Goal: Task Accomplishment & Management: Manage account settings

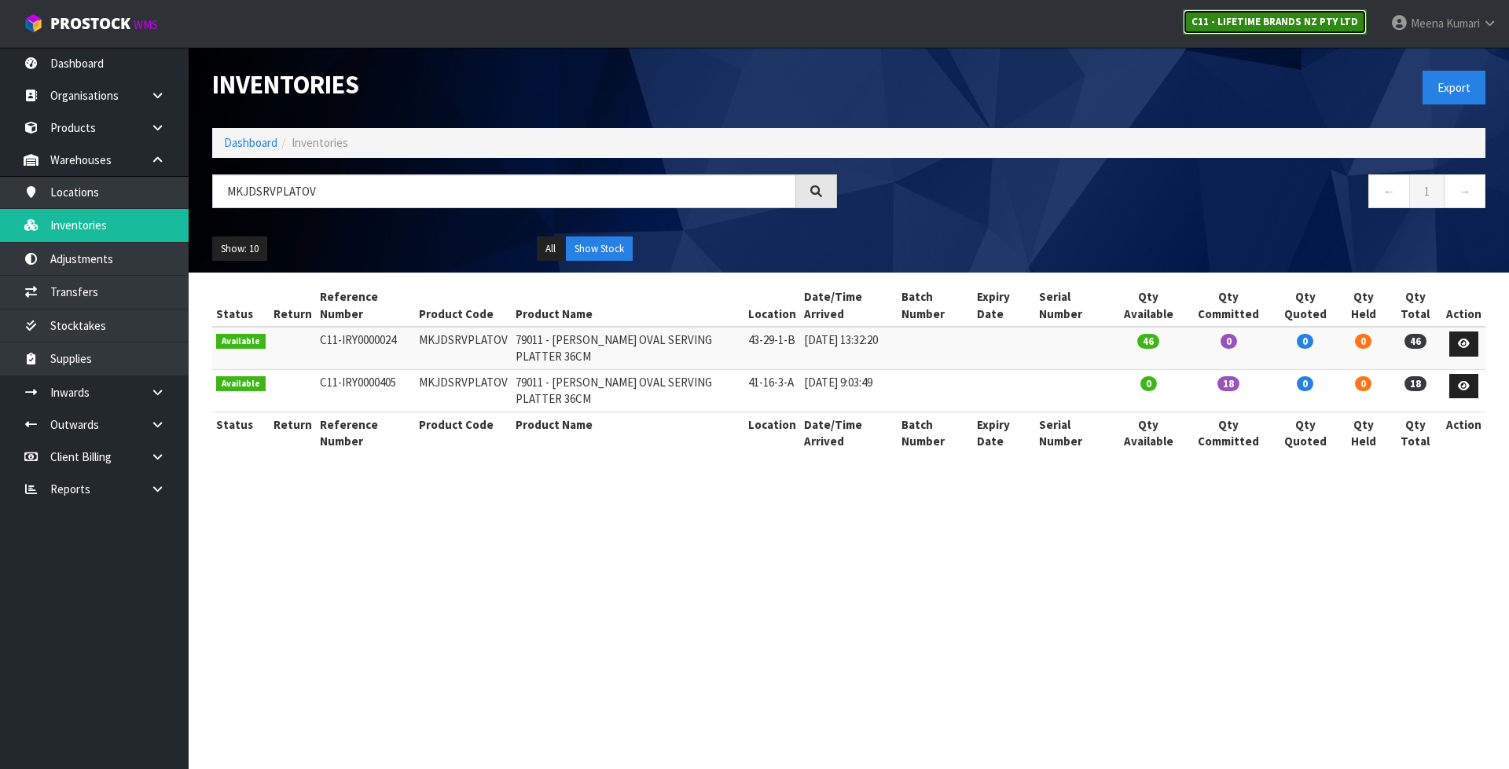
click at [1278, 22] on strong "C11 - LIFETIME BRANDS NZ PTY LTD" at bounding box center [1274, 21] width 167 height 13
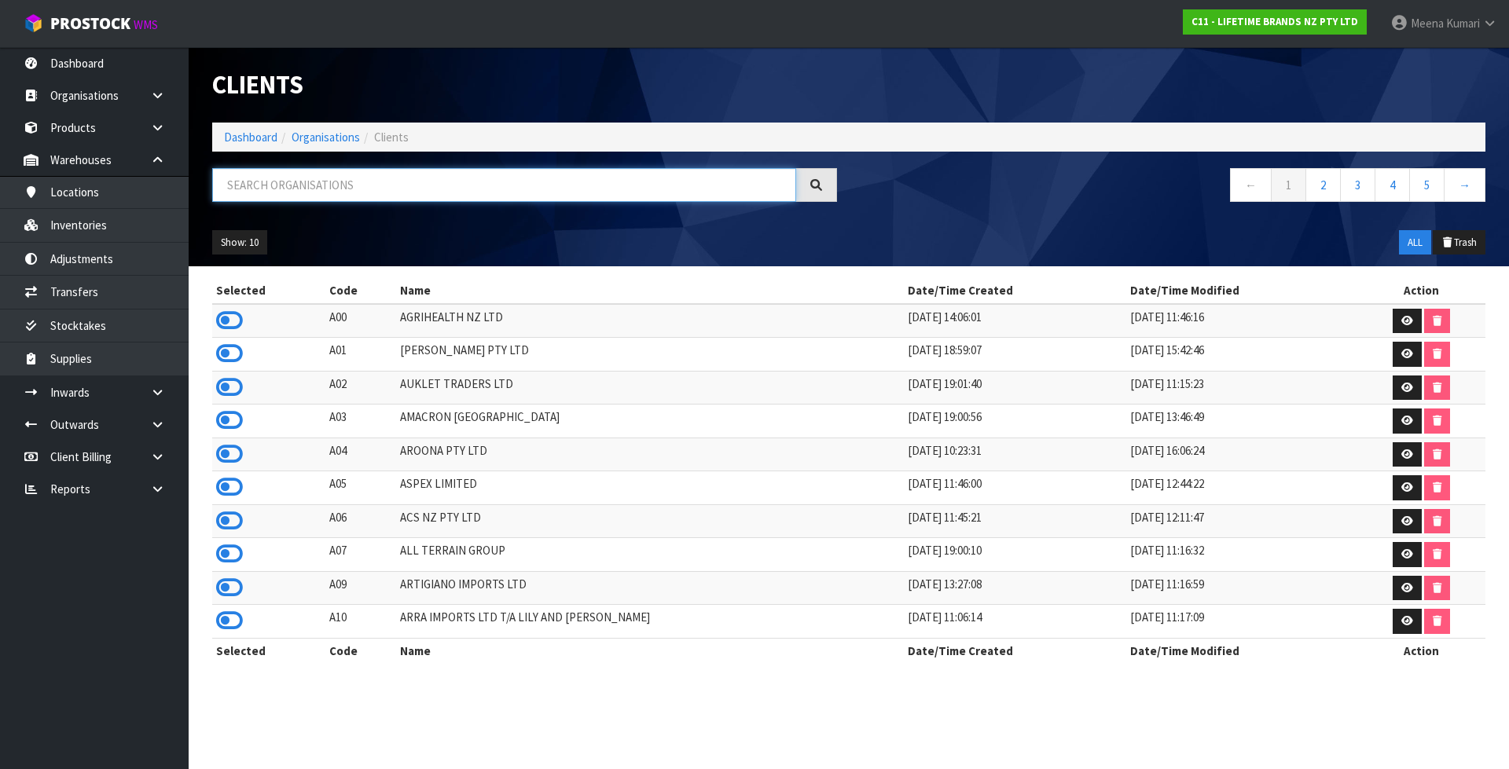
click at [562, 179] on input "text" at bounding box center [504, 185] width 584 height 34
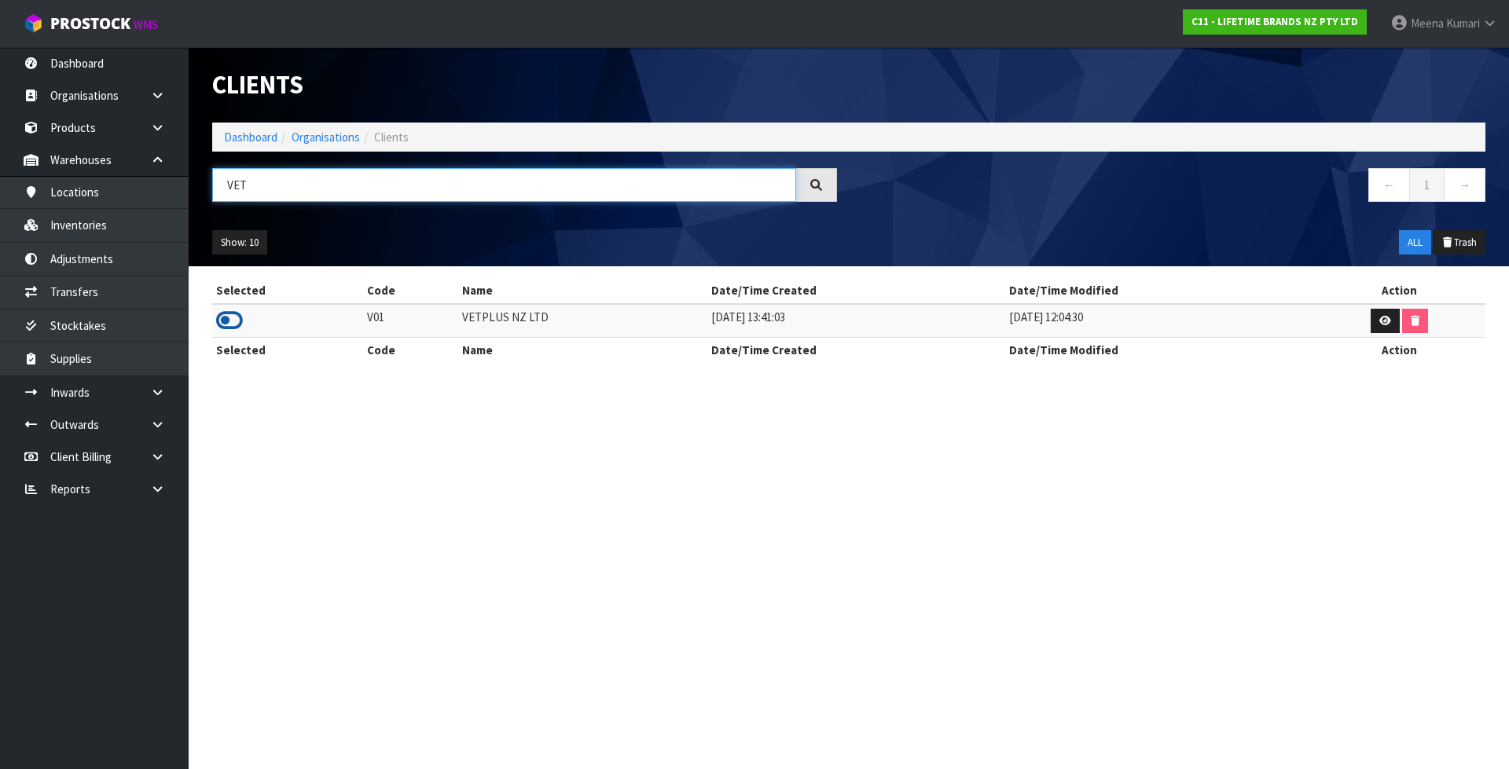
type input "VET"
click at [230, 319] on icon at bounding box center [229, 321] width 27 height 24
click at [147, 402] on link at bounding box center [163, 392] width 50 height 32
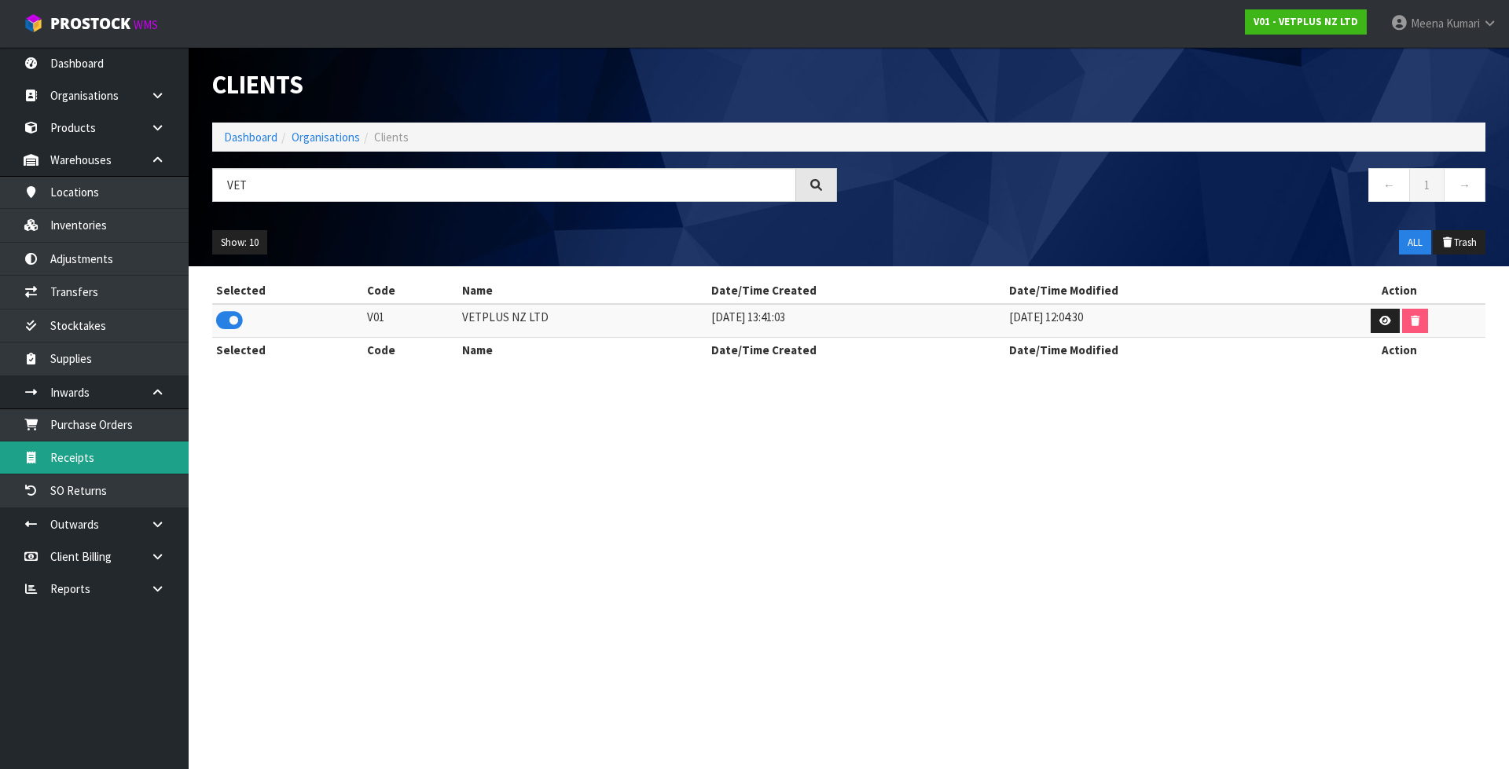
click at [95, 464] on link "Receipts" at bounding box center [94, 458] width 189 height 32
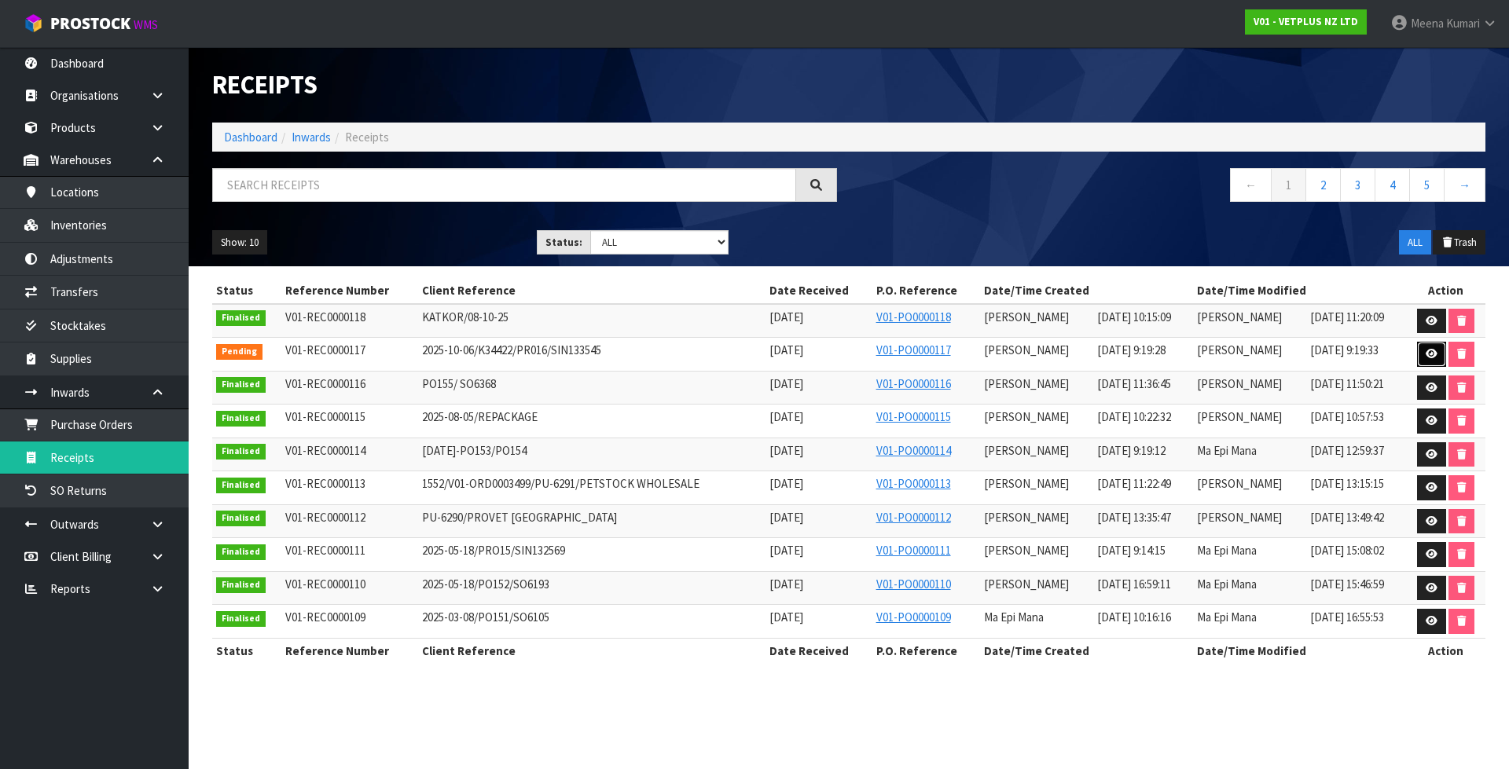
click at [1428, 353] on icon at bounding box center [1431, 354] width 12 height 10
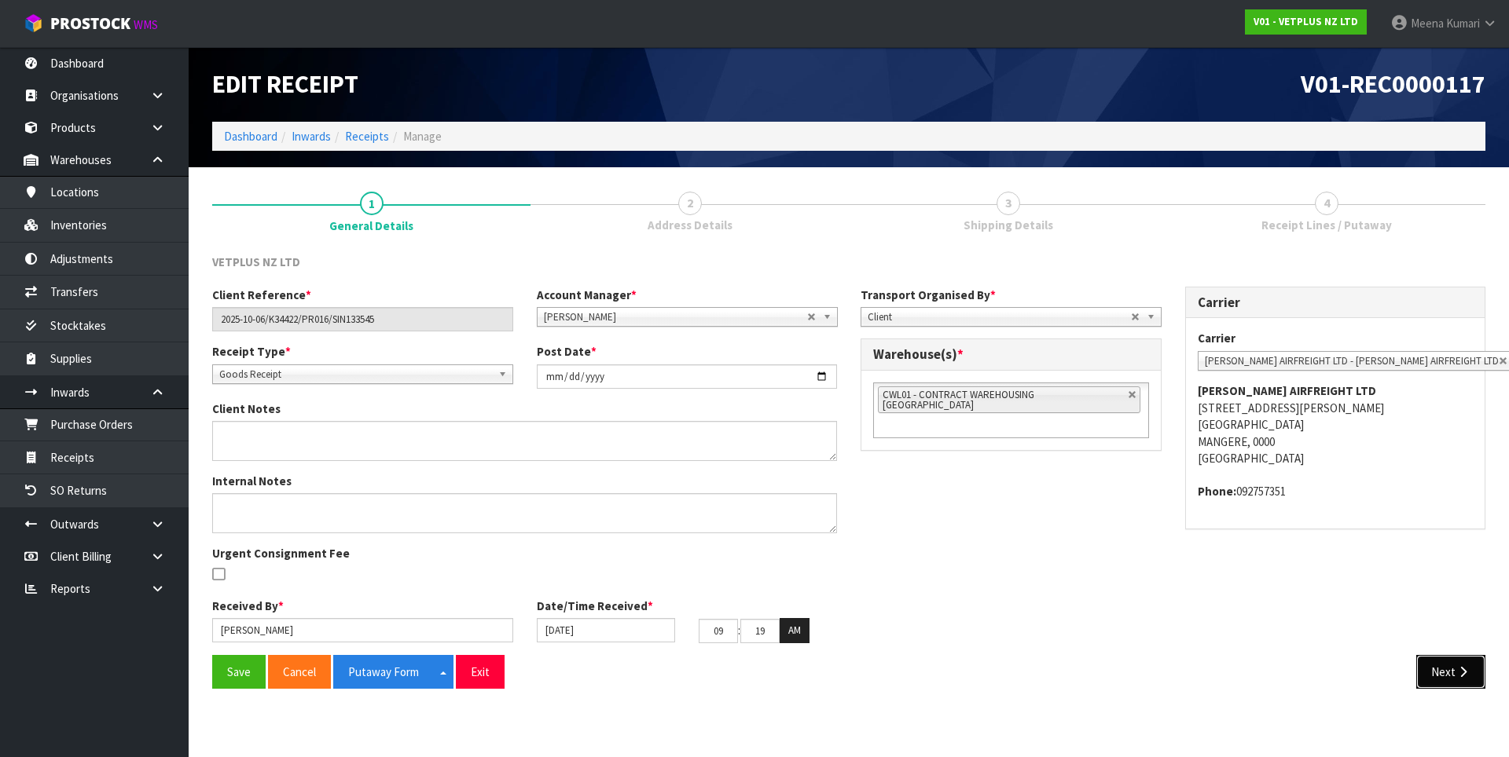
click at [1449, 668] on button "Next" at bounding box center [1450, 672] width 69 height 34
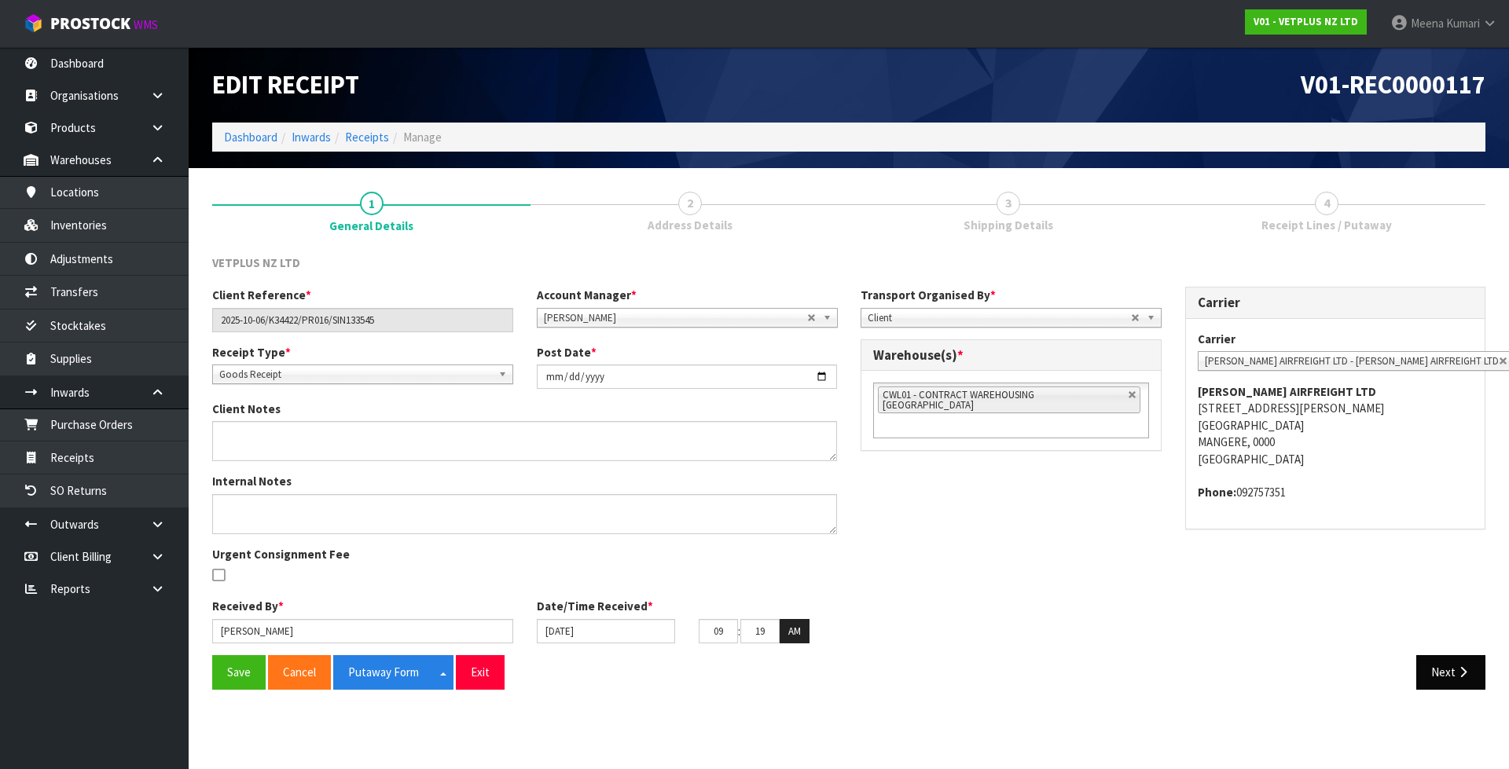
click at [1449, 668] on section "Edit Receipt V01-REC0000117 Dashboard Inwards Receipts Manage 1 General Details…" at bounding box center [754, 384] width 1509 height 769
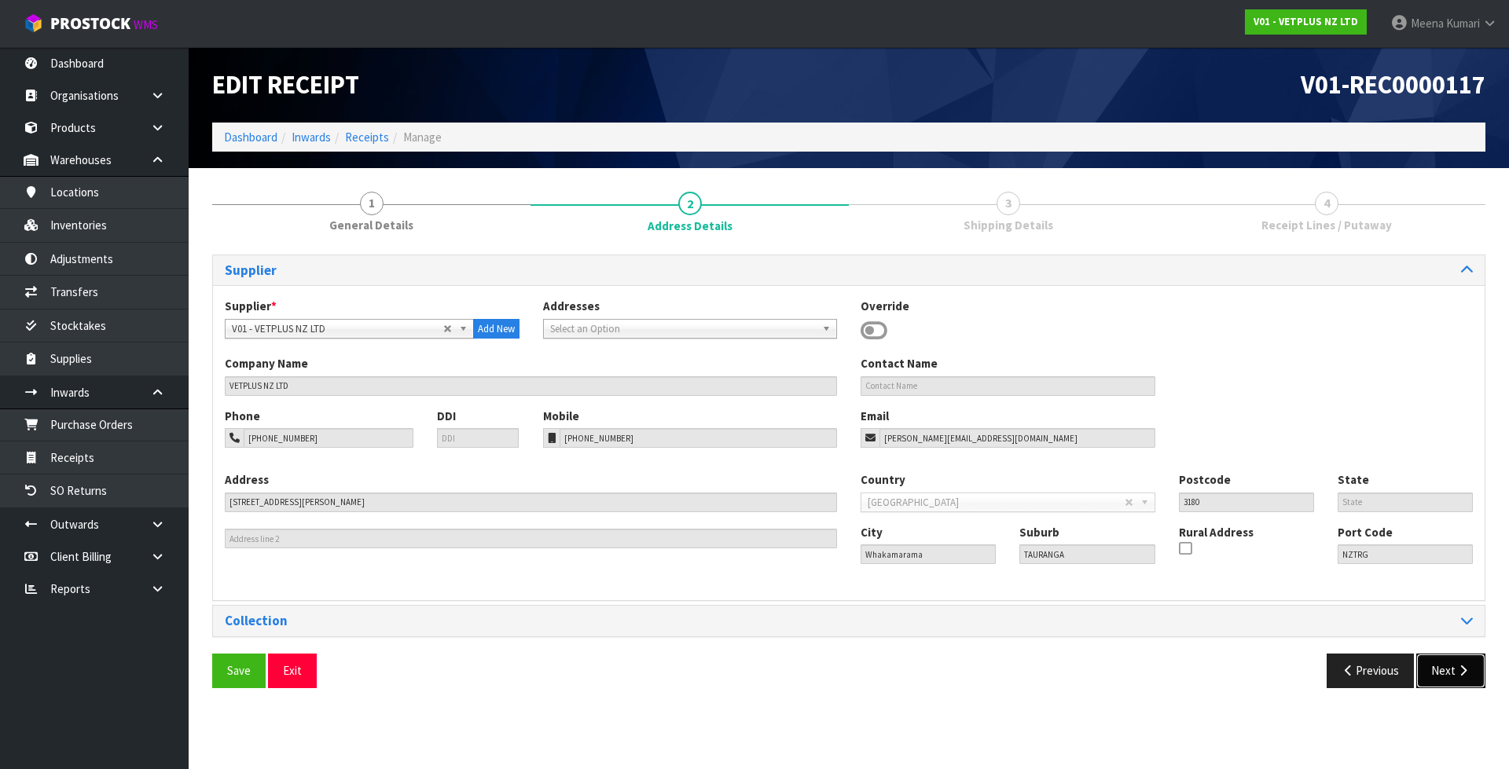
click at [1446, 672] on button "Next" at bounding box center [1450, 671] width 69 height 34
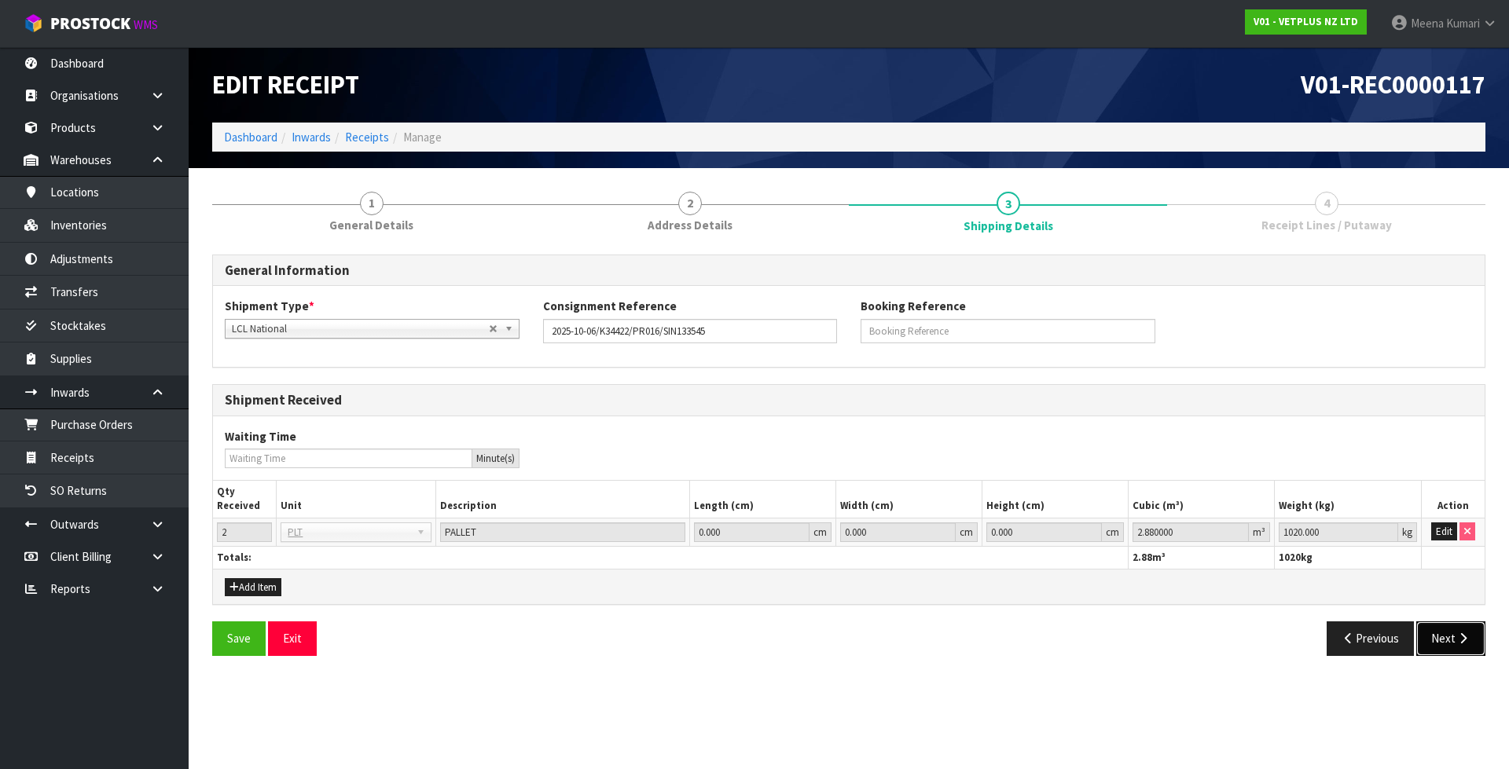
click at [1439, 640] on button "Next" at bounding box center [1450, 638] width 69 height 34
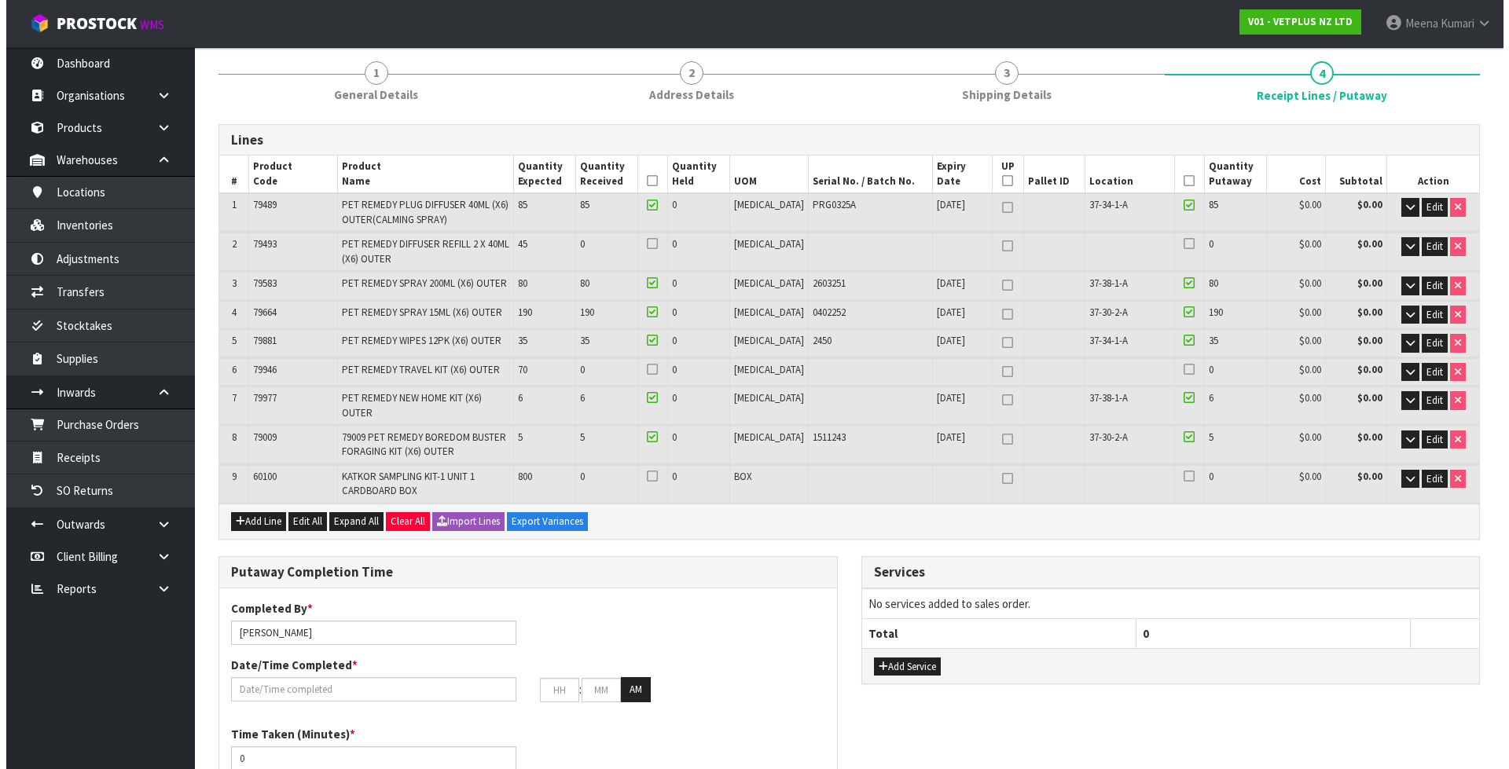
scroll to position [157, 0]
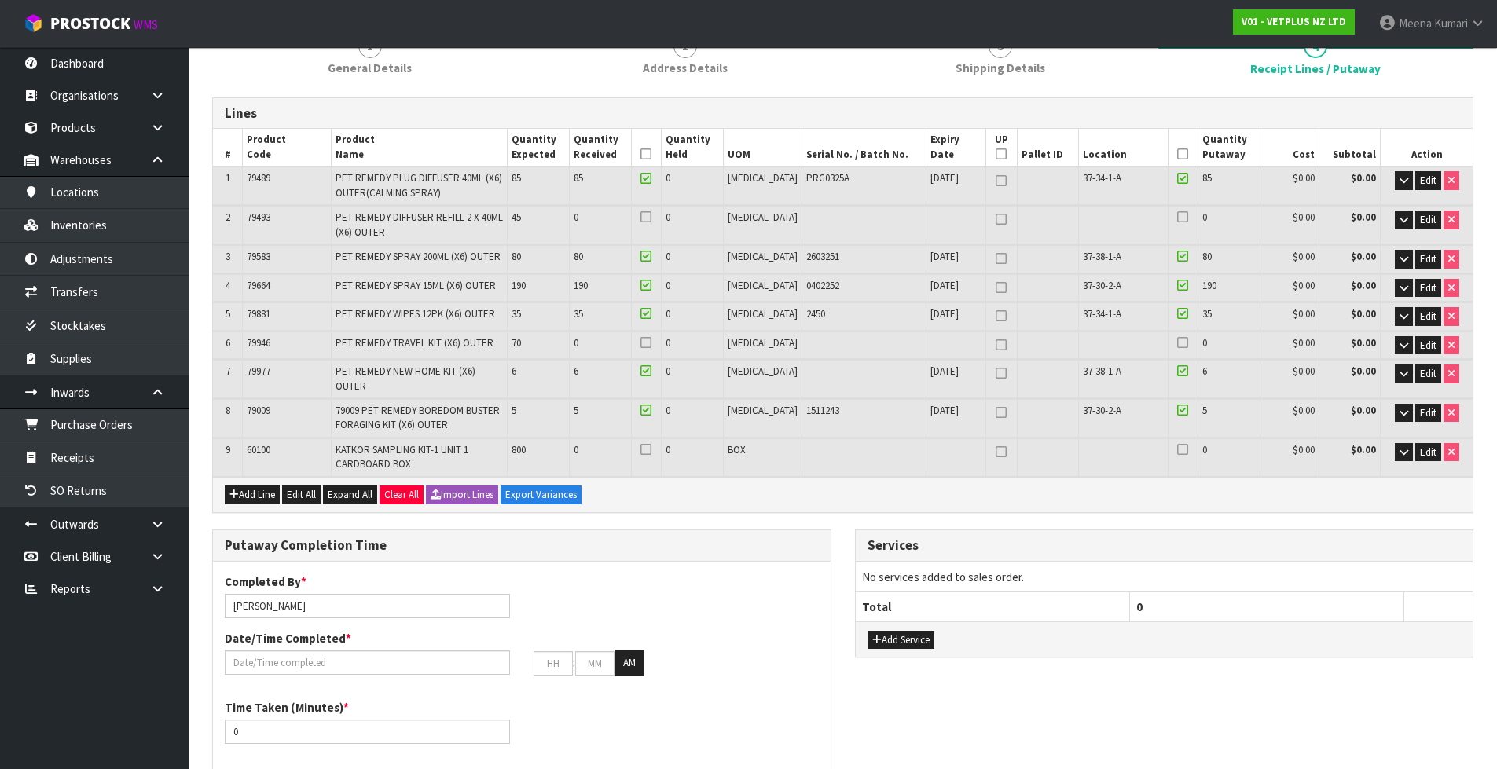
click at [651, 285] on icon at bounding box center [645, 285] width 11 height 1
click at [0, 0] on input "checkbox" at bounding box center [0, 0] width 0 height 0
click at [1177, 286] on icon at bounding box center [1182, 285] width 11 height 1
click at [0, 0] on input "checkbox" at bounding box center [0, 0] width 0 height 0
click at [1420, 288] on span "Edit" at bounding box center [1428, 287] width 16 height 13
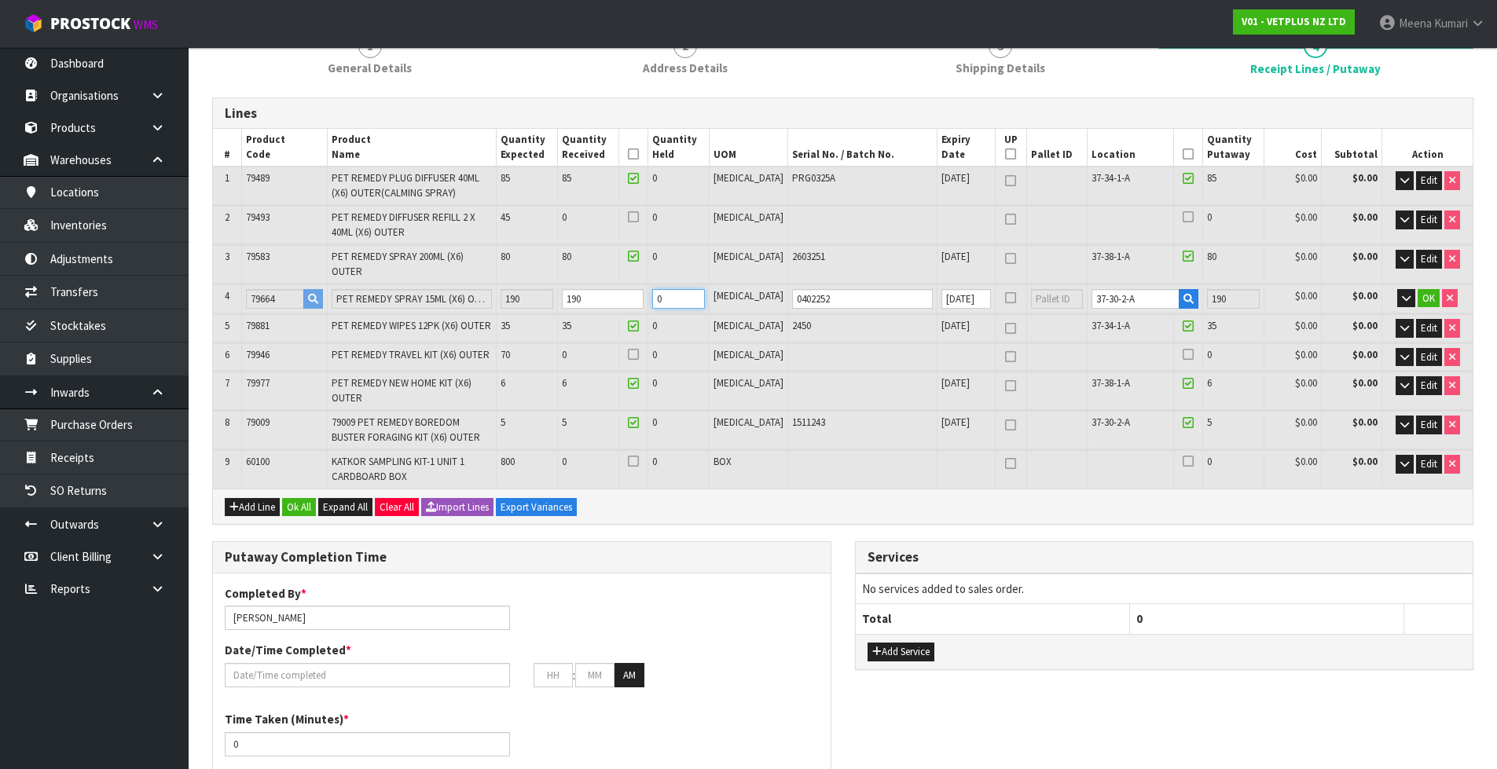
click at [705, 289] on input "0" at bounding box center [678, 299] width 53 height 20
click at [705, 289] on input "1" at bounding box center [678, 299] width 53 height 20
type input "0"
click at [705, 291] on input "0" at bounding box center [678, 299] width 53 height 20
click at [1404, 293] on icon "button" at bounding box center [1406, 298] width 9 height 10
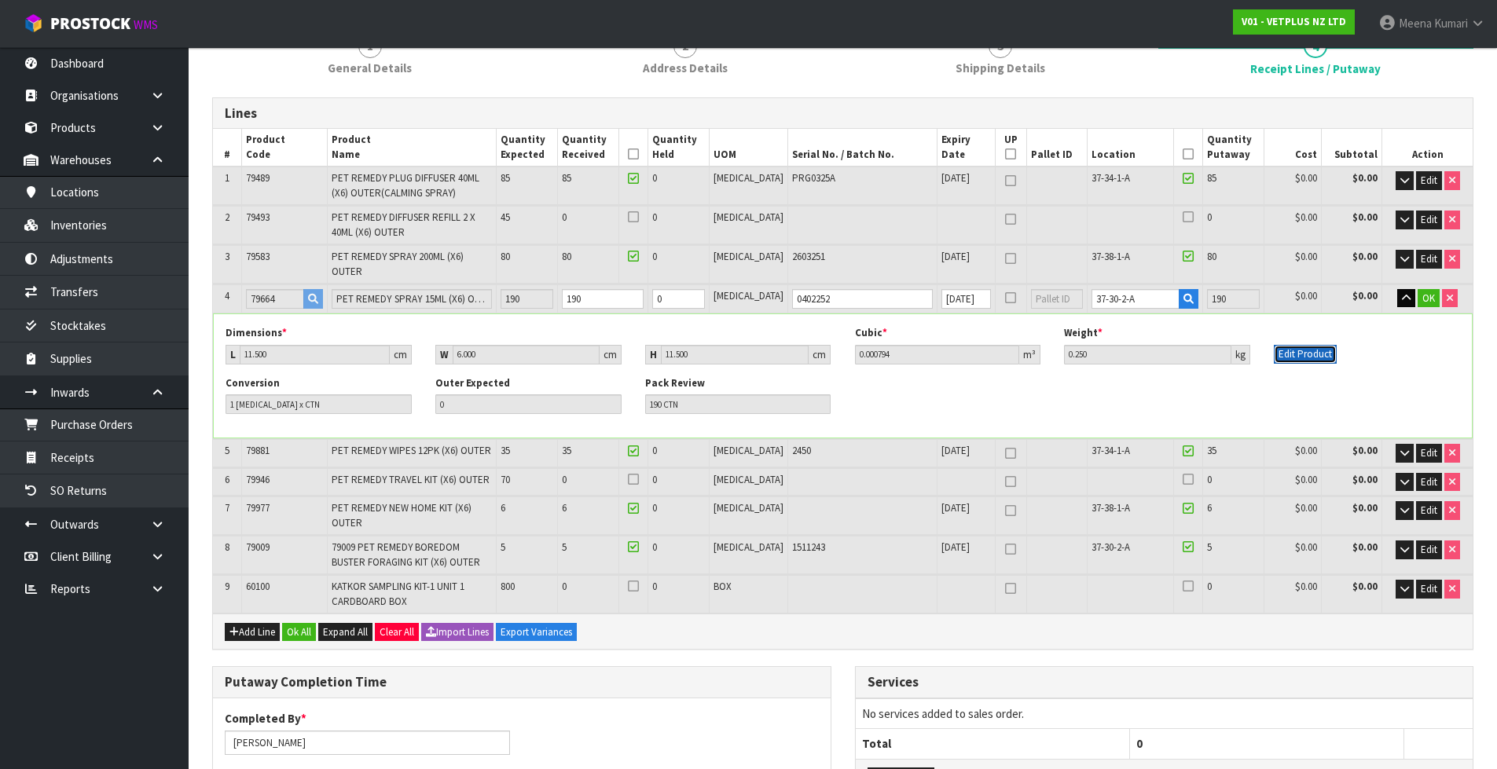
click at [1318, 346] on button "Edit Product" at bounding box center [1305, 354] width 63 height 19
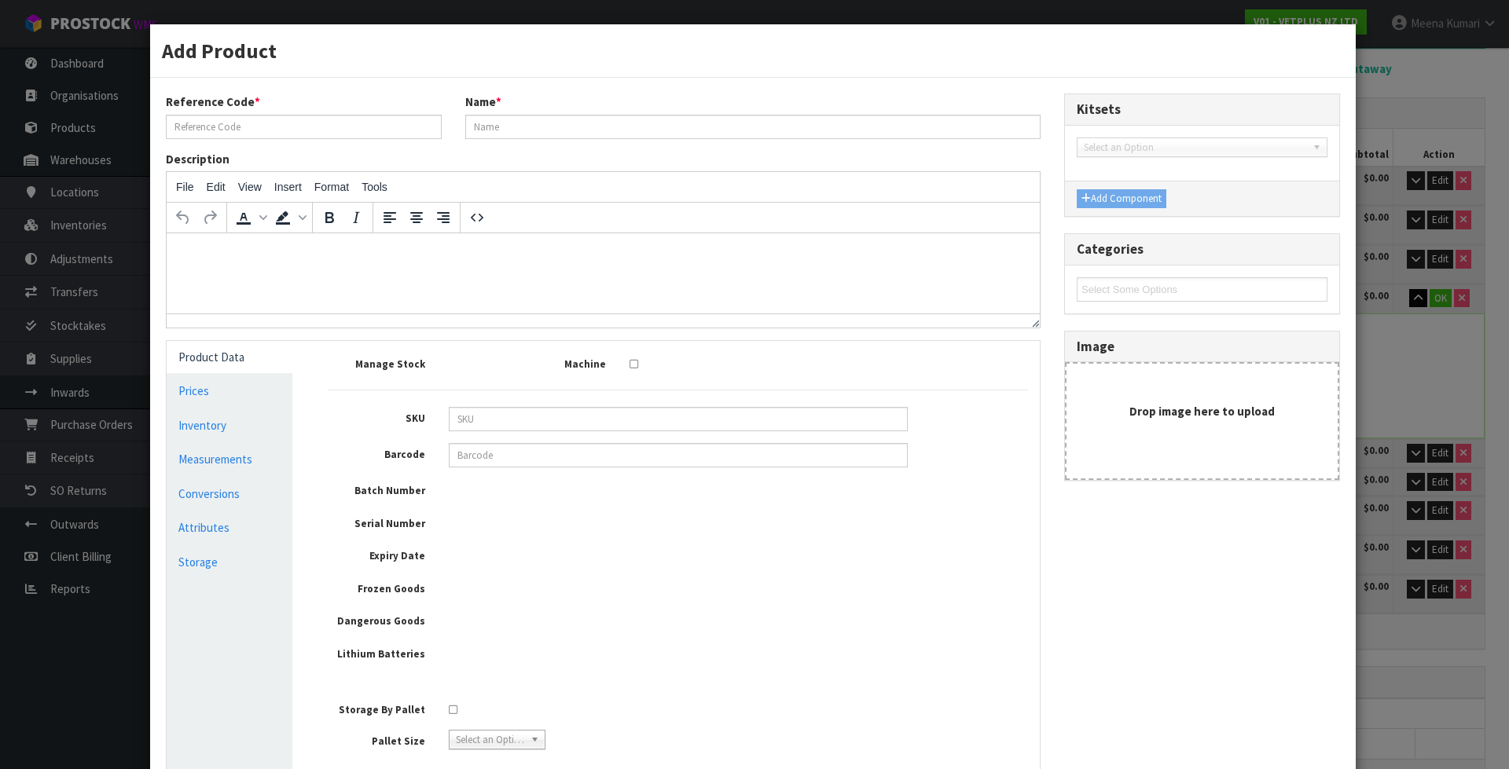
type input "79664"
type input "PET REMEDY SPRAY 15ML (X6) OUTER"
type input "79664"
type input "50550416796646"
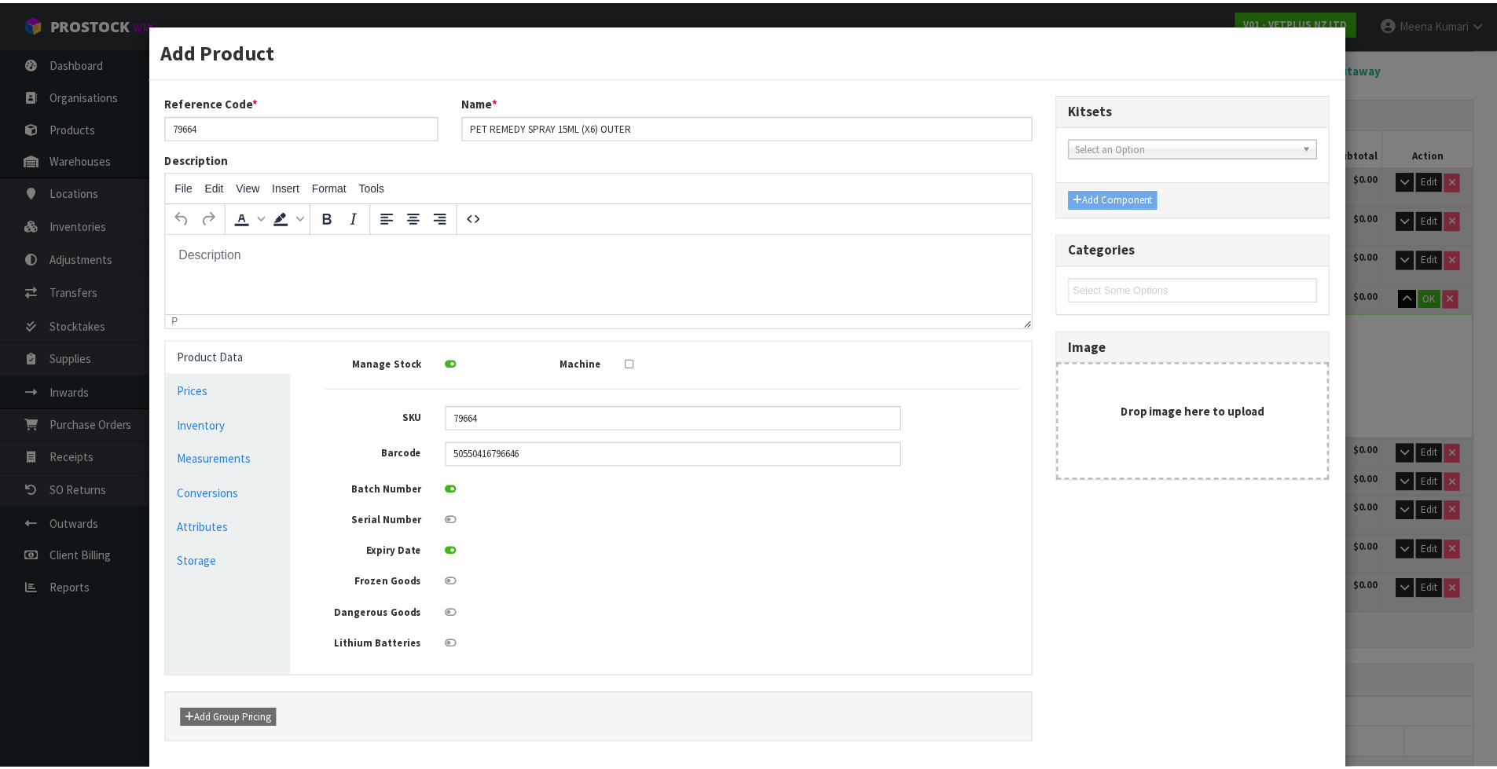
scroll to position [0, 0]
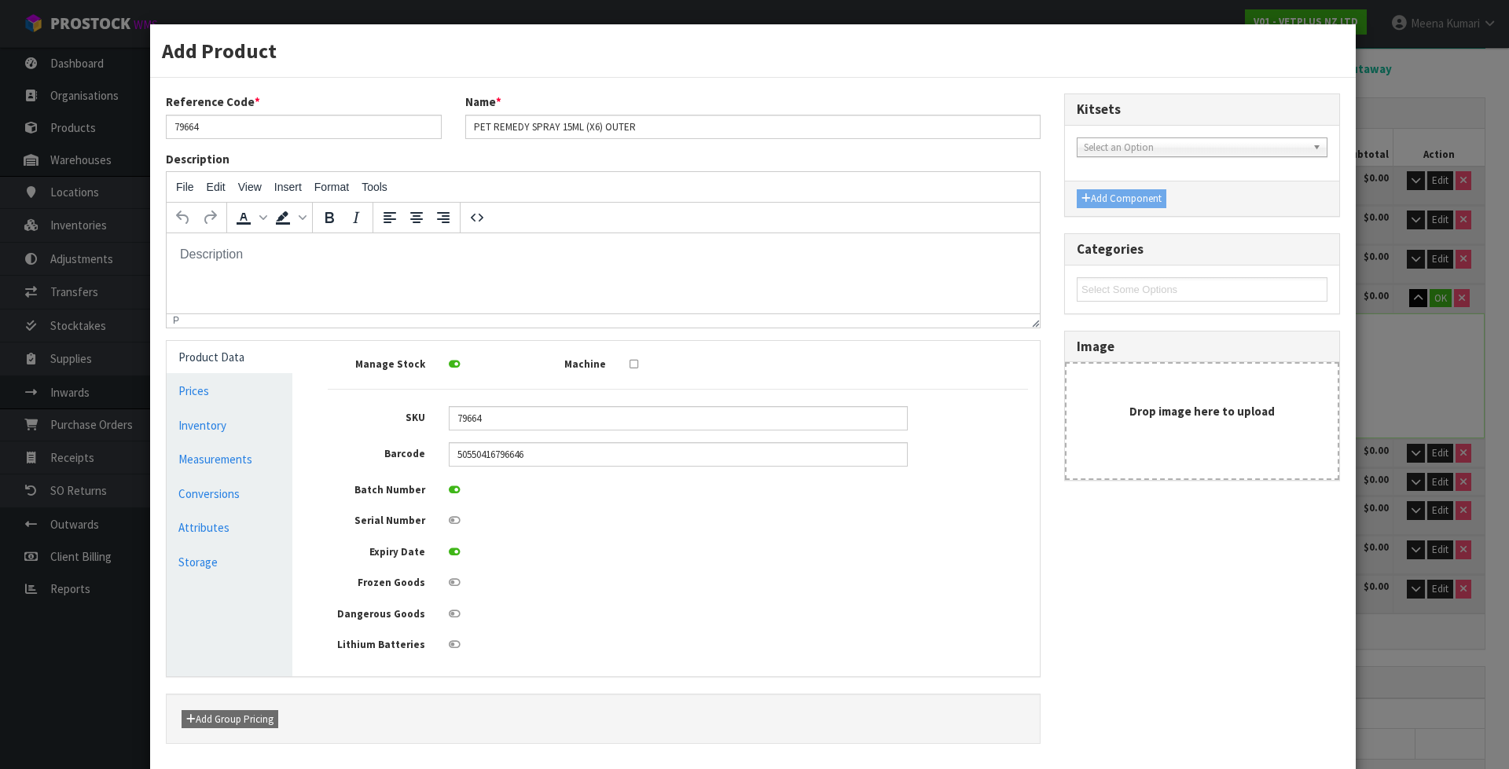
click at [113, 243] on div "Add Product Reference Code * 79664 Name * PET REMEDY SPRAY 15ML (X6) OUTER Desc…" at bounding box center [754, 384] width 1509 height 769
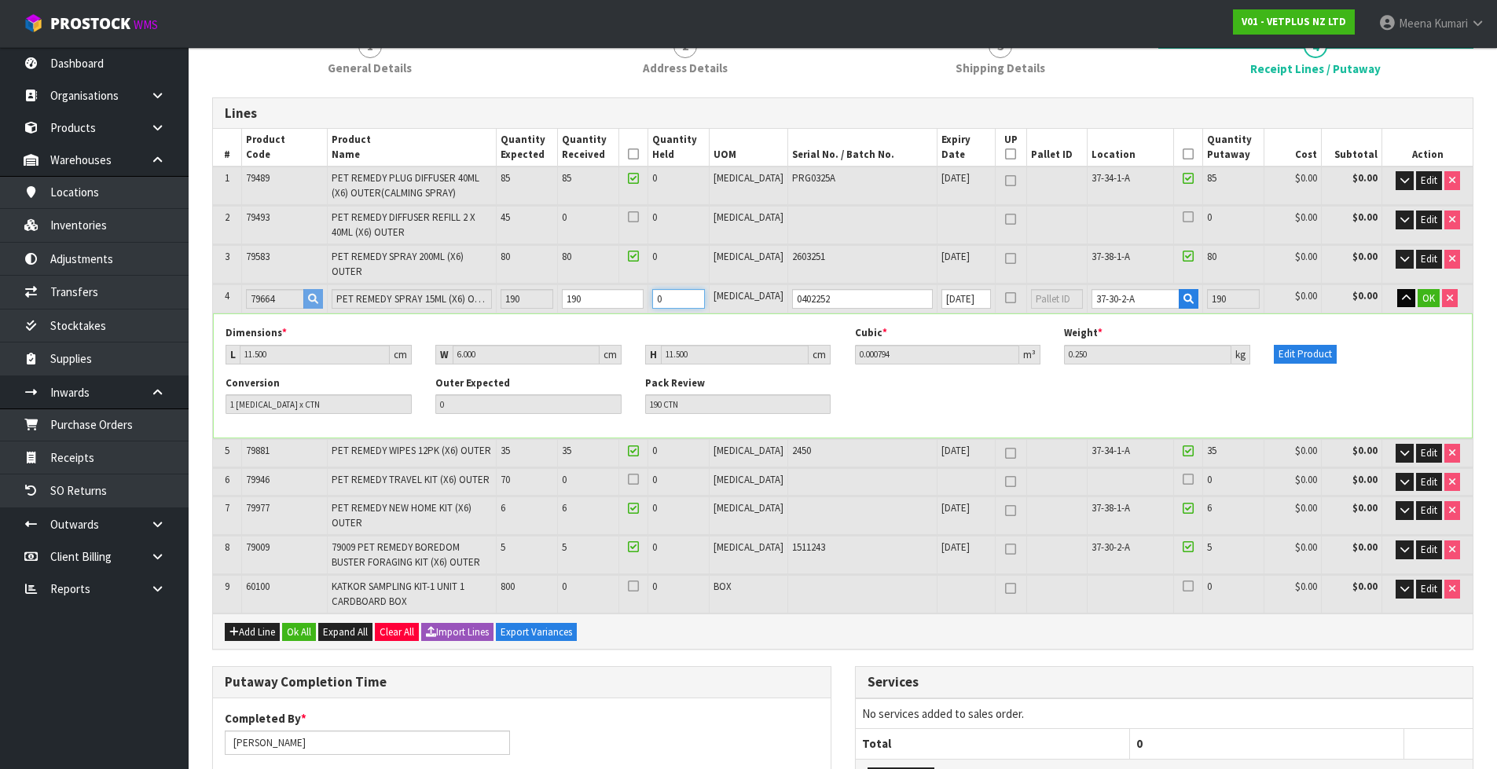
click at [705, 289] on input "0" at bounding box center [678, 299] width 53 height 20
click at [705, 289] on input "1" at bounding box center [678, 299] width 53 height 20
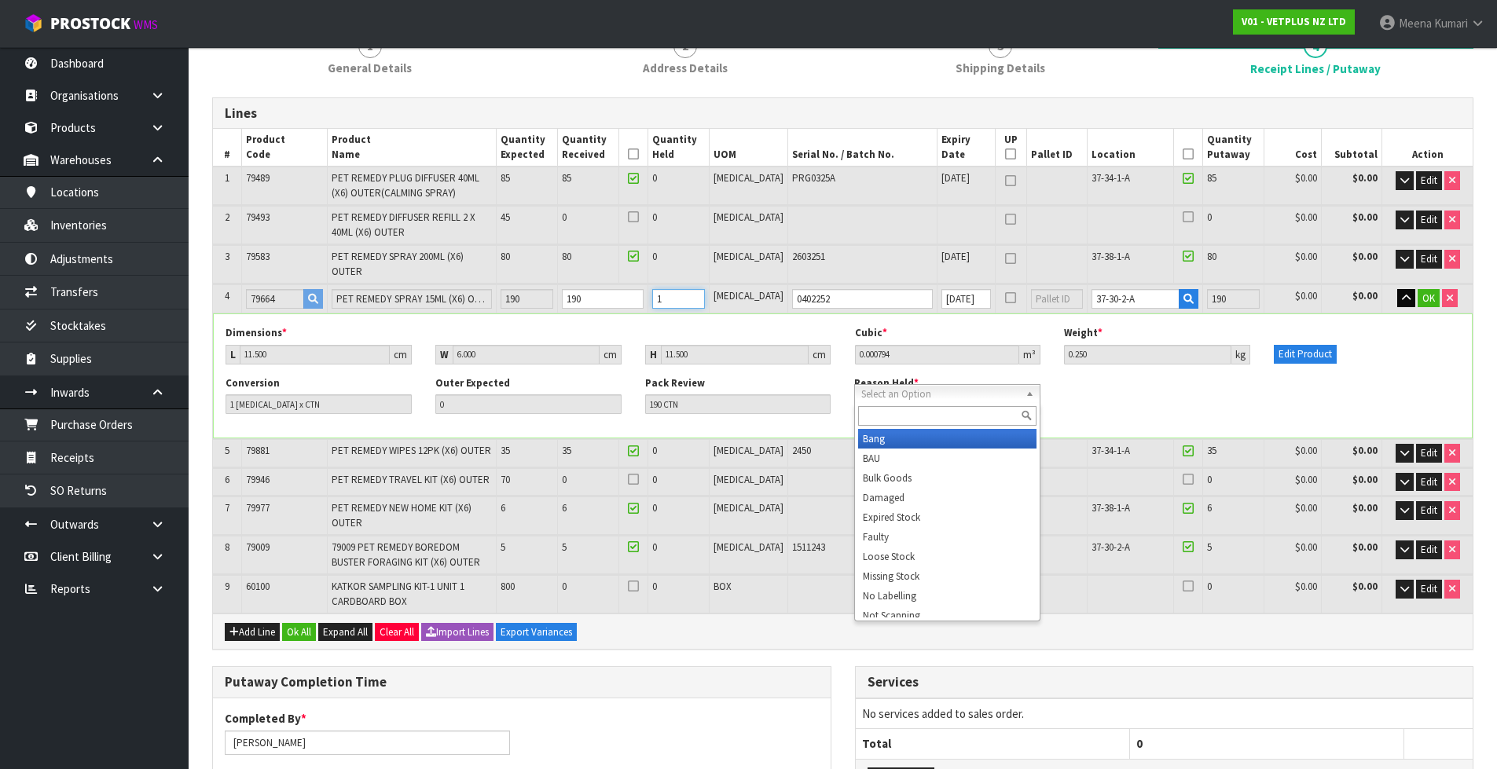
click at [705, 291] on input "1" at bounding box center [678, 299] width 53 height 20
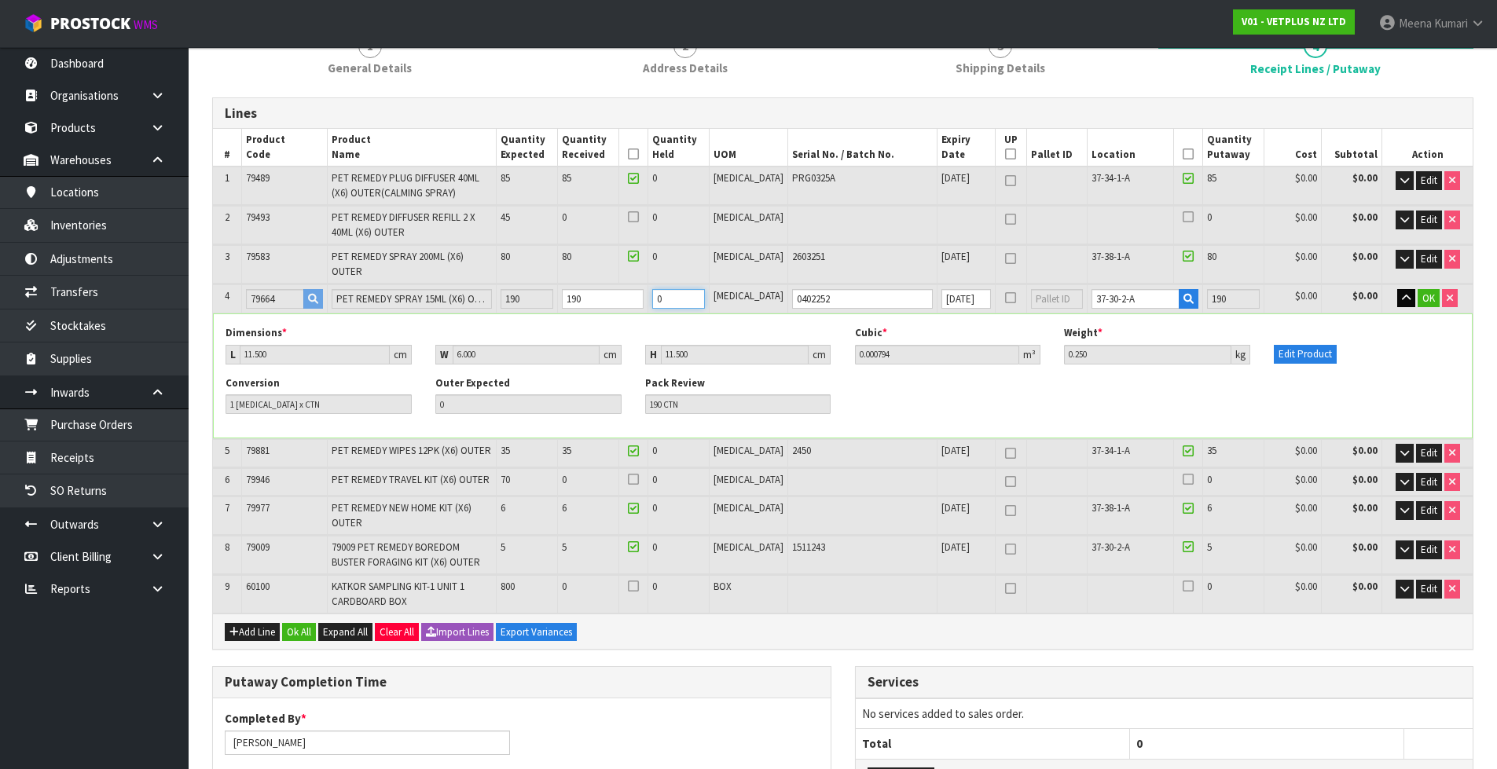
type input "0"
click at [1218, 289] on input "190" at bounding box center [1233, 299] width 53 height 20
click at [1220, 289] on input "190" at bounding box center [1233, 299] width 53 height 20
click at [1215, 290] on input "190" at bounding box center [1233, 299] width 53 height 20
click at [1210, 289] on input "190" at bounding box center [1233, 299] width 53 height 20
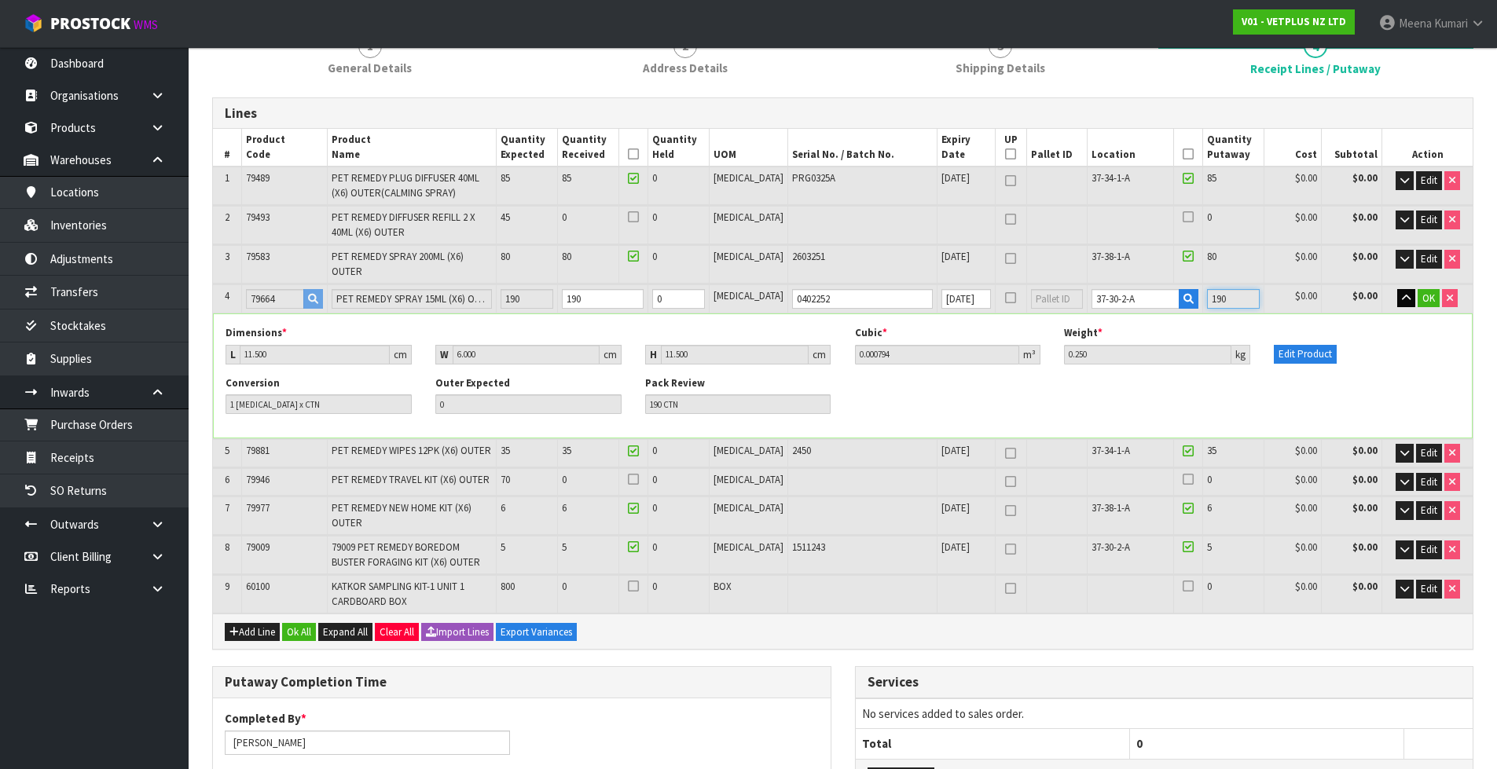
click at [1209, 289] on input "190" at bounding box center [1233, 299] width 53 height 20
click at [1407, 293] on icon "button" at bounding box center [1406, 298] width 9 height 10
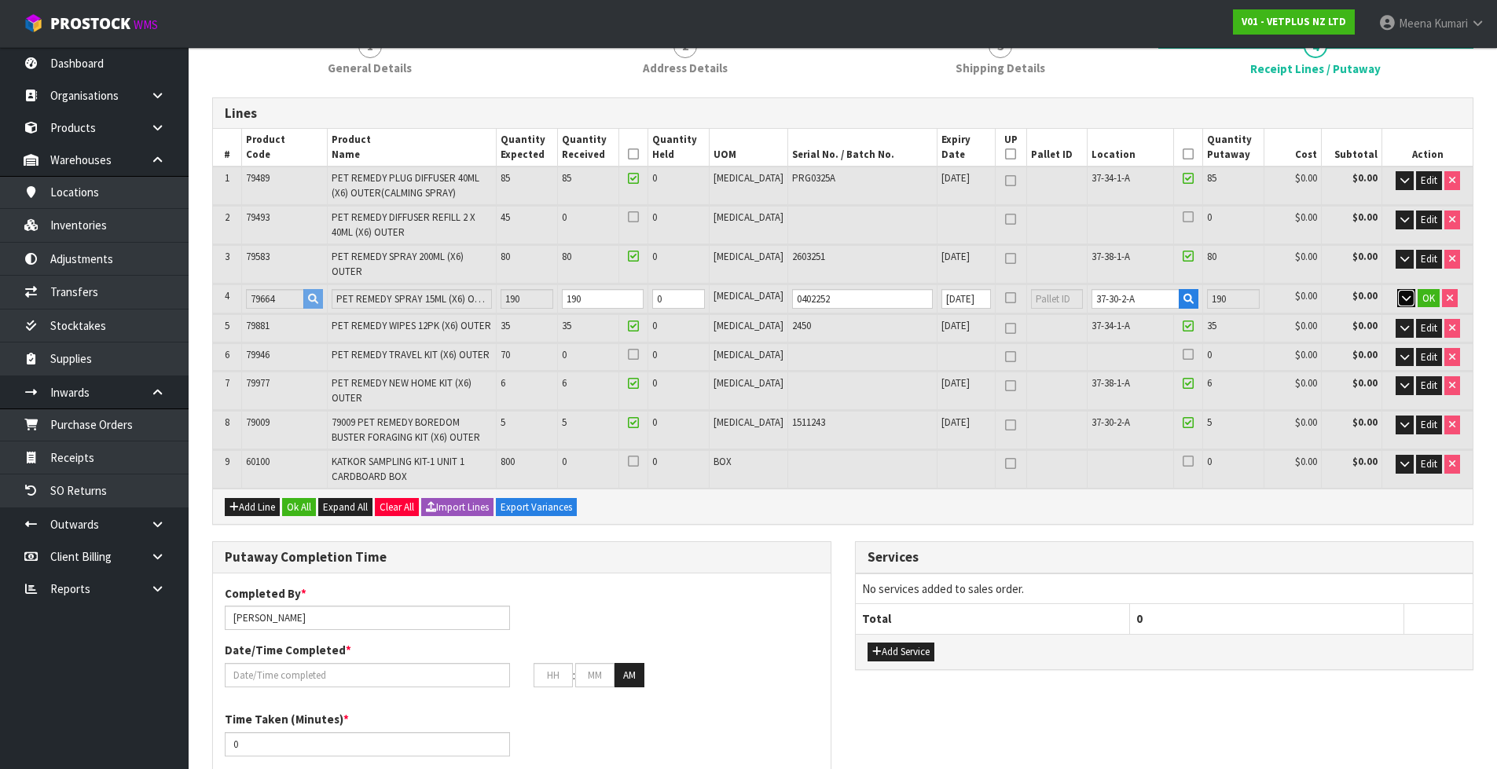
click at [1406, 293] on icon "button" at bounding box center [1406, 298] width 9 height 10
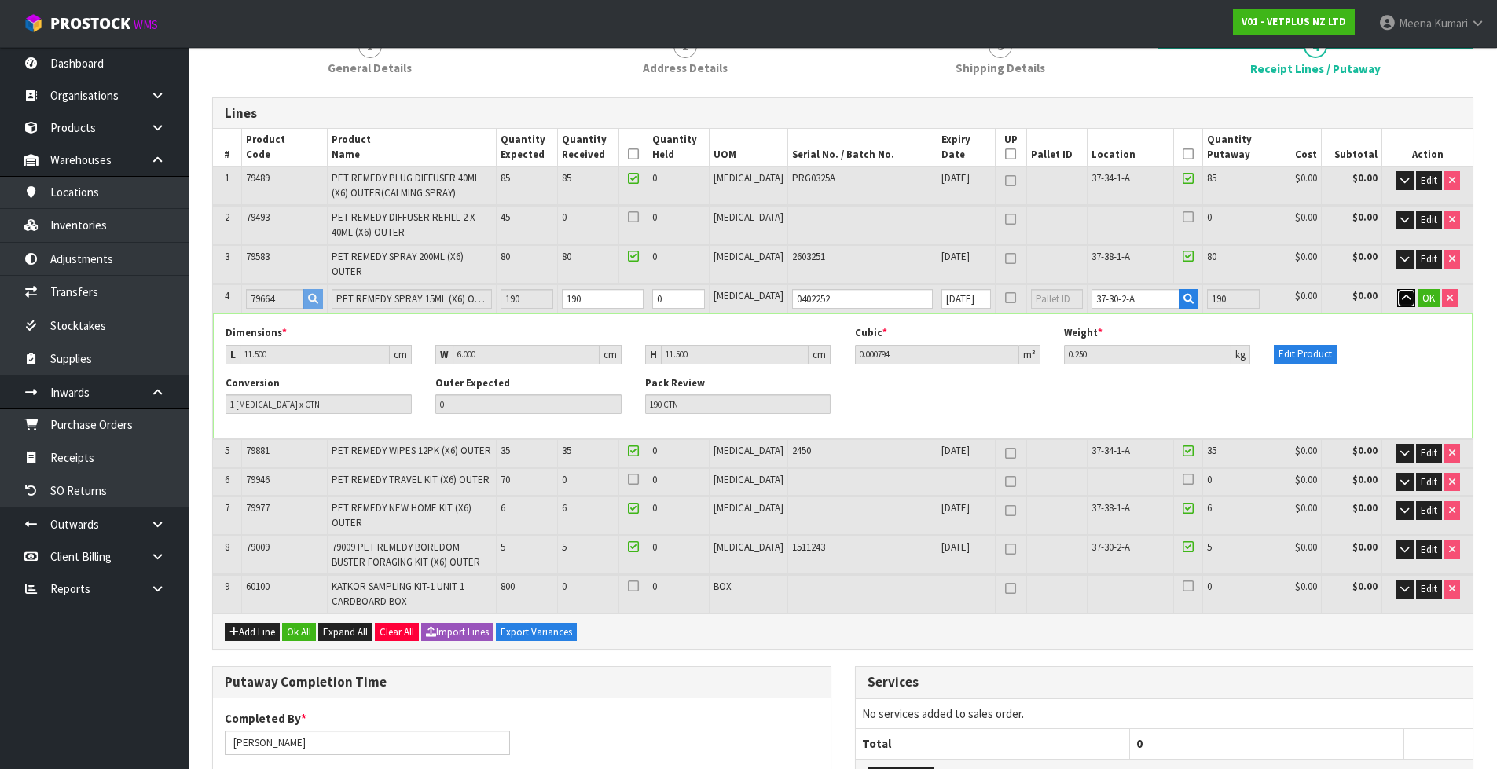
click at [1406, 293] on icon "button" at bounding box center [1406, 298] width 9 height 10
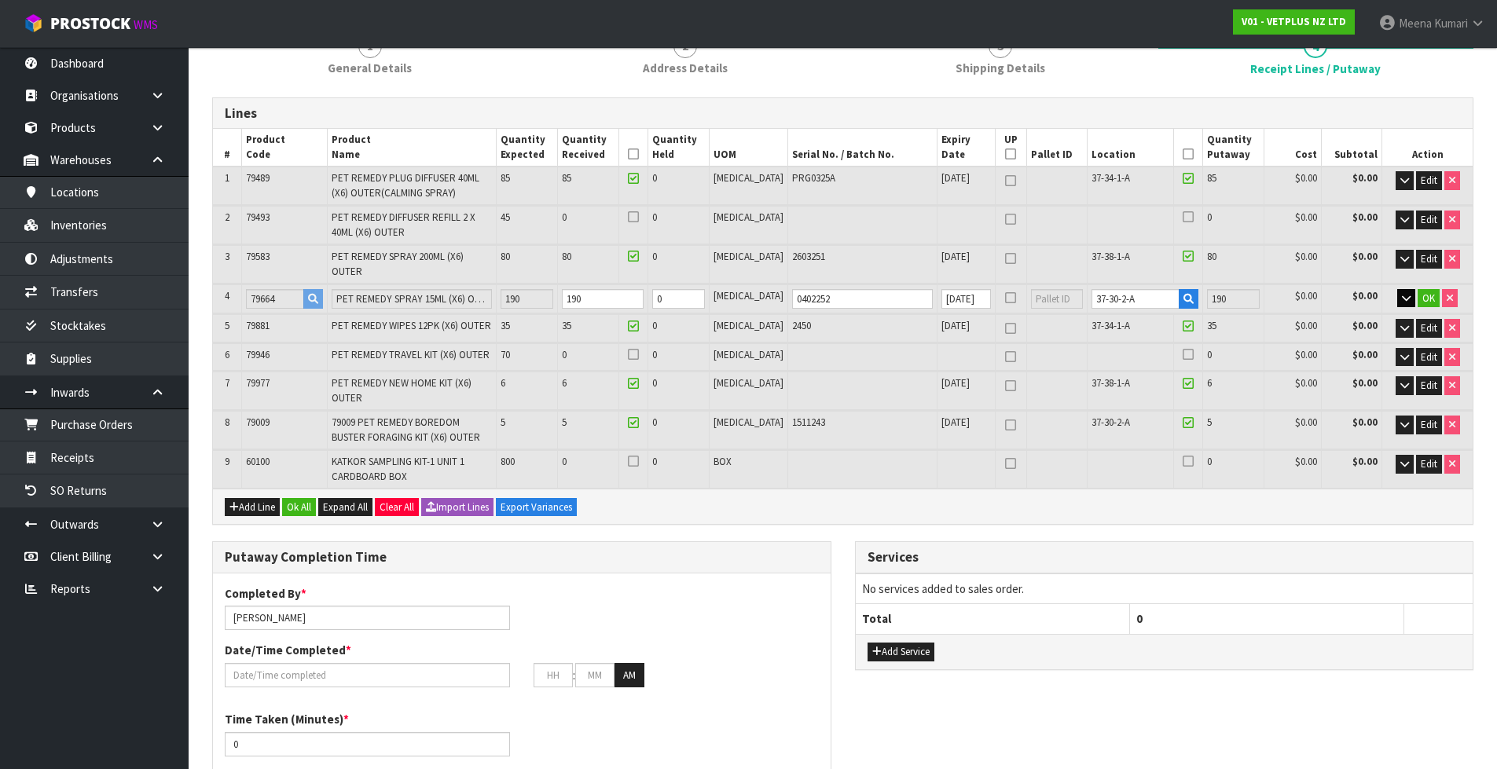
click at [1061, 497] on div "Add Line Ok All Expand All Clear All Import Lines Export Variances" at bounding box center [842, 506] width 1259 height 35
drag, startPoint x: 643, startPoint y: 294, endPoint x: 517, endPoint y: 313, distance: 127.2
click at [517, 313] on table "# Product Code Product Name Quantity Expected Quantity Received Quantity Held U…" at bounding box center [842, 309] width 1259 height 360
type input "0"
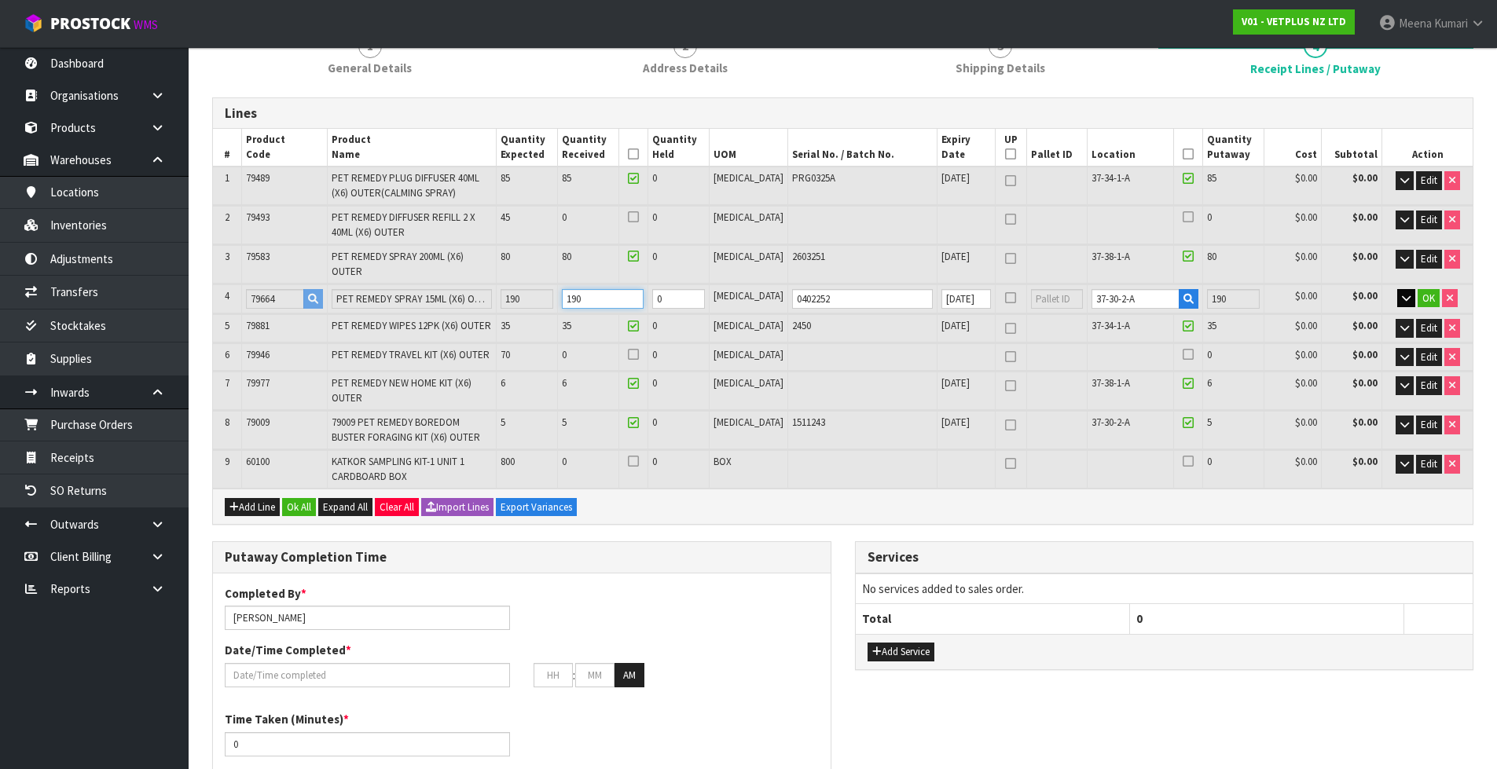
type input "0"
type input "211"
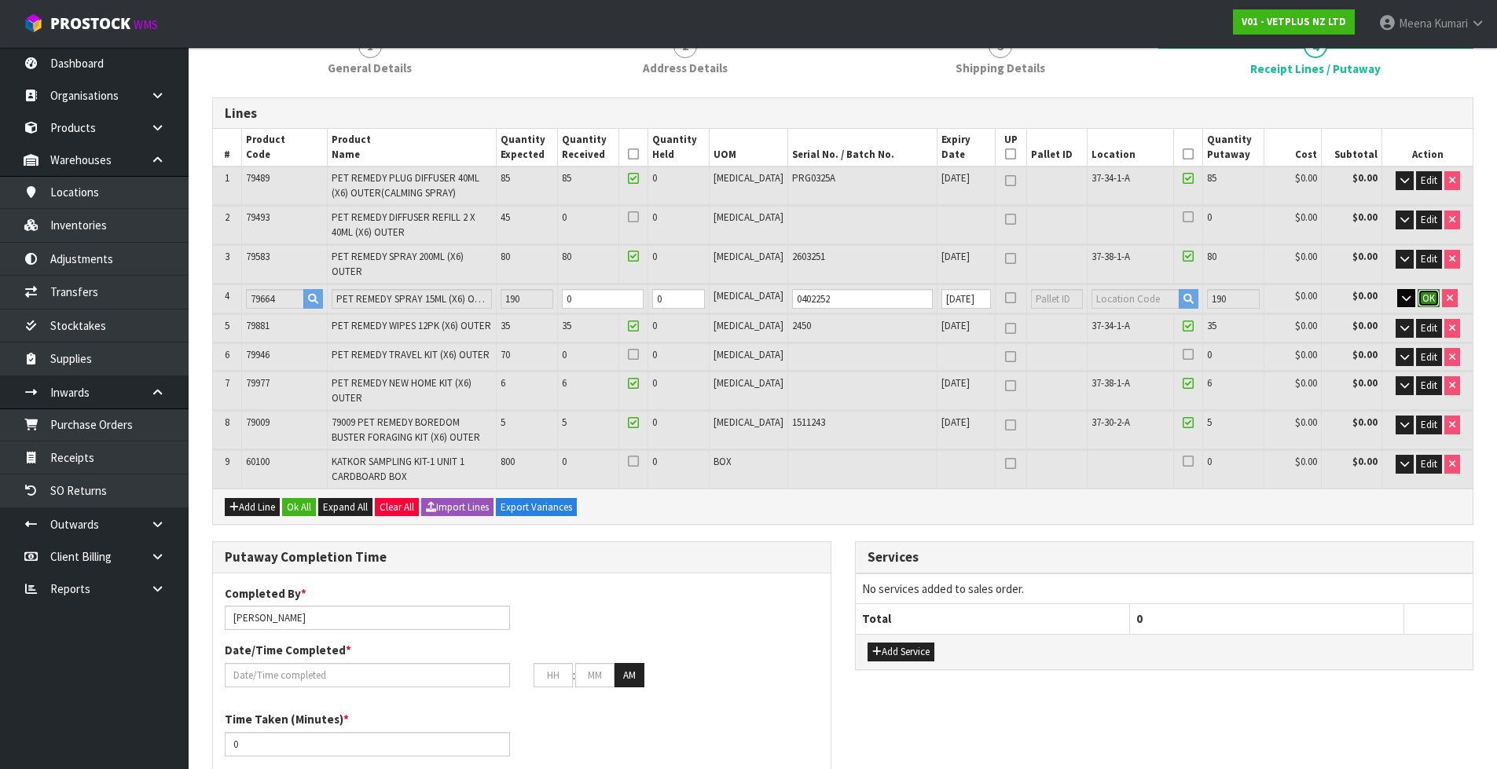
type input "0.94273"
type input "249.55"
type input "0"
click at [1425, 291] on span "OK" at bounding box center [1428, 297] width 13 height 13
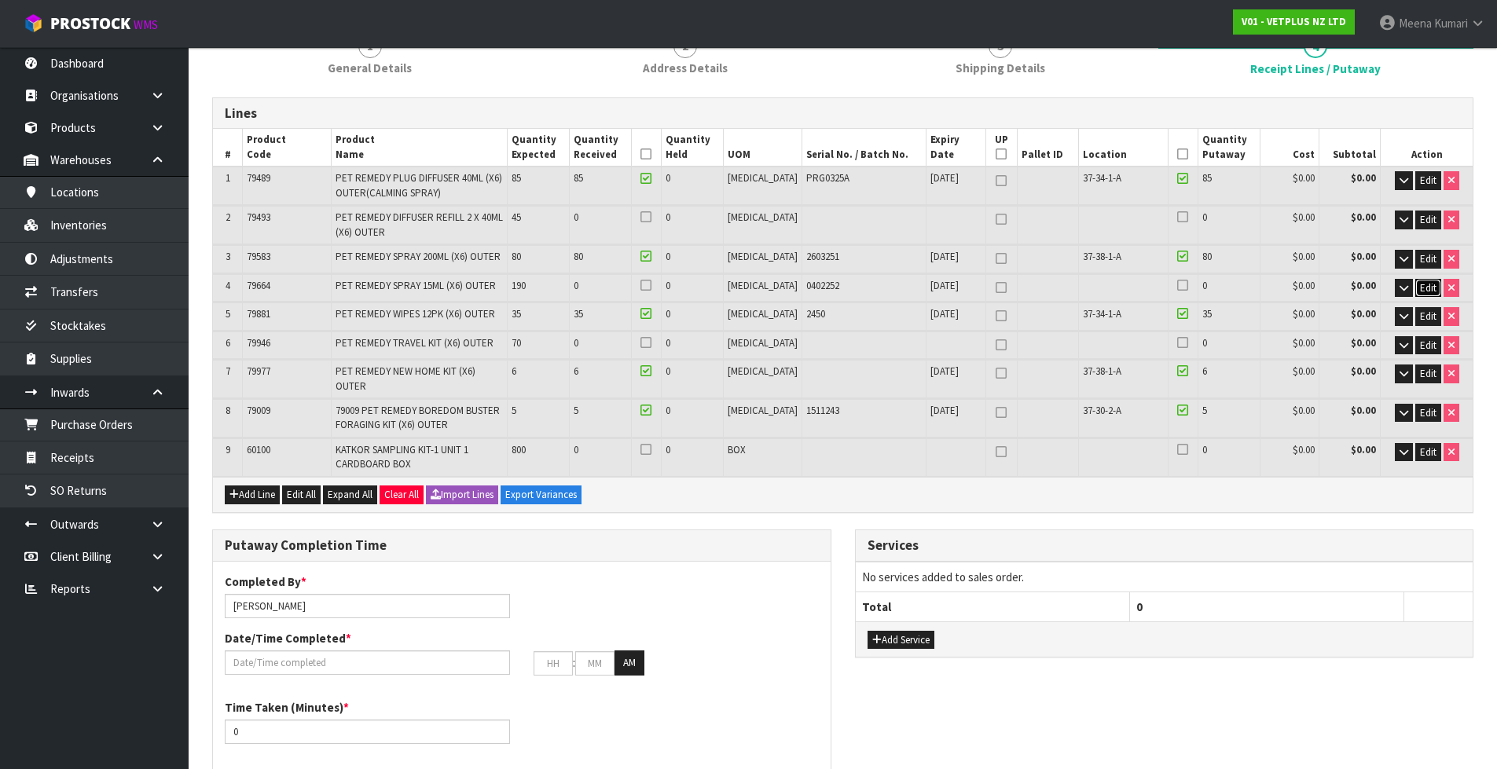
click at [1415, 289] on button "Edit" at bounding box center [1428, 288] width 26 height 19
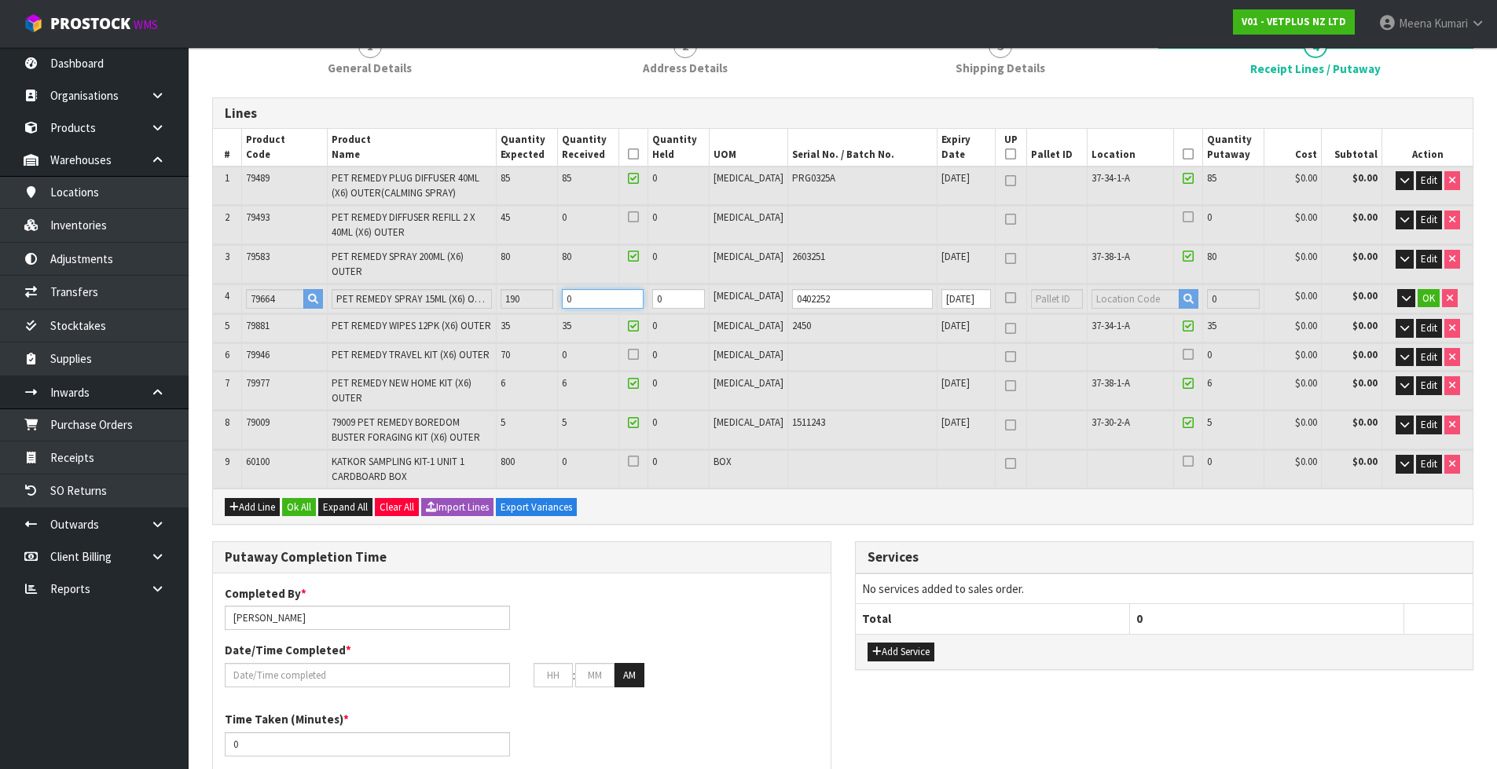
click at [580, 288] on tr "4 79664 PET REMEDY SPRAY 15ML (X6) OUTER 190 0 0 [MEDICAL_DATA] 0402252 [DATE] …" at bounding box center [842, 298] width 1259 height 29
type input "0"
type input "212"
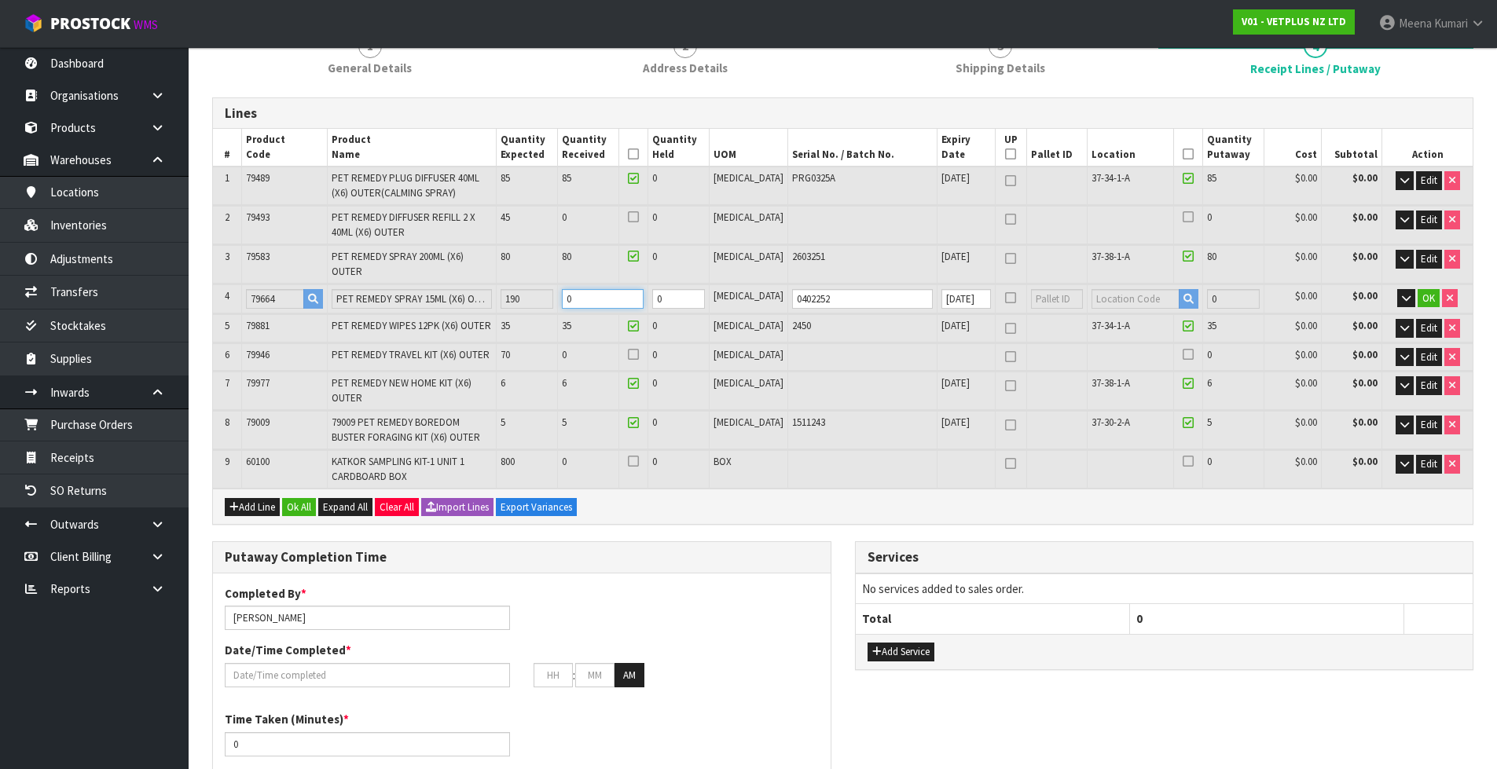
type input "212"
type input "0.943524"
type input "249.8"
type input "1"
type input "230"
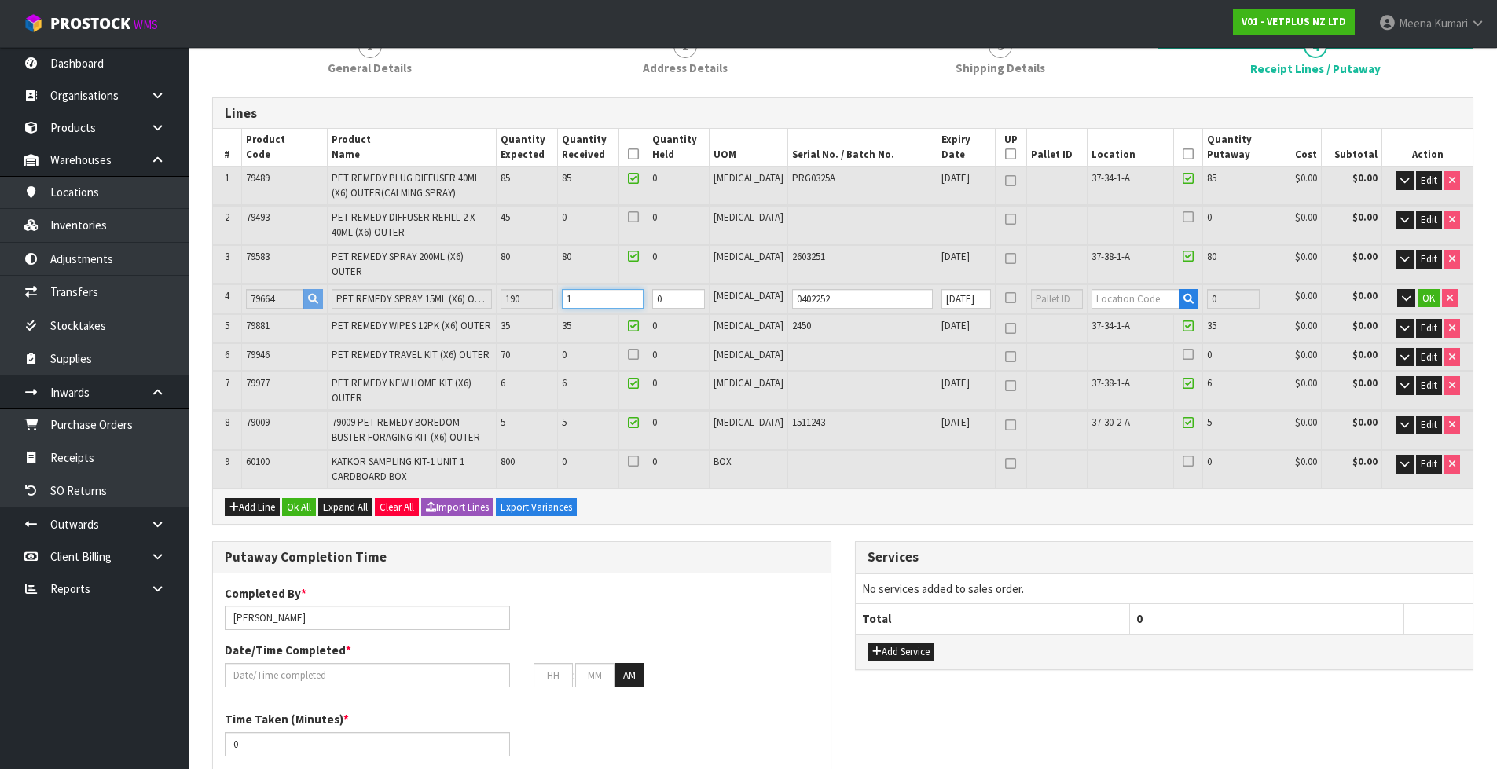
type input "230"
type input "0.957816"
type input "254.3"
type input "19"
type input "401"
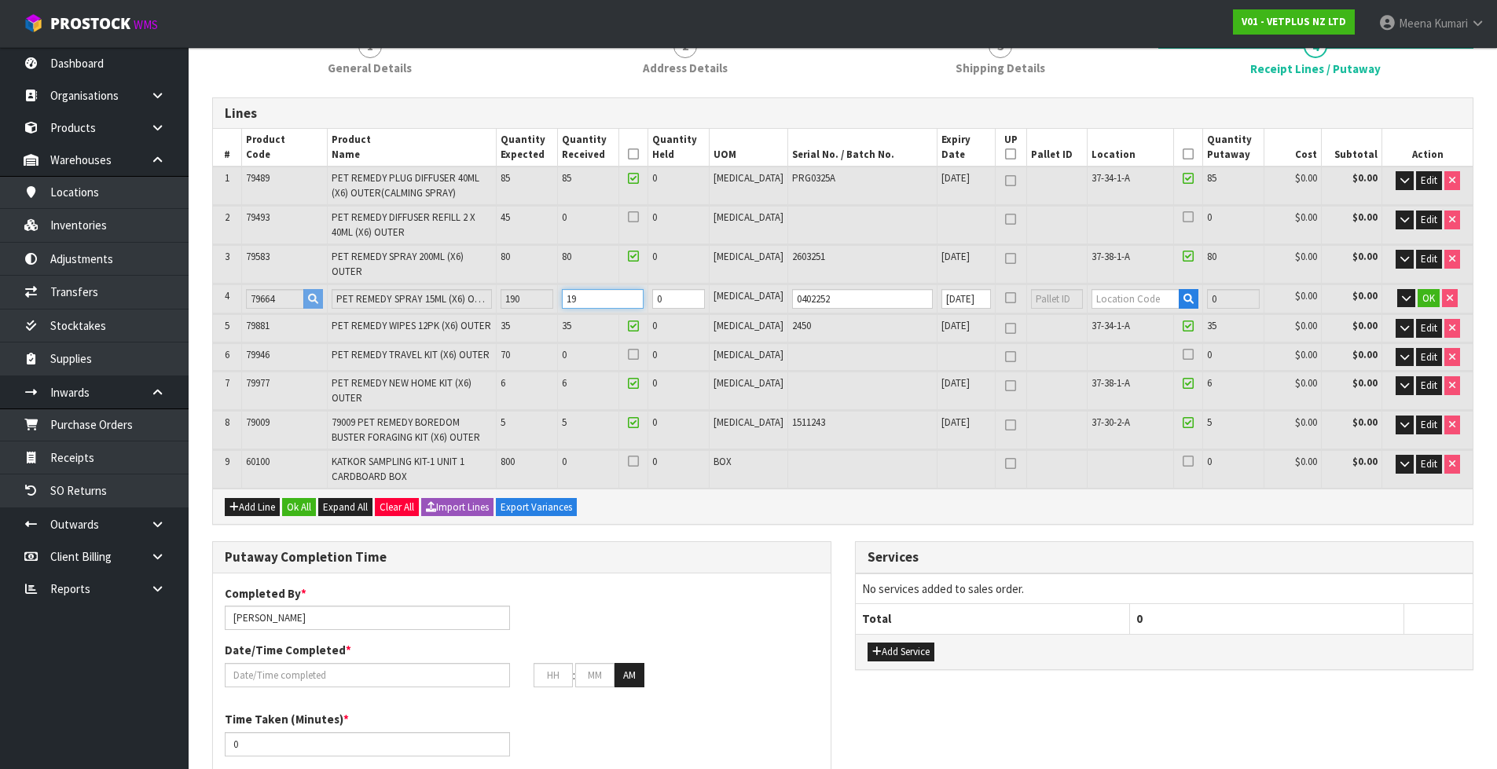
type input "401"
type input "1.09359"
type input "297.05"
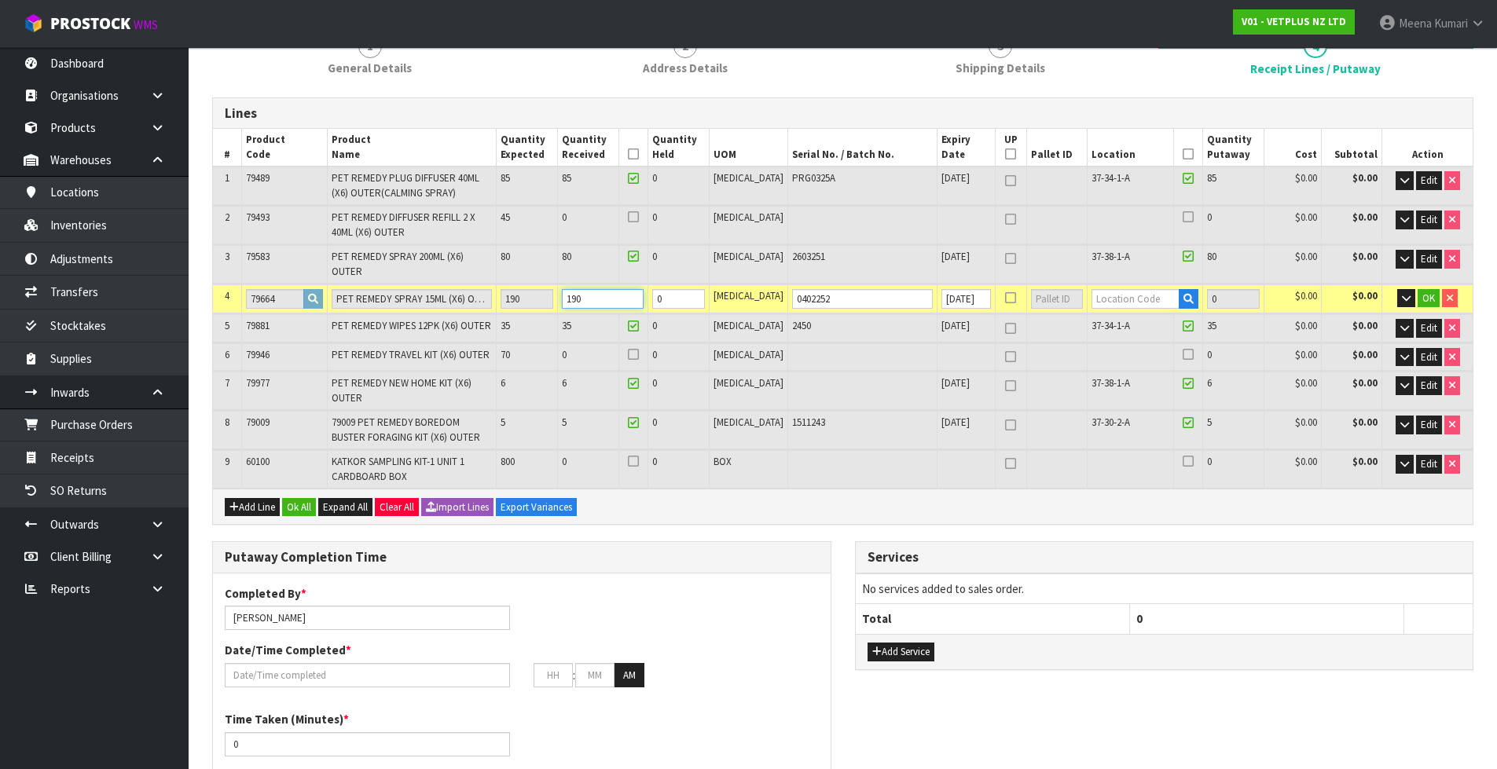
type input "190"
click at [1215, 289] on input "0" at bounding box center [1233, 299] width 53 height 20
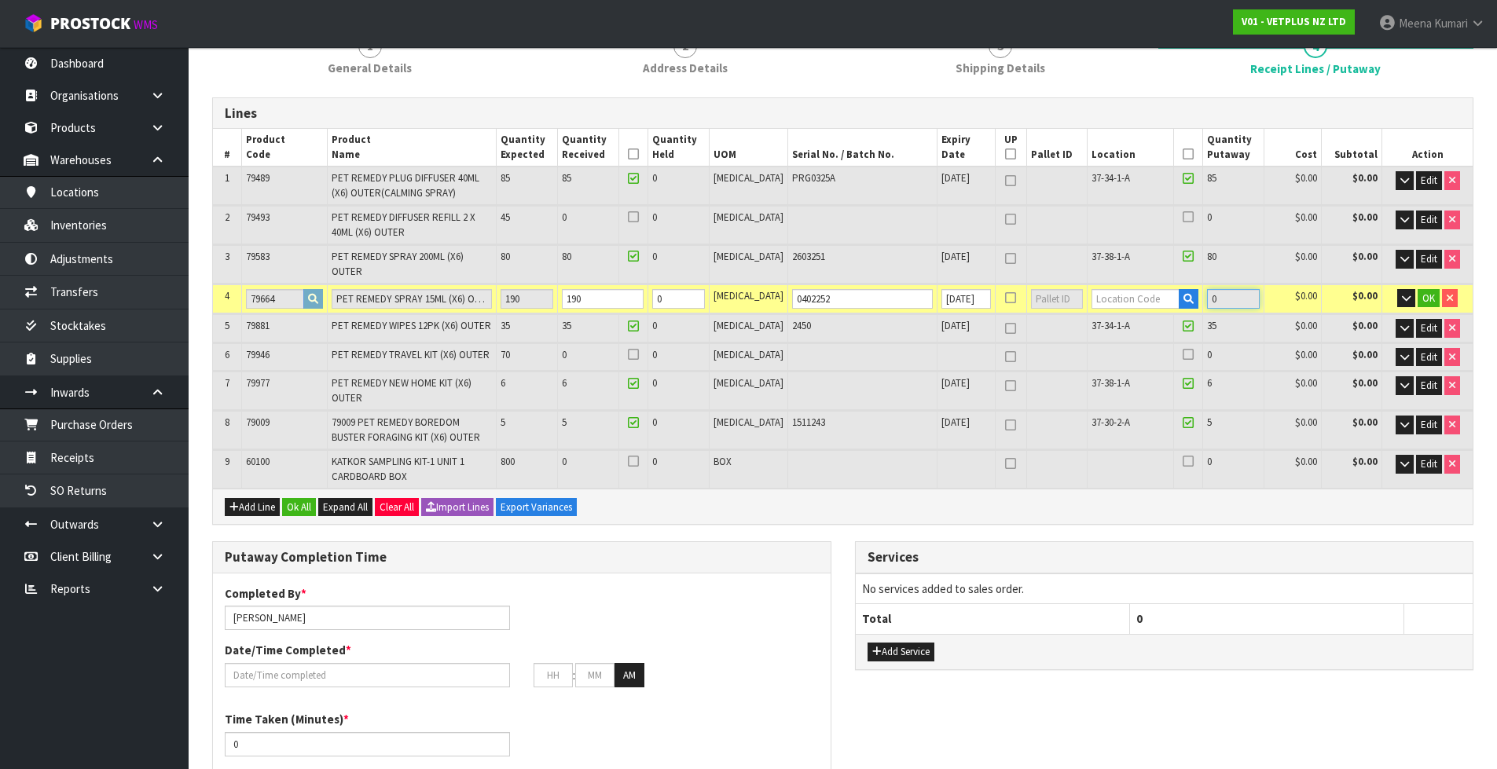
click at [1215, 290] on input "0" at bounding box center [1233, 299] width 53 height 20
click at [1226, 293] on input "0" at bounding box center [1233, 299] width 53 height 20
click at [1221, 294] on input "0" at bounding box center [1233, 299] width 53 height 20
click at [705, 293] on input "0" at bounding box center [678, 299] width 53 height 20
type input "1"
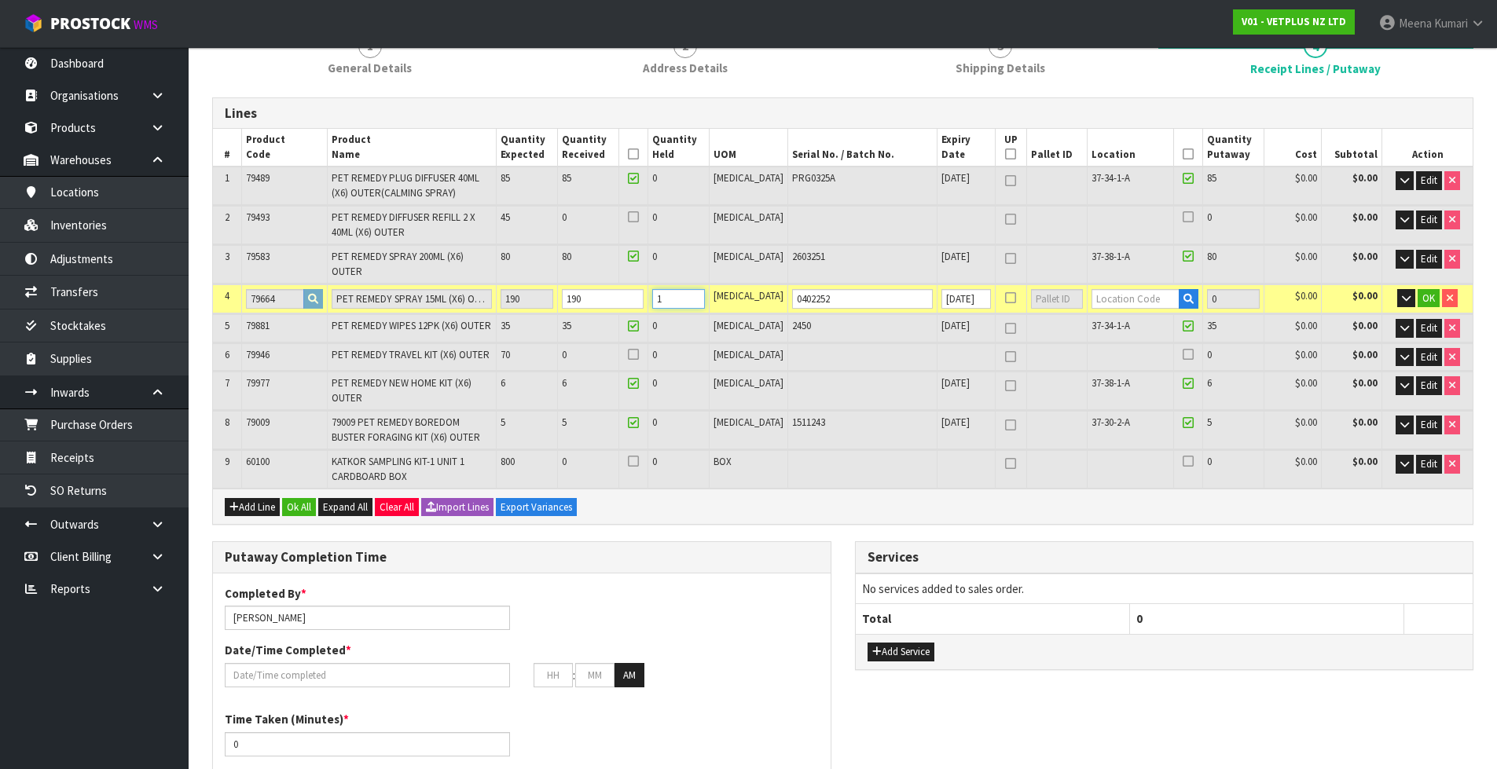
click at [705, 289] on input "1" at bounding box center [678, 299] width 53 height 20
click at [1208, 289] on input "0" at bounding box center [1233, 299] width 53 height 20
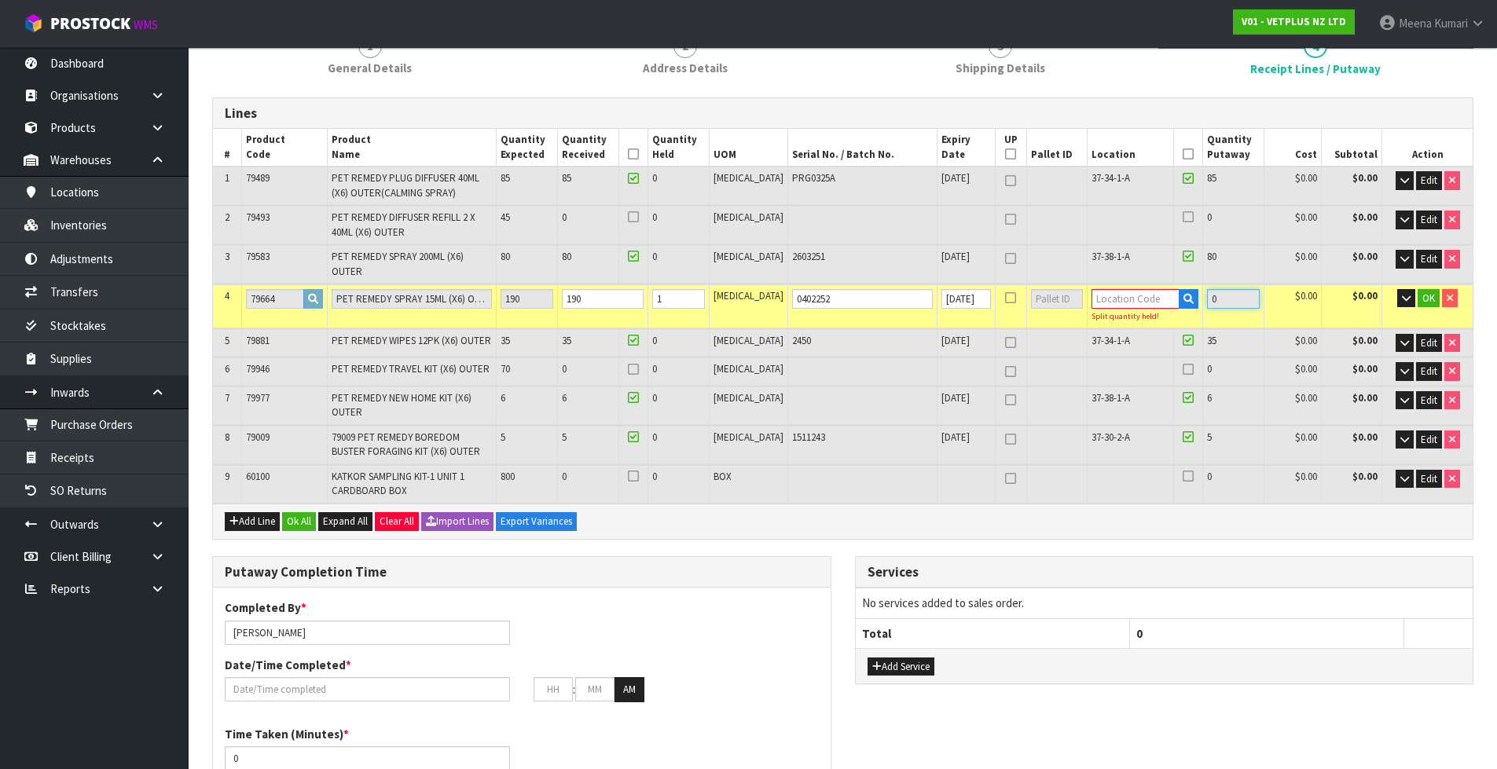
click at [1208, 289] on input "0" at bounding box center [1233, 299] width 53 height 20
click at [1109, 289] on input "text" at bounding box center [1135, 299] width 89 height 20
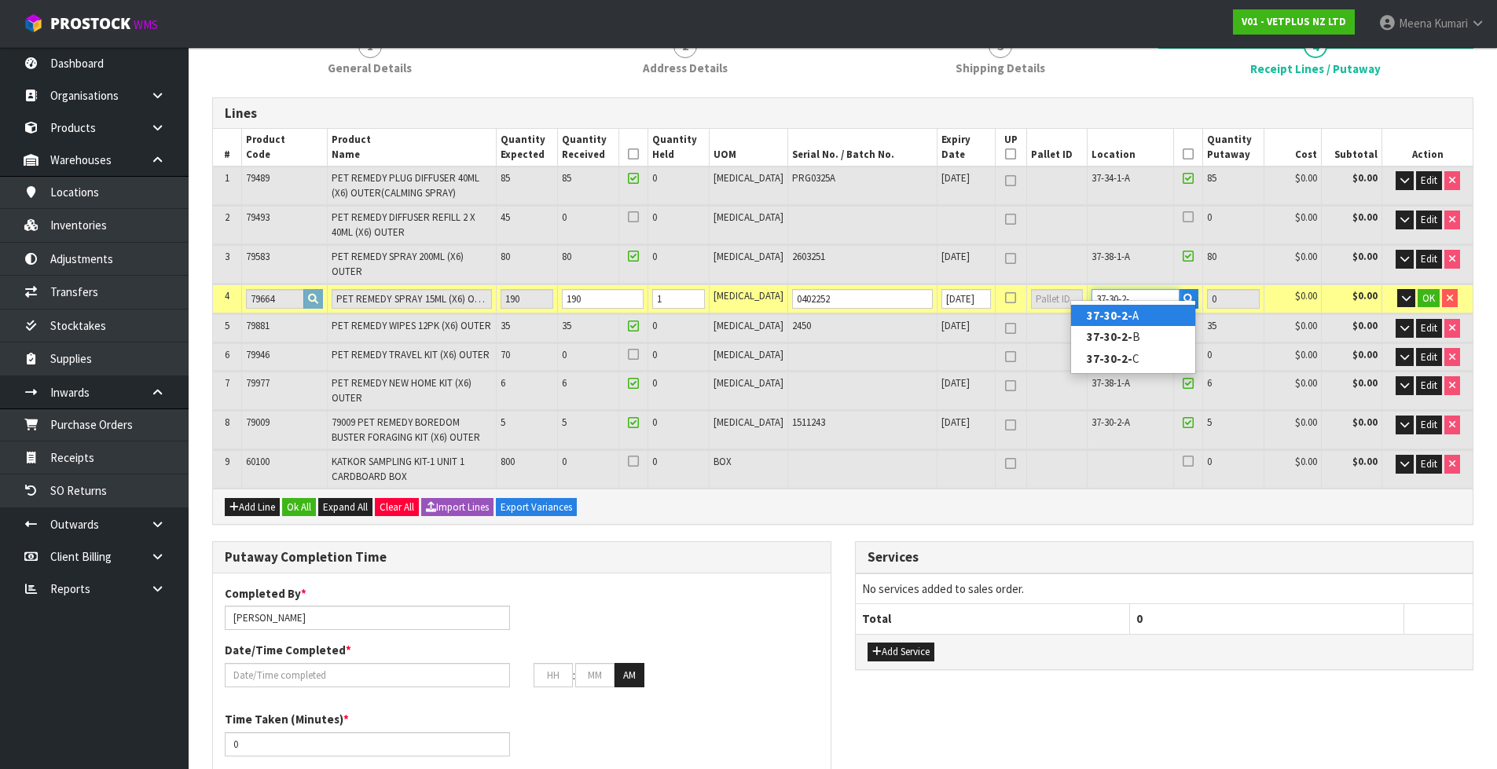
type input "37-30-2-"
click at [1113, 312] on strong "37-30-2-" at bounding box center [1110, 315] width 46 height 15
type input "37-30-2-A"
click at [1144, 291] on input "text" at bounding box center [1135, 299] width 89 height 20
click at [1149, 289] on input "text" at bounding box center [1135, 299] width 89 height 20
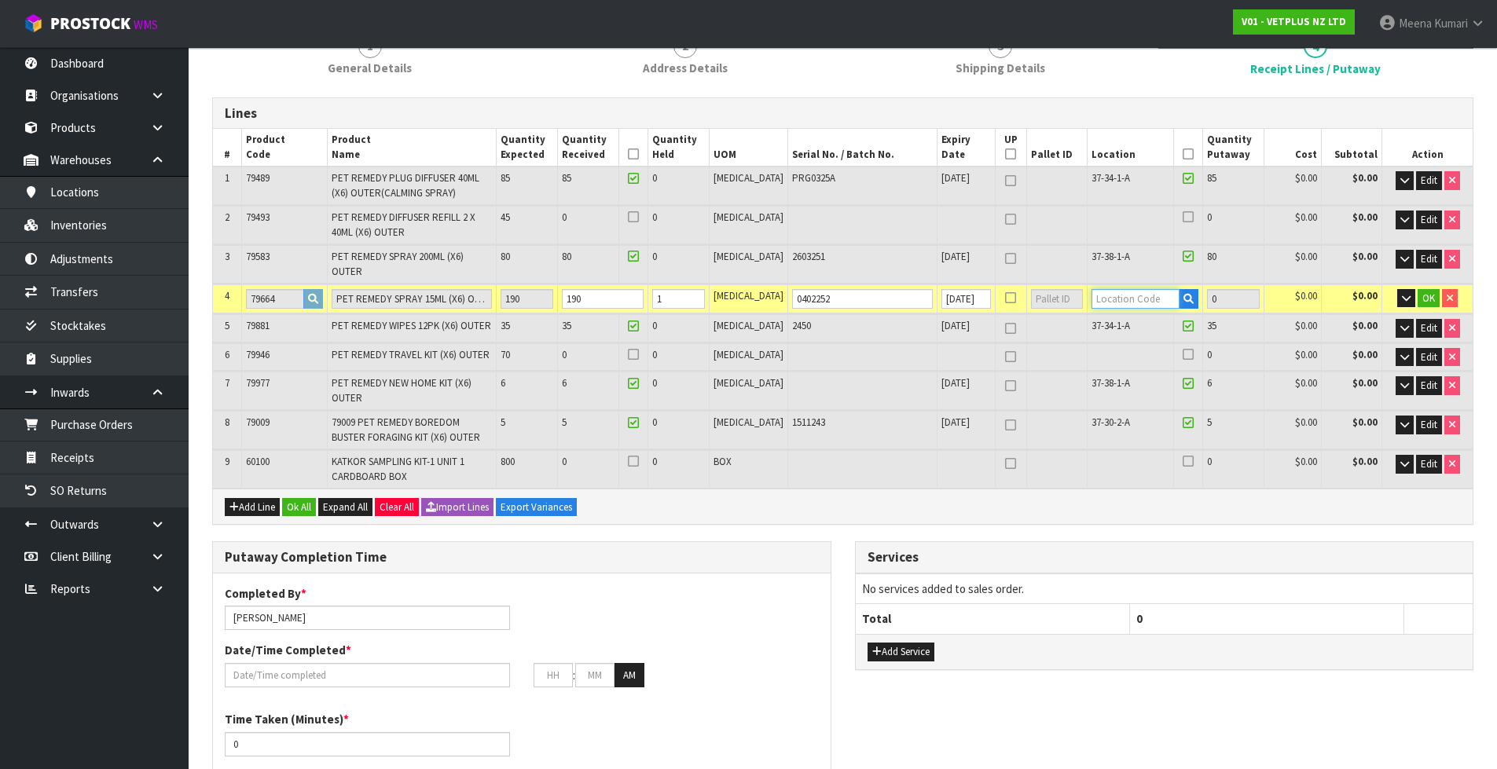
drag, startPoint x: 1149, startPoint y: 289, endPoint x: 1127, endPoint y: 288, distance: 22.1
click at [1127, 289] on input "text" at bounding box center [1135, 299] width 89 height 20
type input "37-30-2"
click at [1131, 310] on link "37-30-2 -A" at bounding box center [1133, 315] width 124 height 21
type input "37-30-2-A"
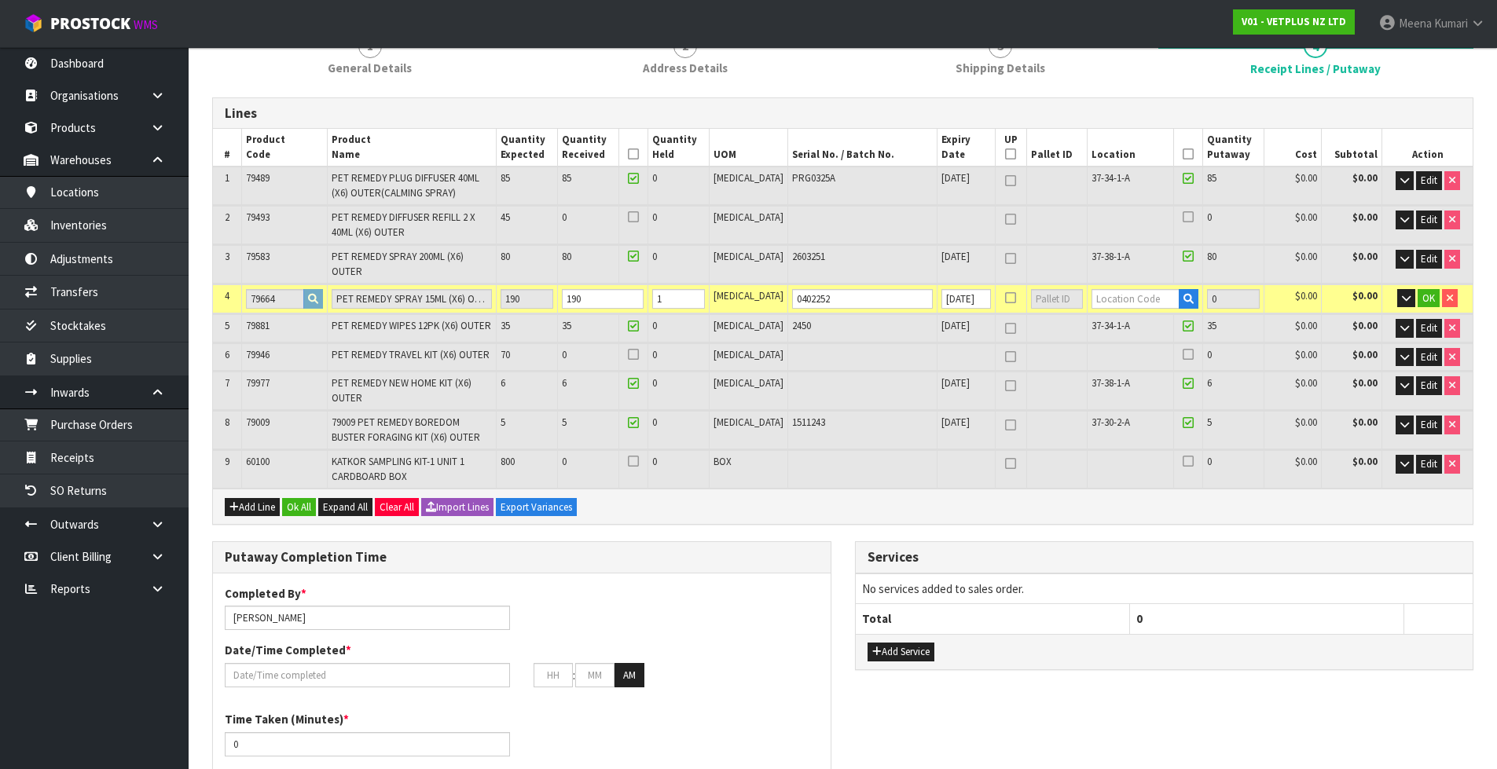
click at [1157, 314] on td "37-34-1-A" at bounding box center [1130, 327] width 86 height 27
click at [1143, 290] on input "text" at bounding box center [1135, 299] width 89 height 20
type input "2"
type input "37-30-2-A"
click at [1126, 289] on input "text" at bounding box center [1135, 299] width 89 height 20
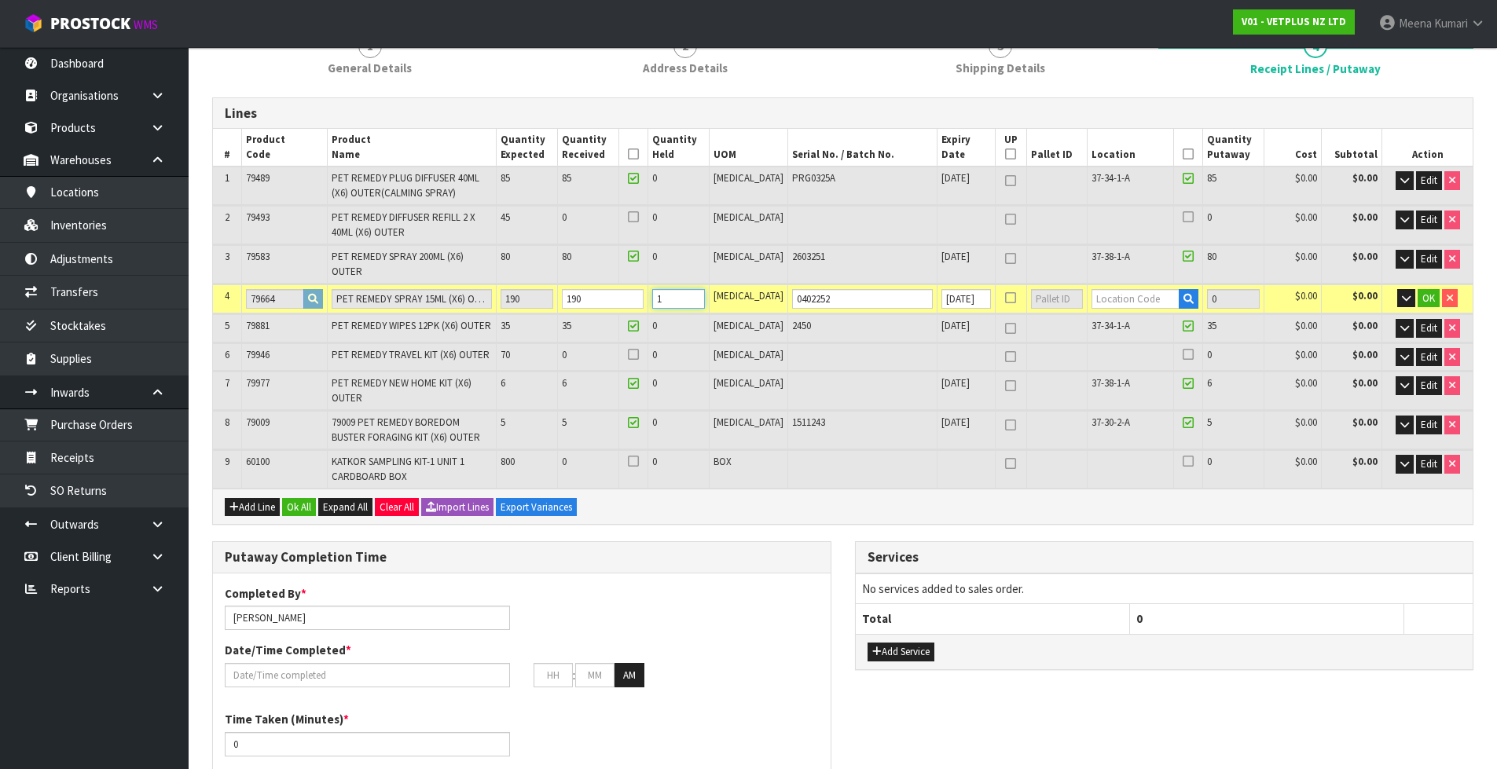
click at [697, 291] on input "1" at bounding box center [678, 299] width 53 height 20
click at [705, 289] on input "190" at bounding box center [678, 299] width 53 height 20
click at [705, 295] on input "190" at bounding box center [678, 299] width 53 height 20
click at [705, 289] on input "190" at bounding box center [678, 299] width 53 height 20
drag, startPoint x: 702, startPoint y: 291, endPoint x: 686, endPoint y: 294, distance: 15.9
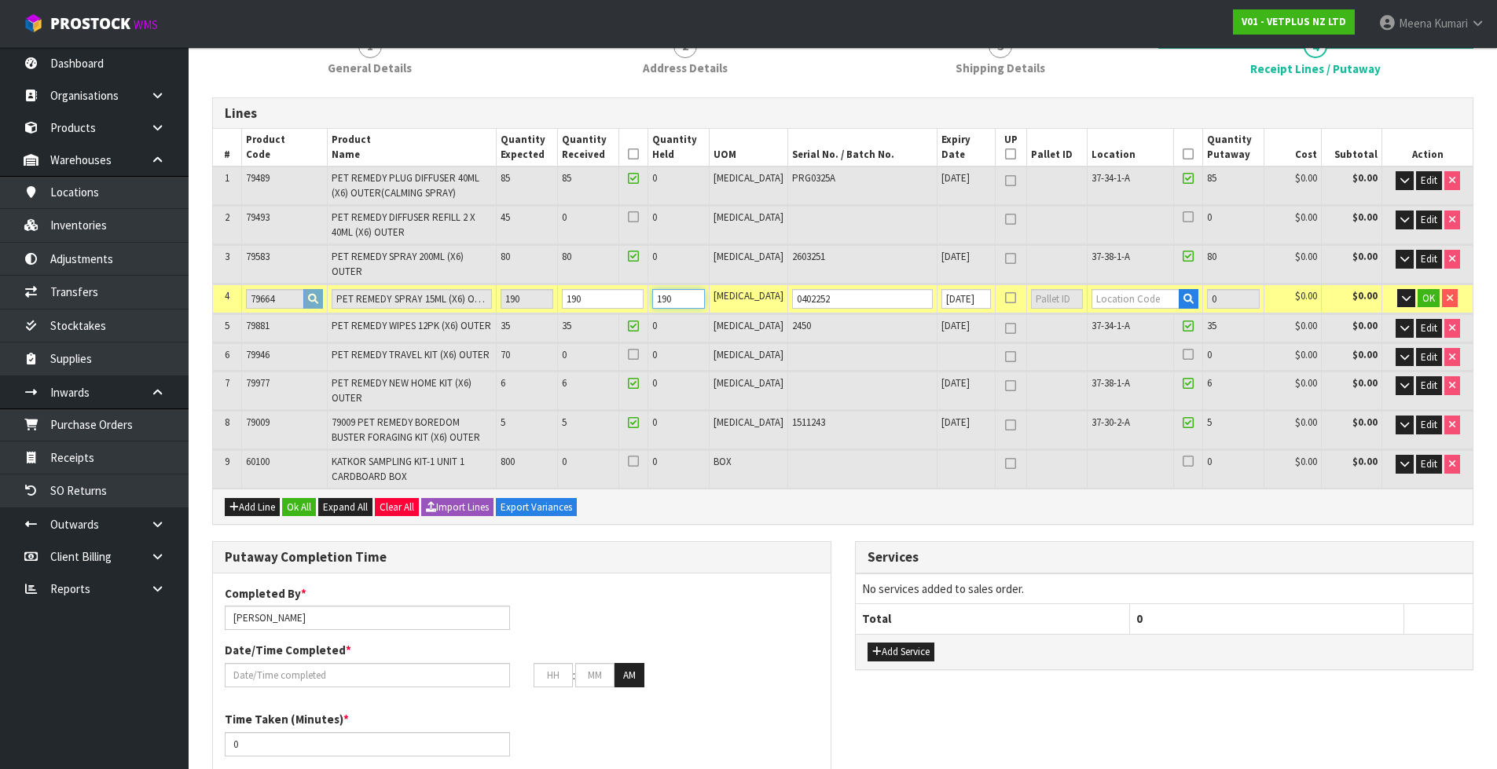
click at [686, 294] on input "190" at bounding box center [678, 299] width 53 height 20
click at [698, 291] on input "0" at bounding box center [678, 299] width 53 height 20
click at [1210, 291] on input "0" at bounding box center [1233, 299] width 53 height 20
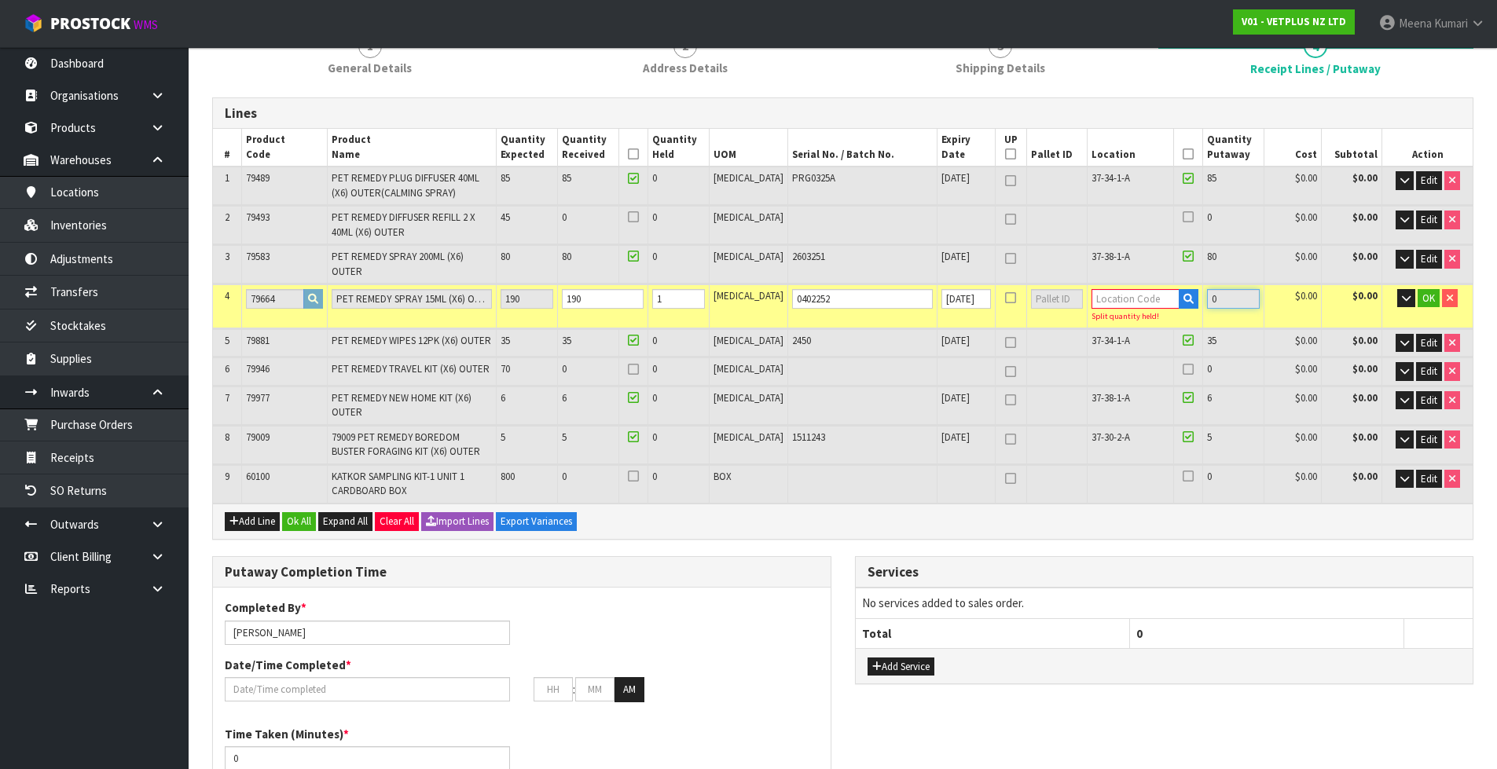
click at [1210, 291] on input "0" at bounding box center [1233, 299] width 53 height 20
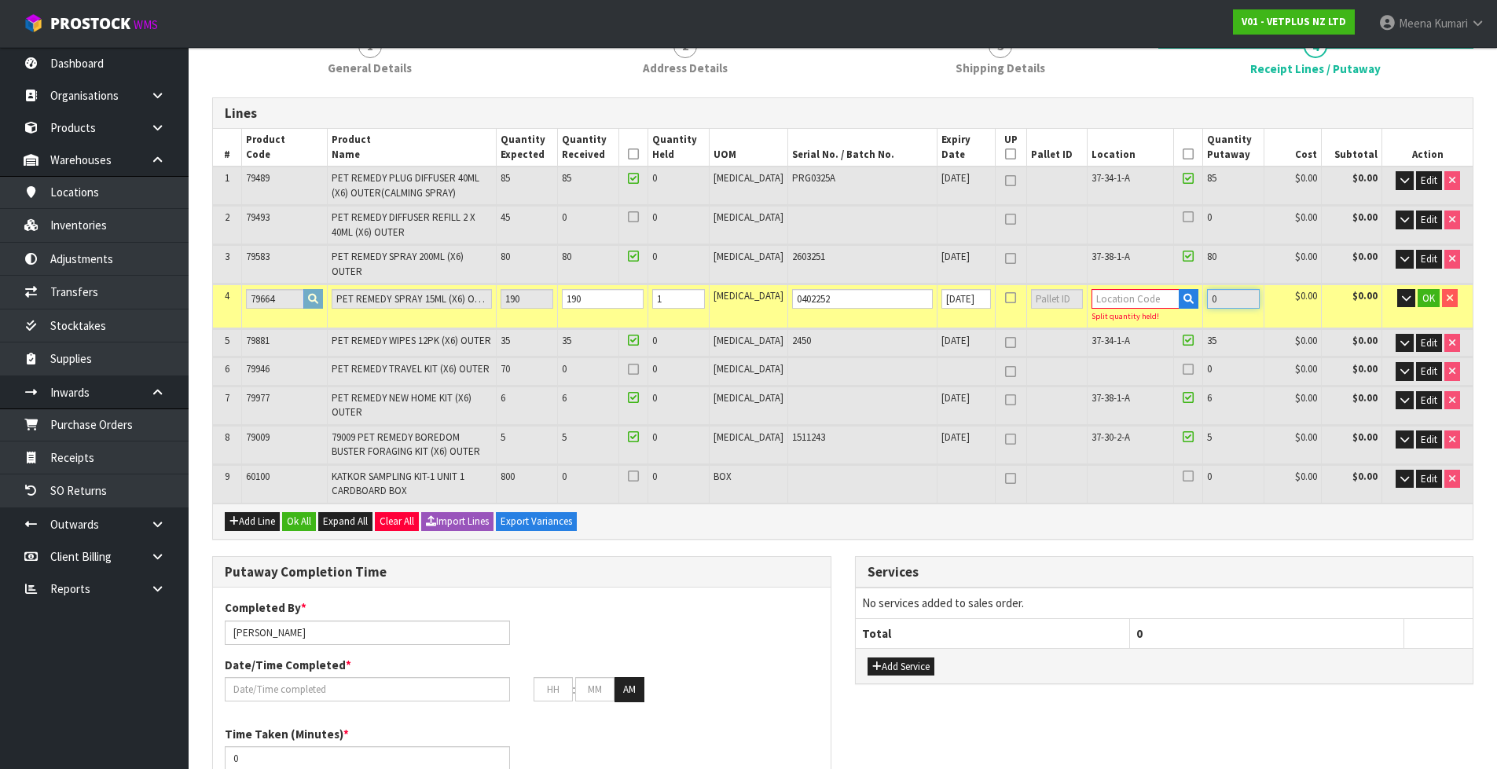
click at [1210, 291] on input "0" at bounding box center [1233, 299] width 53 height 20
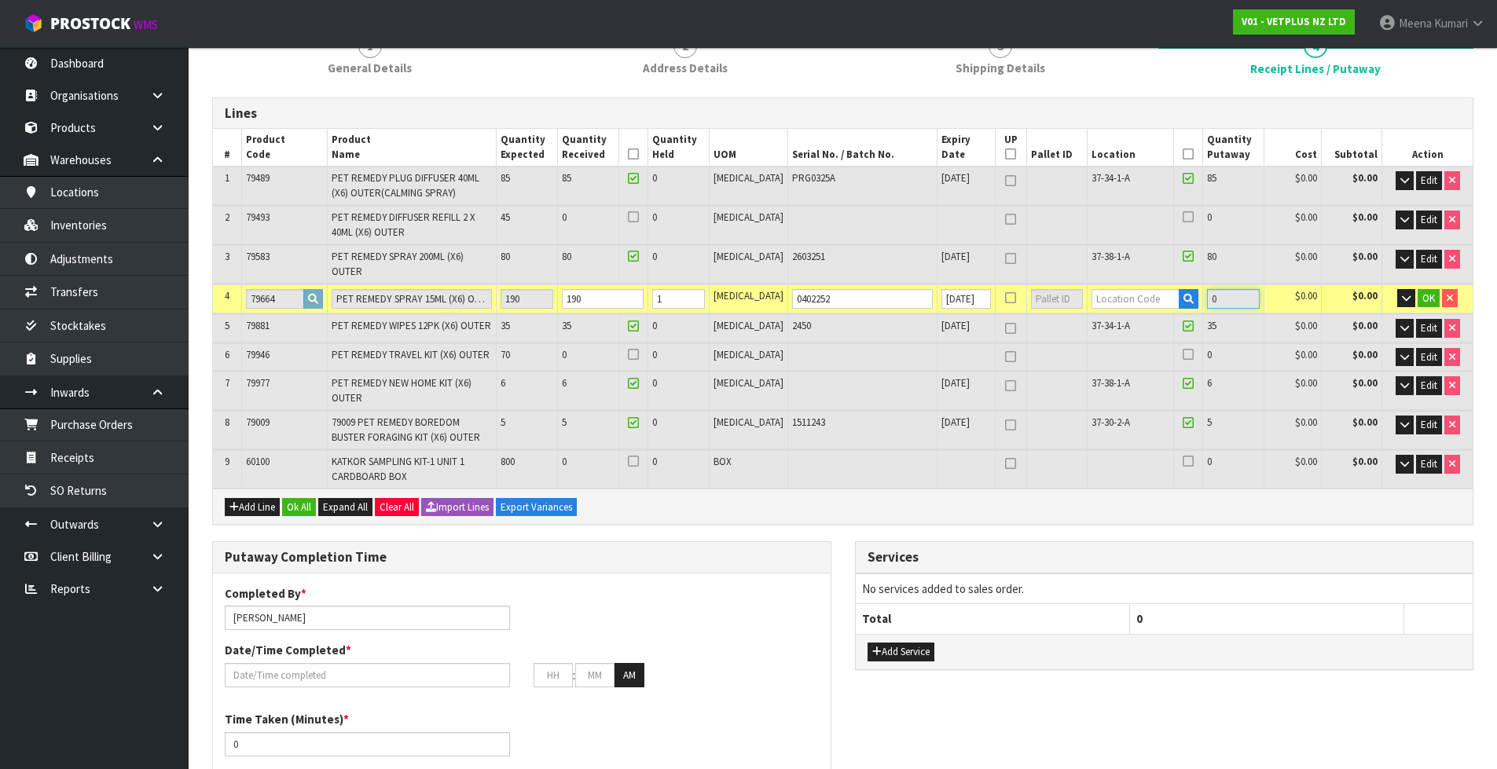
click at [1210, 291] on input "0" at bounding box center [1233, 299] width 53 height 20
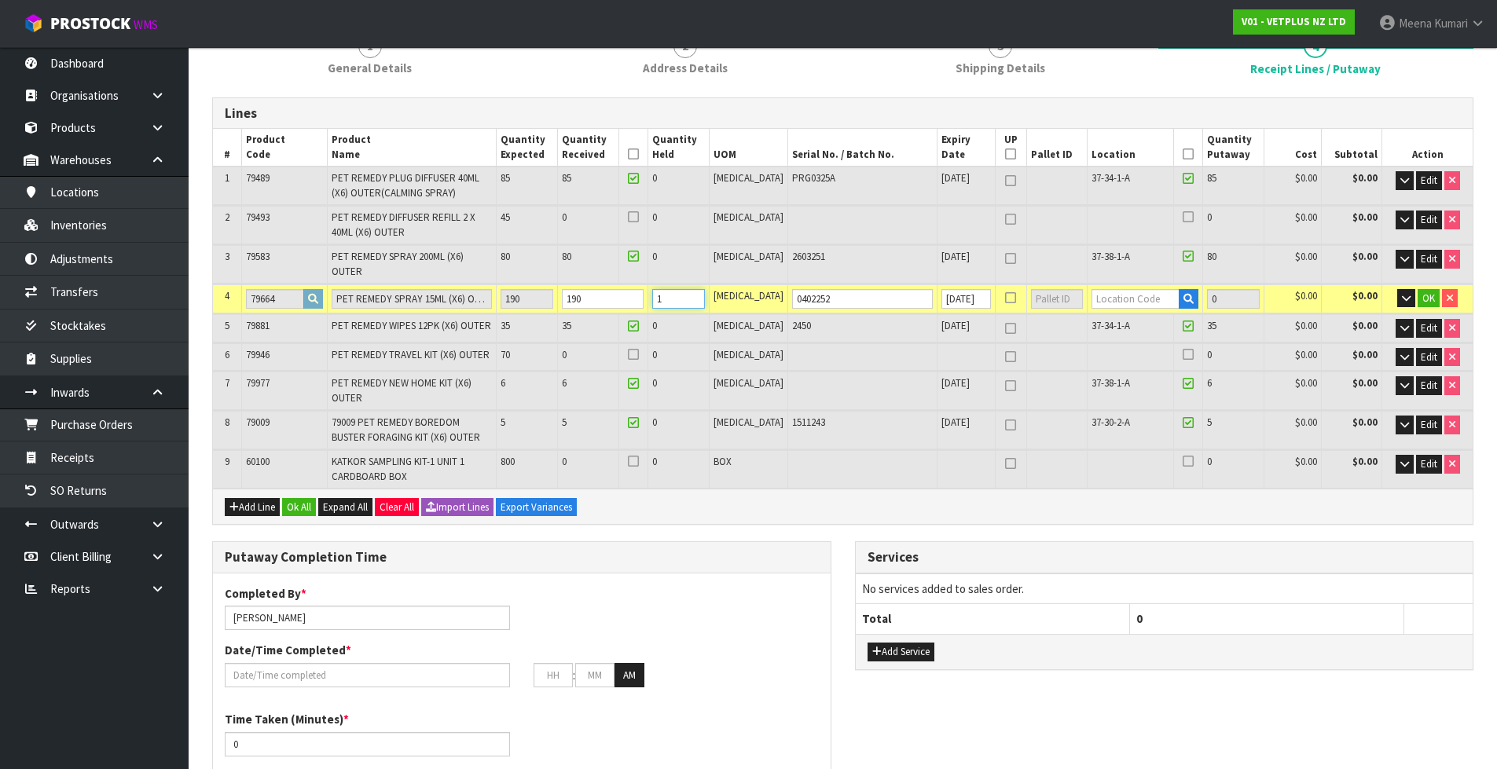
click at [697, 289] on input "1" at bounding box center [678, 299] width 53 height 20
click at [705, 292] on input "189" at bounding box center [678, 299] width 53 height 20
click at [705, 289] on input "190" at bounding box center [678, 299] width 53 height 20
drag, startPoint x: 712, startPoint y: 288, endPoint x: 647, endPoint y: 295, distance: 65.5
click at [647, 295] on tr "4 79664 PET REMEDY SPRAY 15ML (X6) OUTER 190 190 190 PCE 0402252 29/02/2028 0 $…" at bounding box center [842, 298] width 1259 height 29
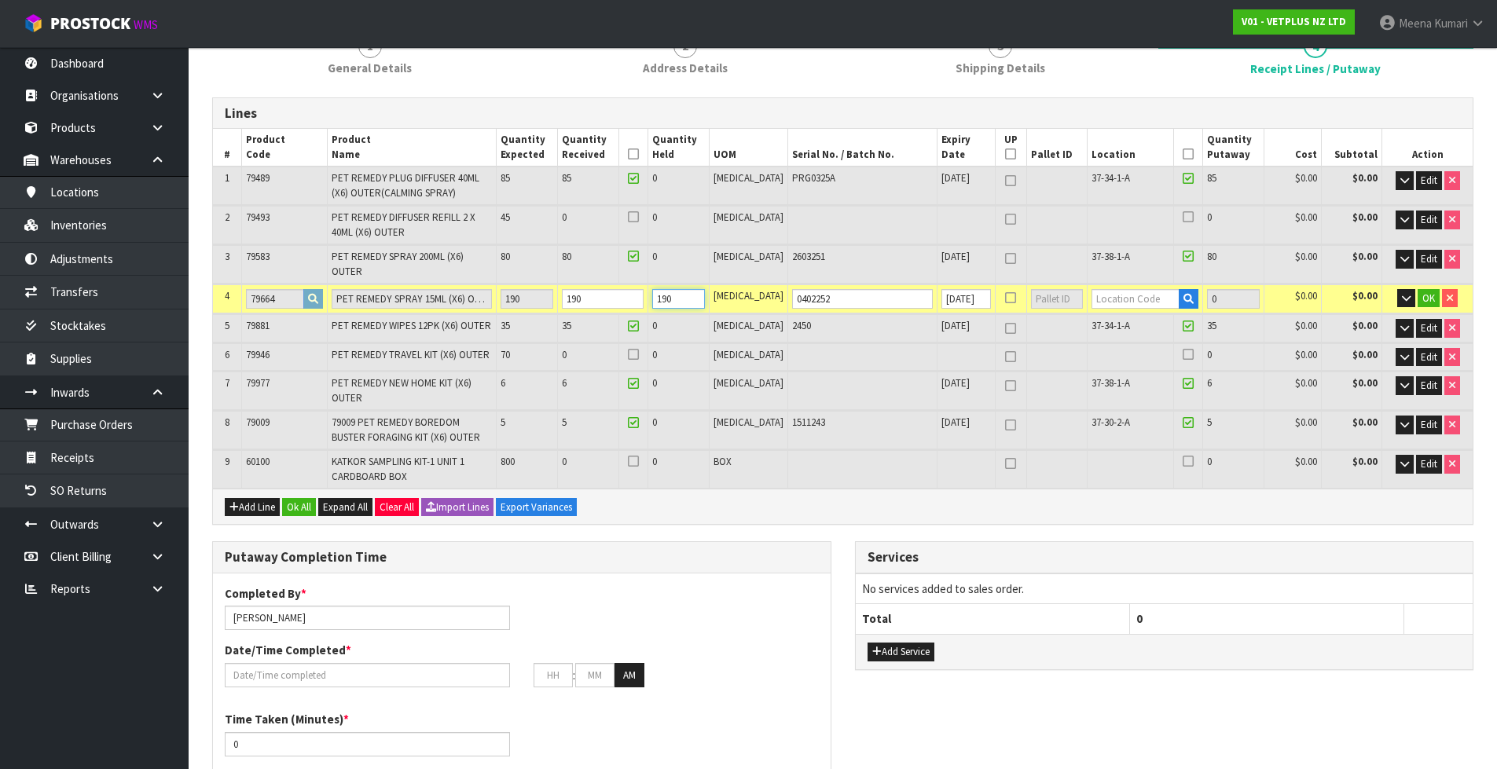
type input "190"
click at [1429, 291] on span "OK" at bounding box center [1428, 297] width 13 height 13
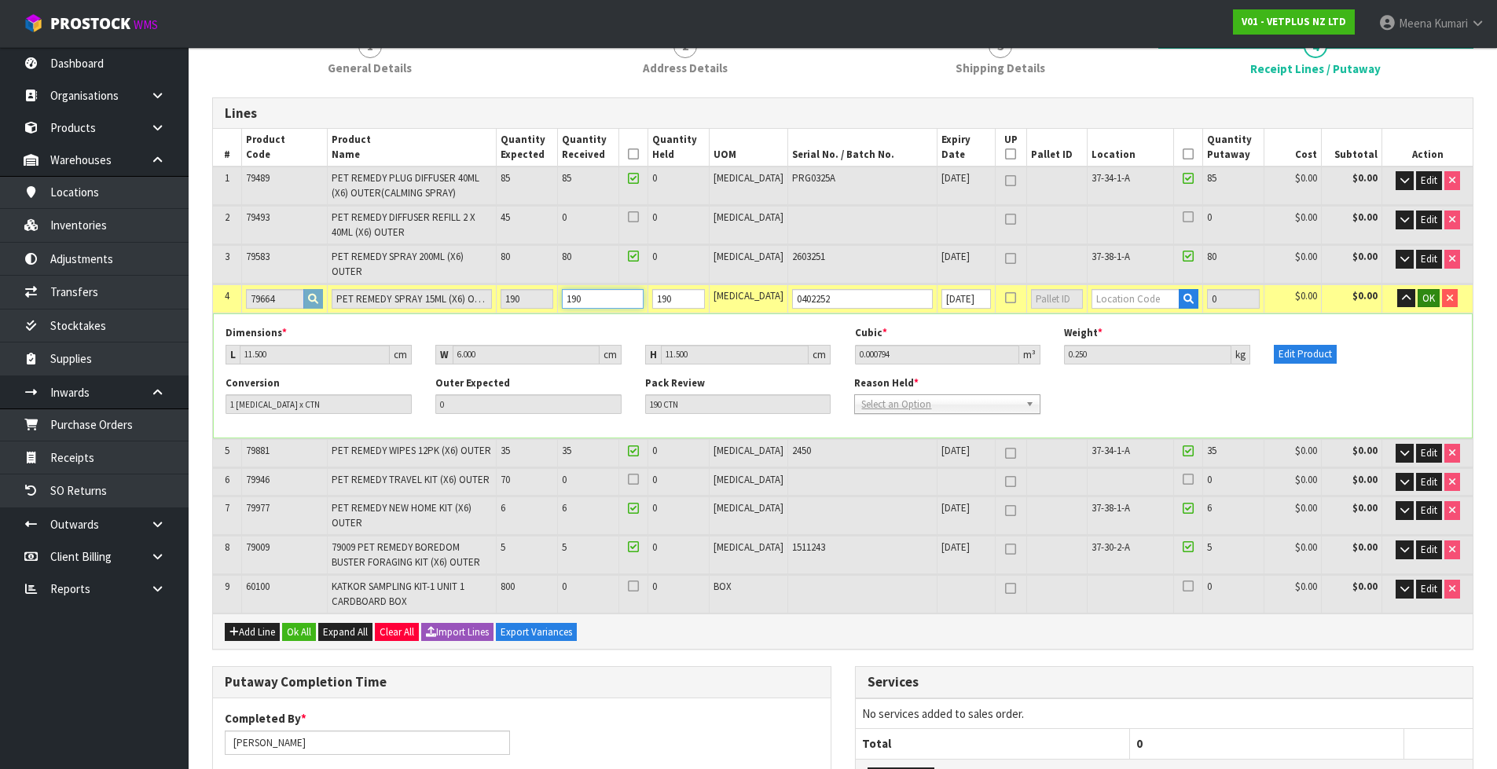
click at [634, 291] on input "190" at bounding box center [603, 299] width 82 height 20
type input "230"
type input "0.957816"
type input "254.3"
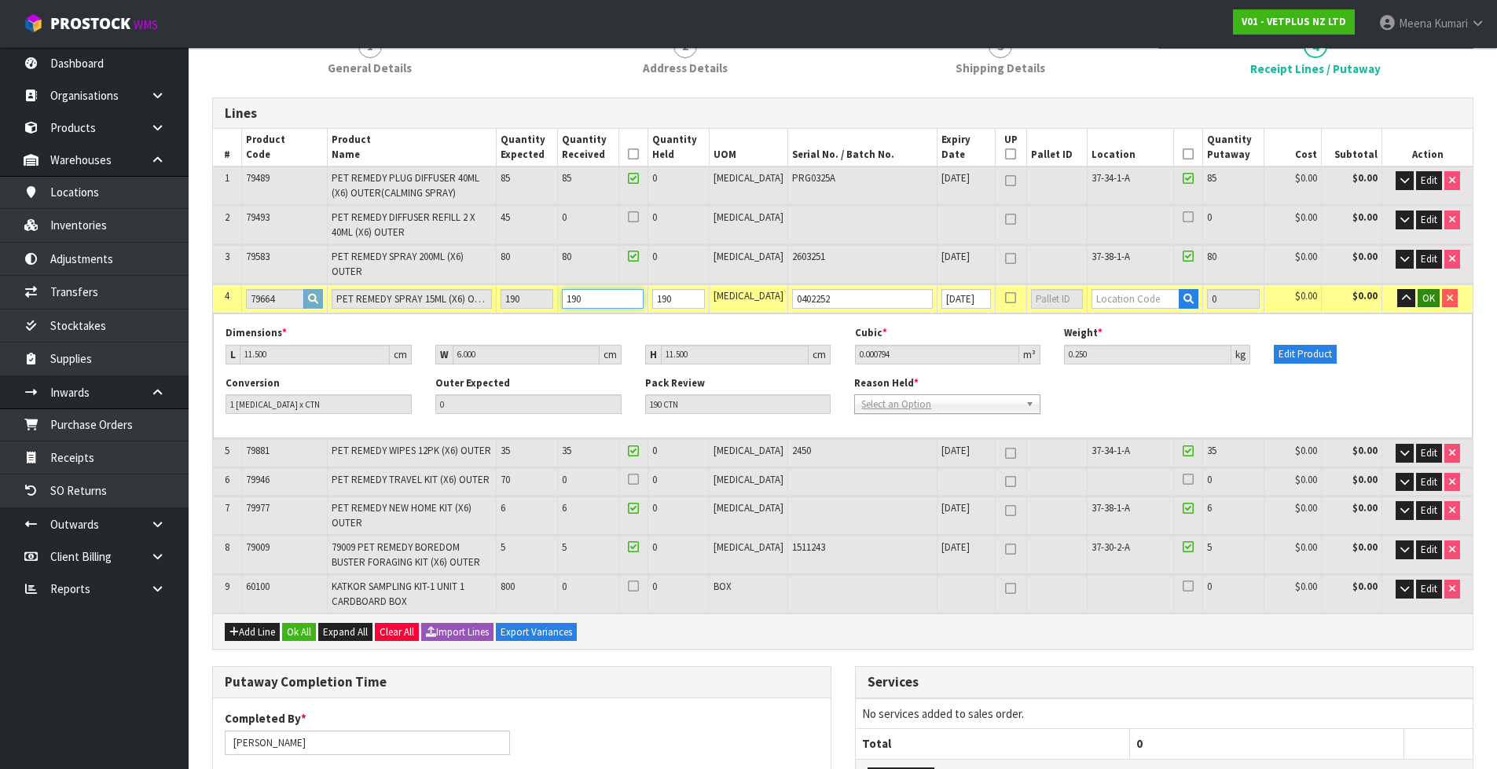
type input "19"
type input "19 CTN"
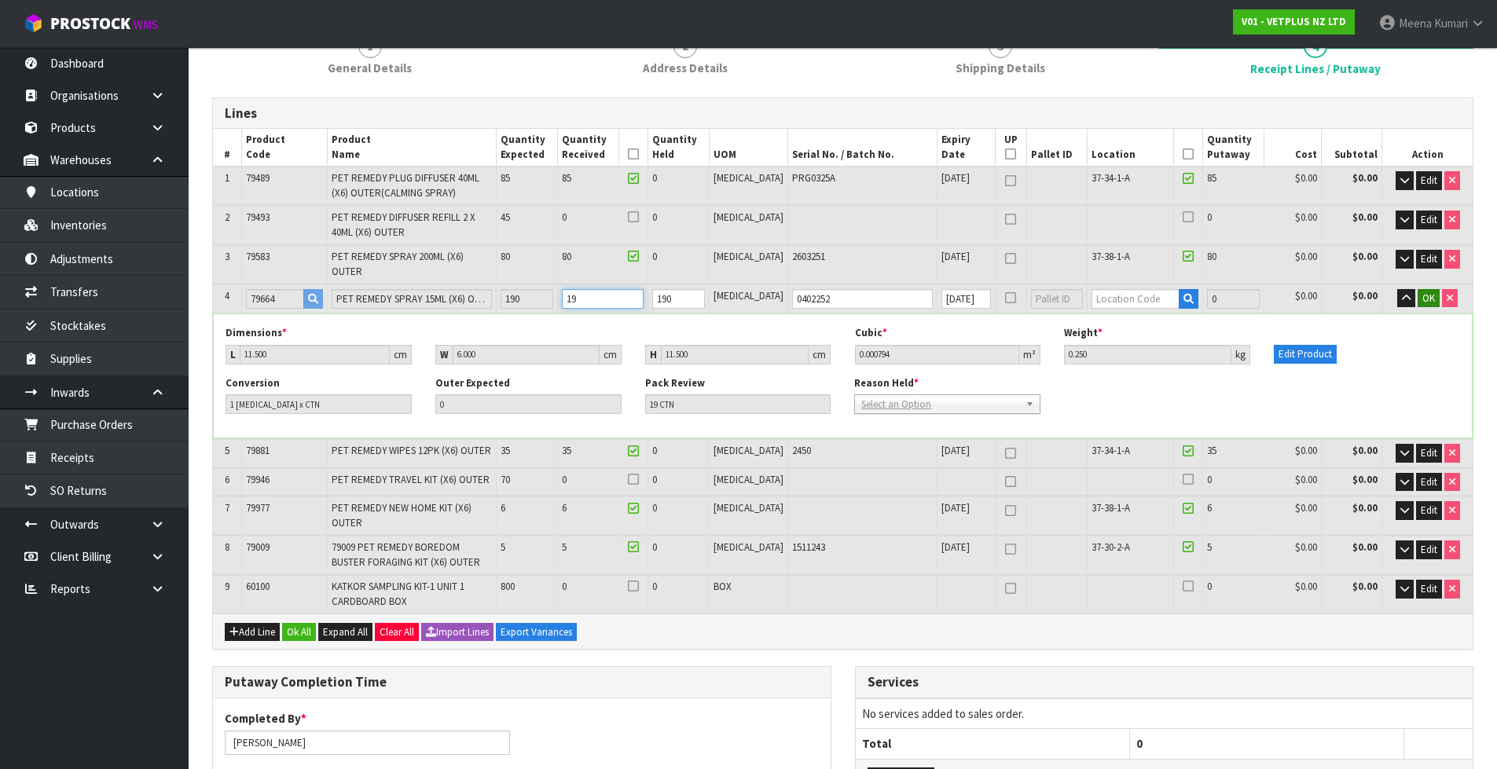
type input "212"
type input "0.943524"
type input "249.8"
type input "1"
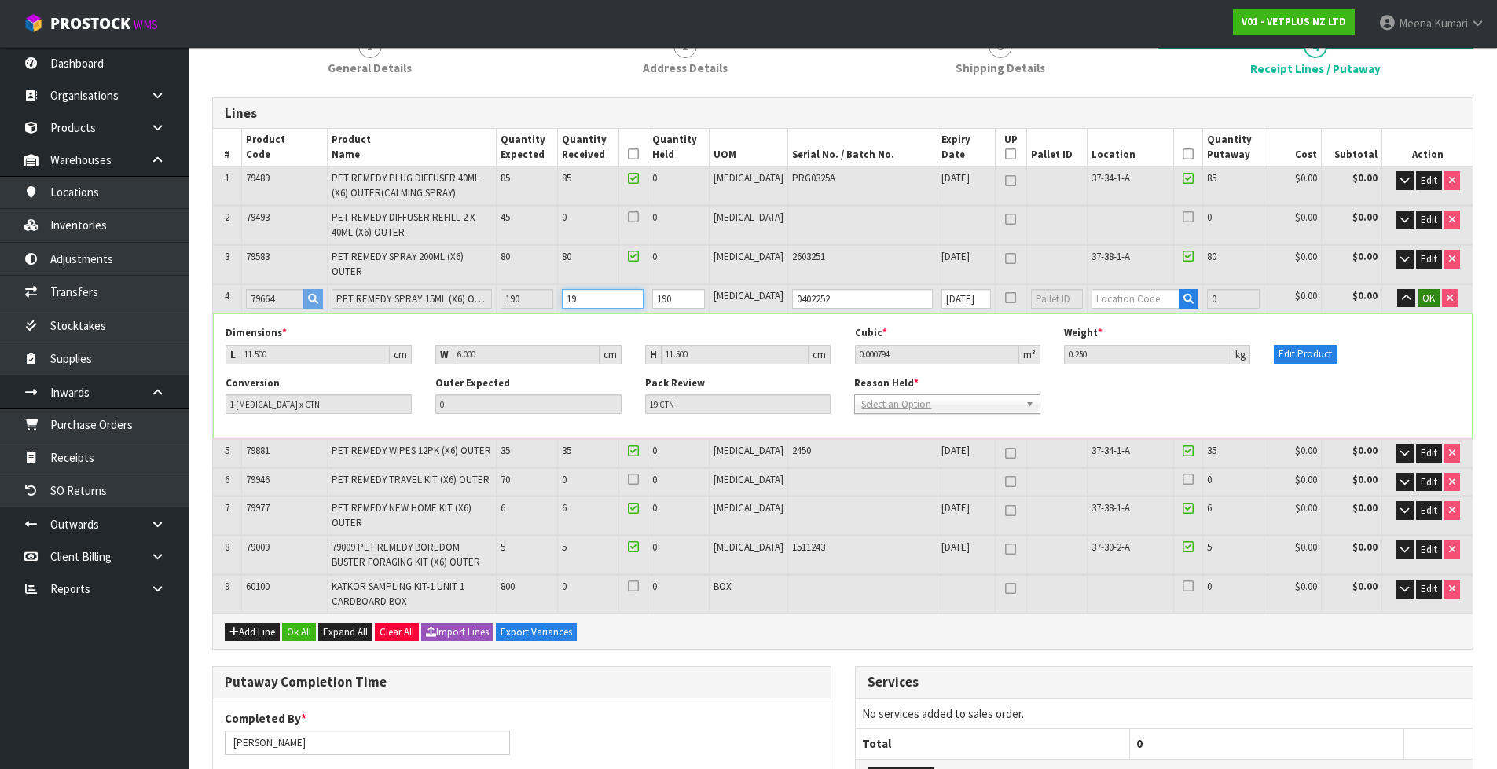
type input "1 CTN"
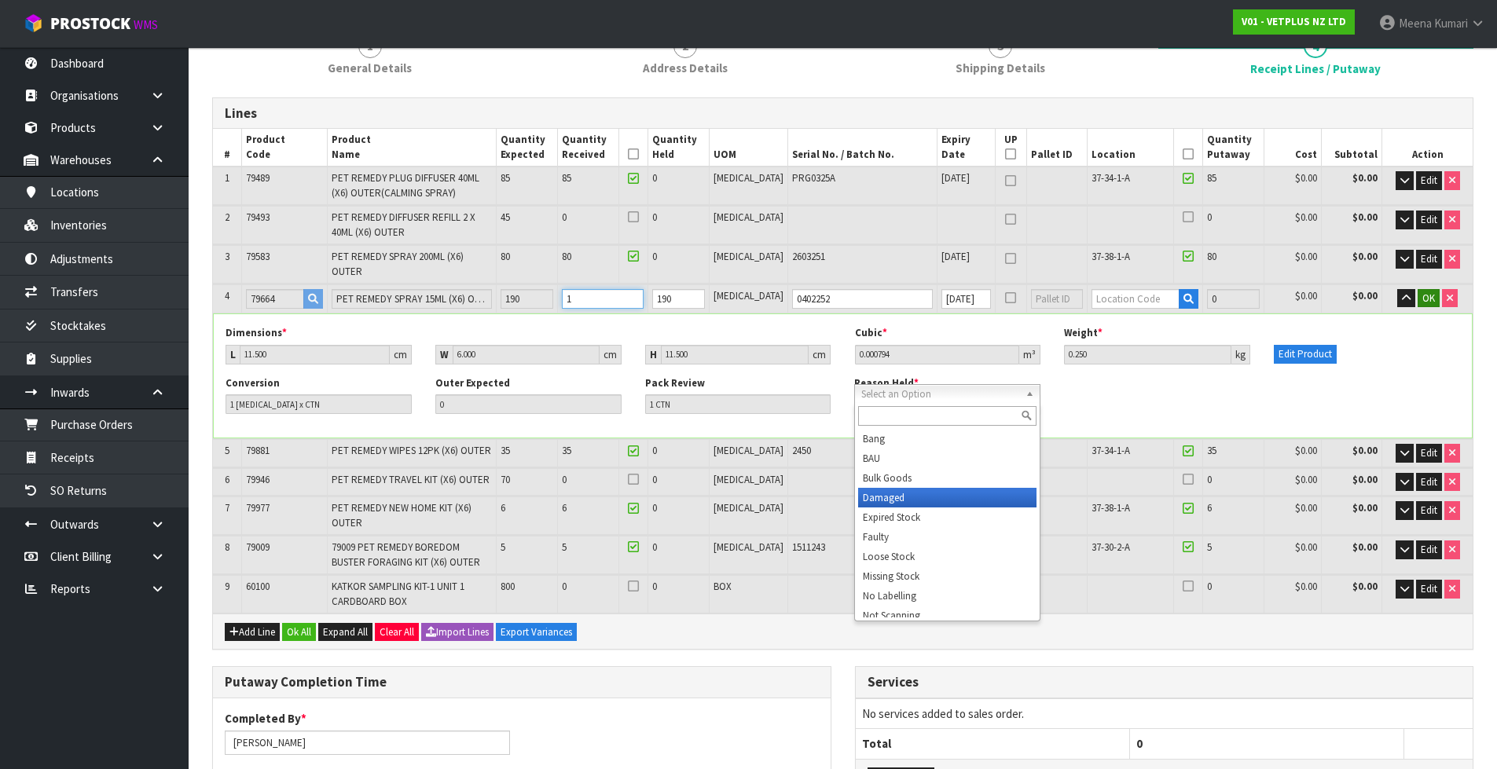
type input "1"
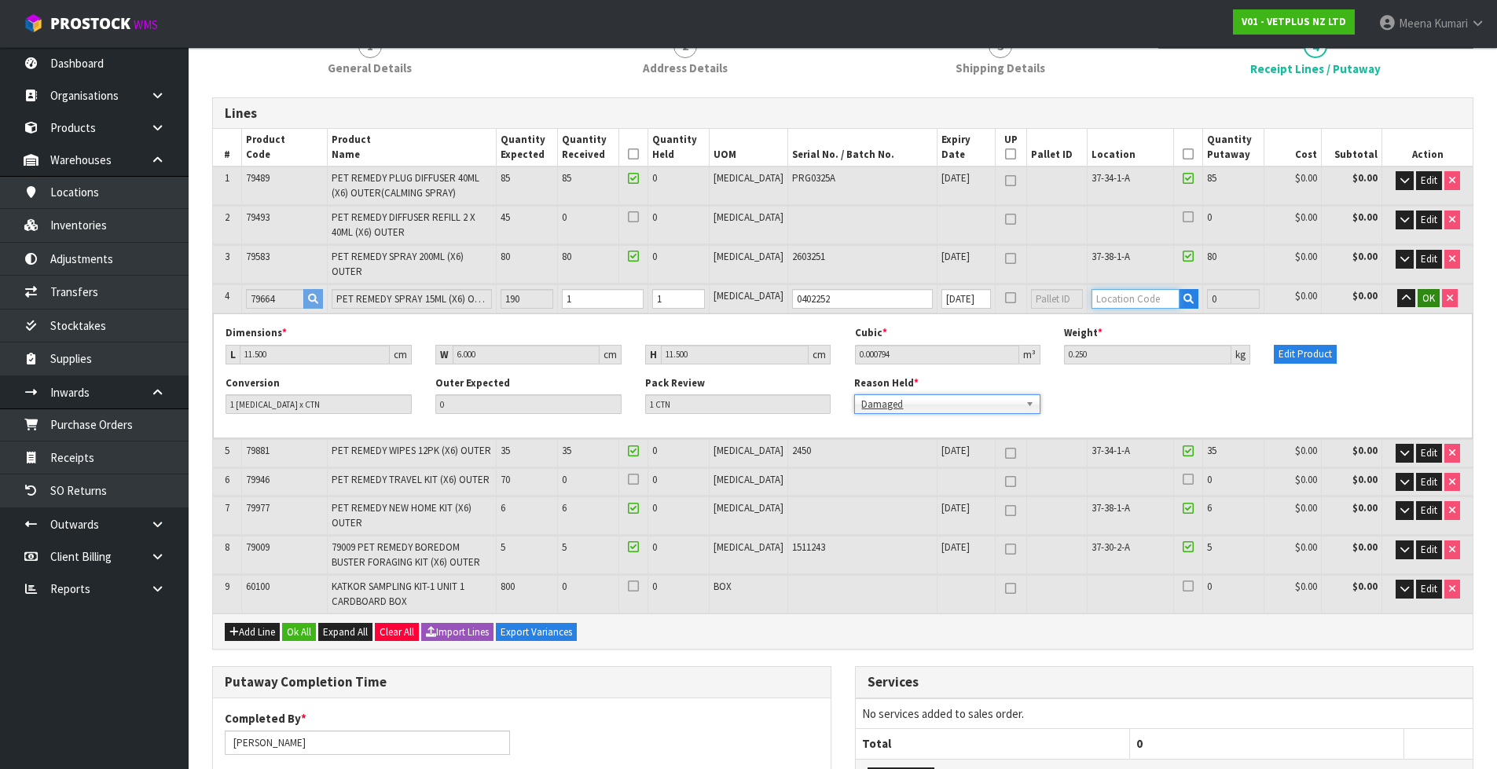
click at [1135, 289] on input "text" at bounding box center [1135, 299] width 89 height 20
click at [615, 290] on input "1" at bounding box center [603, 299] width 82 height 20
type input "0"
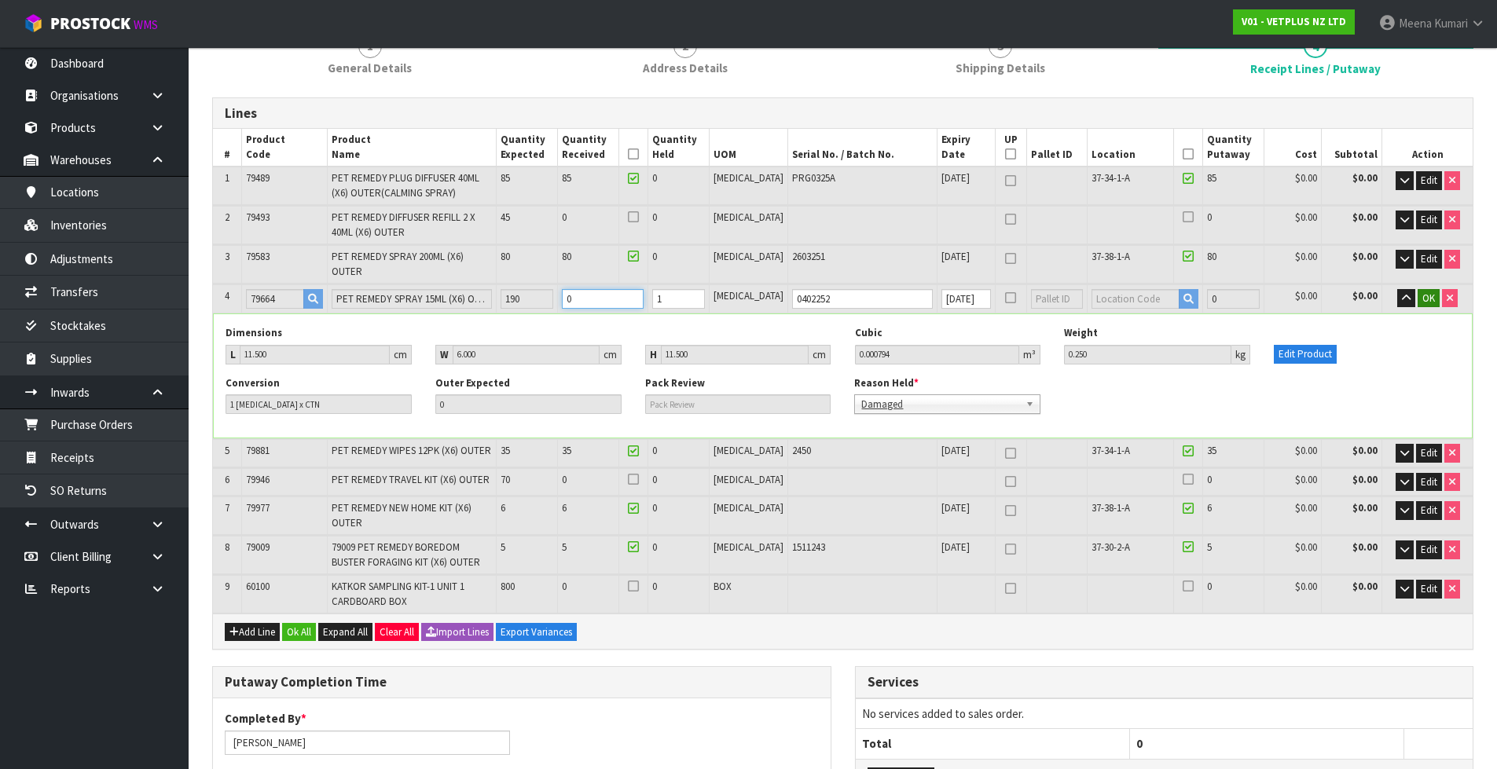
type input "212"
type input "0.943524"
type input "249.8"
type input "1"
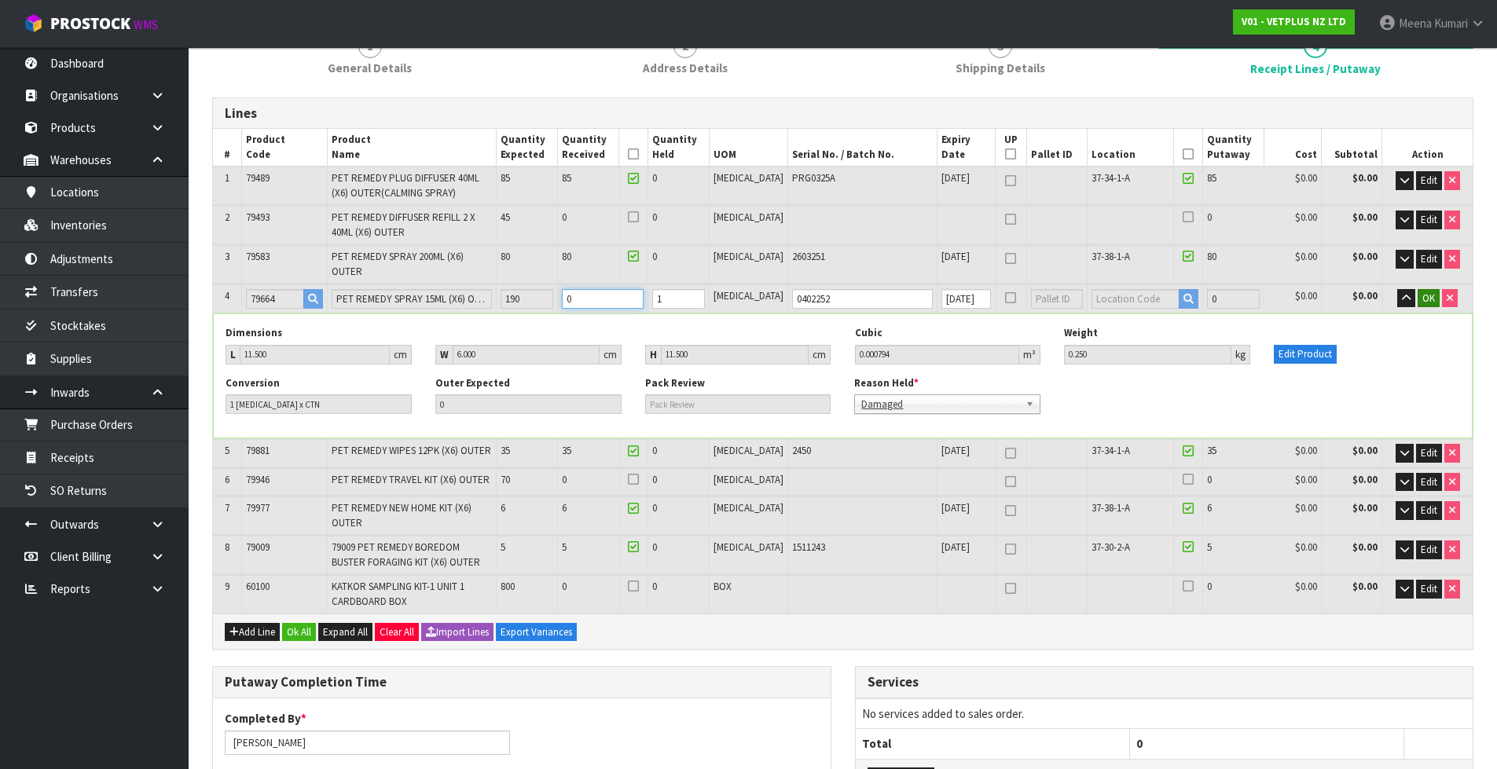
type input "1 CTN"
type input "230"
type input "0.957816"
type input "254.3"
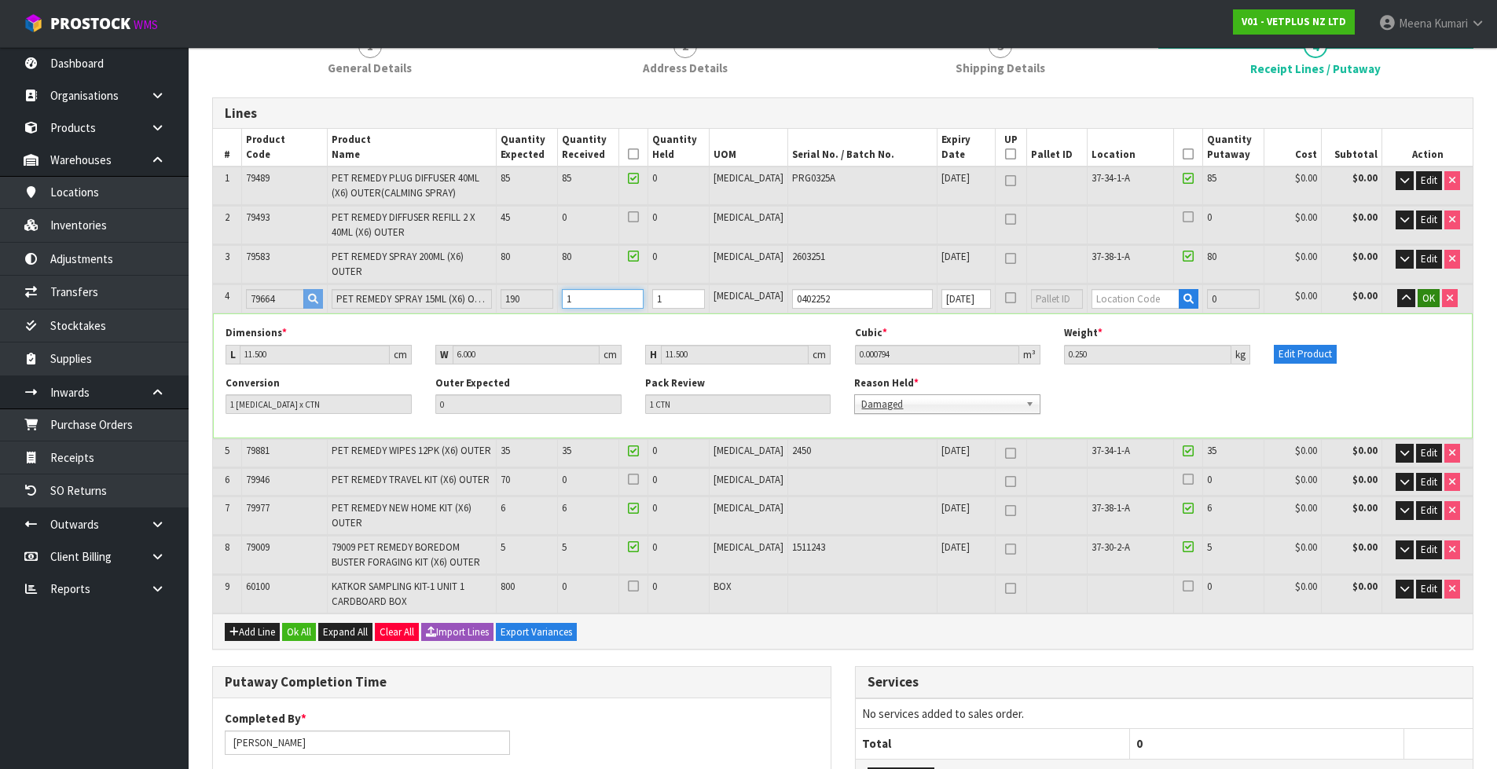
type input "19"
type input "19 CTN"
type input "401"
type input "1.09359"
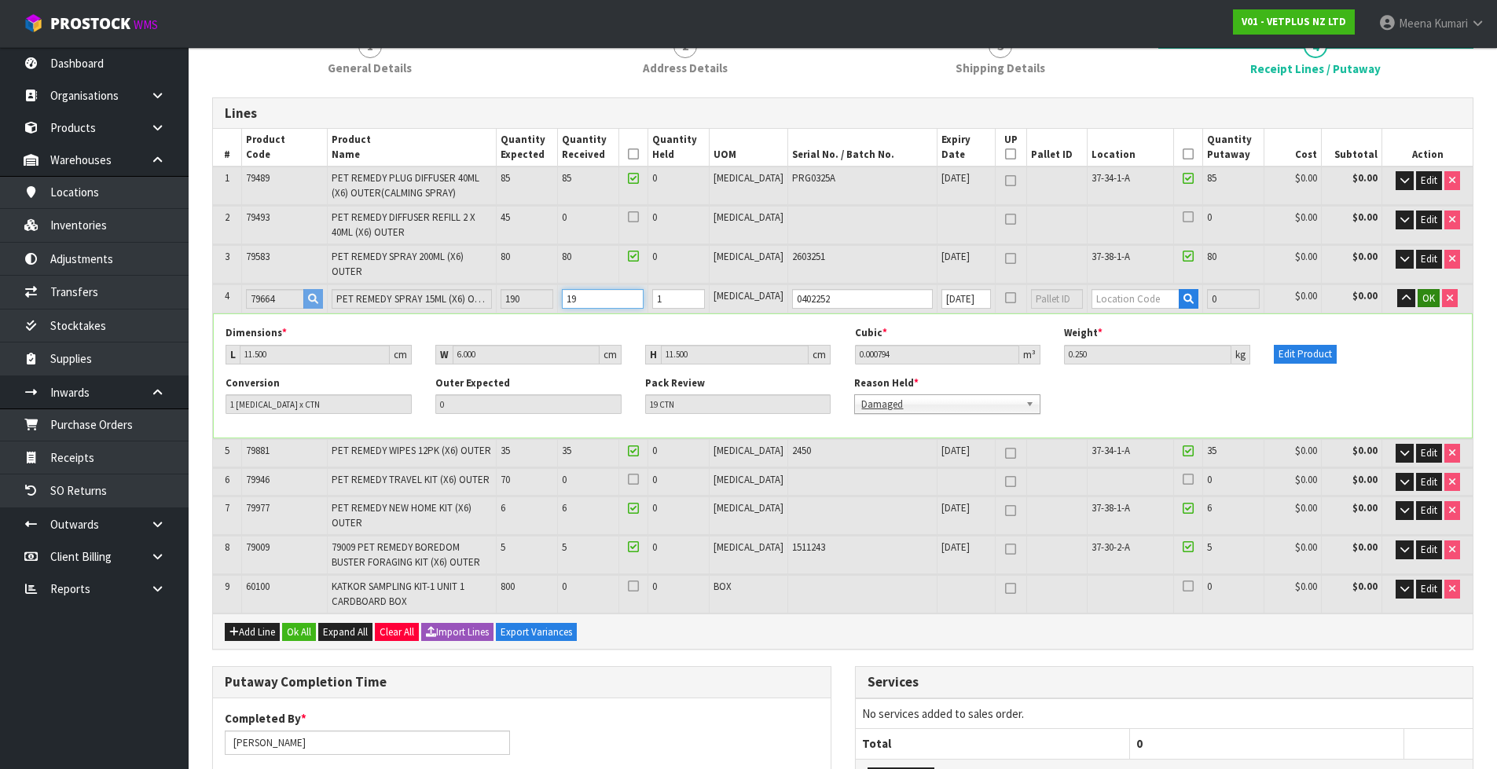
type input "297.05"
type input "190"
type input "190 CTN"
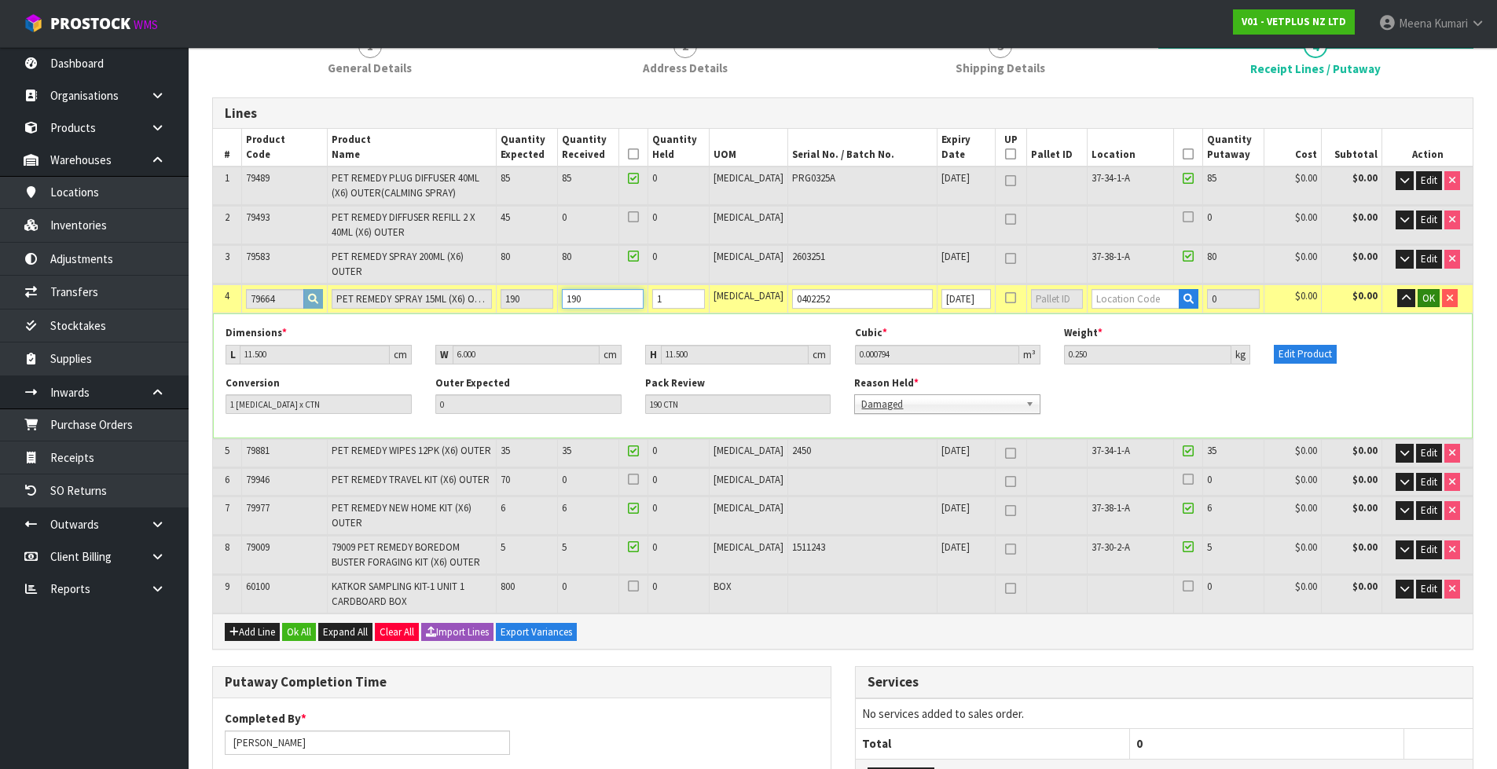
type input "190"
click at [1135, 289] on input "text" at bounding box center [1135, 299] width 89 height 20
click at [698, 291] on input "1" at bounding box center [678, 299] width 53 height 20
type input "1"
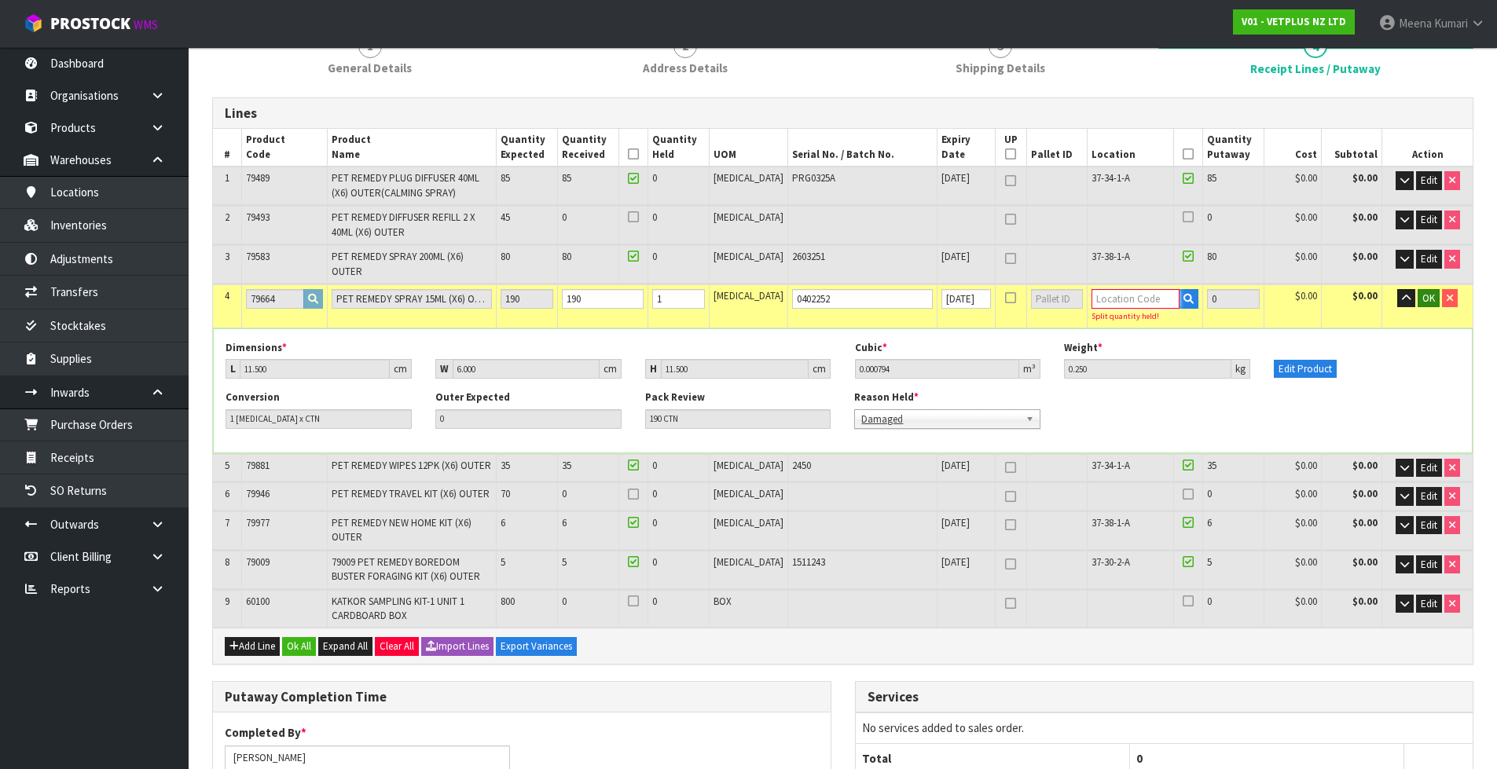
click at [1151, 289] on input "text" at bounding box center [1135, 299] width 89 height 20
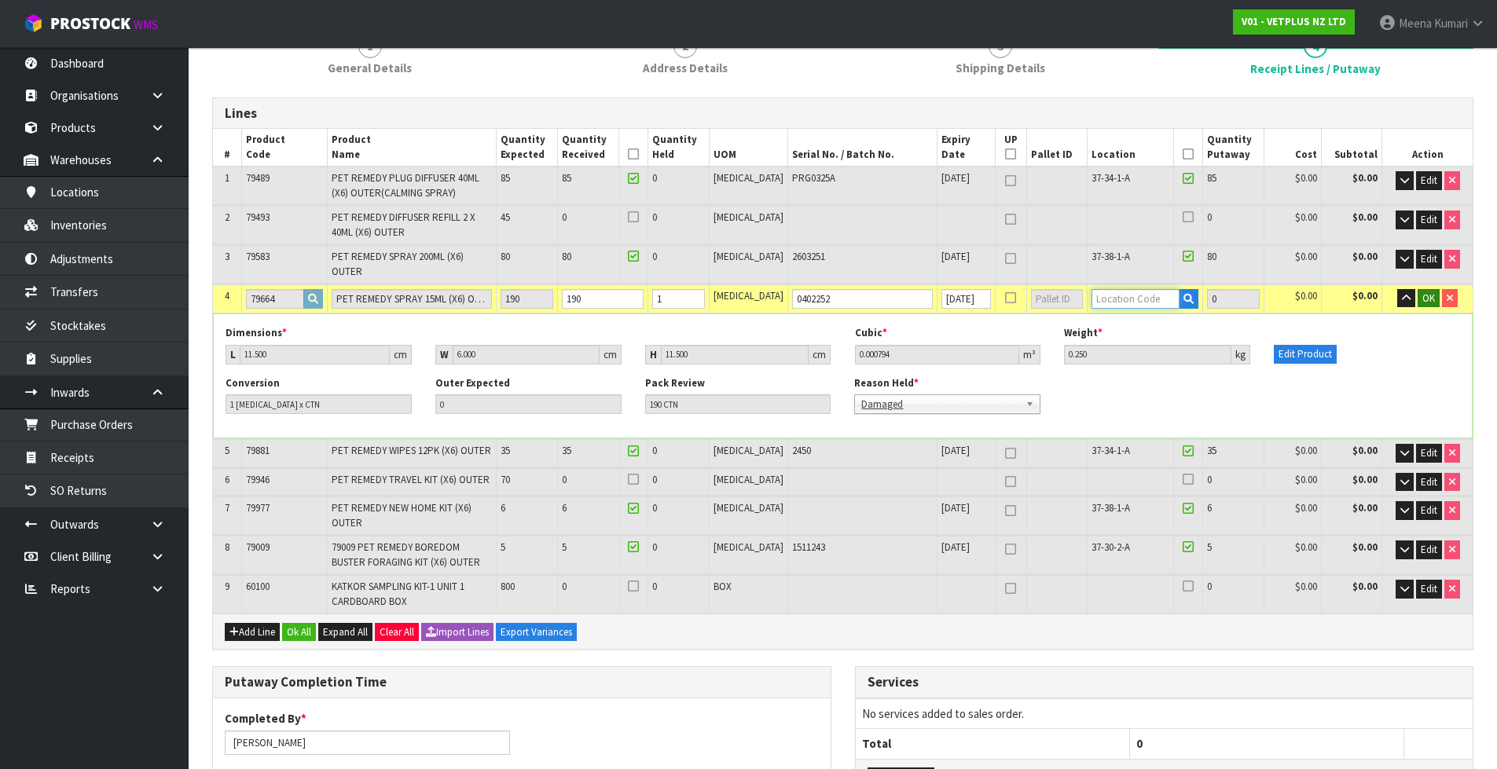
click at [1150, 289] on input "text" at bounding box center [1135, 299] width 89 height 20
click at [1179, 290] on button "button" at bounding box center [1189, 299] width 20 height 20
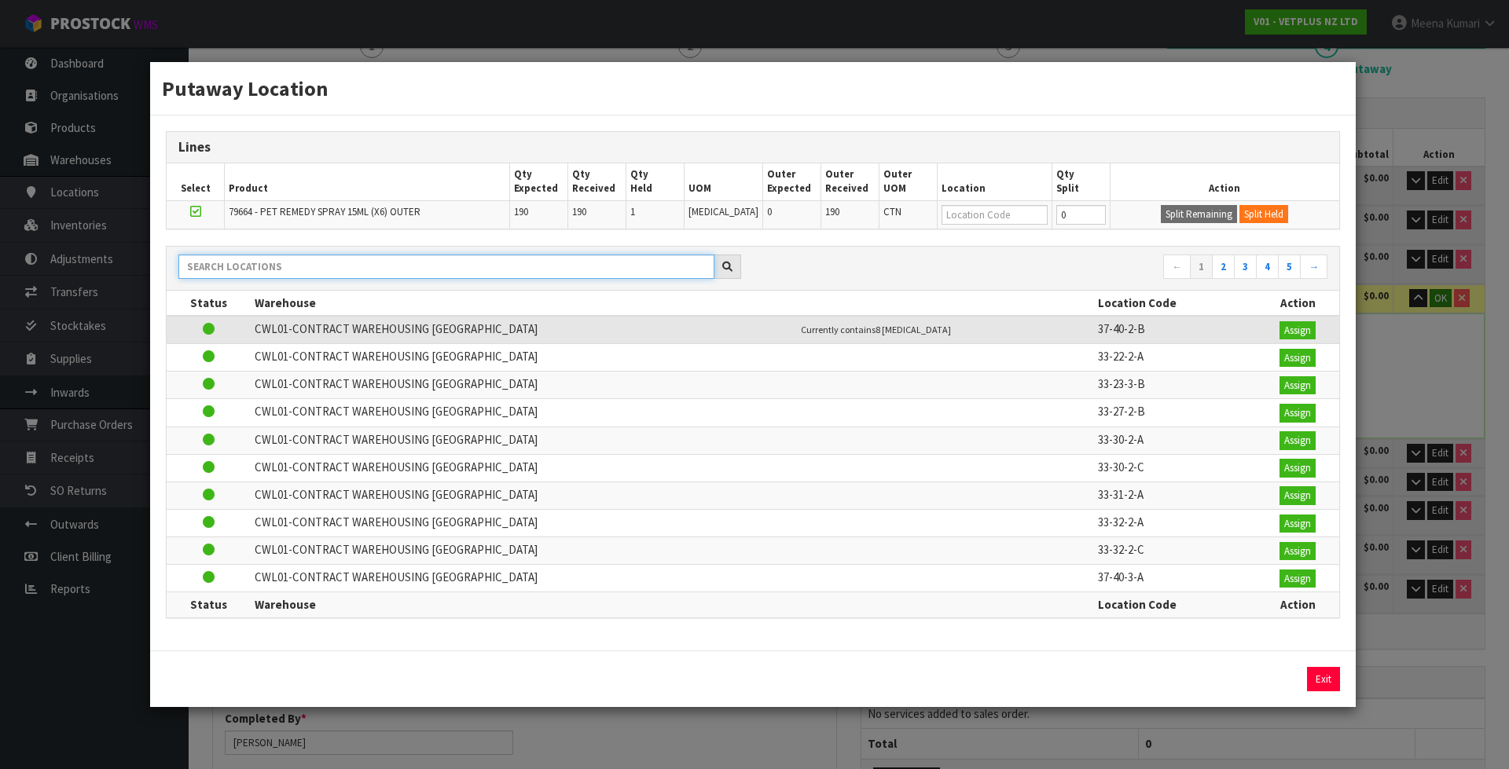
click at [362, 266] on input "text" at bounding box center [446, 267] width 536 height 24
click at [1255, 218] on button "Split Held" at bounding box center [1263, 214] width 49 height 19
type input "401"
type input "189"
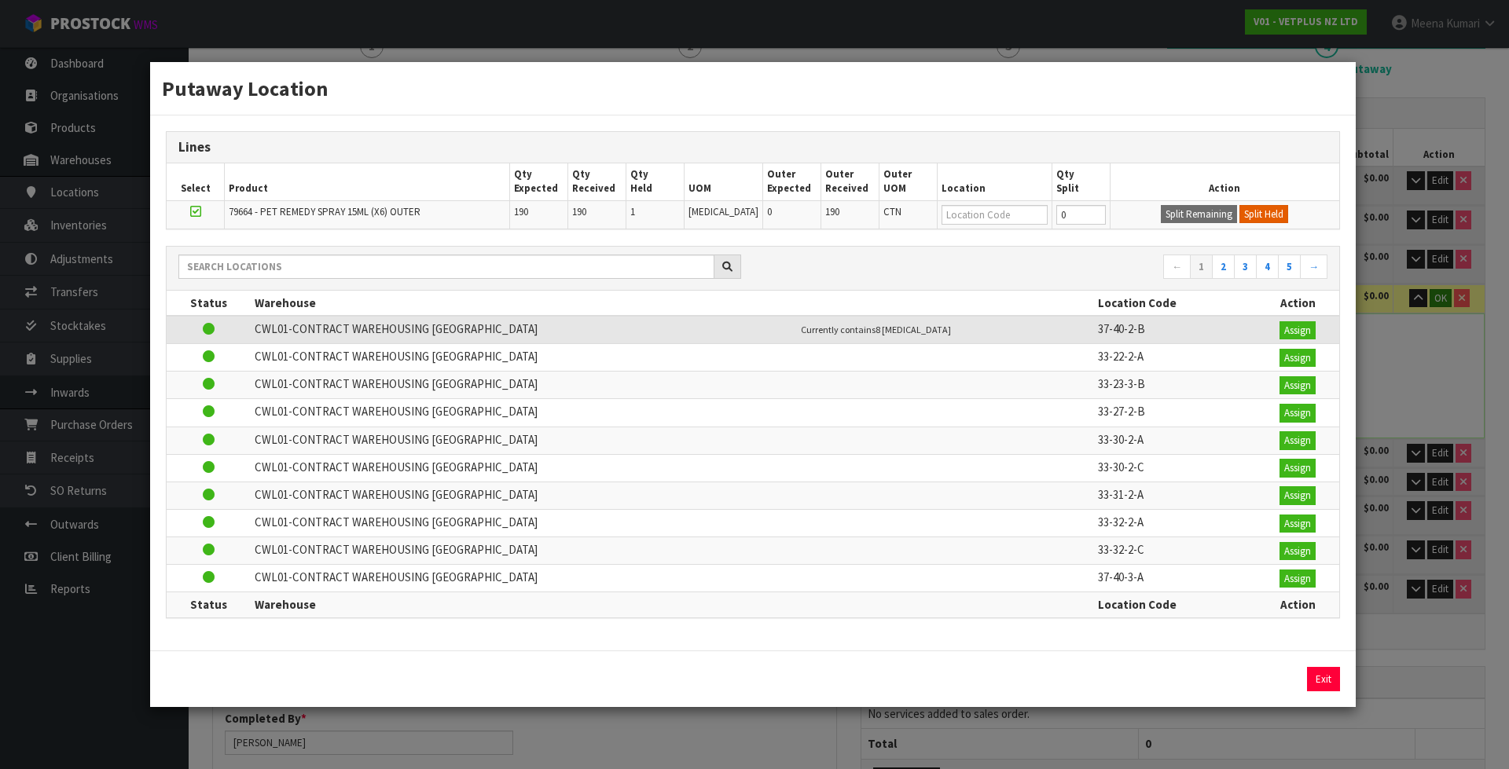
type input "0"
type input "189"
type input "189 CTN"
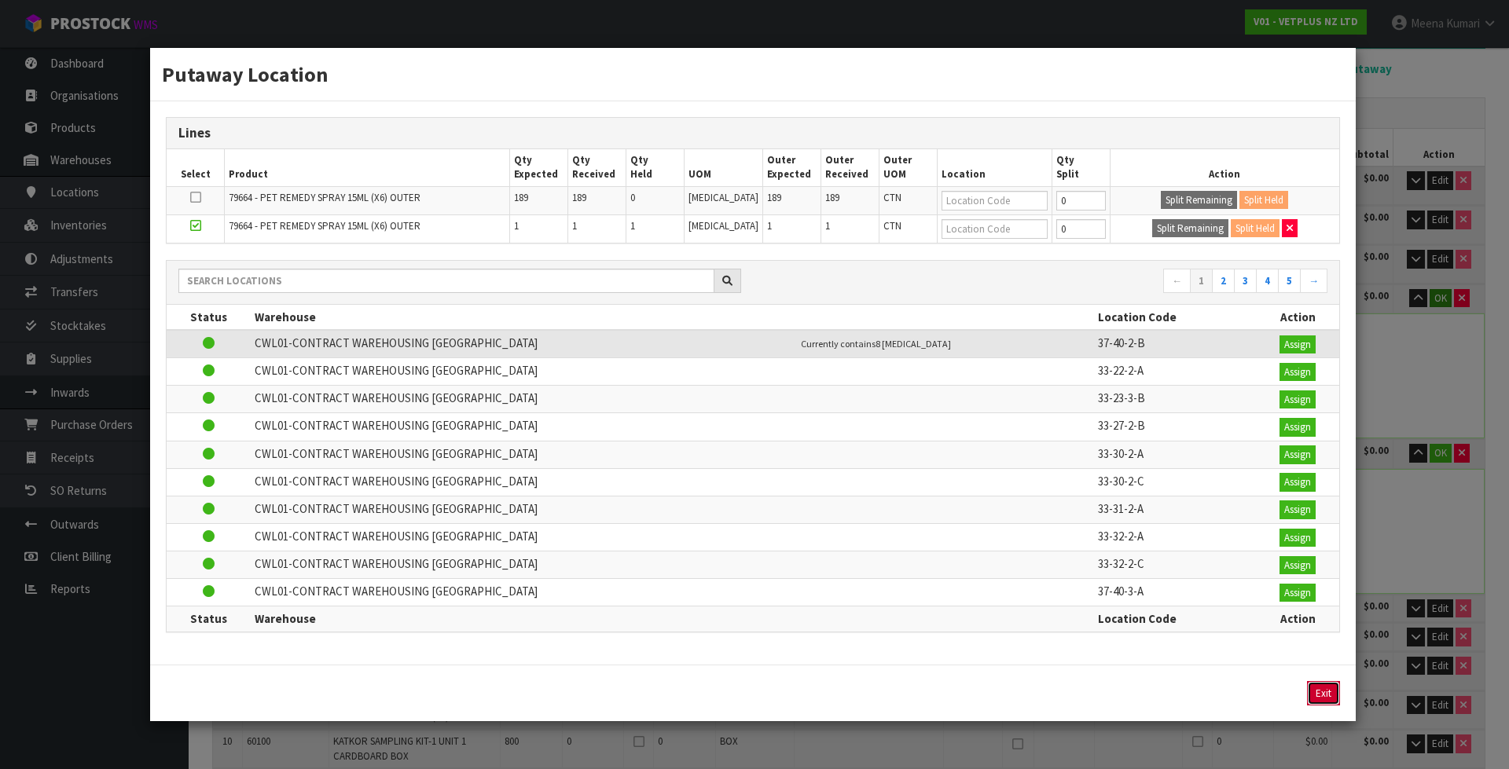
click at [1320, 690] on button "Exit" at bounding box center [1323, 693] width 33 height 25
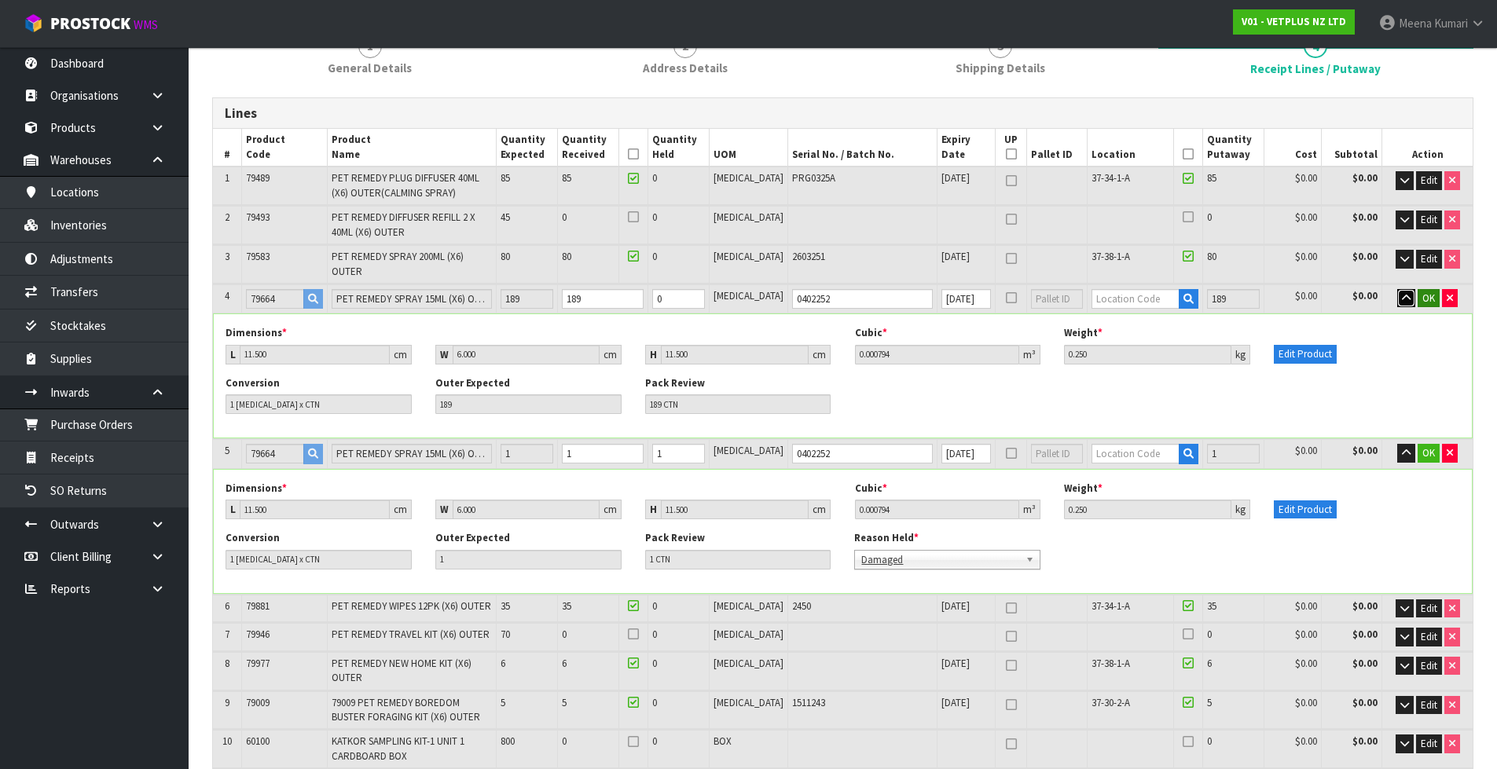
click at [1410, 289] on button "button" at bounding box center [1406, 298] width 18 height 19
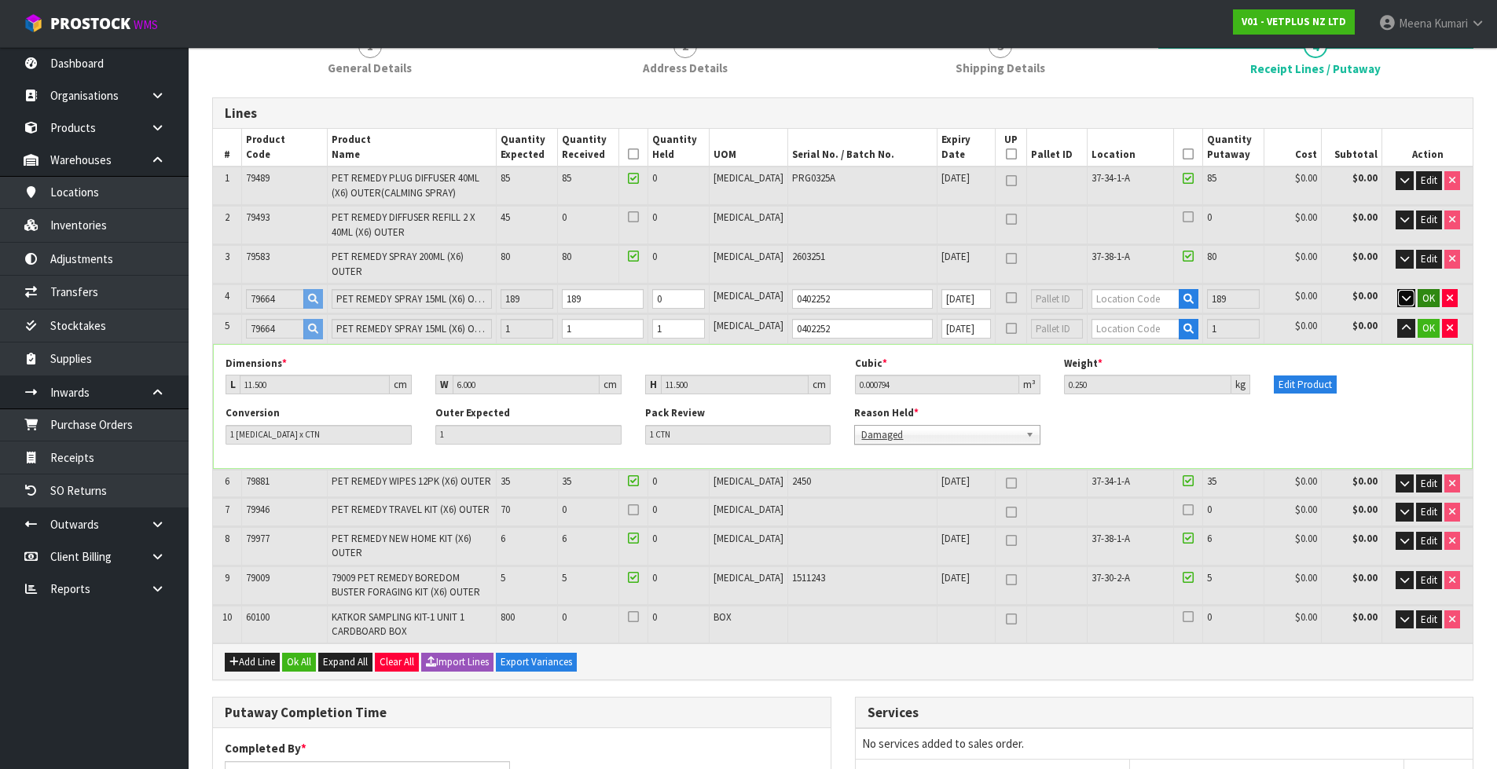
click at [1410, 289] on button "button" at bounding box center [1406, 298] width 18 height 19
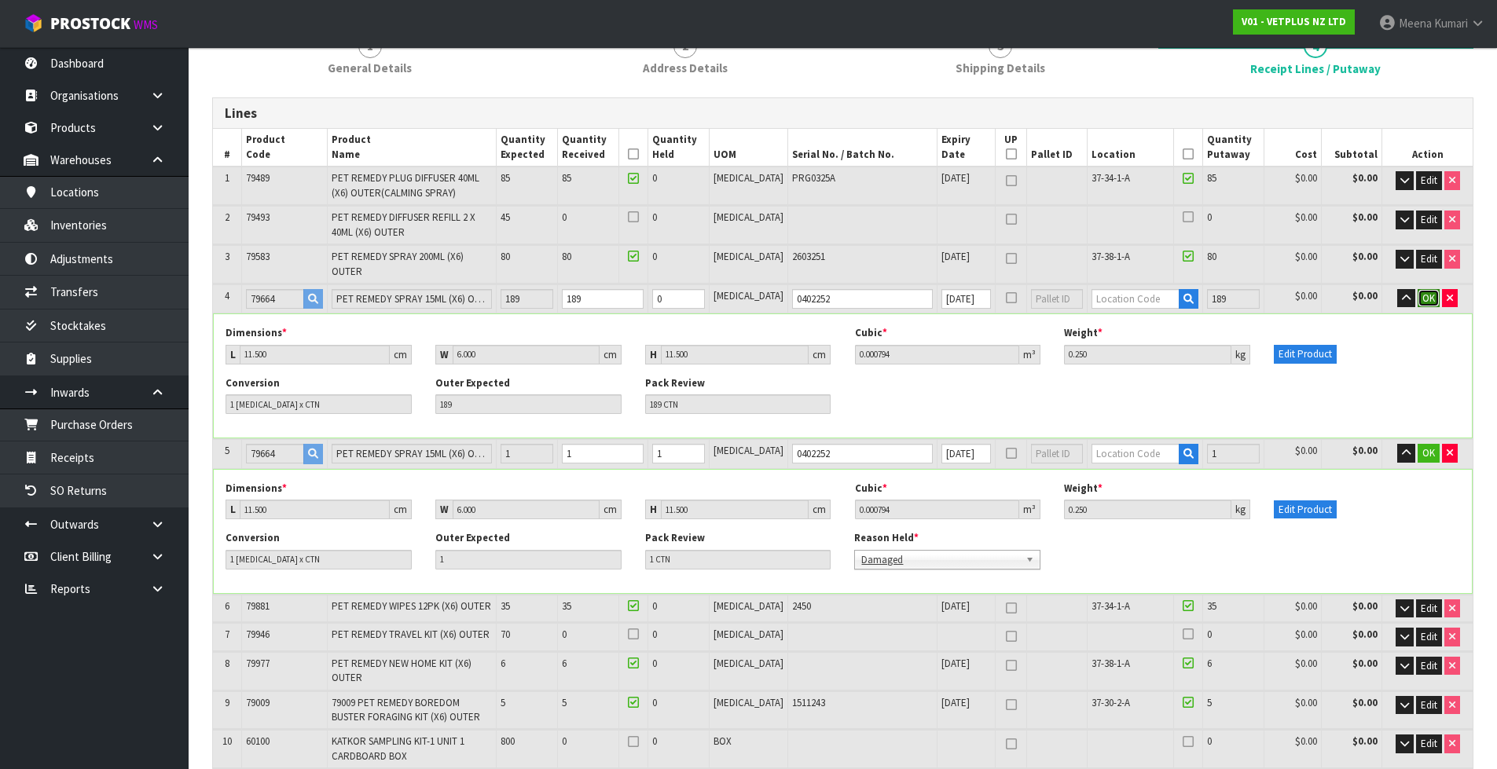
click at [1418, 289] on button "OK" at bounding box center [1428, 298] width 22 height 19
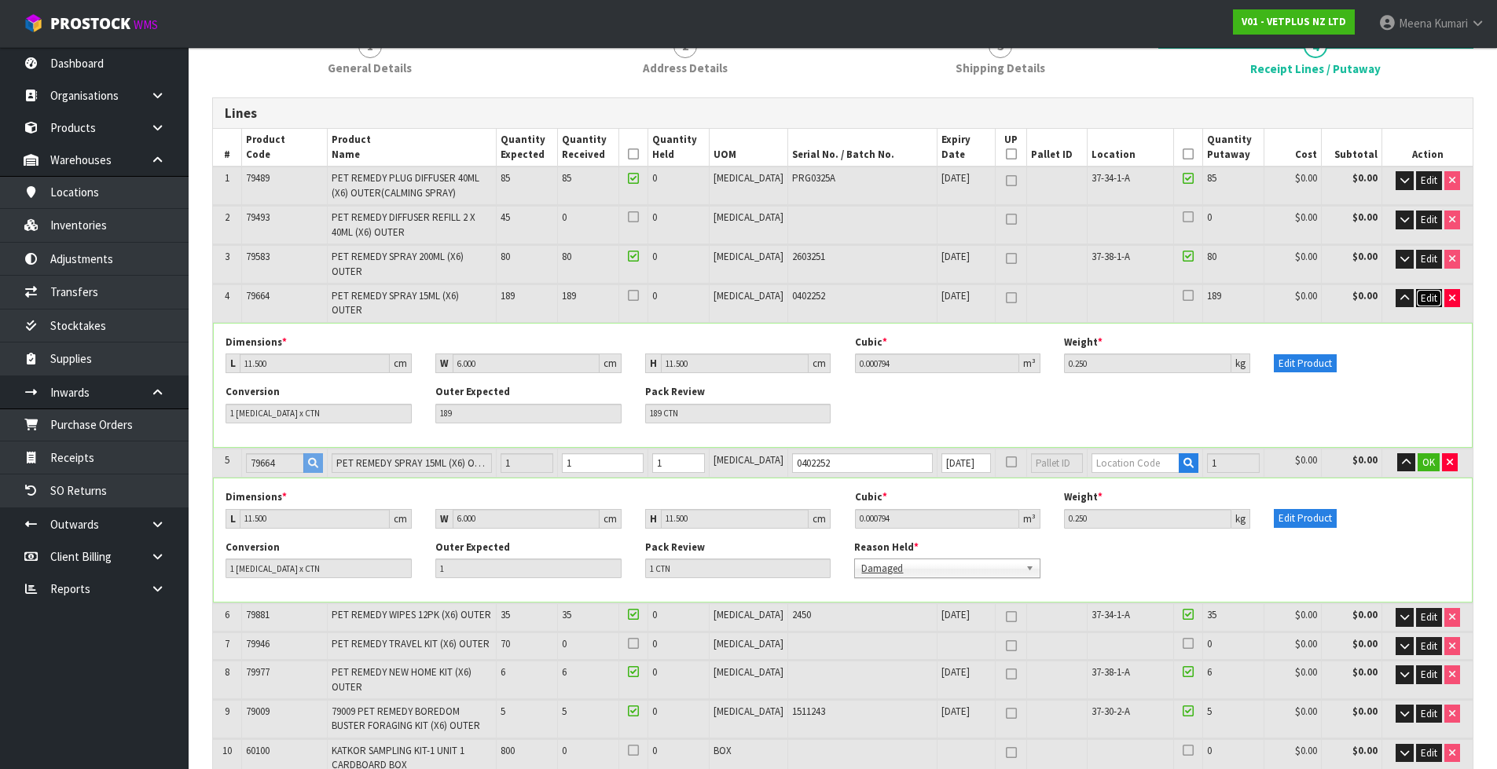
click at [1421, 291] on span "Edit" at bounding box center [1429, 297] width 16 height 13
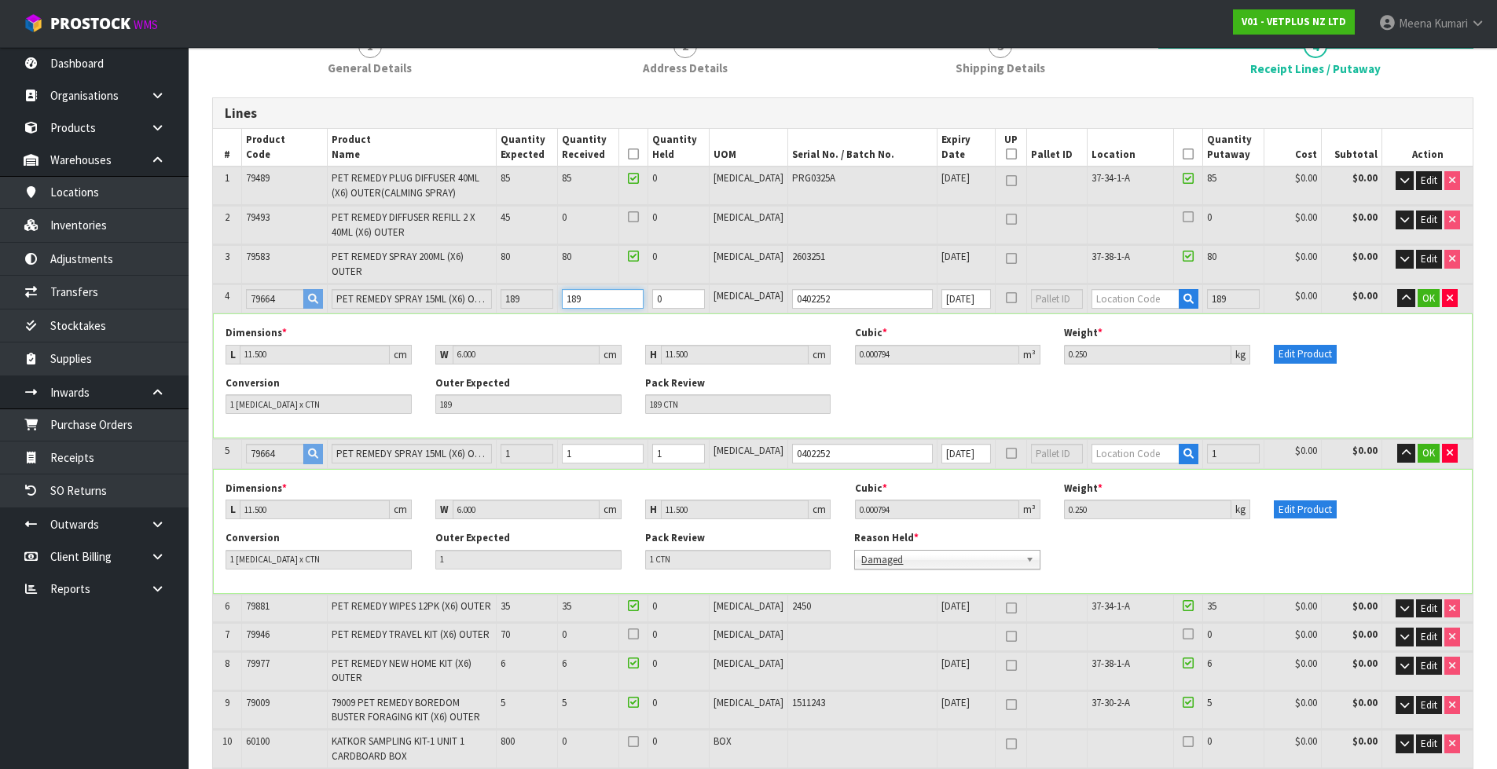
click at [621, 289] on input "189" at bounding box center [603, 299] width 82 height 20
click at [1451, 444] on button "button" at bounding box center [1450, 453] width 16 height 19
type input "190"
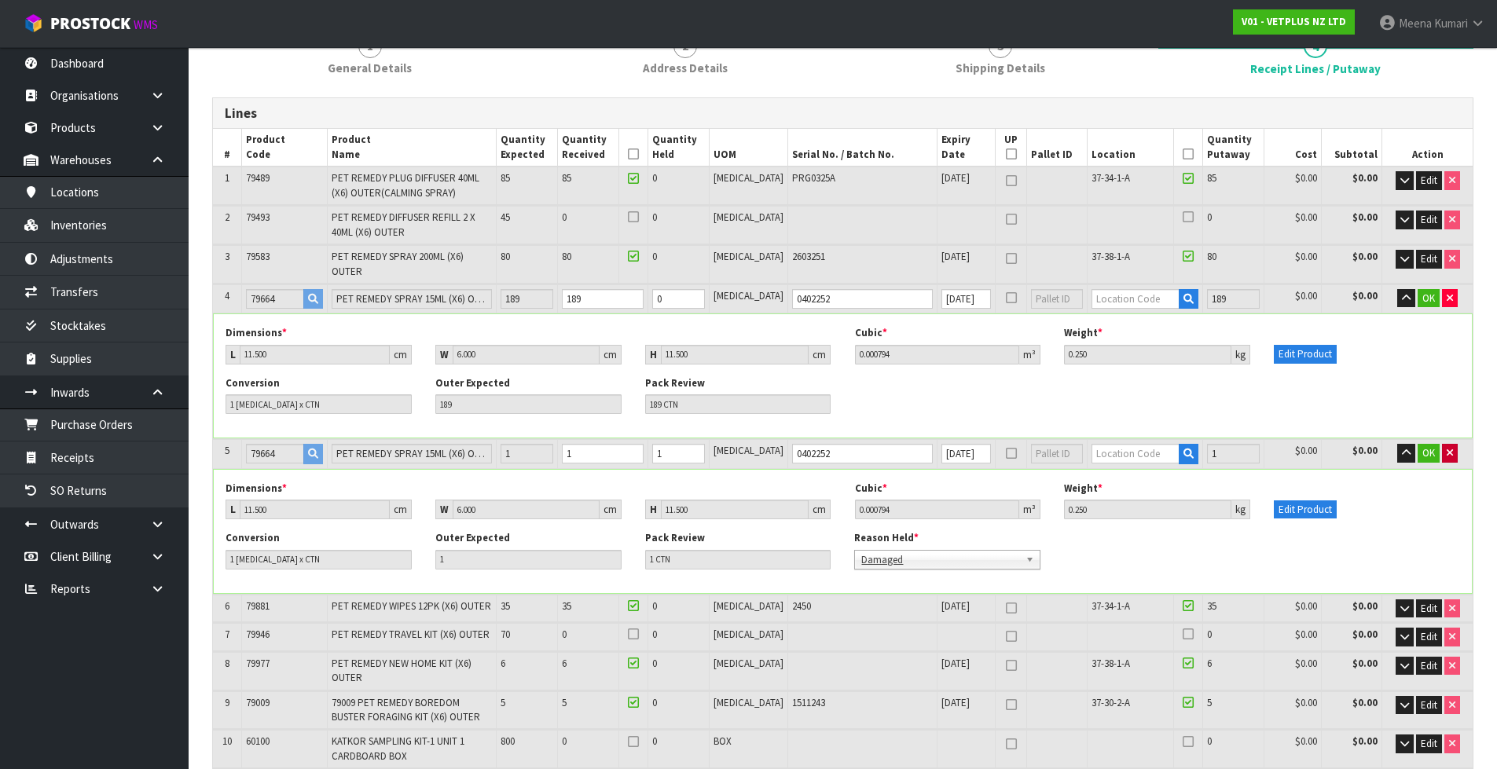
type input "190"
type input "190 CTN"
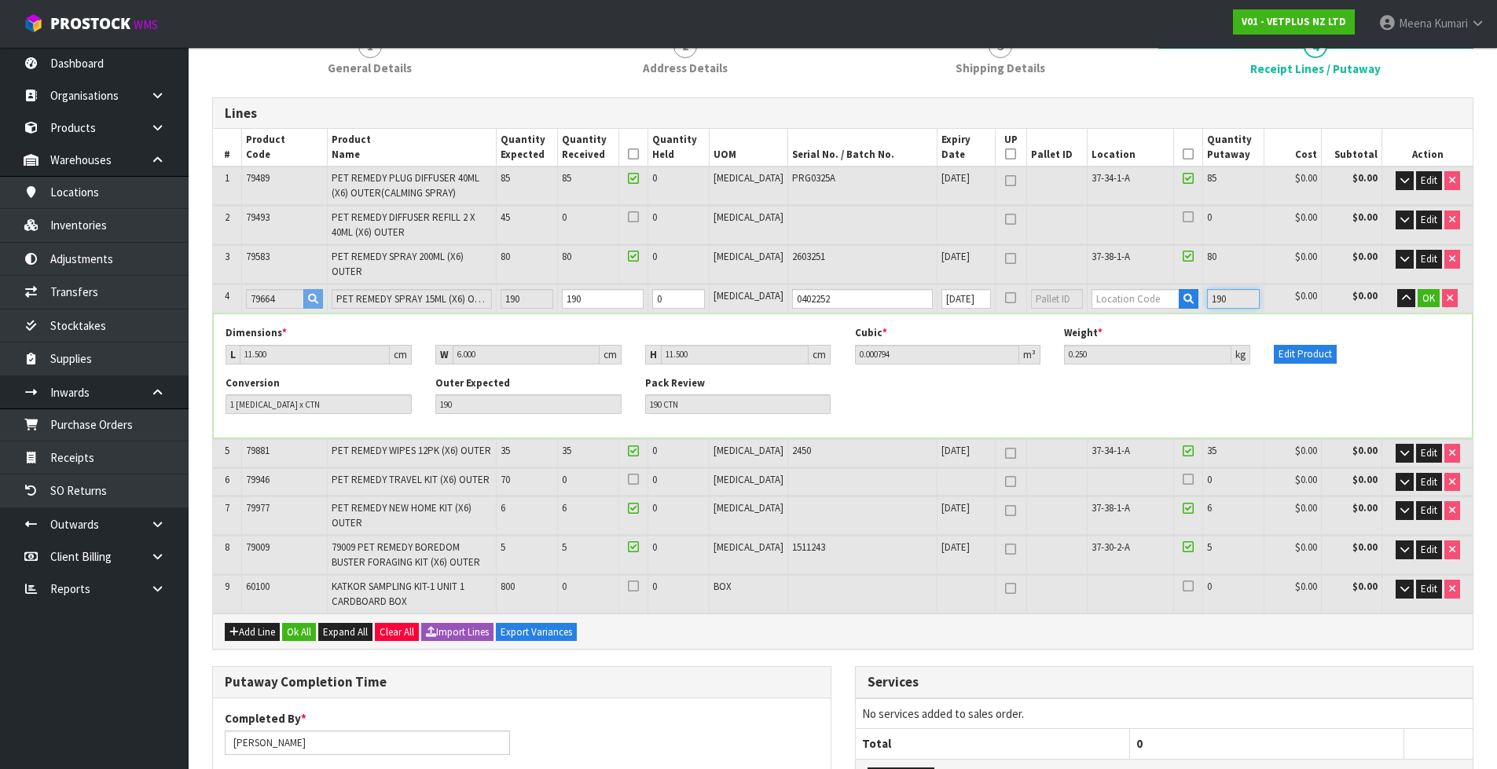
click at [1212, 289] on input "190" at bounding box center [1233, 299] width 53 height 20
click at [1220, 289] on input "190" at bounding box center [1233, 299] width 53 height 20
click at [1409, 293] on icon "button" at bounding box center [1406, 298] width 9 height 10
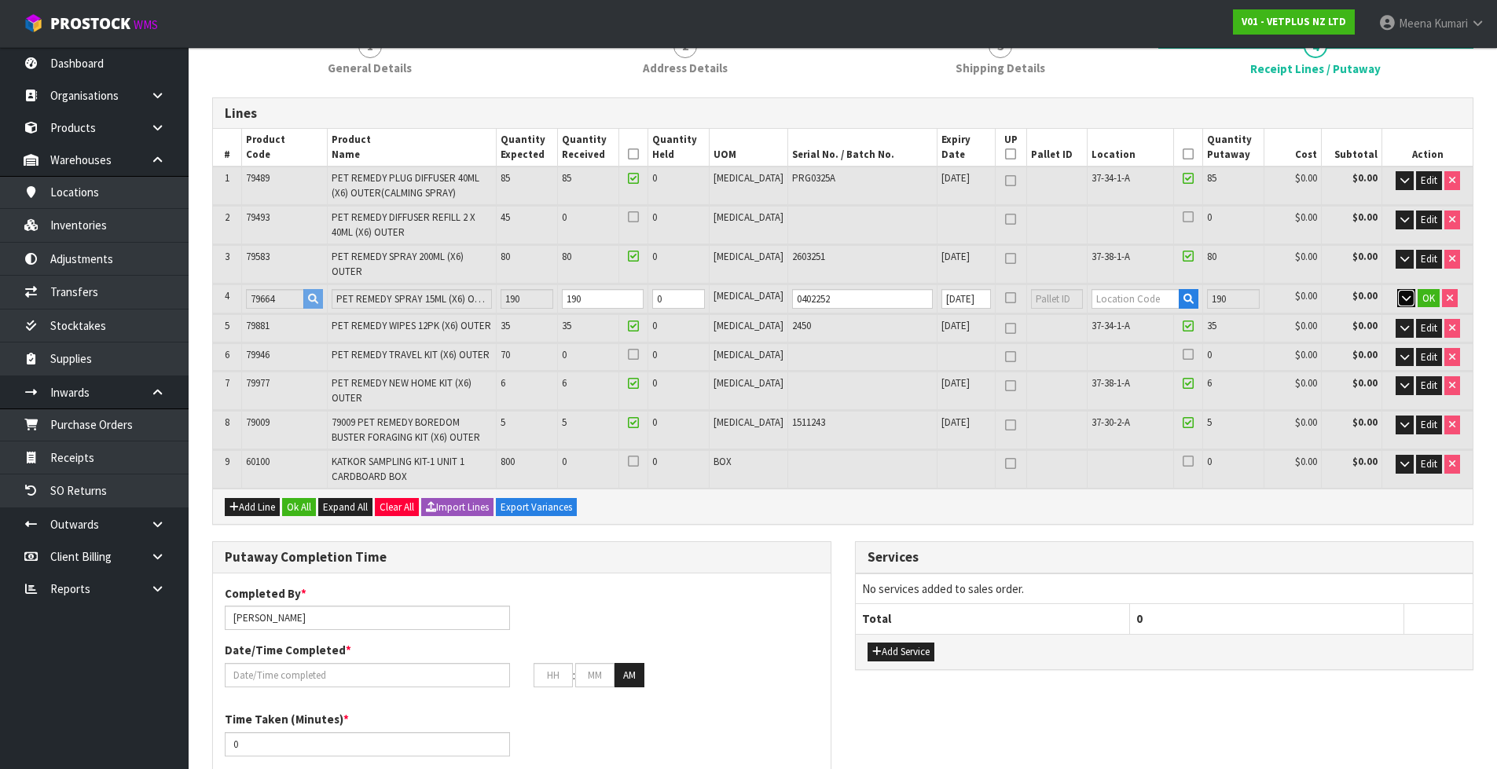
click at [1409, 293] on icon "button" at bounding box center [1406, 298] width 9 height 10
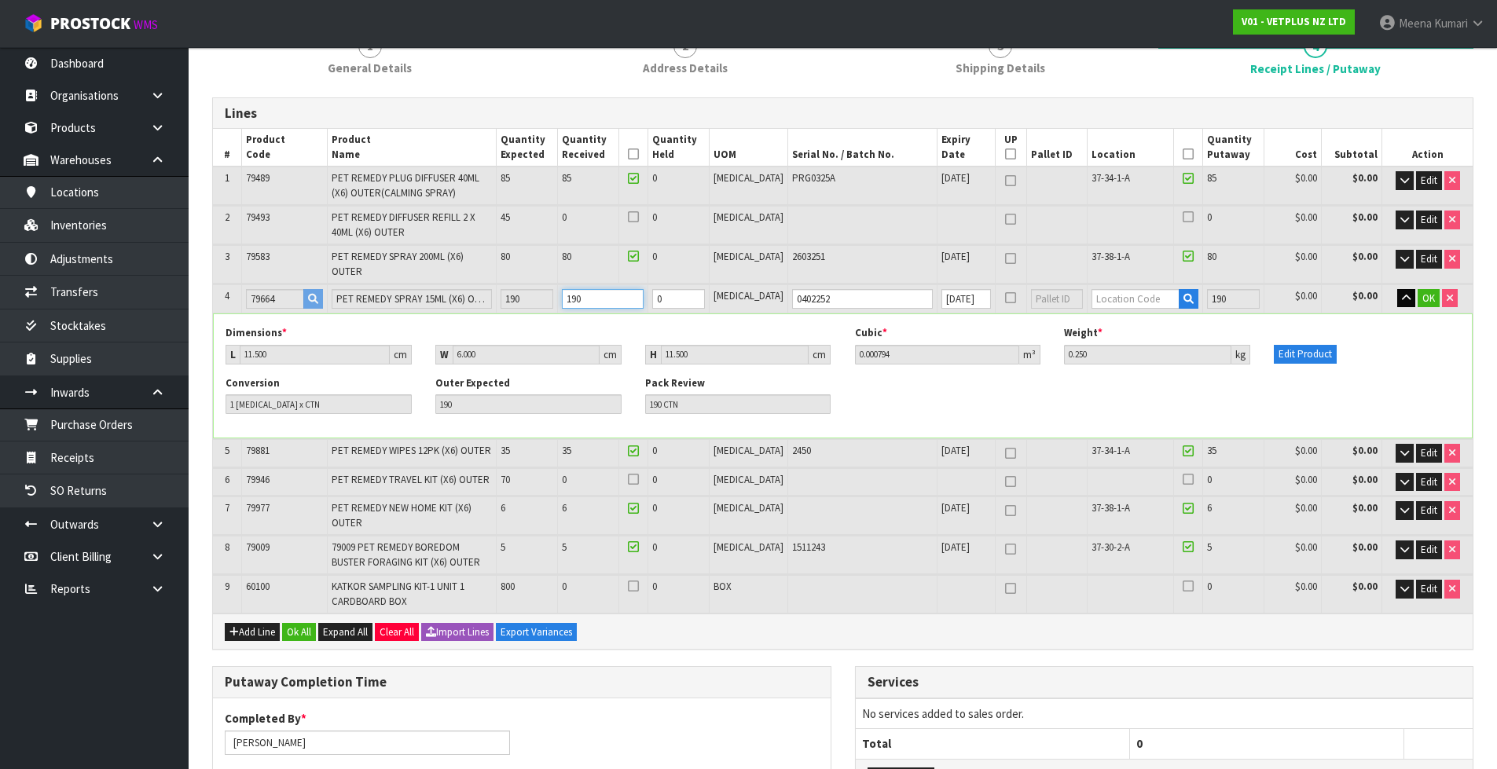
click at [616, 289] on input "190" at bounding box center [603, 299] width 82 height 20
type input "230"
type input "0.957816"
type input "254.3"
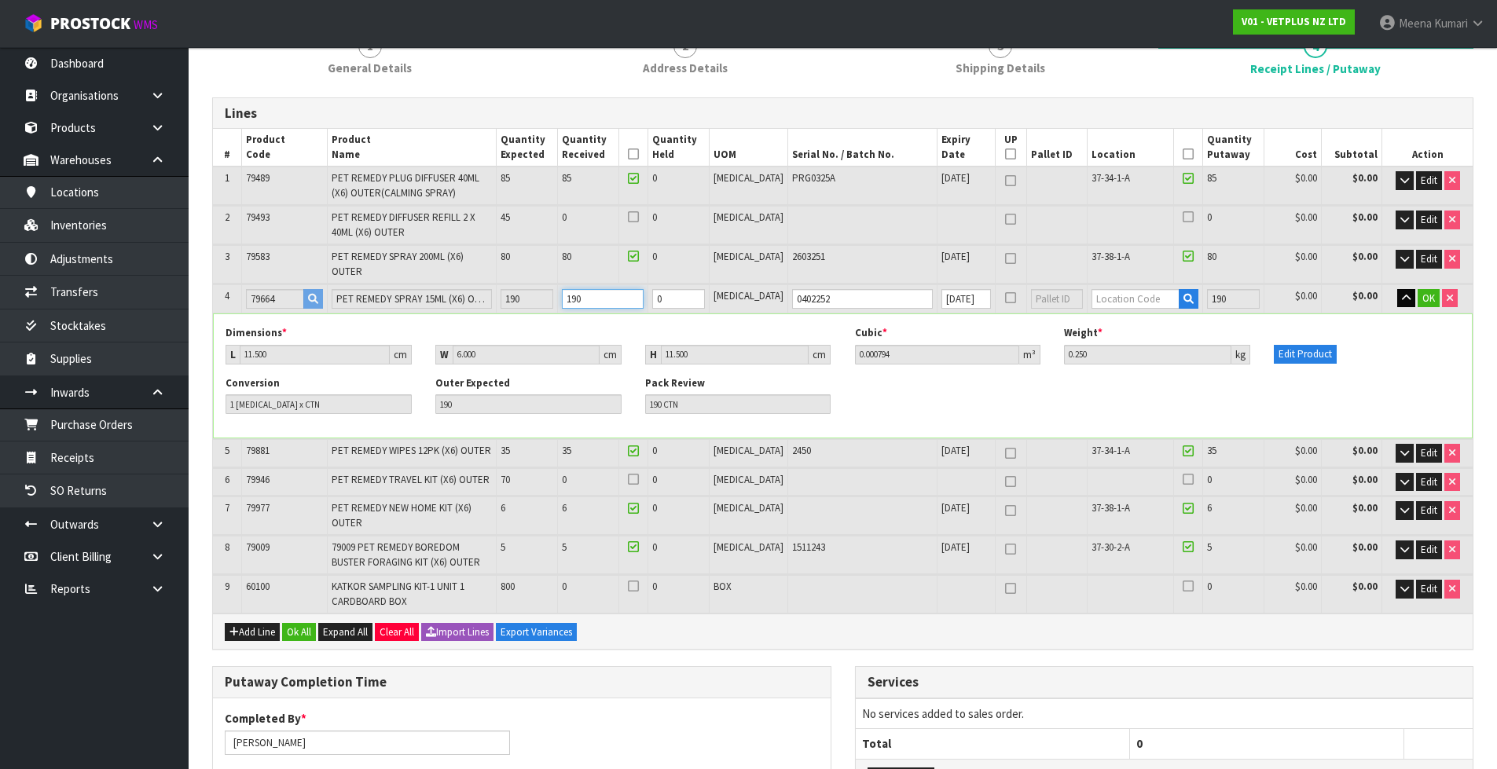
type input "19"
type input "19 CTN"
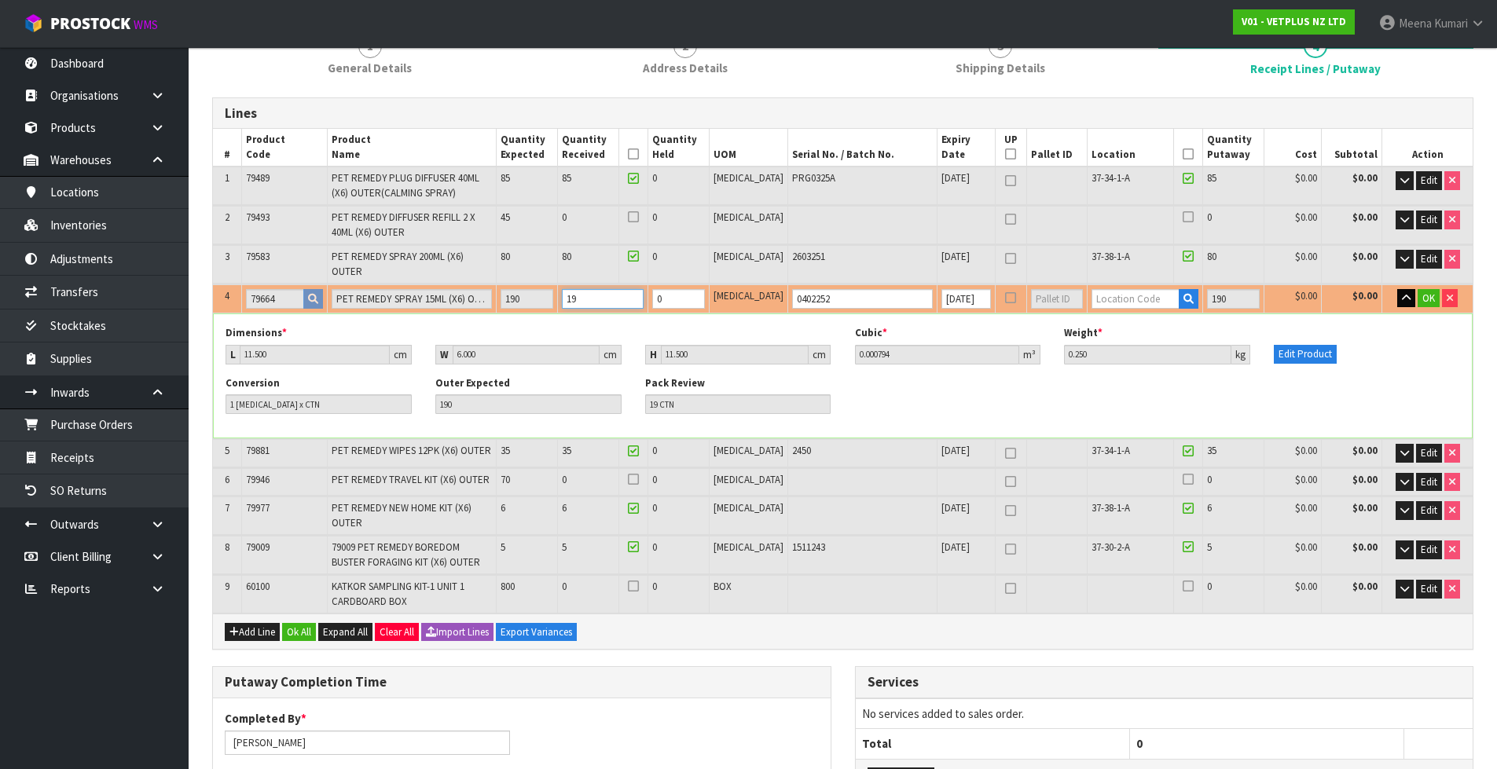
type input "212"
type input "0.943524"
type input "249.8"
type input "1"
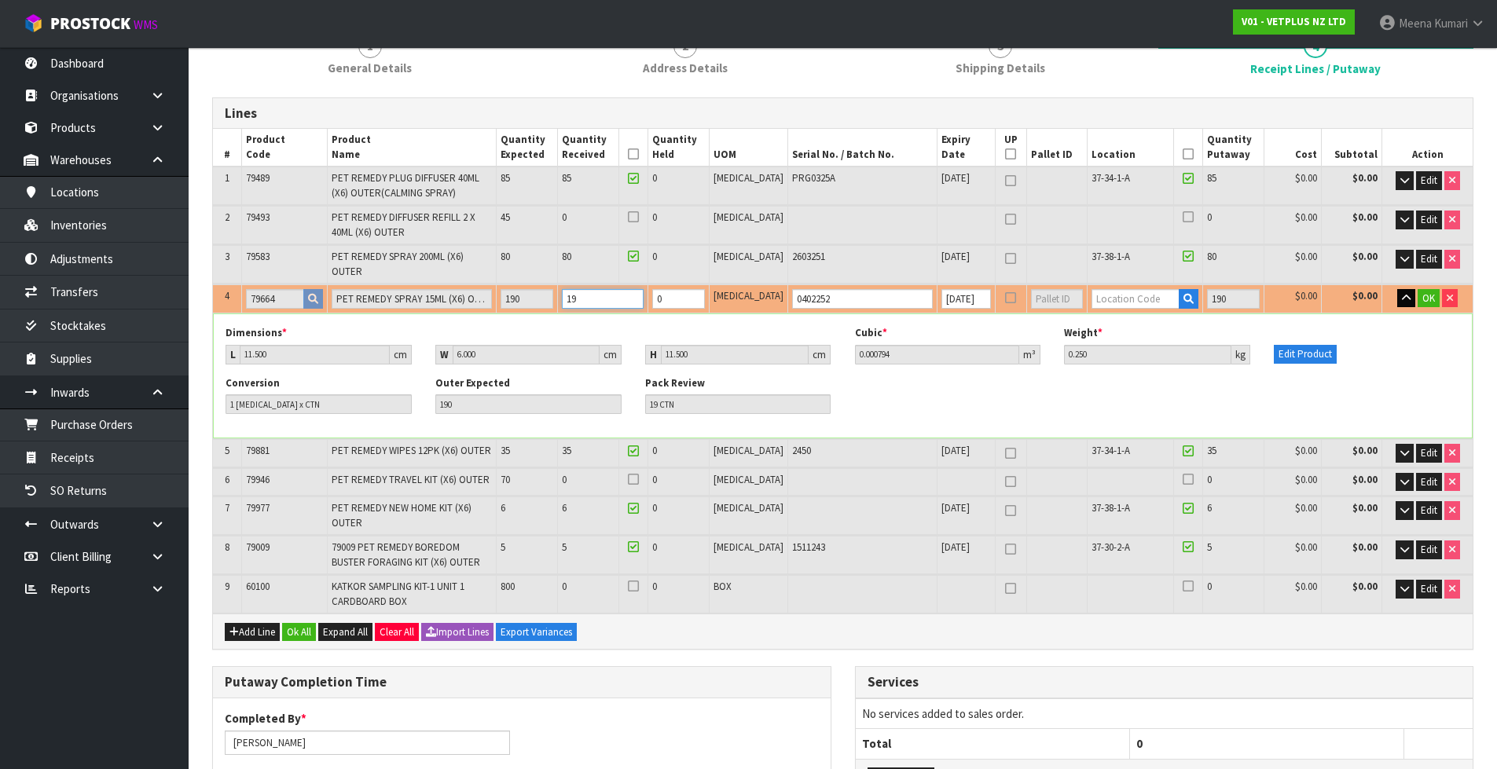
type input "1 CTN"
type input "0"
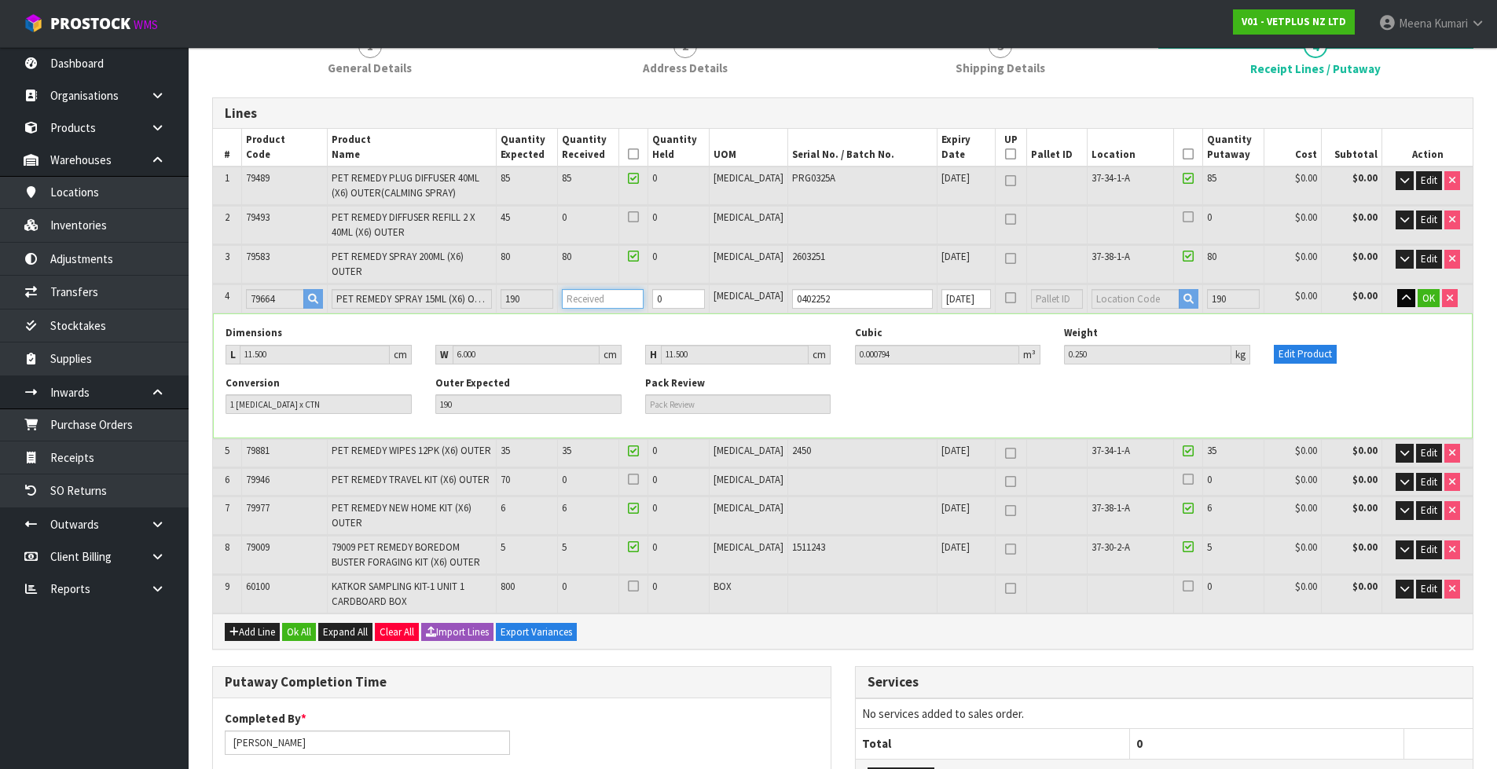
type input "212"
type input "0.943524"
type input "249.8"
type input "1"
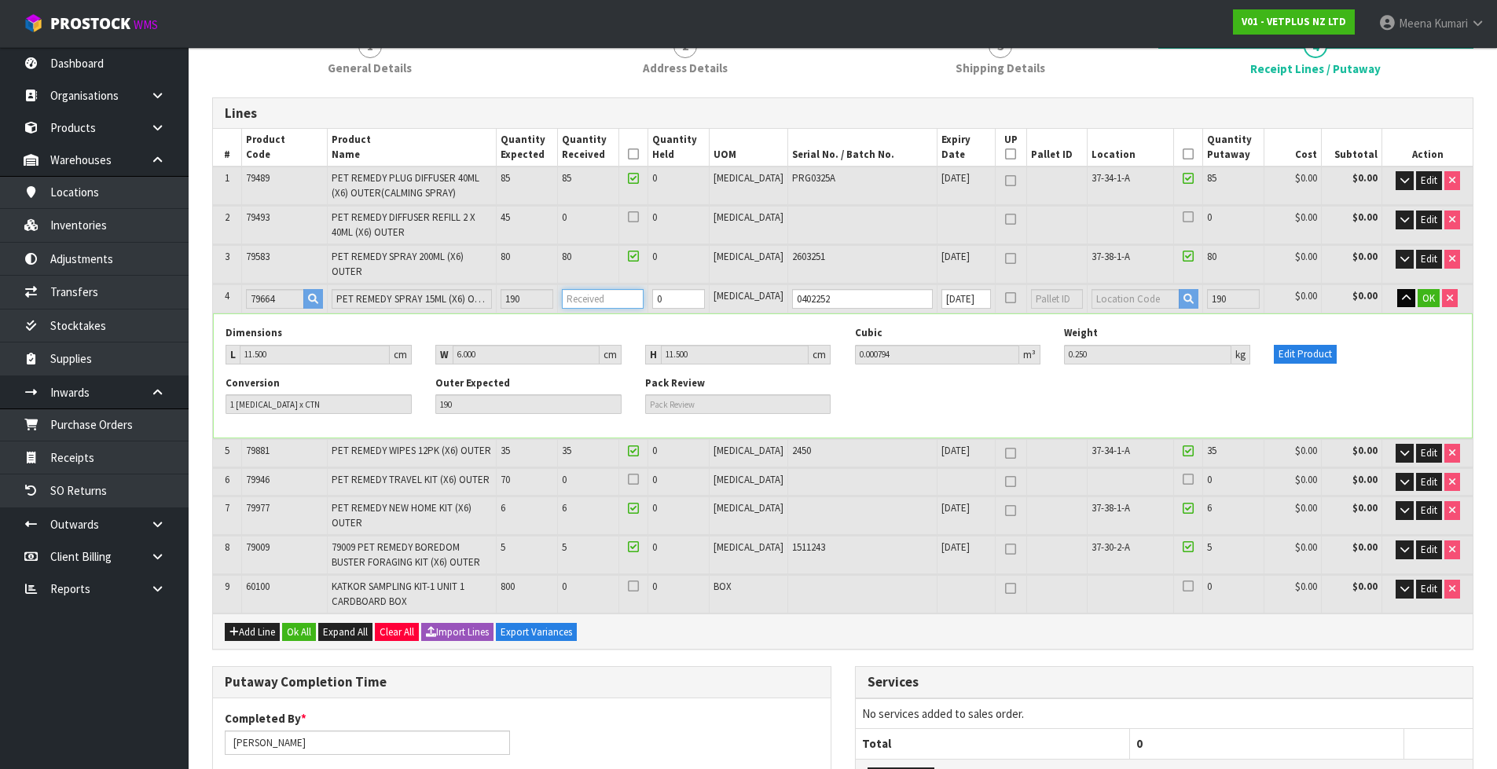
type input "1 CTN"
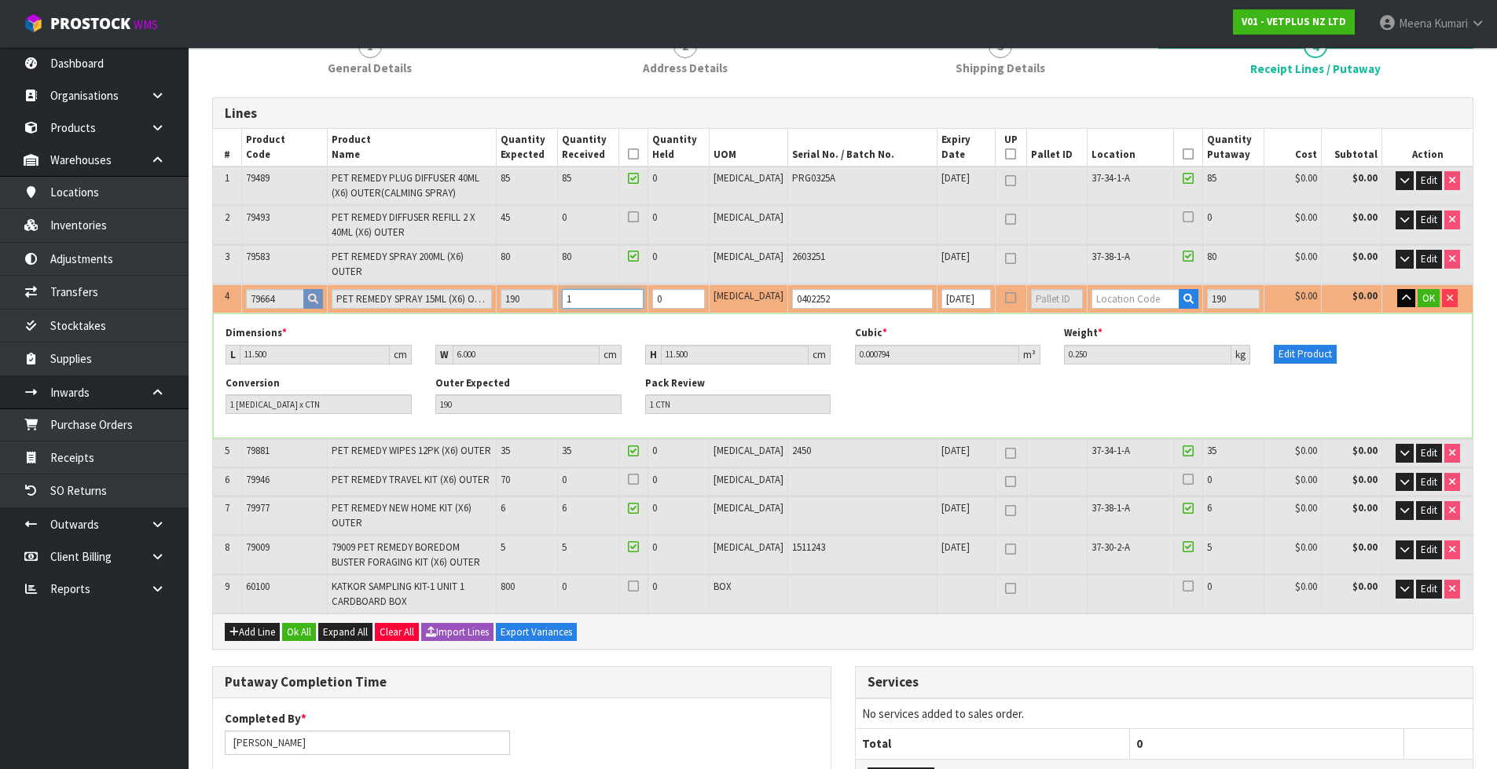
type input "230"
type input "0.957816"
type input "254.3"
type input "19"
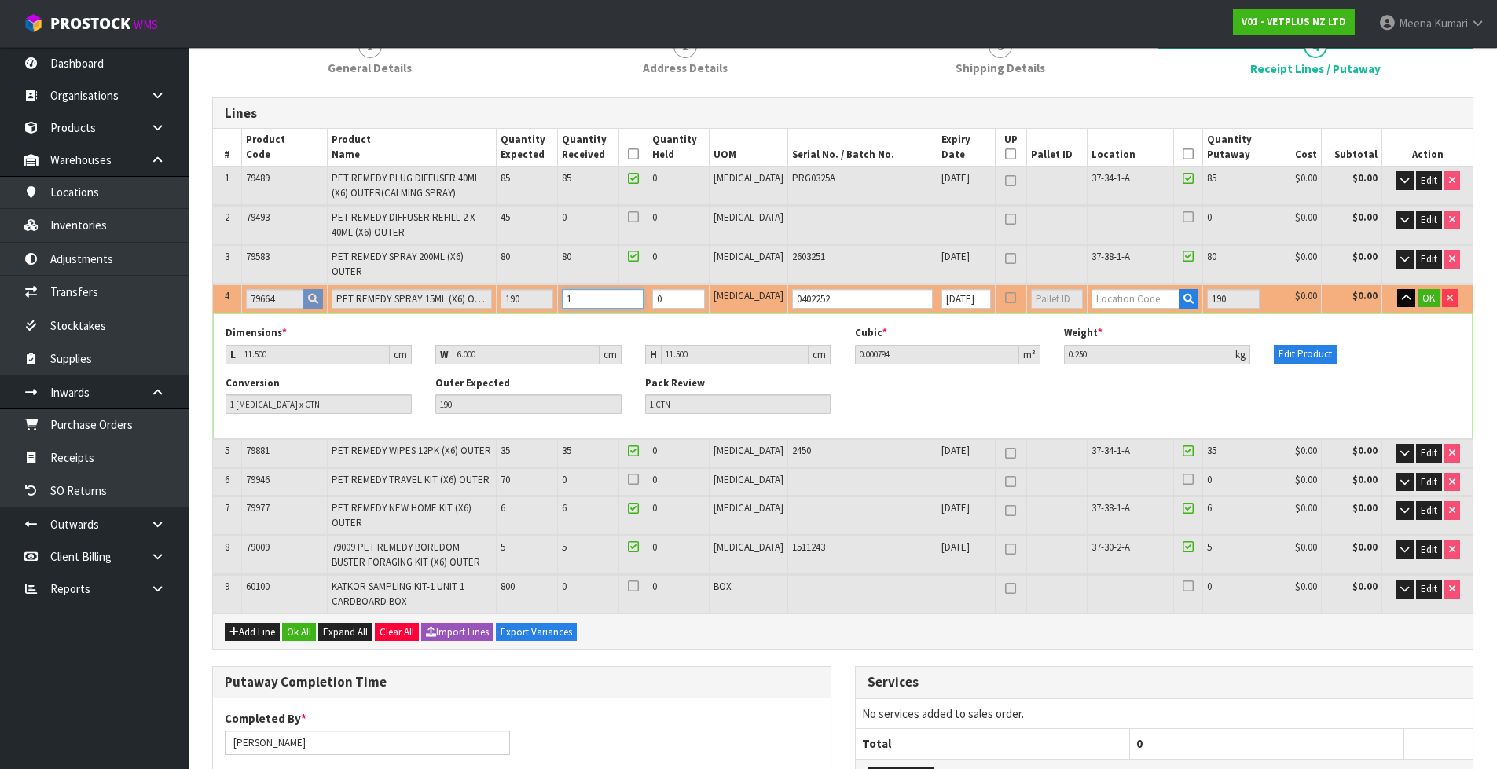
type input "19 CTN"
type input "401"
type input "1.09359"
type input "297.05"
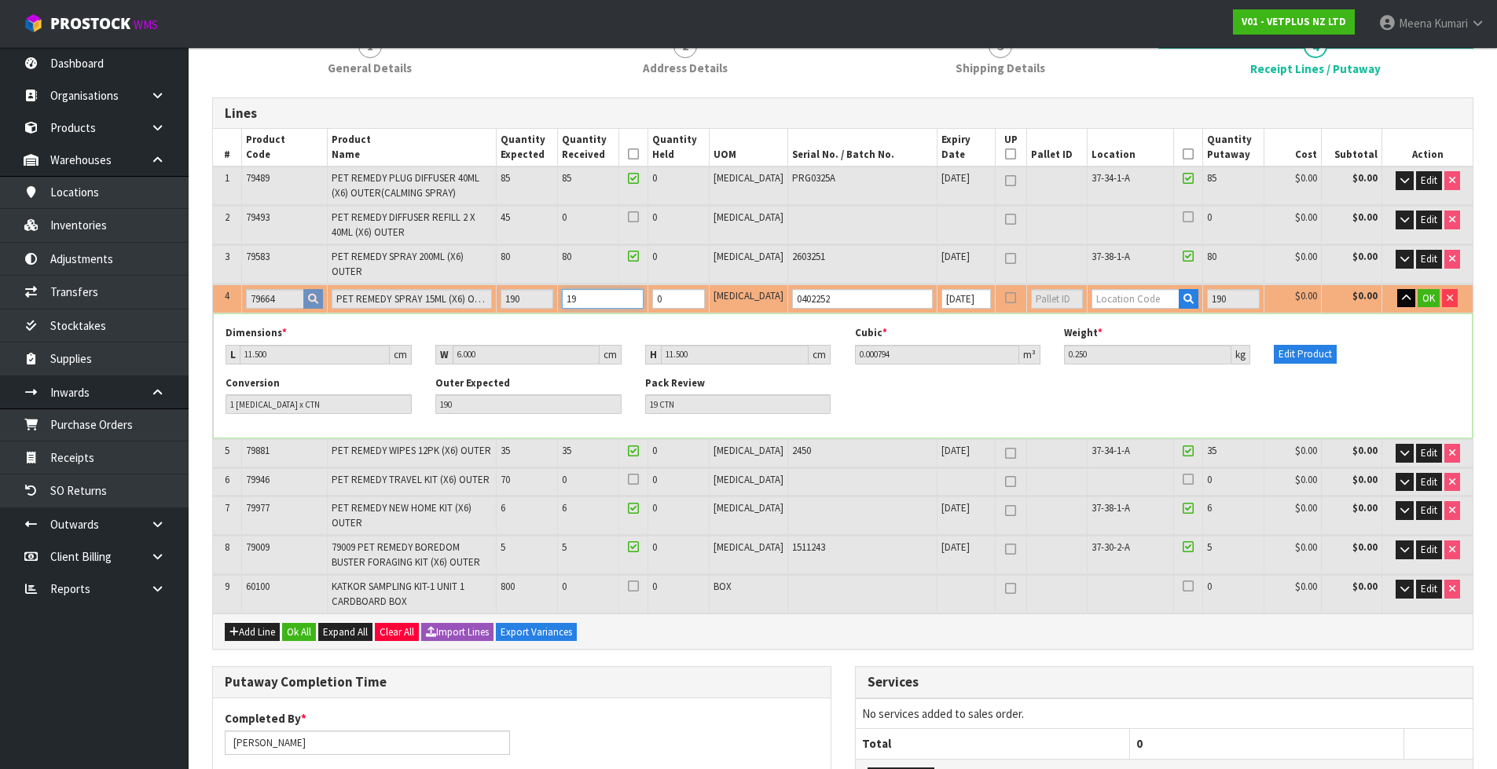
type input "190"
type input "190 CTN"
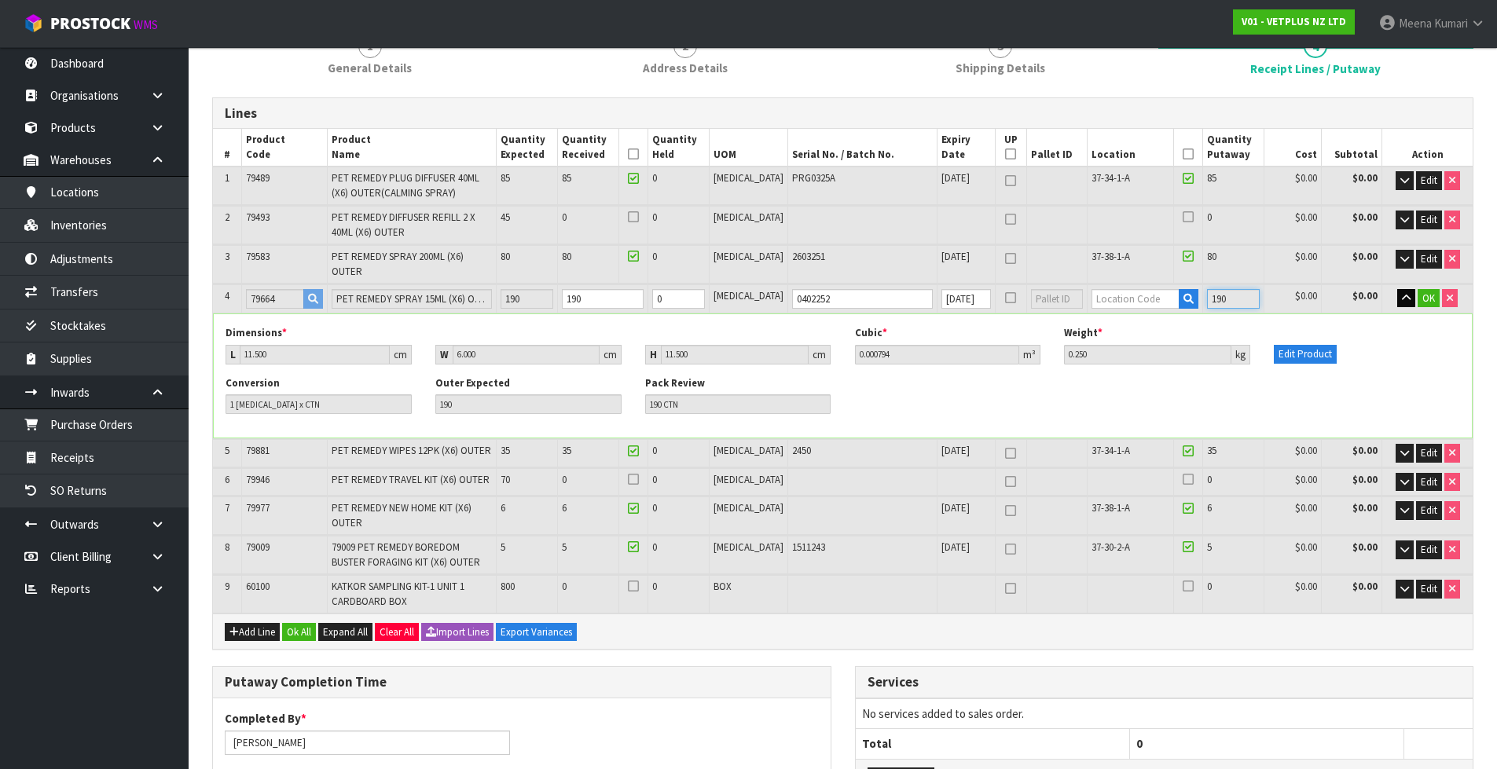
click at [1214, 289] on input "190" at bounding box center [1233, 299] width 53 height 20
click at [1423, 291] on span "OK" at bounding box center [1428, 297] width 13 height 13
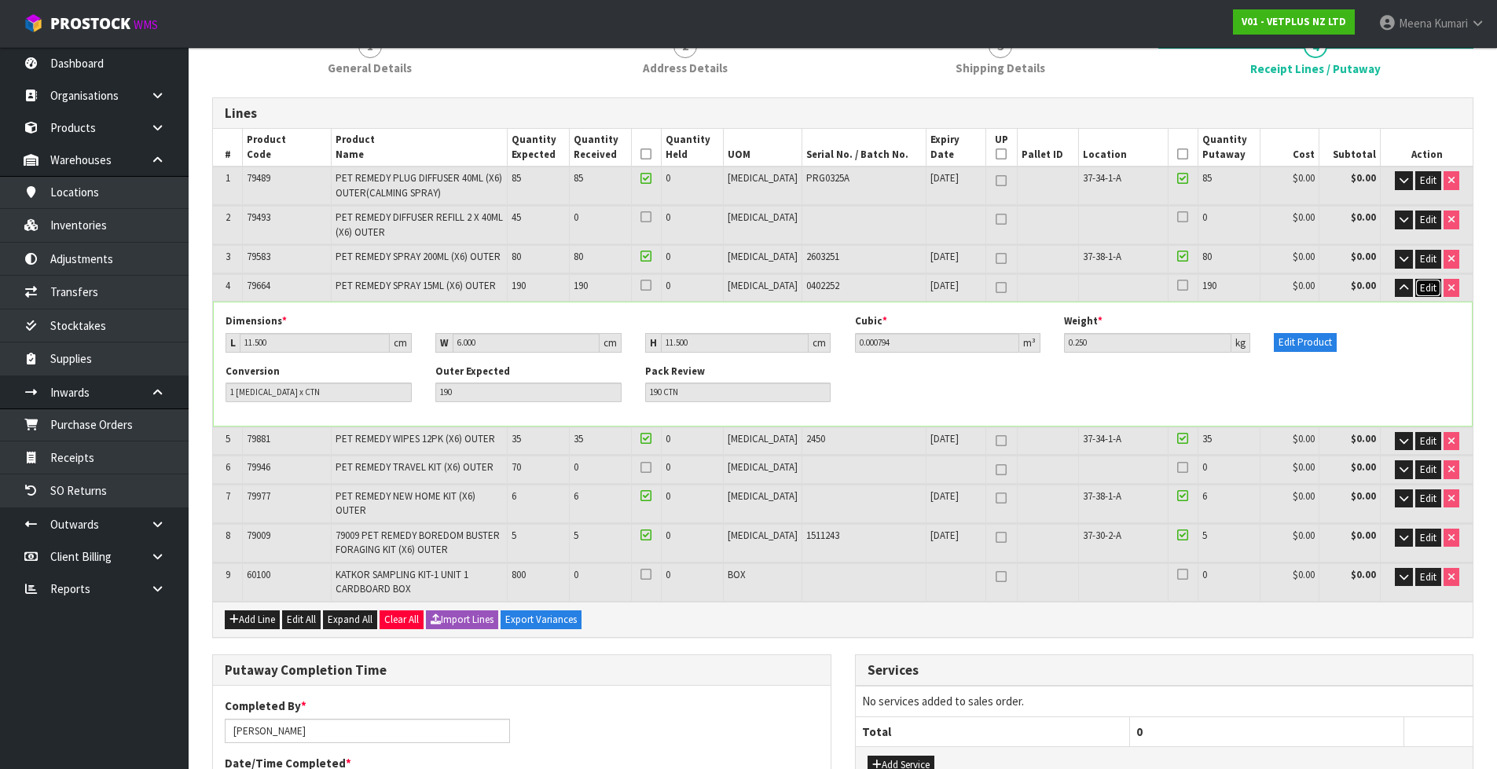
click at [1432, 290] on span "Edit" at bounding box center [1428, 287] width 16 height 13
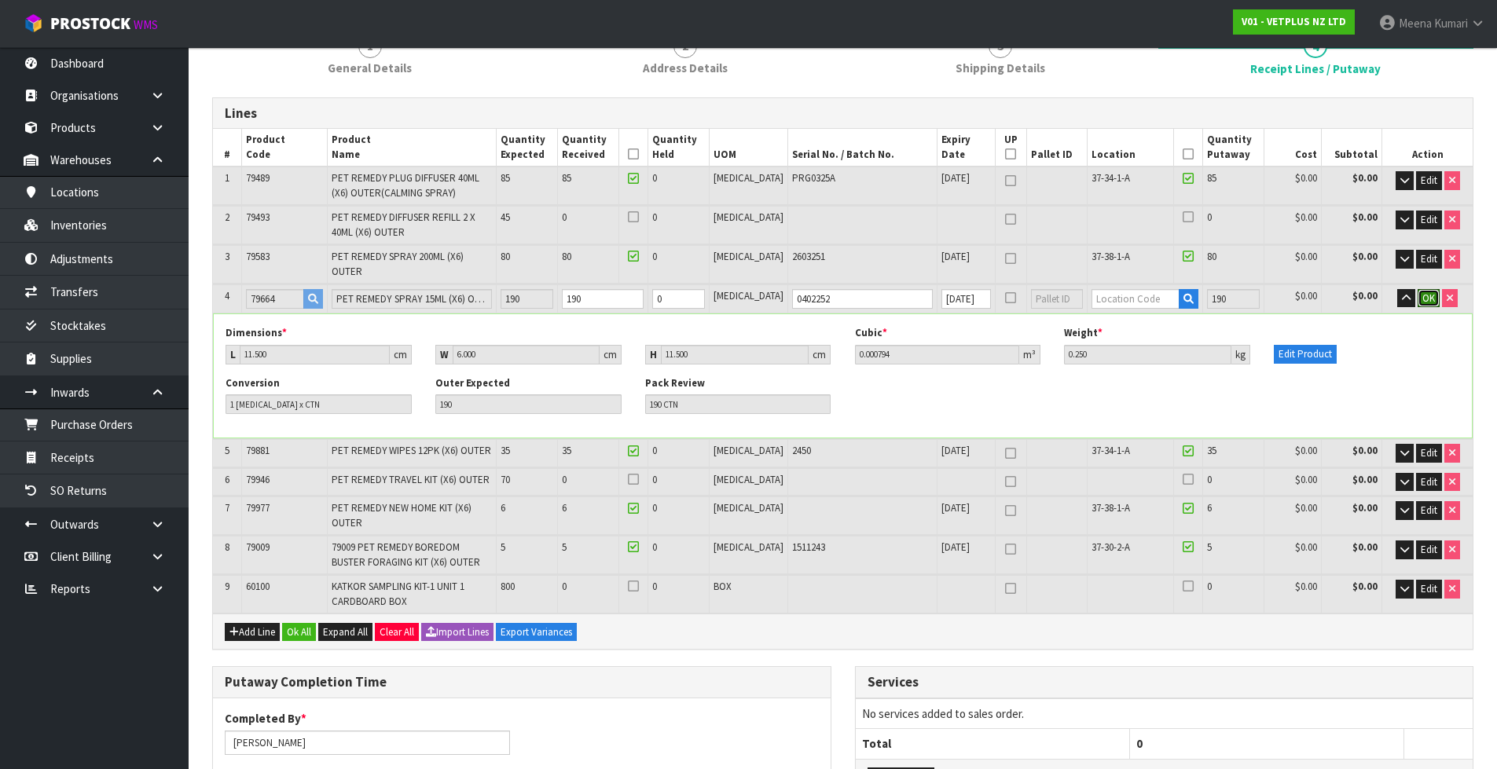
click at [1432, 291] on span "OK" at bounding box center [1428, 297] width 13 height 13
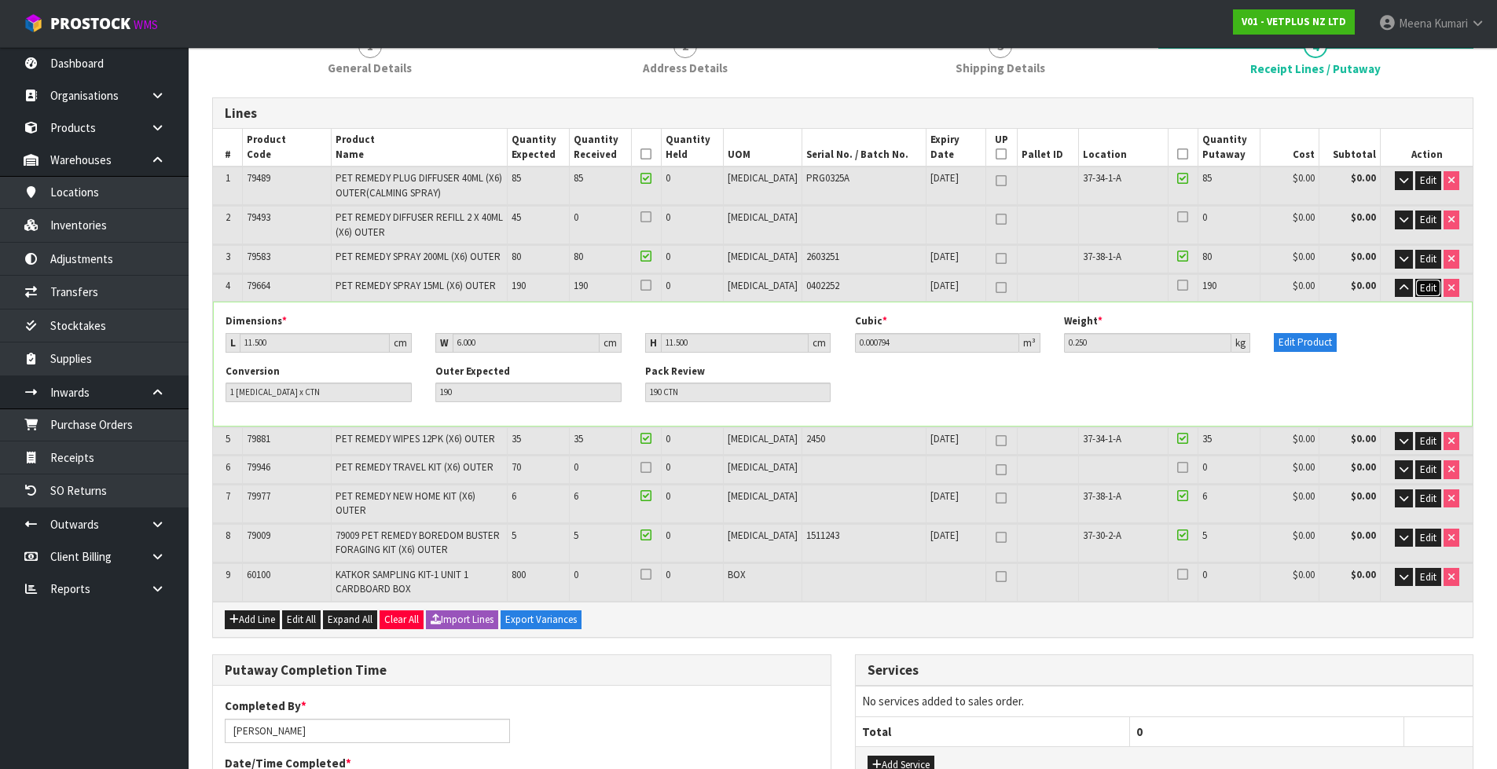
click at [1421, 289] on span "Edit" at bounding box center [1428, 287] width 16 height 13
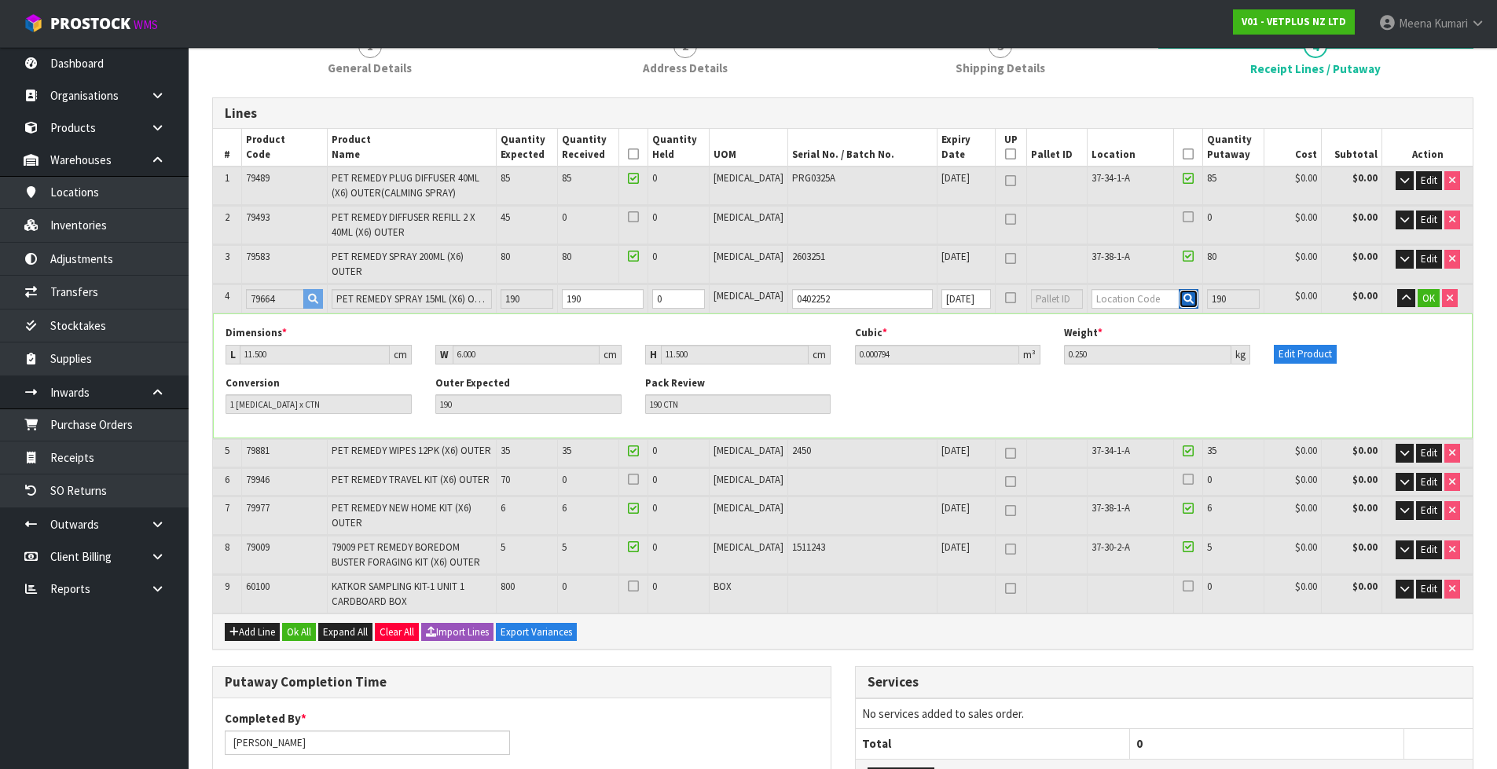
click at [1182, 291] on button "button" at bounding box center [1189, 299] width 20 height 20
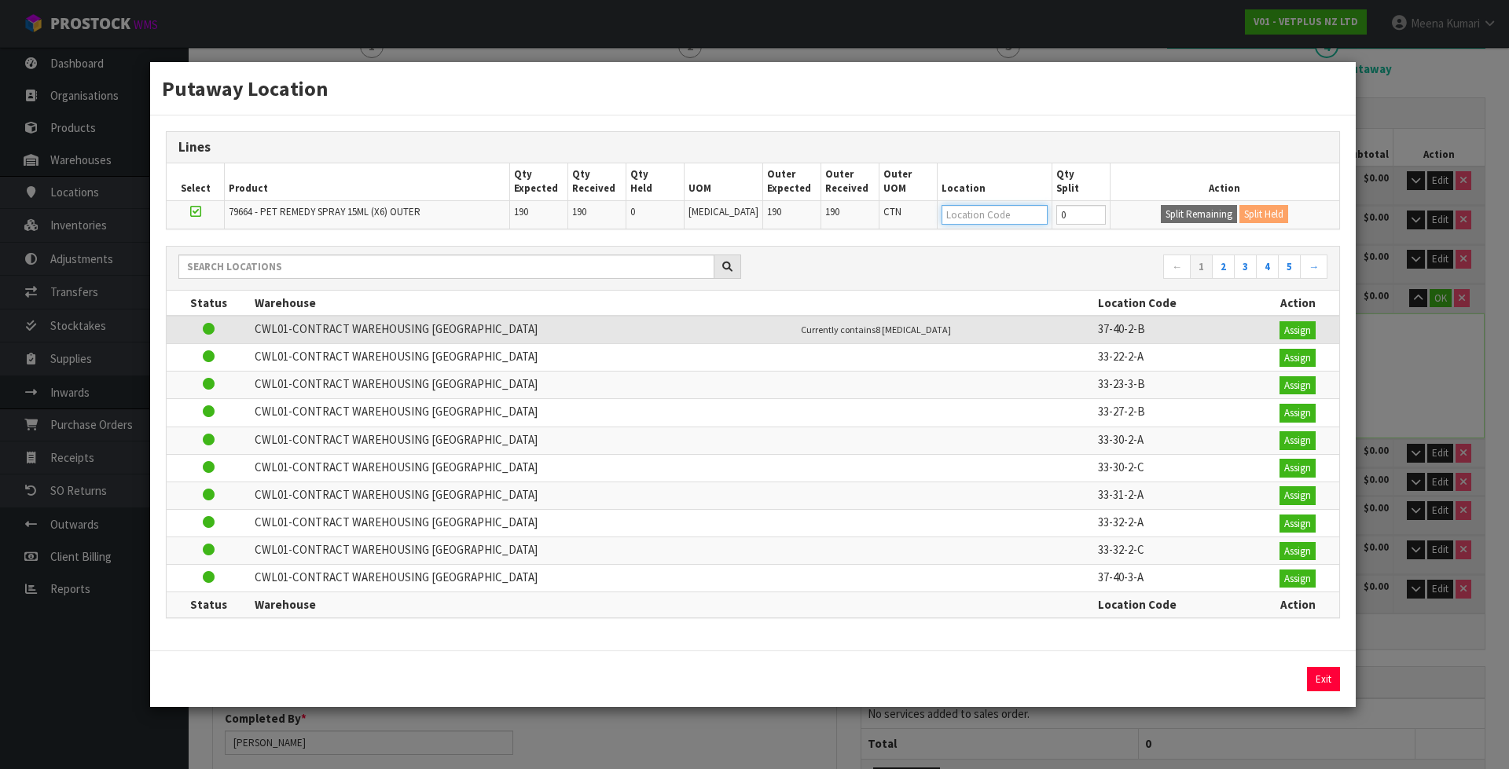
click at [941, 211] on input "text" at bounding box center [994, 215] width 106 height 20
type input "37-30-2-A"
click at [1088, 216] on input "0" at bounding box center [1080, 215] width 49 height 20
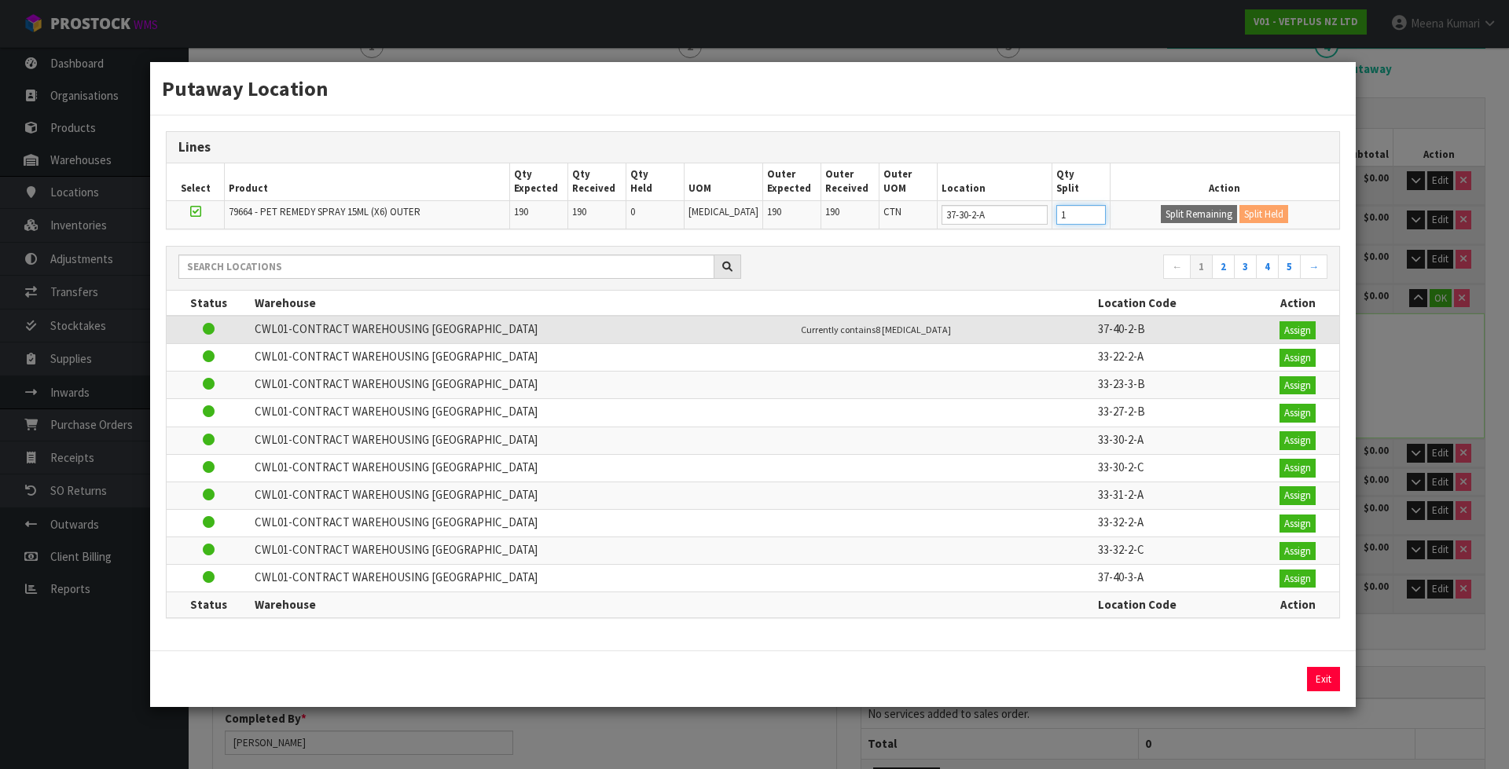
type input "1"
click at [1088, 210] on input "1" at bounding box center [1080, 215] width 49 height 20
click at [1184, 214] on button "Split Remaining" at bounding box center [1198, 214] width 76 height 19
type input "1"
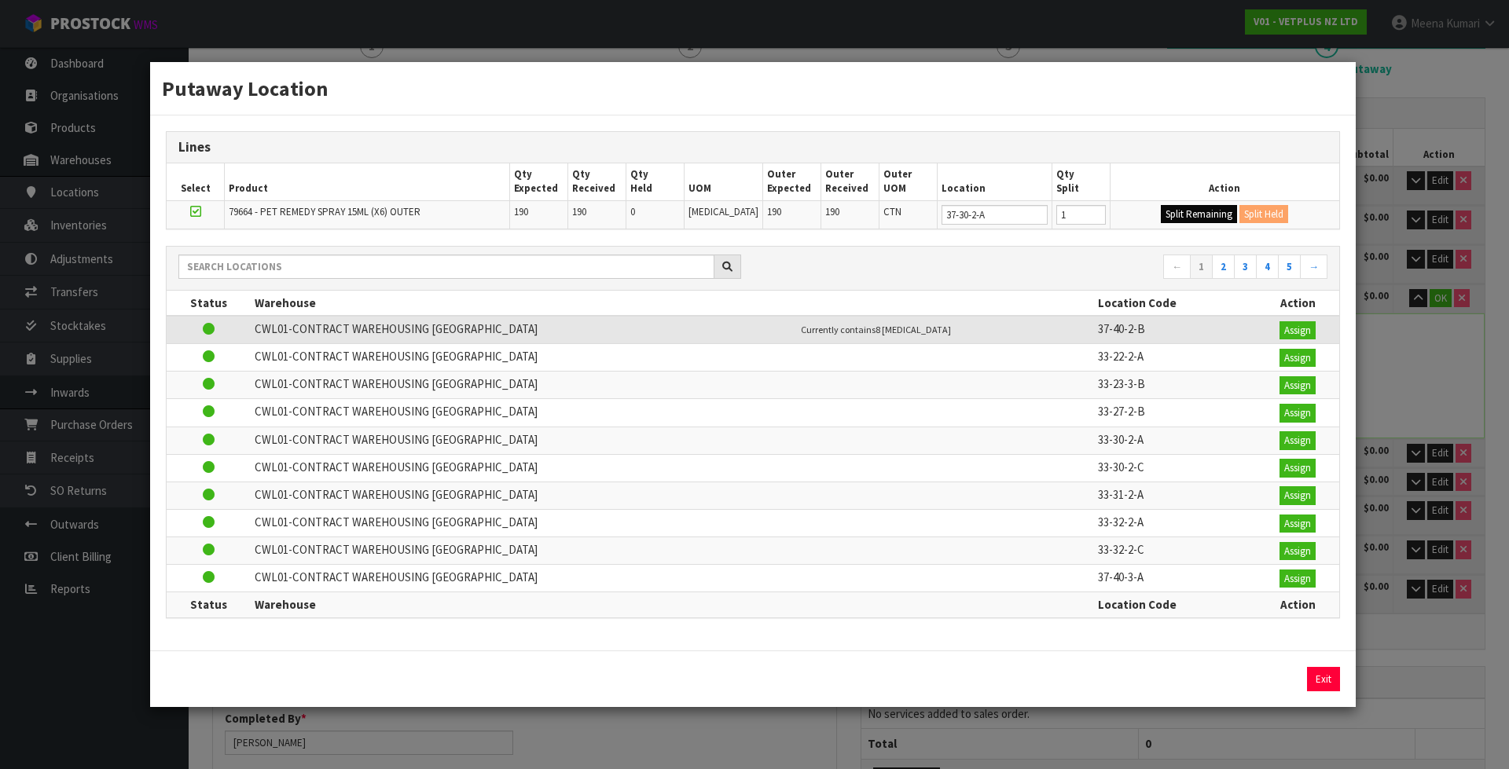
type input "1"
type input "1 CTN"
type input "0"
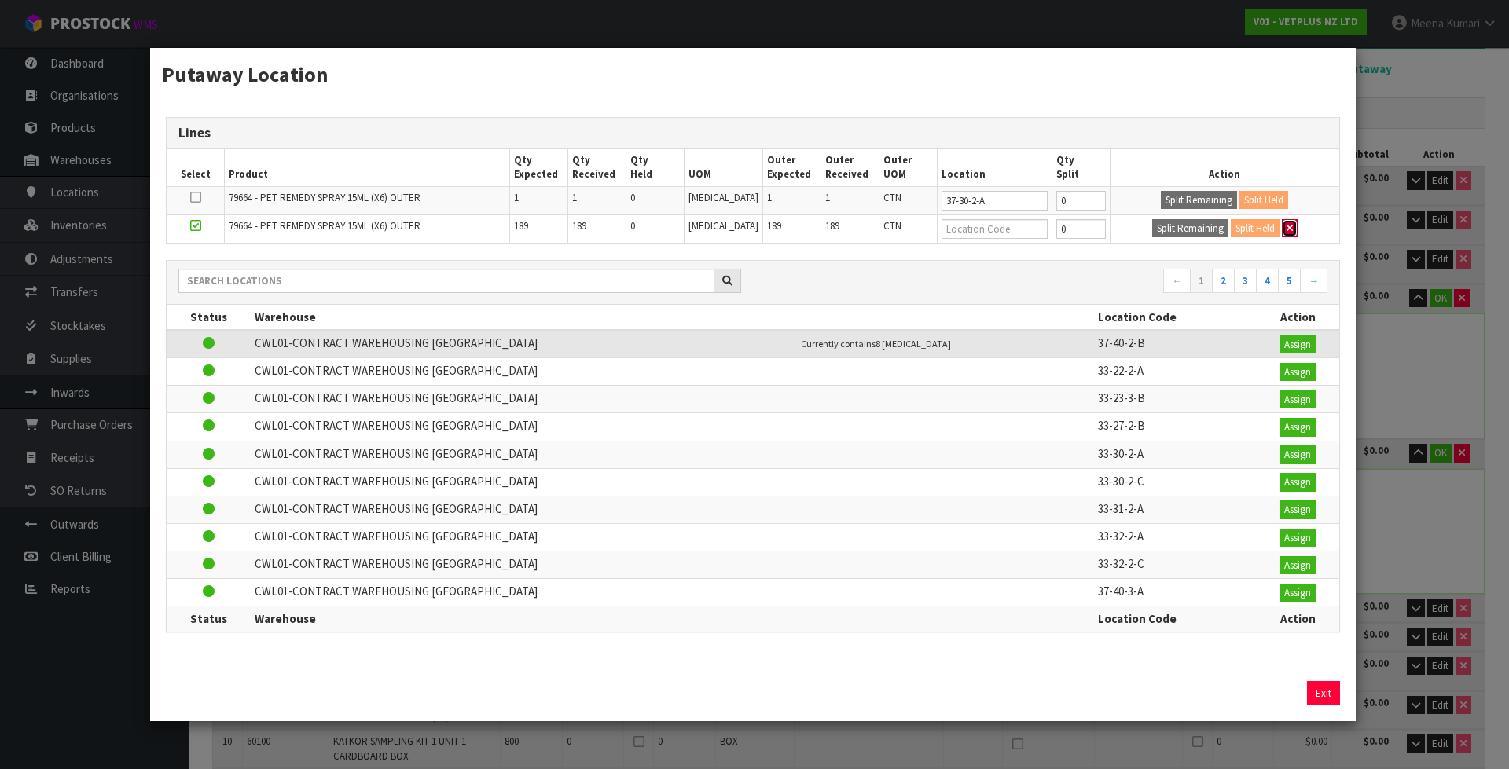
click at [1287, 233] on icon "button" at bounding box center [1289, 228] width 6 height 10
type input "190"
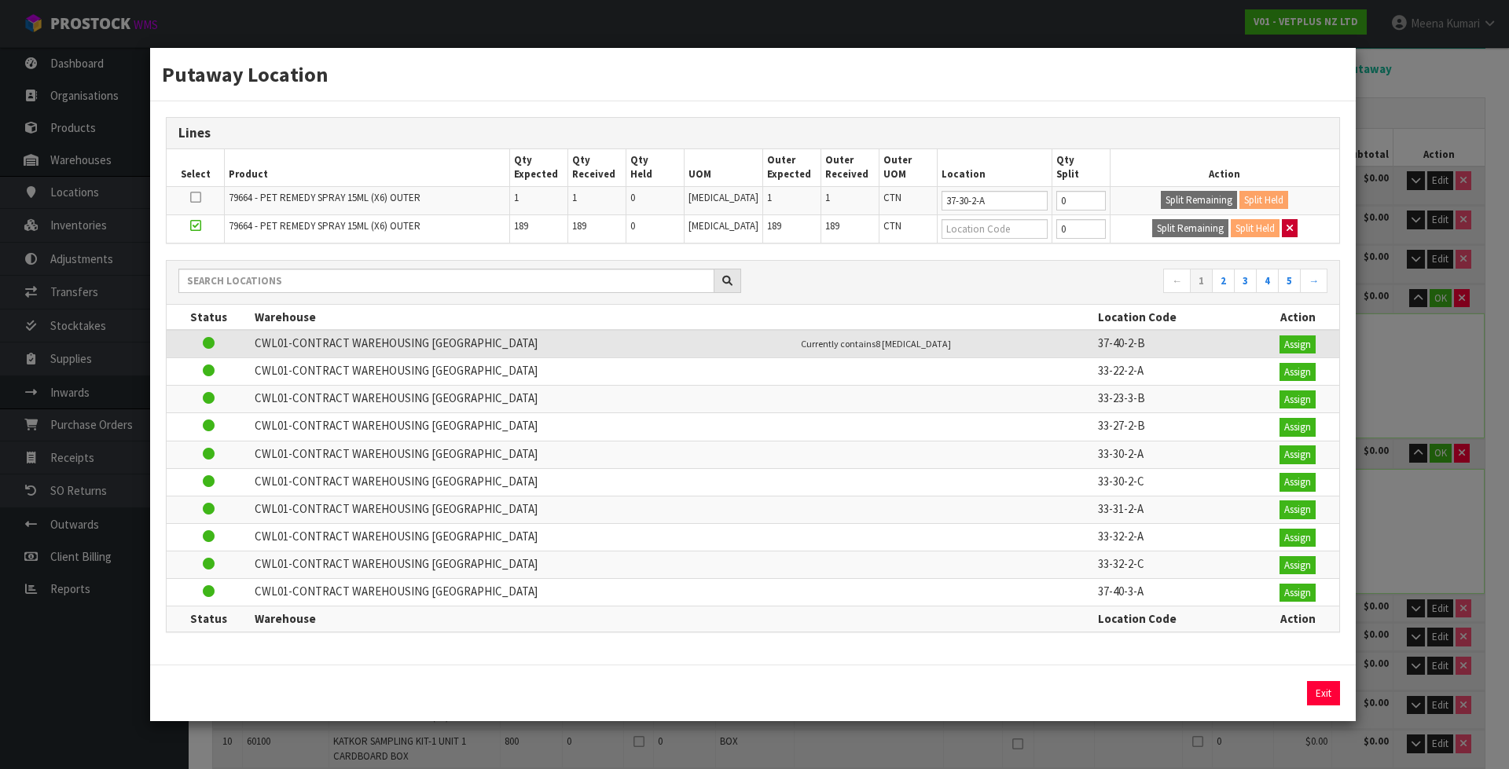
type input "190 CTN"
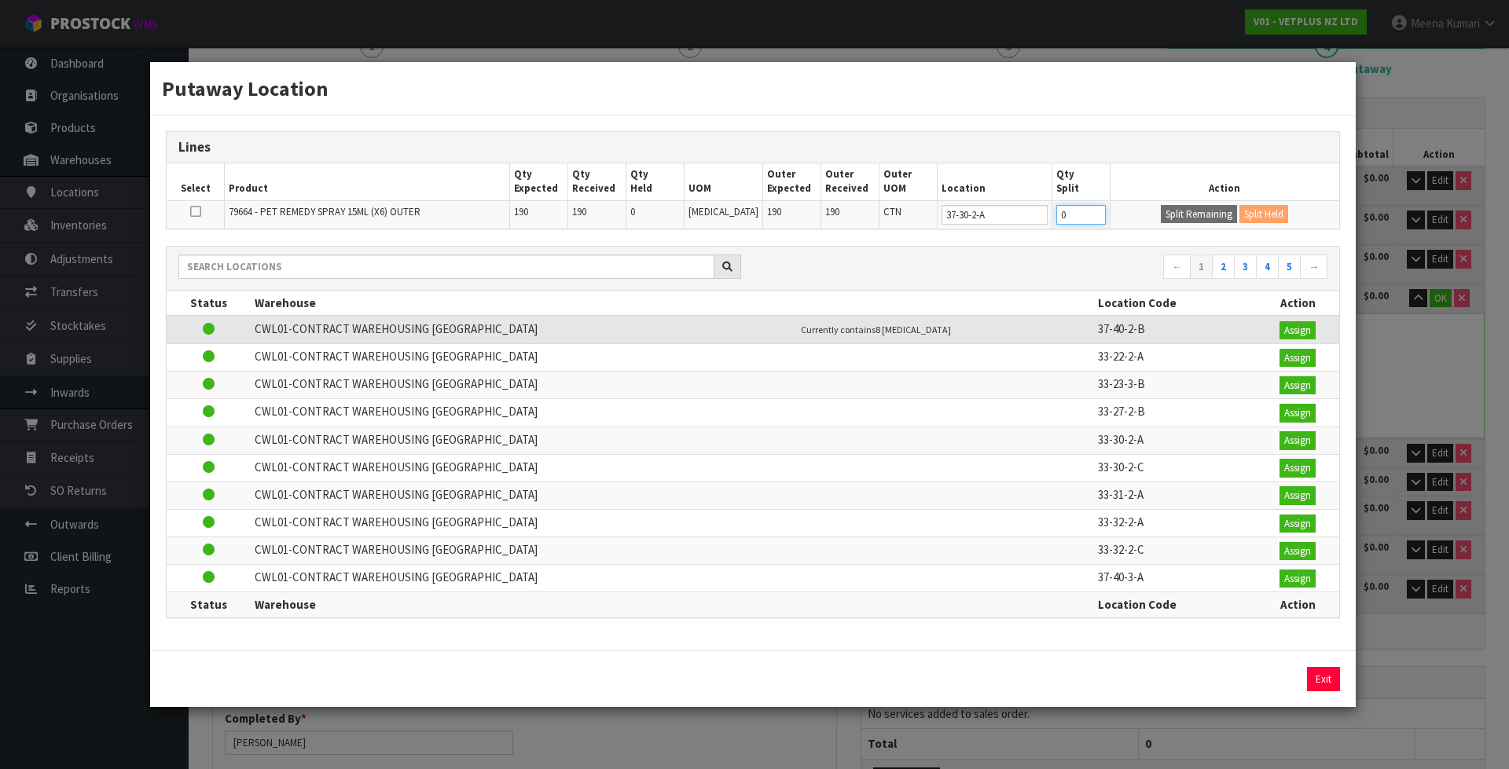
click at [1061, 220] on input "0" at bounding box center [1080, 215] width 49 height 20
click at [191, 212] on icon at bounding box center [195, 211] width 11 height 1
click at [0, 0] on input "checkbox" at bounding box center [0, 0] width 0 height 0
click at [191, 212] on icon at bounding box center [195, 211] width 11 height 1
click at [0, 0] on input "checkbox" at bounding box center [0, 0] width 0 height 0
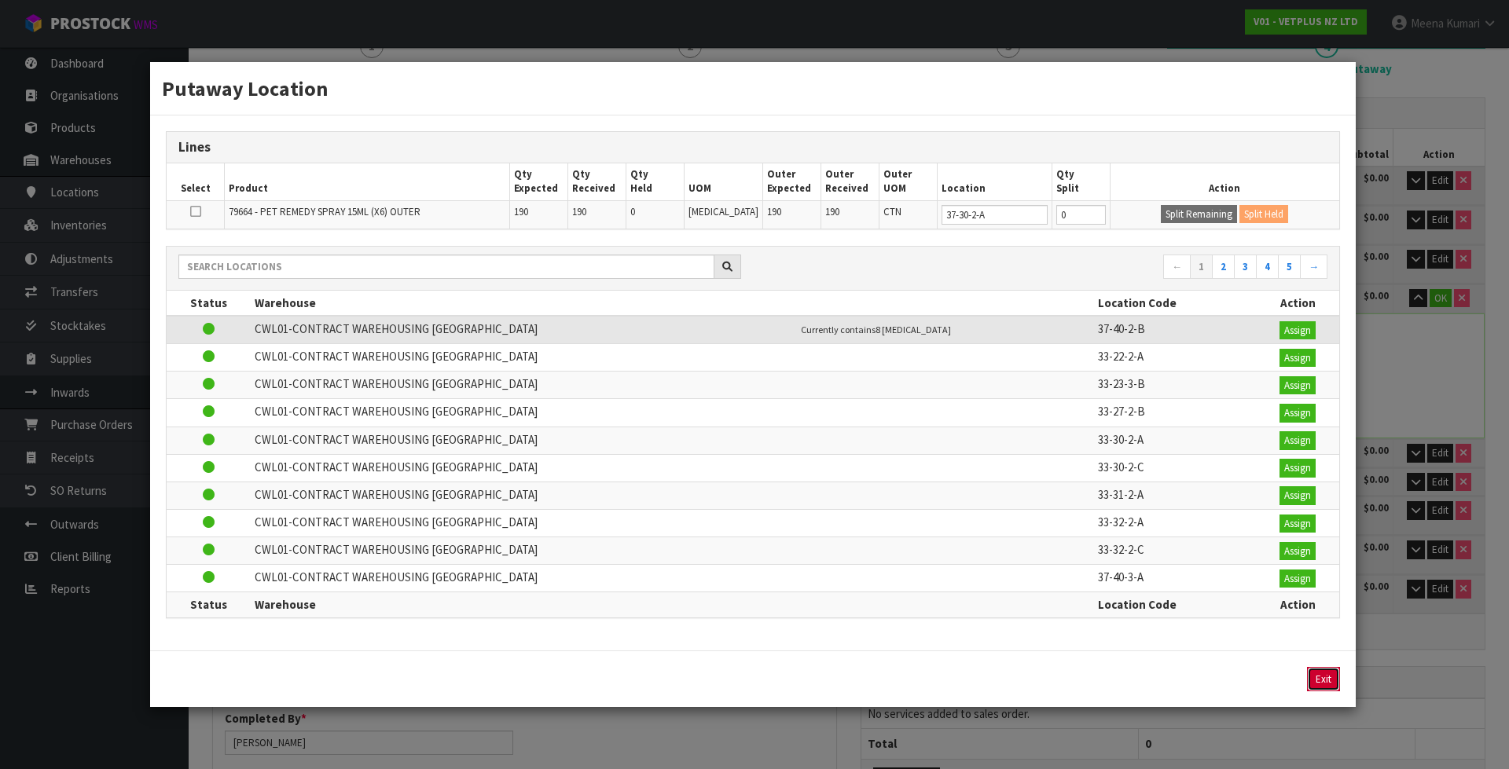
click at [1315, 680] on button "Exit" at bounding box center [1323, 679] width 33 height 25
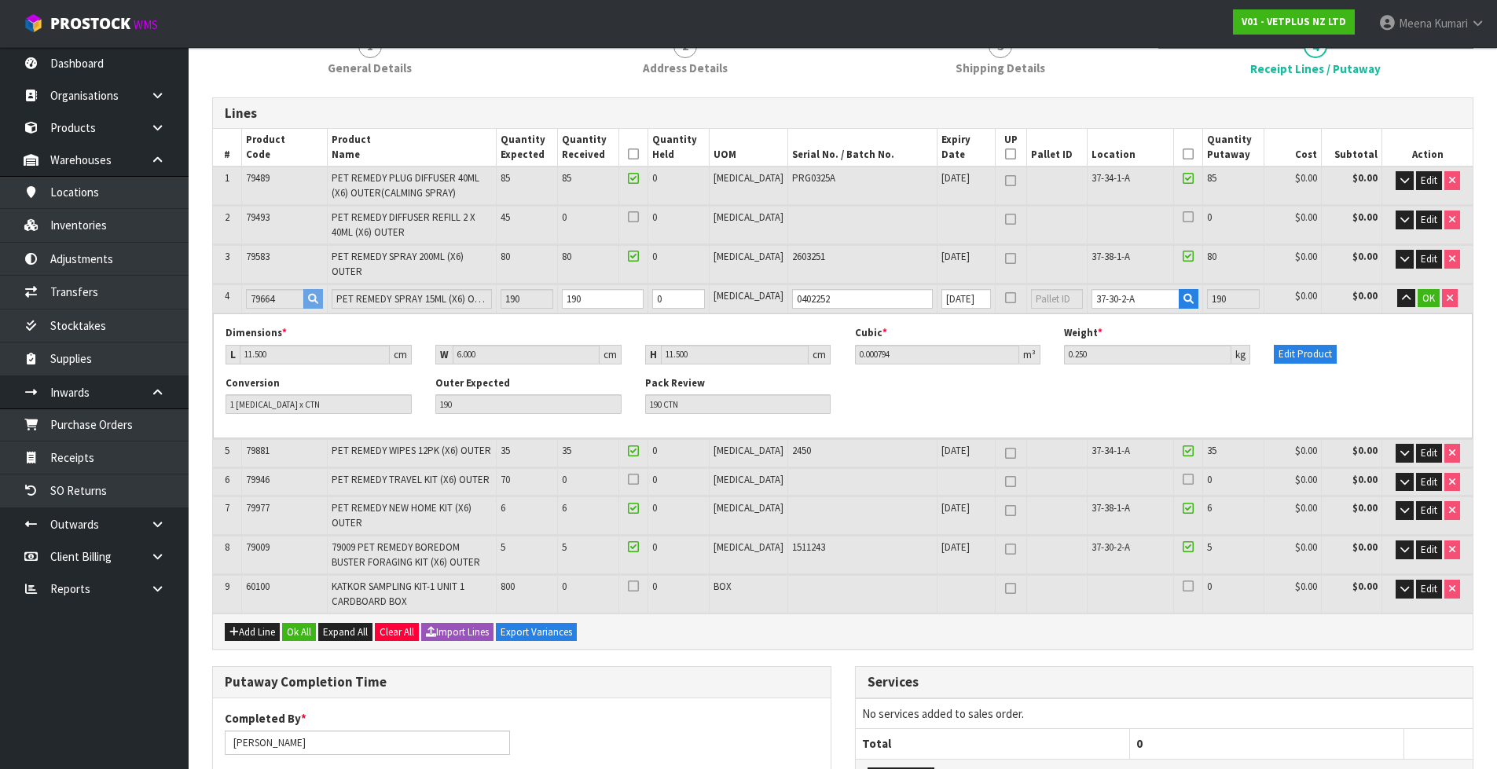
click at [1180, 314] on div "Dimensions * L 11.500 cm W 6.000 cm H 11.500 cm Cubic * 0.000794 m³ Weight * 0.…" at bounding box center [843, 375] width 1258 height 123
click at [1427, 291] on span "OK" at bounding box center [1428, 297] width 13 height 13
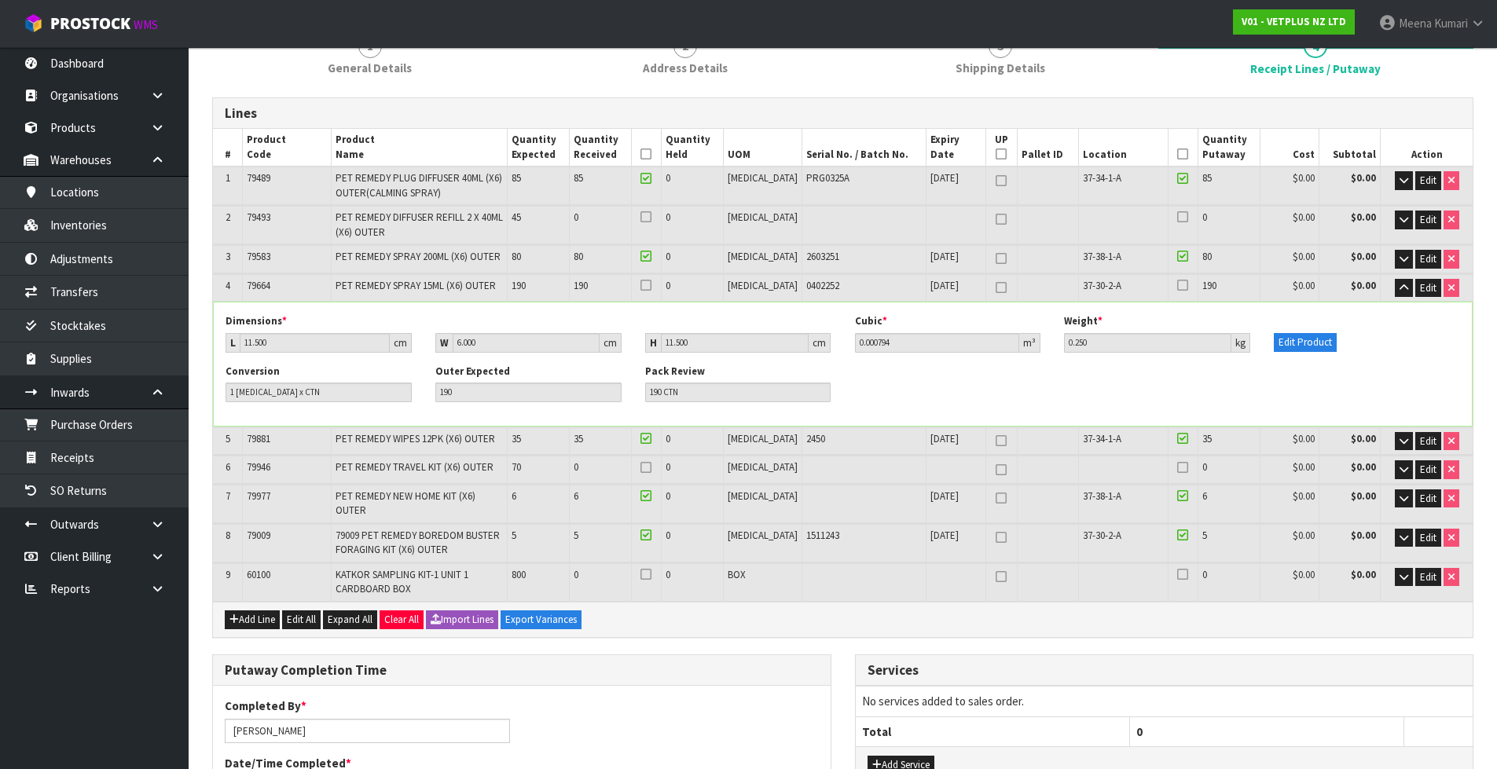
click at [651, 285] on icon at bounding box center [645, 285] width 11 height 1
click at [0, 0] on input "checkbox" at bounding box center [0, 0] width 0 height 0
click at [1177, 285] on icon at bounding box center [1182, 285] width 11 height 1
click at [0, 0] on input "checkbox" at bounding box center [0, 0] width 0 height 0
click at [1426, 287] on span "Edit" at bounding box center [1428, 287] width 16 height 13
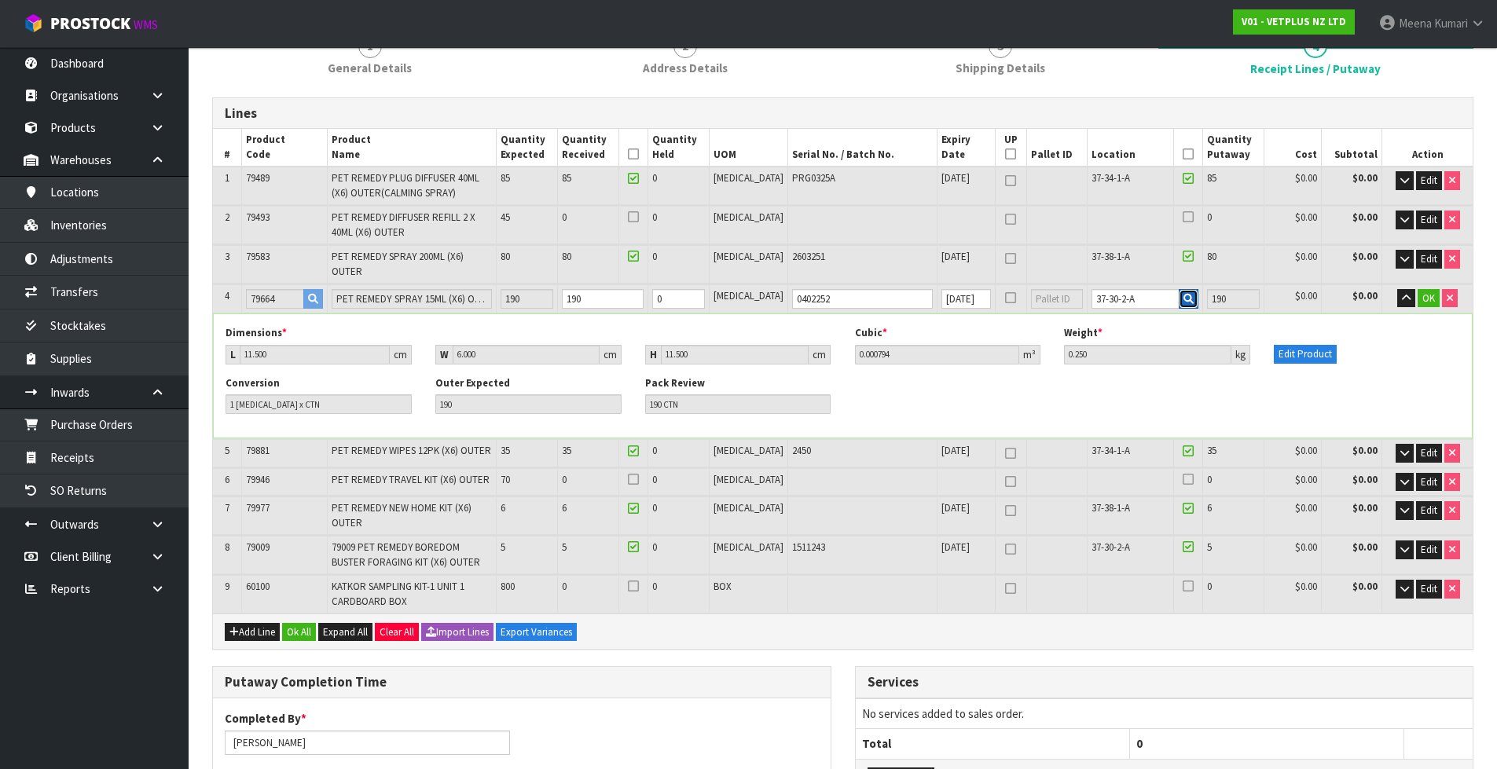
click at [1183, 294] on icon "button" at bounding box center [1188, 299] width 10 height 10
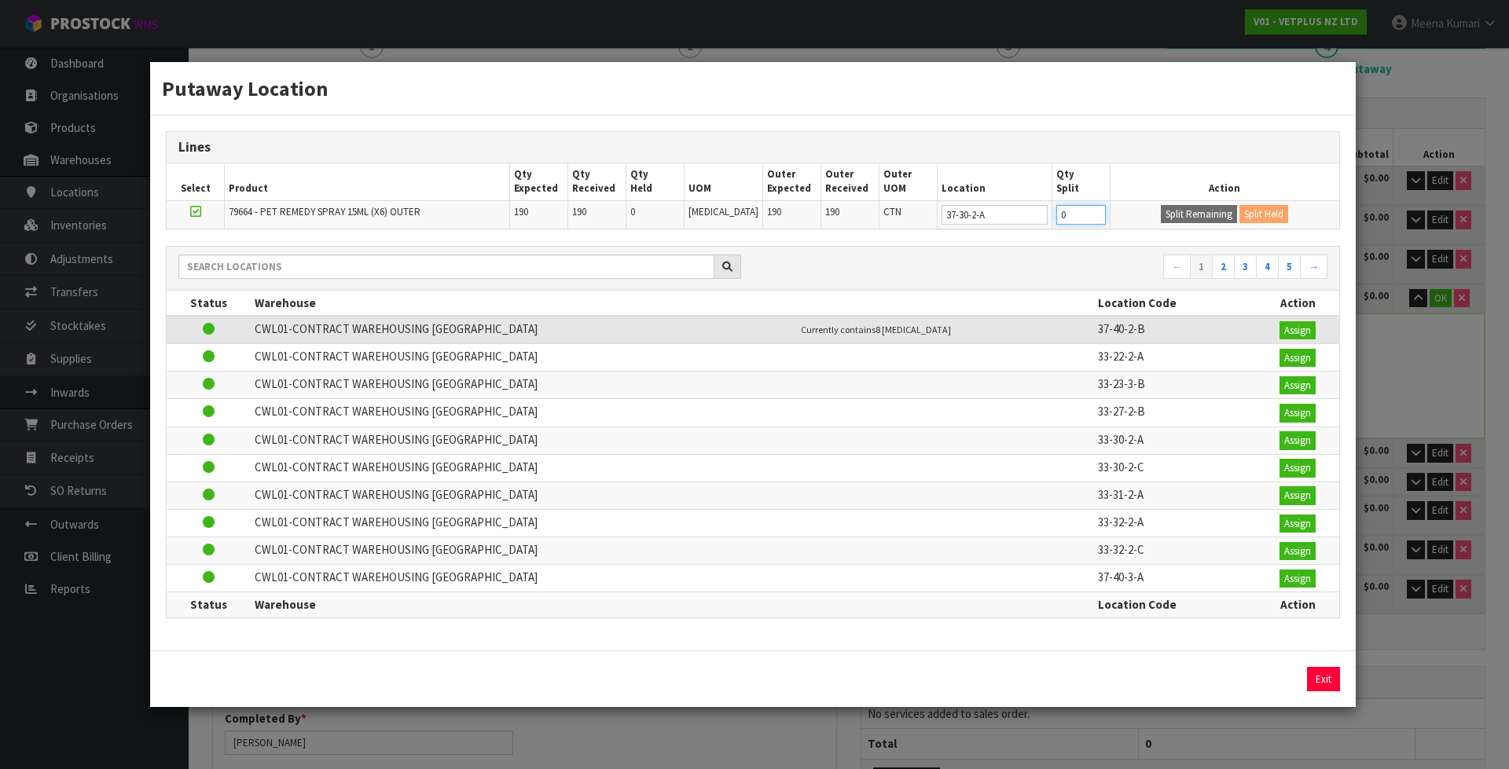
click at [1071, 209] on input "0" at bounding box center [1080, 215] width 49 height 20
type input "1"
click at [1091, 211] on input "1" at bounding box center [1080, 215] width 49 height 20
click at [1328, 687] on button "Exit" at bounding box center [1323, 679] width 33 height 25
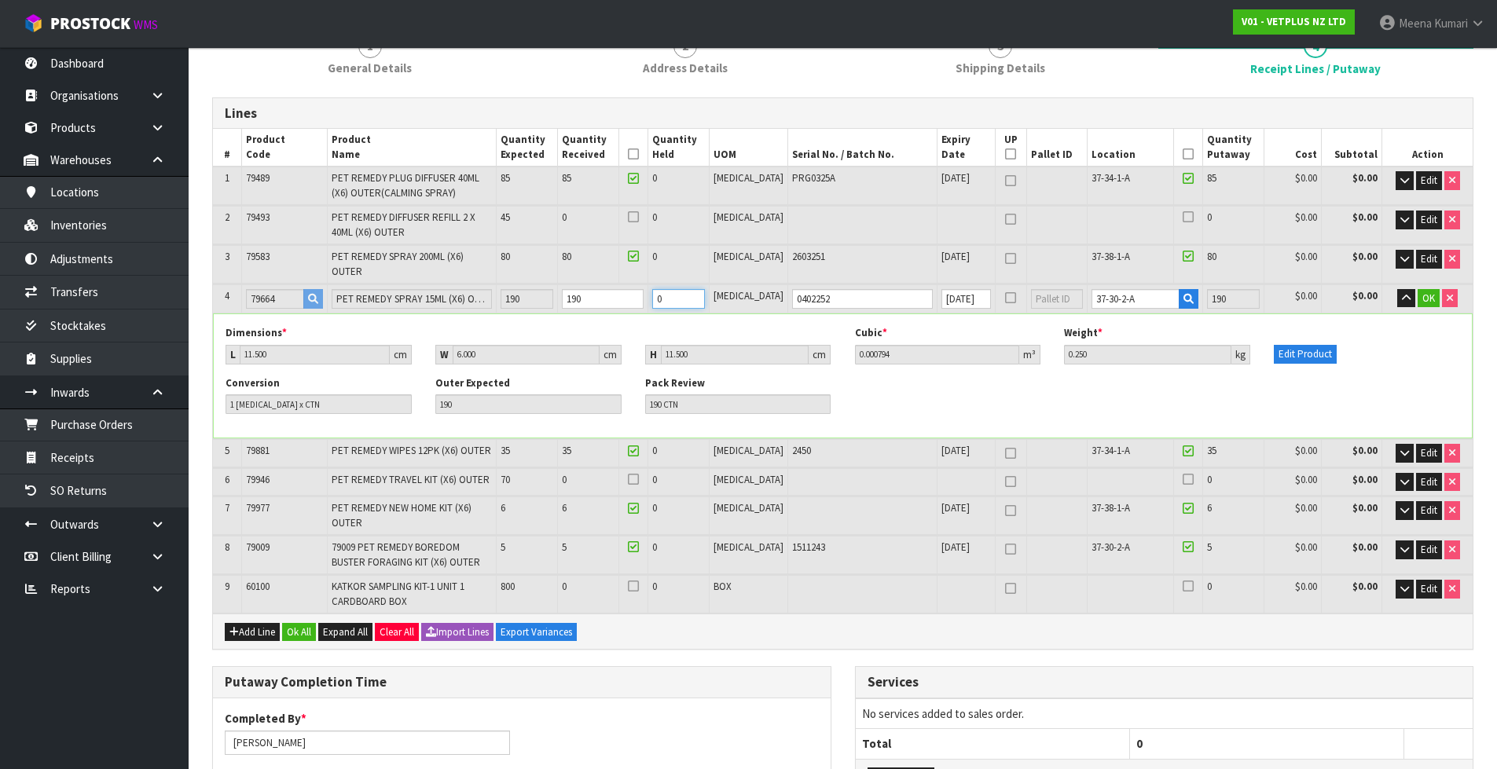
click at [705, 289] on input "0" at bounding box center [678, 299] width 53 height 20
drag, startPoint x: 707, startPoint y: 289, endPoint x: 688, endPoint y: 290, distance: 18.9
click at [688, 290] on input "0" at bounding box center [678, 299] width 53 height 20
type input "1"
click at [705, 289] on input "1" at bounding box center [678, 299] width 53 height 20
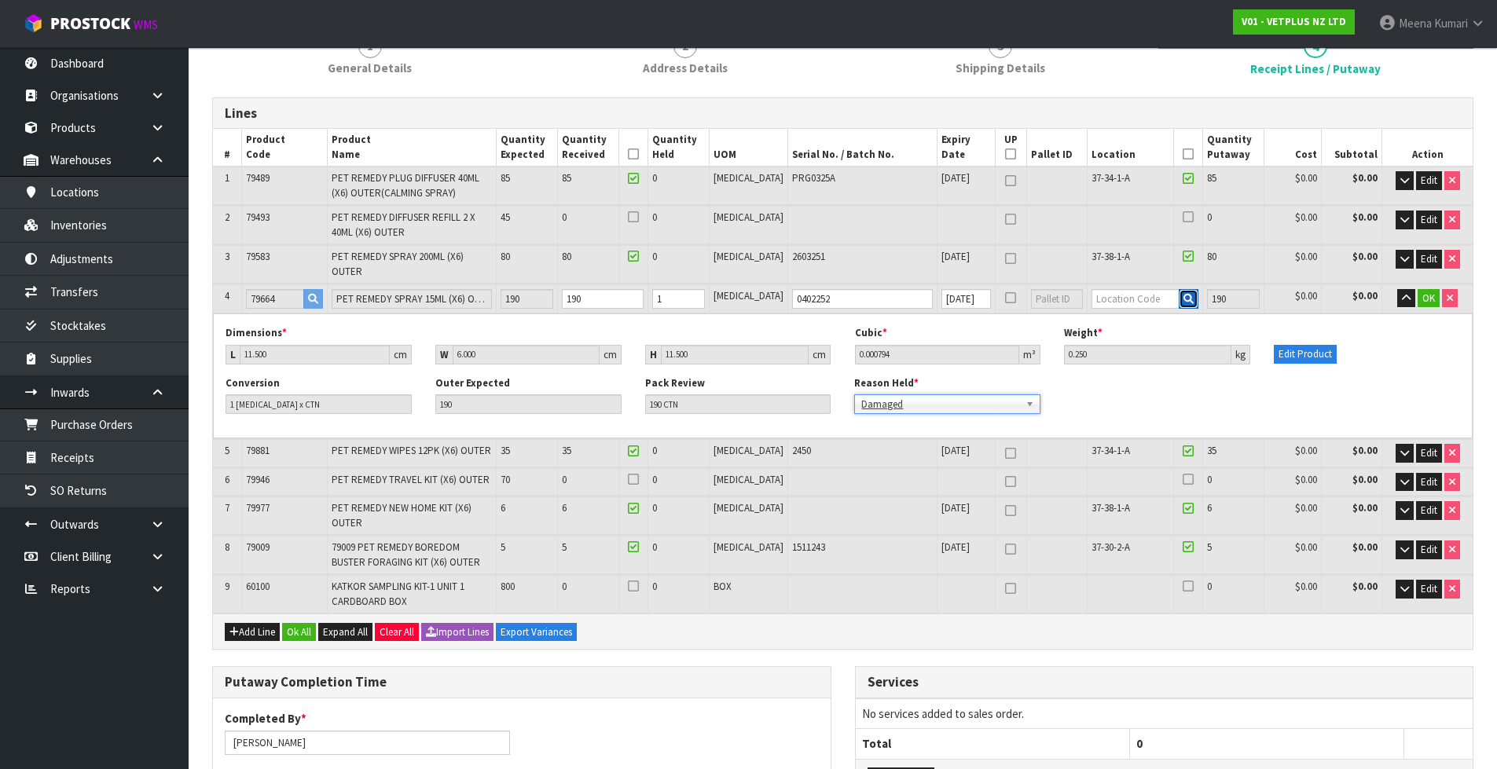
click at [1183, 294] on icon "button" at bounding box center [1188, 299] width 10 height 10
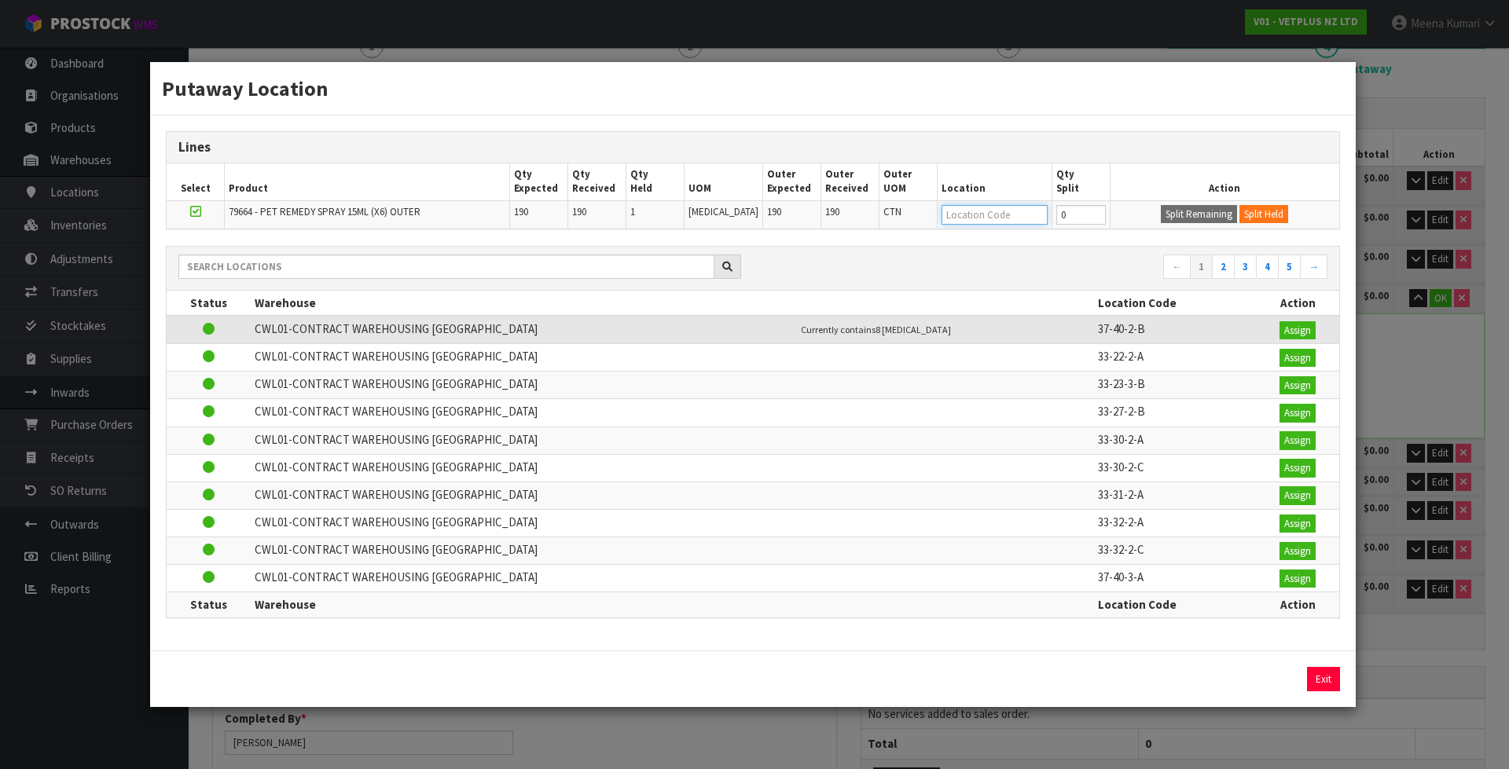
click at [966, 219] on input "text" at bounding box center [994, 215] width 106 height 20
type input "51-03-2-C"
click at [999, 222] on input "text" at bounding box center [994, 215] width 106 height 20
type input "51-03-2-C"
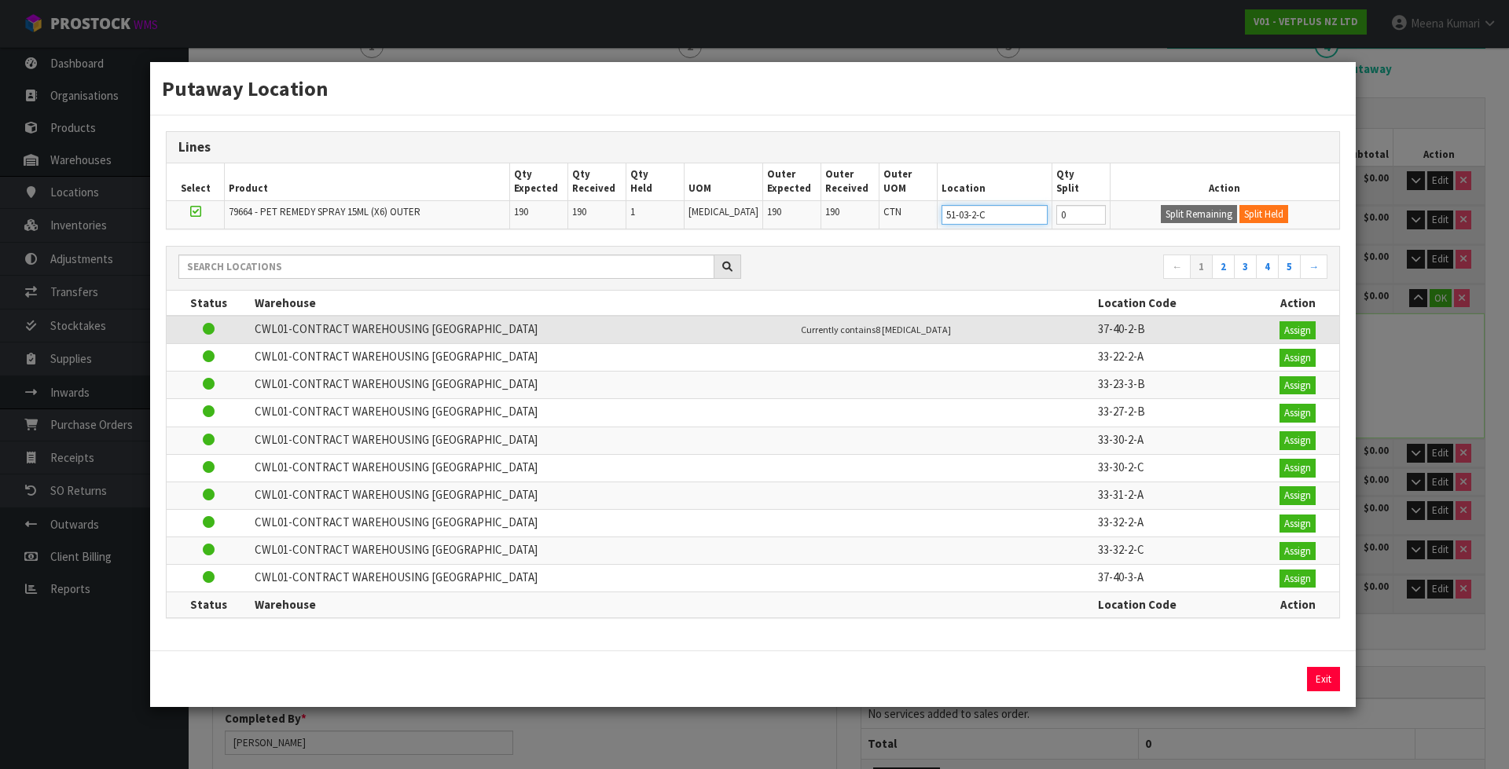
type input "51-03-2-C"
type input "211"
type input "0"
click at [1282, 218] on button "Split Held" at bounding box center [1263, 214] width 49 height 19
type input "401"
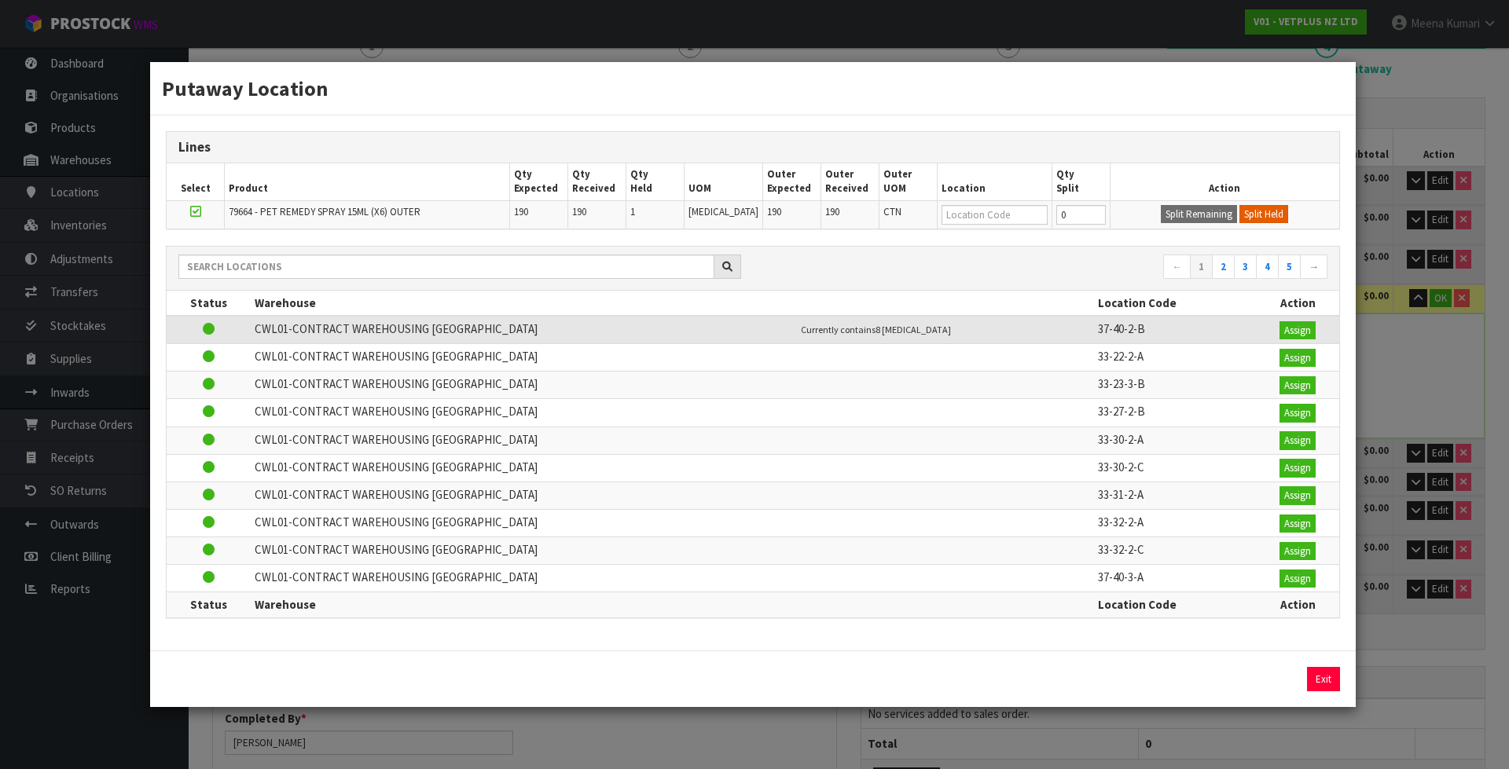
type input "189"
type input "0"
type input "189"
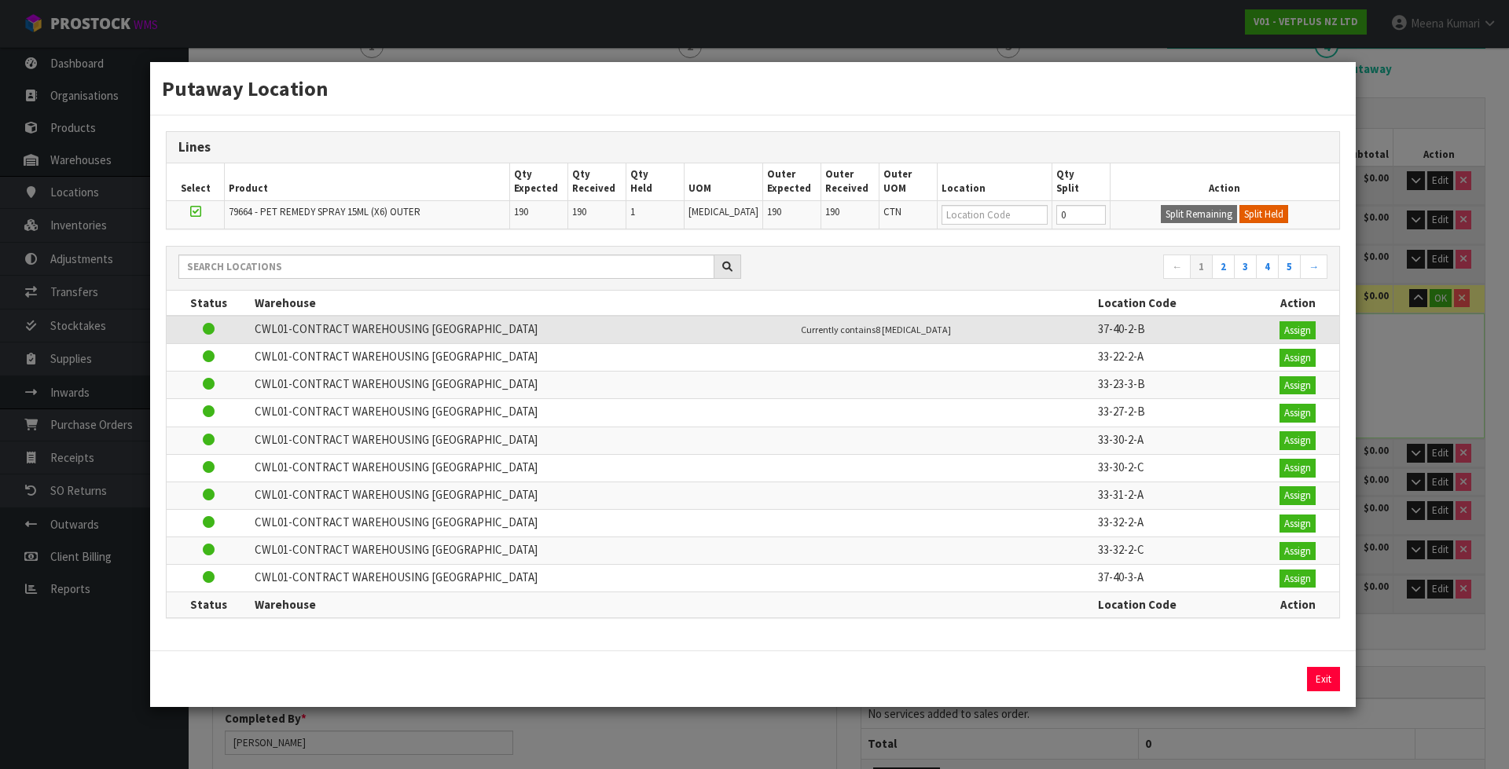
type input "189 CTN"
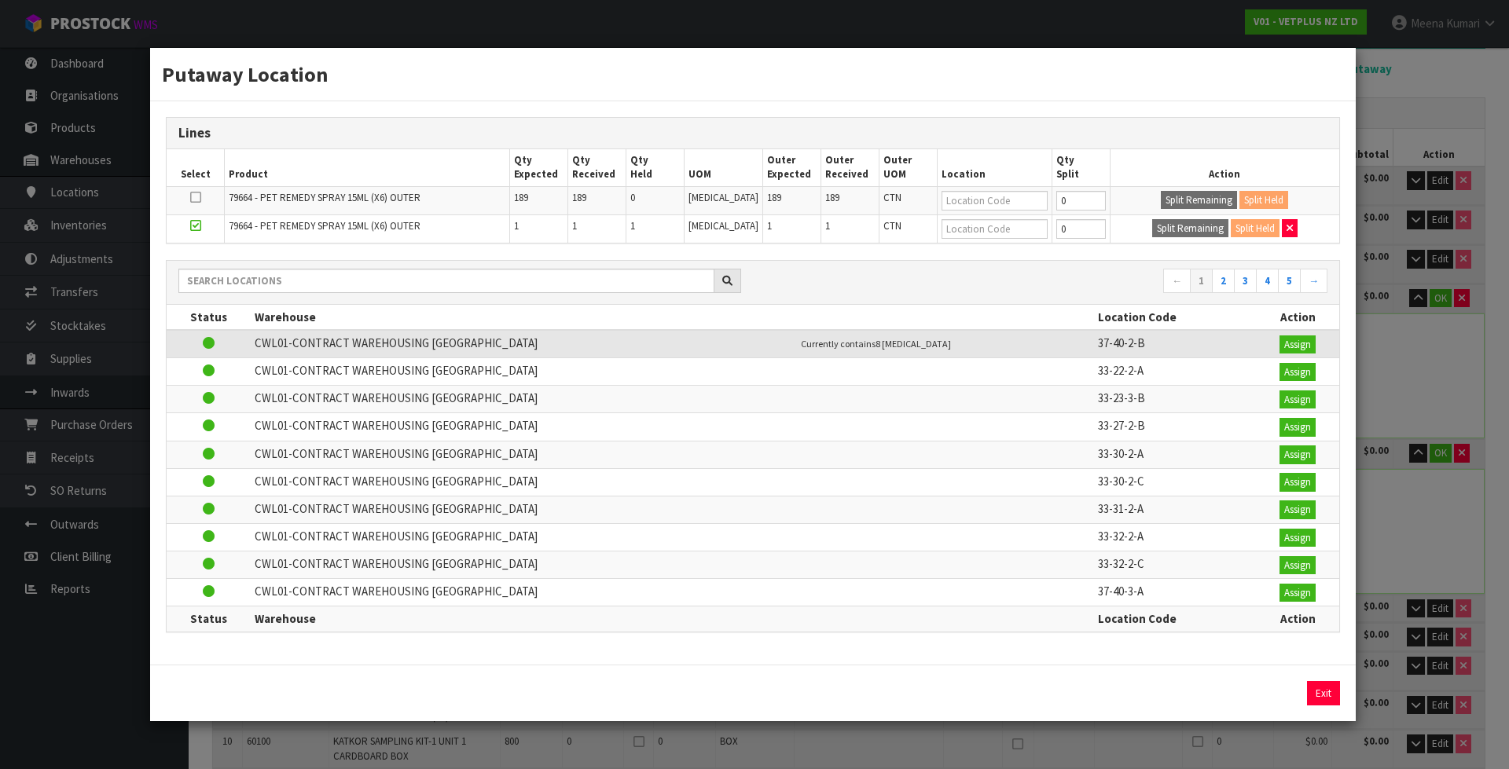
click at [541, 230] on td "1" at bounding box center [538, 228] width 58 height 28
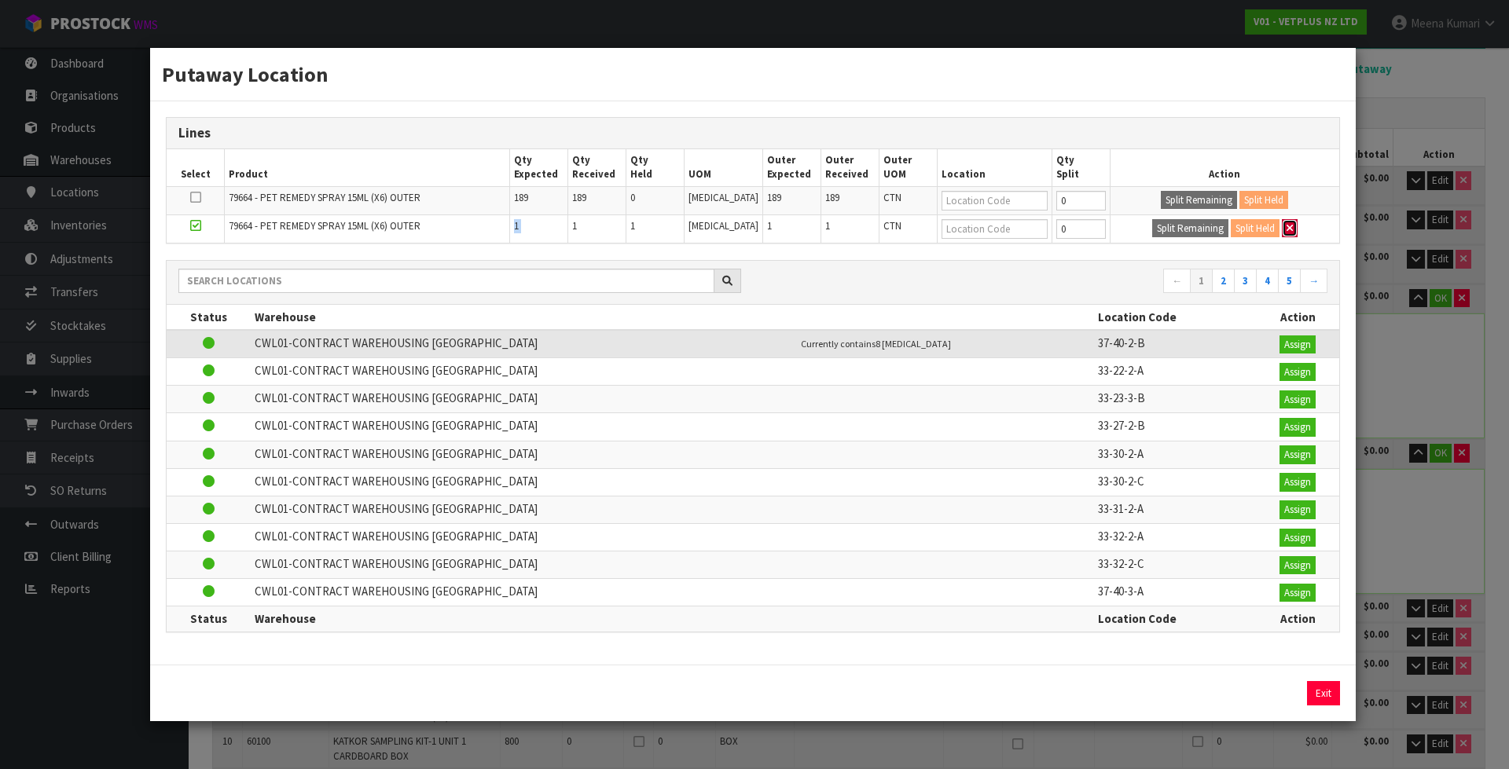
click at [1281, 227] on button "button" at bounding box center [1289, 228] width 16 height 19
type input "190"
type input "1"
type input "190"
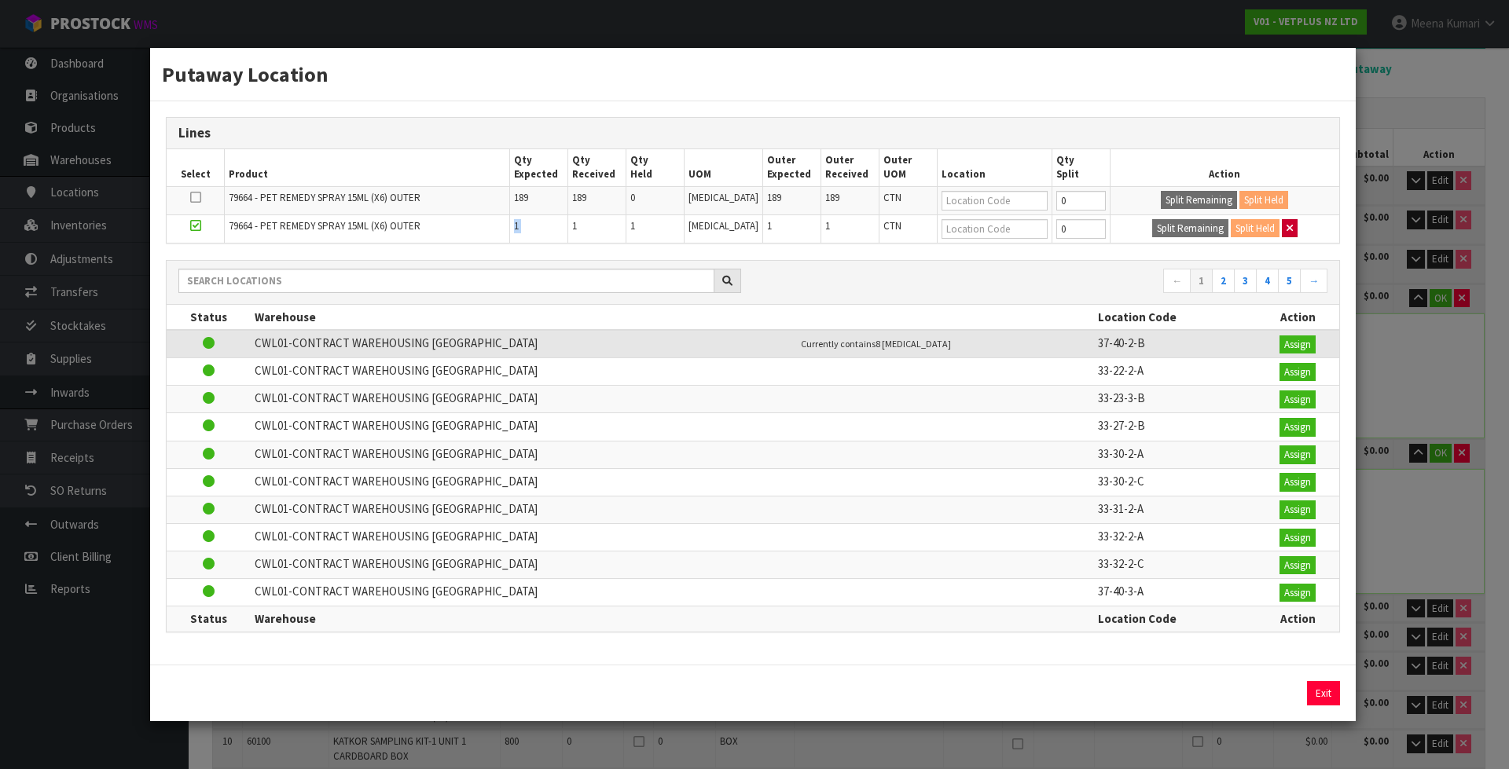
type input "190"
type input "190 CTN"
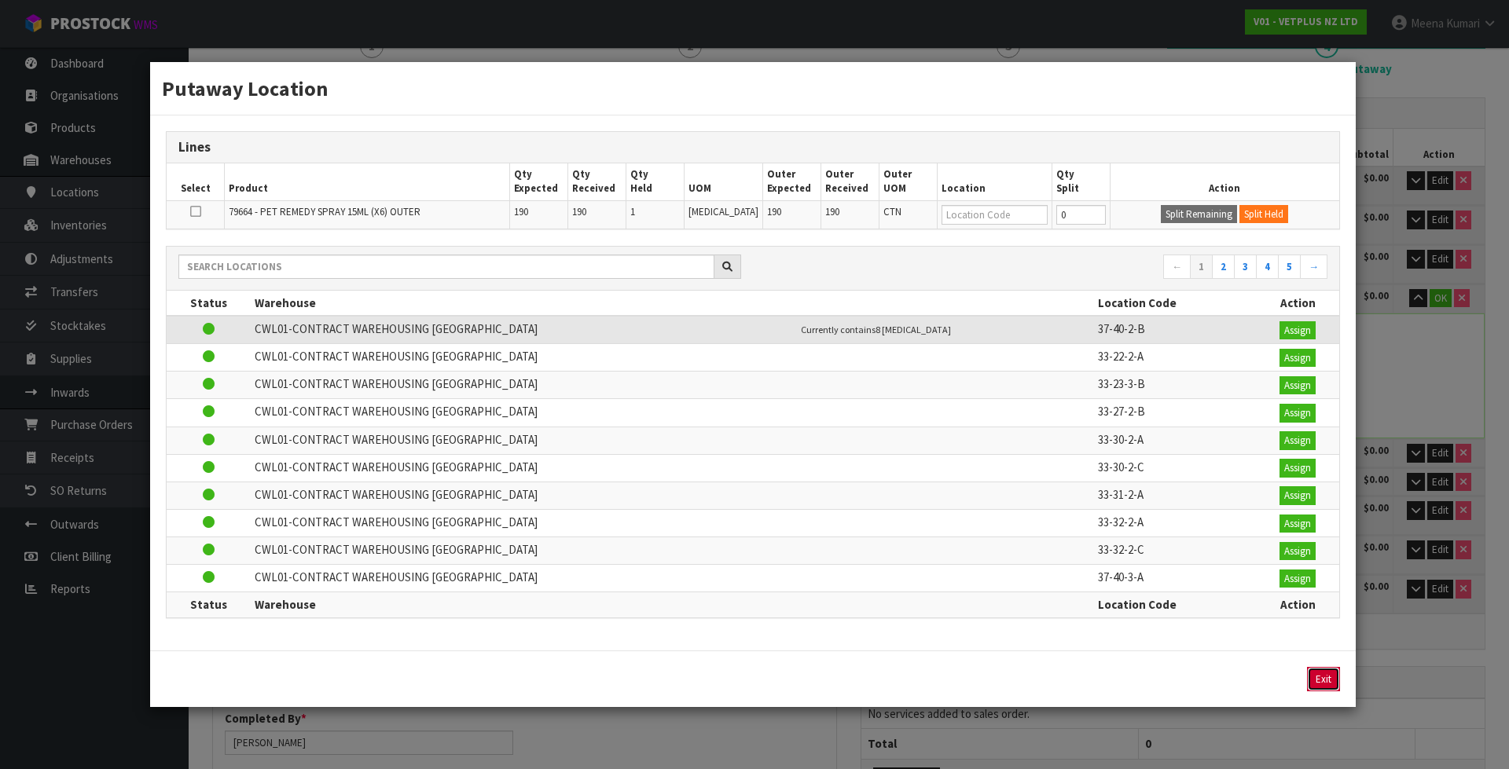
click at [1312, 669] on button "Exit" at bounding box center [1323, 679] width 33 height 25
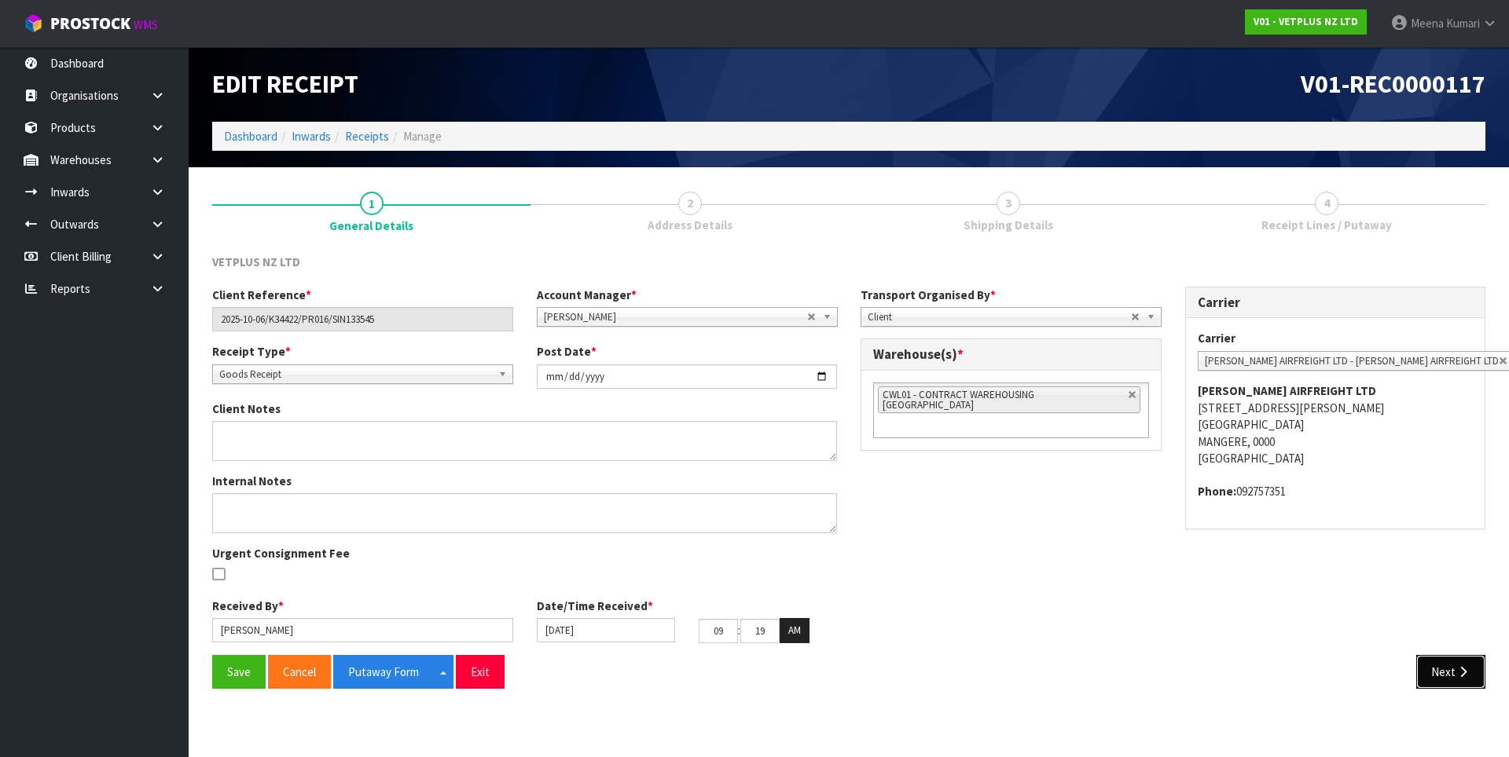
click at [1468, 665] on button "Next" at bounding box center [1450, 672] width 69 height 34
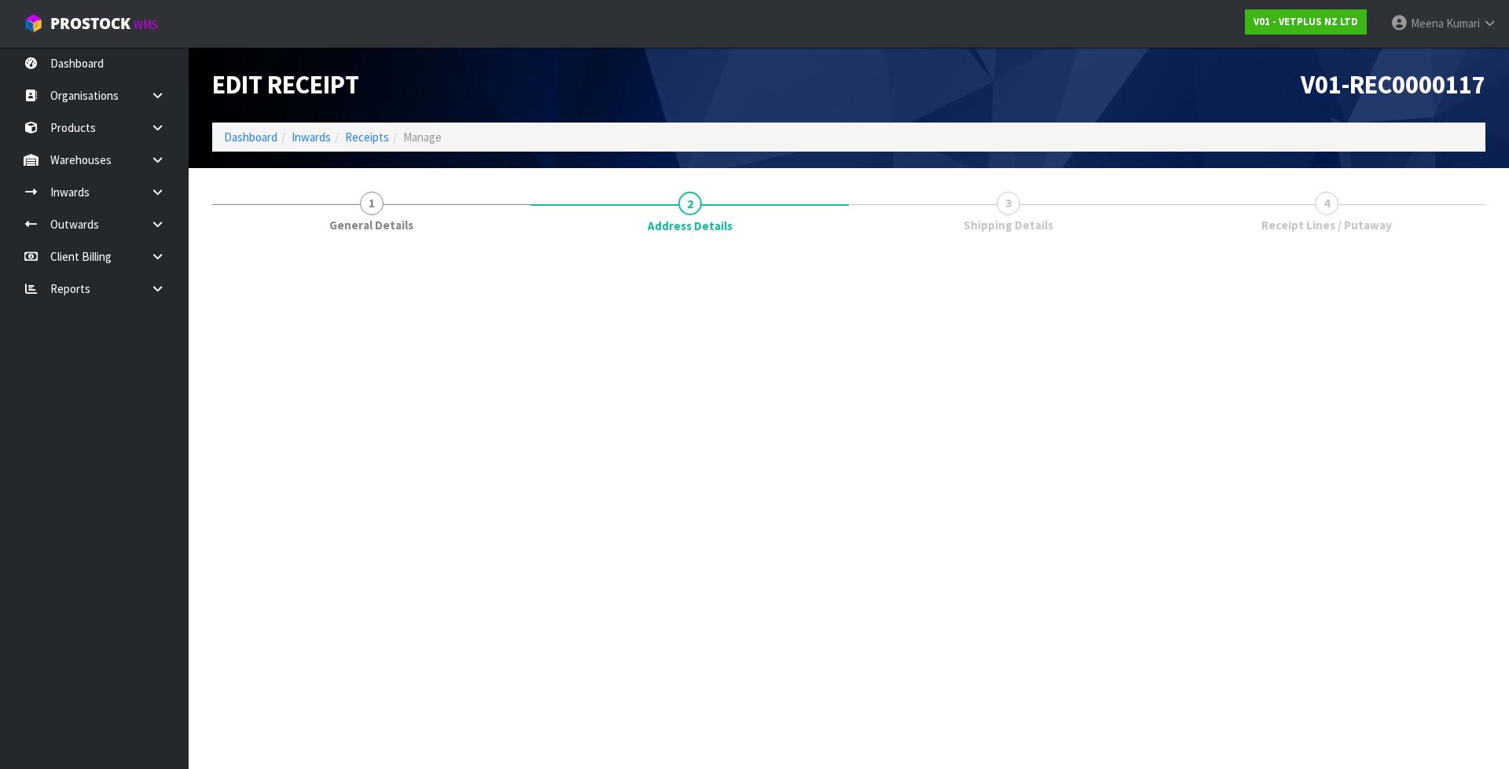
click at [1468, 665] on section "Edit Receipt V01-REC0000117 Dashboard Inwards Receipts Manage 1 General Details…" at bounding box center [754, 384] width 1509 height 769
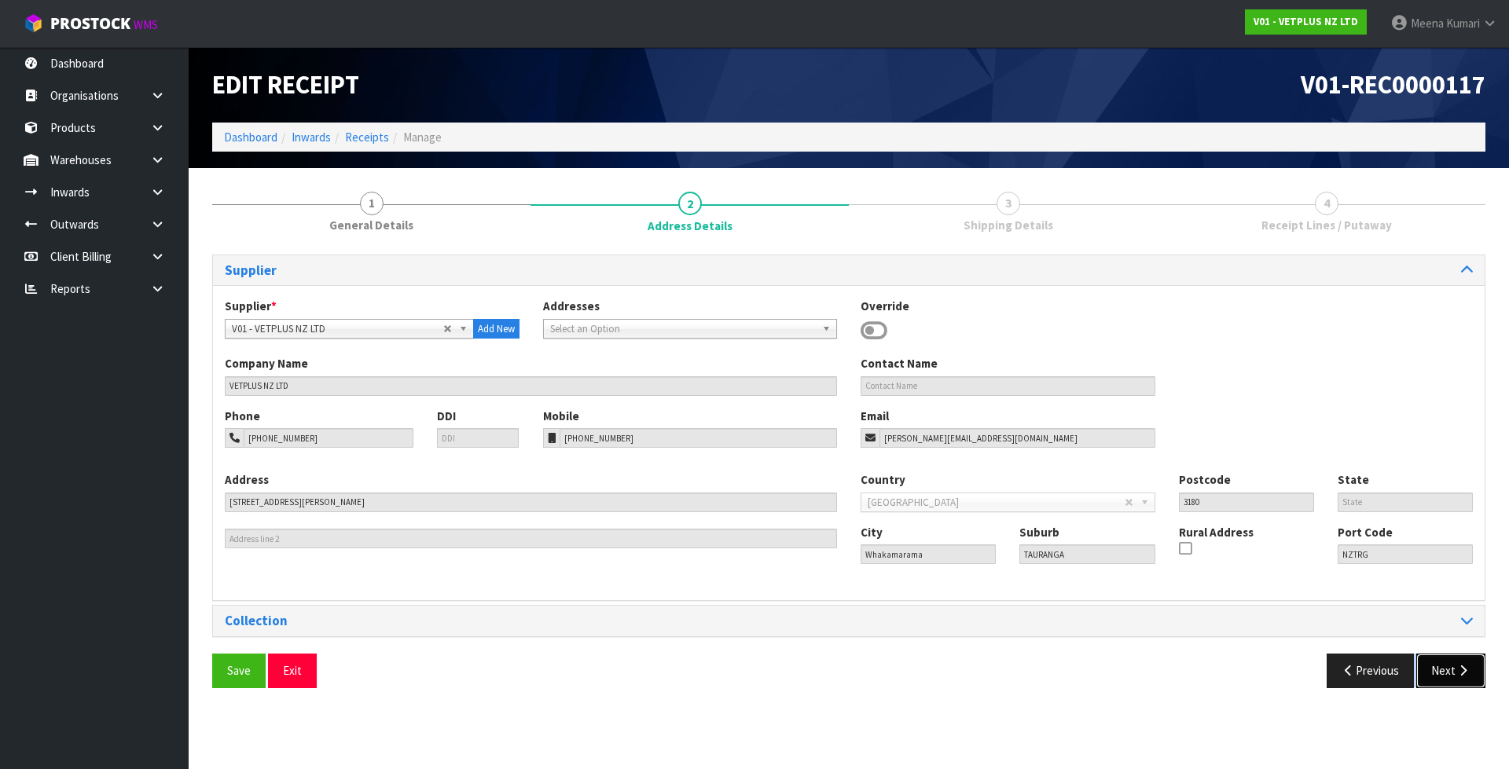
click at [1468, 665] on icon "button" at bounding box center [1462, 671] width 15 height 12
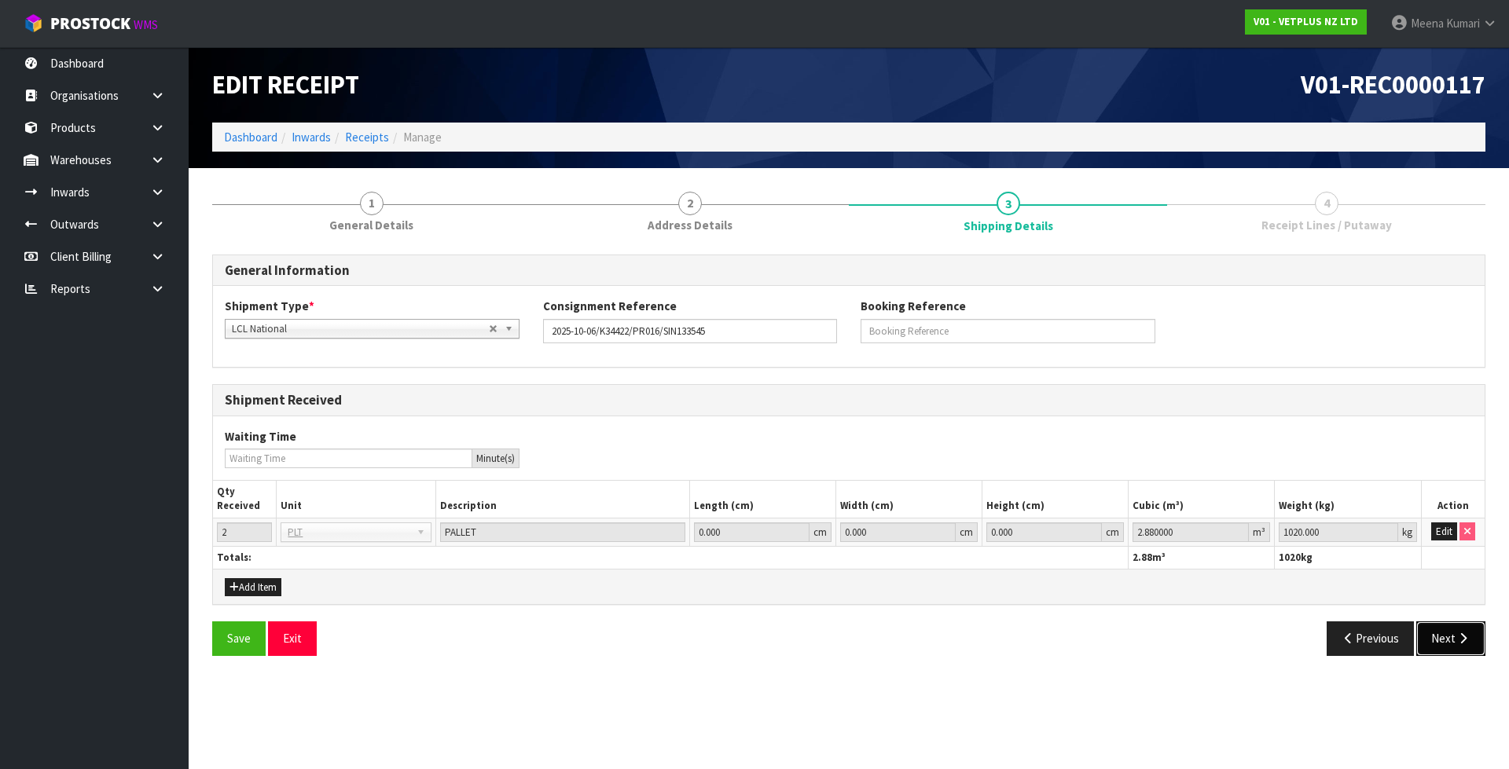
click at [1462, 652] on button "Next" at bounding box center [1450, 638] width 69 height 34
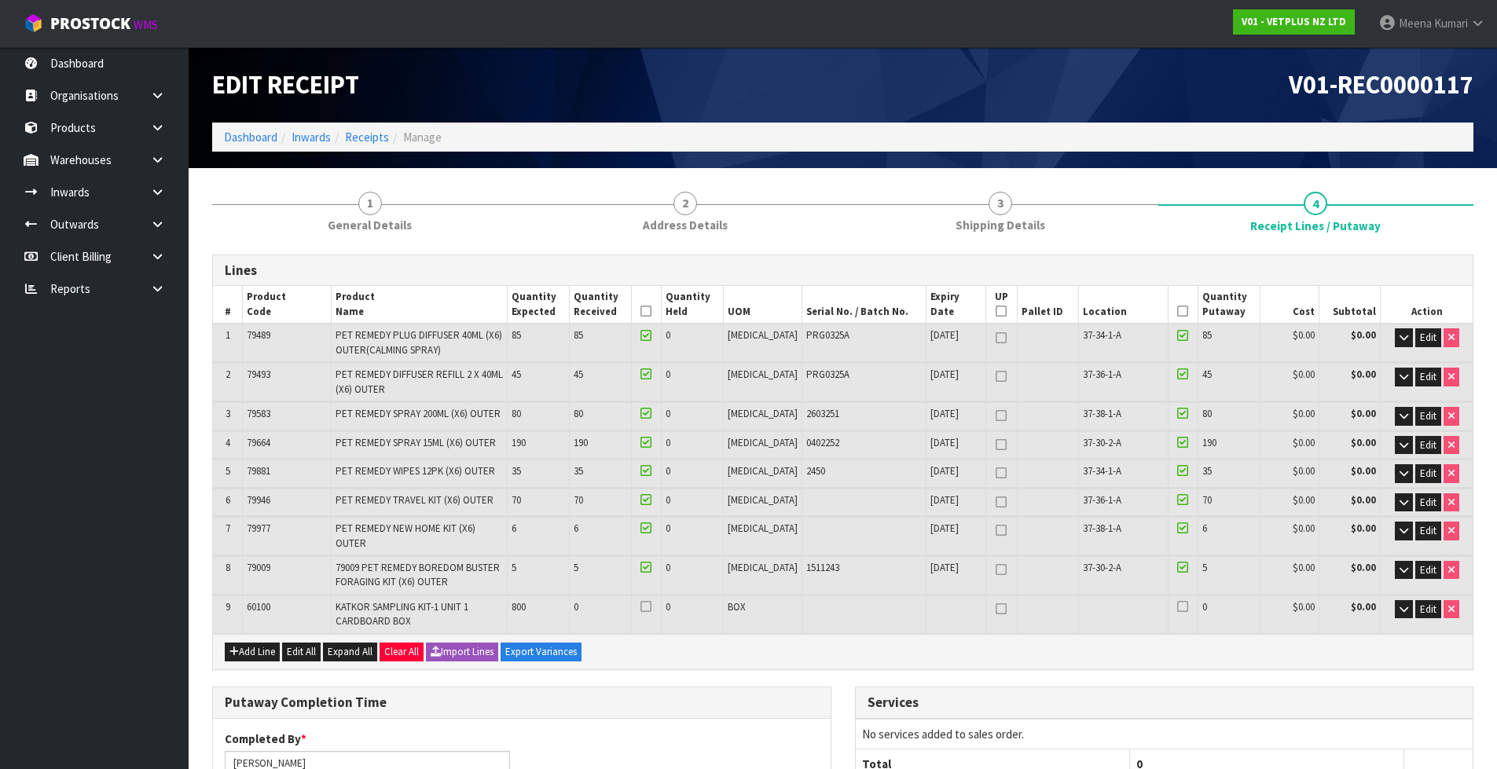
click at [1177, 442] on icon at bounding box center [1182, 442] width 11 height 1
click at [0, 0] on input "checkbox" at bounding box center [0, 0] width 0 height 0
click at [651, 442] on icon at bounding box center [645, 442] width 11 height 1
click at [0, 0] on input "checkbox" at bounding box center [0, 0] width 0 height 0
click at [1424, 441] on span "Edit" at bounding box center [1428, 444] width 16 height 13
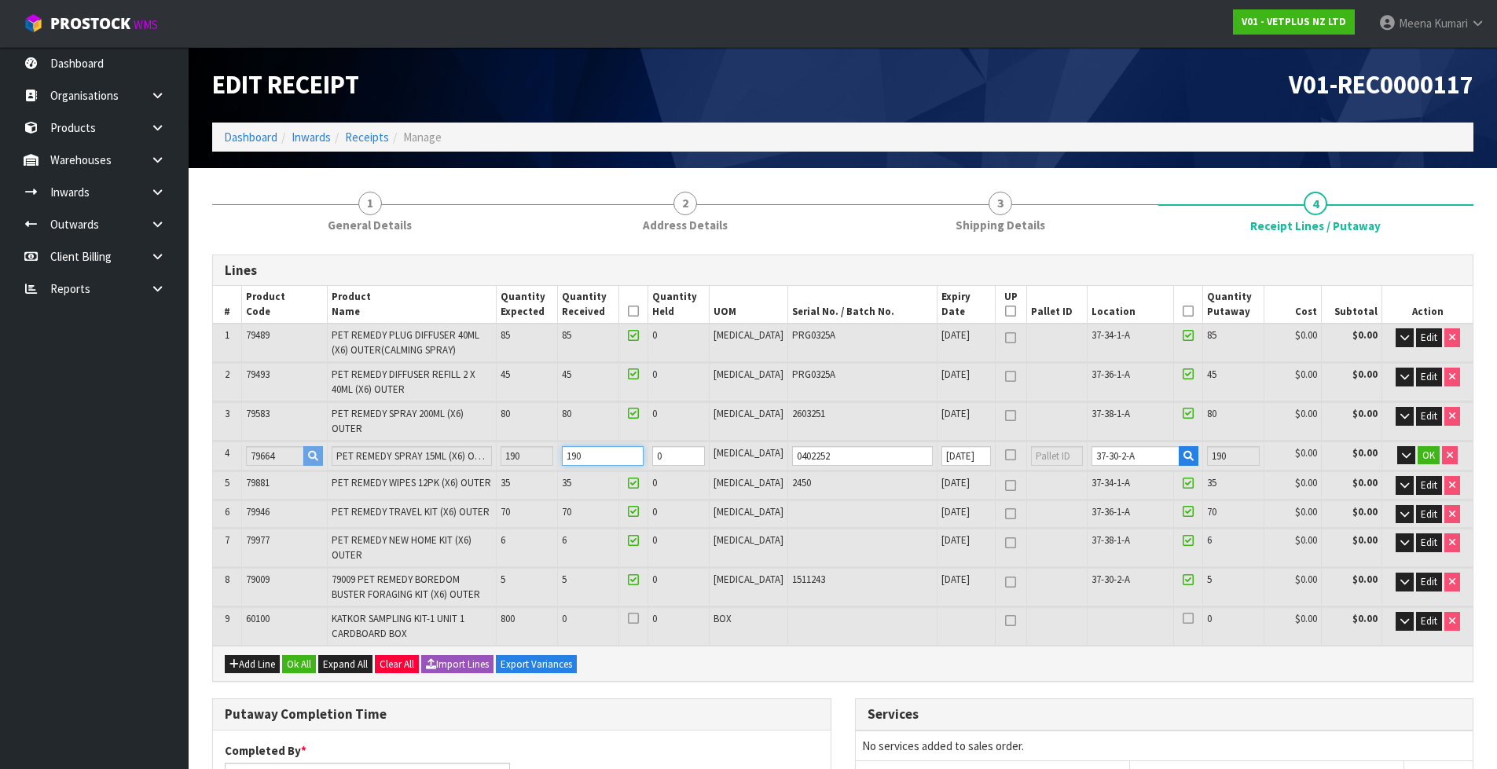
drag, startPoint x: 624, startPoint y: 446, endPoint x: 592, endPoint y: 456, distance: 33.0
click at [592, 456] on td "190" at bounding box center [602, 456] width 90 height 29
click at [625, 449] on input "190" at bounding box center [603, 456] width 82 height 20
drag, startPoint x: 625, startPoint y: 443, endPoint x: 599, endPoint y: 443, distance: 25.9
click at [595, 449] on input "190" at bounding box center [603, 456] width 82 height 20
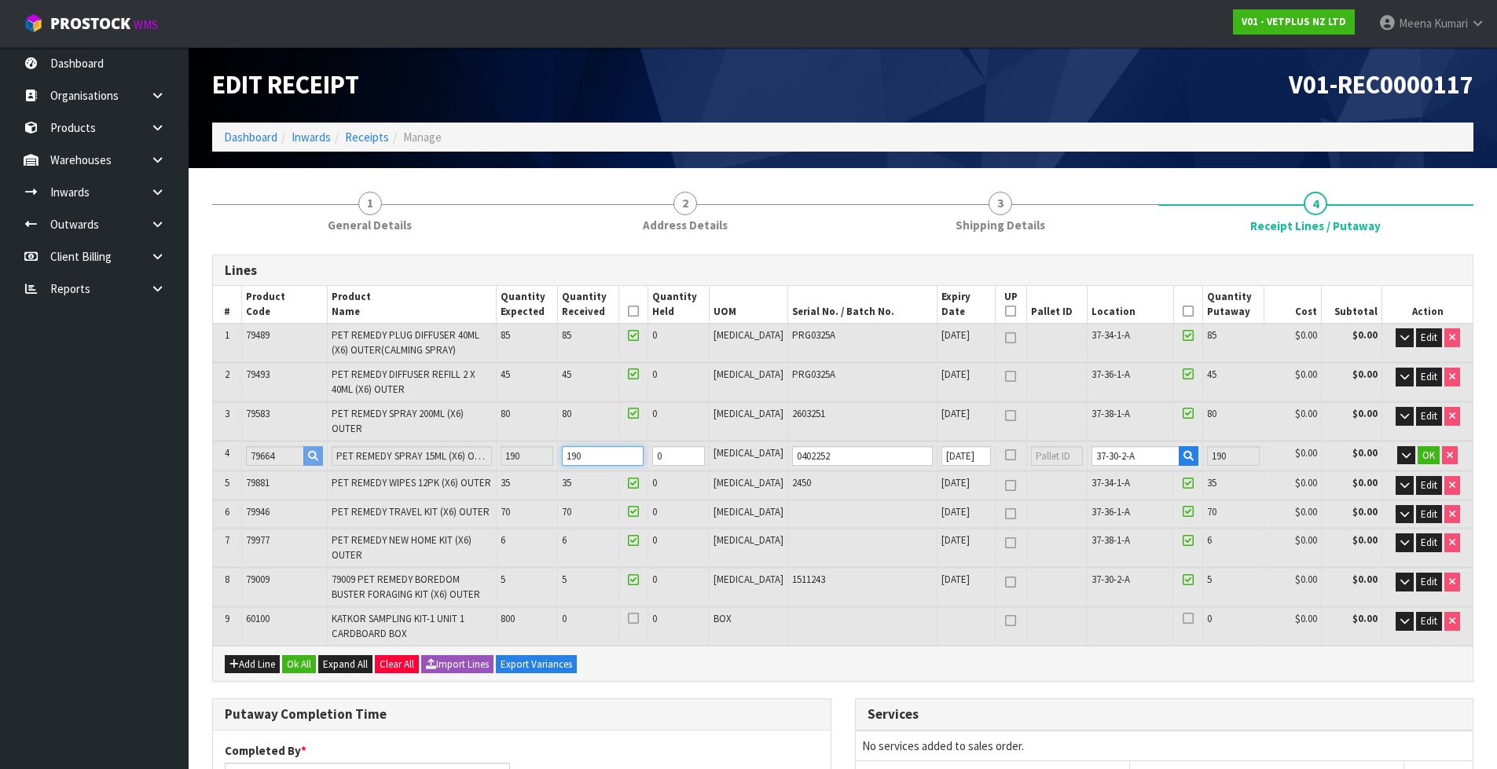
type input "0"
type input "326"
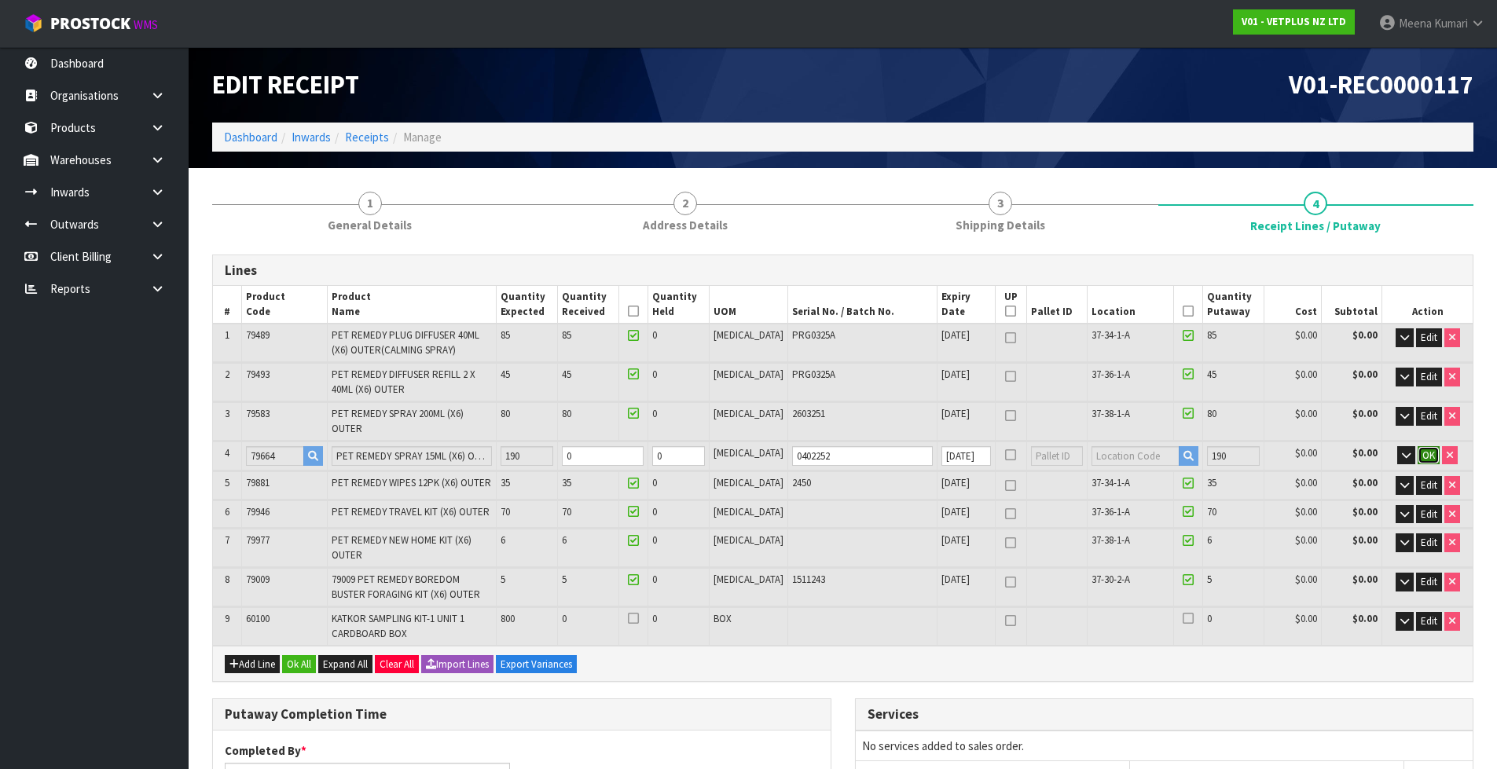
type input "326"
type input "1.42972"
type input "363.65"
type input "0"
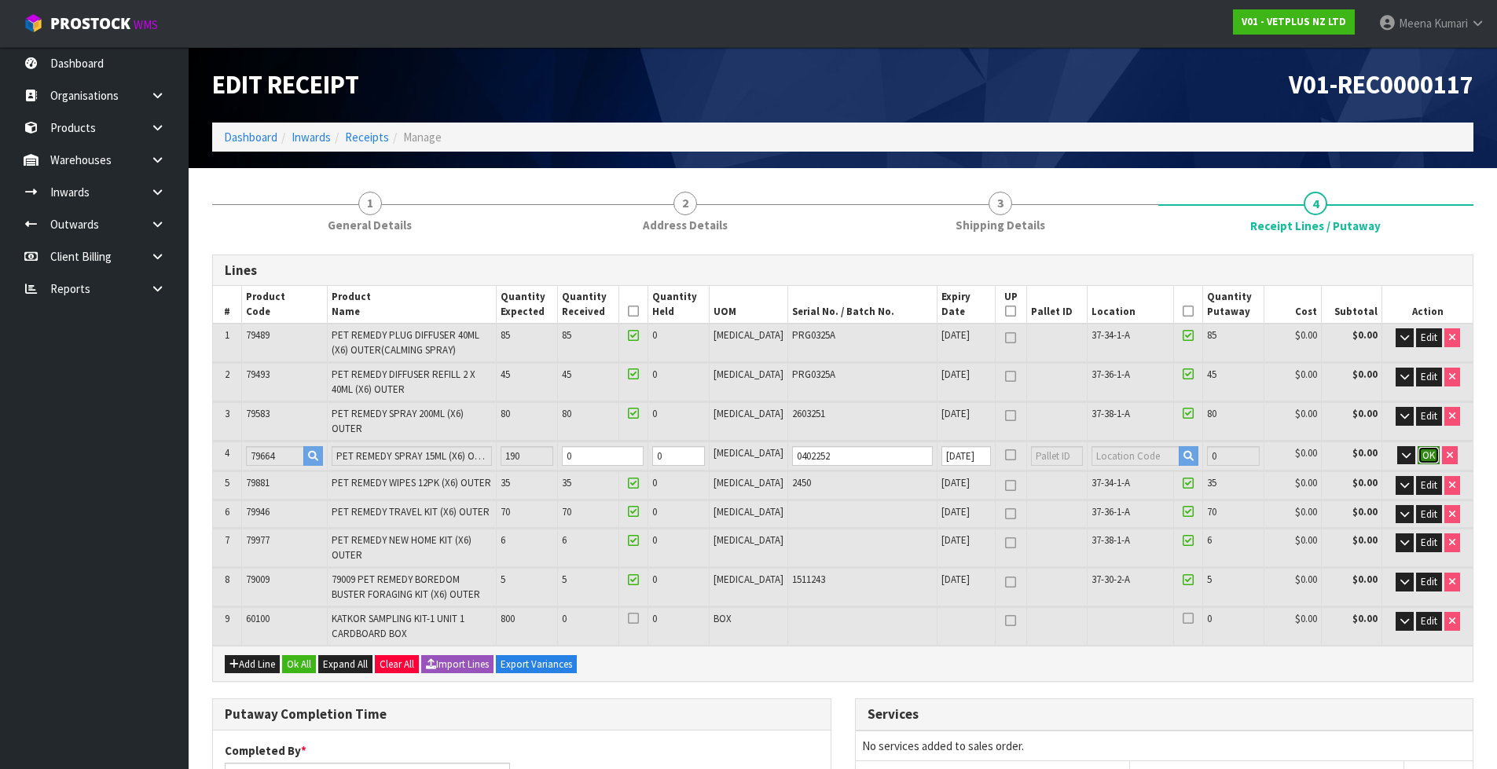
click at [1422, 449] on span "OK" at bounding box center [1428, 455] width 13 height 13
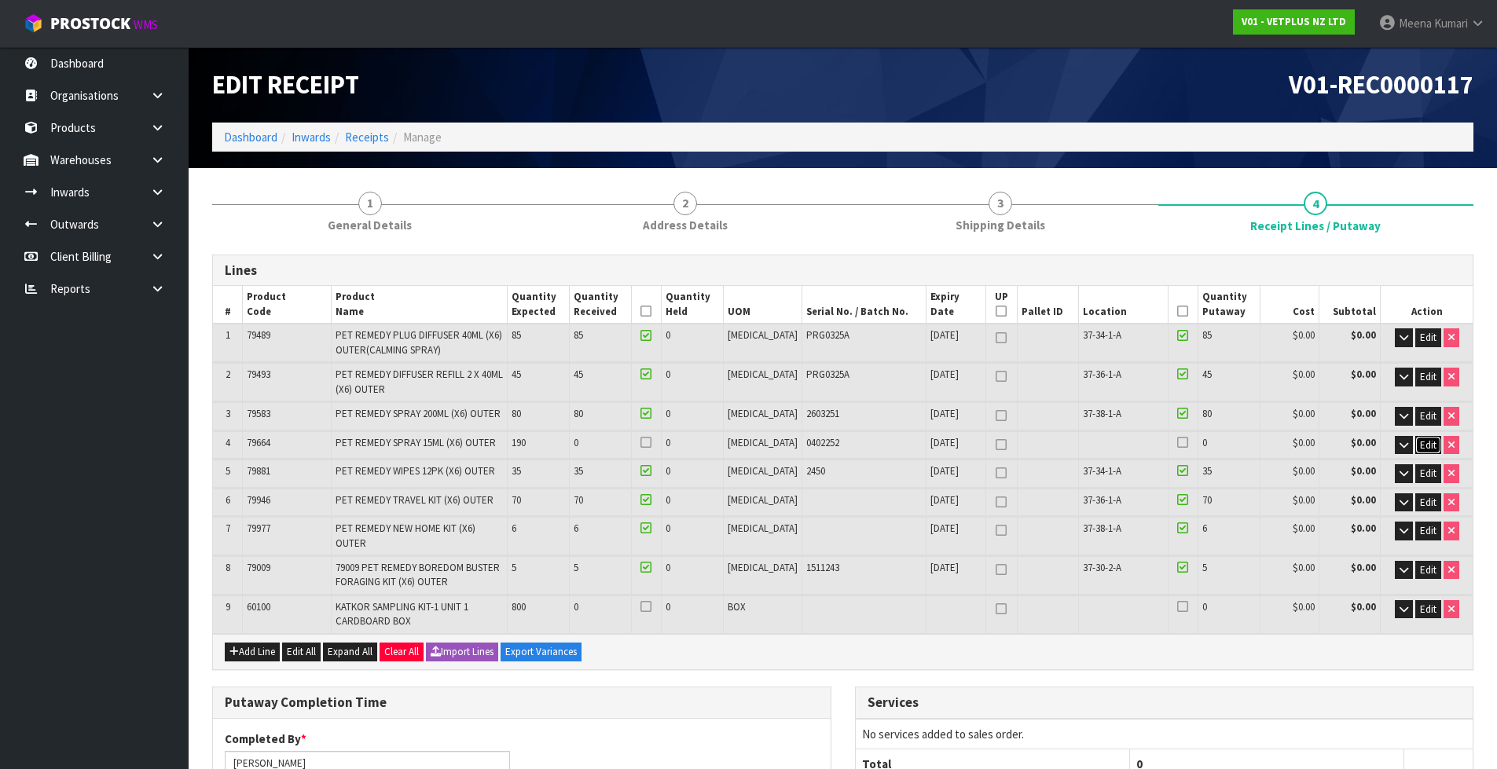
click at [1420, 445] on span "Edit" at bounding box center [1428, 444] width 16 height 13
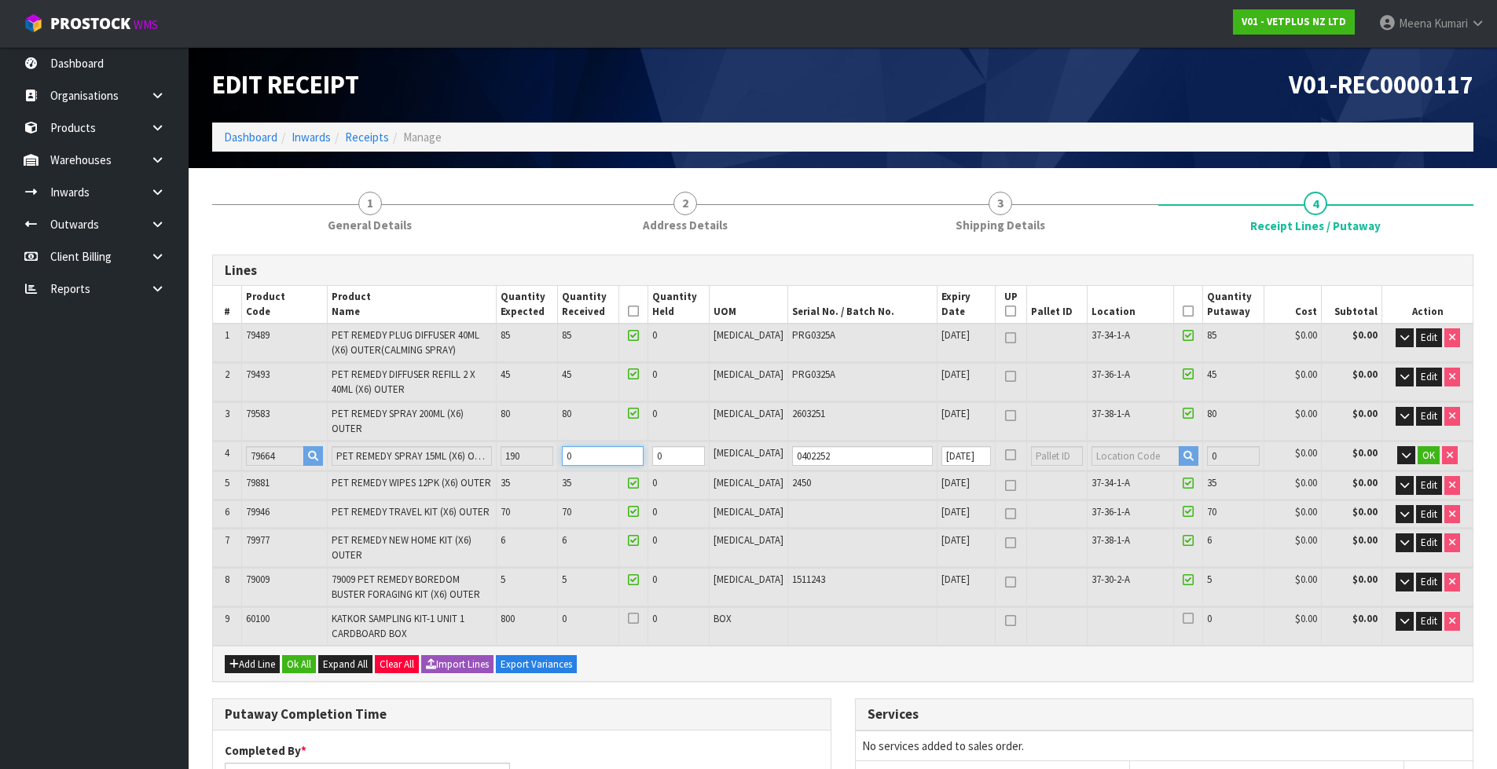
click at [611, 447] on input "0" at bounding box center [603, 456] width 82 height 20
type input "0"
type input "327"
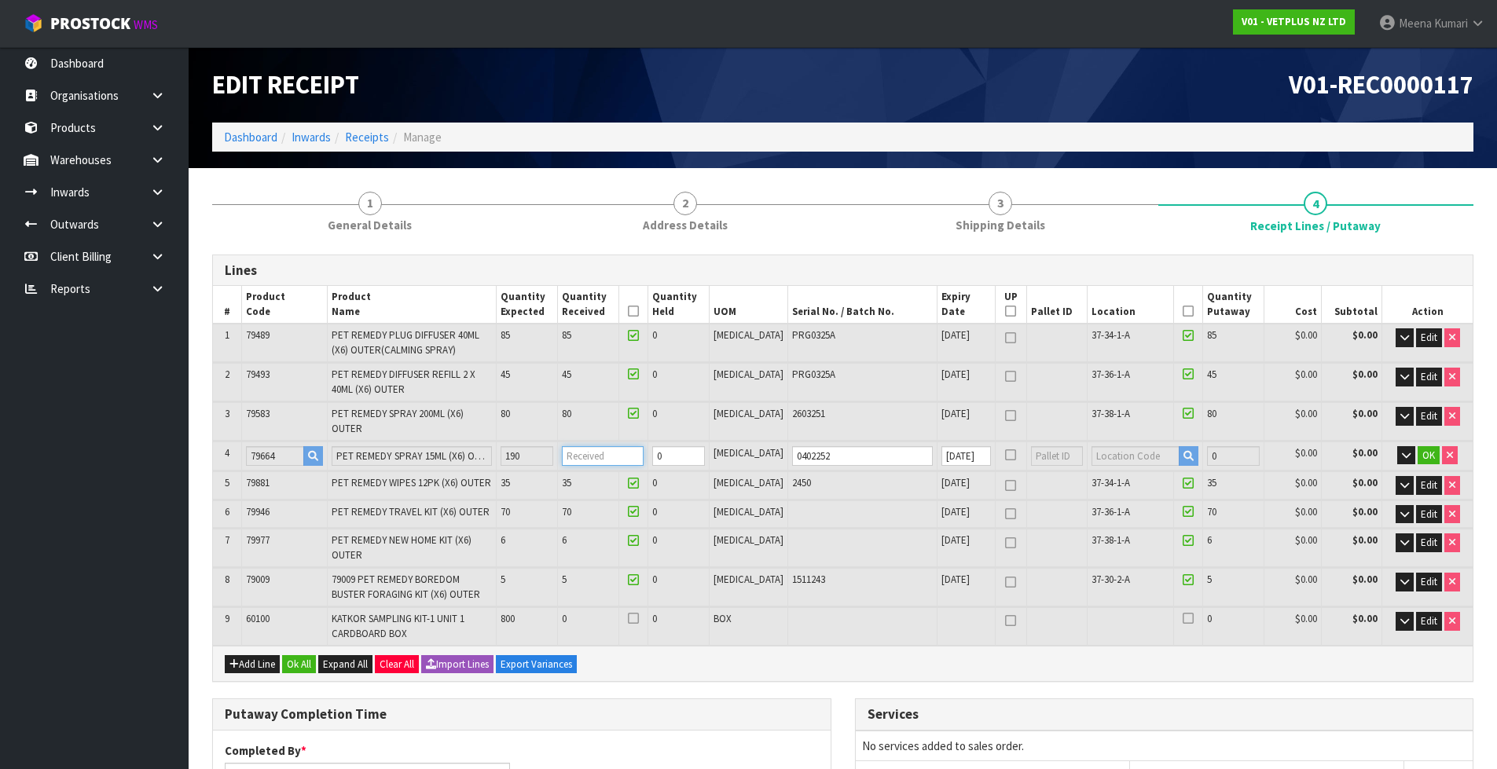
type input "327"
type input "1.430514"
type input "363.9"
type input "1"
type input "345"
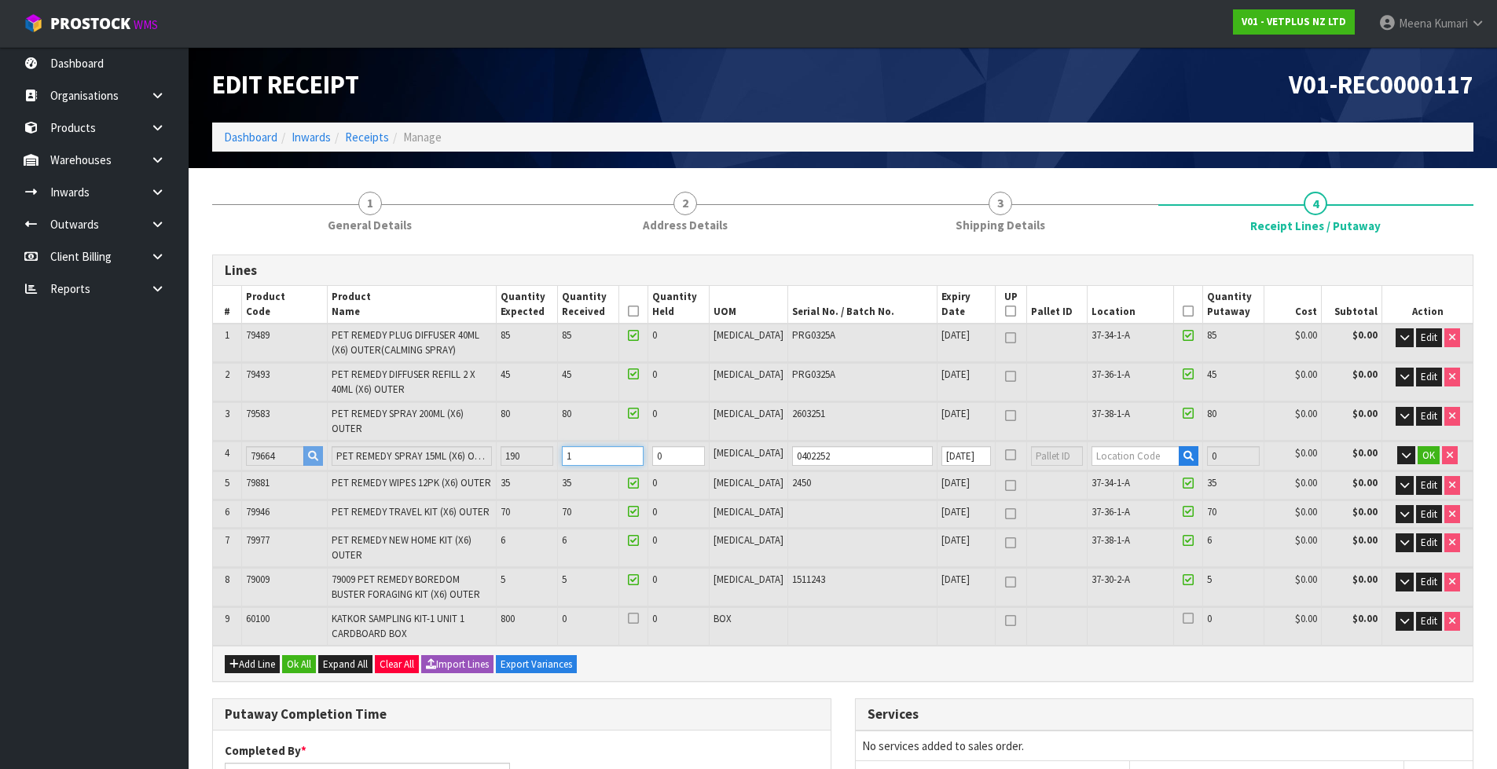
type input "345"
type input "1.444806"
type input "368.4"
type input "19"
type input "516"
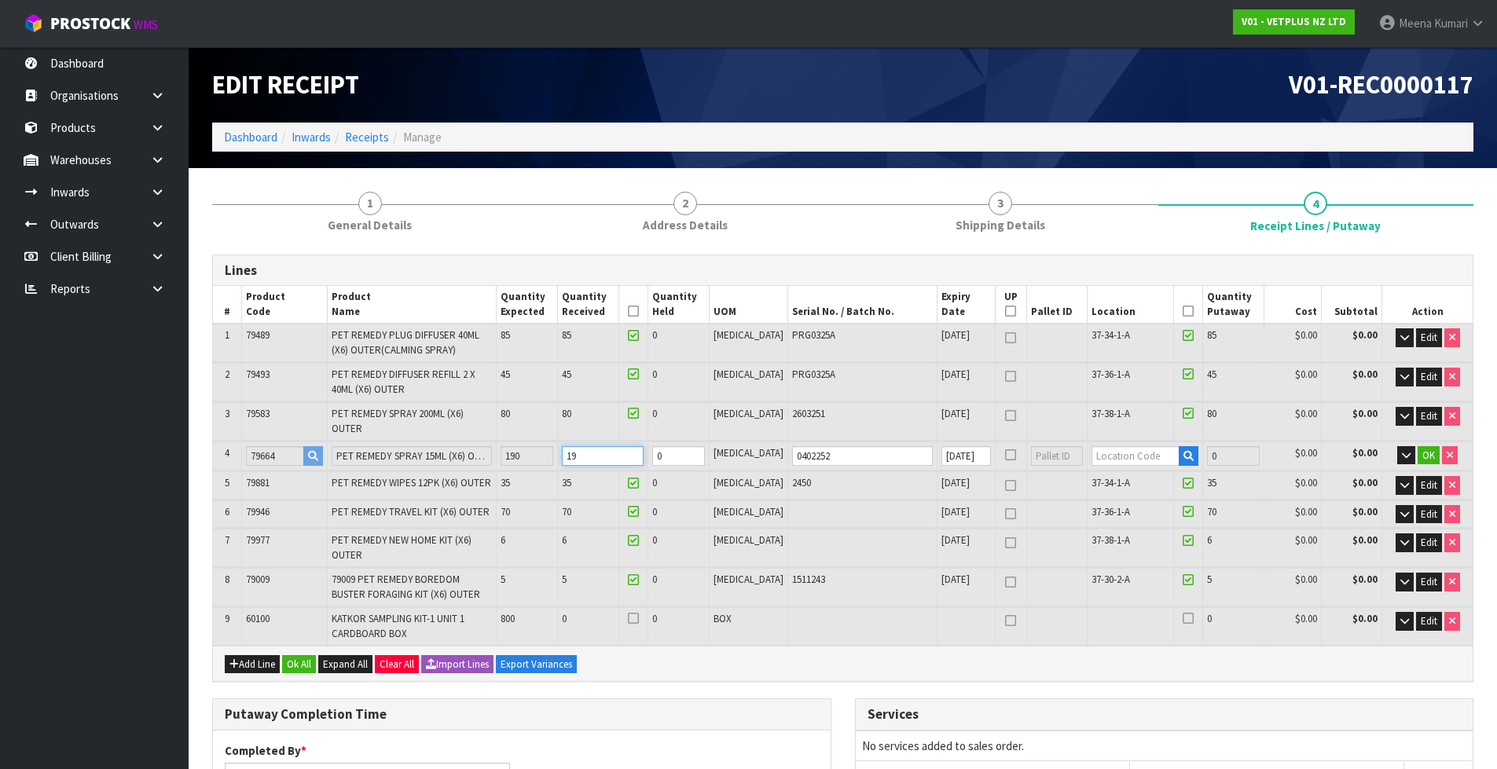
type input "516"
type input "1.58058"
type input "411.15"
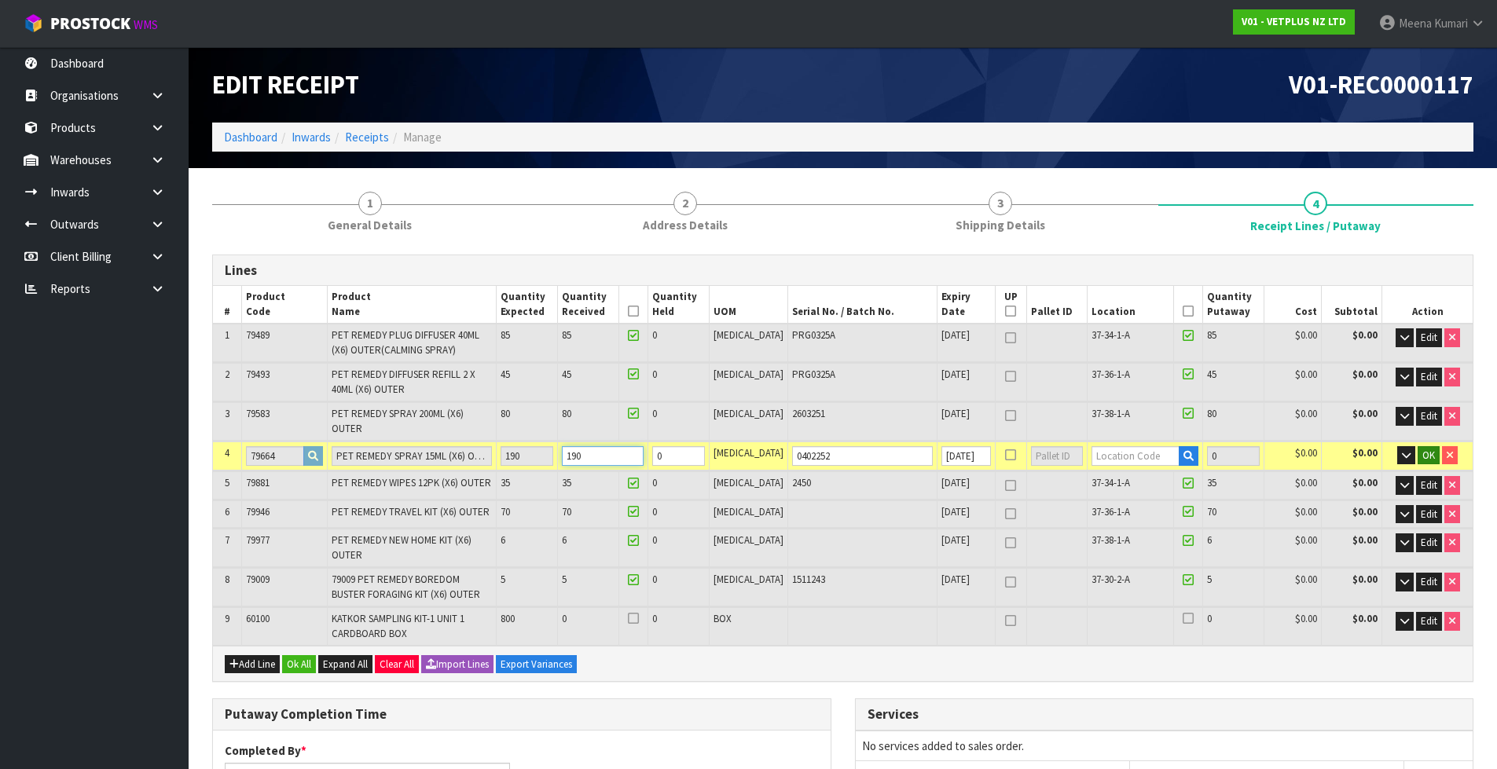
type input "190"
click at [1422, 449] on span "OK" at bounding box center [1428, 455] width 13 height 13
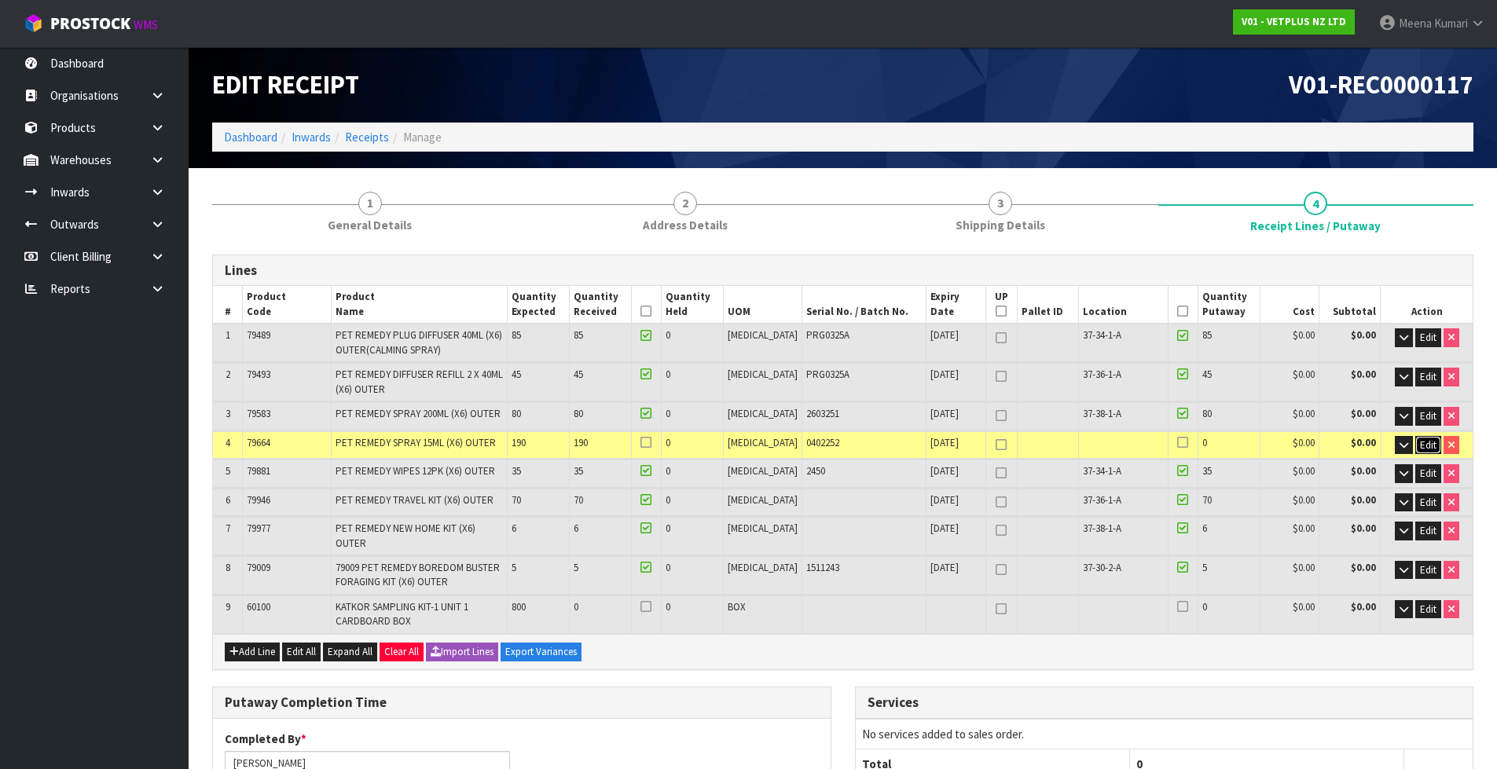
click at [1421, 442] on span "Edit" at bounding box center [1428, 444] width 16 height 13
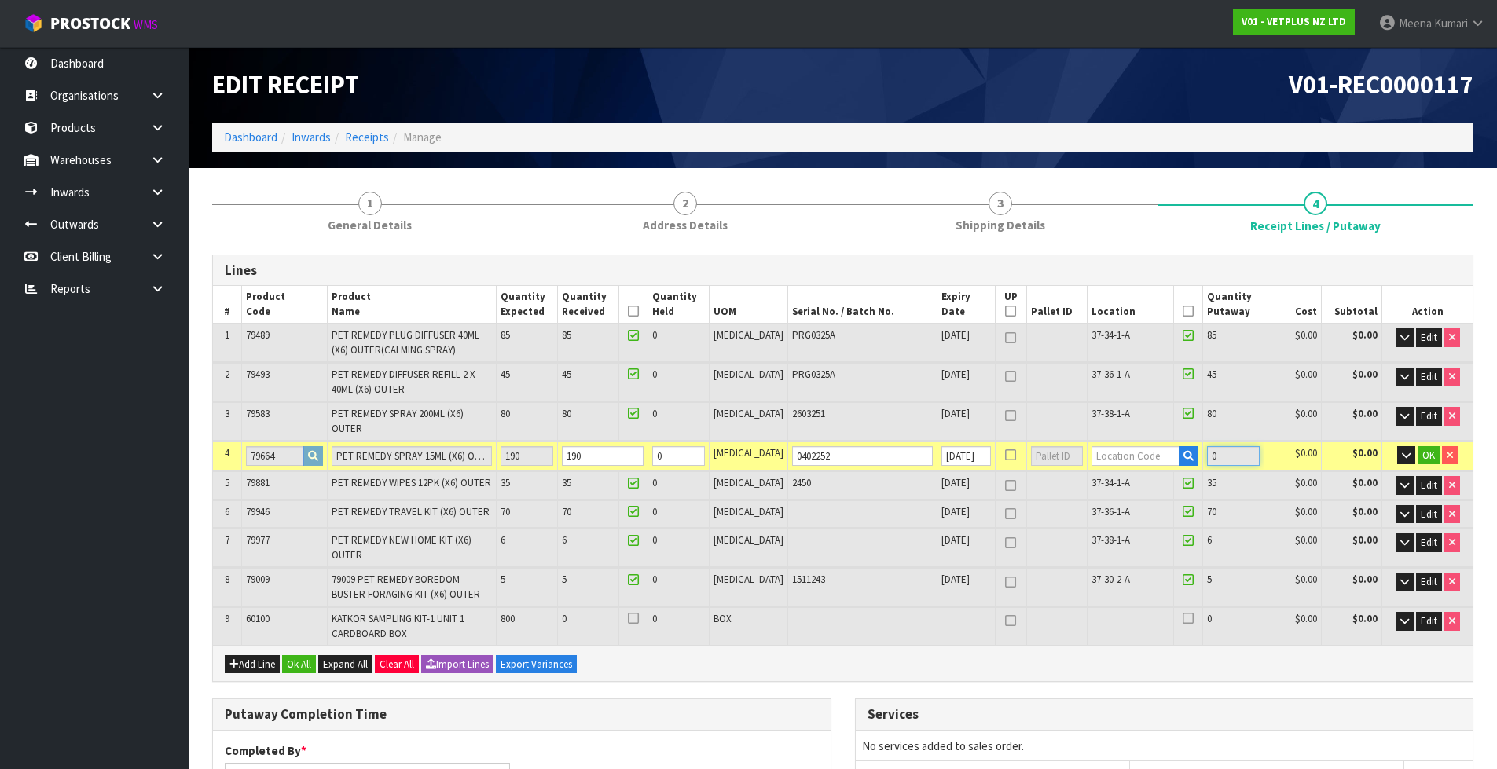
click at [1208, 448] on input "0" at bounding box center [1233, 456] width 53 height 20
click at [1116, 446] on input "text" at bounding box center [1135, 456] width 89 height 20
click at [1225, 452] on input "0" at bounding box center [1233, 456] width 53 height 20
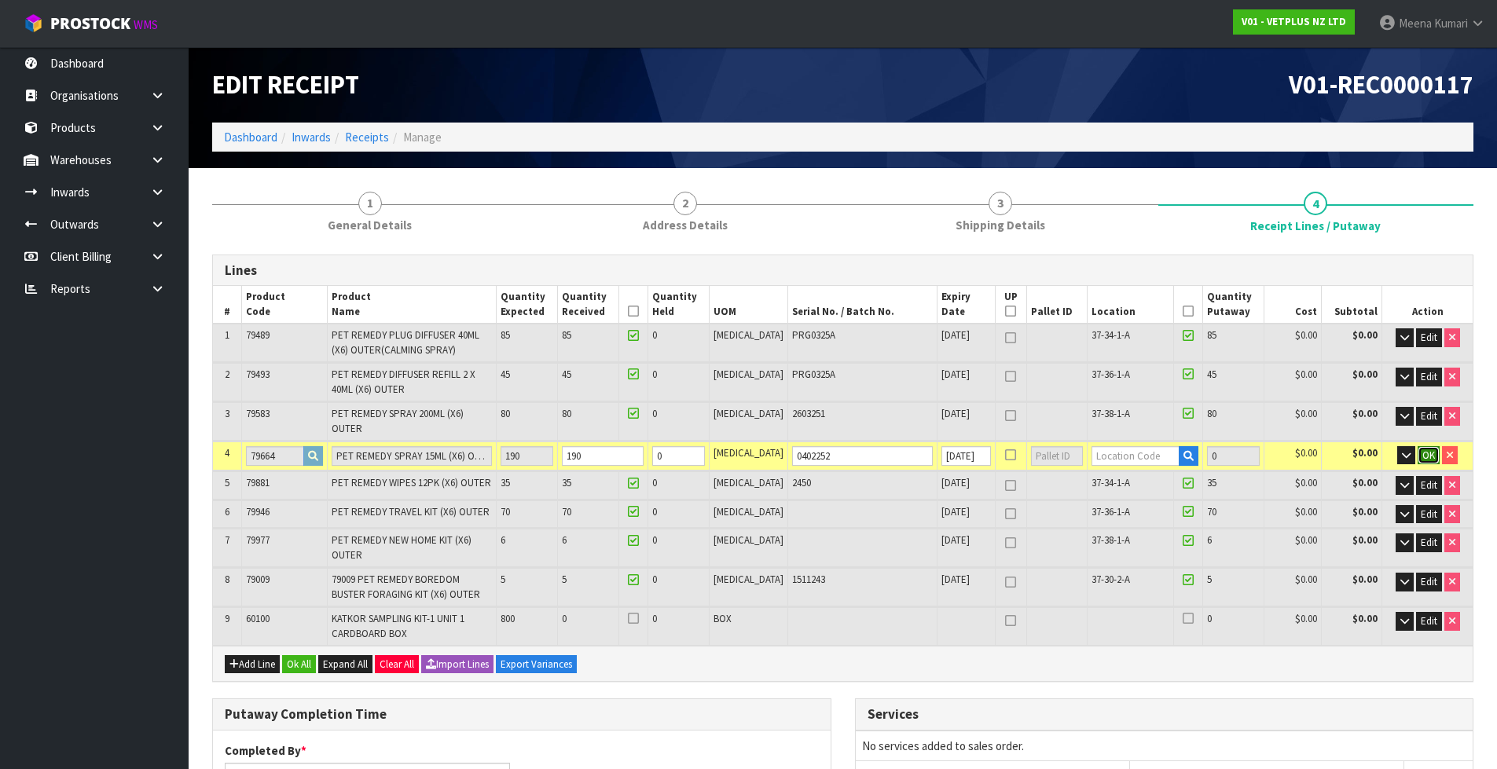
click at [1422, 449] on span "OK" at bounding box center [1428, 455] width 13 height 13
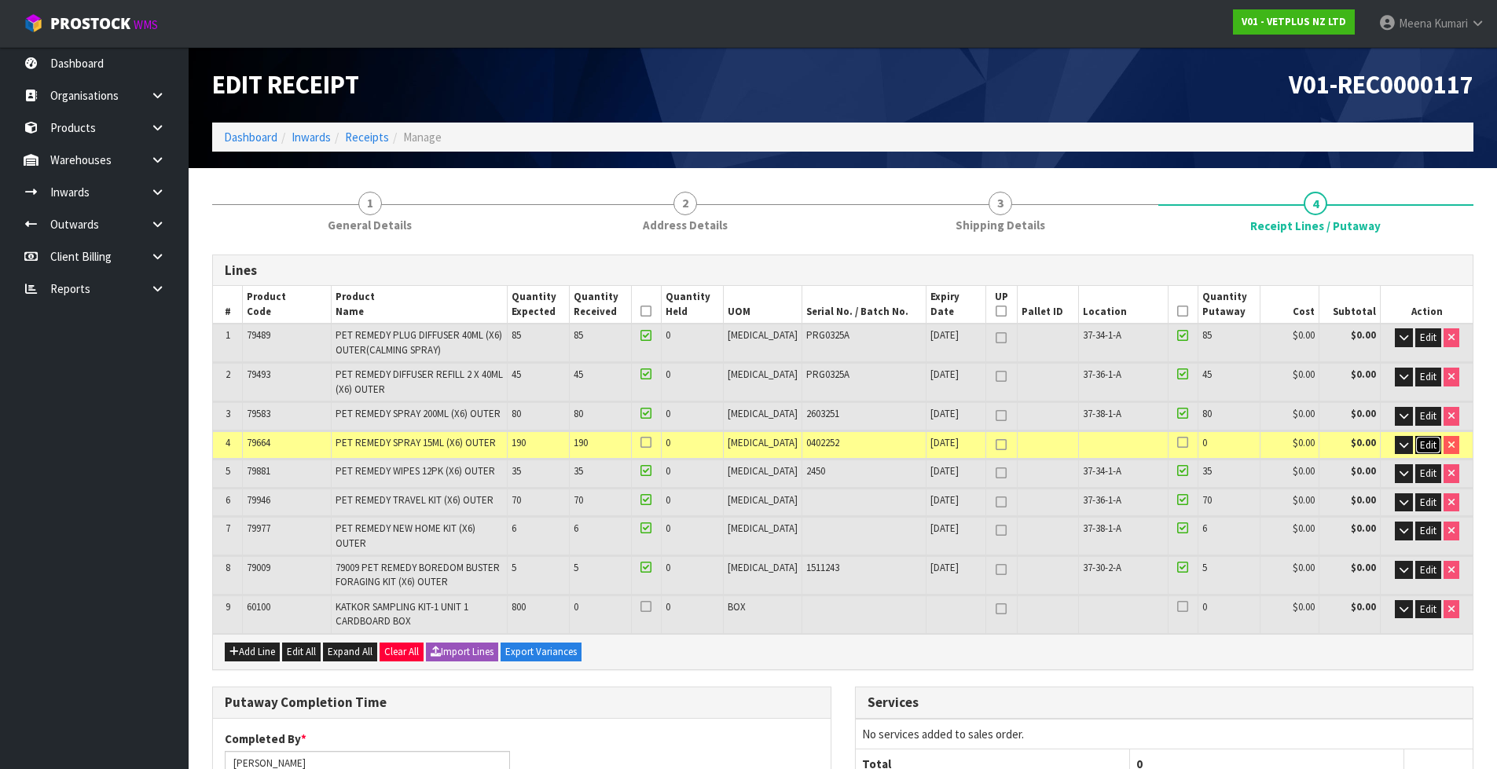
click at [1416, 444] on button "Edit" at bounding box center [1428, 445] width 26 height 19
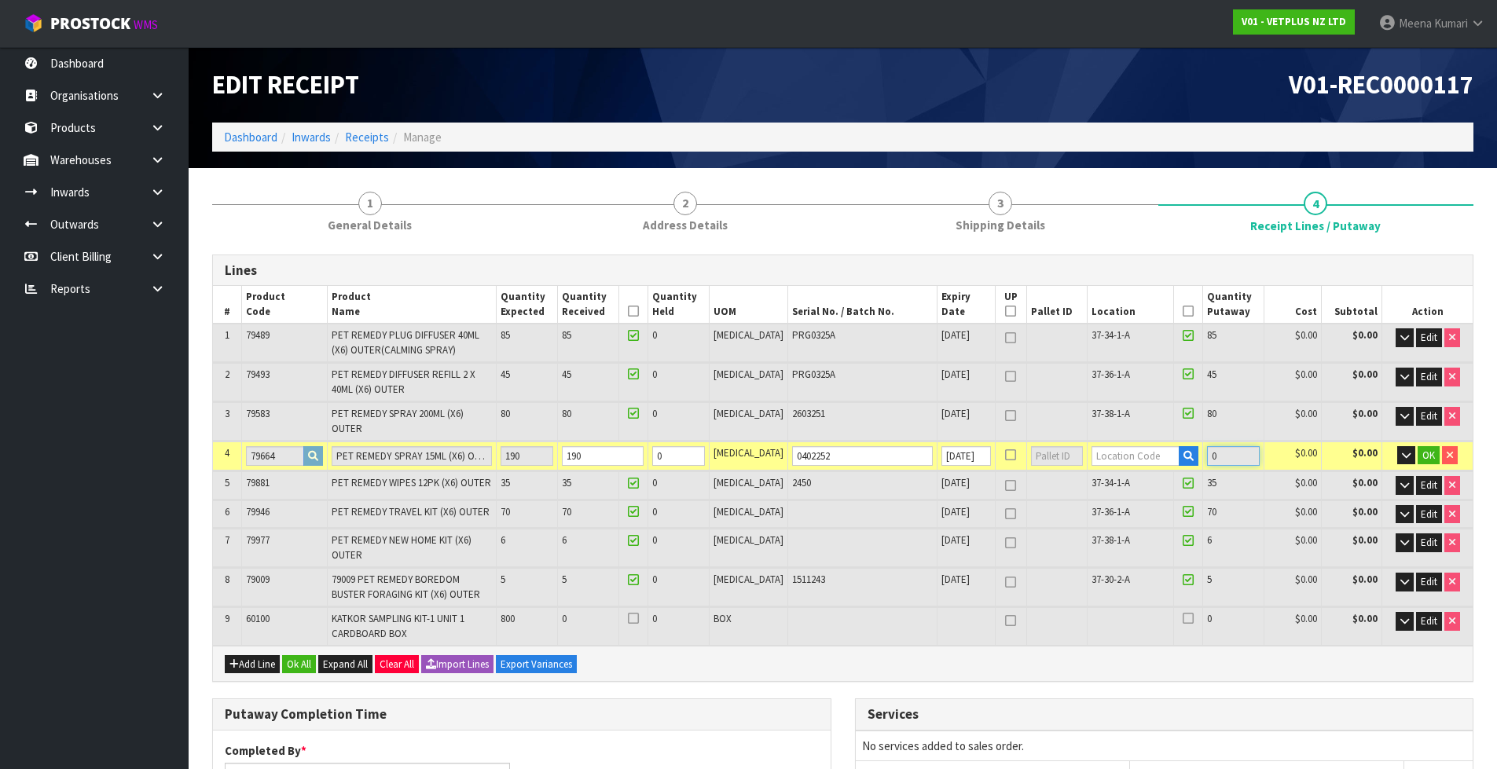
click at [1210, 447] on input "0" at bounding box center [1233, 456] width 53 height 20
click at [1208, 452] on input "0" at bounding box center [1233, 456] width 53 height 20
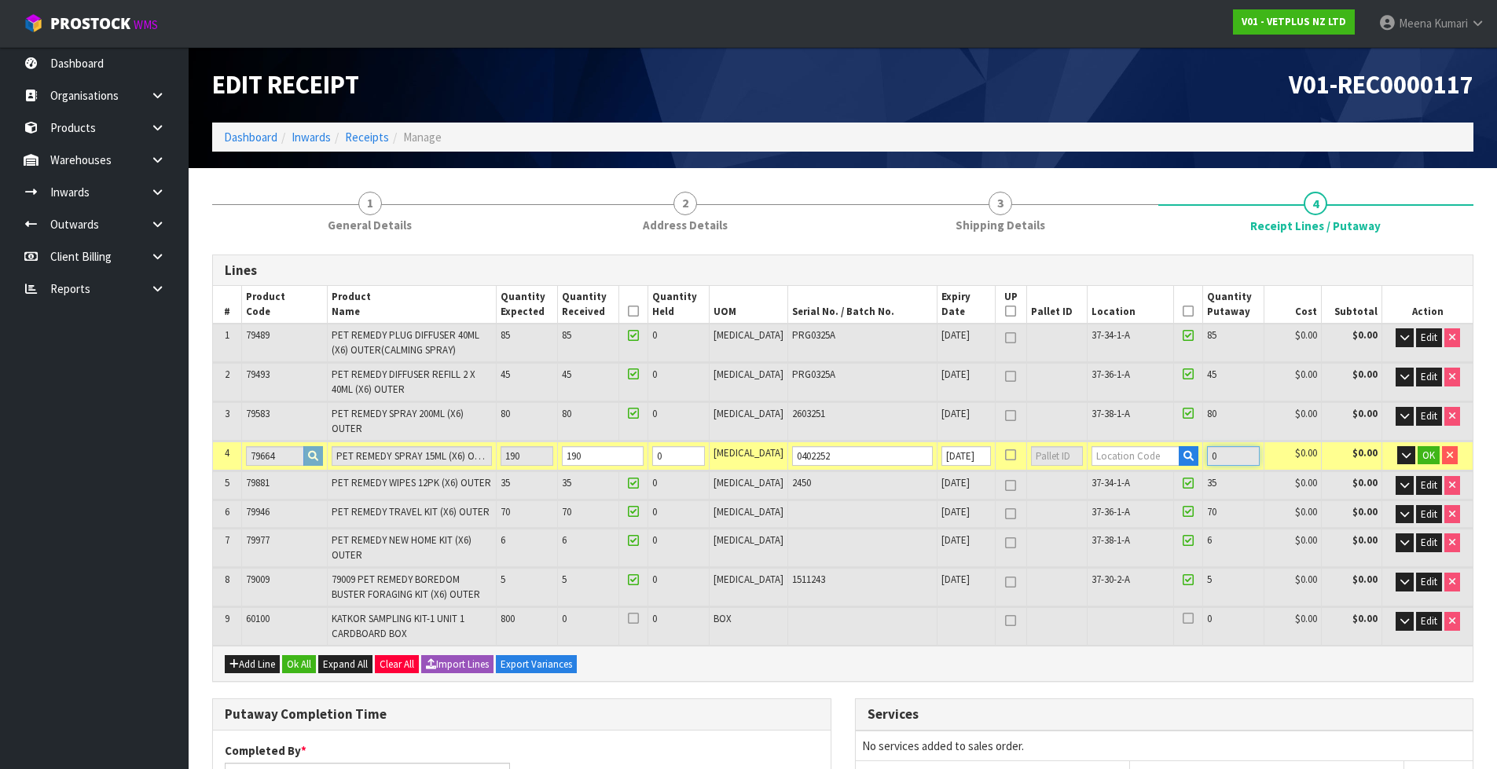
click at [1208, 452] on input "0" at bounding box center [1233, 456] width 53 height 20
drag, startPoint x: 1318, startPoint y: 457, endPoint x: 1336, endPoint y: 455, distance: 17.4
click at [1336, 455] on td "$0.00" at bounding box center [1351, 456] width 61 height 29
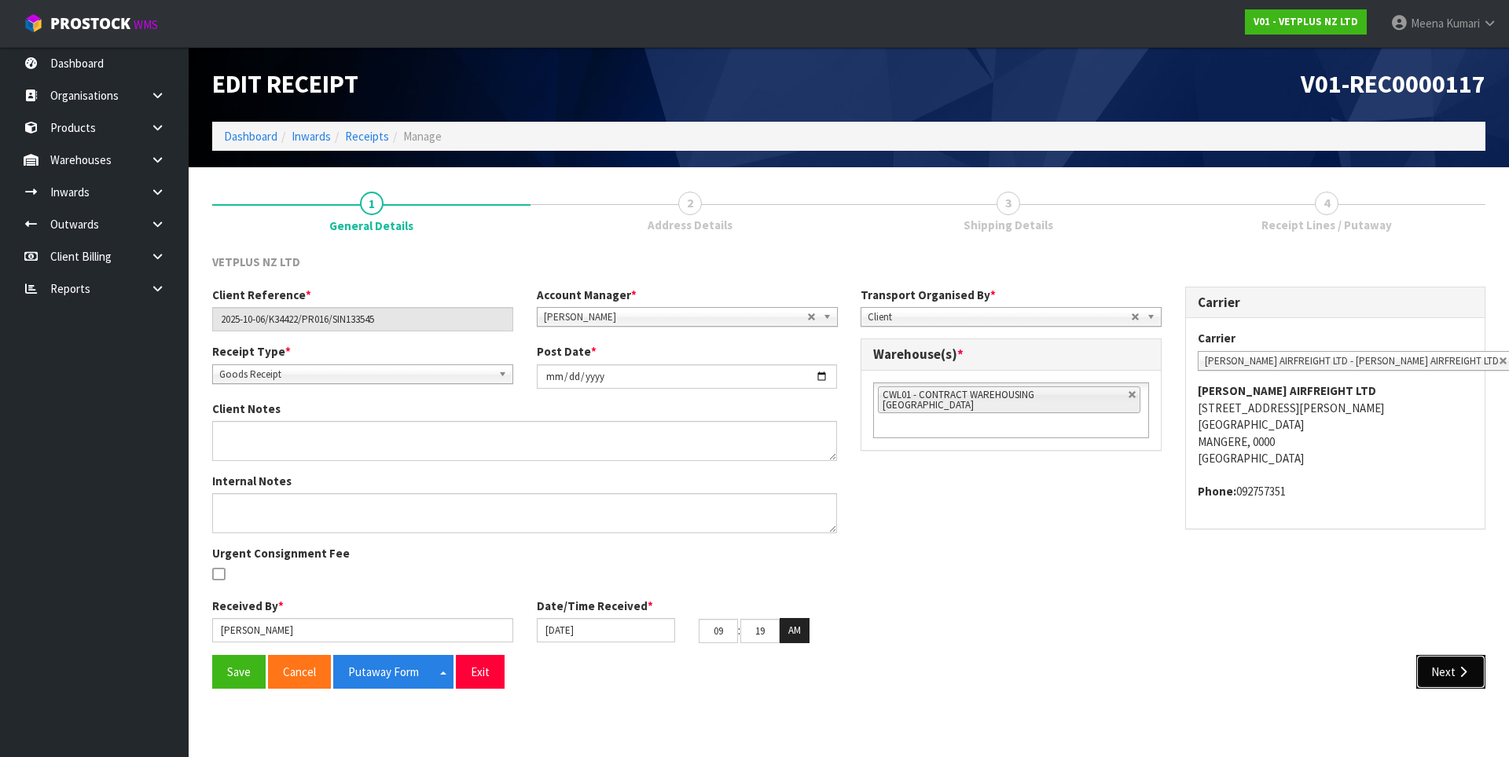
click at [1447, 671] on button "Next" at bounding box center [1450, 672] width 69 height 34
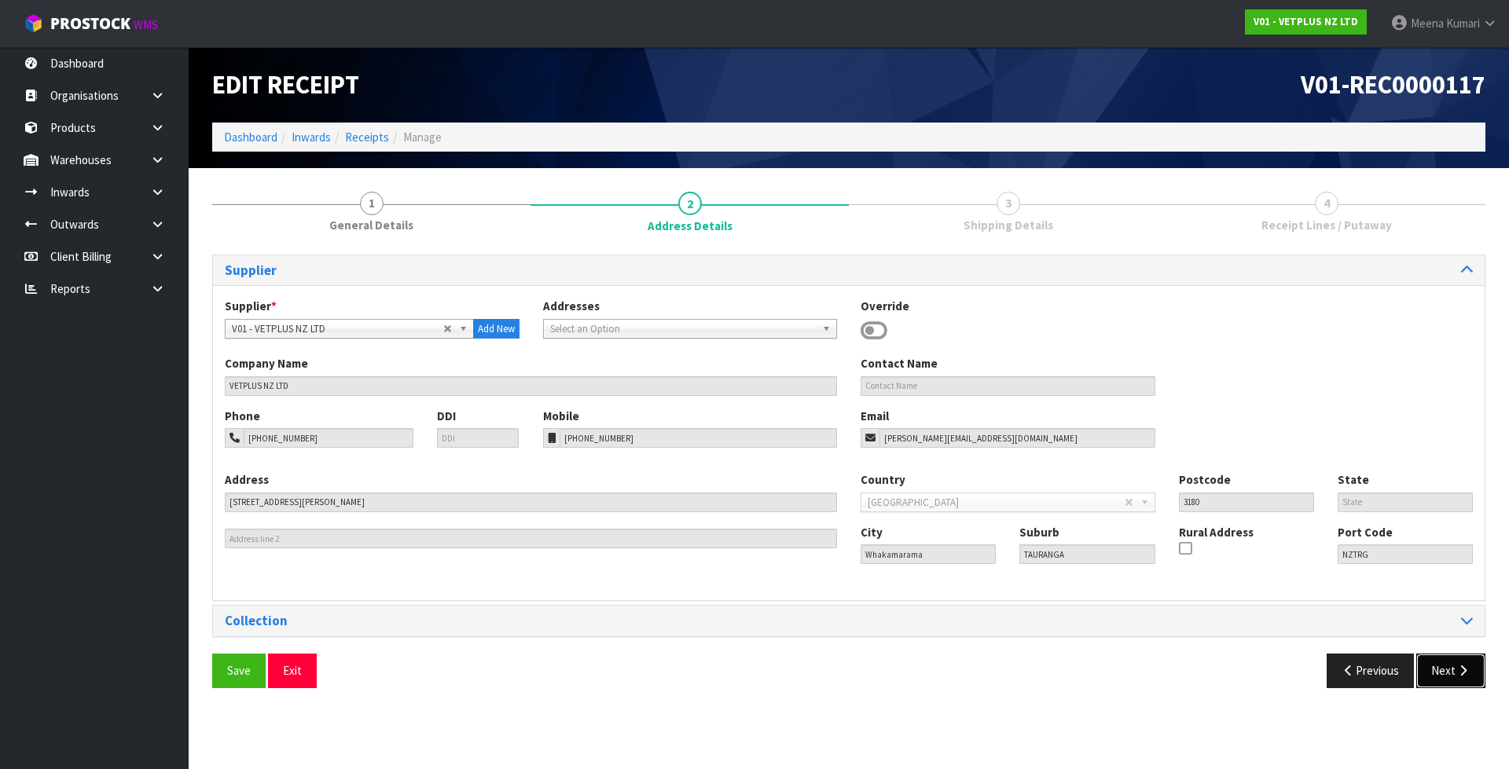
click at [1447, 683] on button "Next" at bounding box center [1450, 671] width 69 height 34
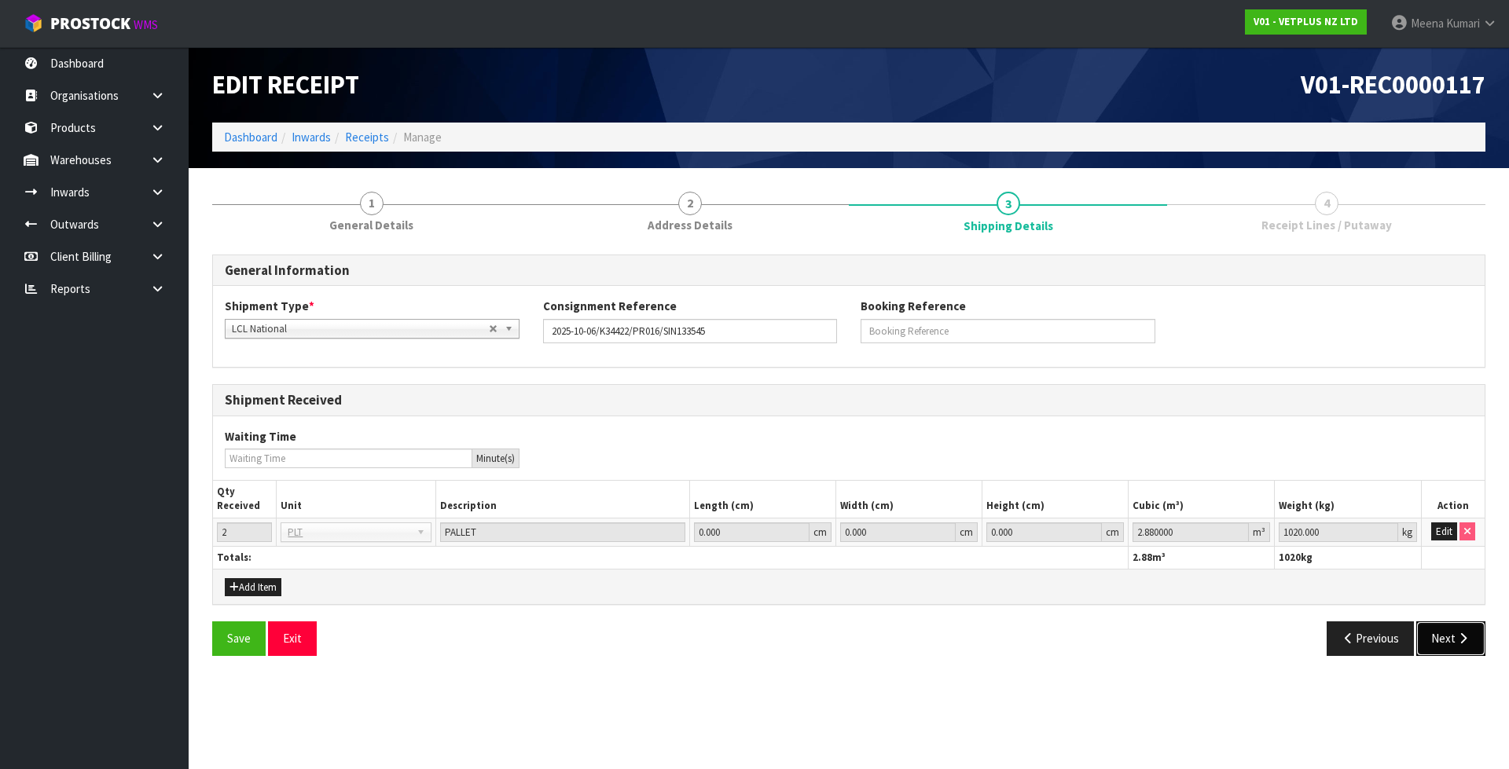
click at [1447, 644] on button "Next" at bounding box center [1450, 638] width 69 height 34
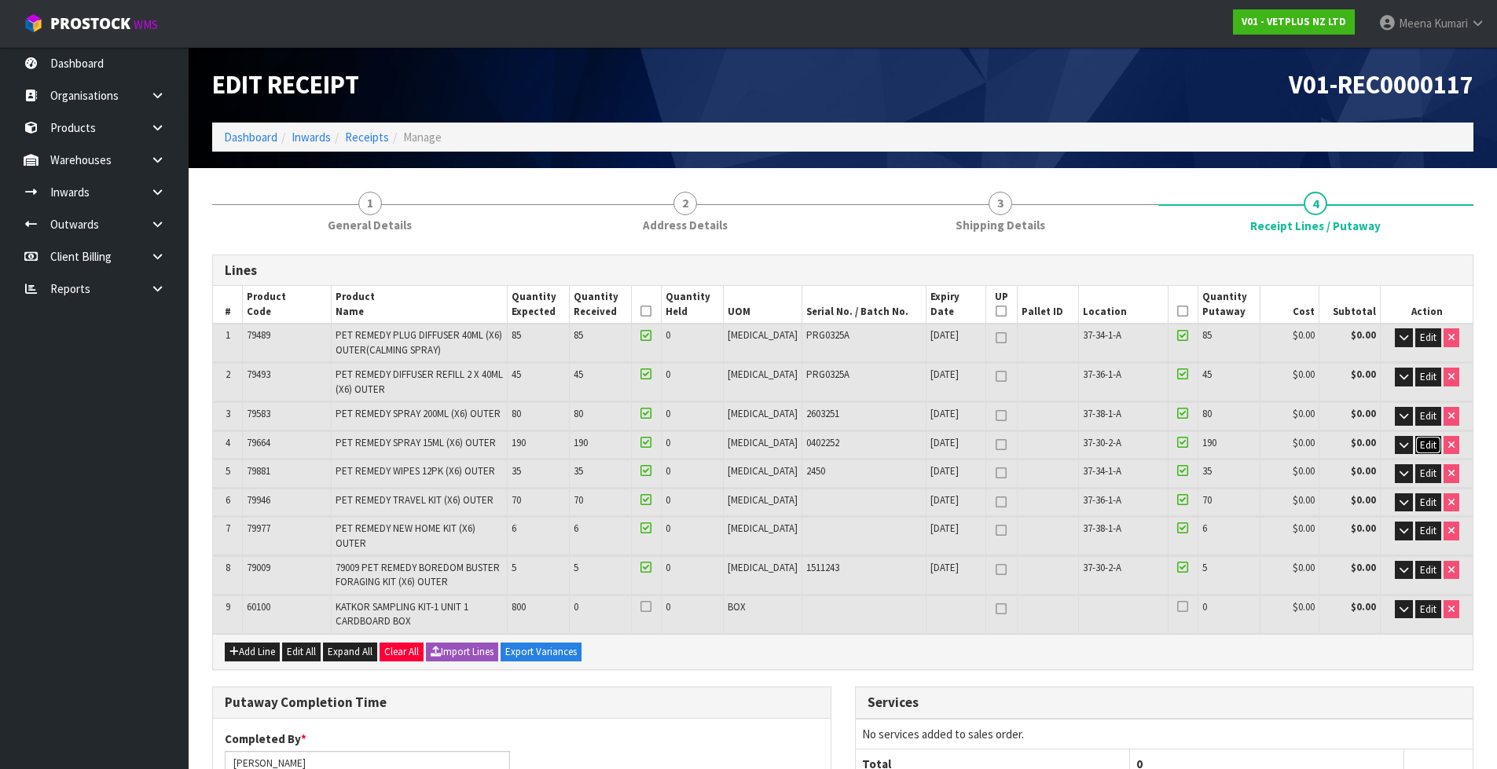
click at [1423, 446] on span "Edit" at bounding box center [1428, 444] width 16 height 13
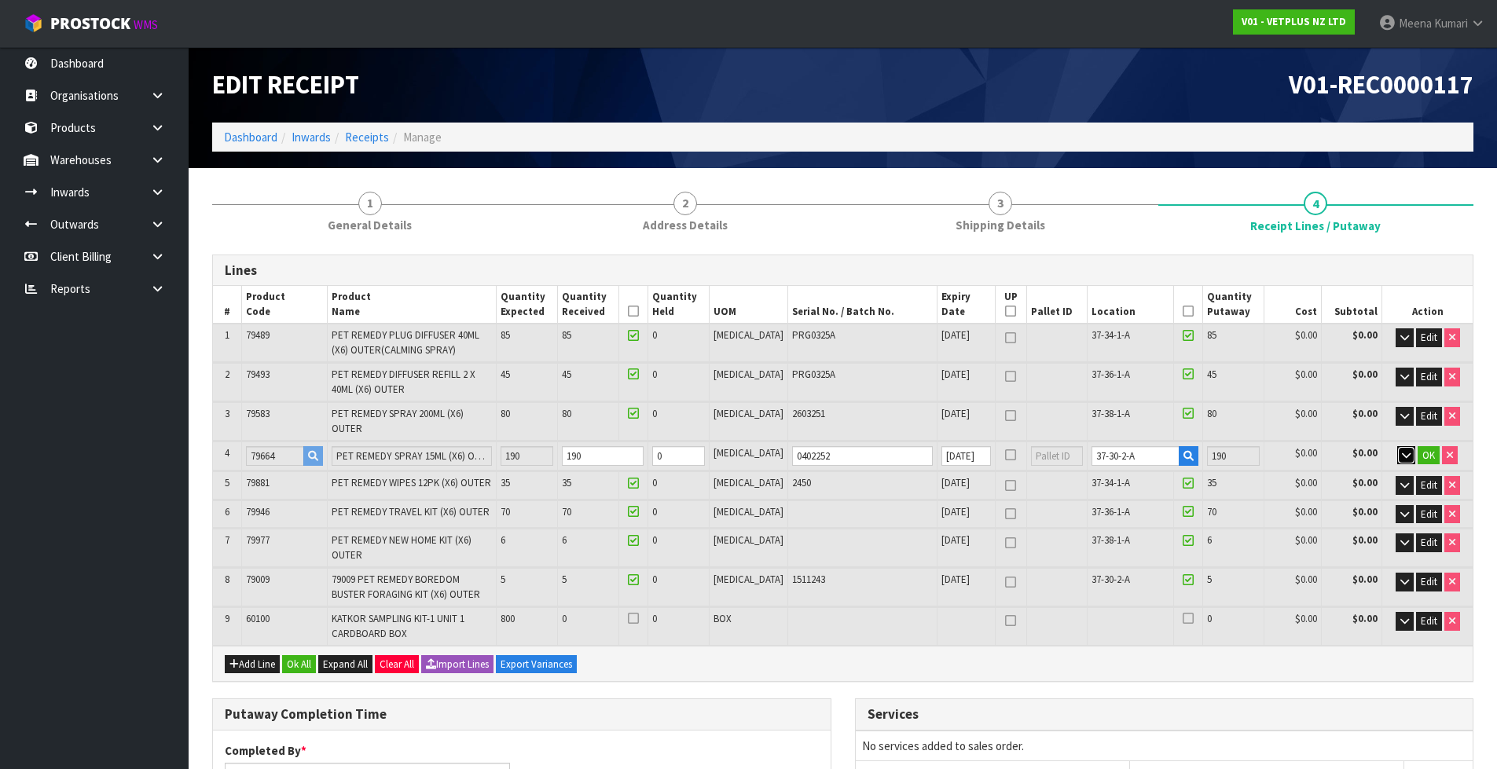
click at [1406, 450] on icon "button" at bounding box center [1406, 455] width 9 height 10
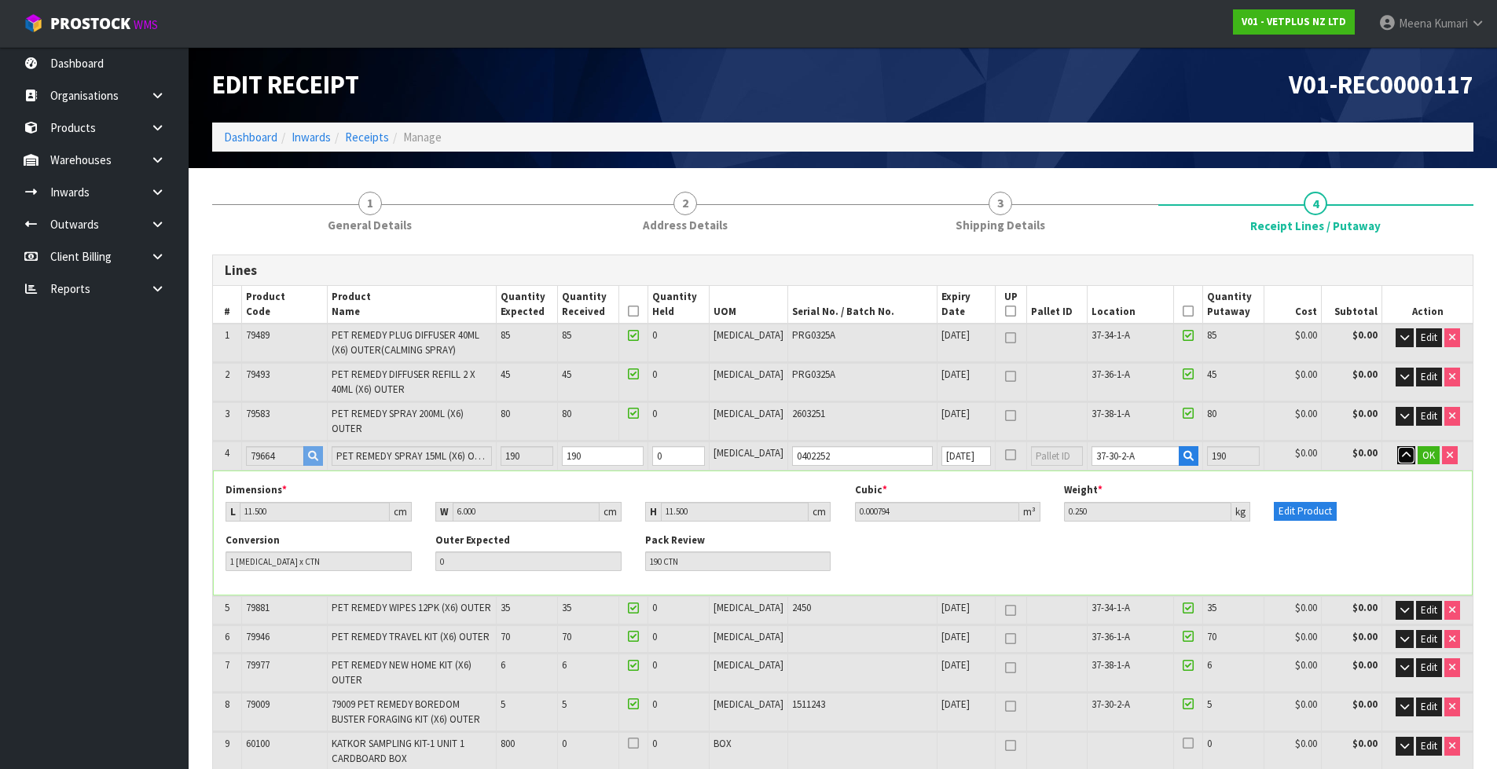
click at [1402, 450] on icon "button" at bounding box center [1406, 455] width 9 height 10
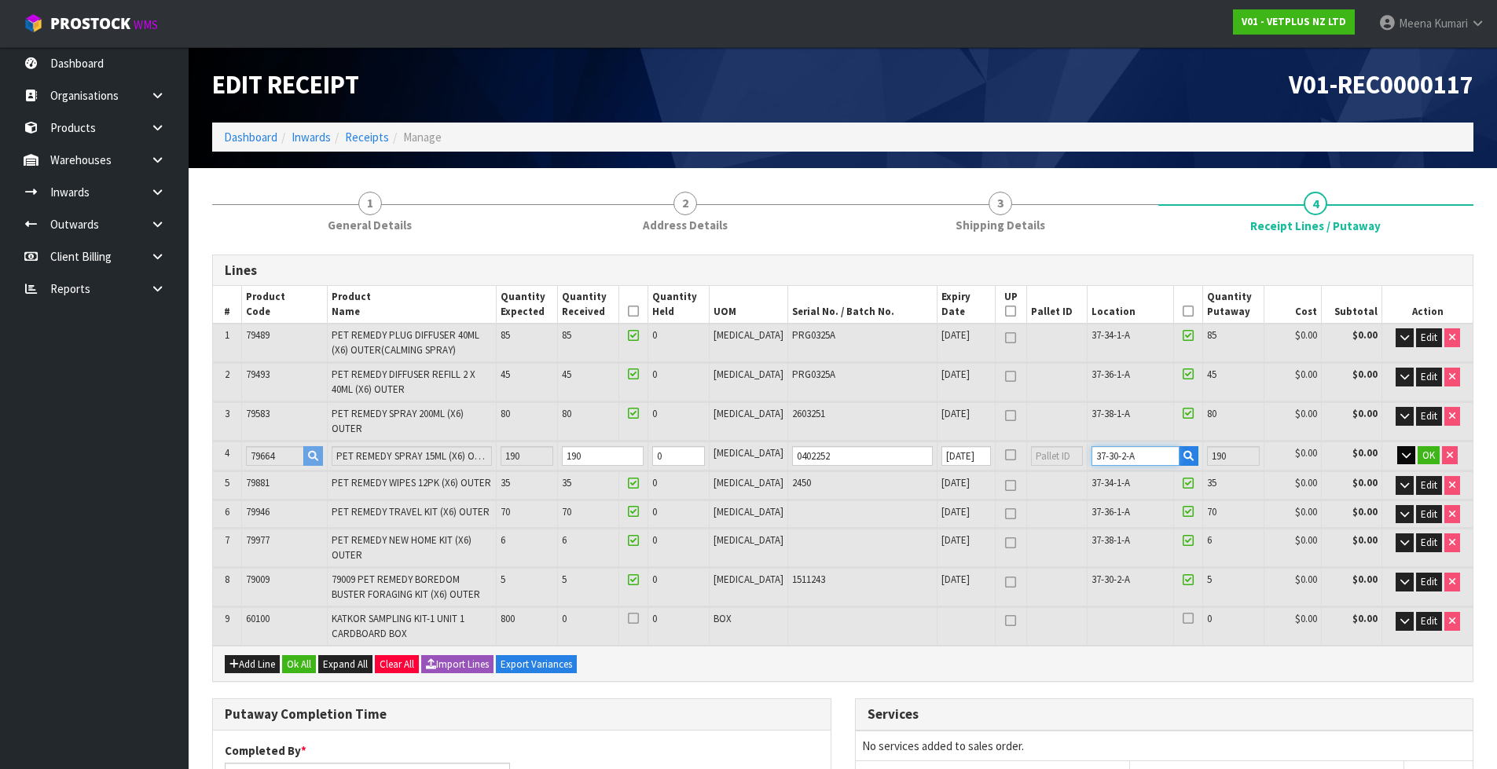
click at [1126, 446] on input "37-30-2-A" at bounding box center [1135, 456] width 89 height 20
click at [1183, 451] on icon "button" at bounding box center [1188, 456] width 10 height 10
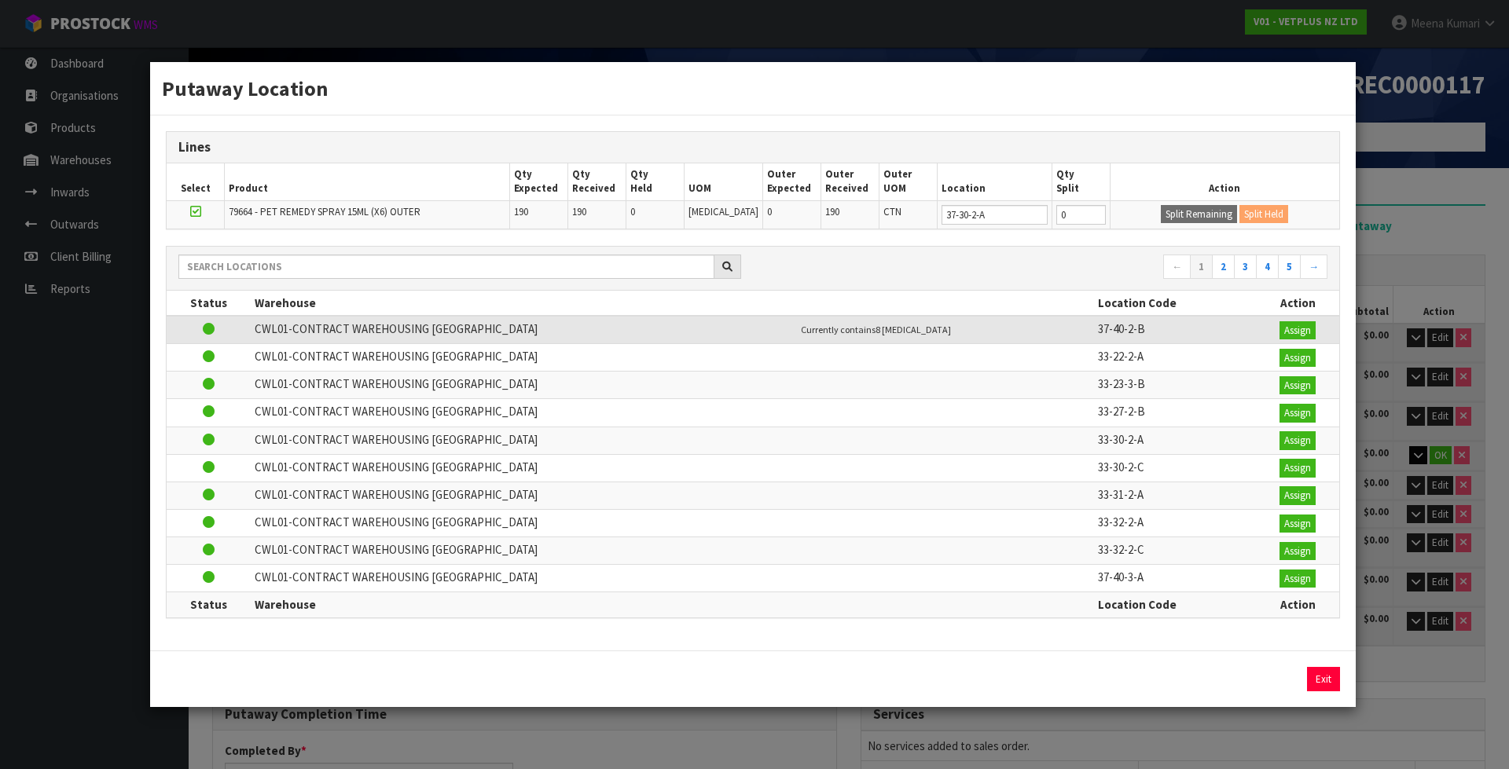
click at [845, 207] on td "190" at bounding box center [849, 214] width 58 height 28
click at [1329, 680] on button "Exit" at bounding box center [1323, 679] width 33 height 25
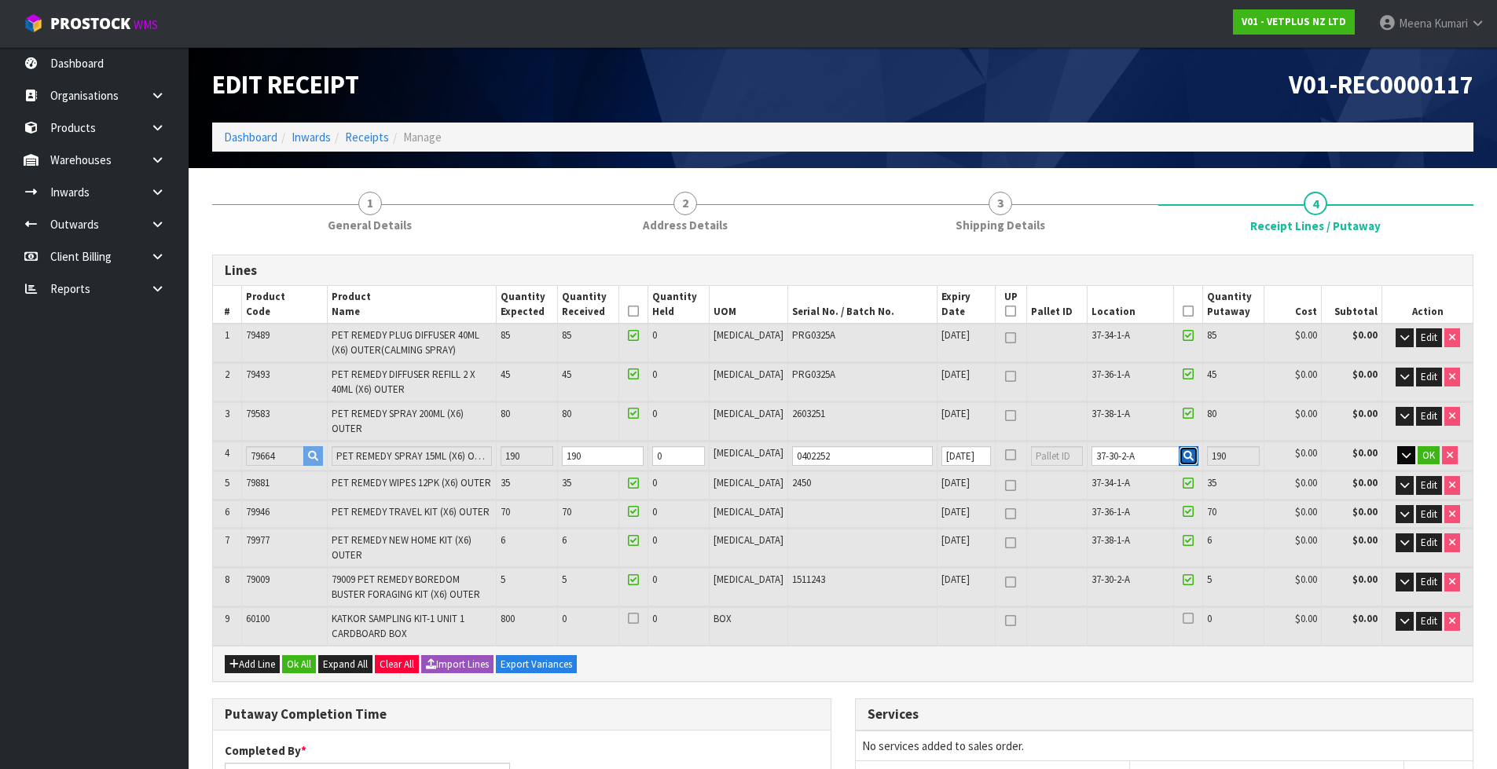
click at [1182, 446] on button "button" at bounding box center [1189, 456] width 20 height 20
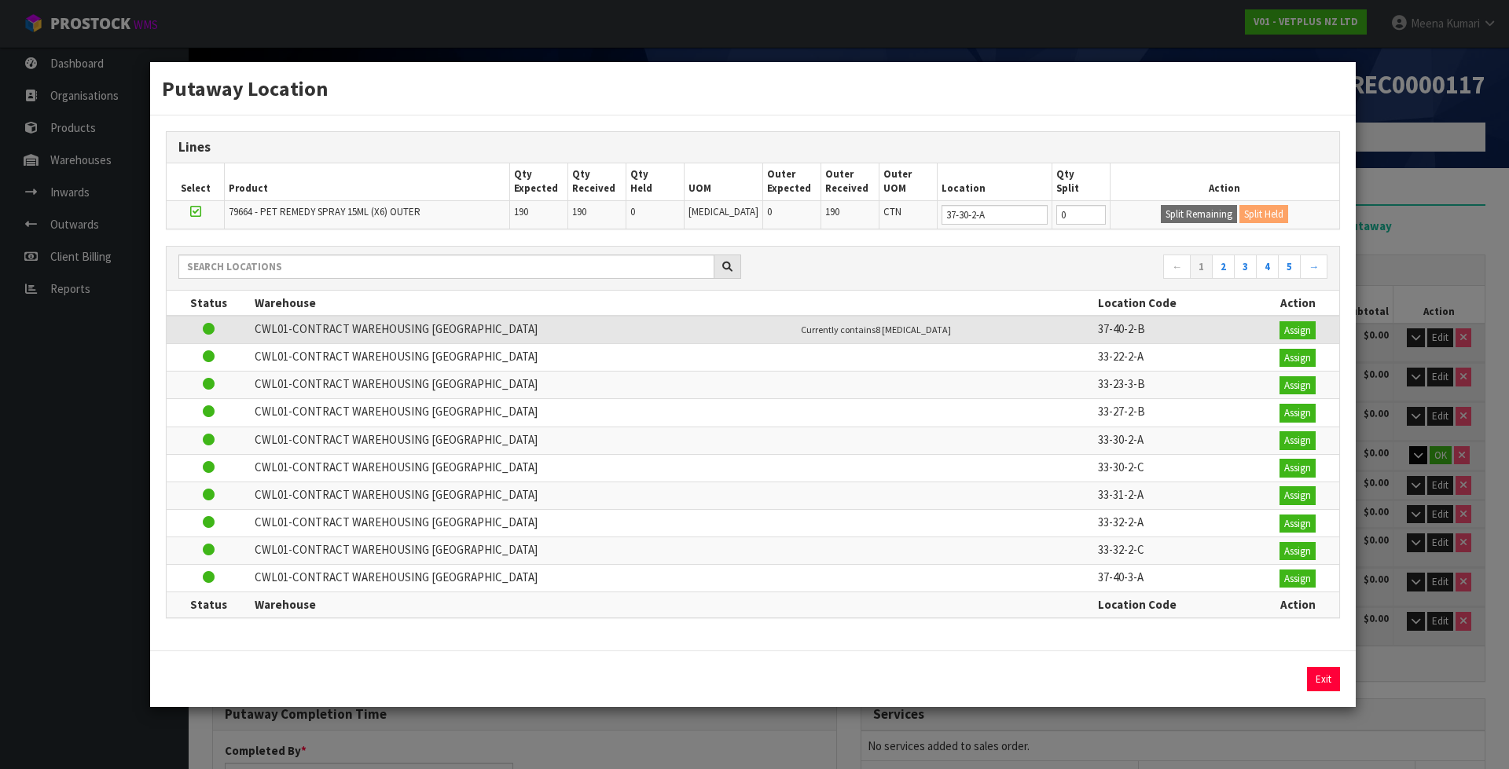
click at [586, 210] on span "190" at bounding box center [579, 211] width 14 height 13
click at [950, 214] on input "37-30-2-A" at bounding box center [994, 215] width 106 height 20
click at [981, 218] on input "37-30-2-A" at bounding box center [994, 215] width 106 height 20
click at [1061, 216] on input "0" at bounding box center [1080, 215] width 49 height 20
type input "189"
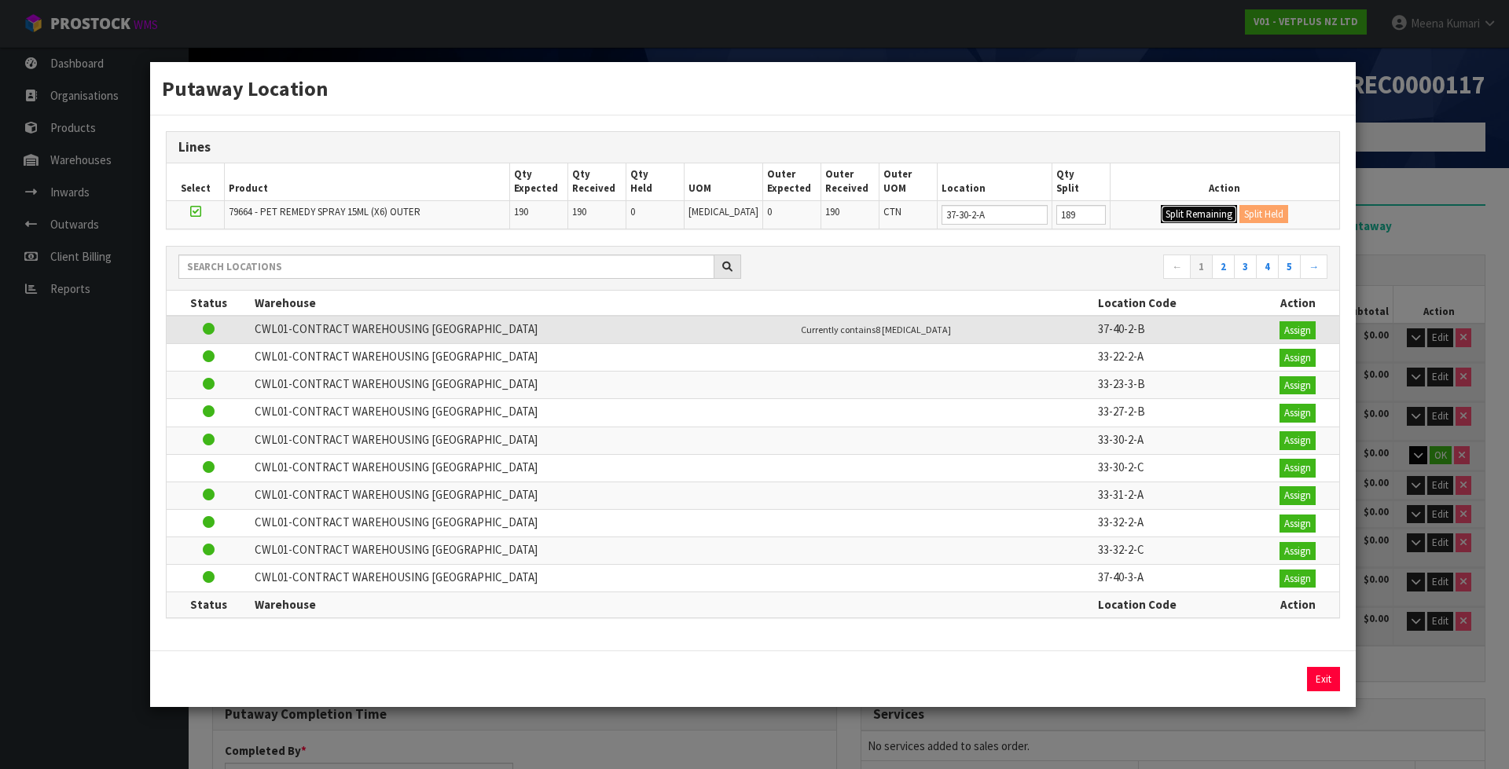
click at [1204, 212] on button "Split Remaining" at bounding box center [1198, 214] width 76 height 19
type input "189"
type input "0"
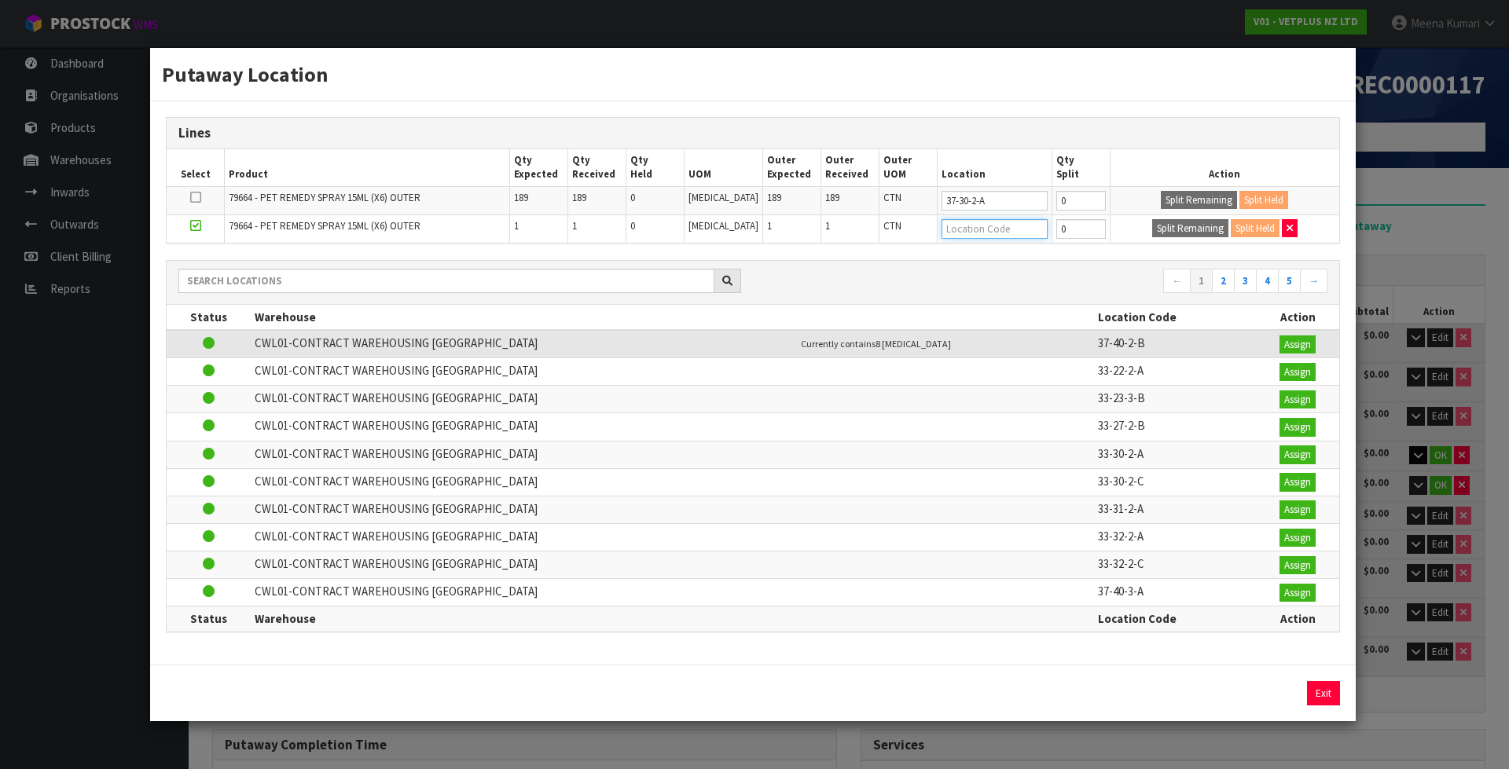
click at [976, 223] on input "text" at bounding box center [994, 229] width 106 height 20
type input "51-03-2-A"
click at [195, 197] on icon at bounding box center [195, 197] width 11 height 1
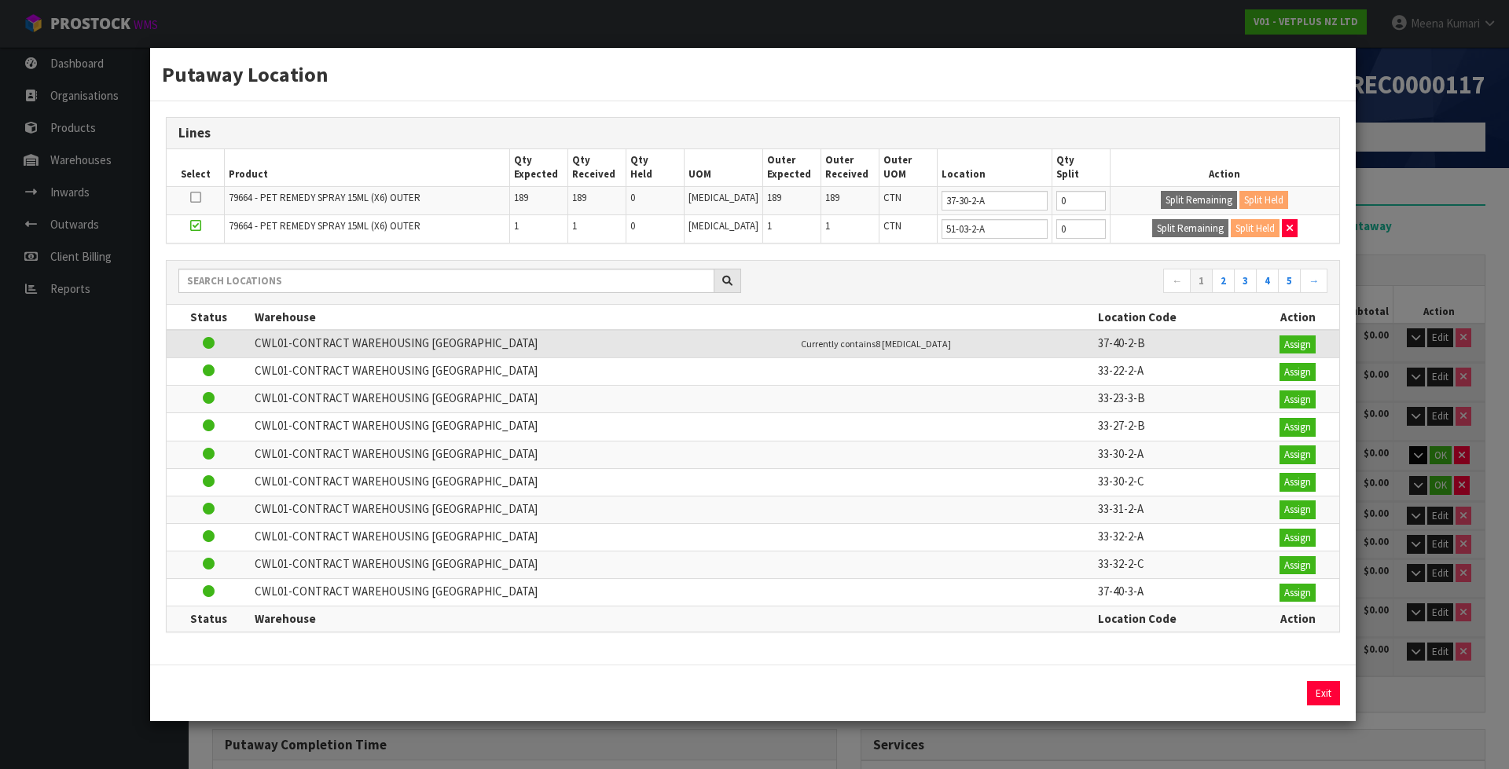
click at [0, 0] on input "checkbox" at bounding box center [0, 0] width 0 height 0
click at [1314, 686] on button "Exit" at bounding box center [1323, 693] width 33 height 25
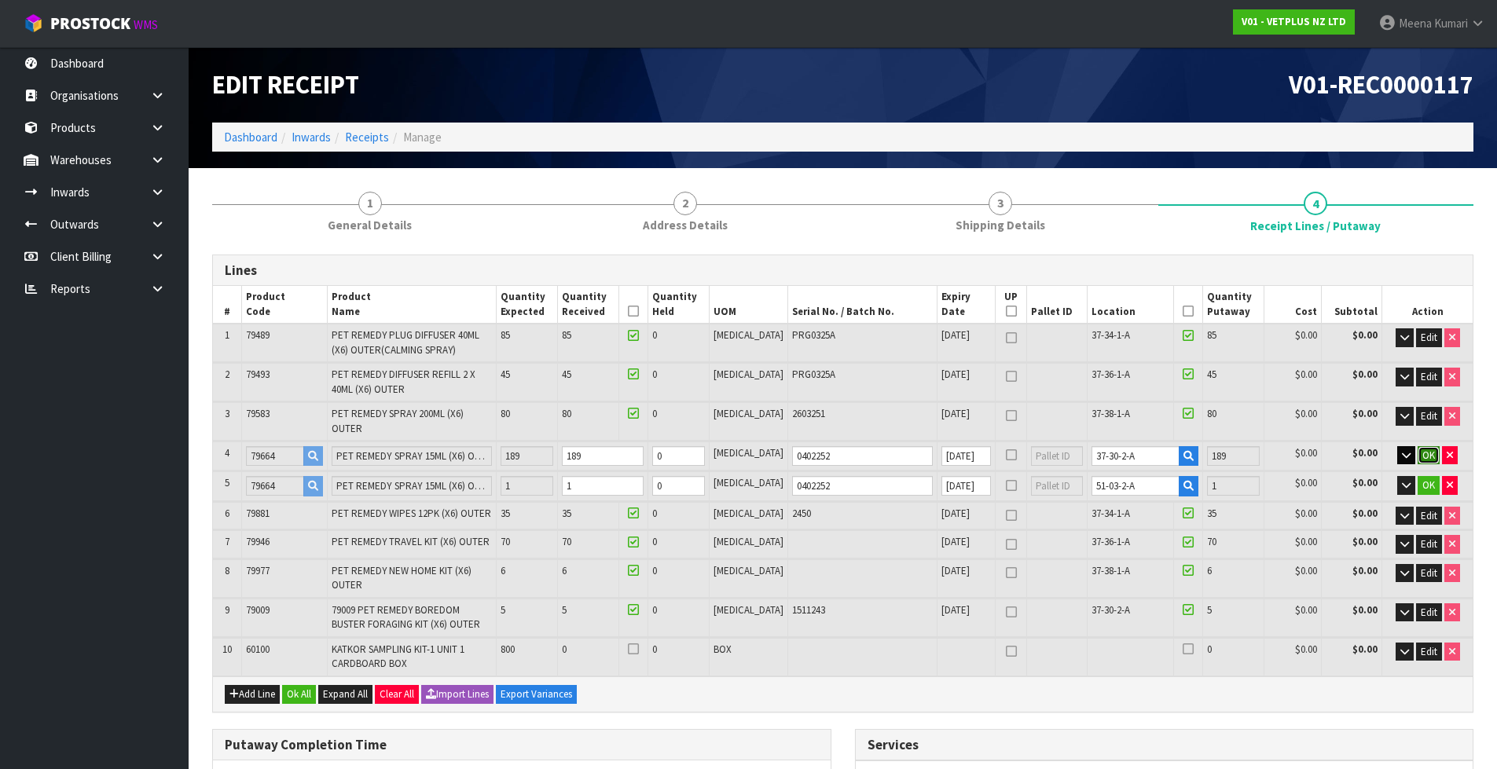
click at [1430, 449] on span "OK" at bounding box center [1428, 455] width 13 height 13
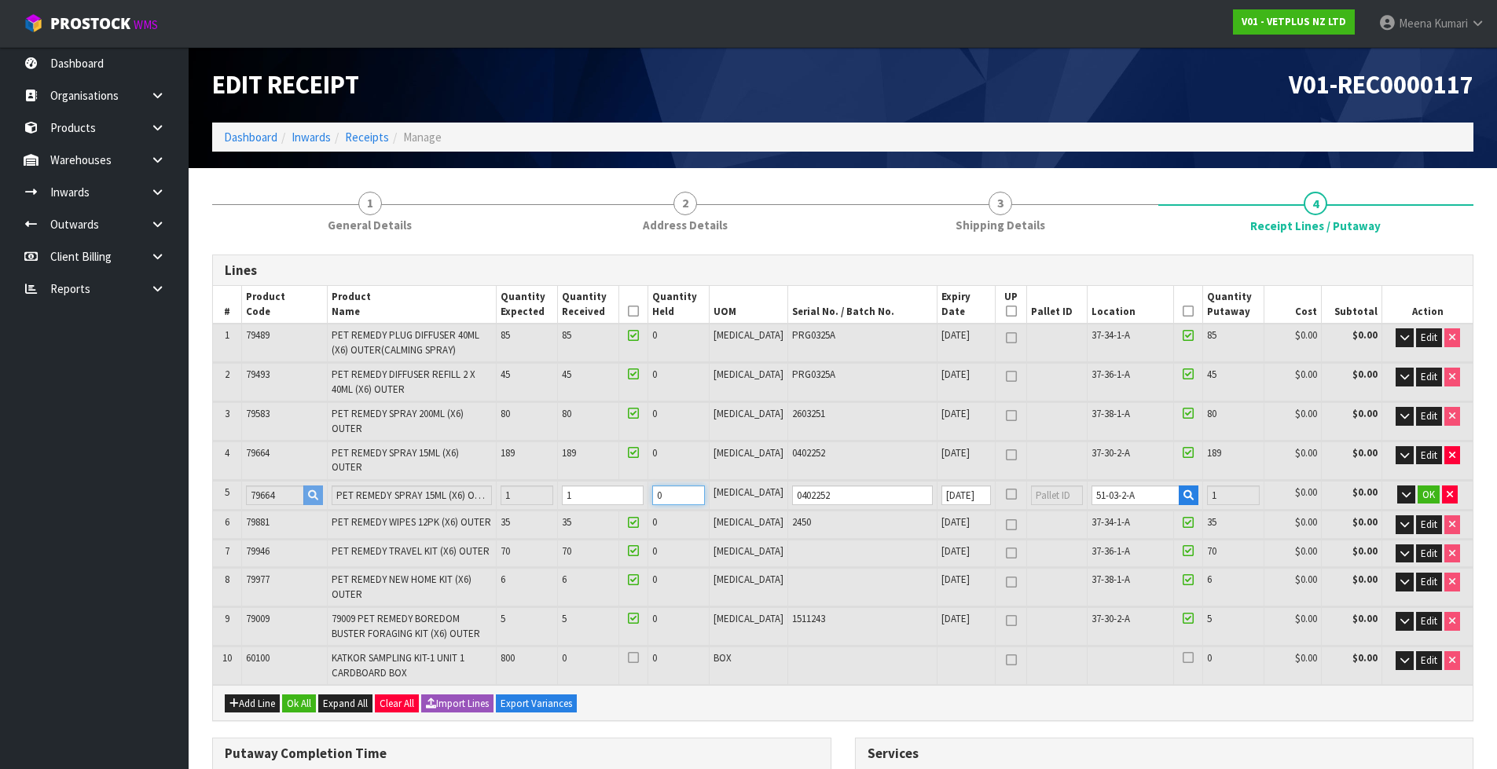
click at [696, 486] on input "0" at bounding box center [678, 496] width 53 height 20
type input "1"
click at [705, 486] on input "1" at bounding box center [678, 496] width 53 height 20
click at [1424, 488] on span "OK" at bounding box center [1428, 494] width 13 height 13
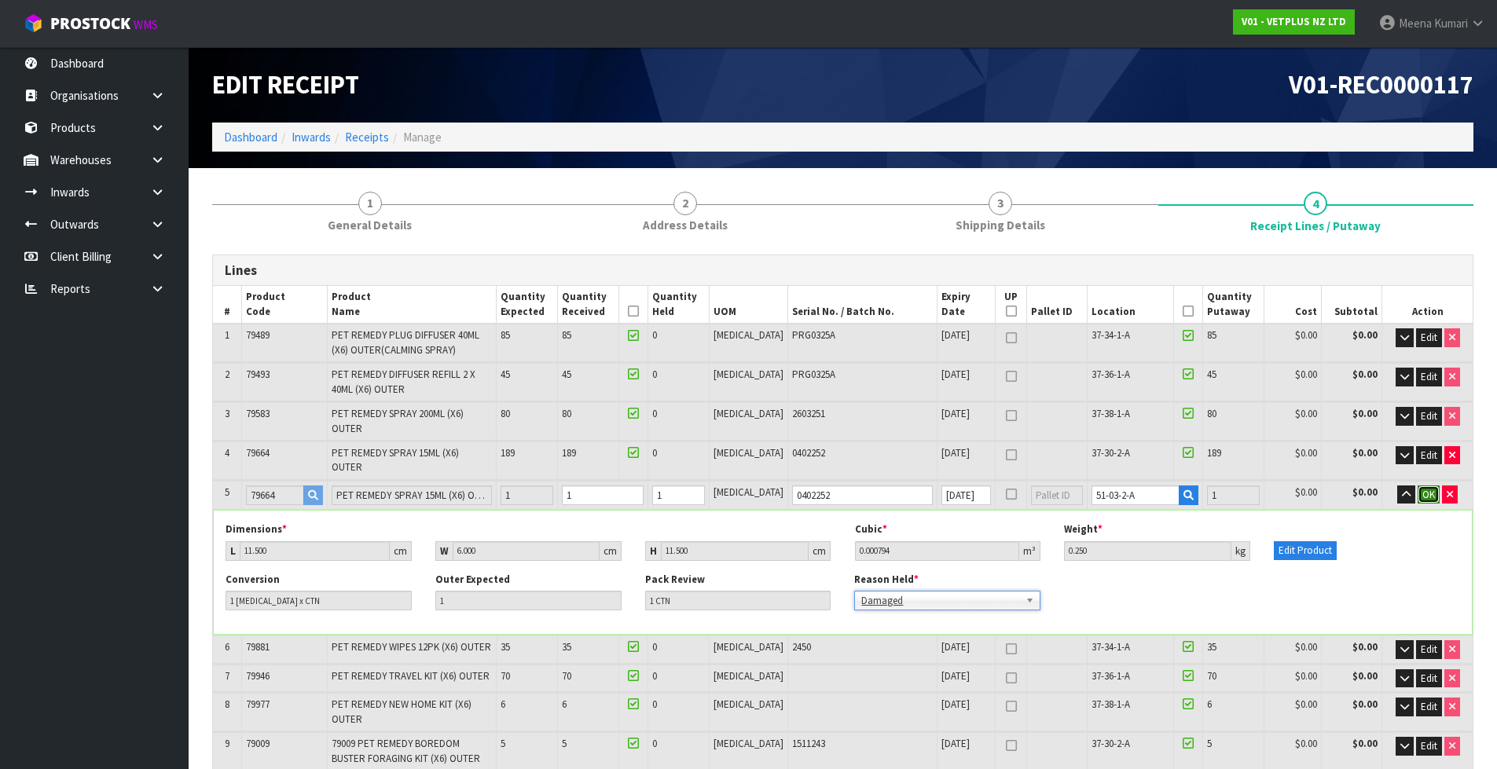
click at [1419, 486] on button "OK" at bounding box center [1428, 495] width 22 height 19
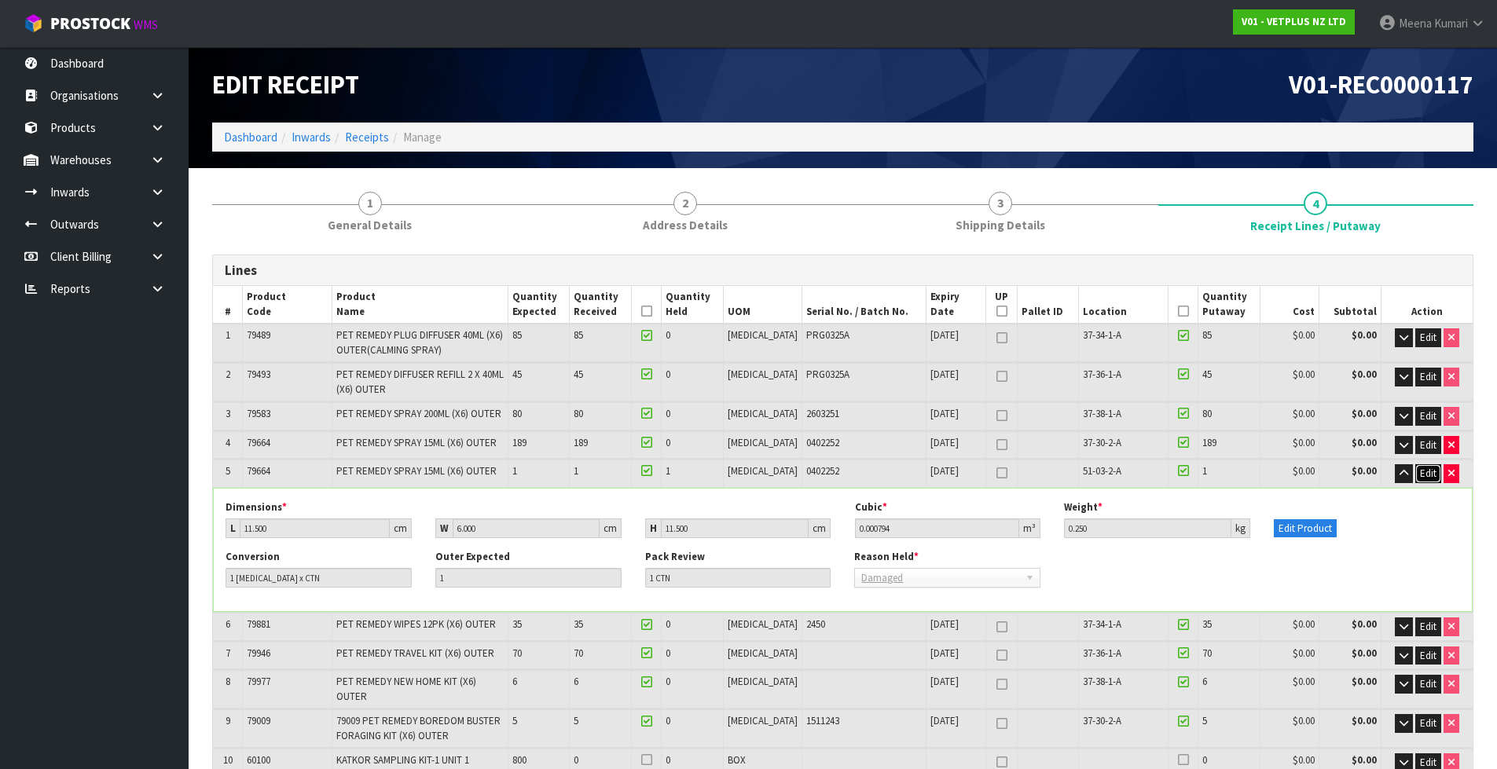
click at [1423, 471] on span "Edit" at bounding box center [1428, 473] width 16 height 13
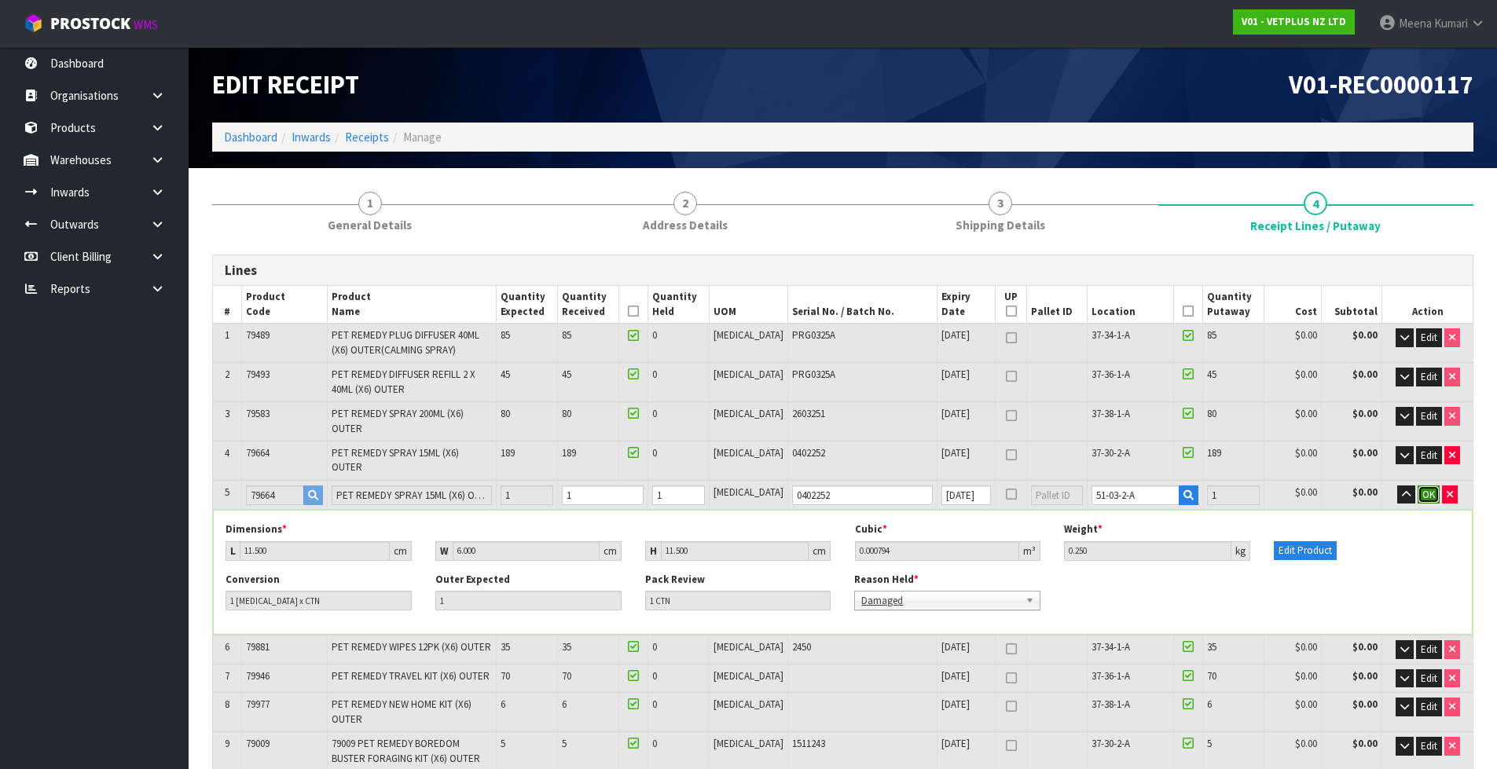
click at [1427, 488] on span "OK" at bounding box center [1428, 494] width 13 height 13
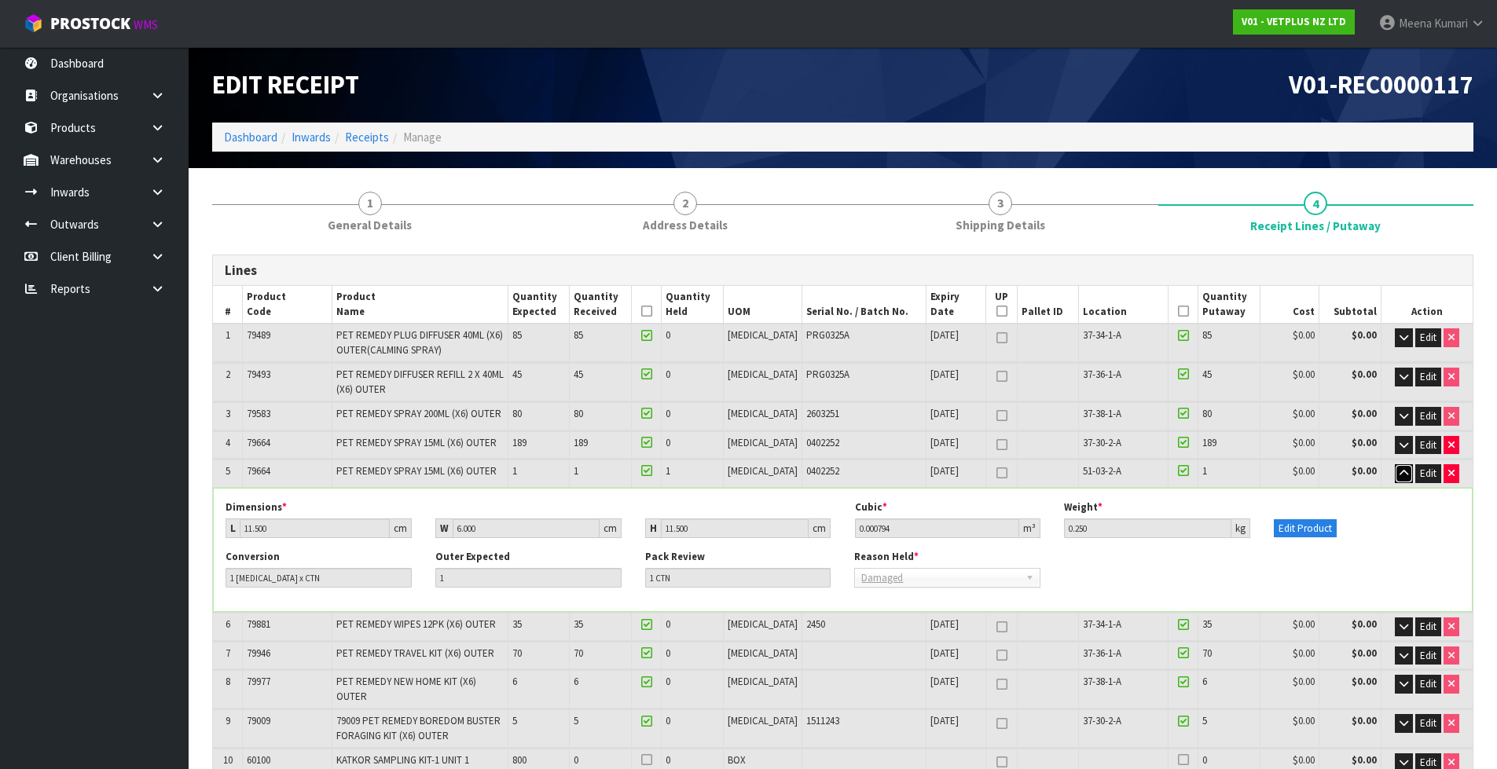
click at [1399, 472] on icon "button" at bounding box center [1403, 473] width 9 height 10
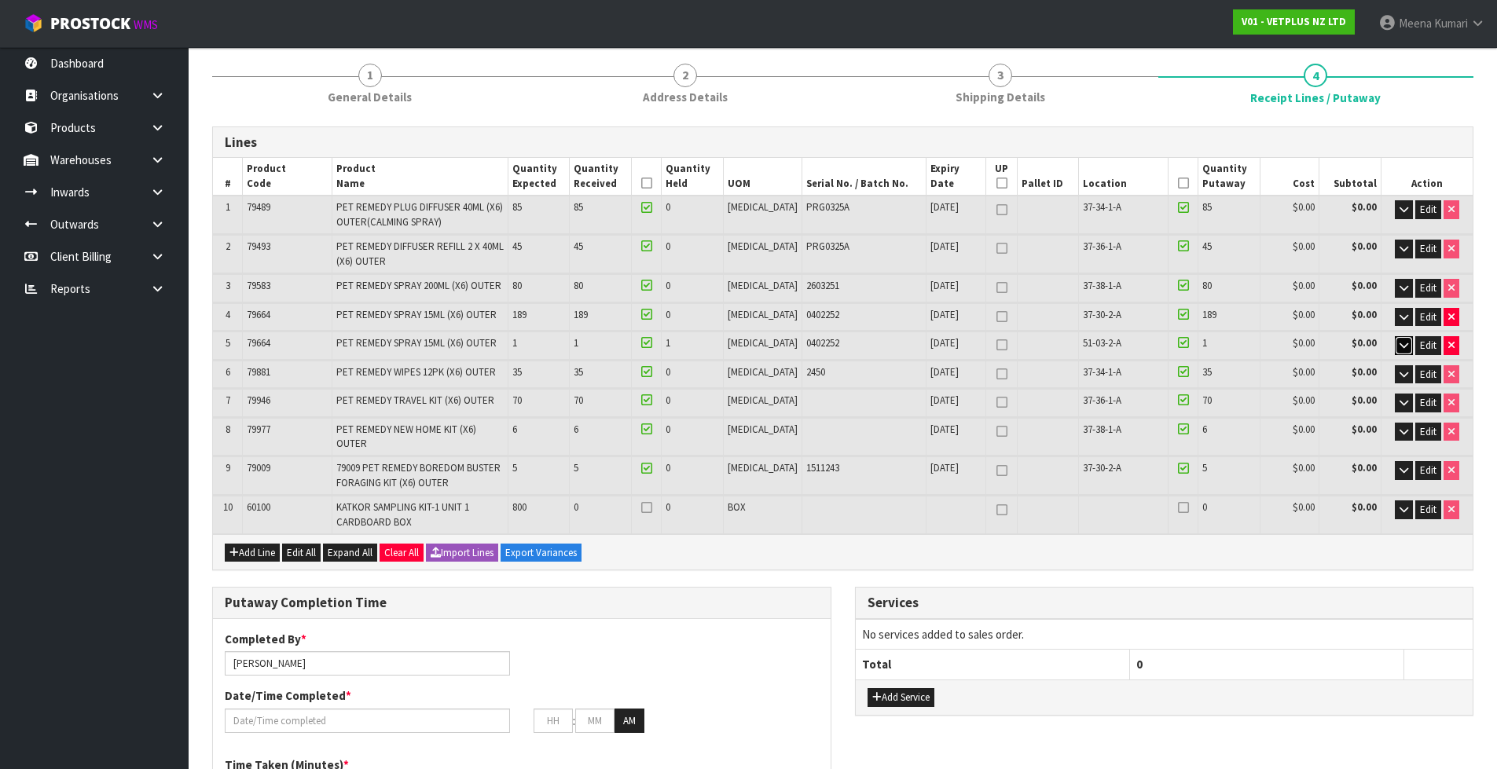
scroll to position [236, 0]
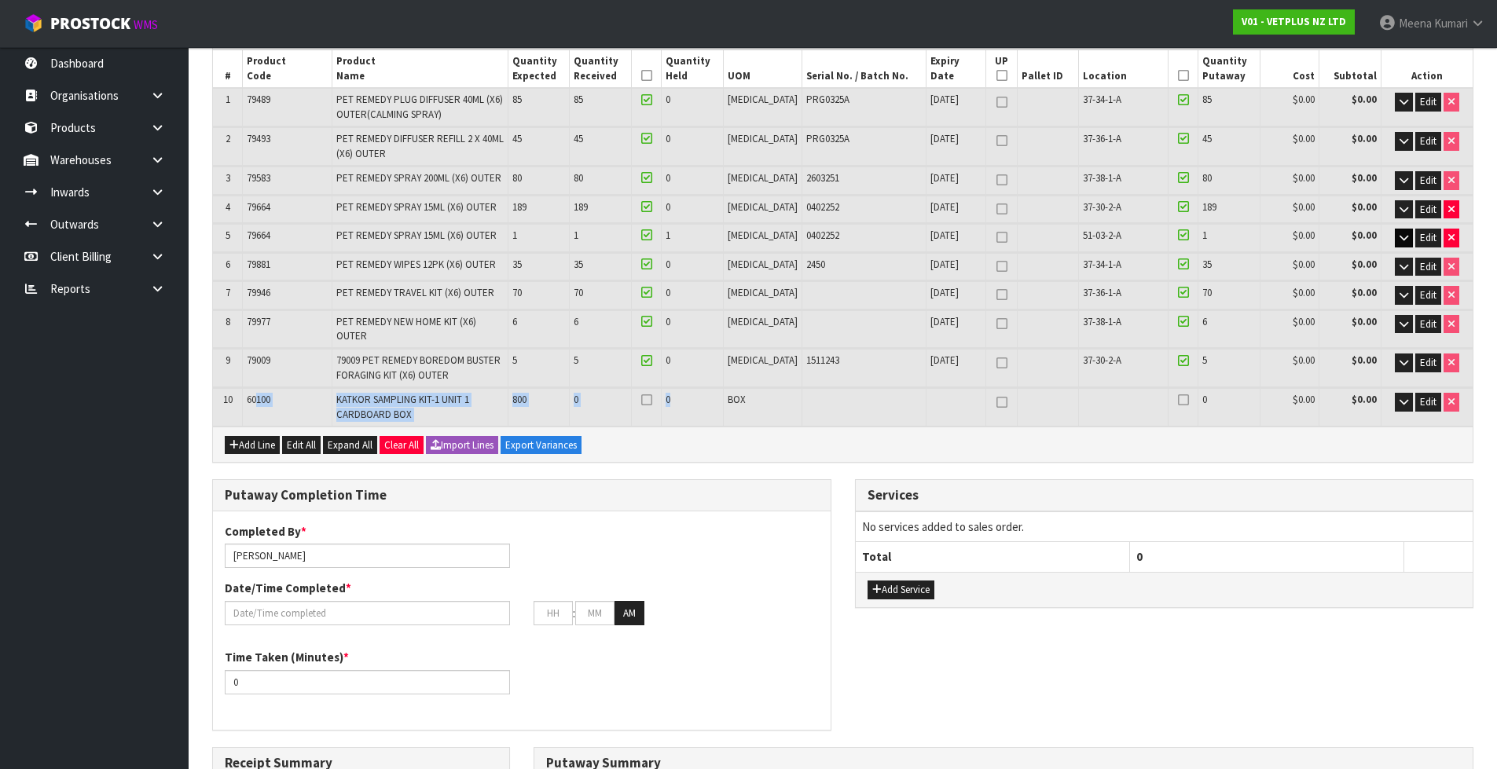
drag, startPoint x: 261, startPoint y: 392, endPoint x: 709, endPoint y: 383, distance: 448.7
click at [709, 388] on tr "10 60100 KATKOR SAMPLING KIT-1 UNIT 1 CARDBOARD BOX 800 0 0 BOX 0 $0.00 $0.00 E…" at bounding box center [842, 407] width 1259 height 38
click at [208, 390] on div "1 General Details 2 Address Details 3 Shipping Details 4 Receipt Lines / Putawa…" at bounding box center [842, 560] width 1285 height 1233
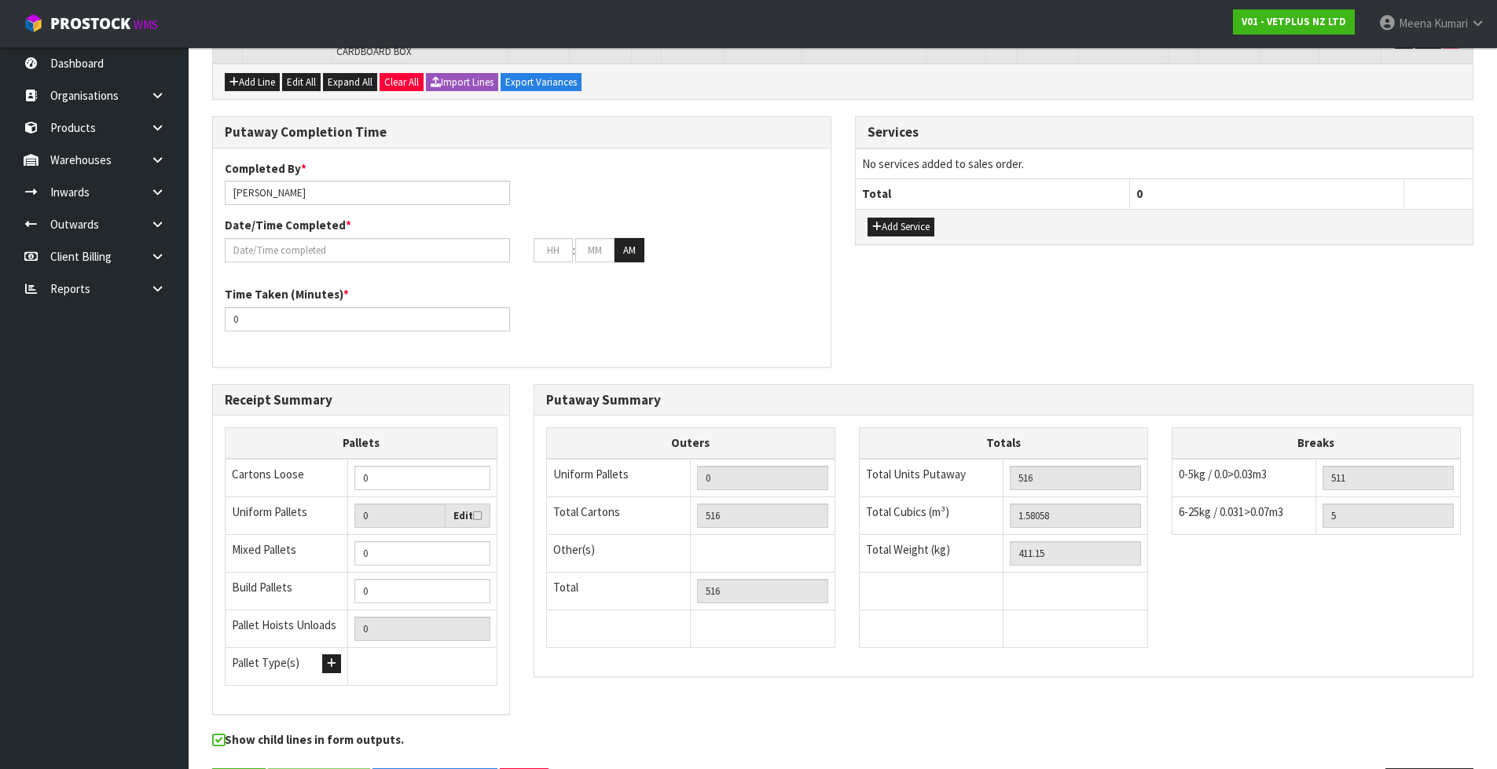
scroll to position [645, 0]
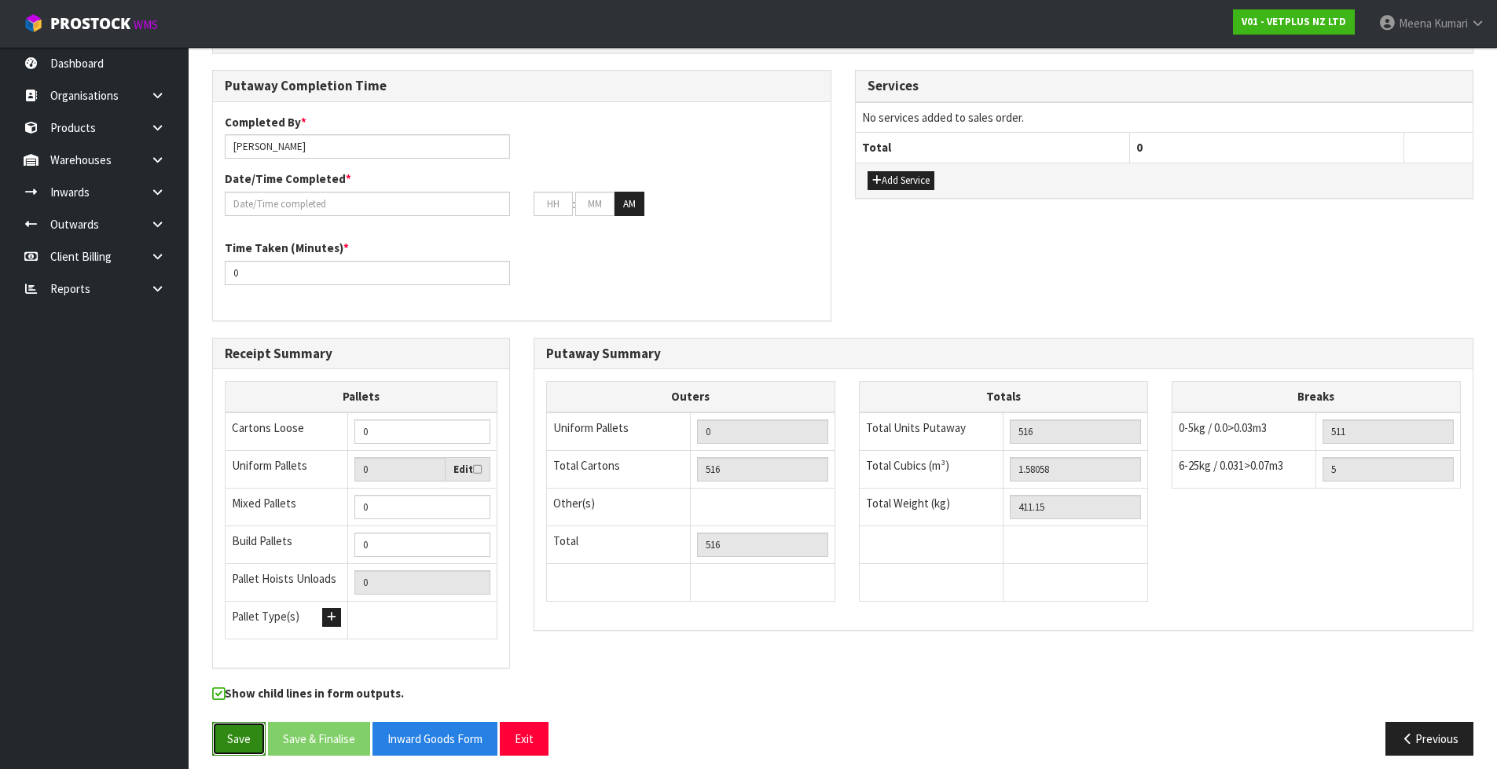
click at [245, 730] on button "Save" at bounding box center [238, 739] width 53 height 34
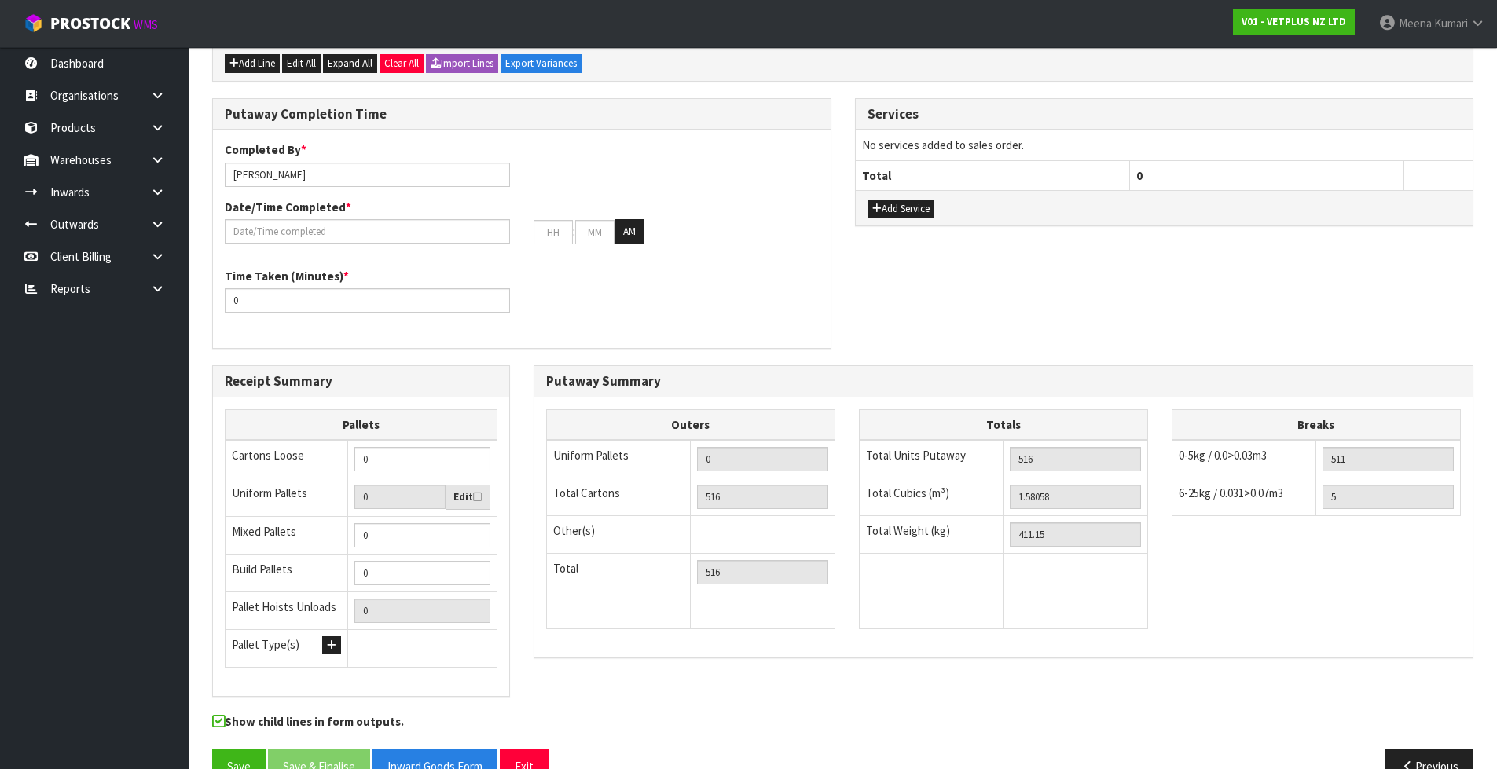
scroll to position [702, 0]
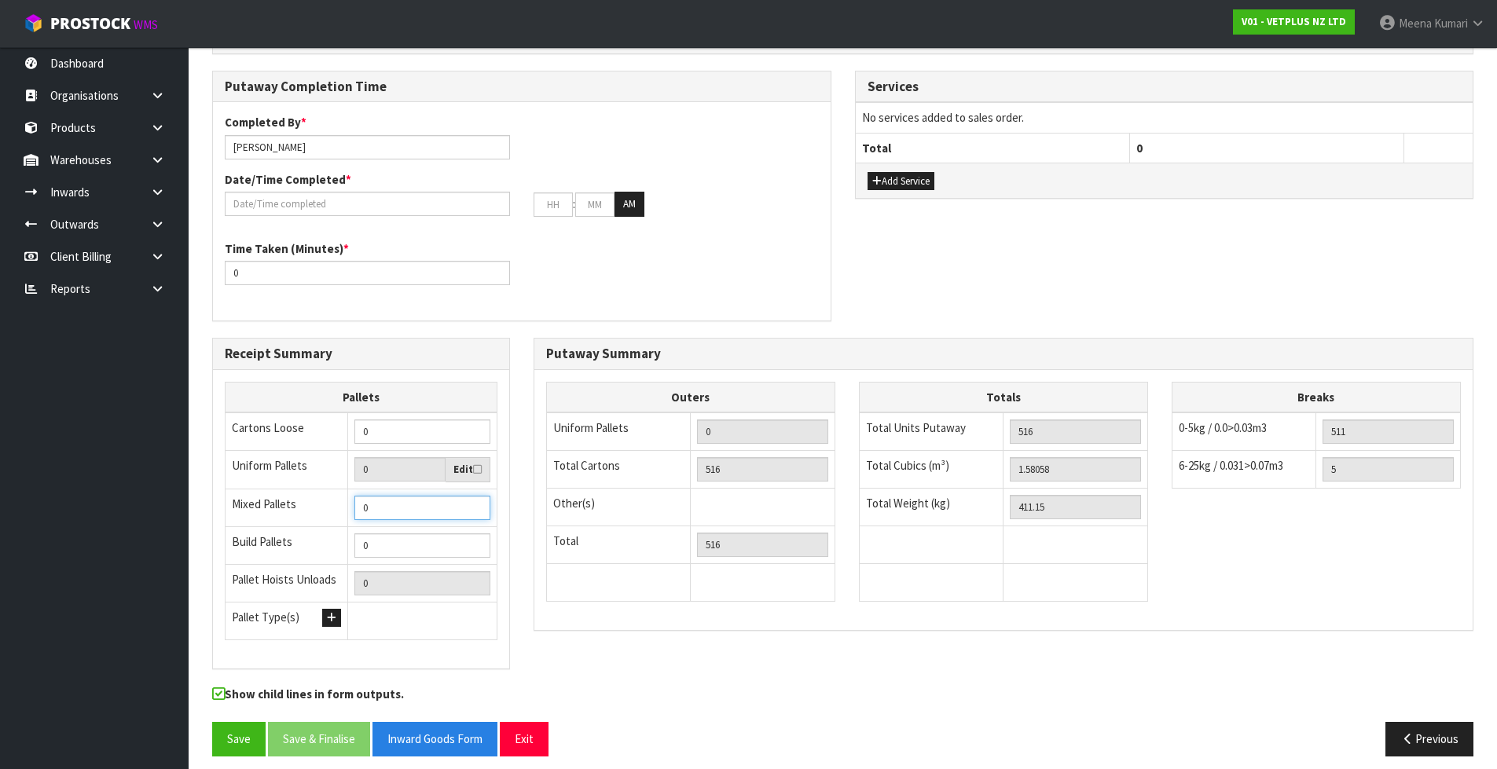
click at [473, 496] on input "0" at bounding box center [422, 508] width 136 height 24
type input "1"
click at [475, 496] on input "1" at bounding box center [422, 508] width 136 height 24
type input "2"
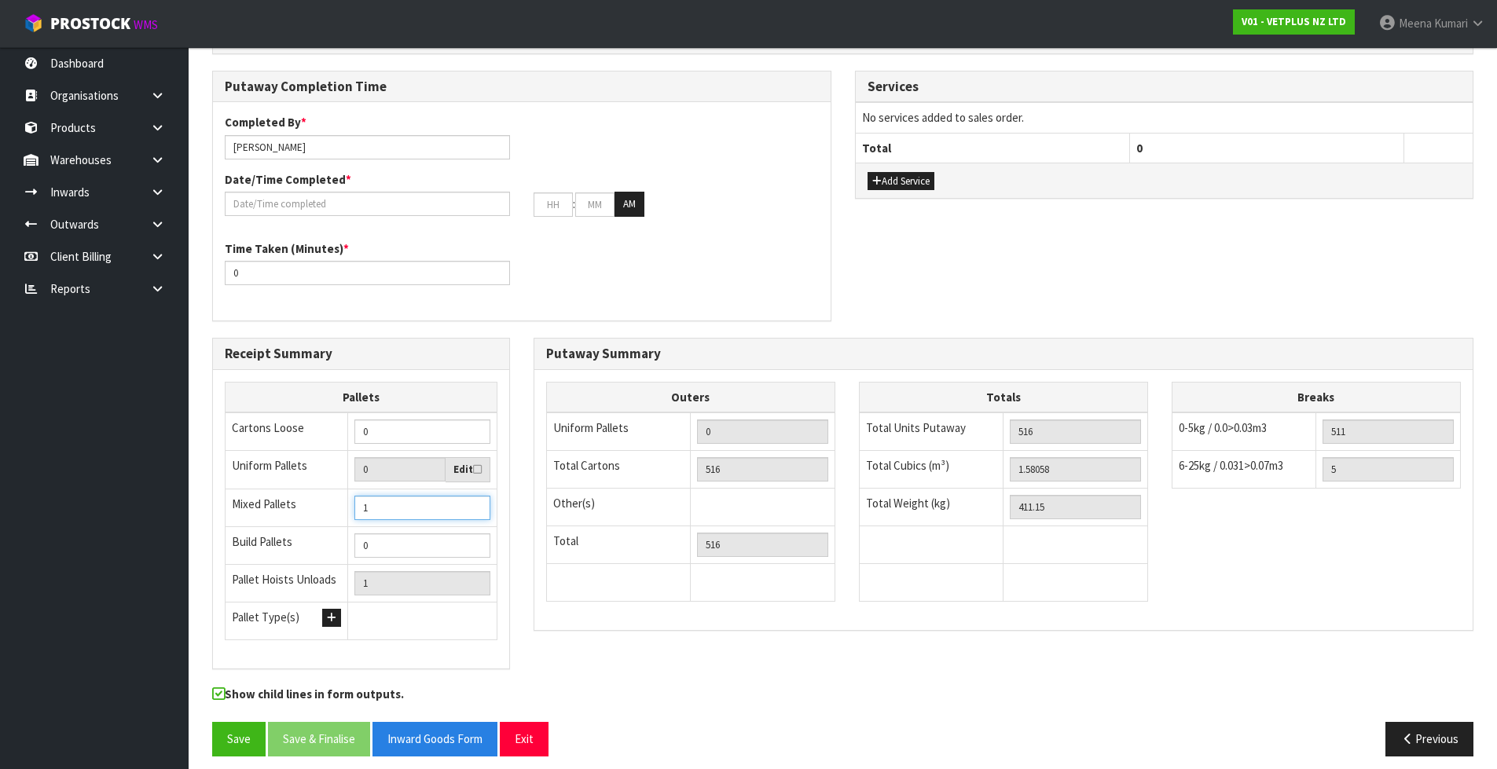
type input "2"
click at [475, 496] on input "2" at bounding box center [422, 508] width 136 height 24
click at [235, 739] on button "Save" at bounding box center [238, 739] width 53 height 34
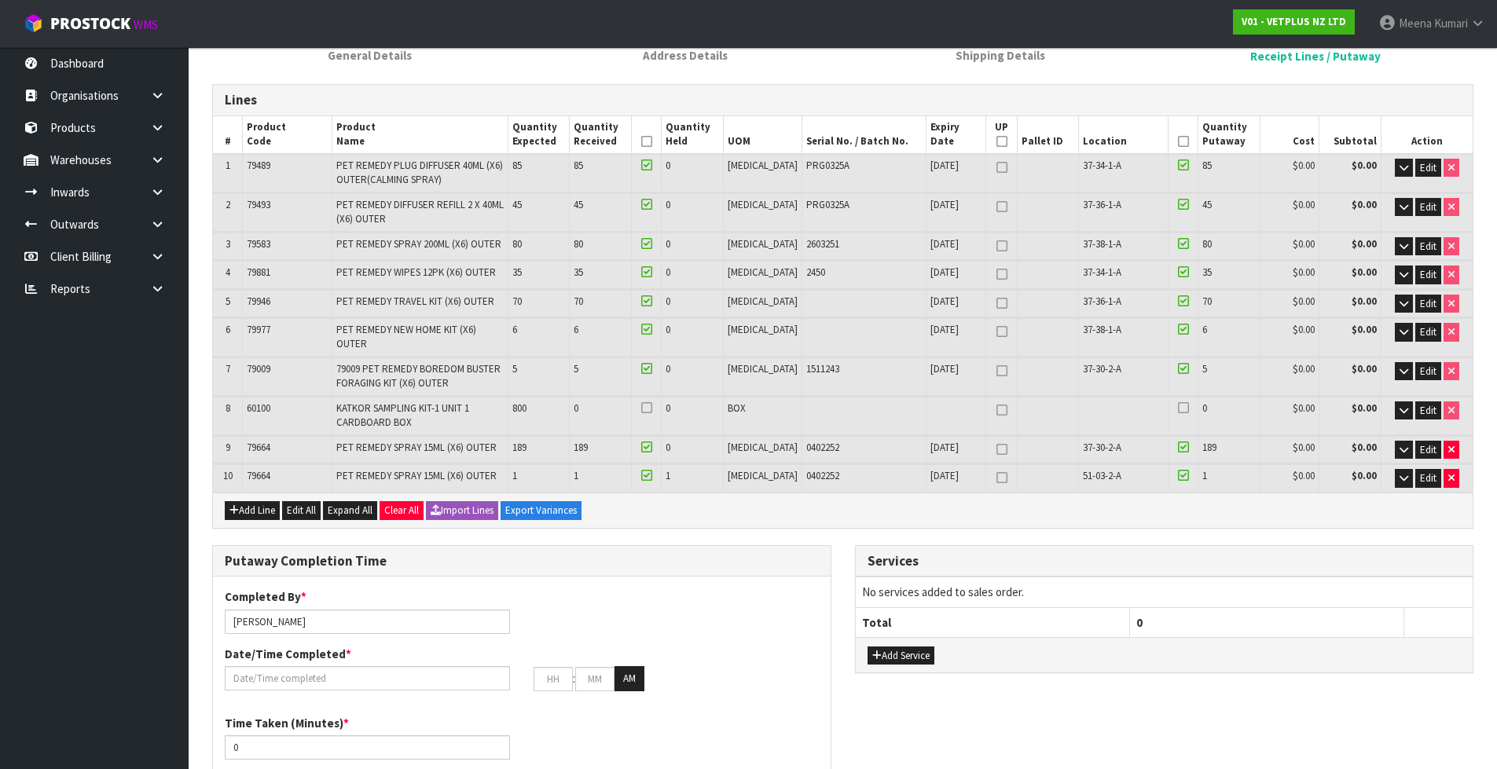
scroll to position [79, 0]
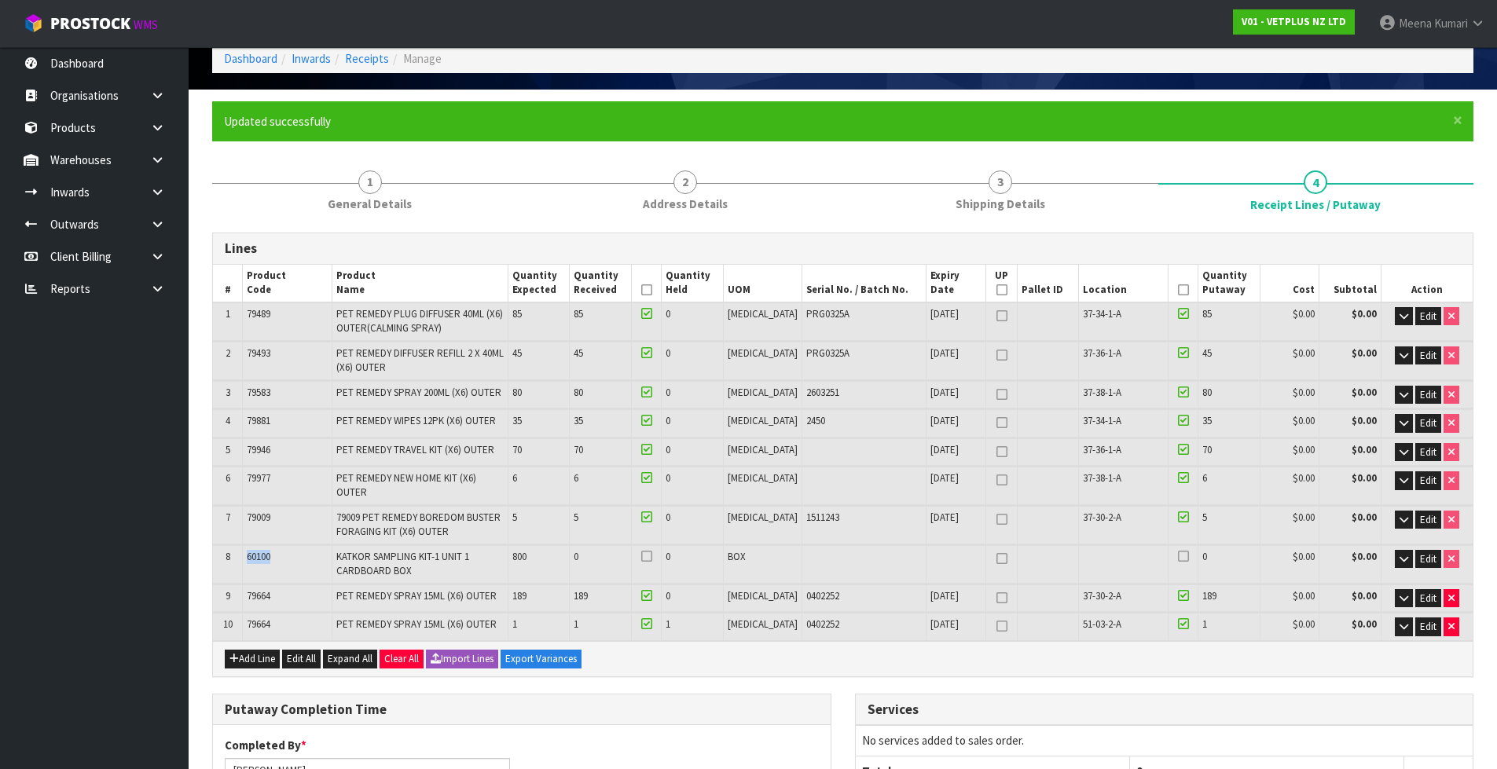
drag, startPoint x: 281, startPoint y: 544, endPoint x: 229, endPoint y: 543, distance: 52.6
click at [229, 545] on tr "8 60100 KATKOR SAMPLING KIT-1 UNIT 1 CARDBOARD BOX 800 0 0 BOX 0 $0.00 $0.00 Ed…" at bounding box center [842, 564] width 1259 height 38
copy tr "60100"
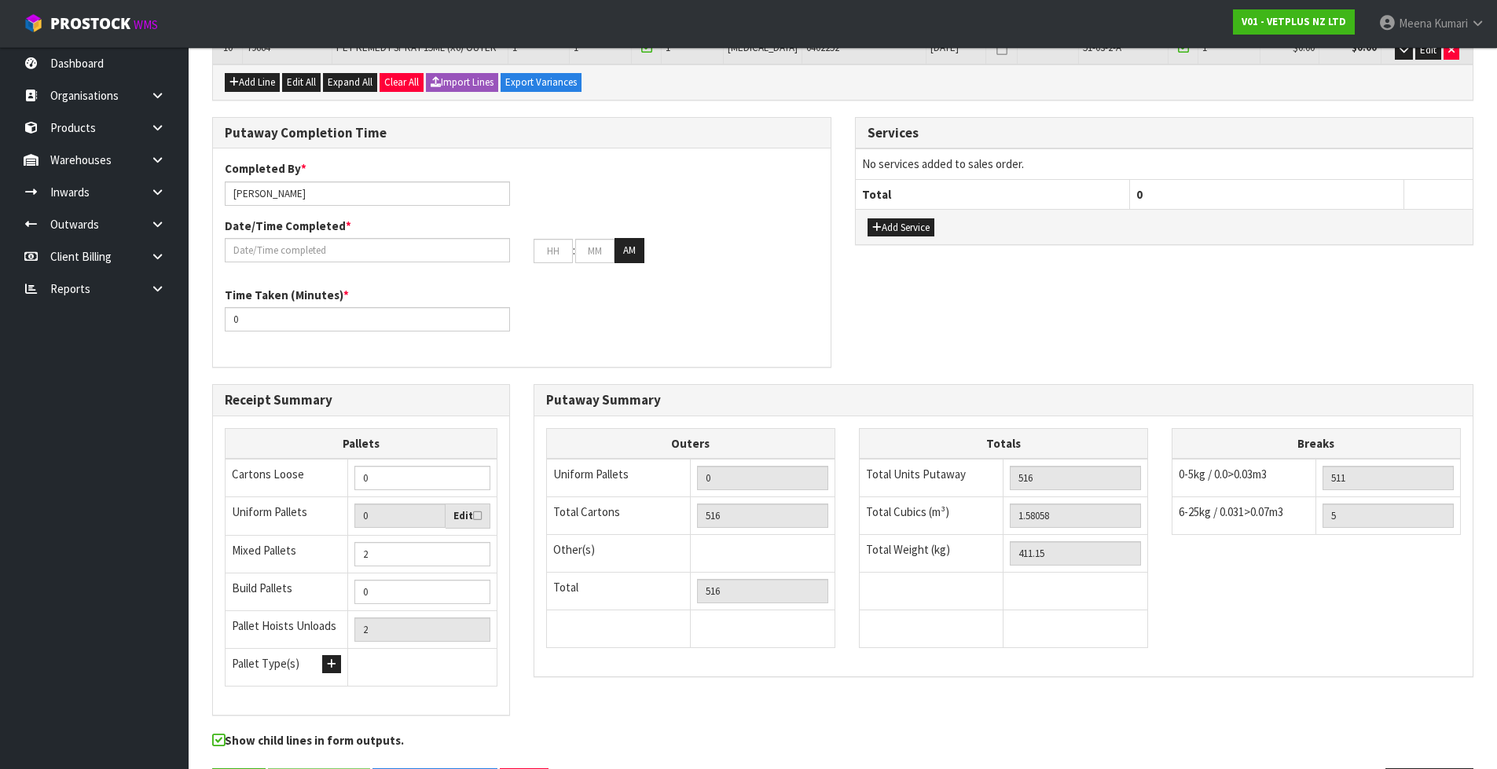
scroll to position [702, 0]
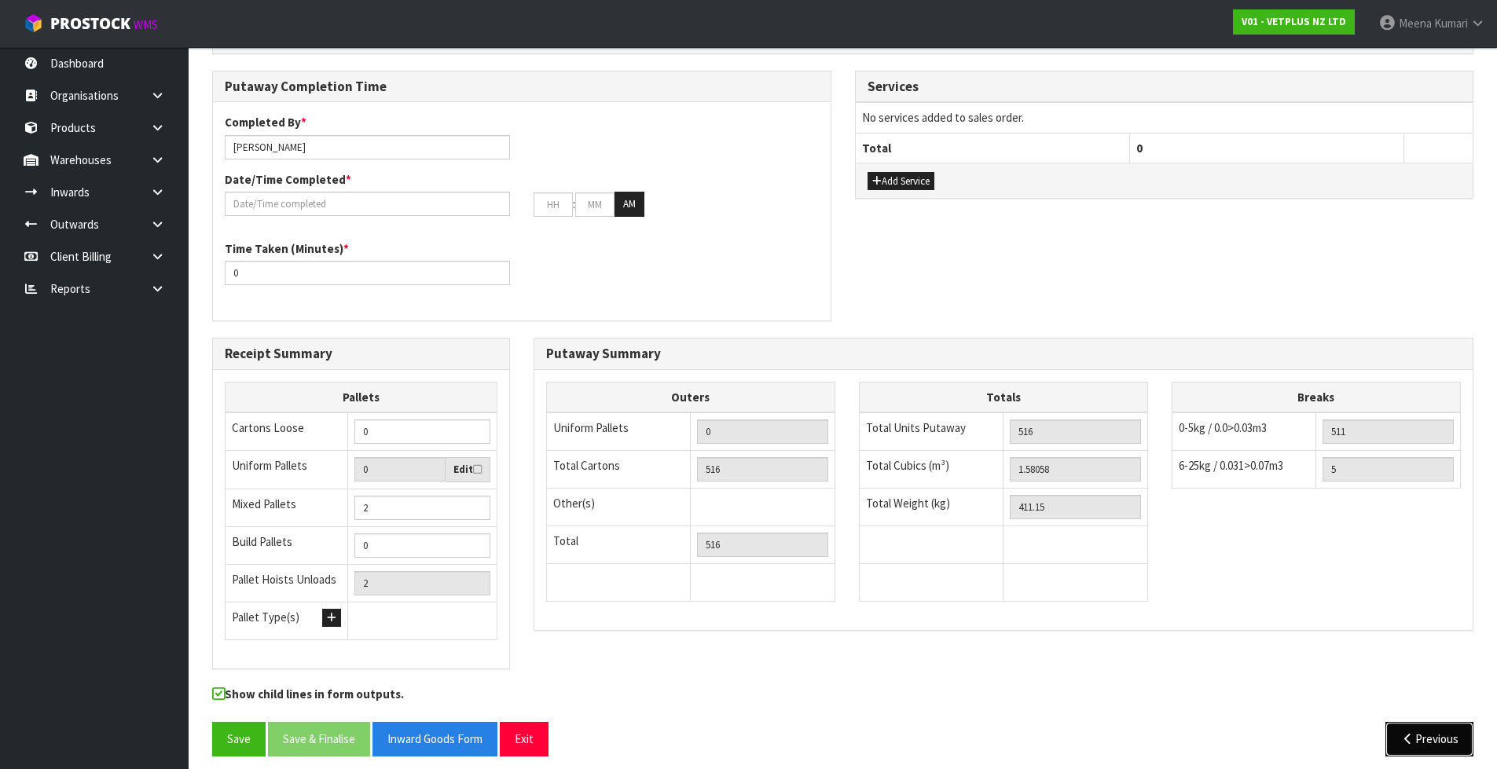
click at [1401, 733] on icon "button" at bounding box center [1407, 739] width 15 height 12
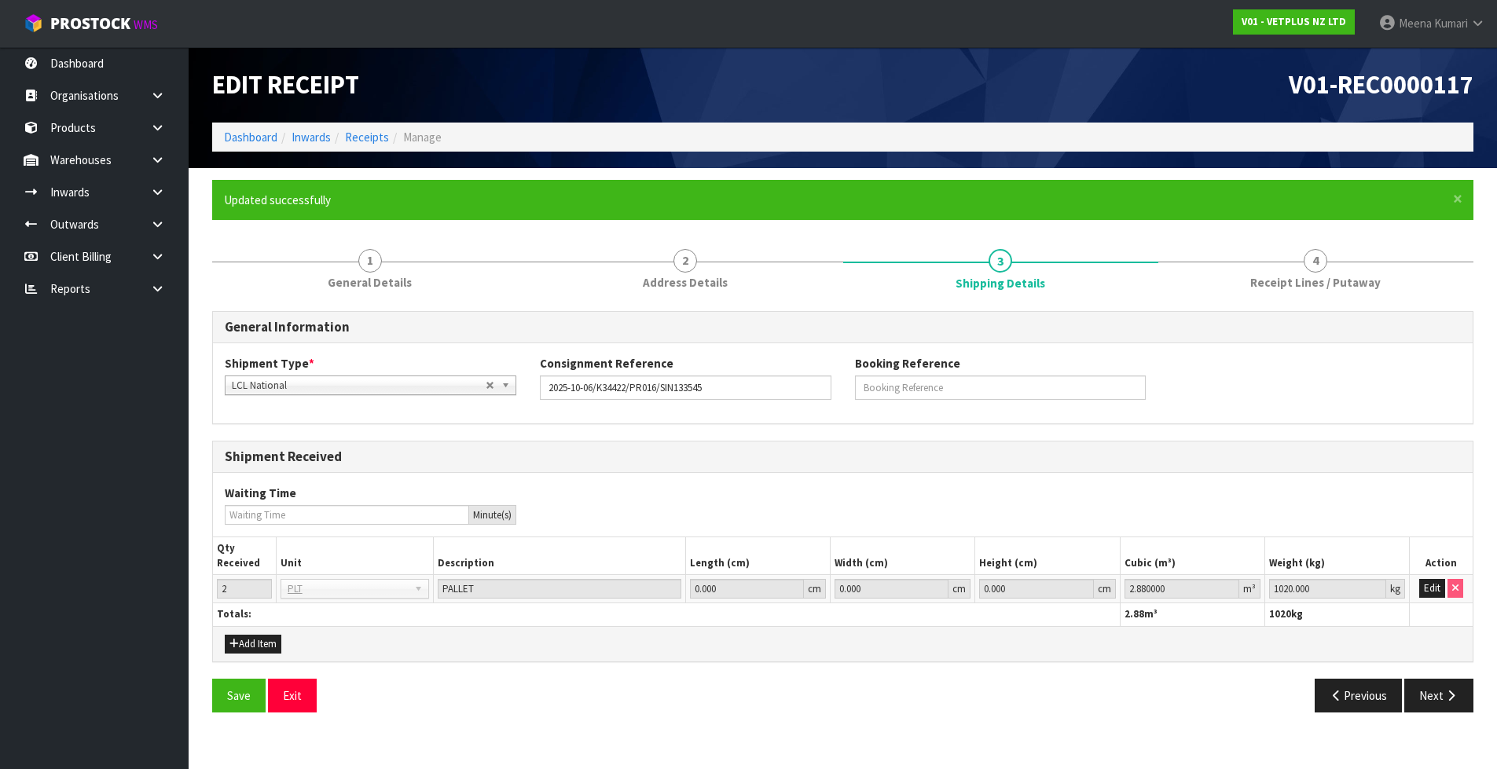
scroll to position [0, 0]
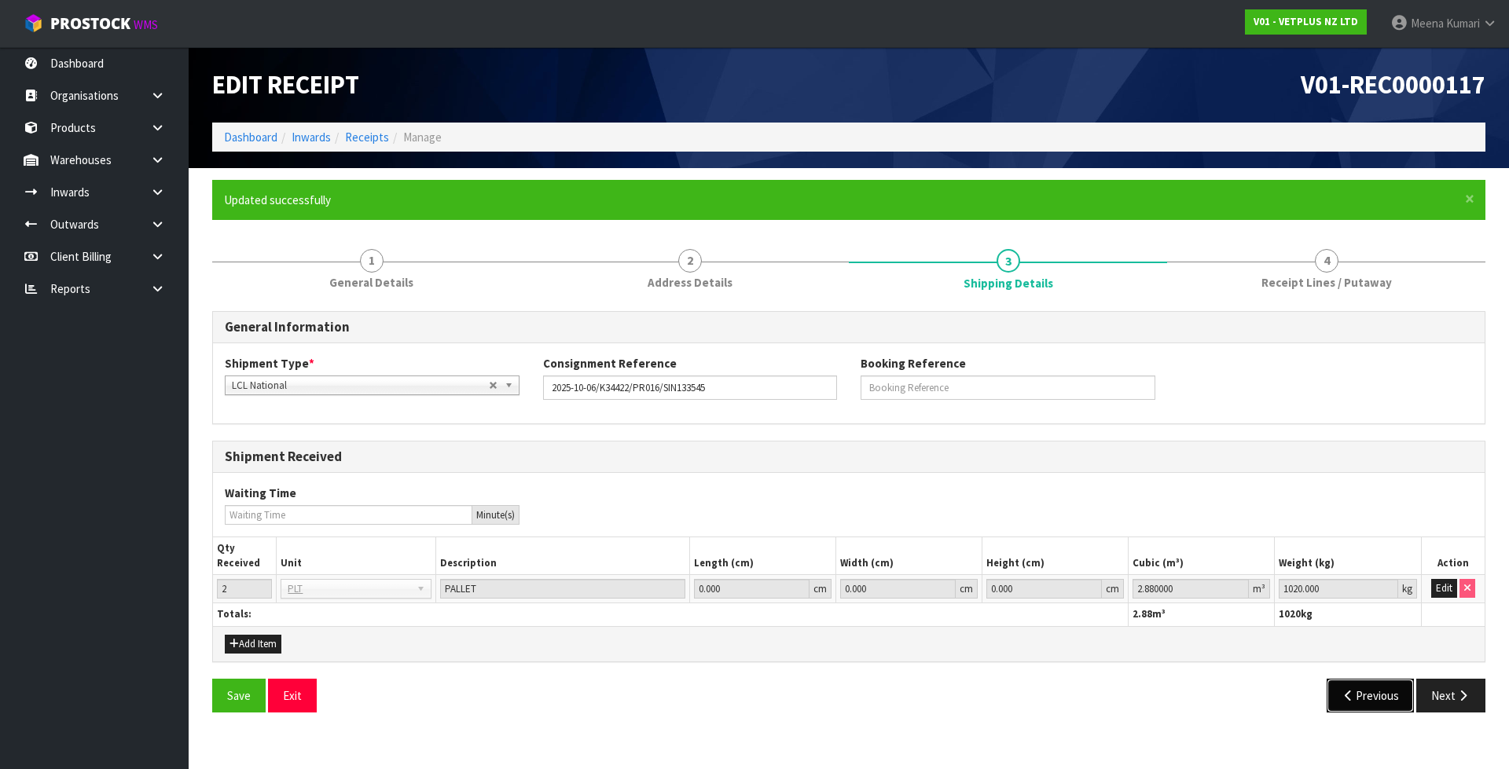
click at [1371, 704] on button "Previous" at bounding box center [1370, 696] width 88 height 34
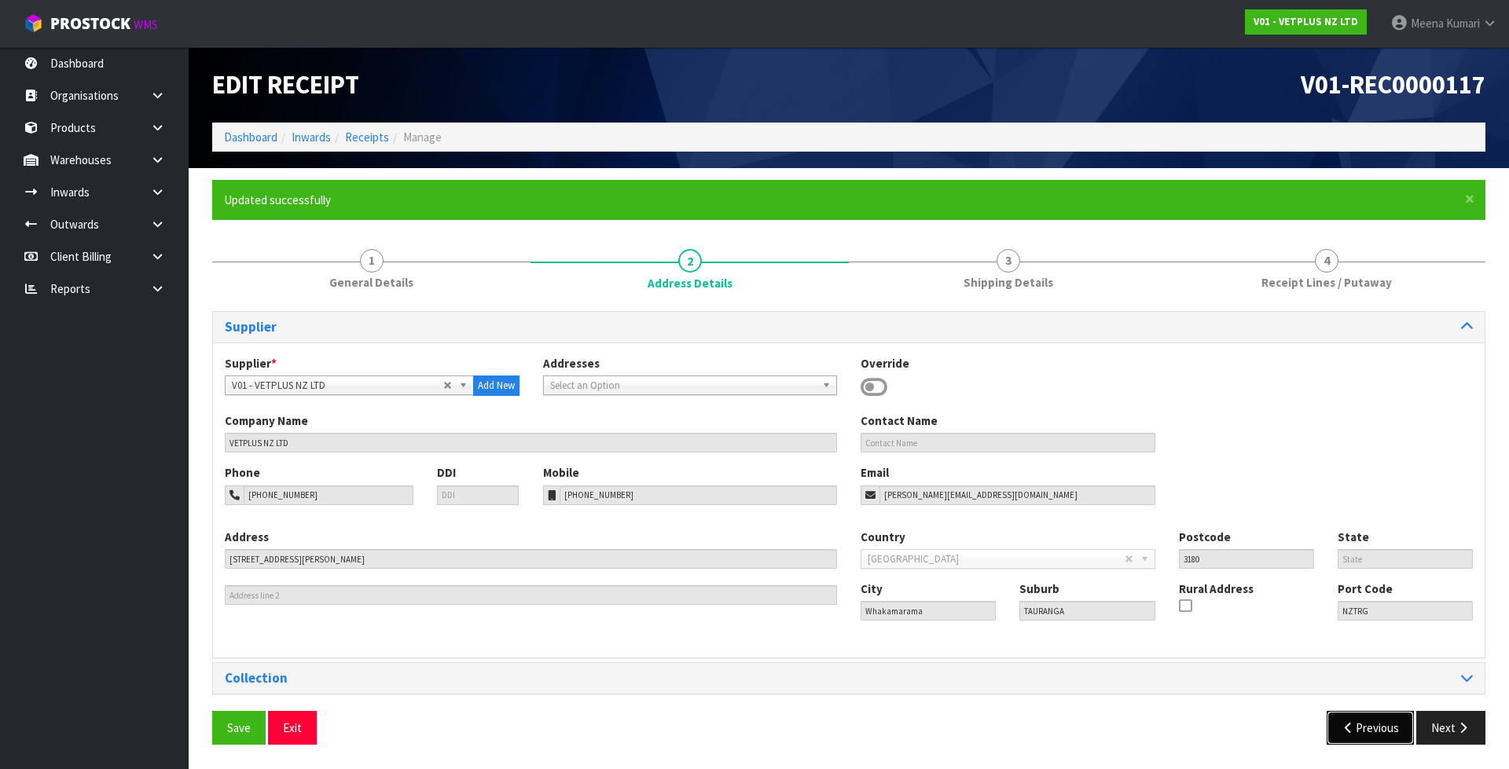
click at [1365, 722] on button "Previous" at bounding box center [1370, 728] width 88 height 34
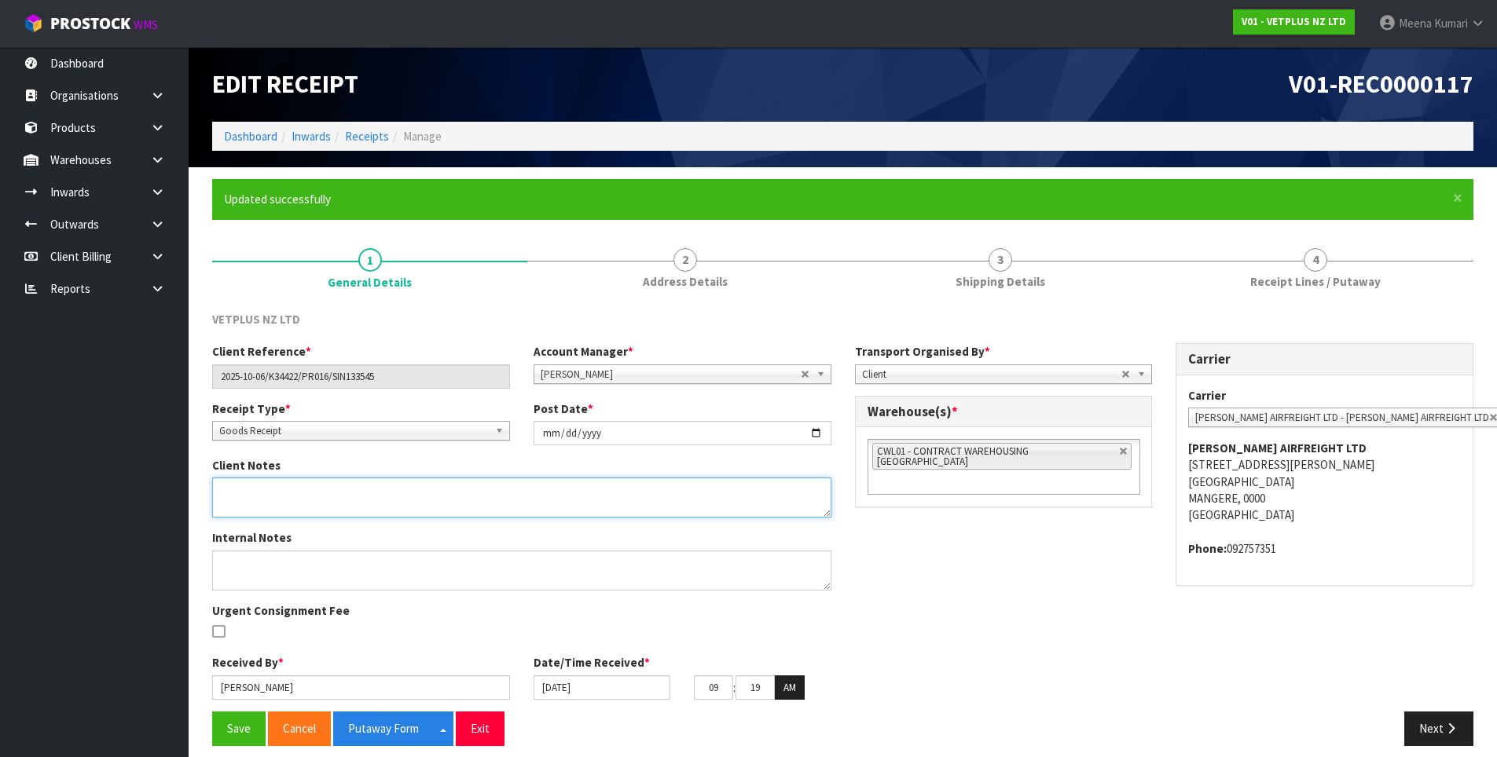
click at [332, 495] on textarea at bounding box center [521, 498] width 619 height 40
paste textarea "60100"
drag, startPoint x: 240, startPoint y: 496, endPoint x: 186, endPoint y: 498, distance: 53.5
click at [186, 498] on body "Toggle navigation ProStock WMS V01 - VETPLUS NZ LTD Meena Kumari Logout Dashboa…" at bounding box center [748, 378] width 1497 height 757
click at [259, 486] on textarea at bounding box center [521, 498] width 619 height 40
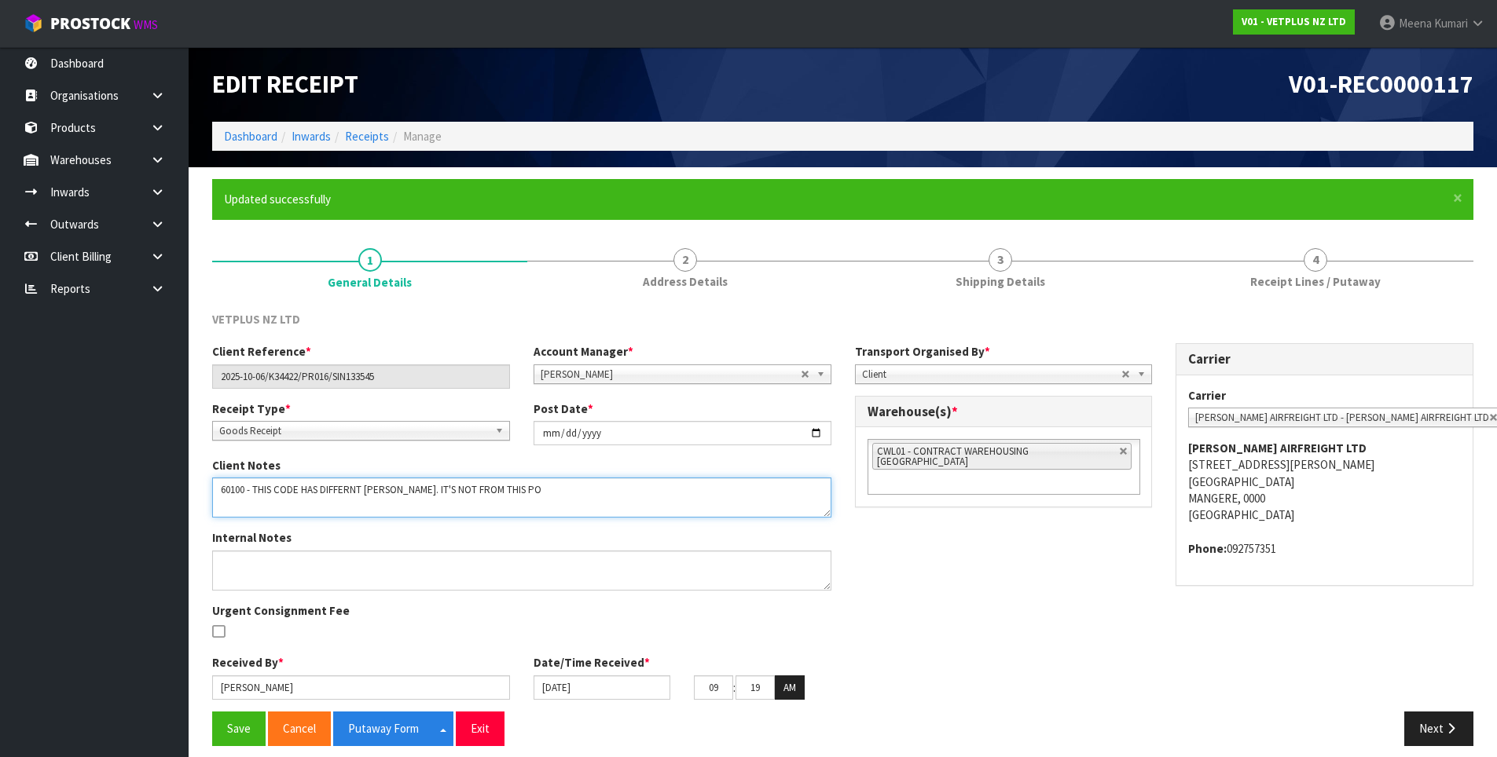
drag, startPoint x: 488, startPoint y: 493, endPoint x: 383, endPoint y: 498, distance: 105.4
click at [383, 498] on textarea at bounding box center [521, 498] width 619 height 40
click at [522, 477] on div "Client Notes" at bounding box center [521, 487] width 643 height 60
click at [247, 489] on textarea at bounding box center [521, 498] width 619 height 40
click at [289, 490] on textarea at bounding box center [521, 498] width 619 height 40
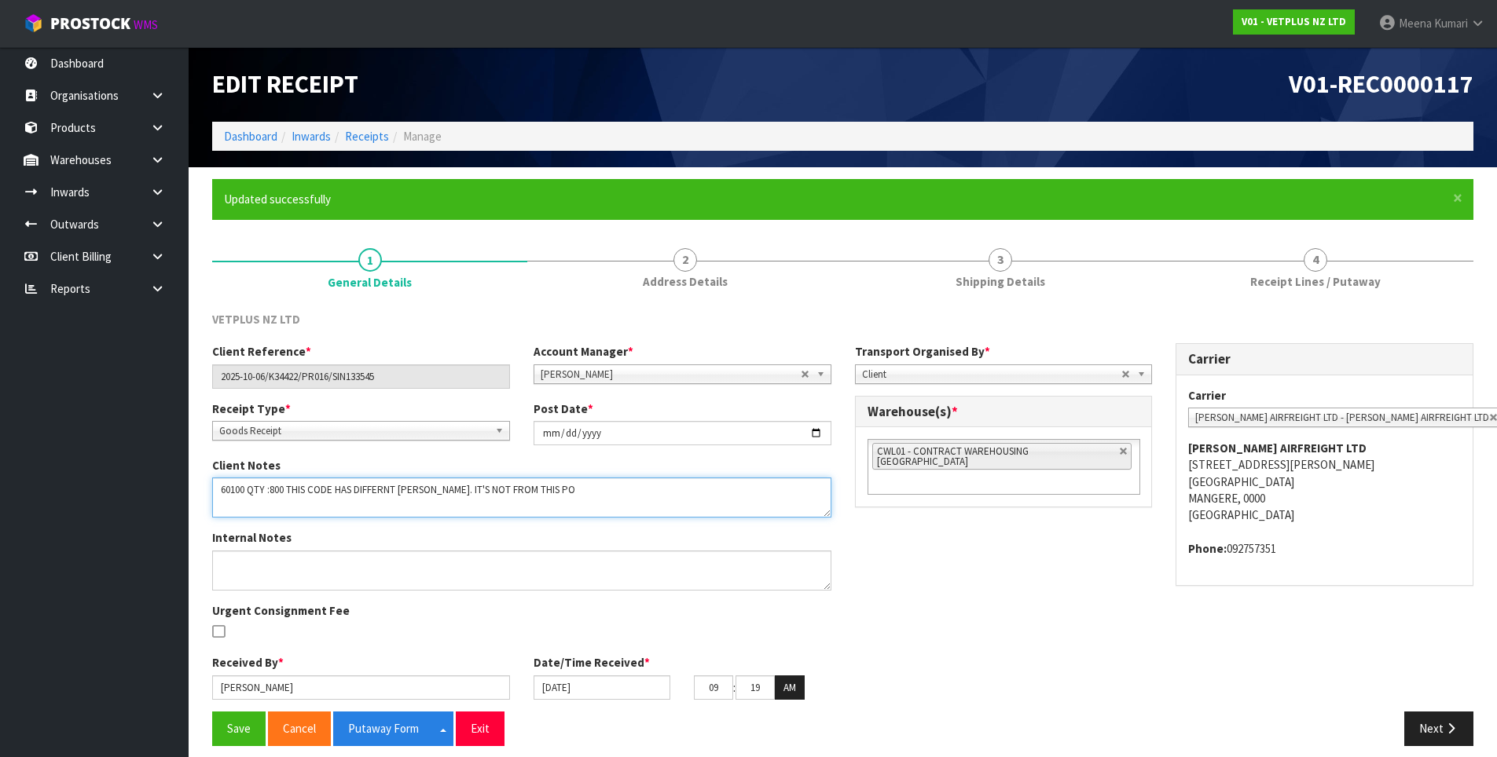
click at [247, 493] on textarea at bounding box center [521, 498] width 619 height 40
click at [295, 489] on textarea at bounding box center [521, 498] width 619 height 40
click at [562, 484] on textarea at bounding box center [521, 498] width 619 height 40
type textarea "60100 - QTY :800 - THIS CODE HAS DIFFERNT PO. IT'S NOT FROM THIS PO"
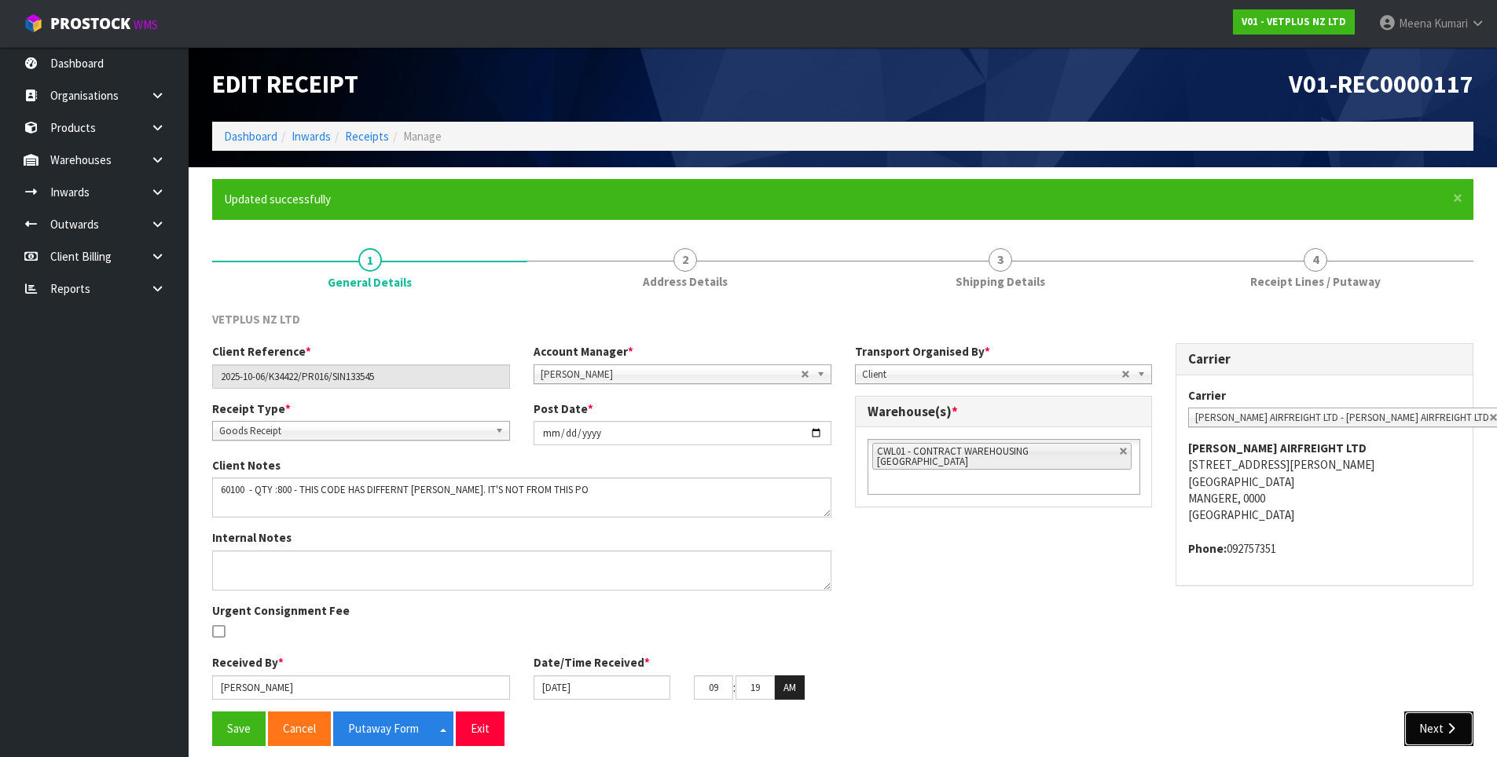
click at [1419, 730] on button "Next" at bounding box center [1438, 729] width 69 height 34
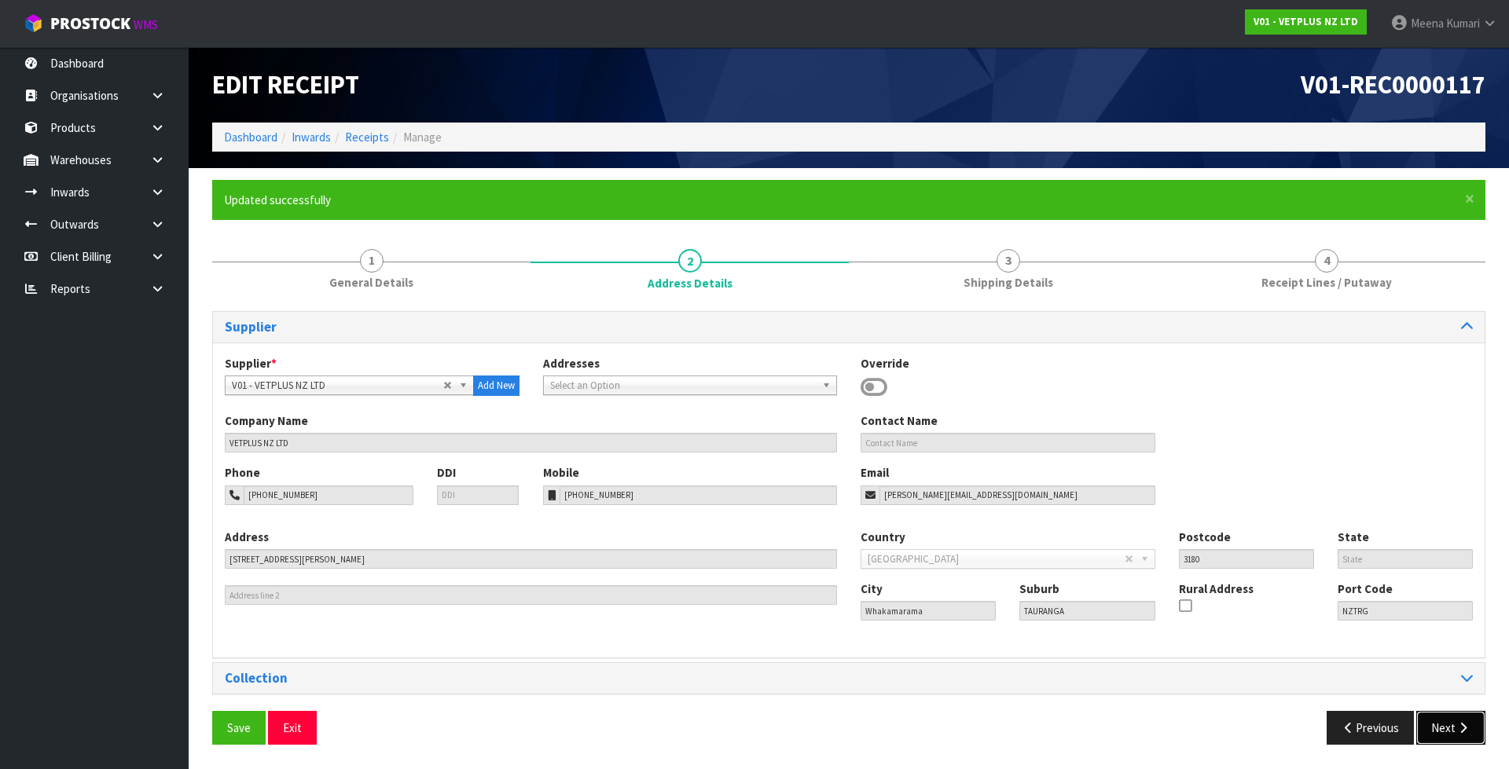
click at [1452, 721] on button "Next" at bounding box center [1450, 728] width 69 height 34
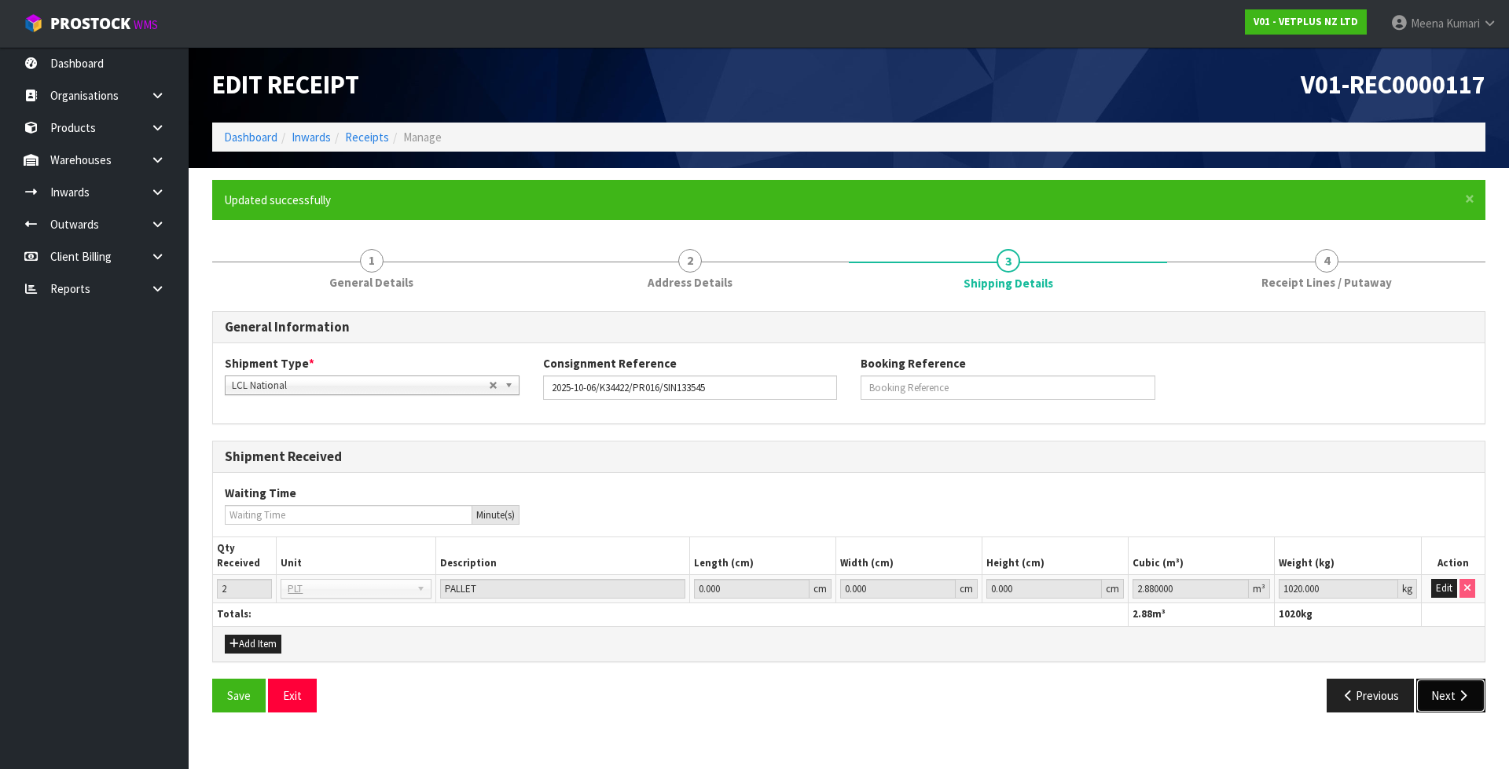
click at [1450, 693] on button "Next" at bounding box center [1450, 696] width 69 height 34
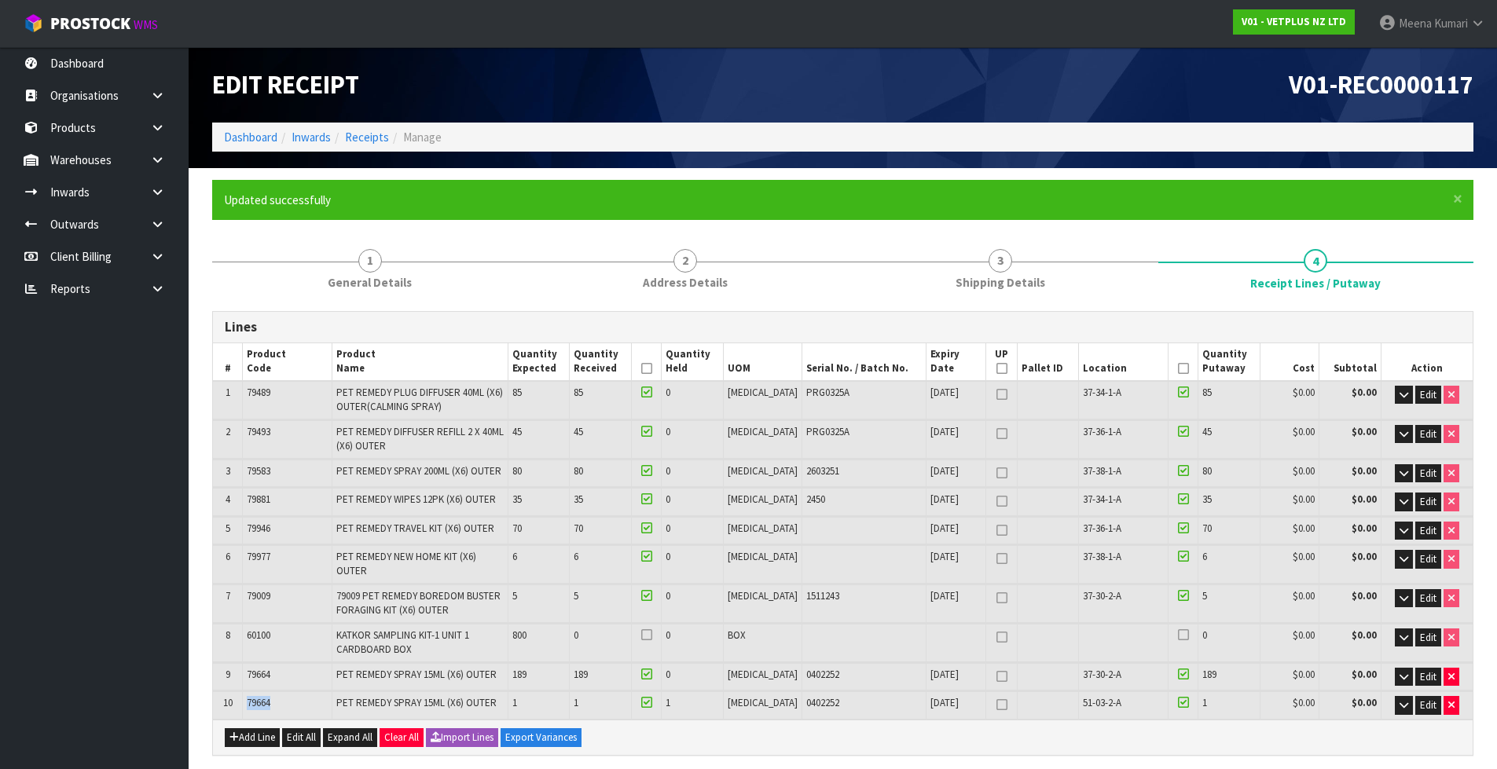
drag, startPoint x: 303, startPoint y: 689, endPoint x: 246, endPoint y: 689, distance: 57.4
click at [246, 691] on td "79664" at bounding box center [287, 704] width 89 height 27
copy span "79664"
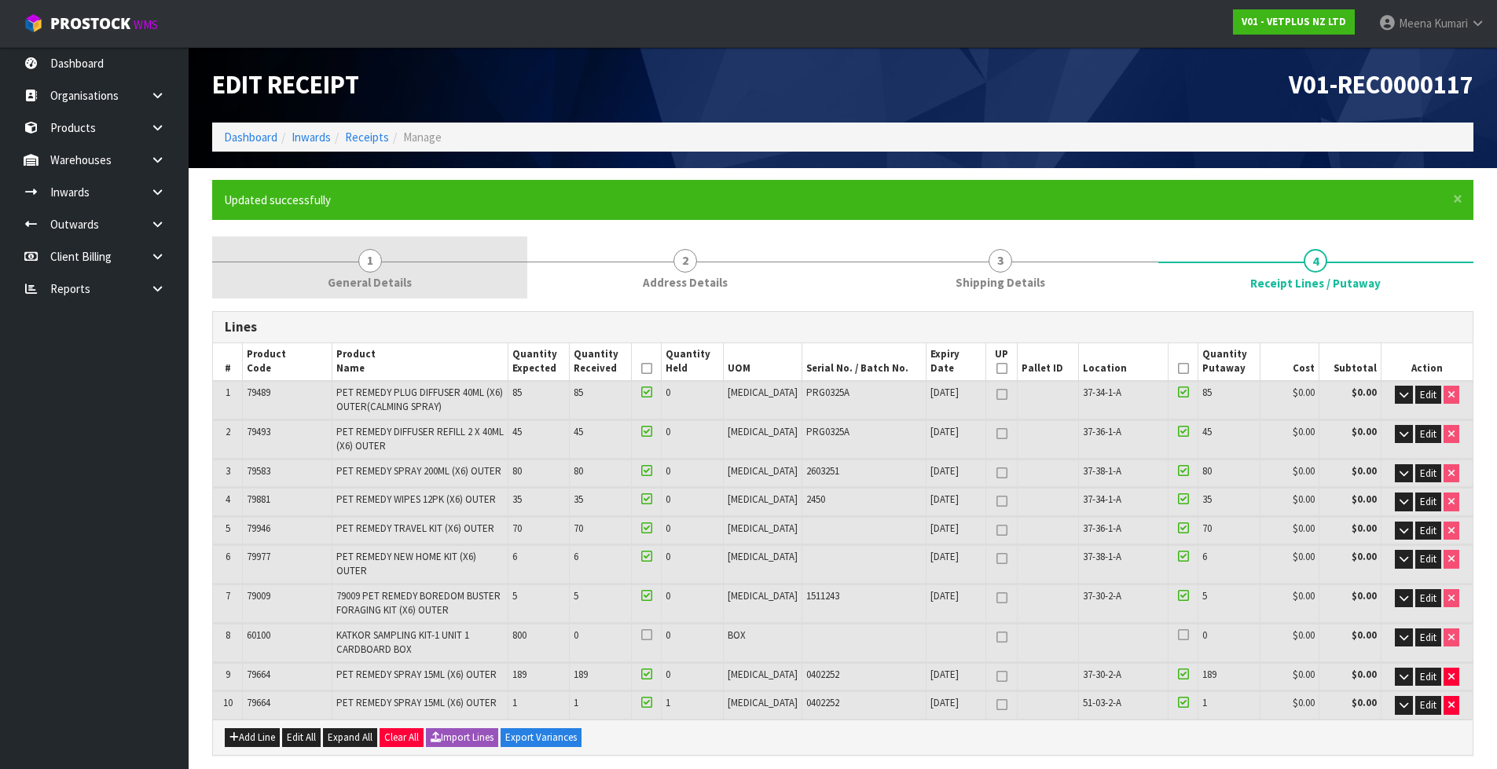
click at [411, 269] on link "1 General Details" at bounding box center [369, 267] width 315 height 62
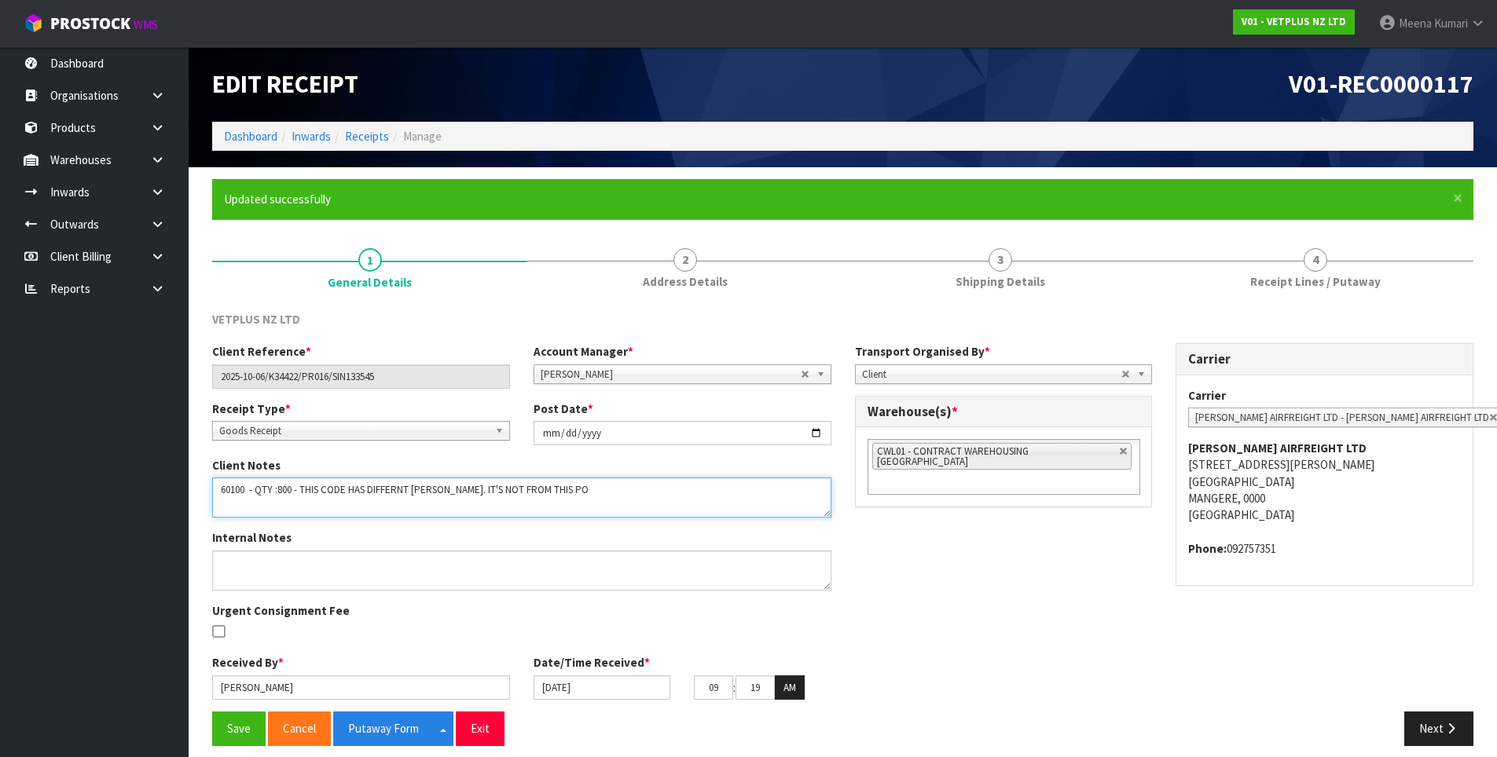
click at [262, 508] on textarea at bounding box center [521, 498] width 619 height 40
click at [550, 482] on textarea at bounding box center [521, 498] width 619 height 40
paste textarea "79664"
type textarea "60100 - QTY :800 - THIS CODE HAS DIFFERNT PO. IT'S NOT FROM THIS PO 79664 - 1 P…"
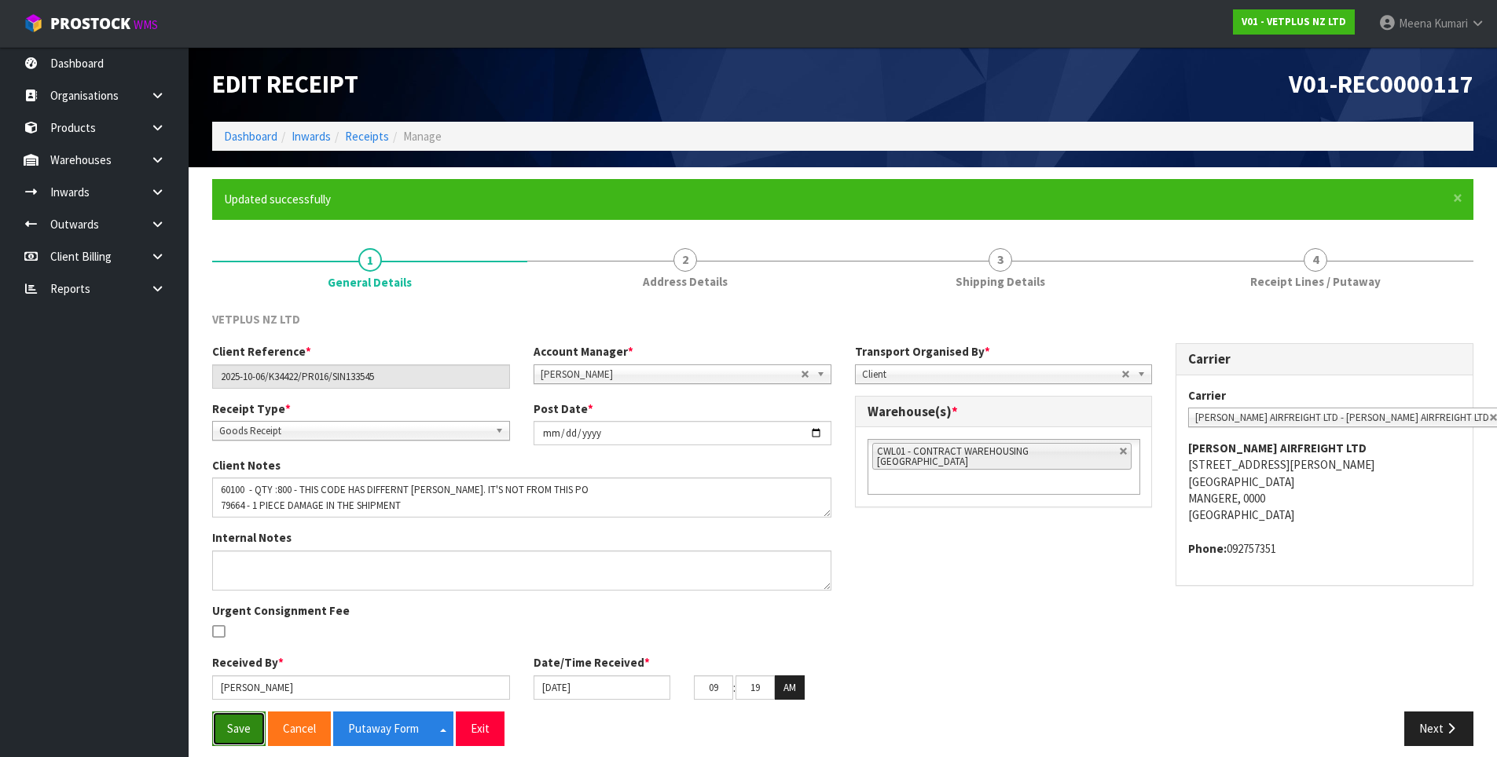
click at [232, 733] on button "Save" at bounding box center [238, 729] width 53 height 34
click at [270, 137] on link "Dashboard" at bounding box center [250, 136] width 53 height 15
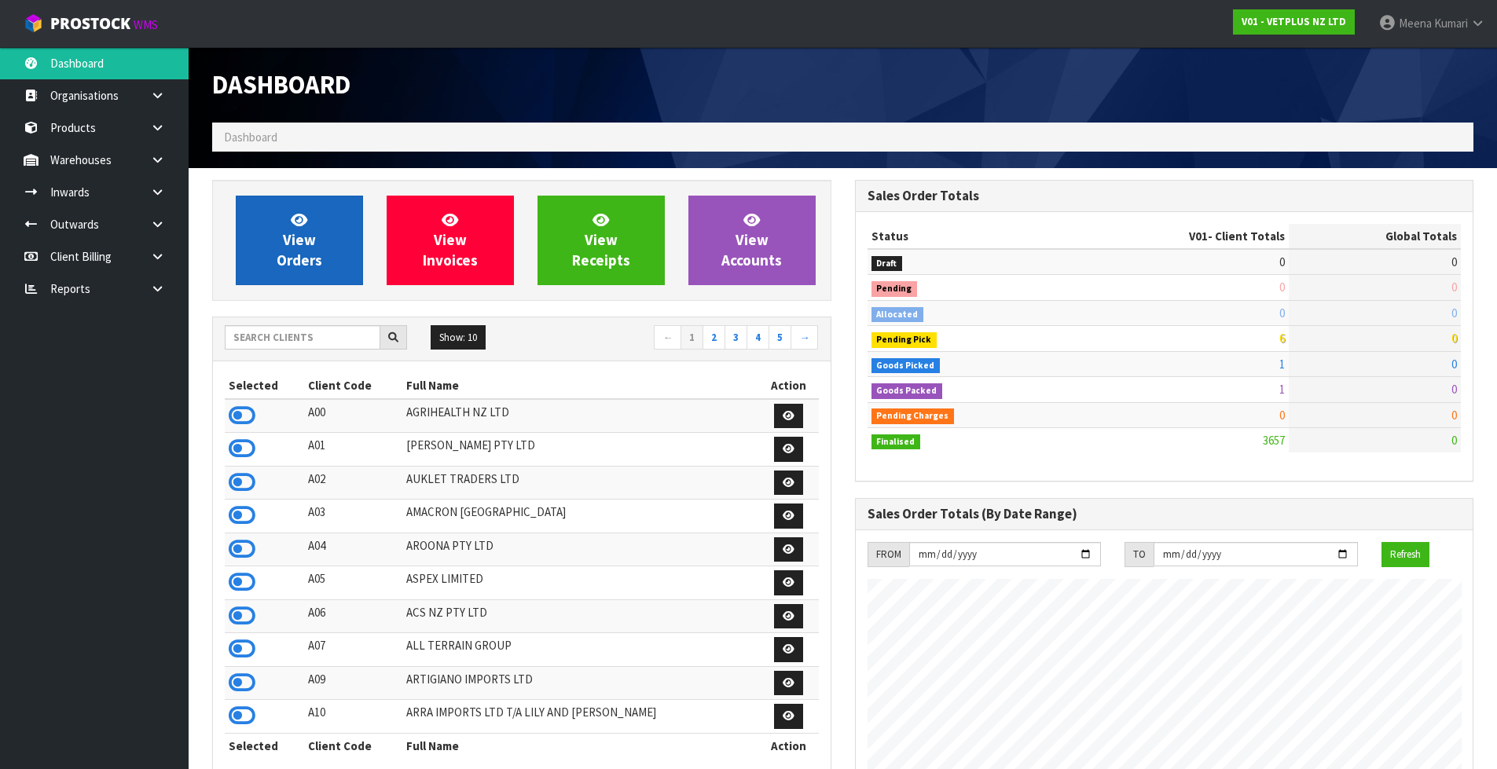
scroll to position [1190, 642]
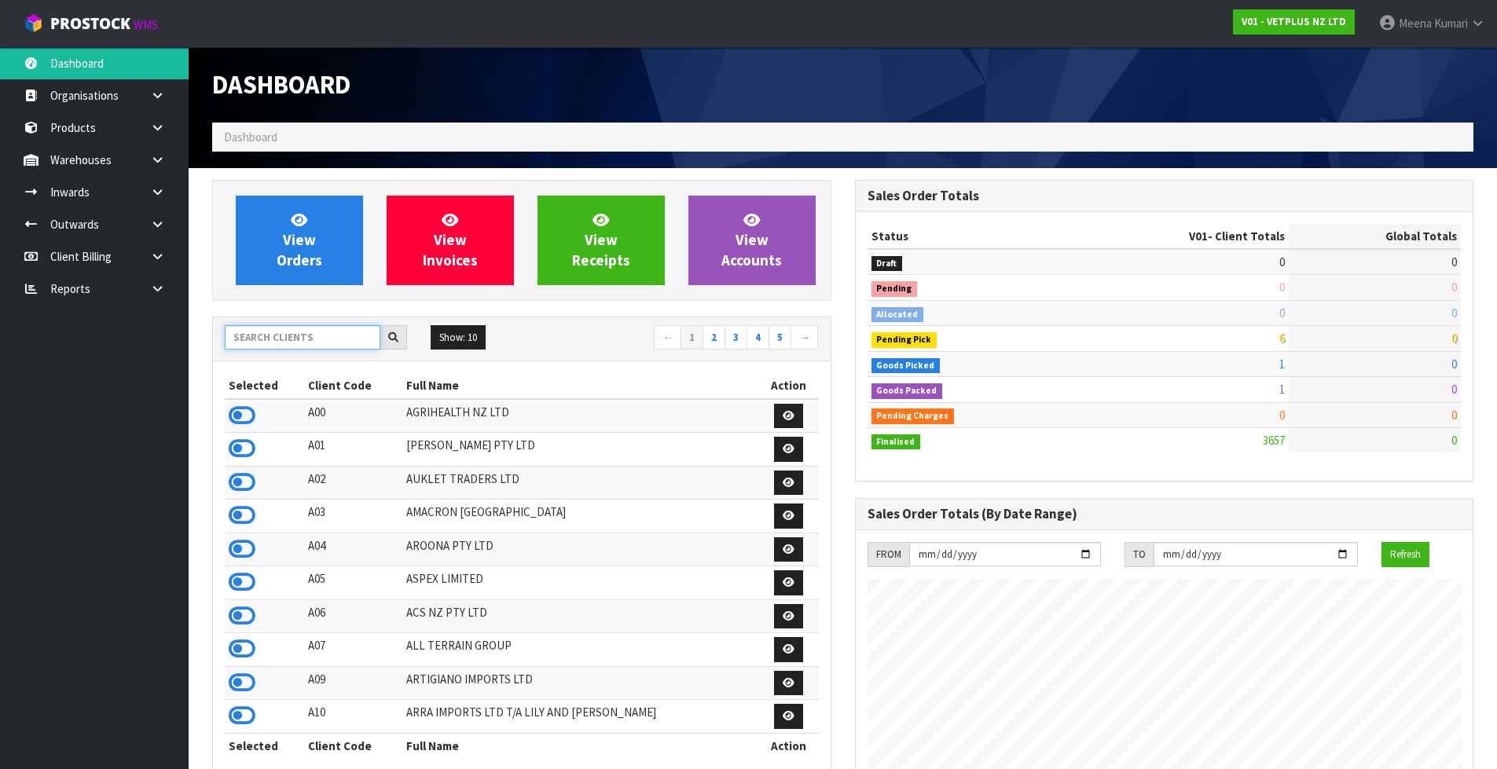
click at [276, 338] on input "text" at bounding box center [303, 337] width 156 height 24
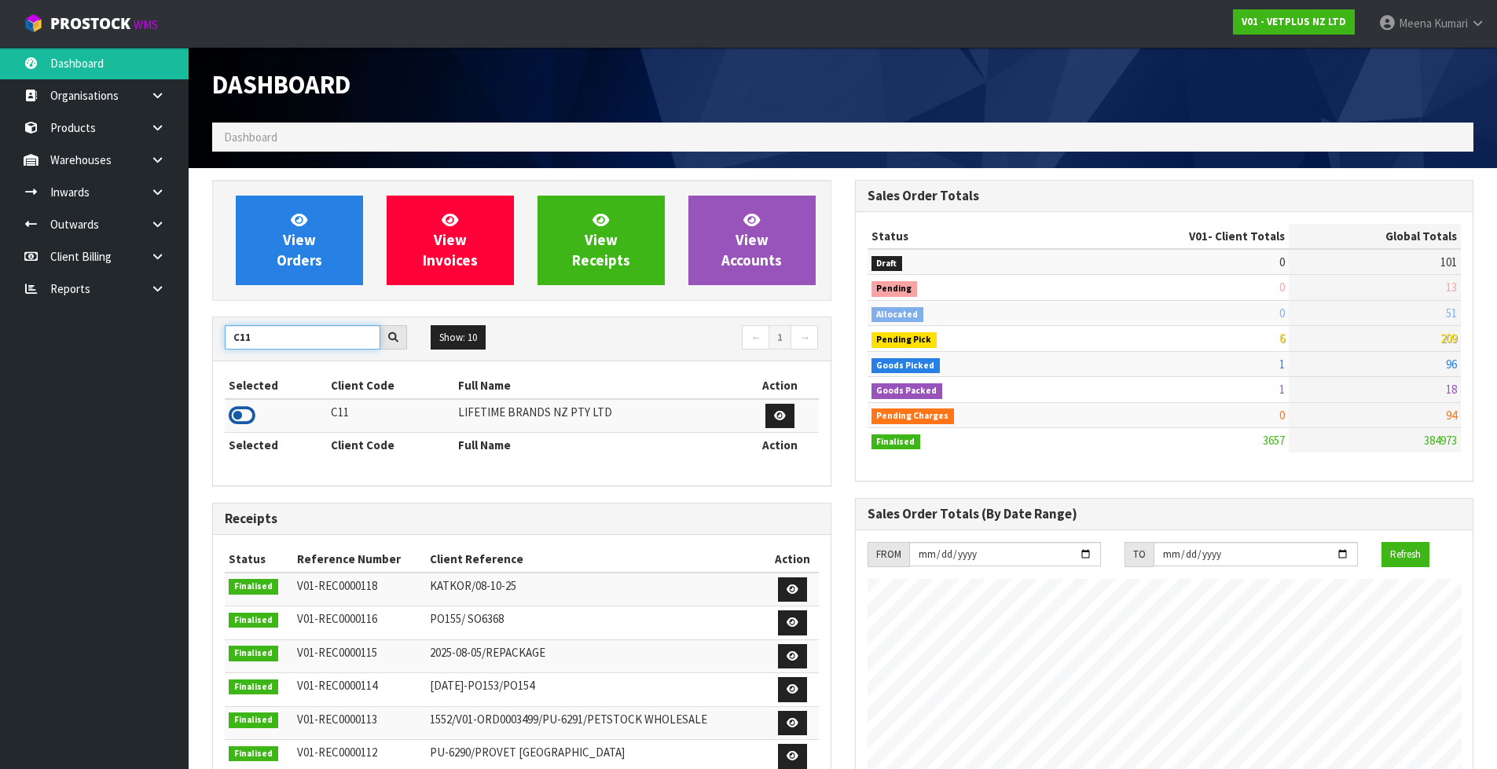
type input "C11"
click at [252, 413] on icon at bounding box center [242, 416] width 27 height 24
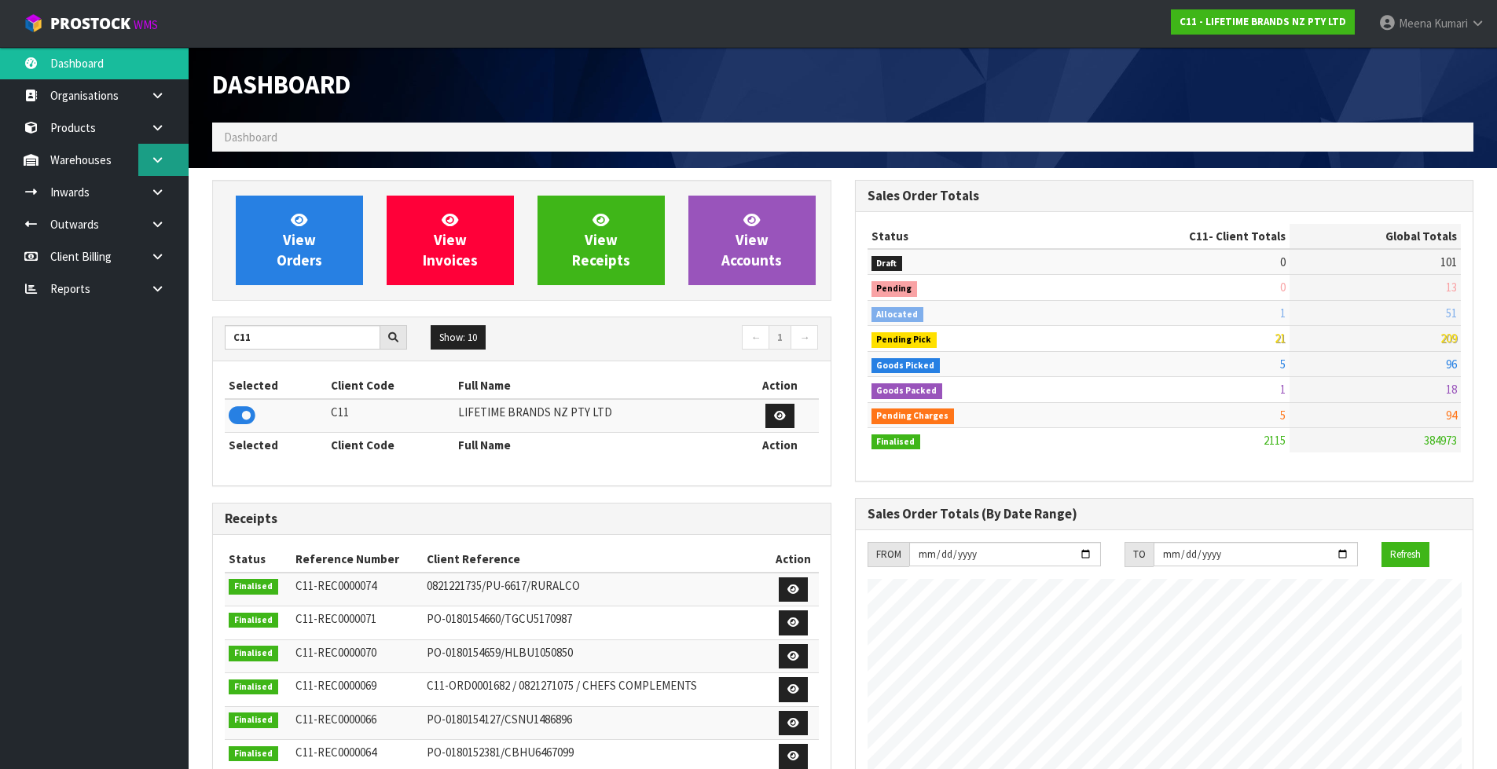
click at [173, 167] on link at bounding box center [163, 160] width 50 height 32
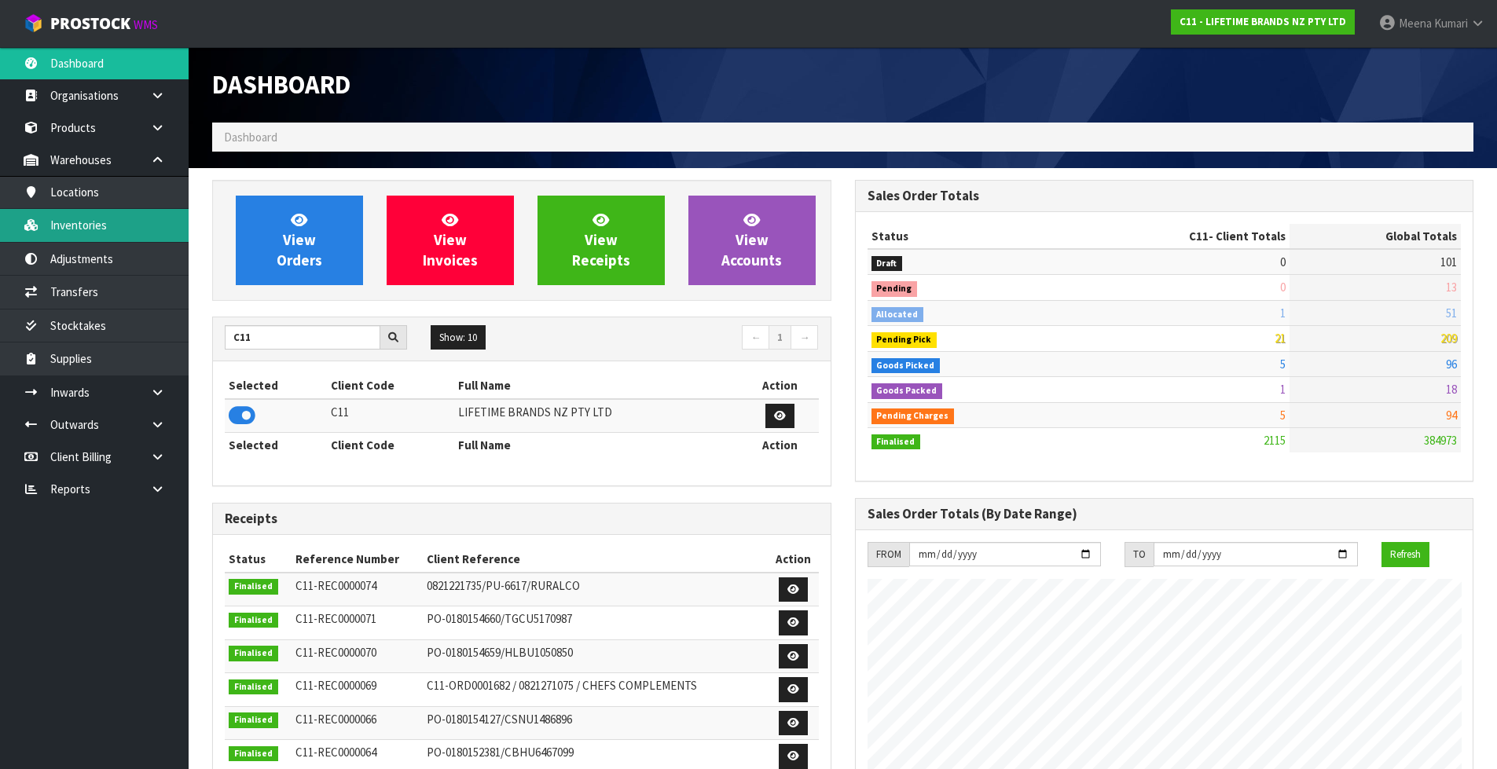
click at [156, 223] on link "Inventories" at bounding box center [94, 225] width 189 height 32
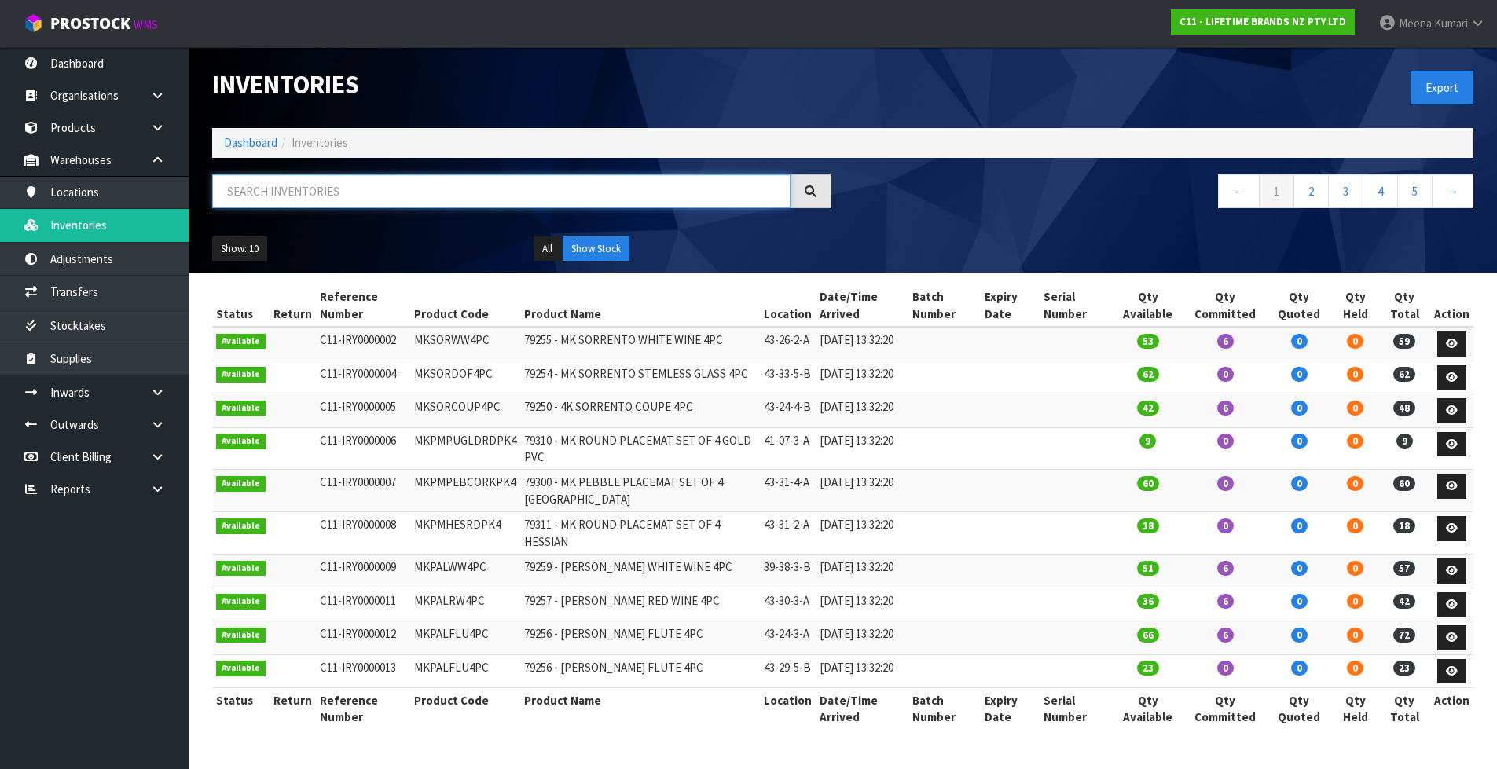
click at [377, 178] on input "text" at bounding box center [501, 191] width 578 height 34
paste input "MKJDSRVPLATOV"
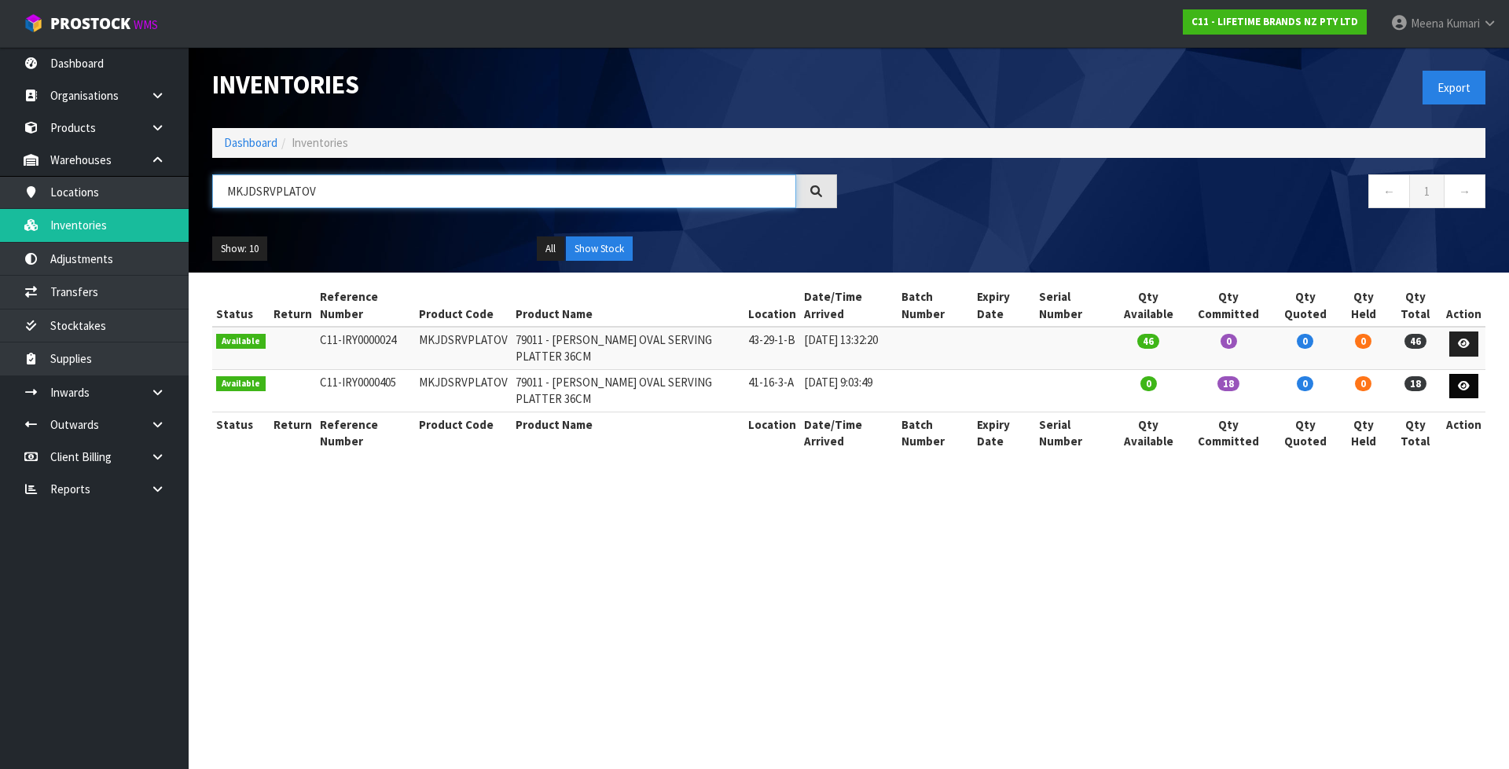
type input "MKJDSRVPLATOV"
click at [1466, 388] on icon at bounding box center [1463, 386] width 12 height 10
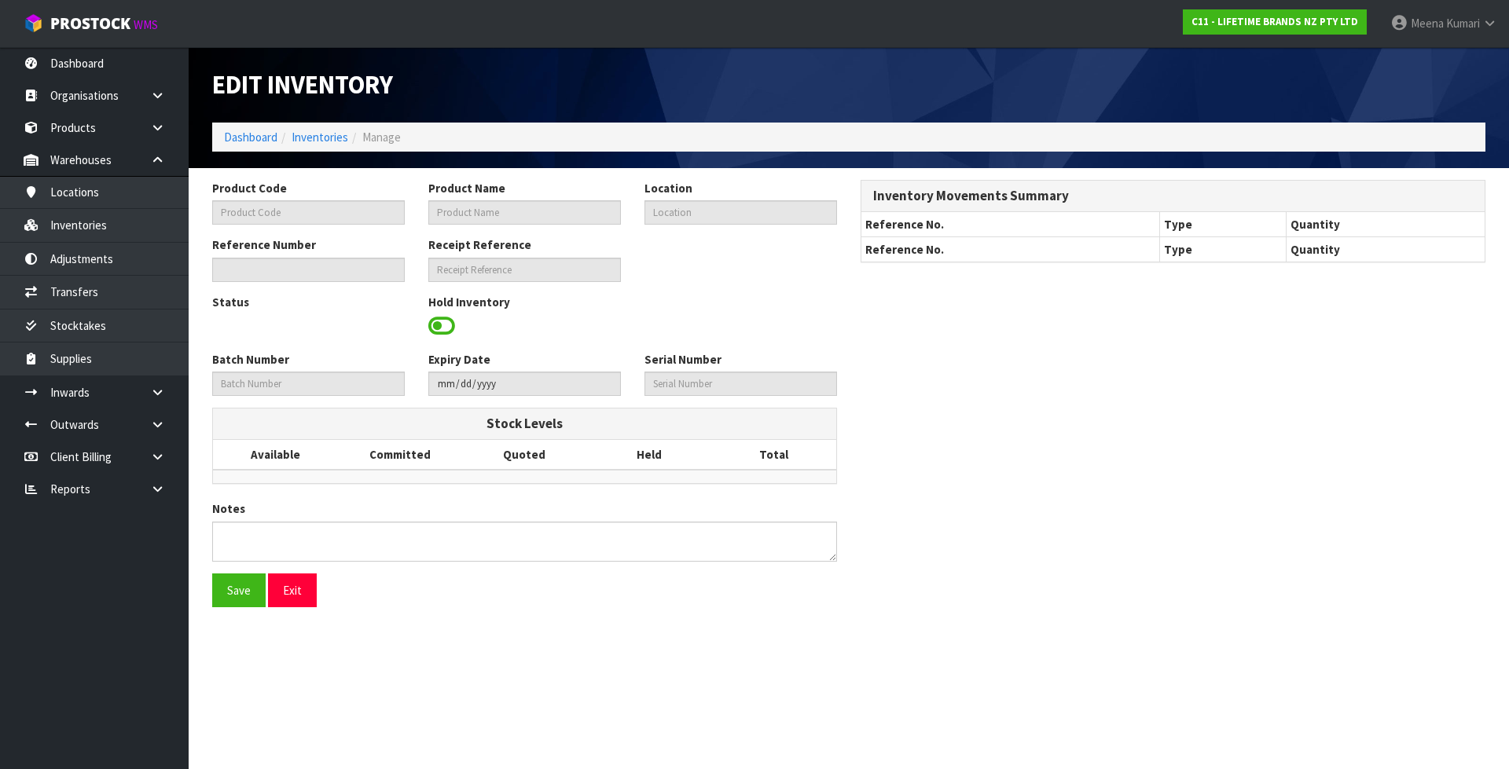
type input "MKJDSRVPLATOV"
type input "79011 - [PERSON_NAME] OVAL SERVING PLATTER 36CM"
type input "41-16-3-A"
type input "C11-IRY0000405"
type input "C11-REC0000008"
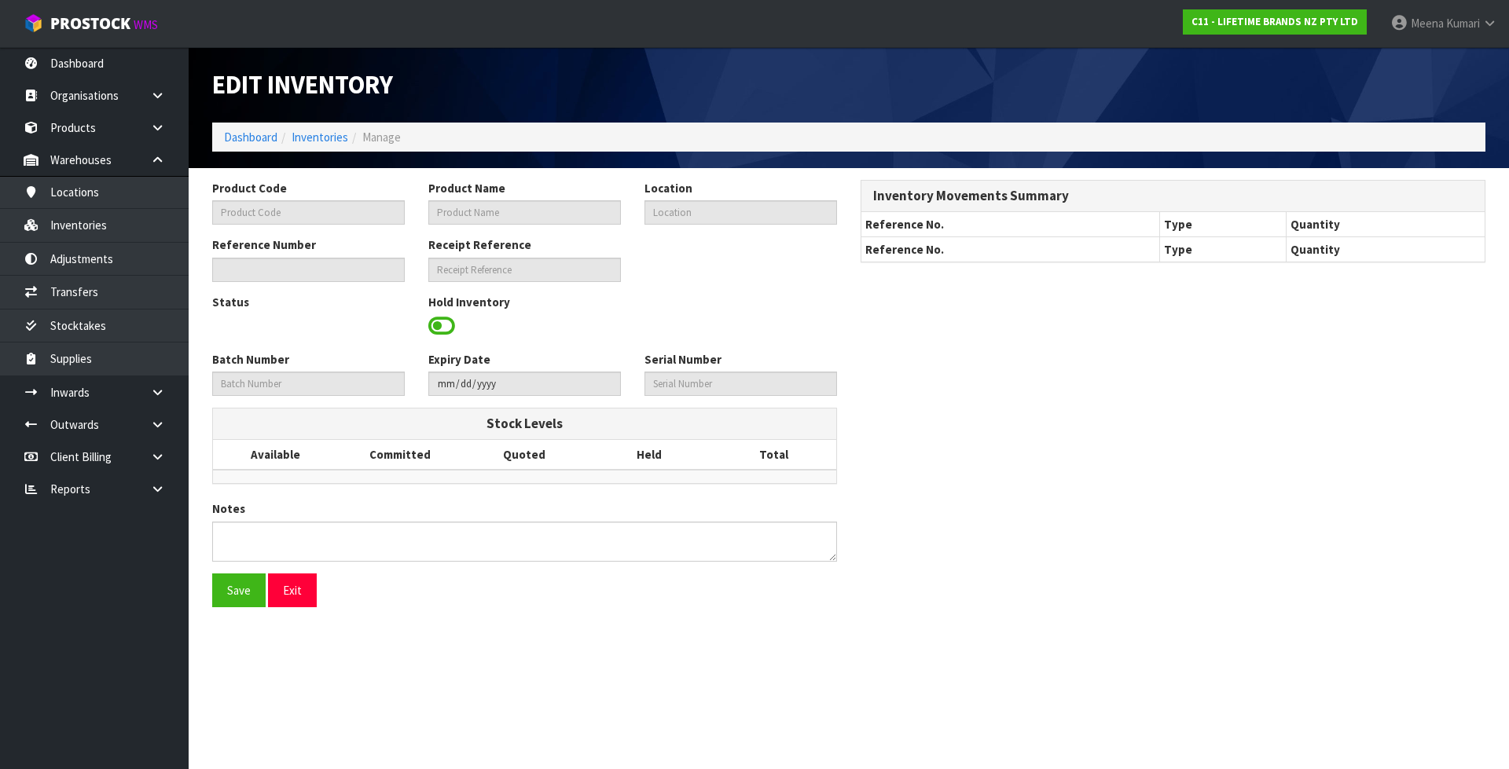
type textarea "WE HAVE 2 AVAILABLE AND 16 MISSING SO IAM HOLDING THIS INVENTORY LINE UNTIL SOR…"
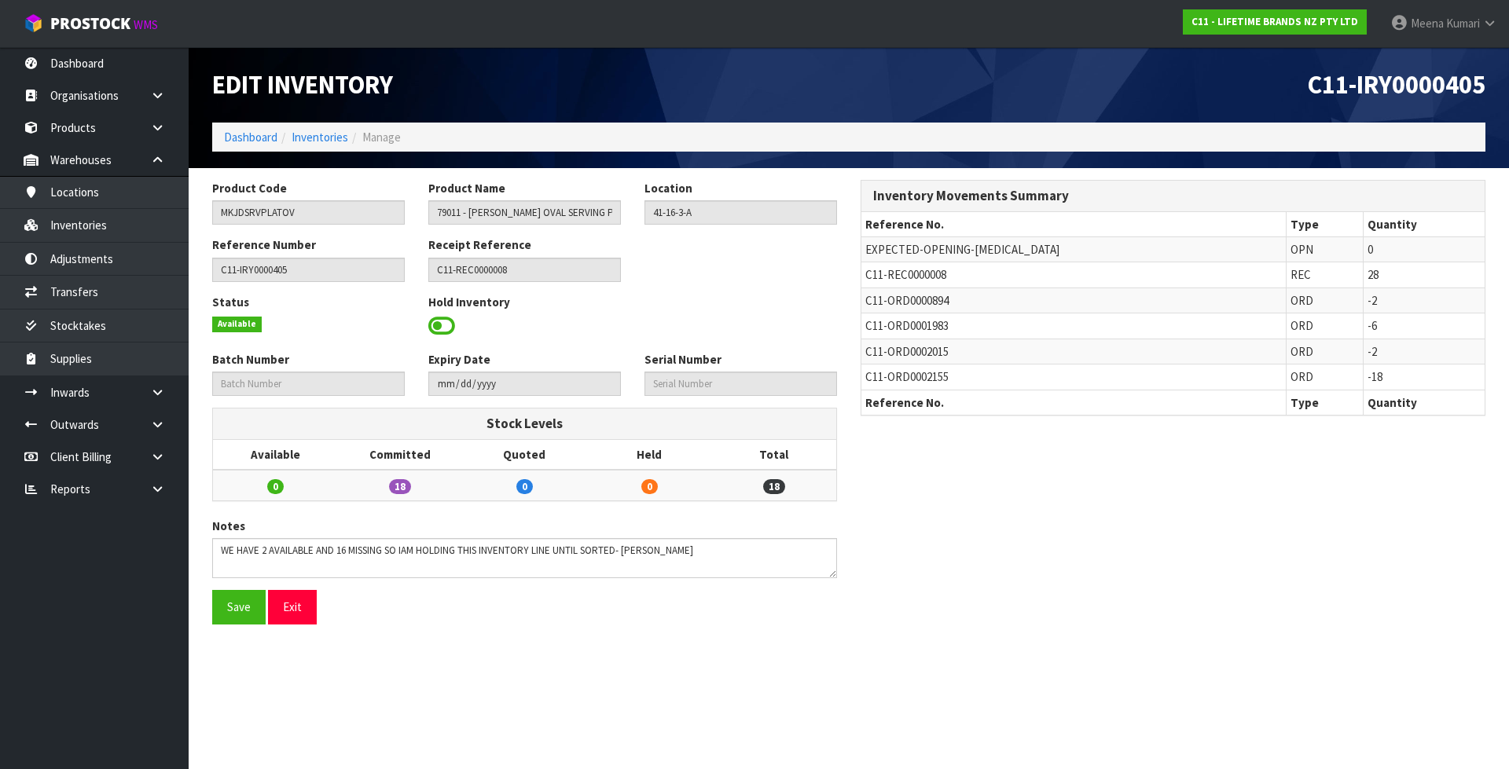
click at [882, 379] on span "C11-ORD0002155" at bounding box center [906, 376] width 83 height 15
copy tr "C11-ORD0002155"
click at [155, 420] on icon at bounding box center [157, 425] width 15 height 12
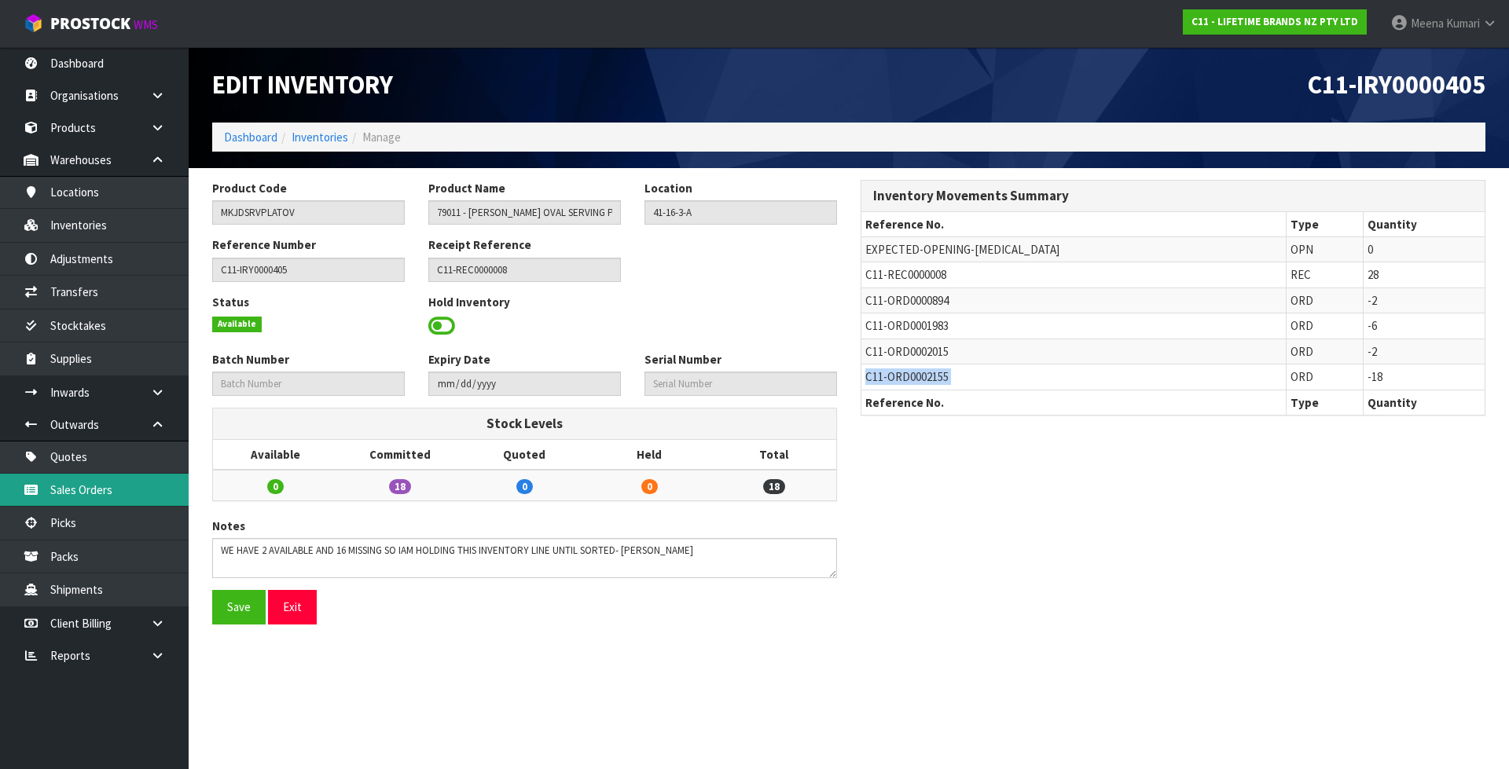
click at [126, 496] on link "Sales Orders" at bounding box center [94, 490] width 189 height 32
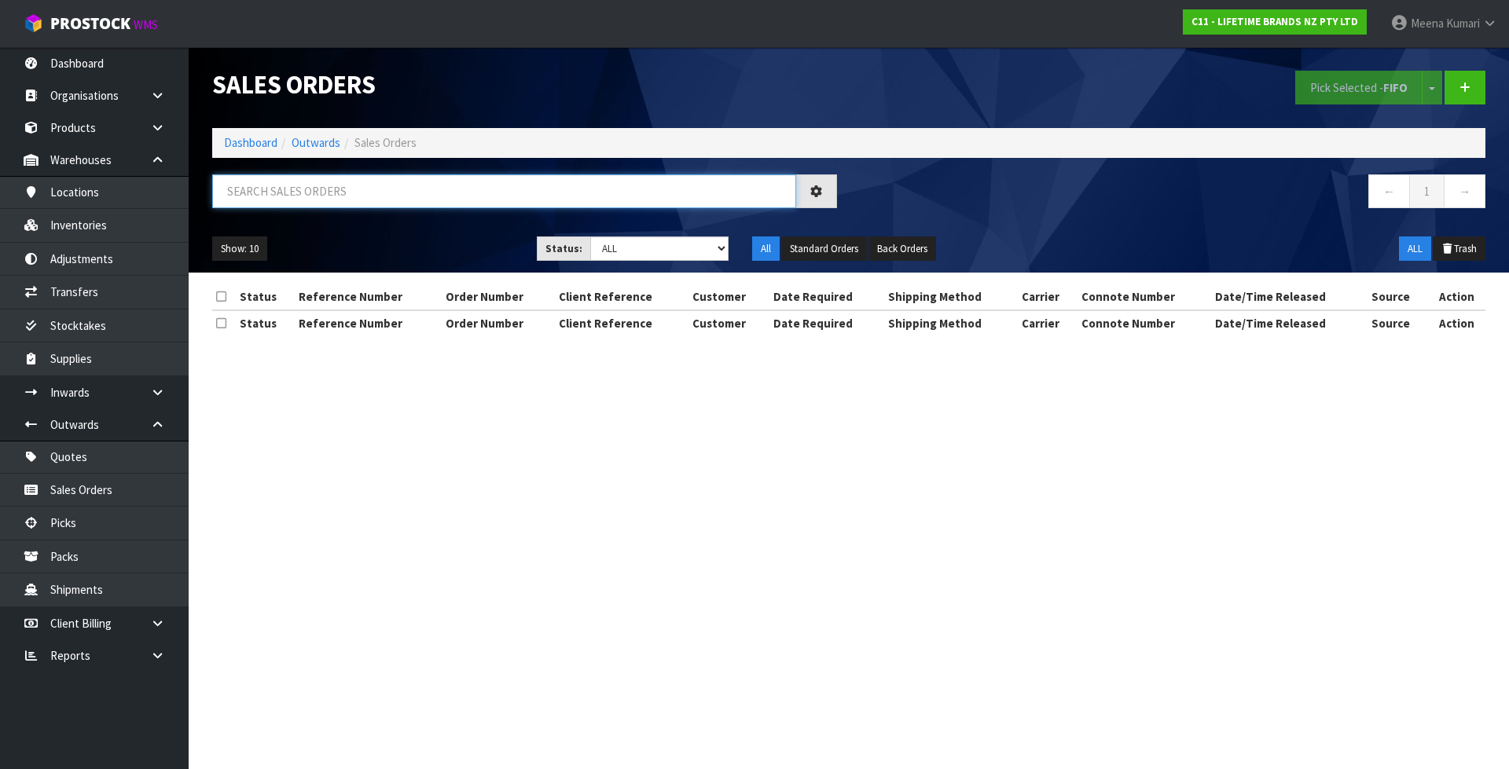
click at [361, 187] on input "text" at bounding box center [504, 191] width 584 height 34
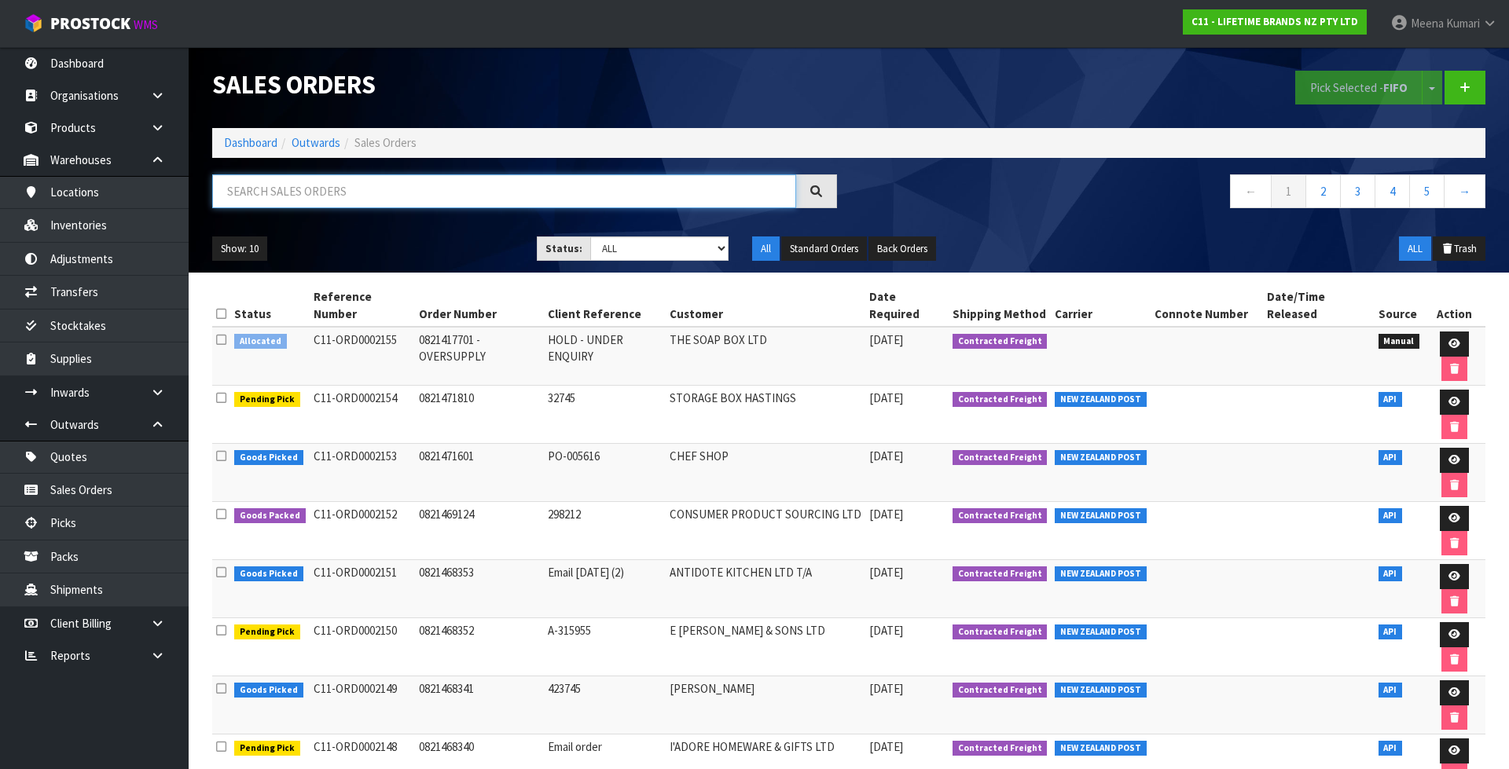
paste input "C11-ORD0002155"
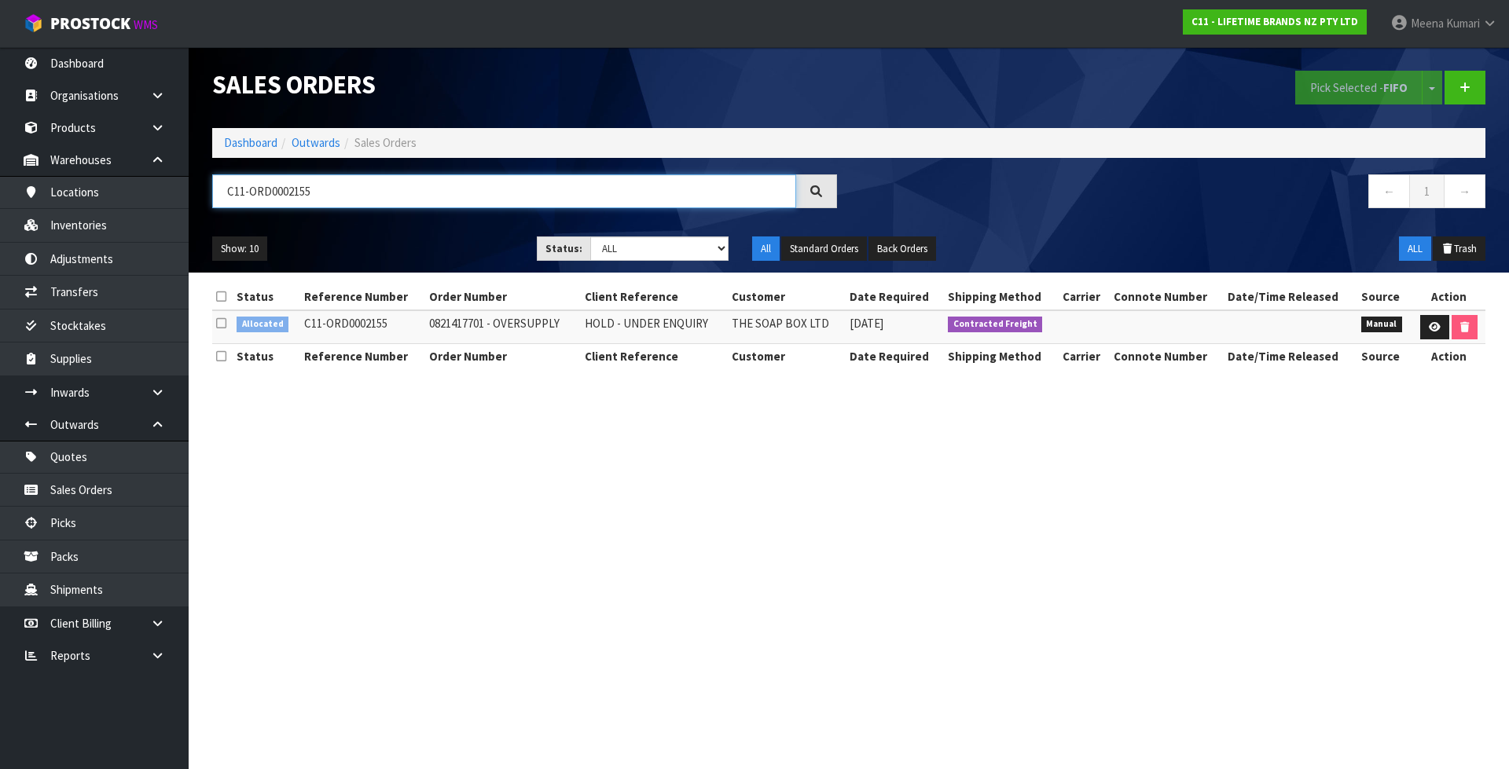
type input "C11-ORD0002155"
click at [1424, 331] on link at bounding box center [1434, 327] width 29 height 25
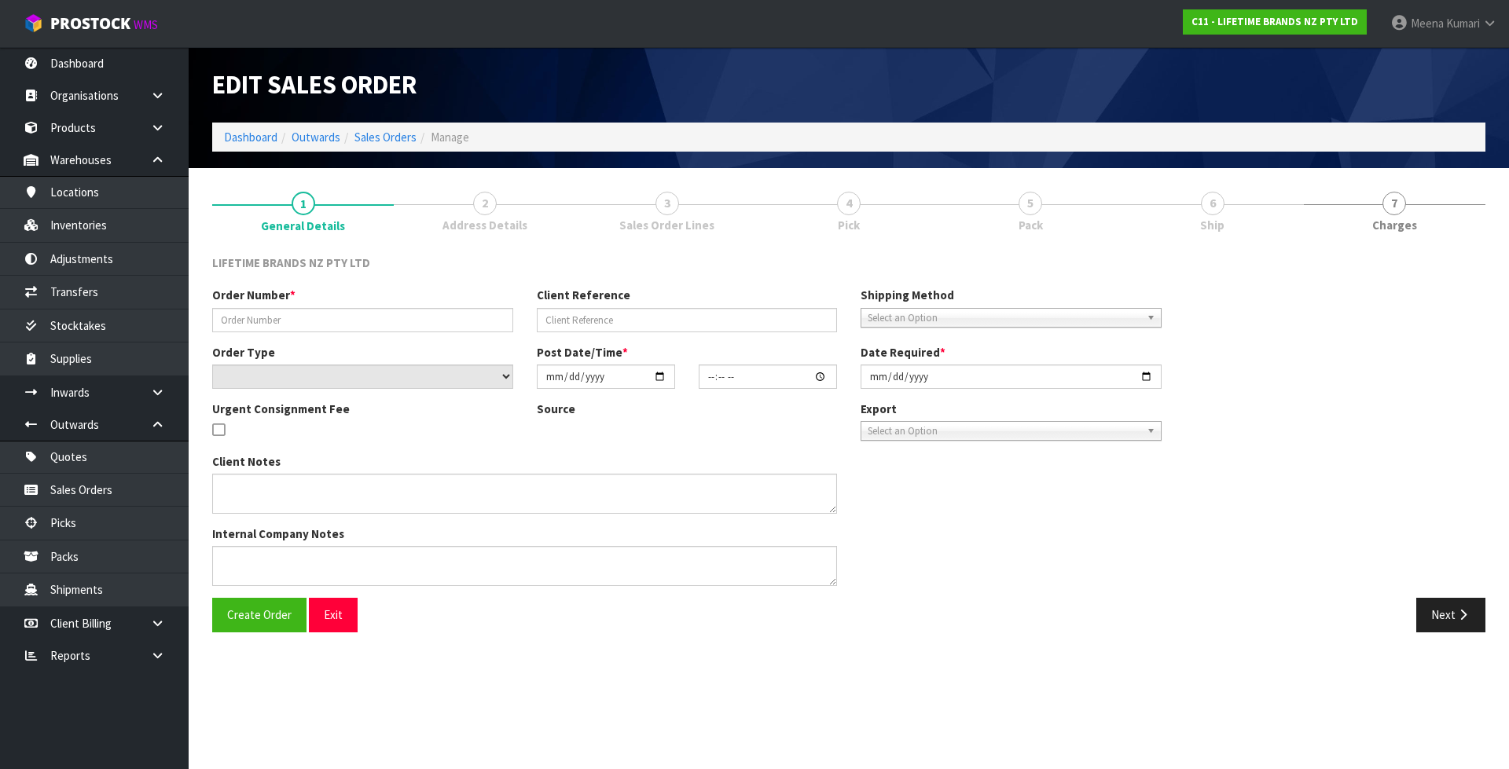
type input "0821417701 - OVERSUPPLY"
type input "HOLD - UNDER ENQUIRY"
select select "number:0"
type input "2025-10-09"
type input "08:40:00.000"
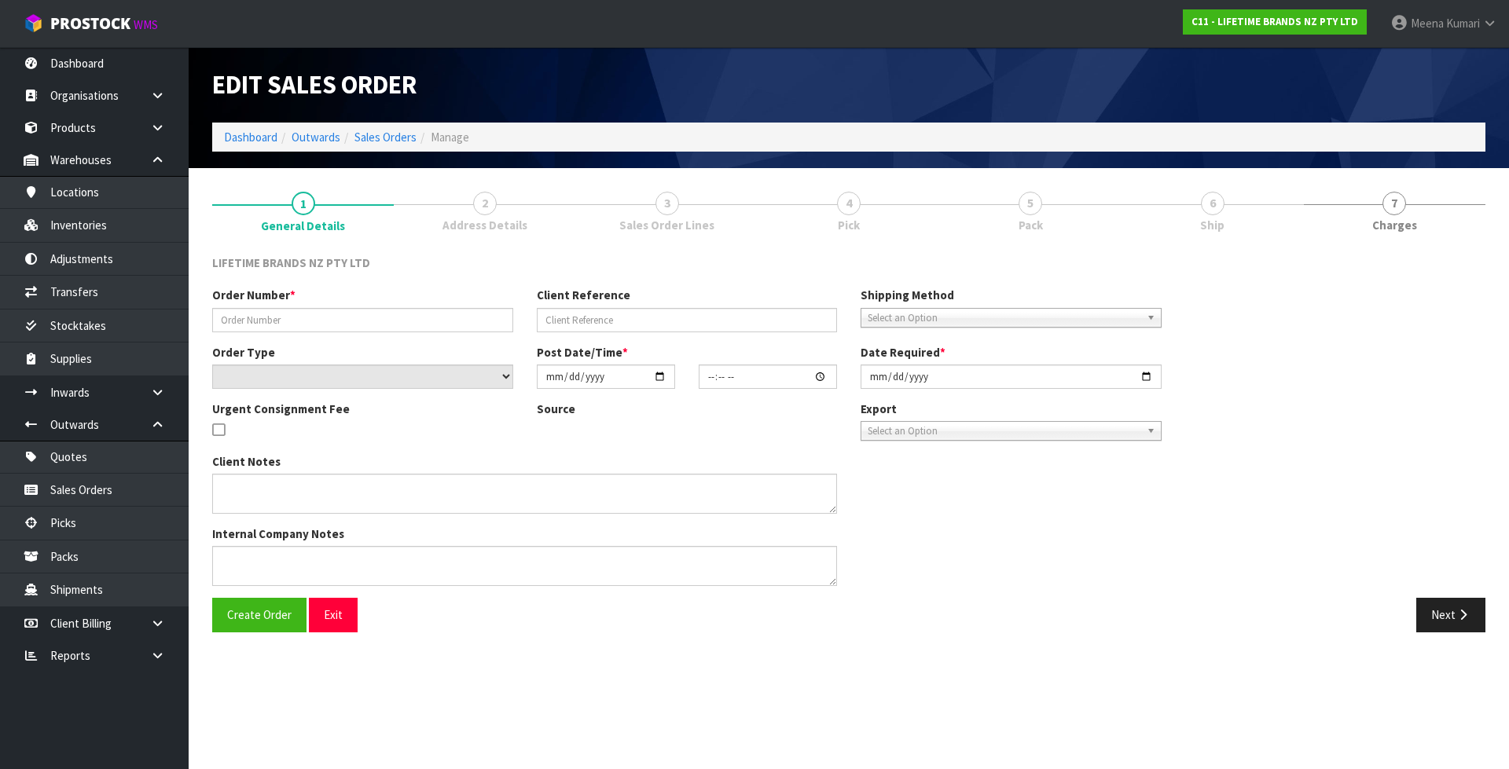
type input "2025-10-09"
type textarea "MKJDSRVPLATOV - 41-16-3-A WE HAVE 2 AVAILABLE AND 16 MISSING SO IAM HOLDING THI…"
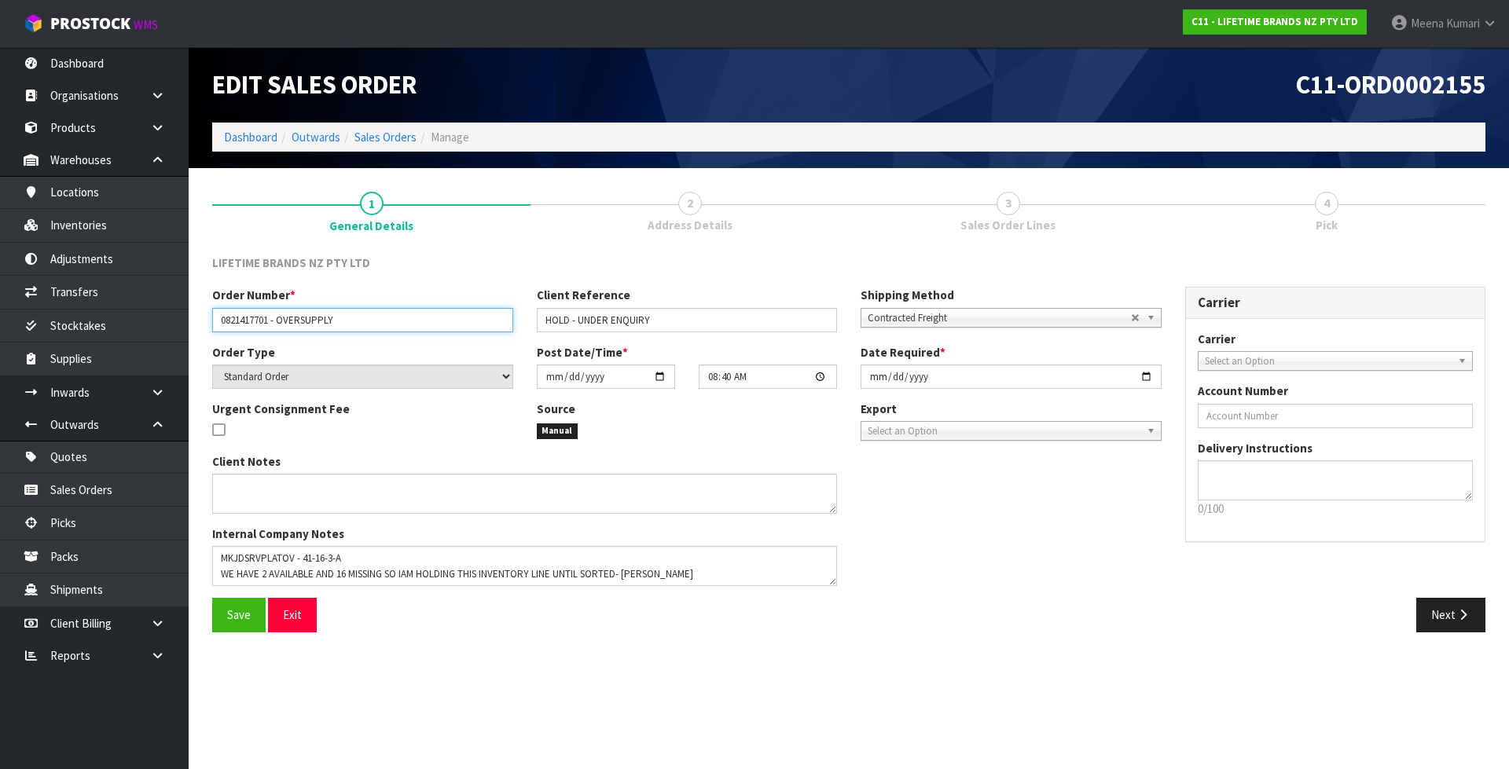
click at [230, 324] on input "0821417701 - OVERSUPPLY" at bounding box center [362, 320] width 301 height 24
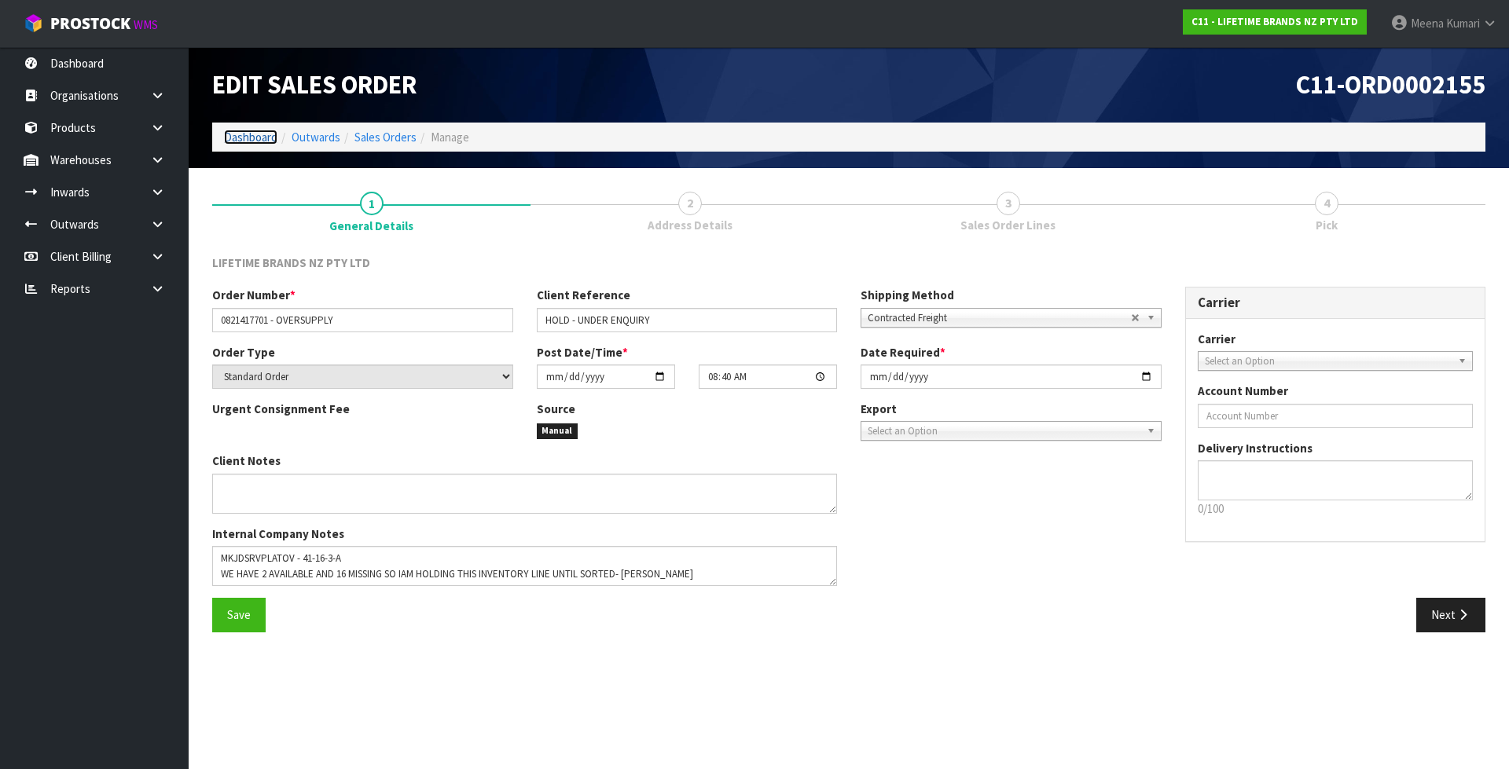
click at [250, 143] on link "Dashboard" at bounding box center [250, 137] width 53 height 15
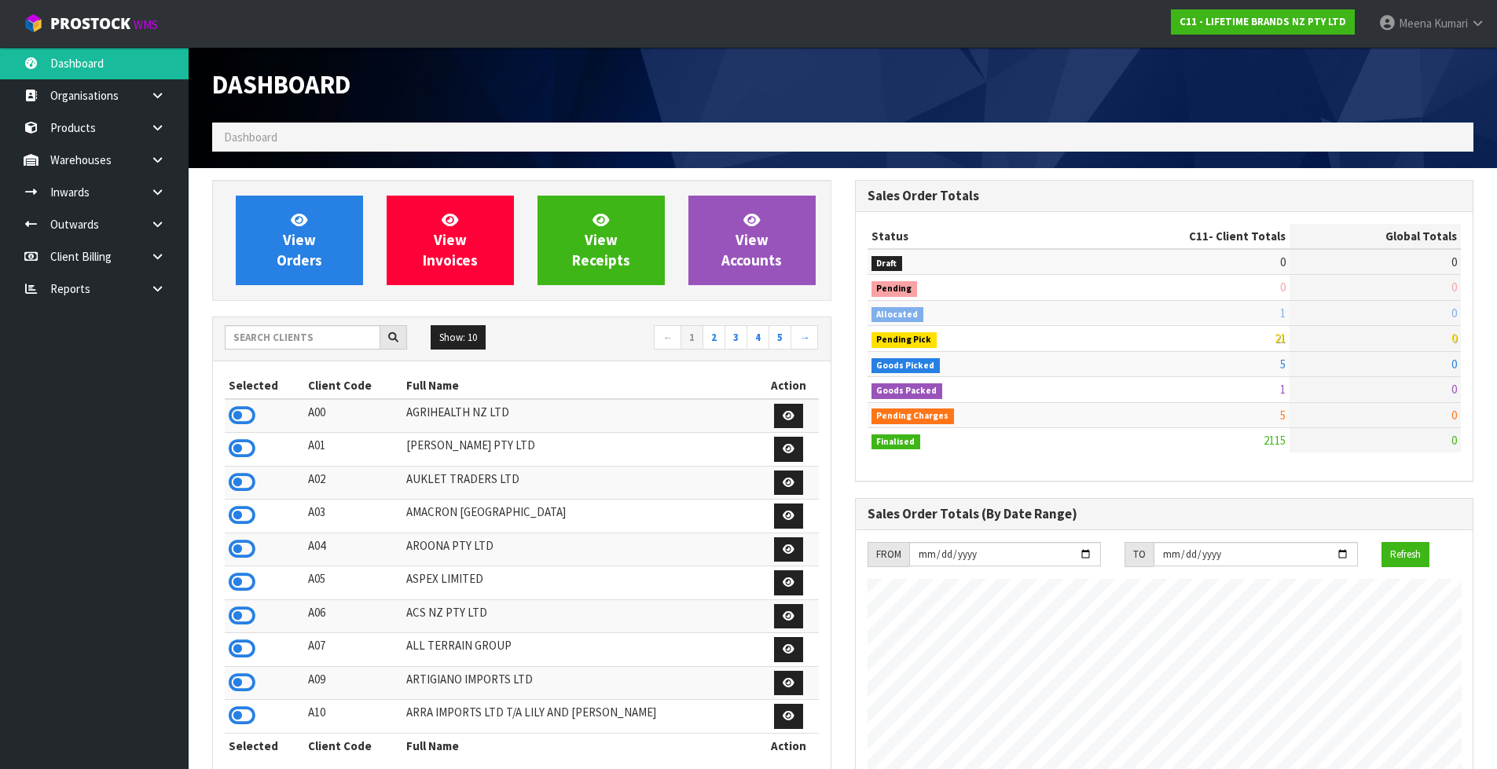
scroll to position [1190, 642]
click at [289, 350] on div "Show: 10 5 10 25 50 ← 1 2 3 4 5 →" at bounding box center [522, 338] width 618 height 27
click at [289, 346] on input "text" at bounding box center [303, 337] width 156 height 24
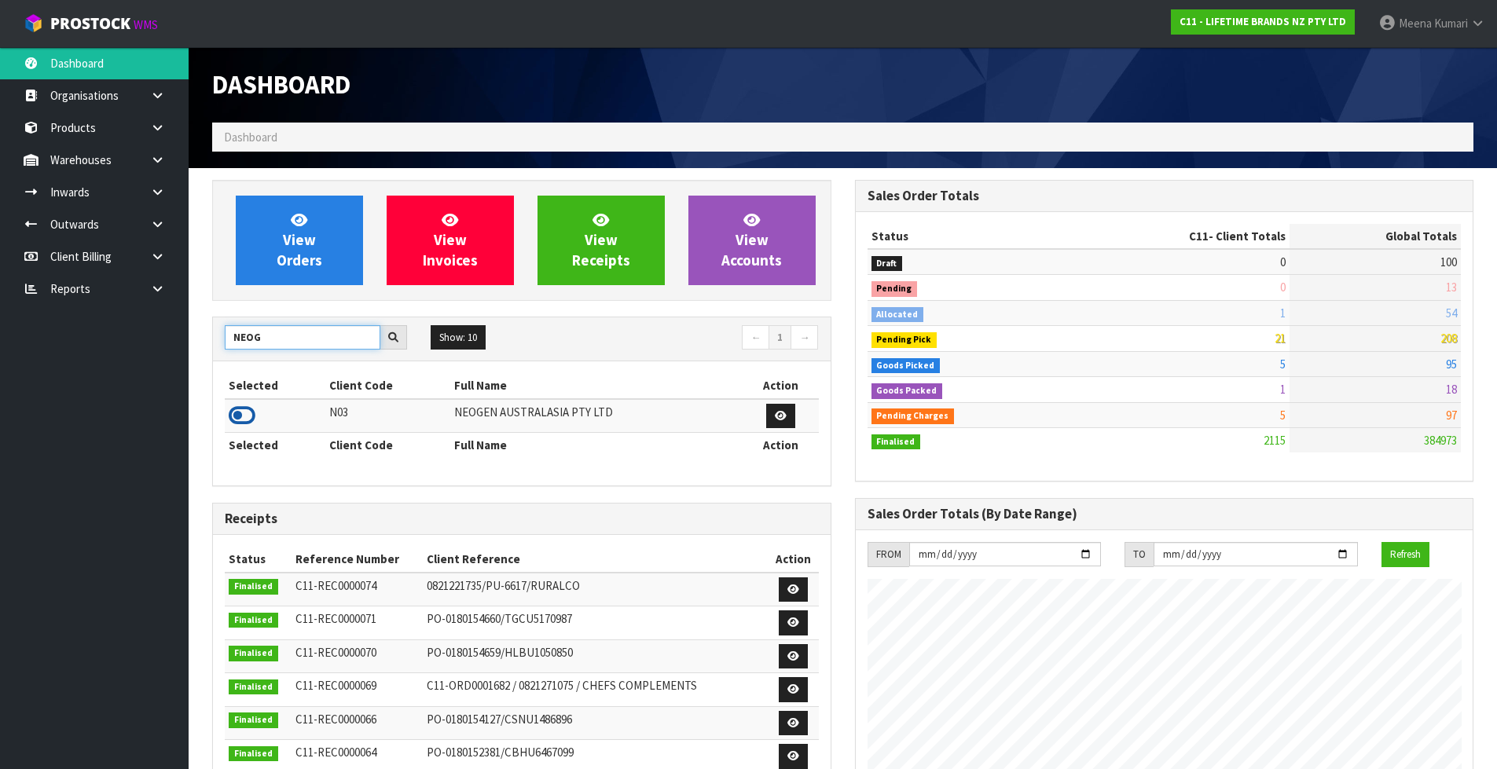
type input "NEOG"
click at [242, 420] on icon at bounding box center [242, 416] width 27 height 24
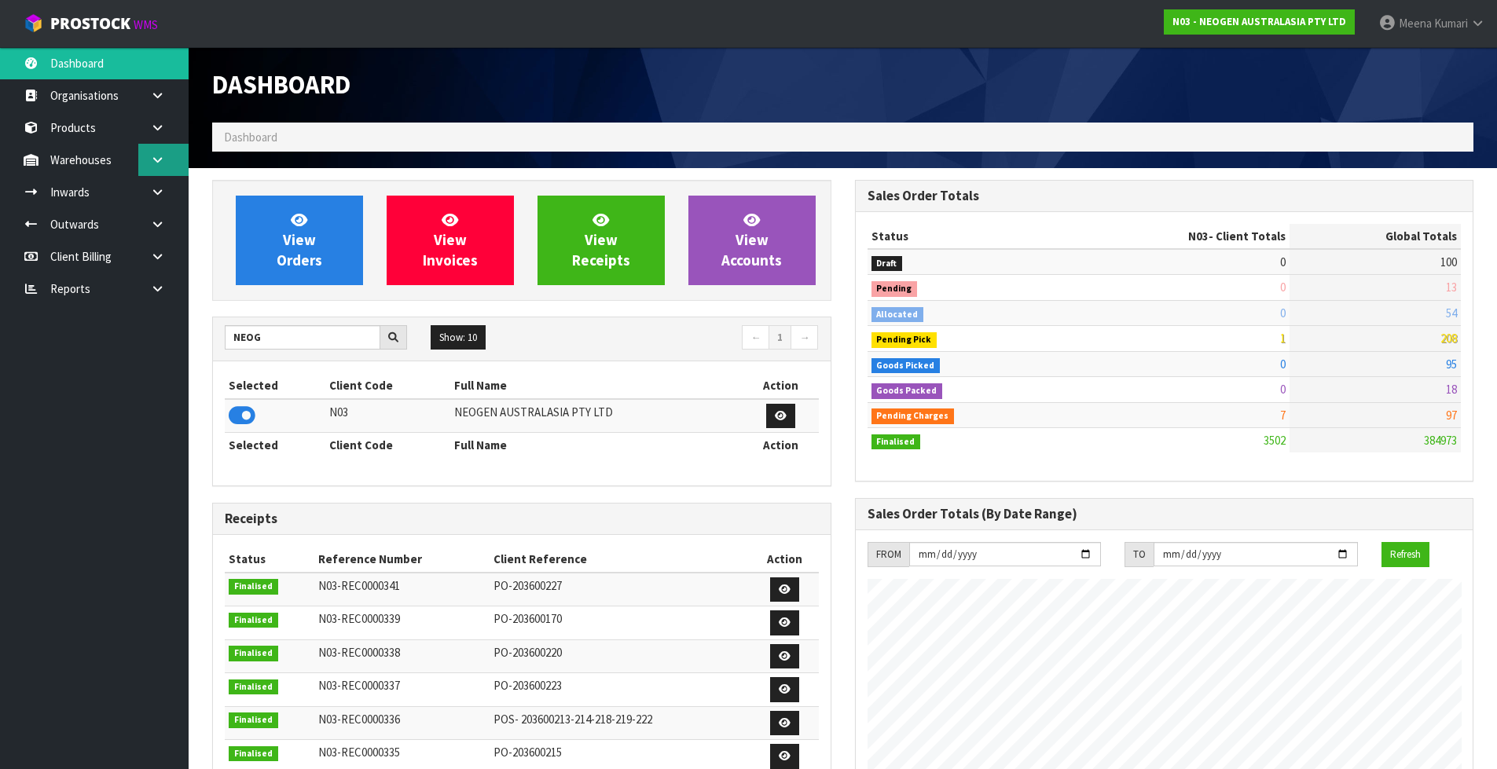
click at [164, 154] on icon at bounding box center [157, 160] width 15 height 12
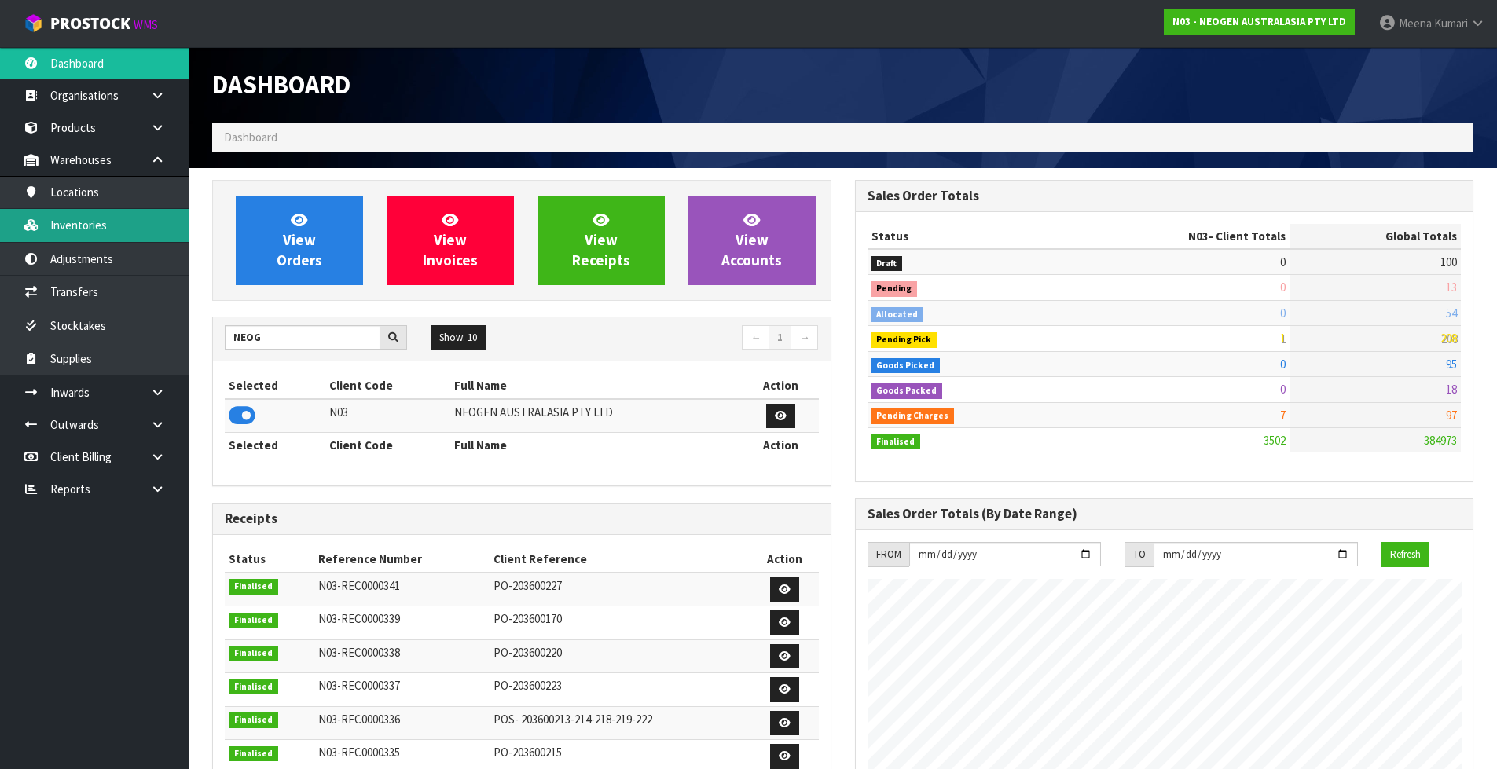
drag, startPoint x: 148, startPoint y: 216, endPoint x: 224, endPoint y: 217, distance: 75.4
click at [148, 217] on link "Inventories" at bounding box center [94, 225] width 189 height 32
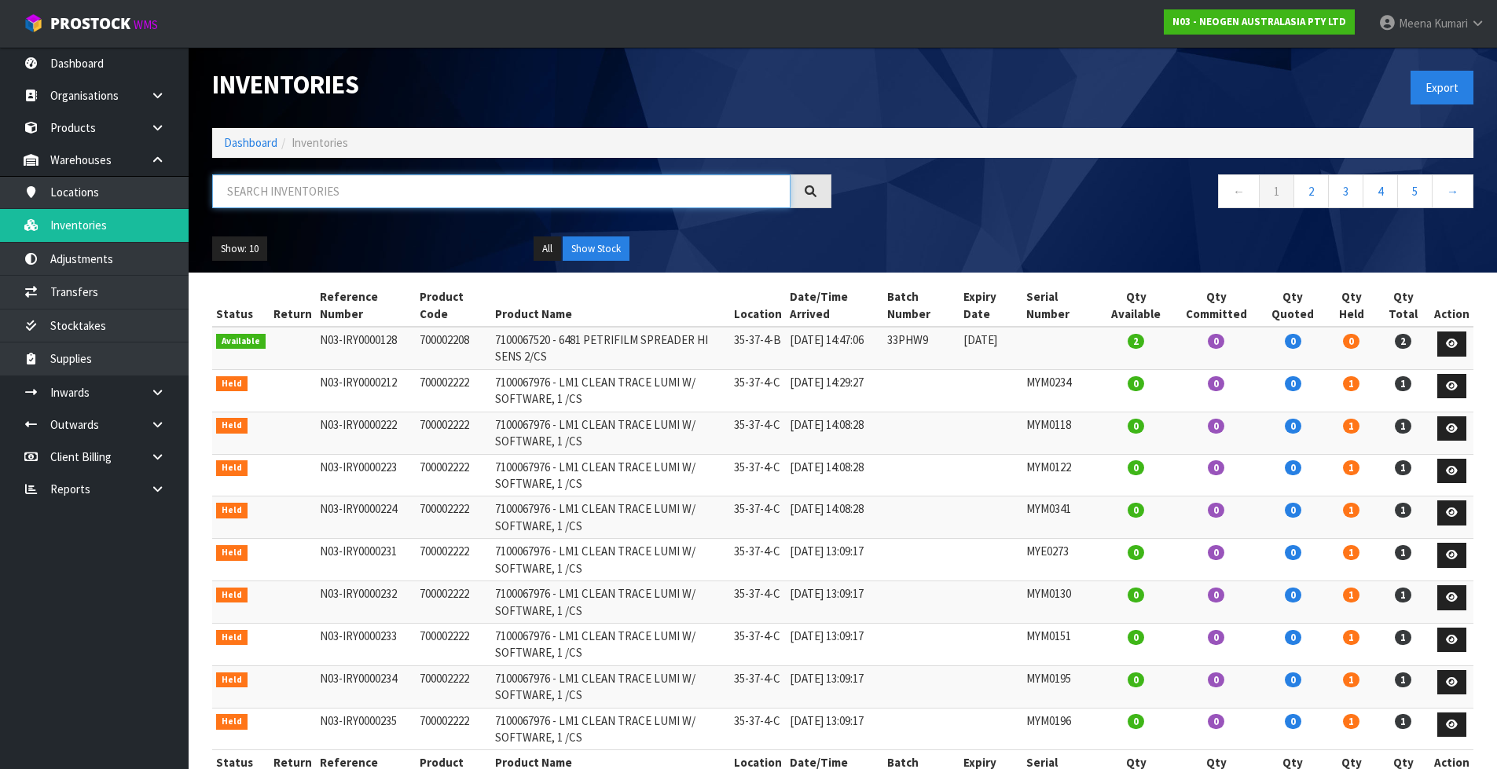
click at [349, 194] on input "text" at bounding box center [501, 191] width 578 height 34
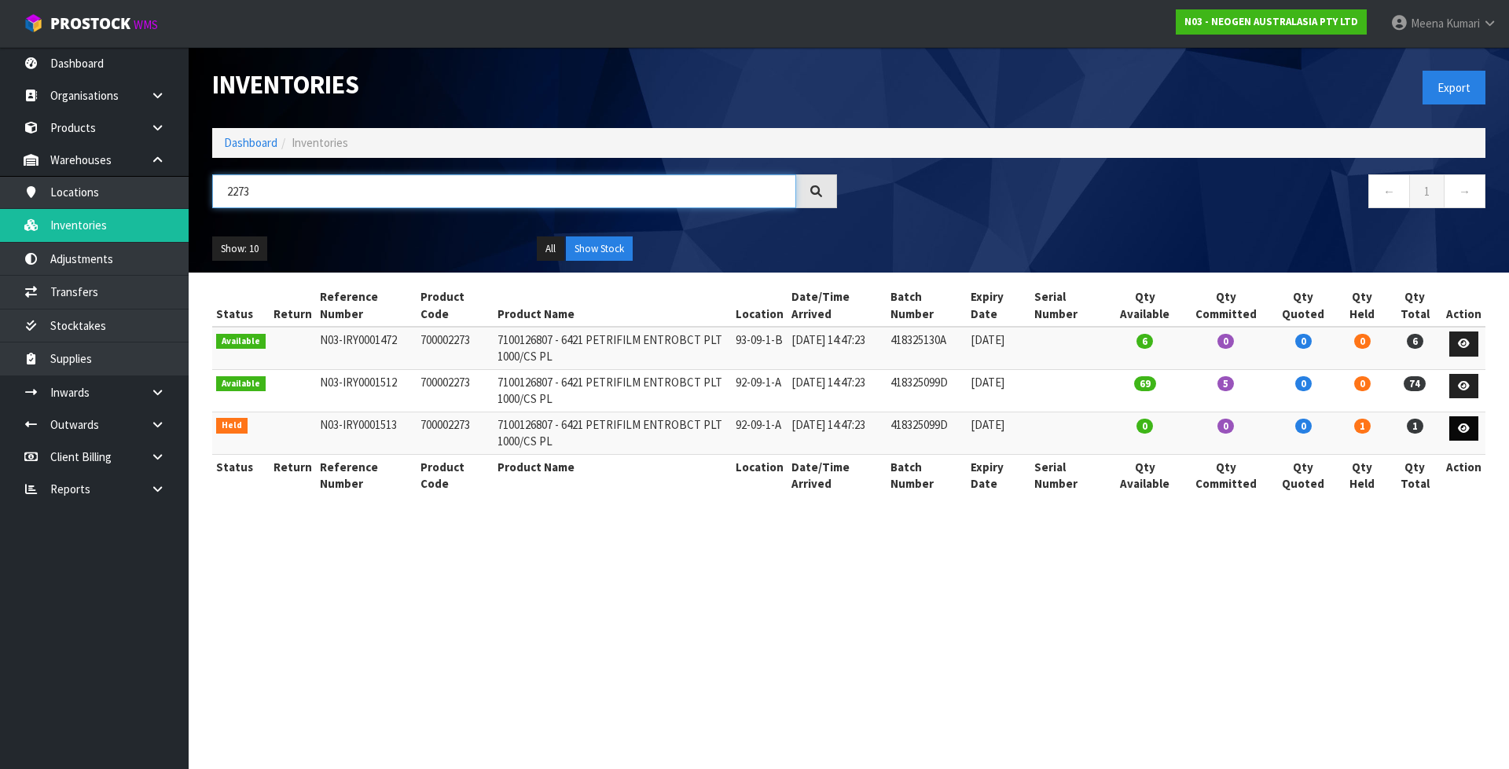
type input "2273"
click at [1469, 431] on icon at bounding box center [1463, 428] width 12 height 10
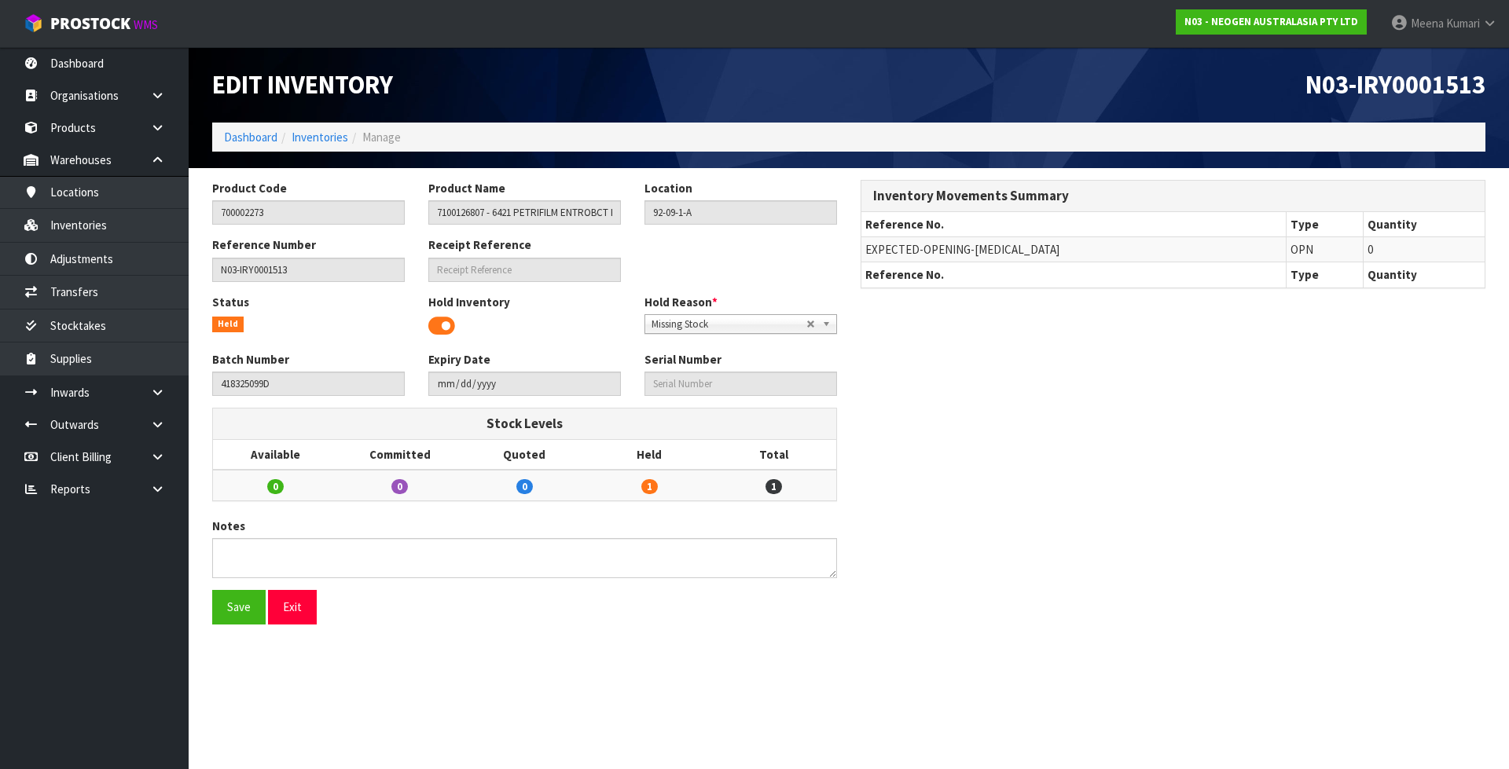
click at [443, 322] on span at bounding box center [441, 326] width 27 height 24
click at [228, 603] on button "Save" at bounding box center [238, 607] width 53 height 34
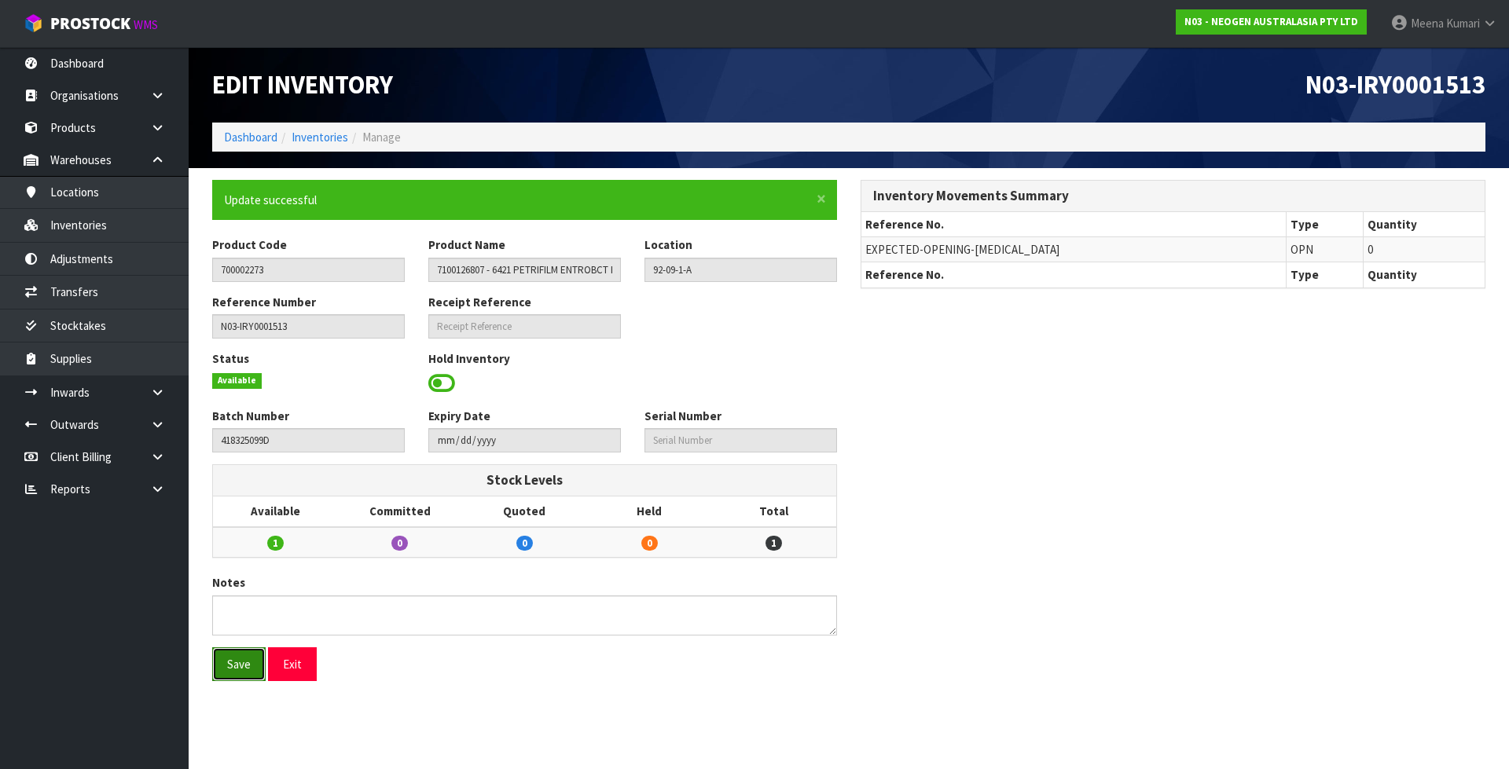
click at [234, 674] on button "Save" at bounding box center [238, 664] width 53 height 34
click at [279, 273] on input "700002273" at bounding box center [308, 270] width 192 height 24
click at [321, 131] on link "Inventories" at bounding box center [319, 137] width 57 height 15
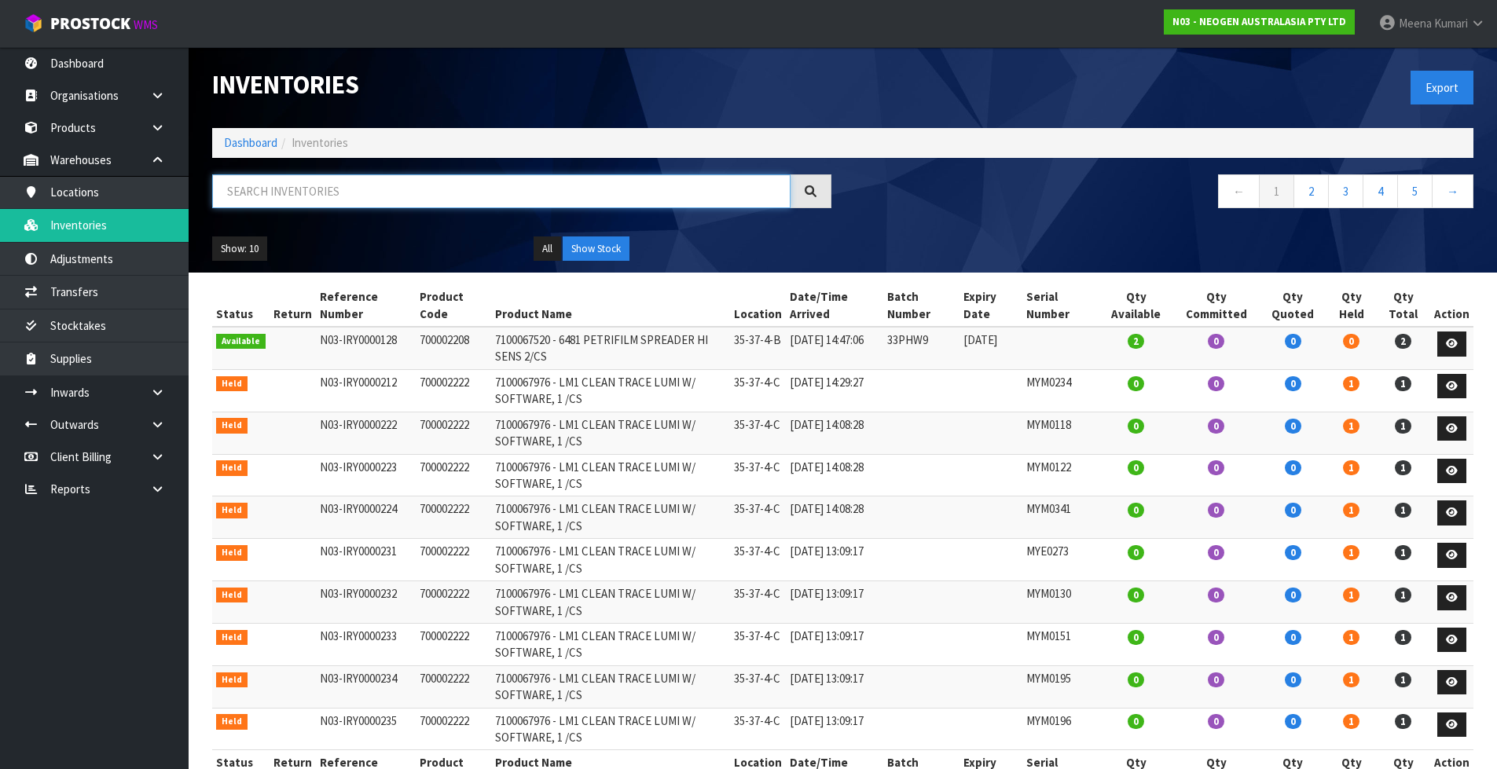
click at [345, 185] on input "text" at bounding box center [501, 191] width 578 height 34
paste input "700002273"
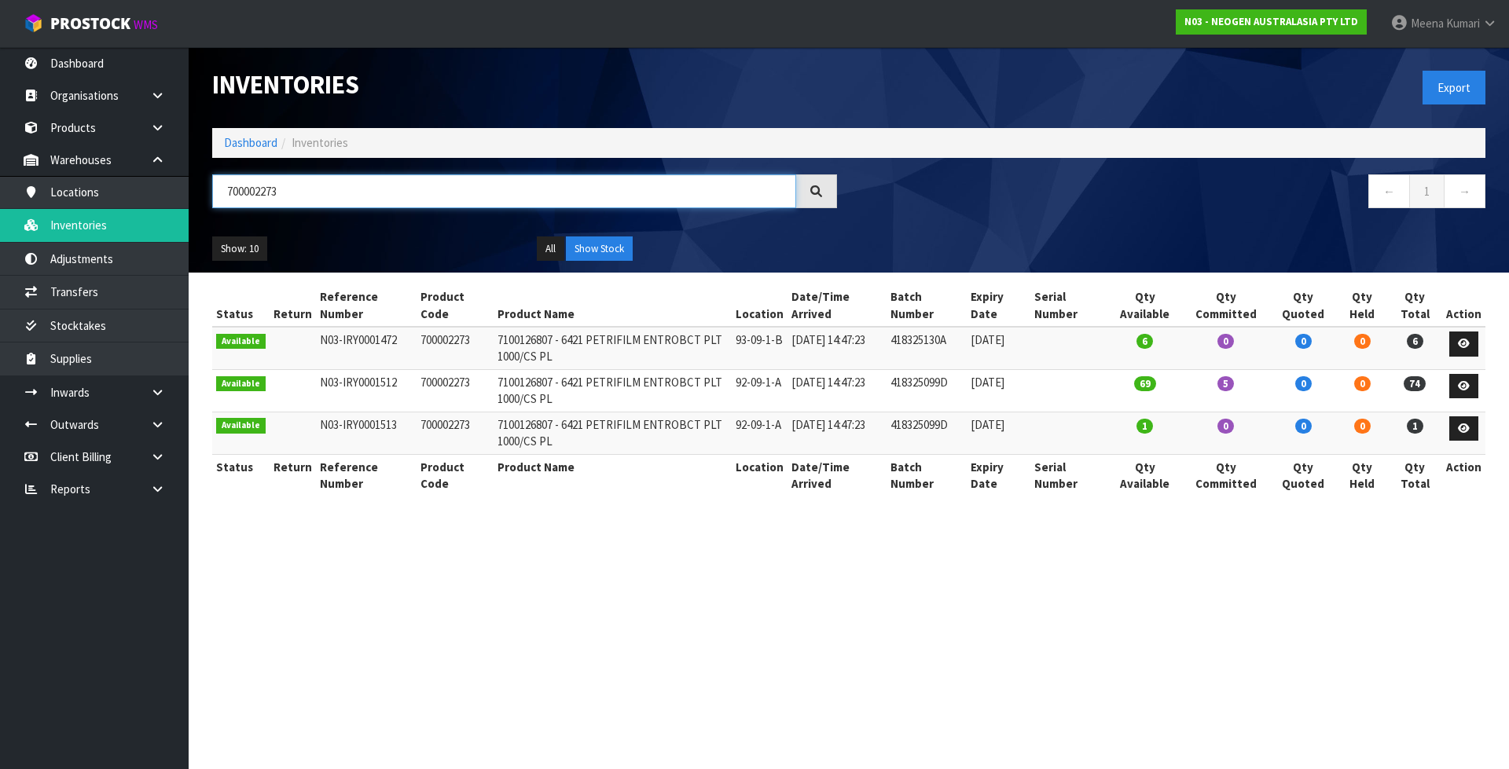
type input "700002273"
click at [118, 299] on link "Transfers" at bounding box center [94, 292] width 189 height 32
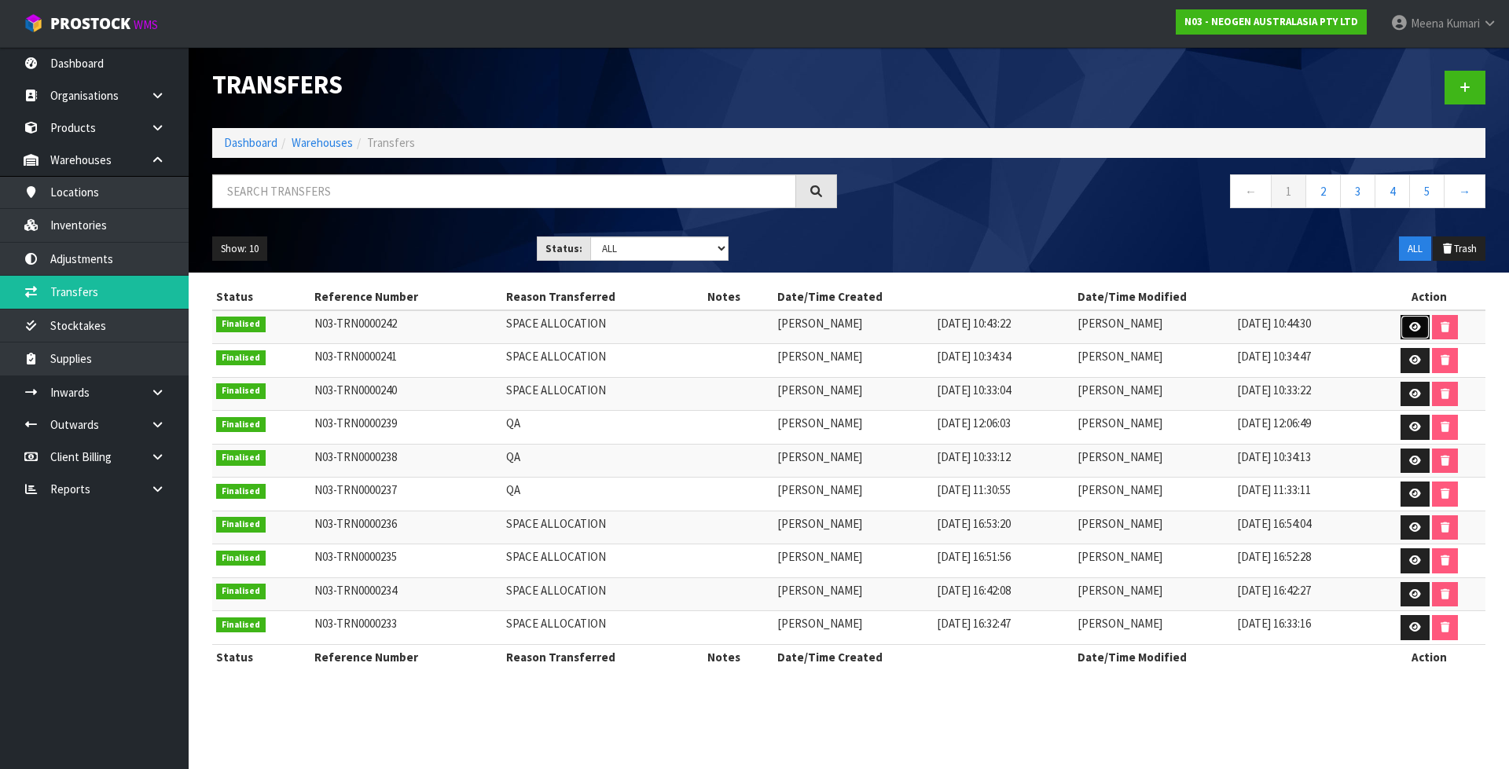
click at [1416, 322] on icon at bounding box center [1415, 327] width 12 height 10
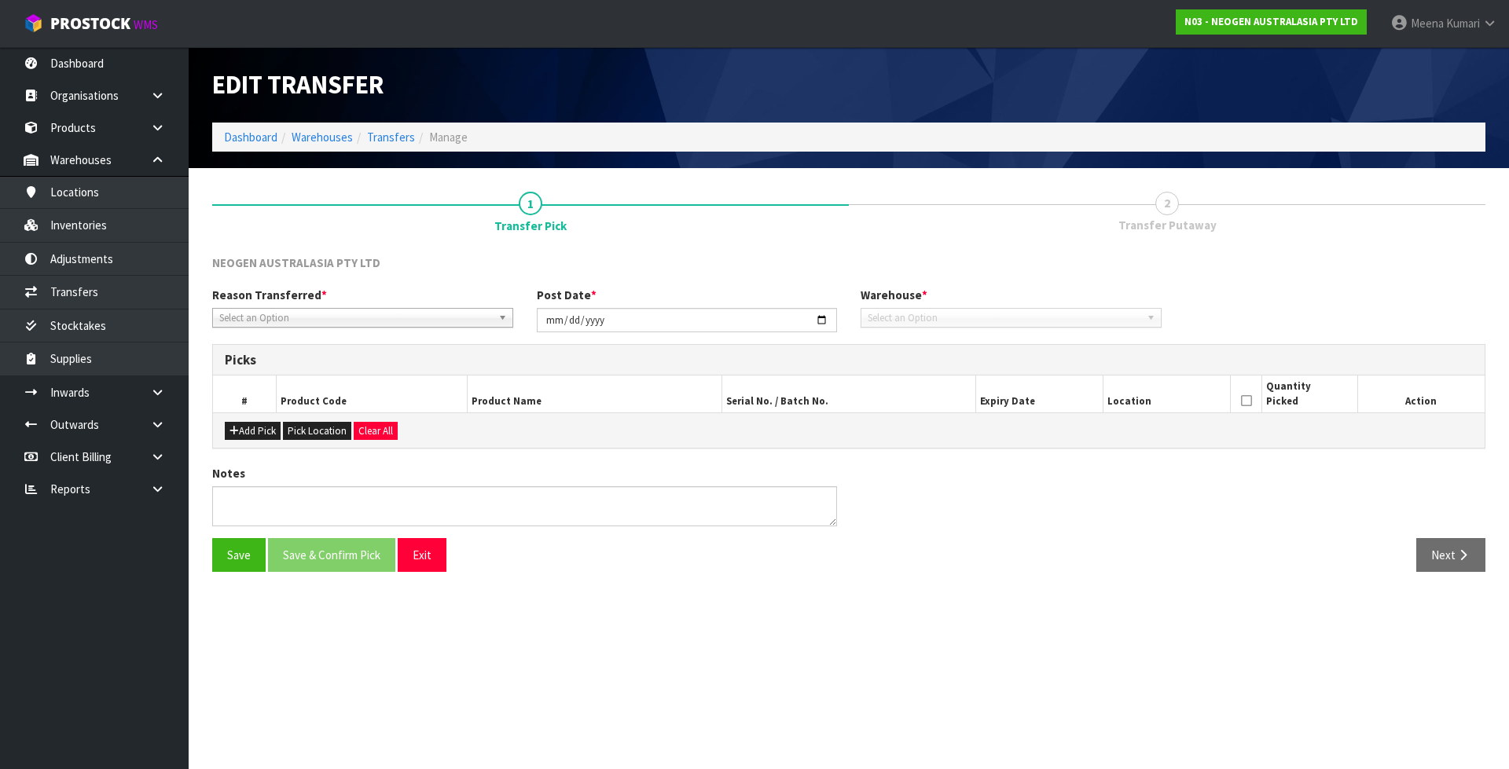
type input "[DATE]"
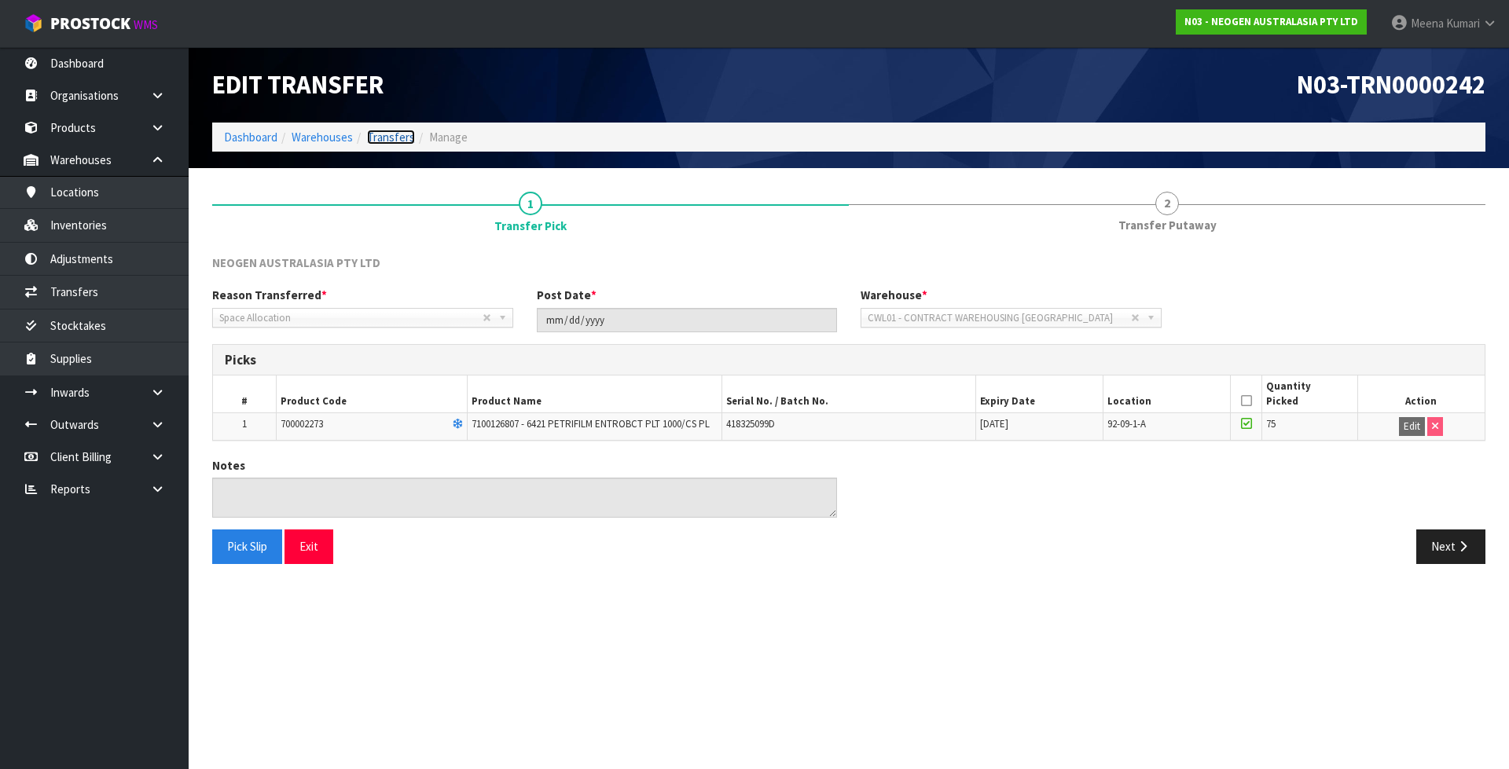
click at [394, 139] on link "Transfers" at bounding box center [391, 137] width 48 height 15
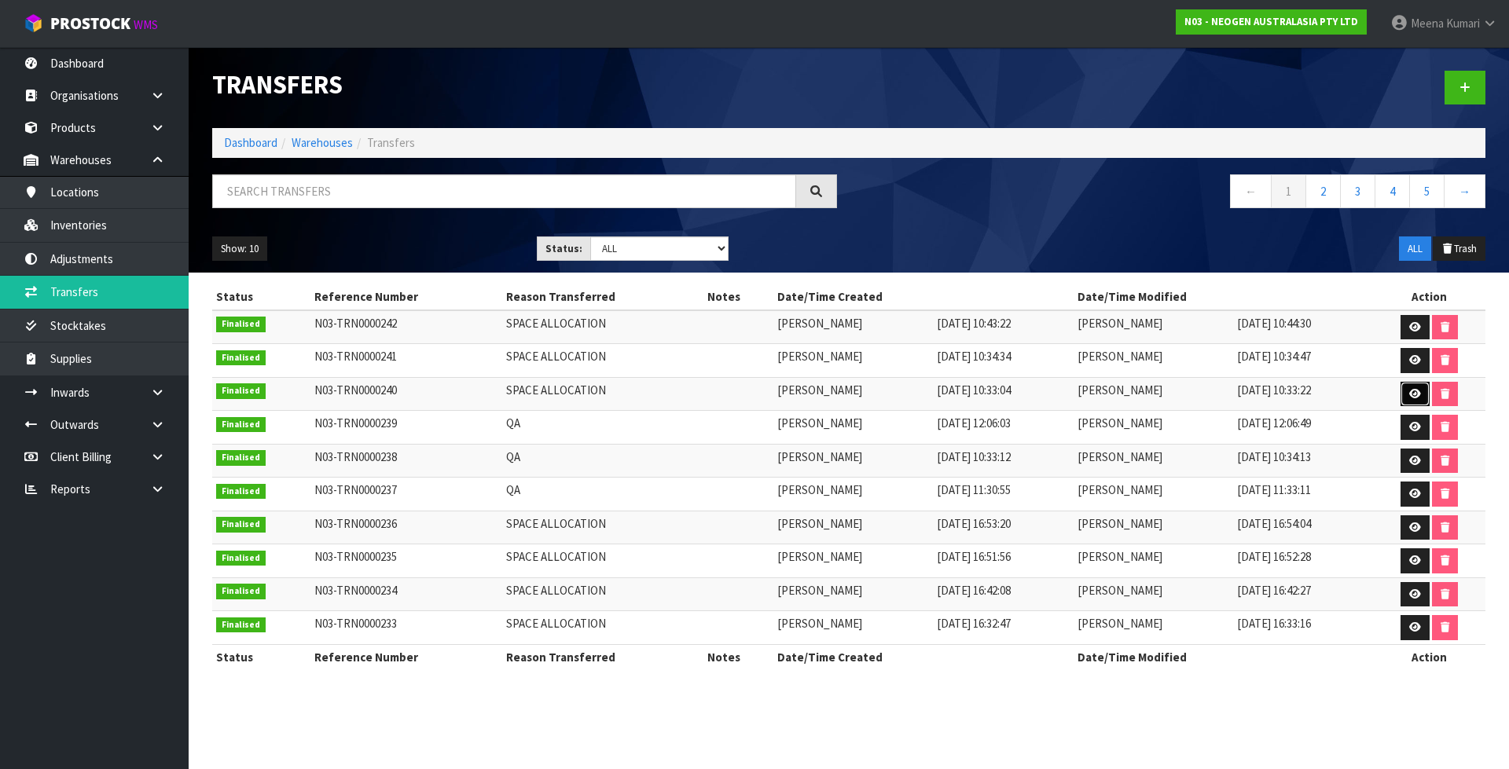
click at [1412, 392] on icon at bounding box center [1415, 394] width 12 height 10
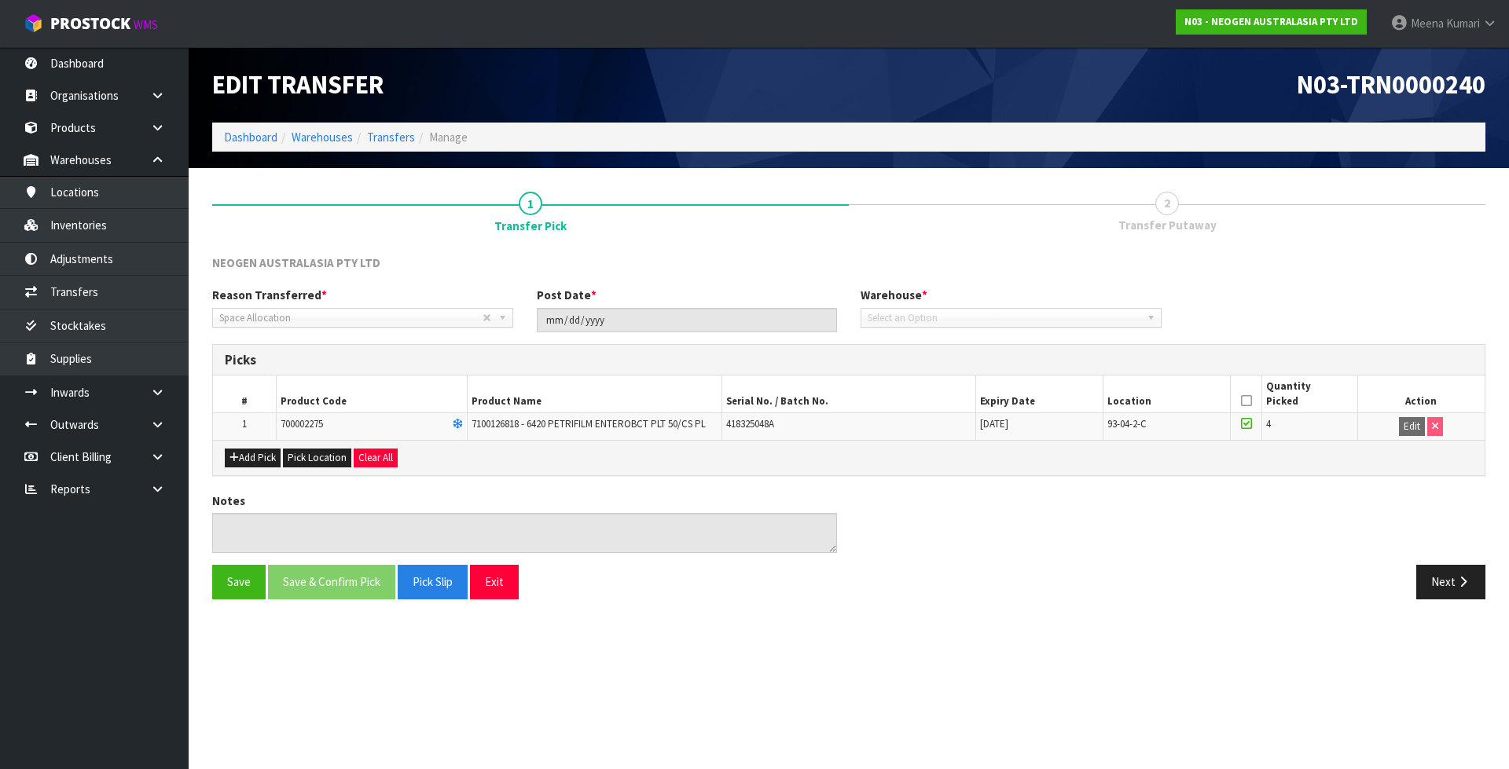
type input "[DATE]"
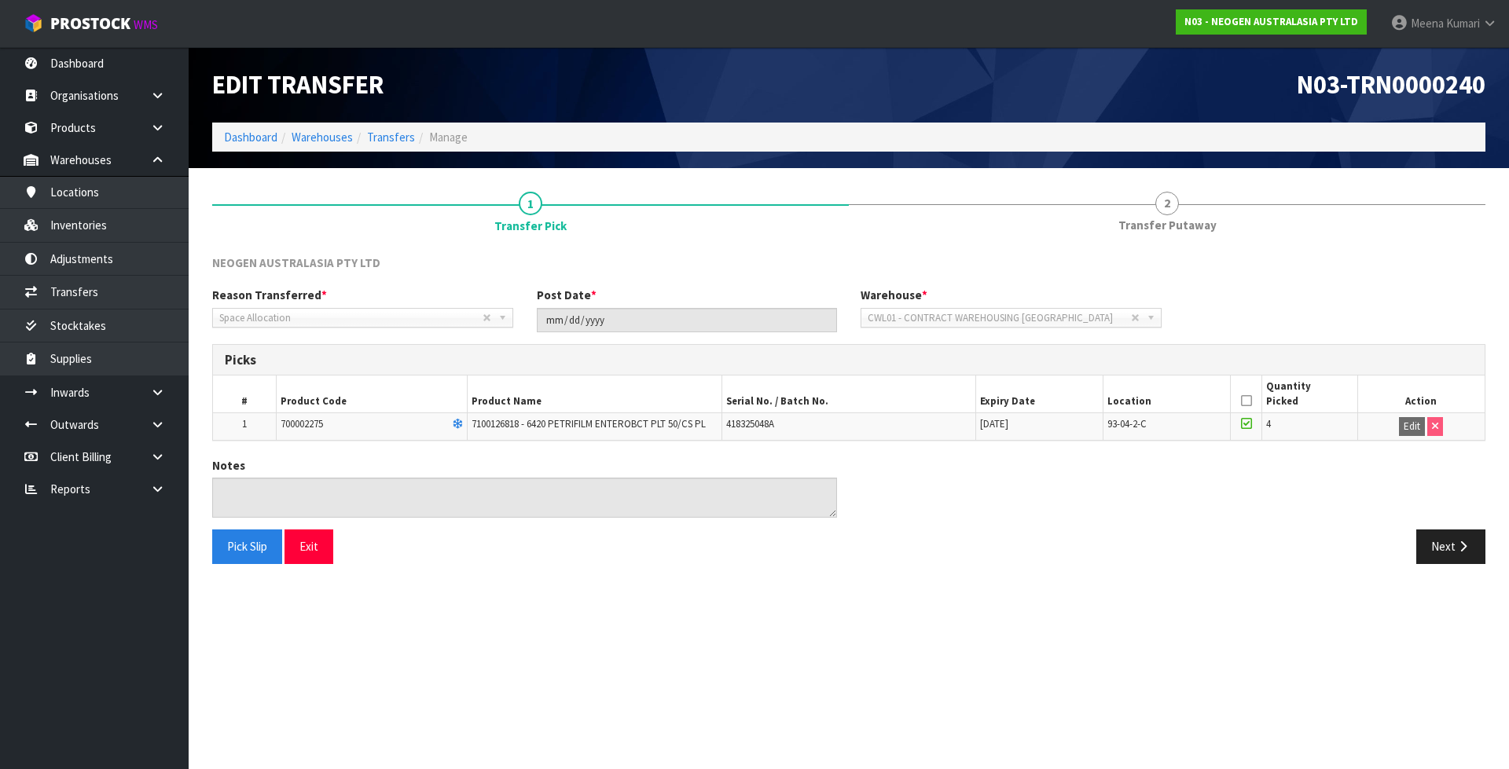
click at [317, 425] on span "700002275" at bounding box center [301, 423] width 42 height 13
copy span "700002275"
click at [401, 140] on link "Transfers" at bounding box center [391, 137] width 48 height 15
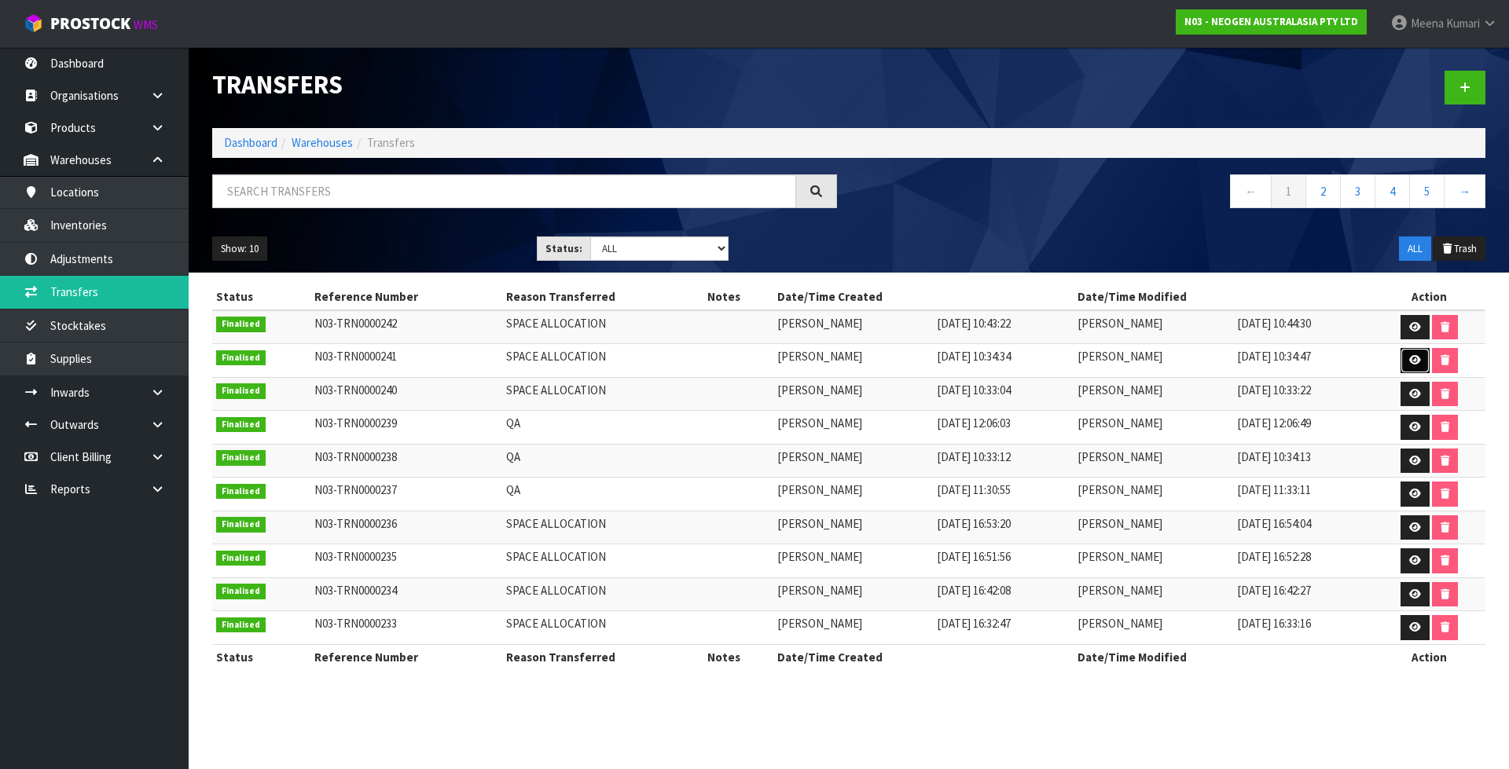
click at [1412, 365] on icon at bounding box center [1415, 360] width 12 height 10
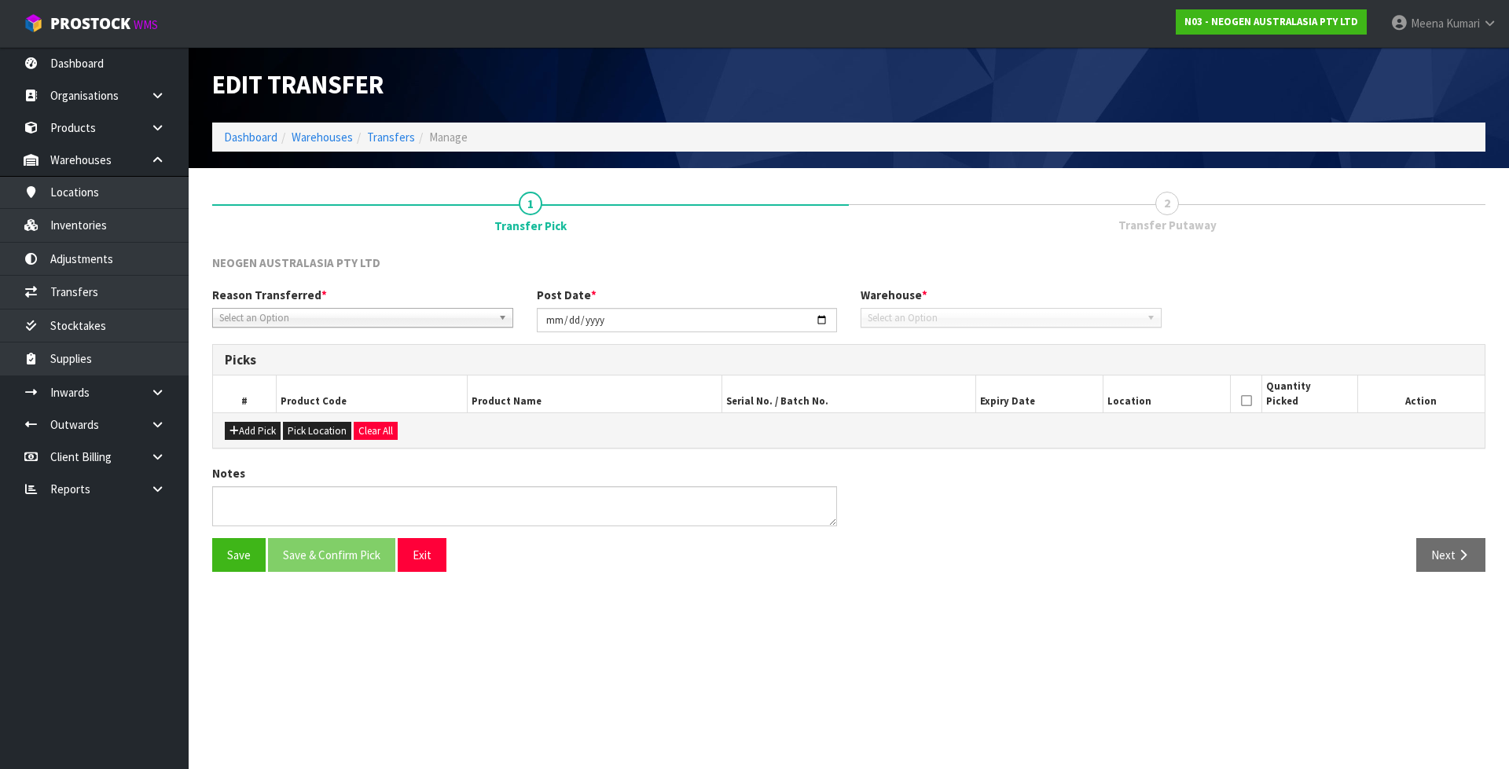
type input "[DATE]"
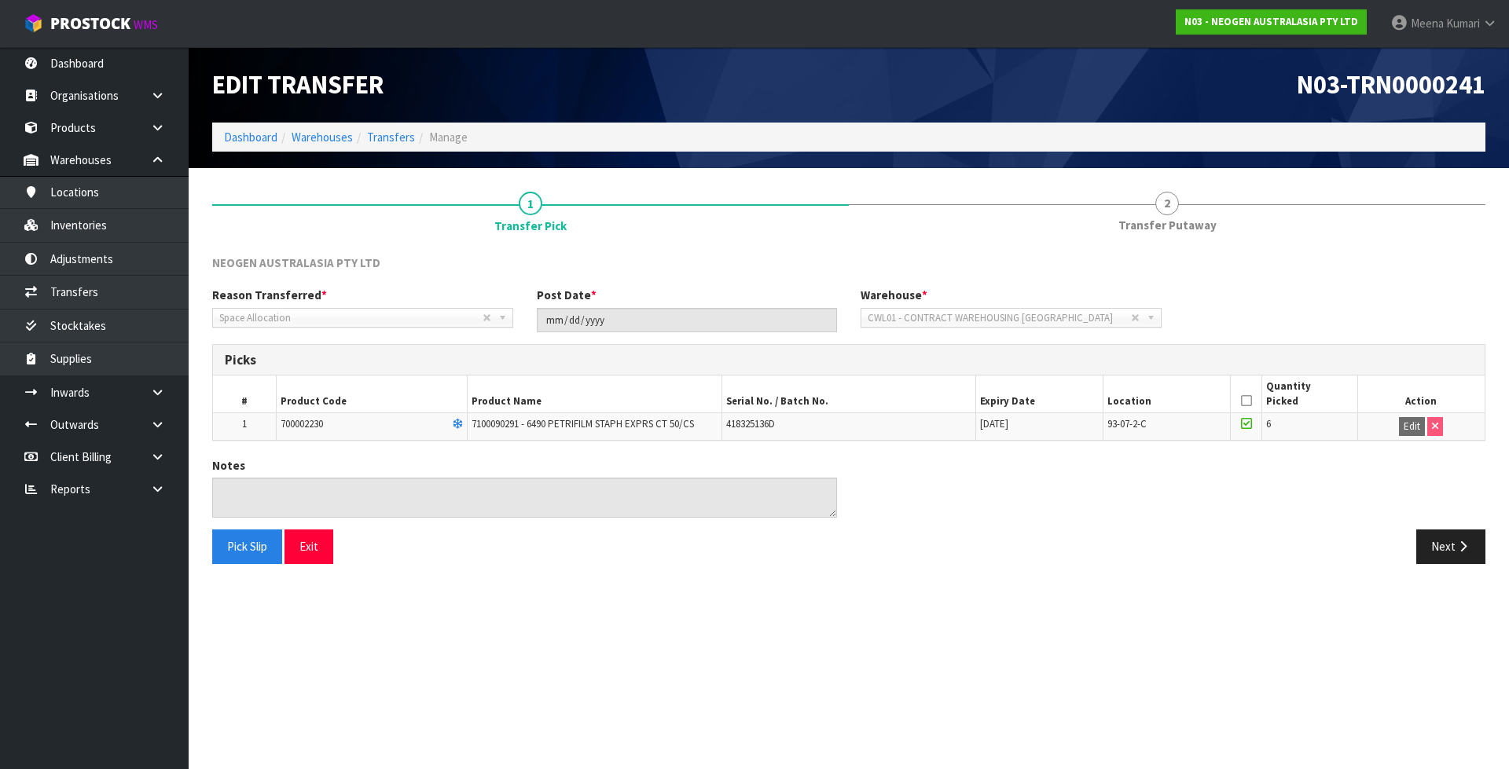
click at [333, 424] on td "700002230" at bounding box center [372, 426] width 191 height 27
click at [323, 424] on span "700002230" at bounding box center [301, 423] width 42 height 13
copy span "700002230"
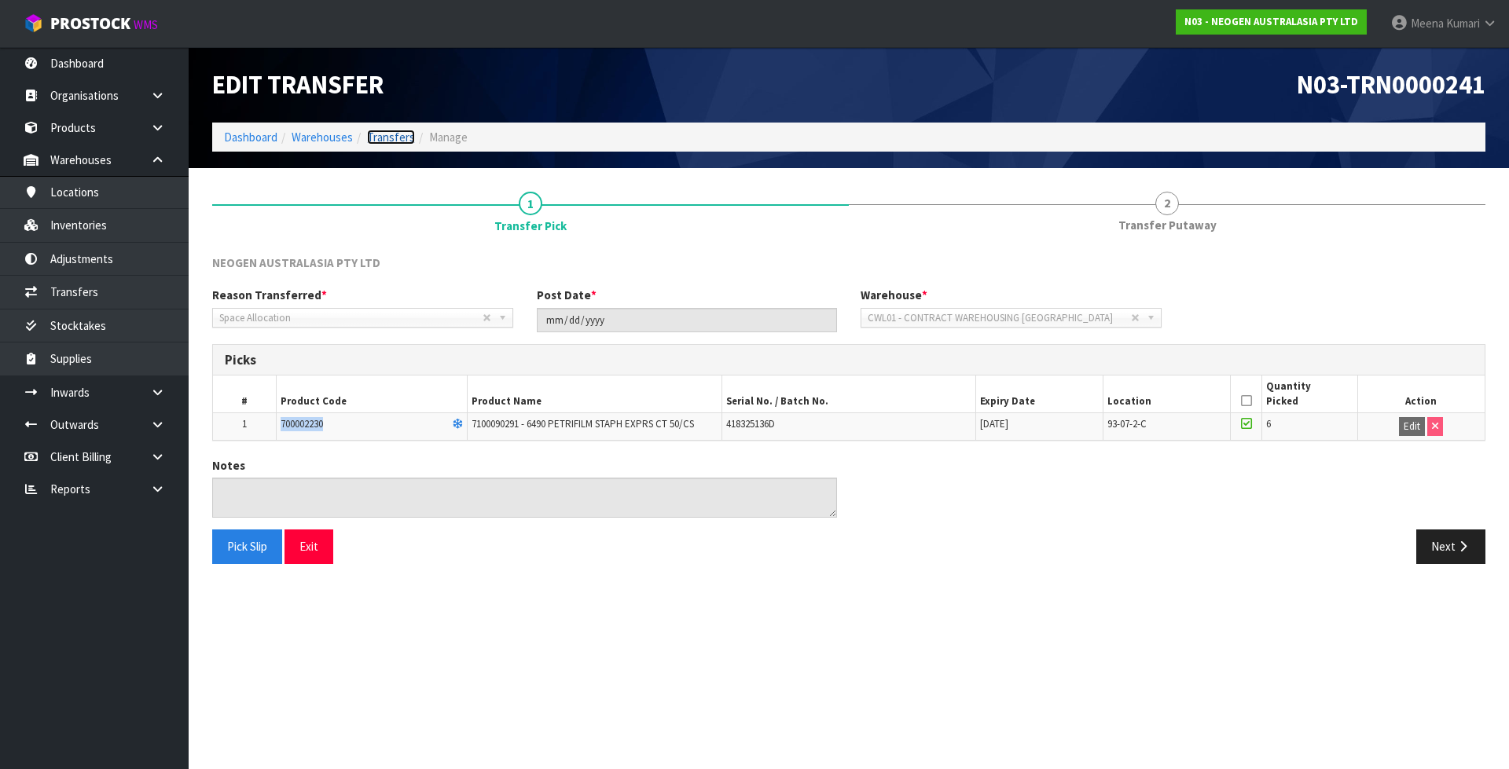
click at [375, 137] on link "Transfers" at bounding box center [391, 137] width 48 height 15
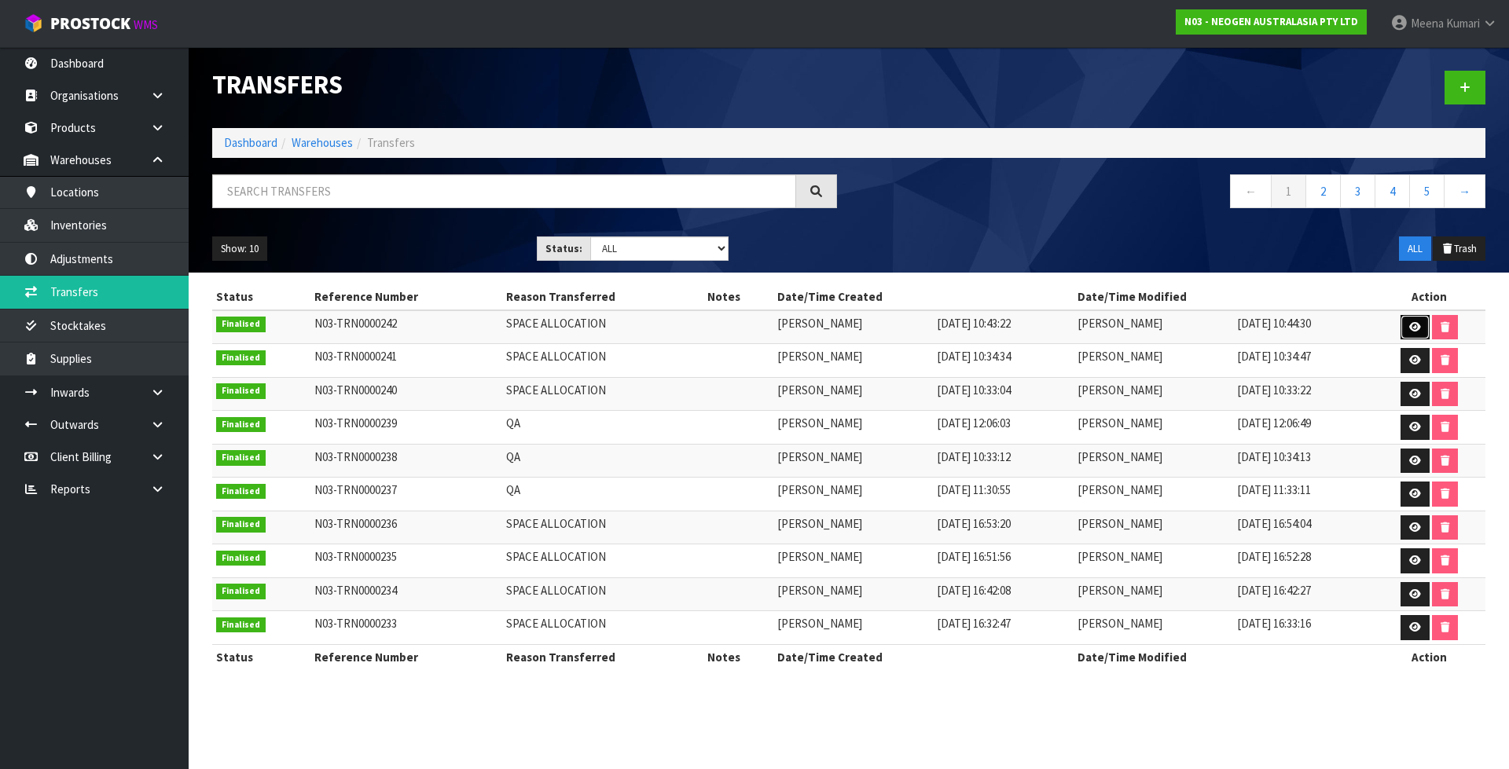
click at [1413, 328] on icon at bounding box center [1415, 327] width 12 height 10
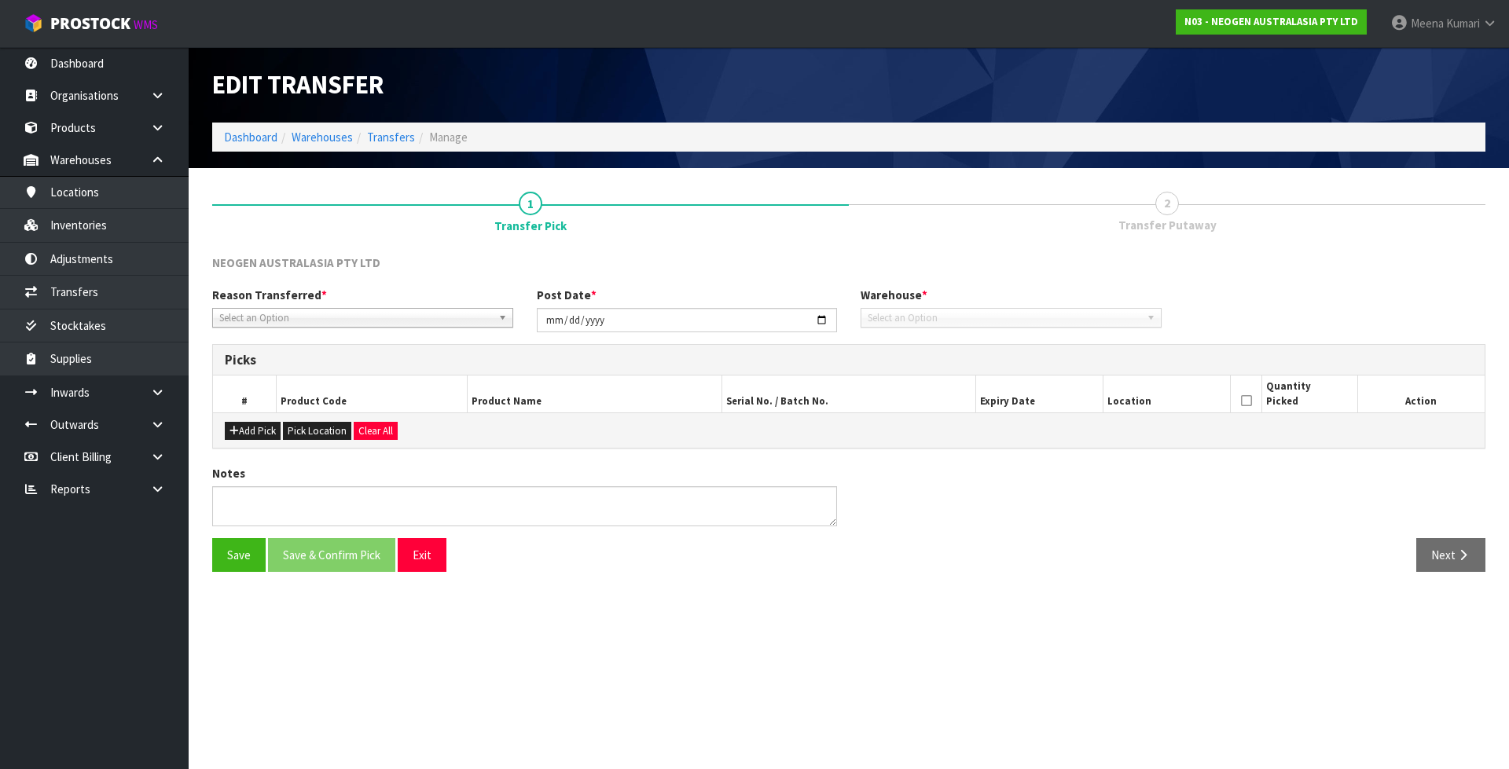
type input "[DATE]"
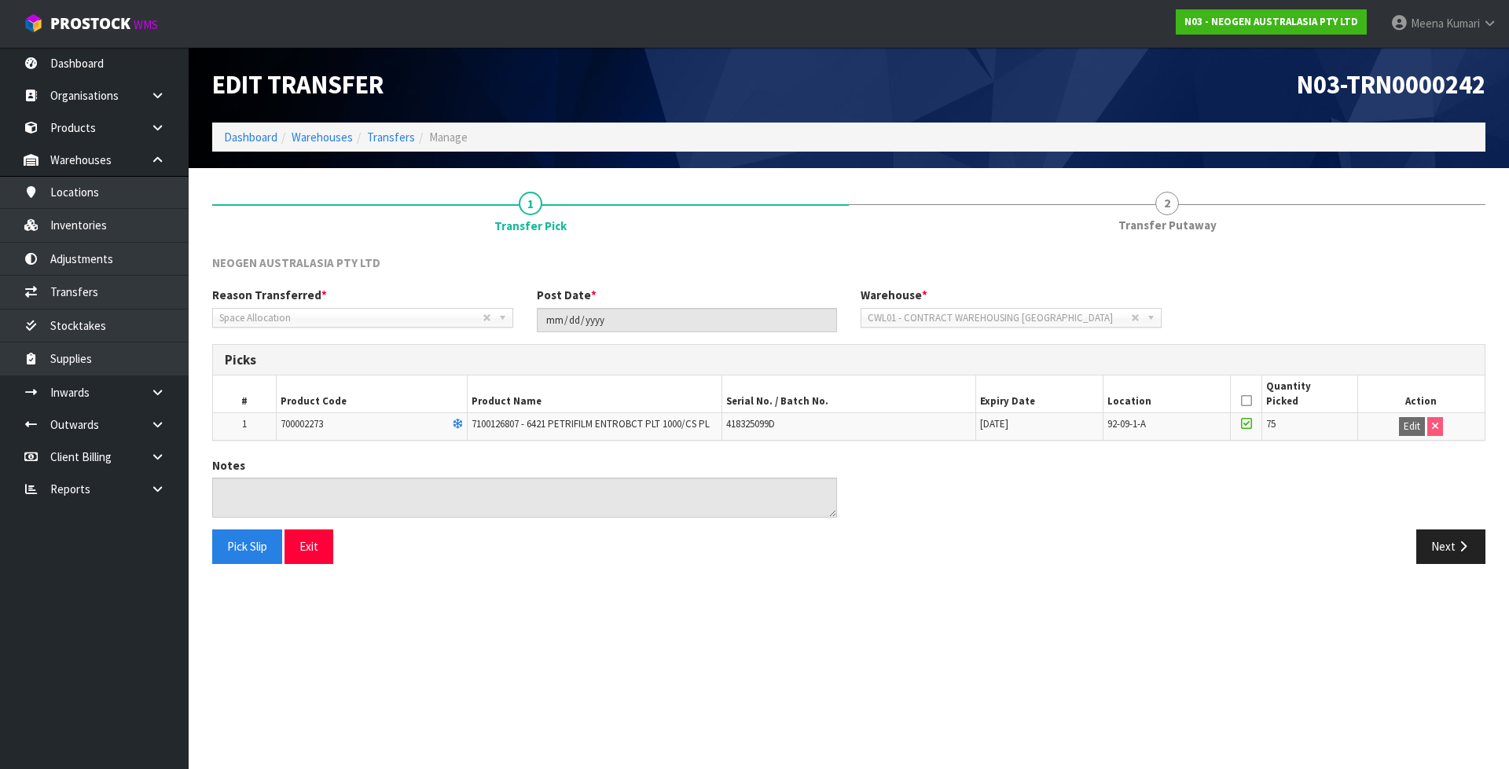
click at [359, 427] on td "700002273" at bounding box center [372, 426] width 191 height 27
copy td "700002273"
click at [314, 428] on span "700002273" at bounding box center [301, 423] width 42 height 13
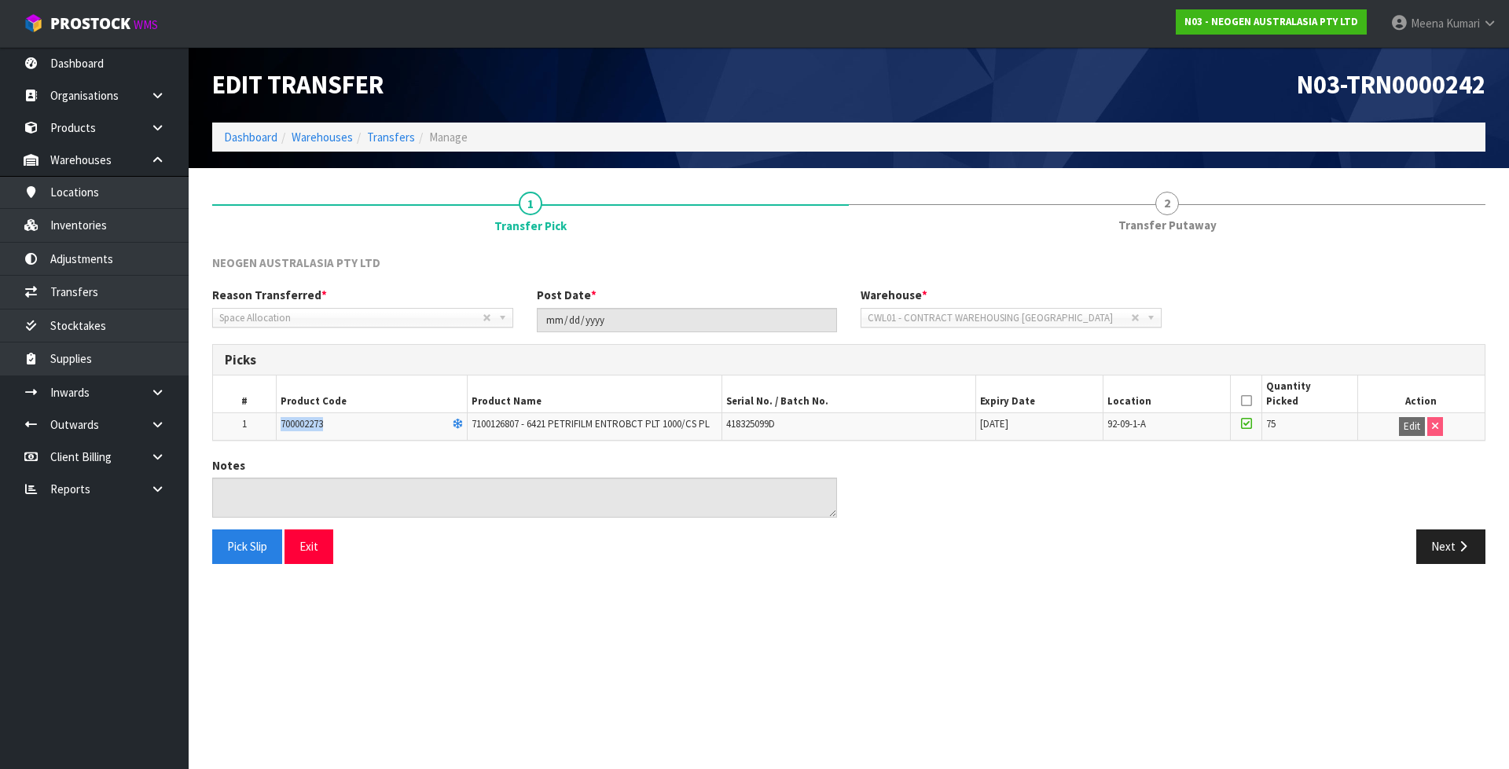
click at [314, 428] on span "700002273" at bounding box center [301, 423] width 42 height 13
click at [258, 135] on link "Dashboard" at bounding box center [250, 137] width 53 height 15
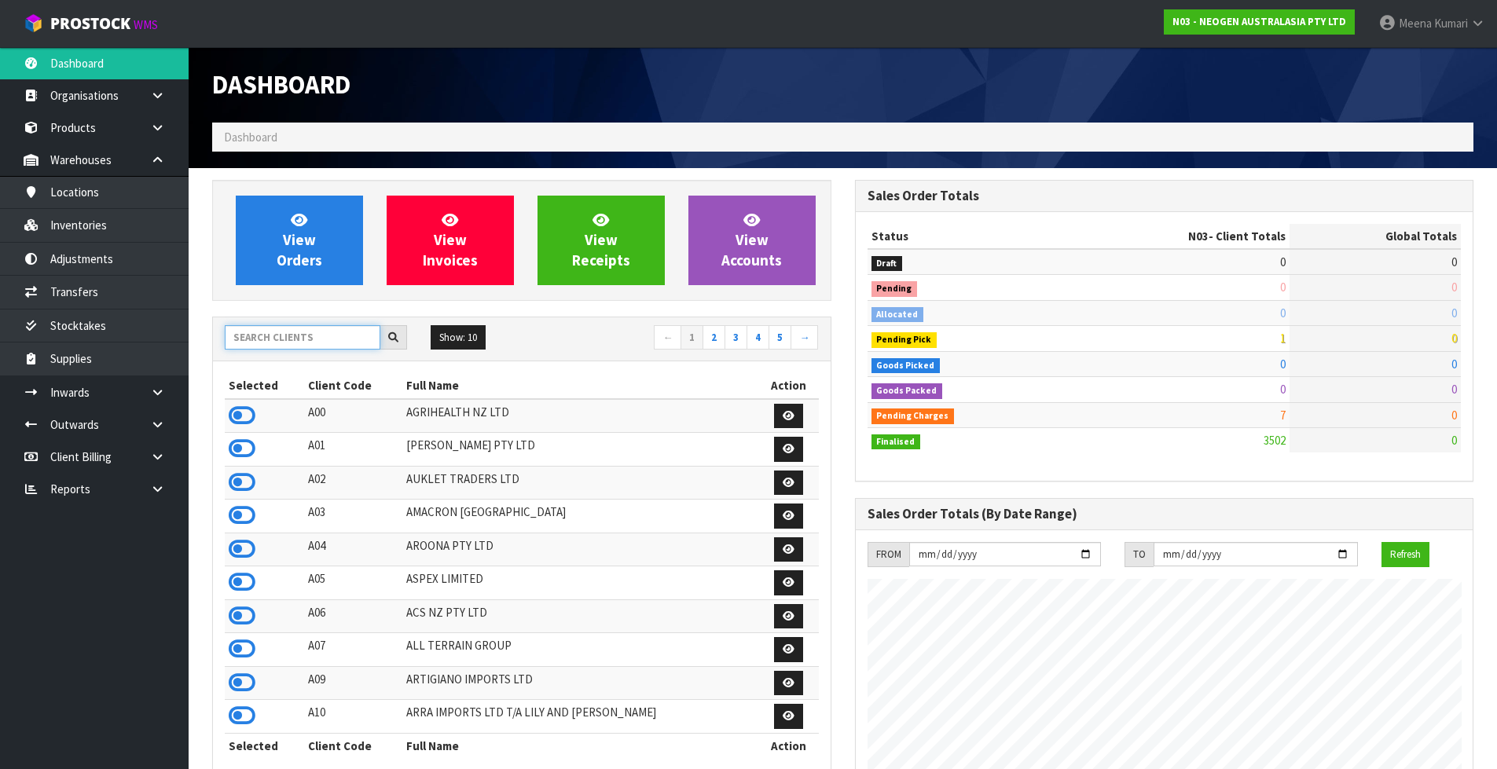
scroll to position [1190, 642]
click at [308, 337] on input "text" at bounding box center [303, 337] width 156 height 24
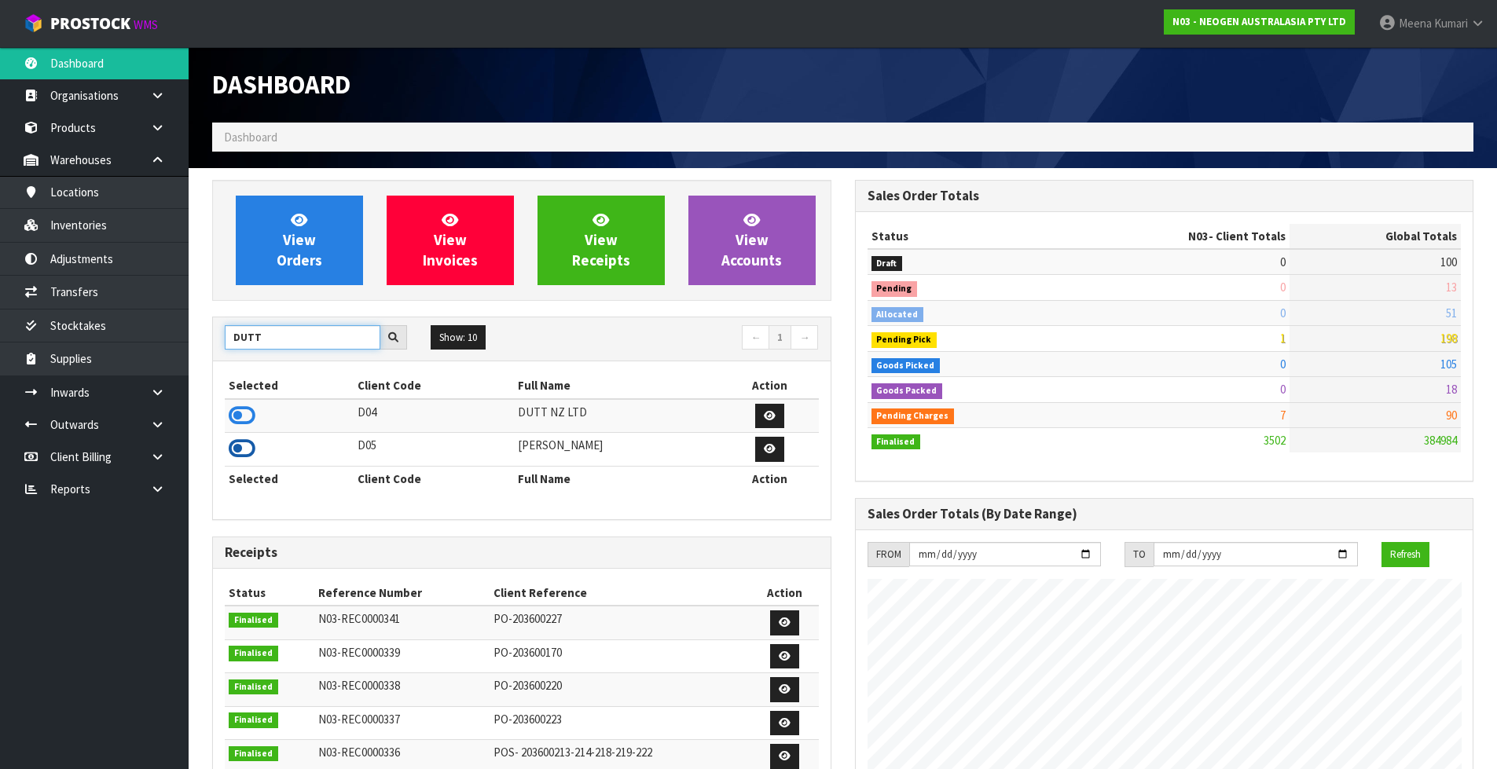
type input "DUTT"
click at [237, 456] on icon at bounding box center [242, 449] width 27 height 24
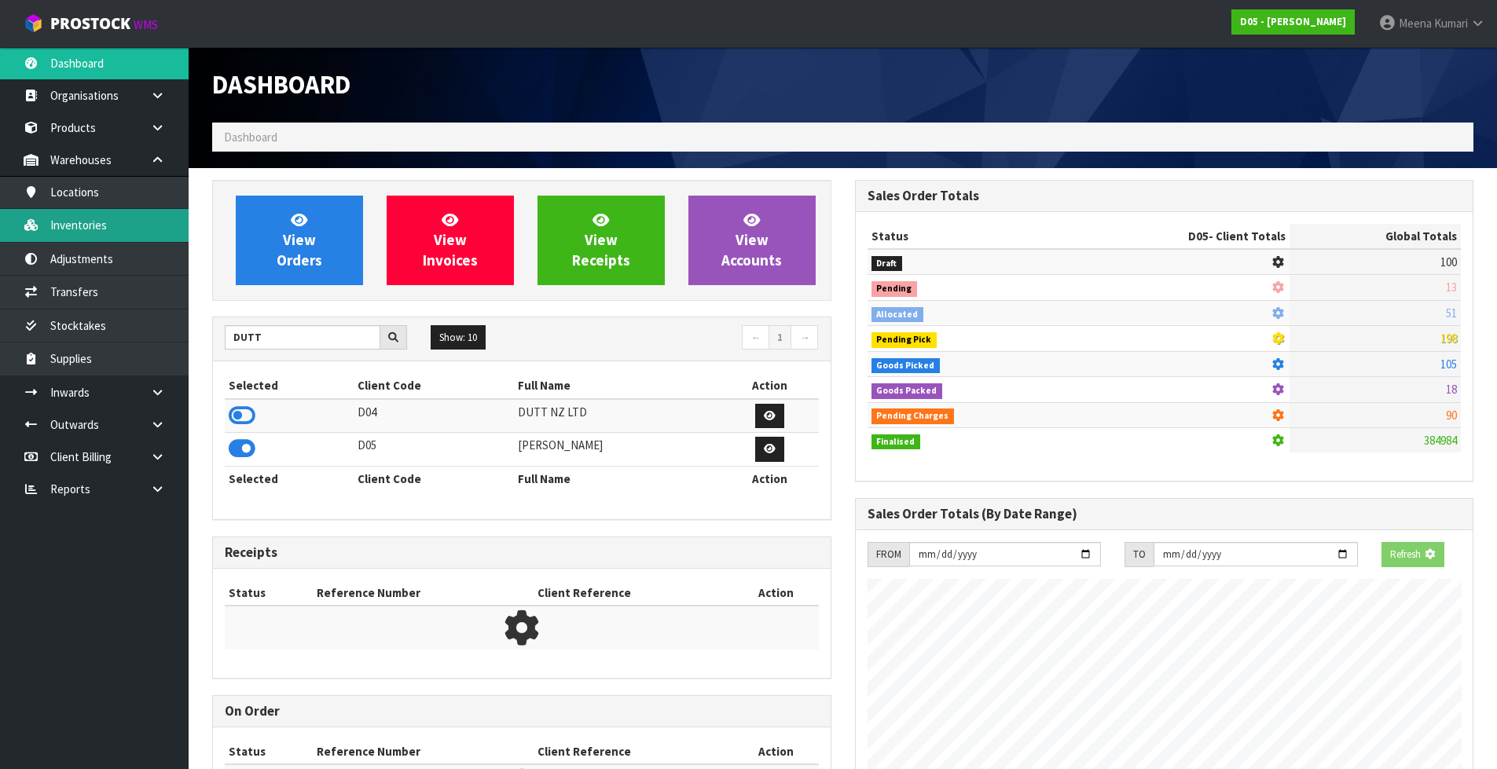
click at [136, 239] on link "Inventories" at bounding box center [94, 225] width 189 height 32
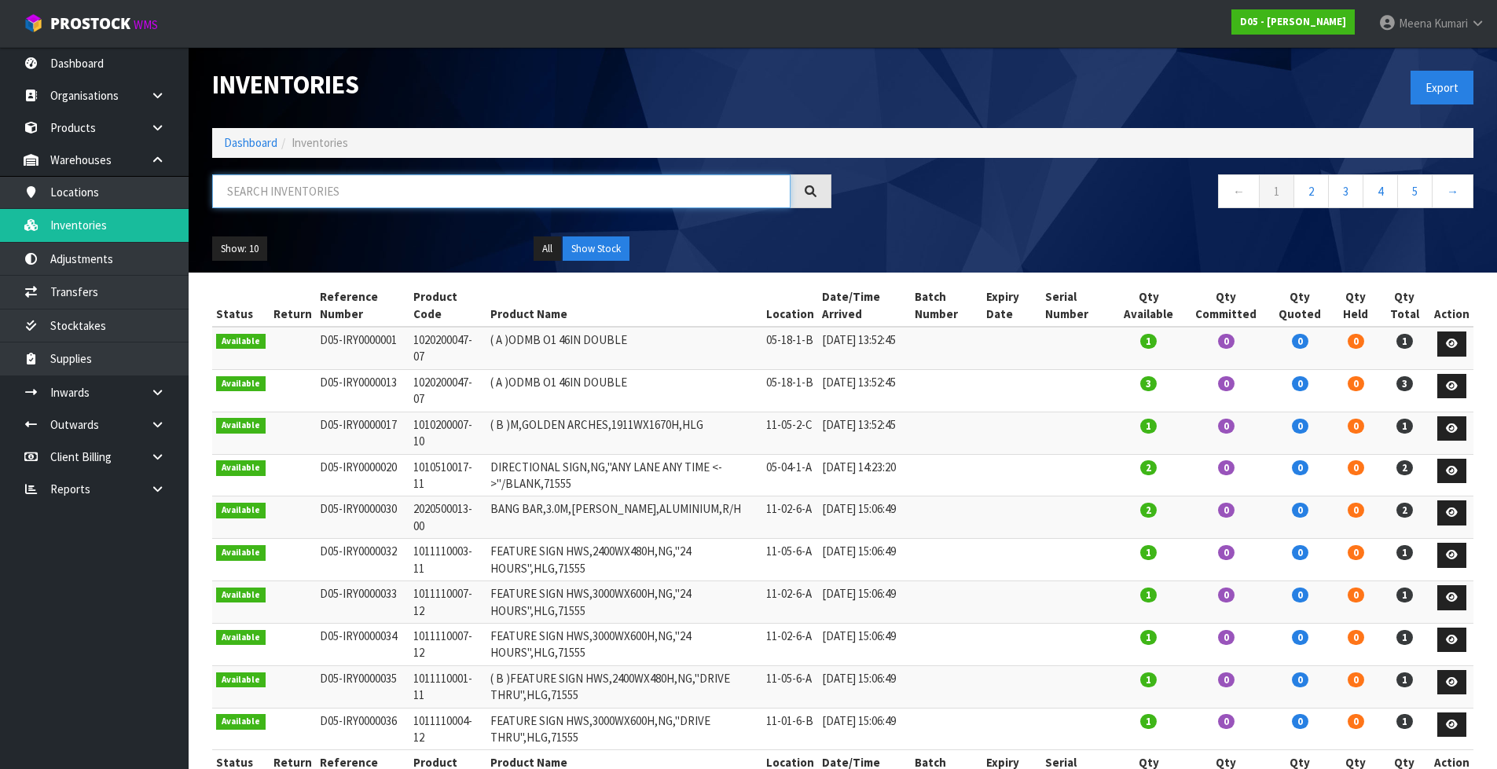
click at [408, 189] on input "text" at bounding box center [501, 191] width 578 height 34
paste input "2040100007"
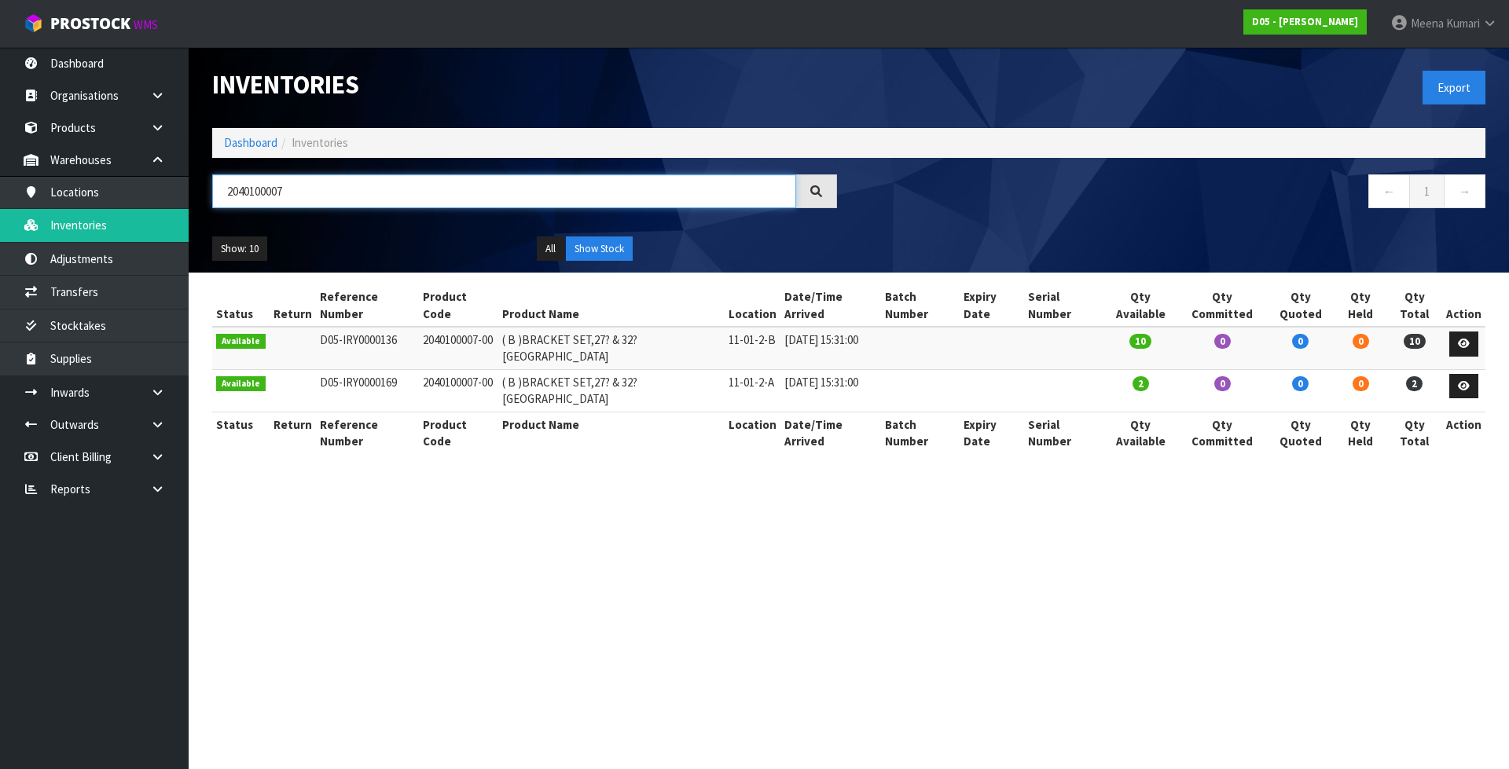
type input "2040100007"
click at [236, 137] on link "Dashboard" at bounding box center [250, 142] width 53 height 15
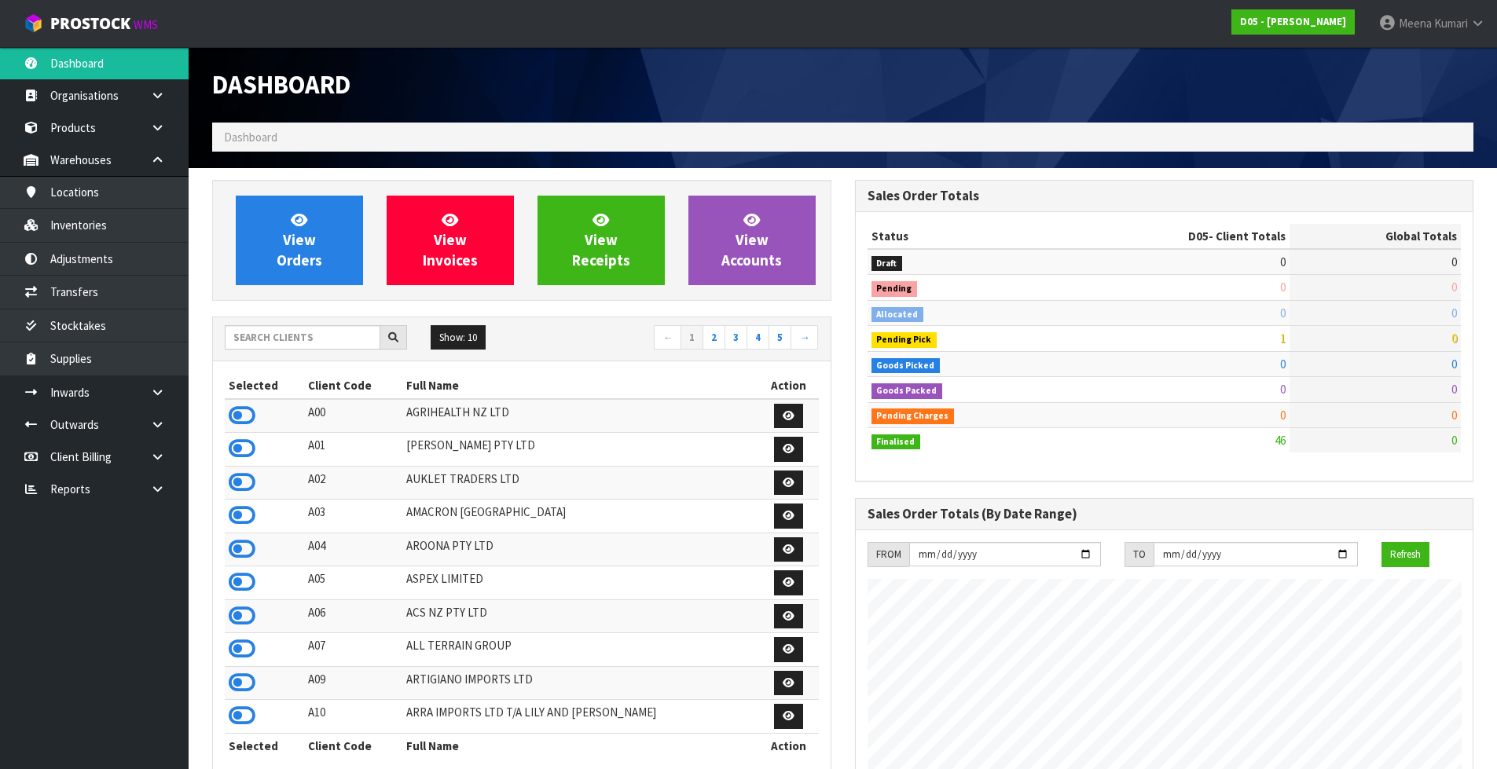
scroll to position [961, 642]
click at [306, 339] on input "text" at bounding box center [303, 337] width 156 height 24
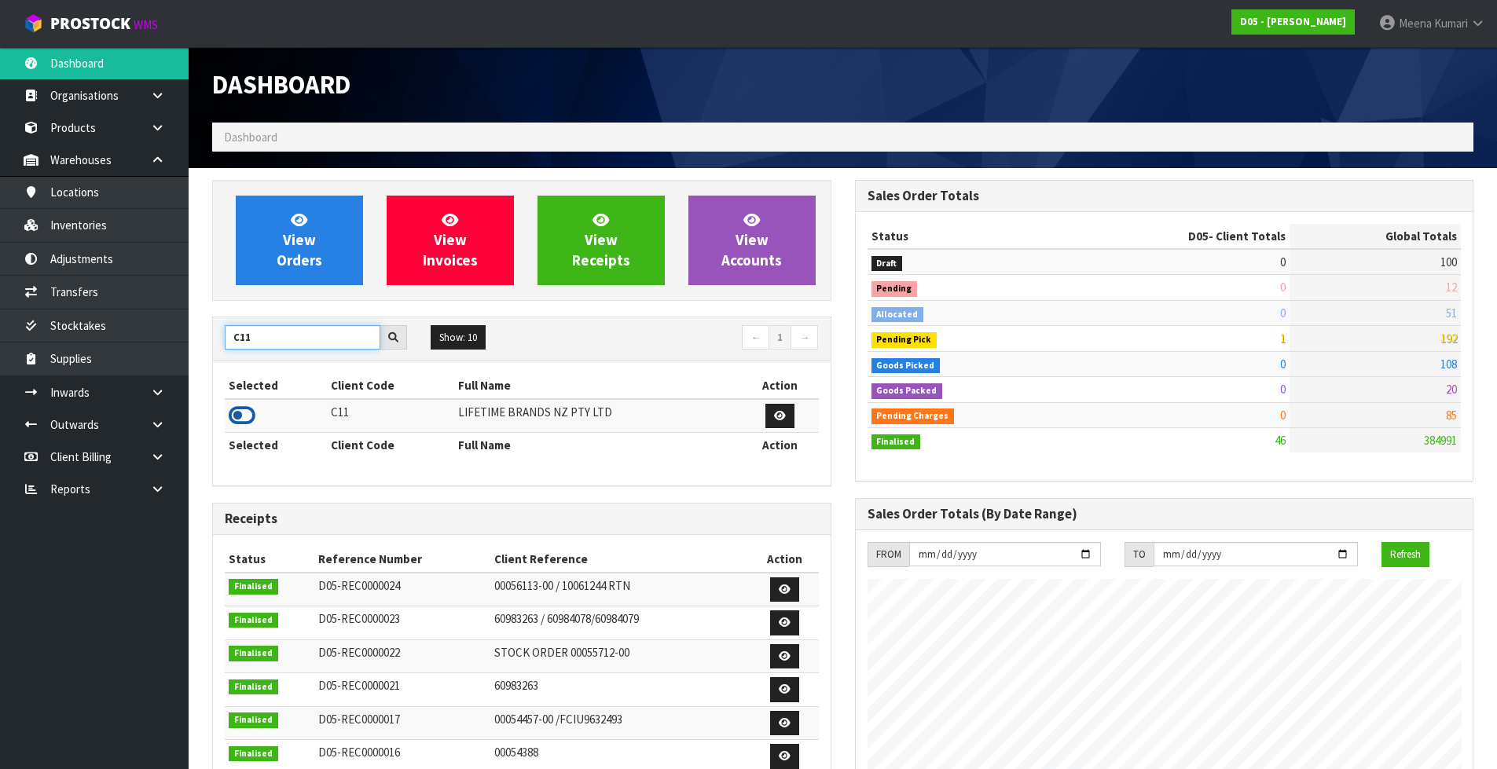
type input "C11"
click at [235, 416] on icon at bounding box center [242, 416] width 27 height 24
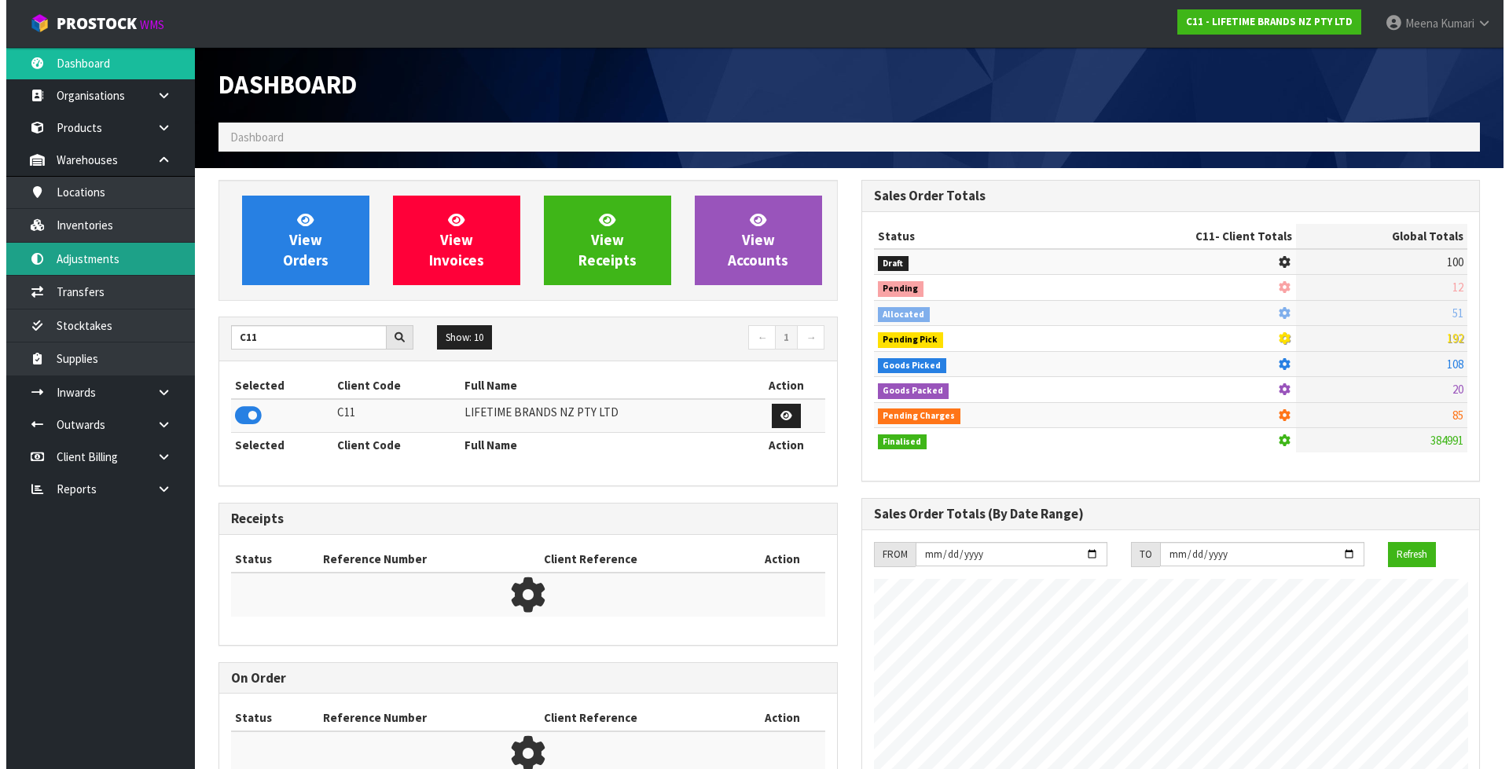
scroll to position [1190, 642]
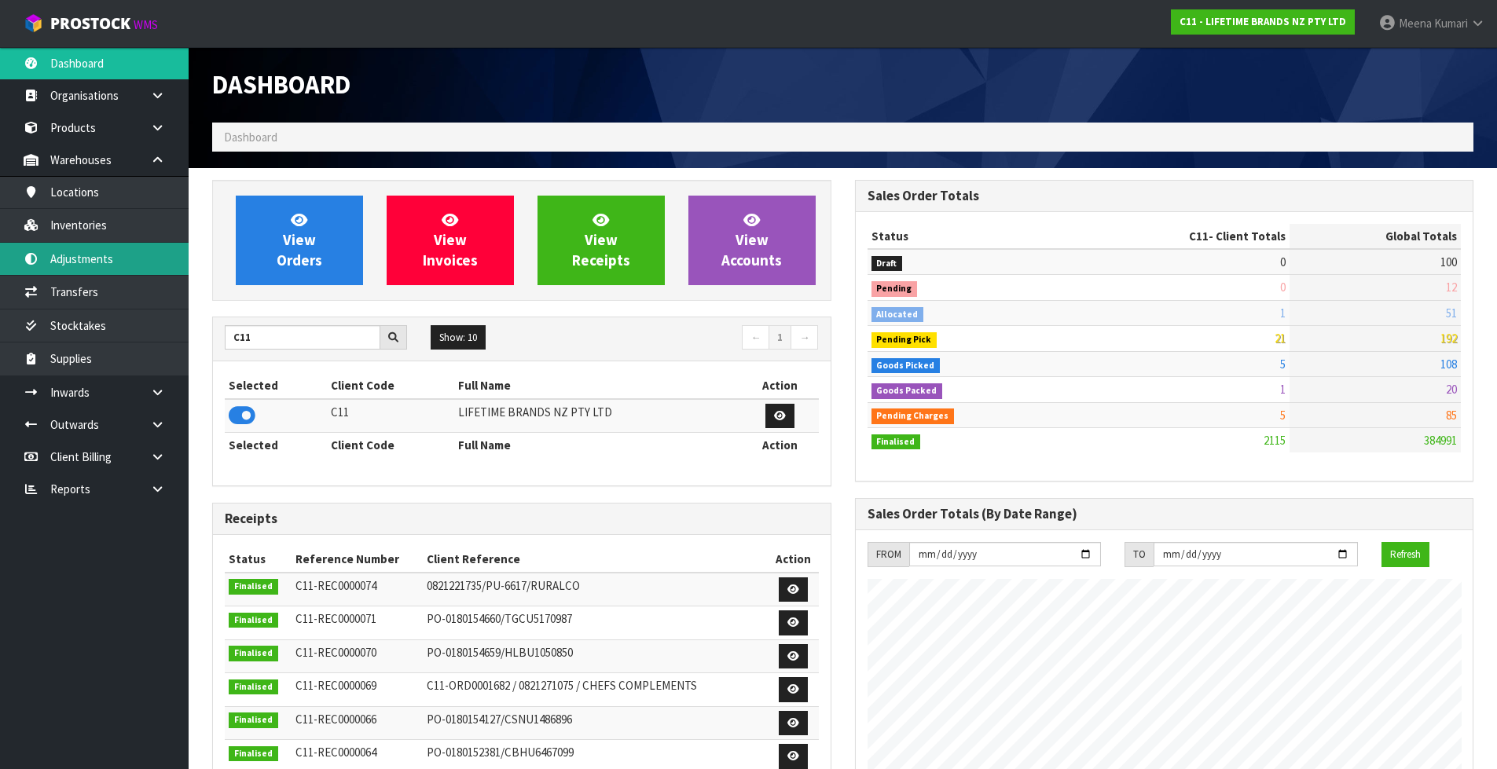
click at [105, 269] on link "Adjustments" at bounding box center [94, 259] width 189 height 32
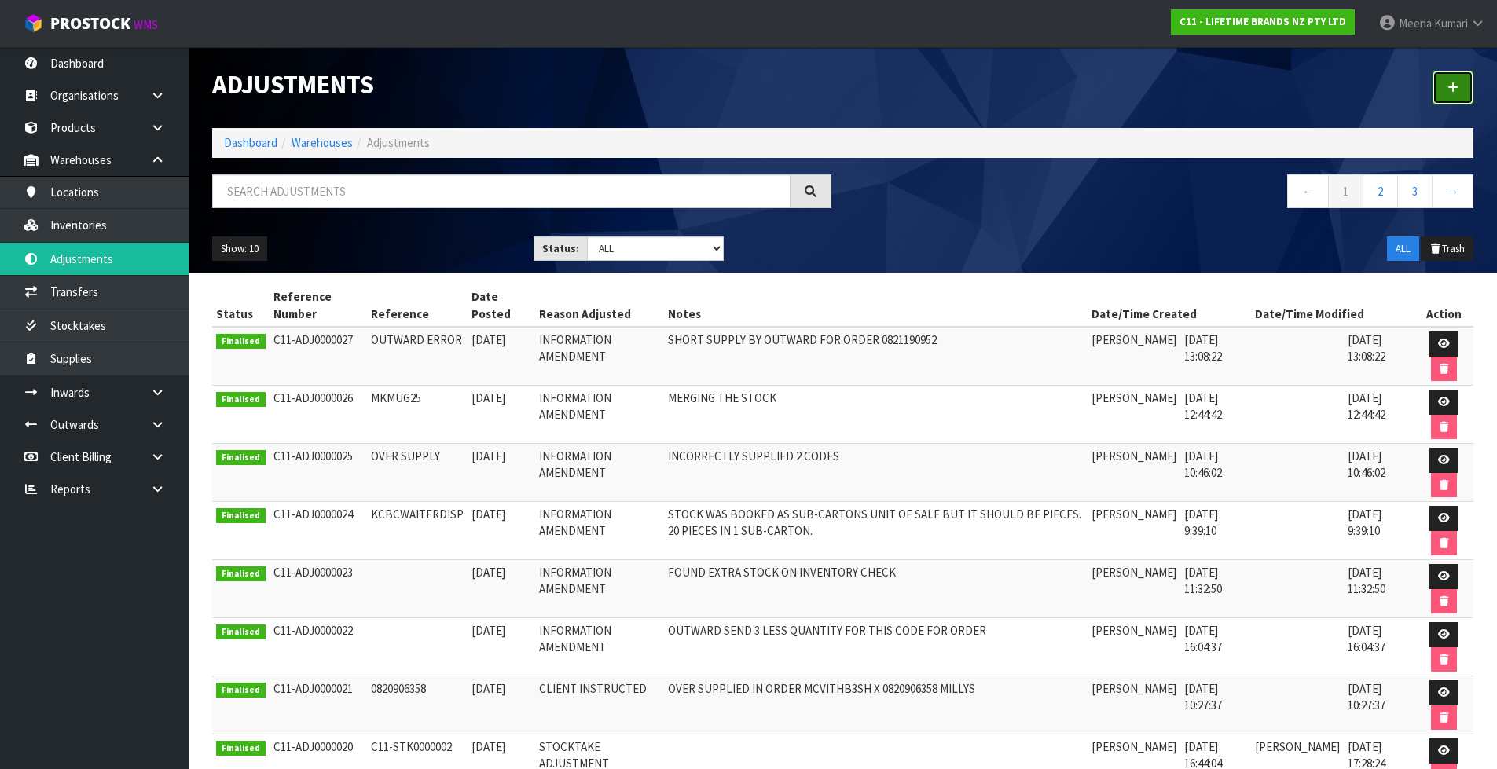
click at [1447, 79] on link at bounding box center [1452, 88] width 41 height 34
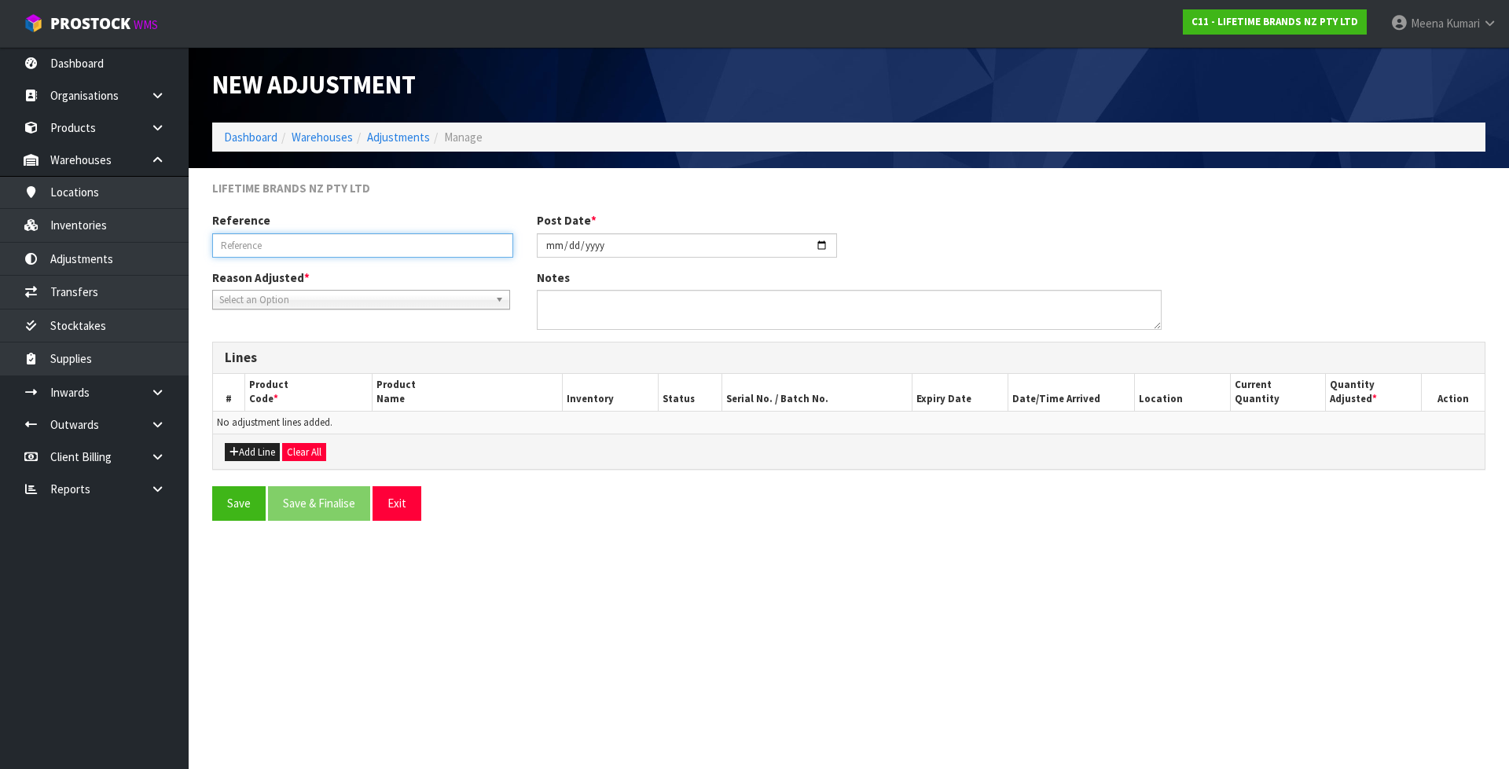
click at [296, 255] on input "text" at bounding box center [362, 245] width 301 height 24
type input "FOUND 2 EXTRA ON INVENTORY CHECK"
click at [299, 304] on span "Select an Option" at bounding box center [353, 300] width 269 height 19
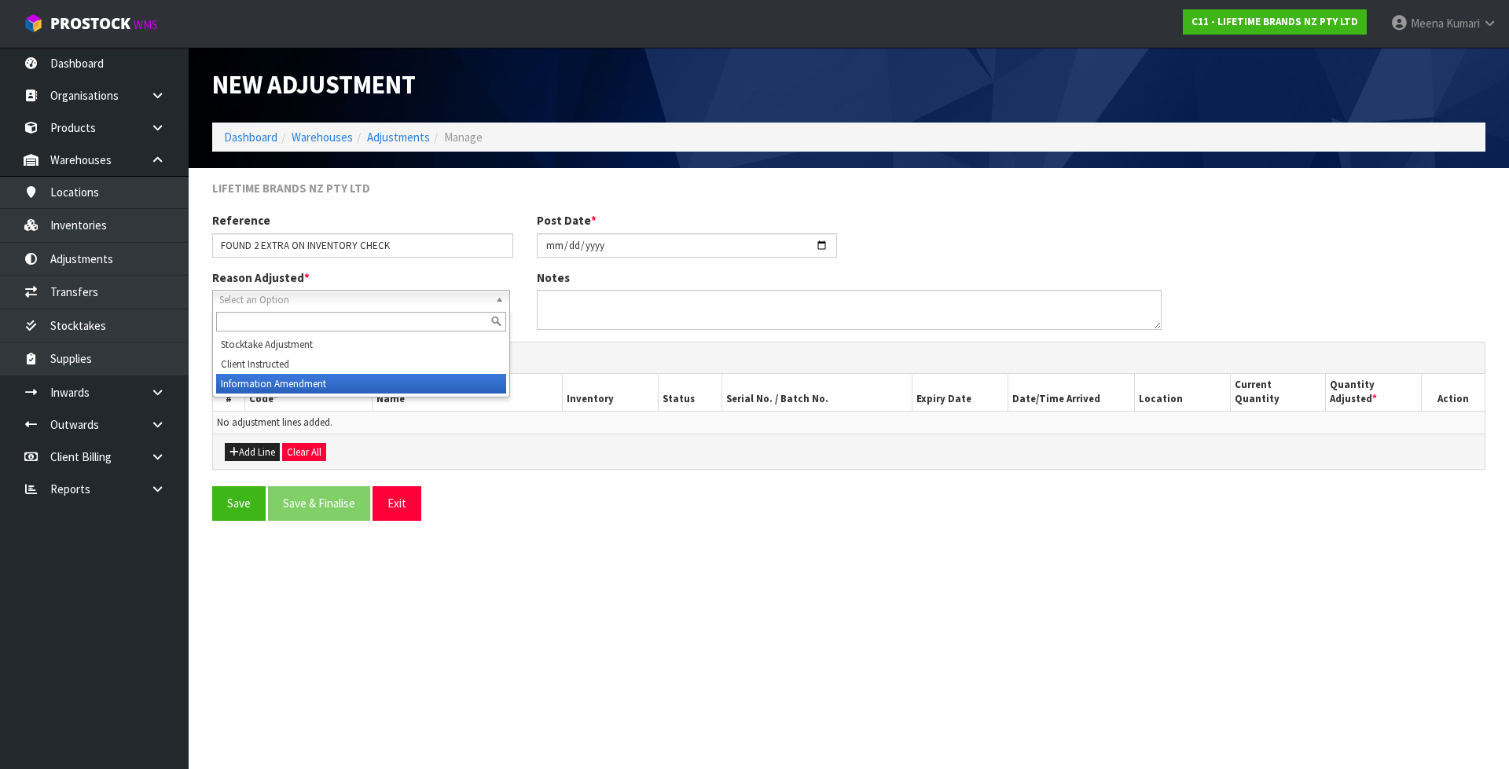
click at [304, 387] on li "Information Amendment" at bounding box center [361, 384] width 290 height 20
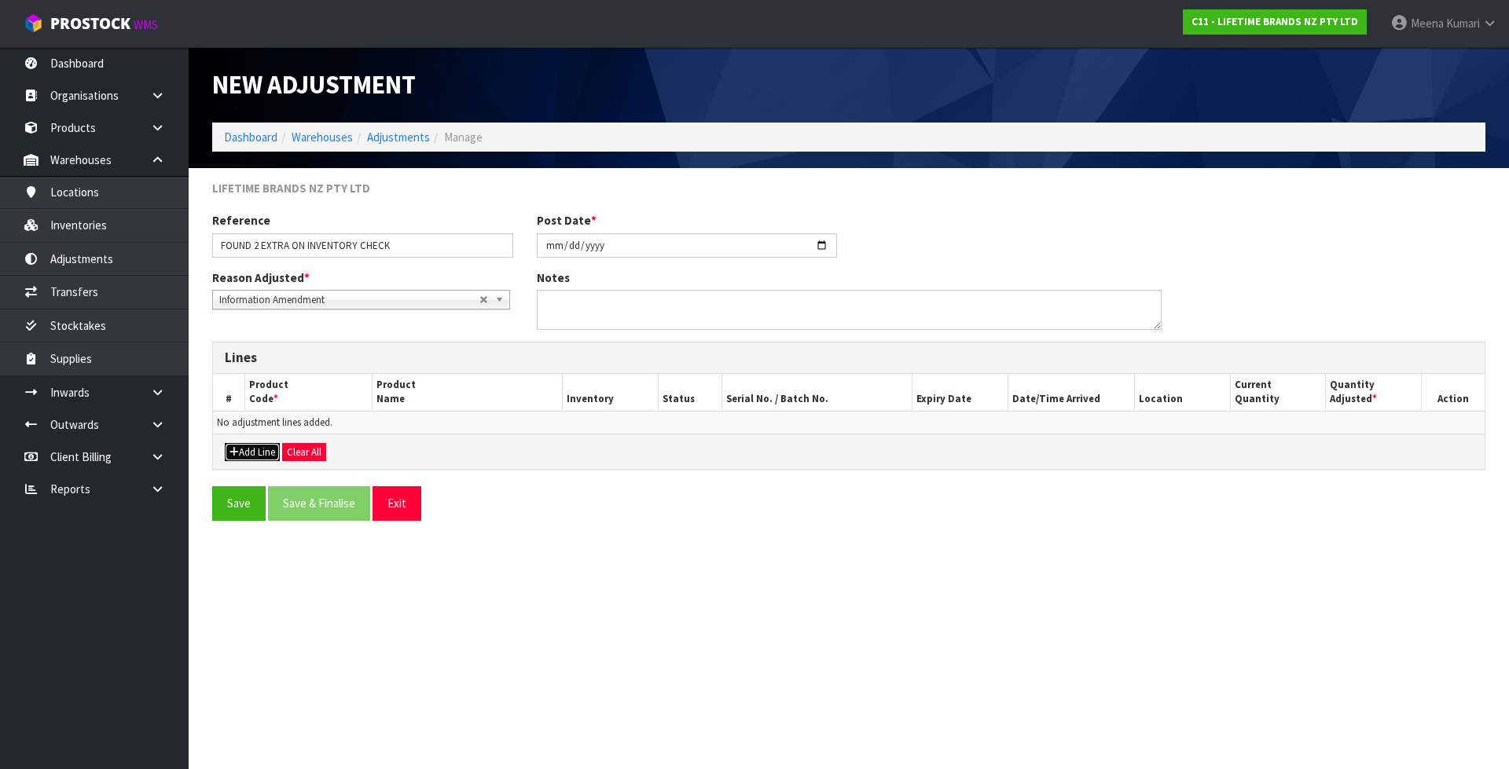
click at [254, 453] on button "Add Line" at bounding box center [252, 452] width 55 height 19
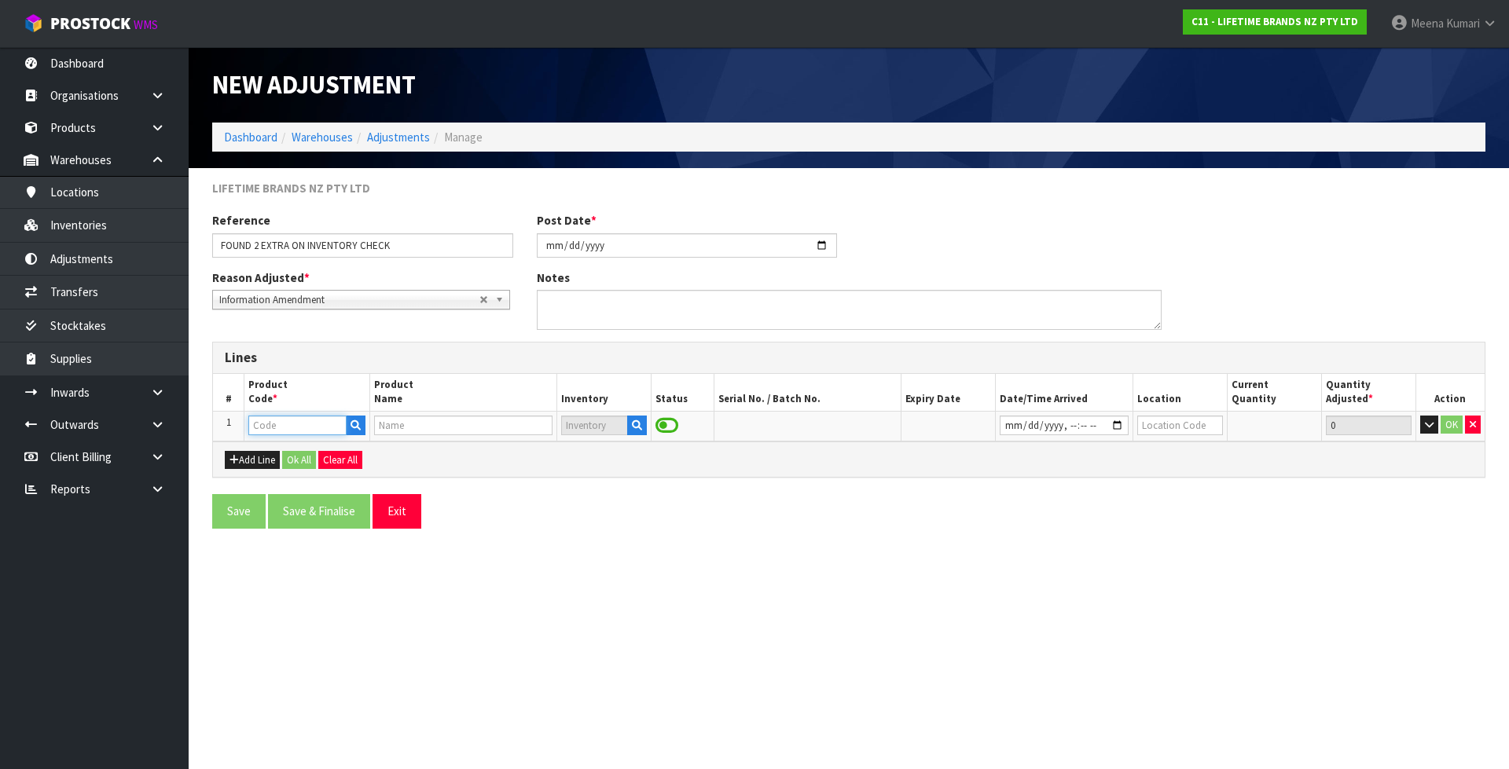
click at [314, 426] on input "text" at bounding box center [296, 426] width 97 height 20
paste input "MKJDSRVPLATOV"
type input "MKJDSRVPLATOV"
type input "79011 - [PERSON_NAME] OVAL SERVING PLATTER 36CM"
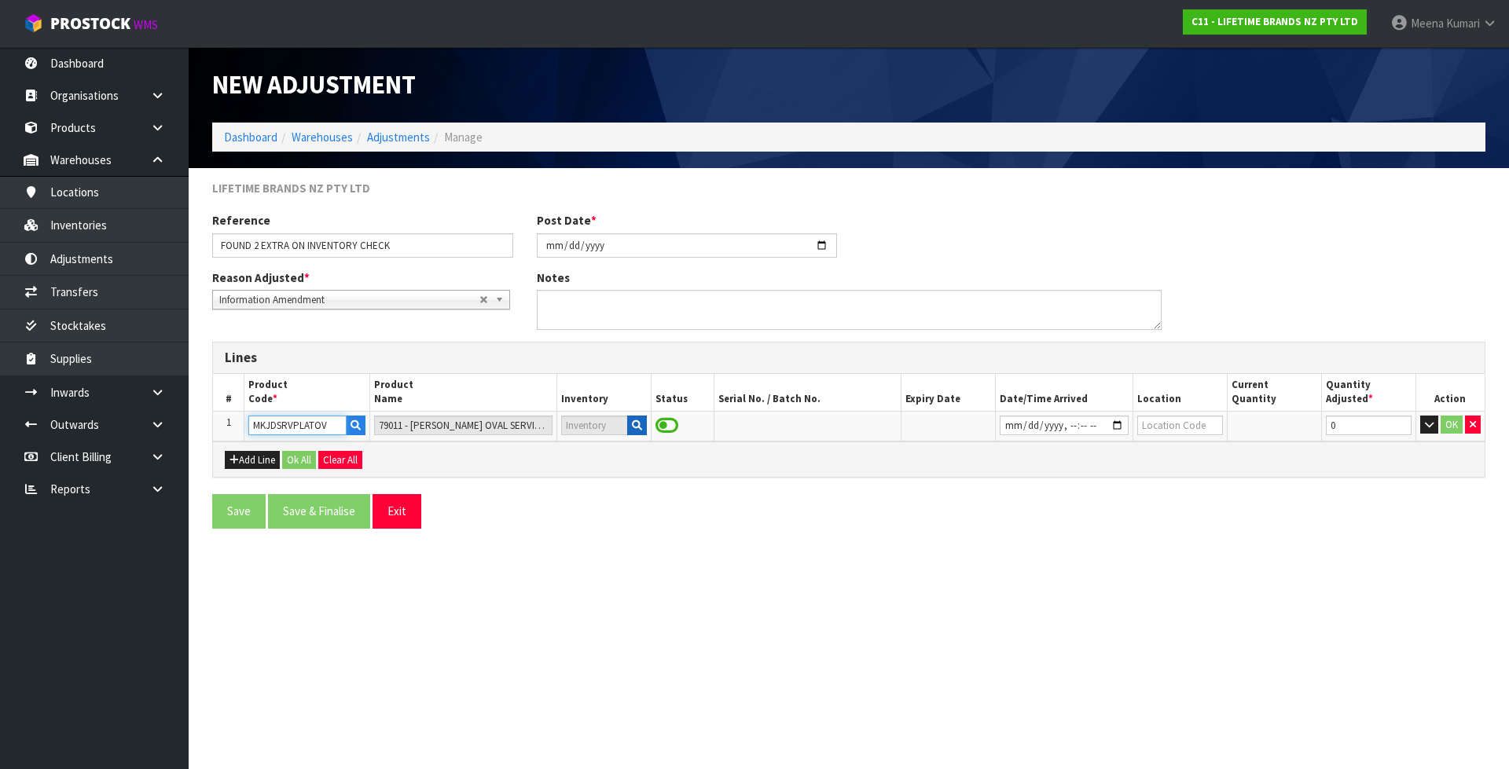
type input "MKJDSRVPLATOV"
click at [636, 431] on button "button" at bounding box center [637, 426] width 20 height 20
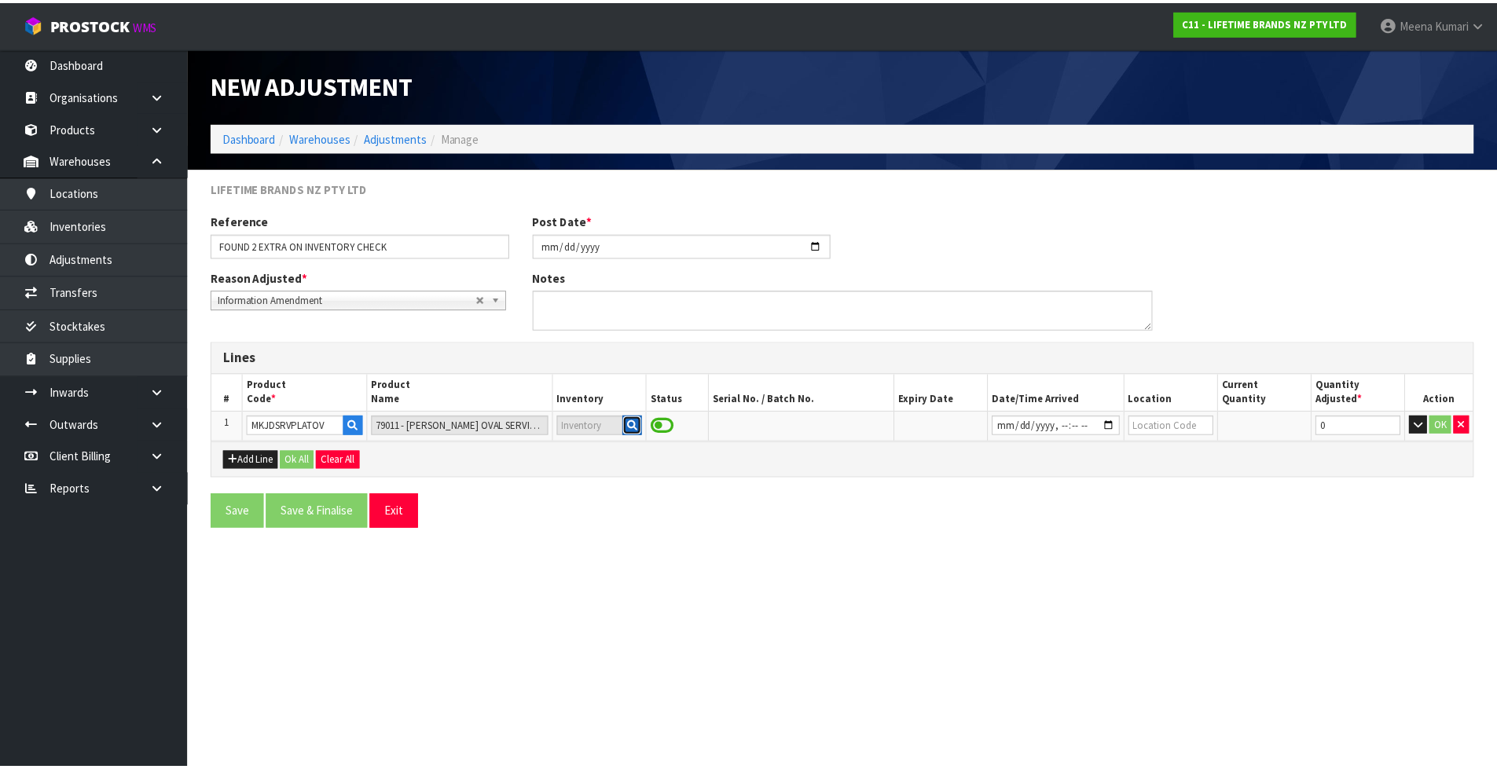
scroll to position [0, 0]
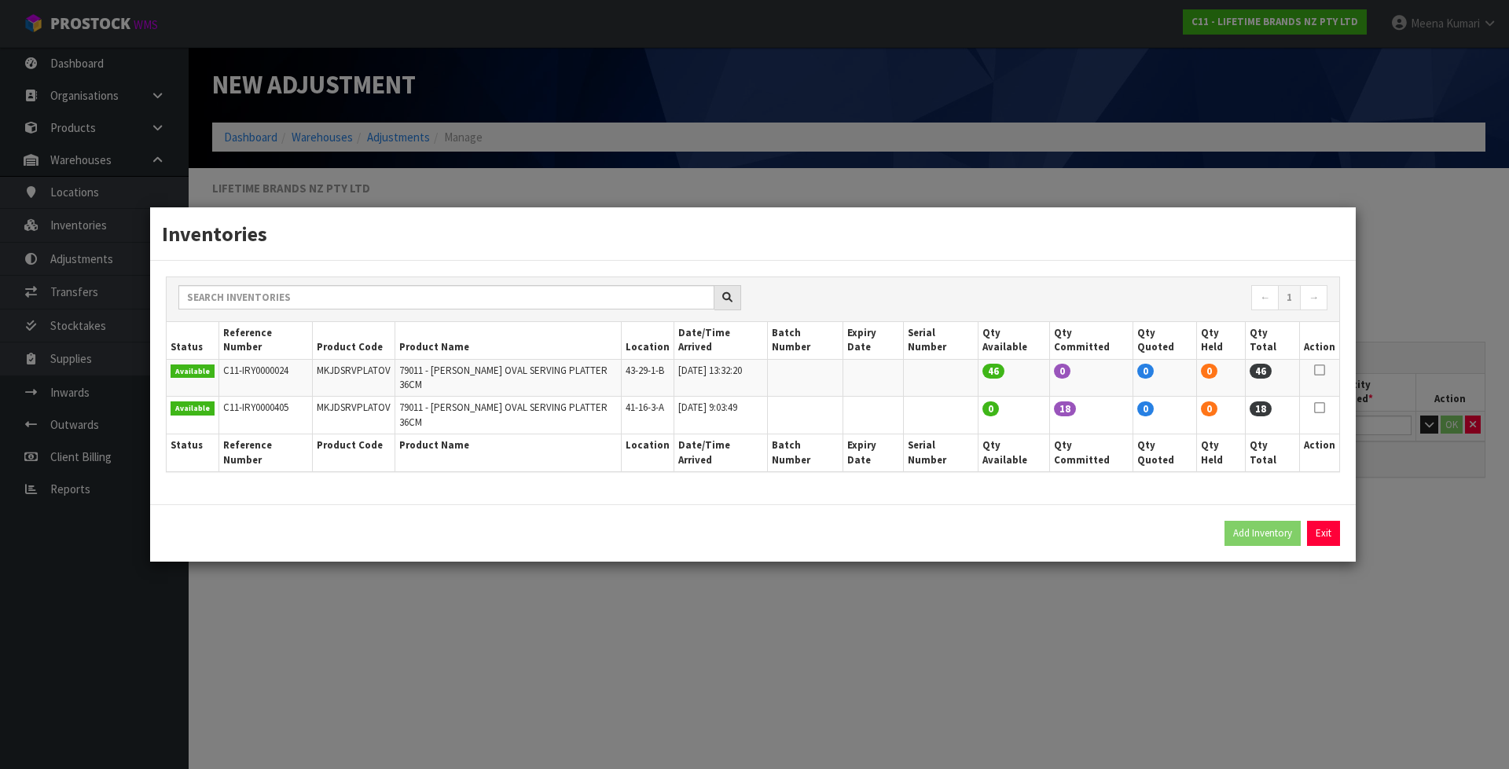
click at [1322, 409] on icon at bounding box center [1319, 408] width 11 height 1
click at [1269, 521] on button "Add Inventory" at bounding box center [1262, 533] width 76 height 25
type input "C11-IRY0000405"
type input "2025-02-02T09:03:49"
type input "41-16-3-A"
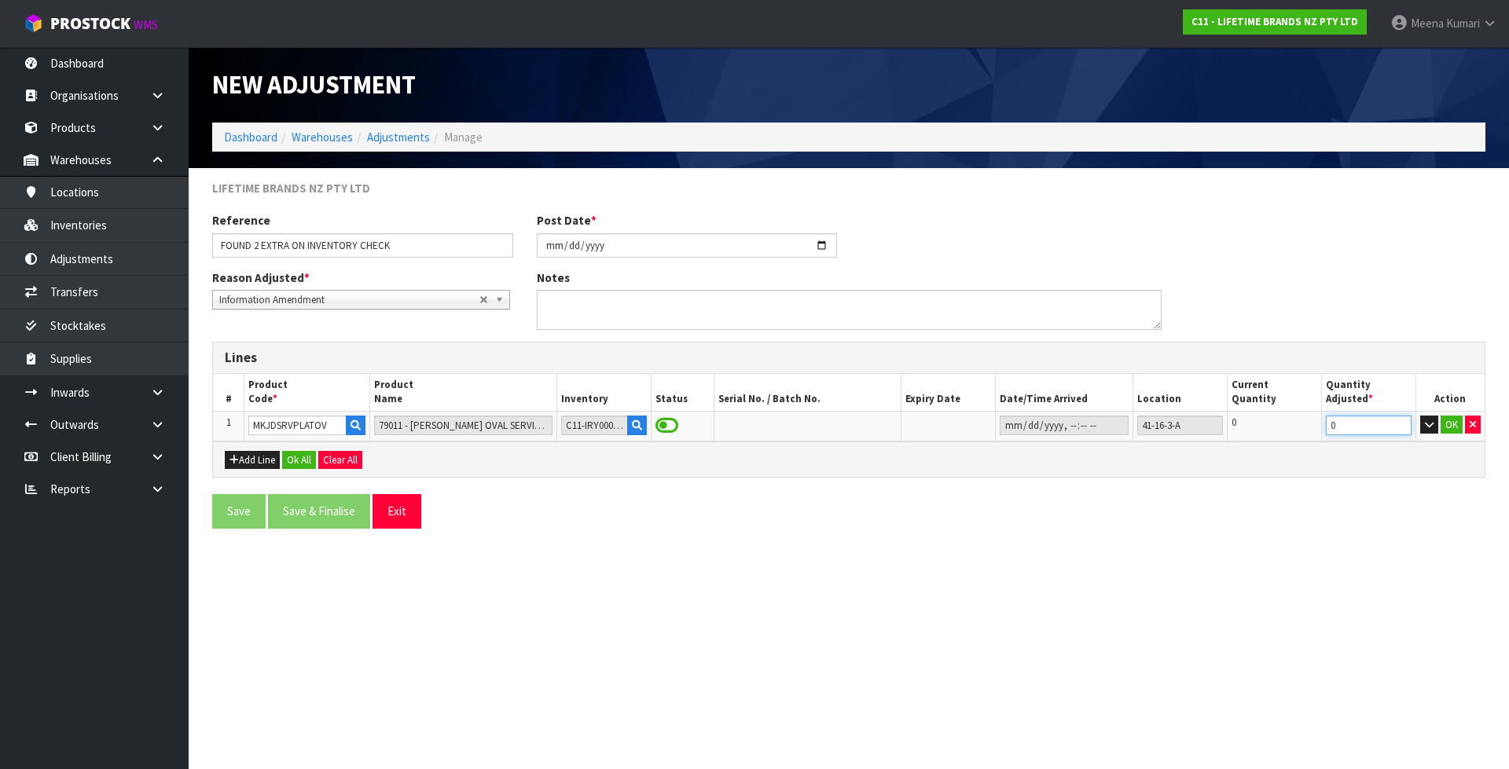
drag, startPoint x: 1325, startPoint y: 431, endPoint x: 1287, endPoint y: 445, distance: 40.6
click at [1287, 445] on div "Lines # Product Code * Product Name Inventory Status Serial No. / Batch No. Exp…" at bounding box center [848, 410] width 1273 height 136
type input "2"
click at [1454, 429] on button "OK" at bounding box center [1451, 425] width 22 height 19
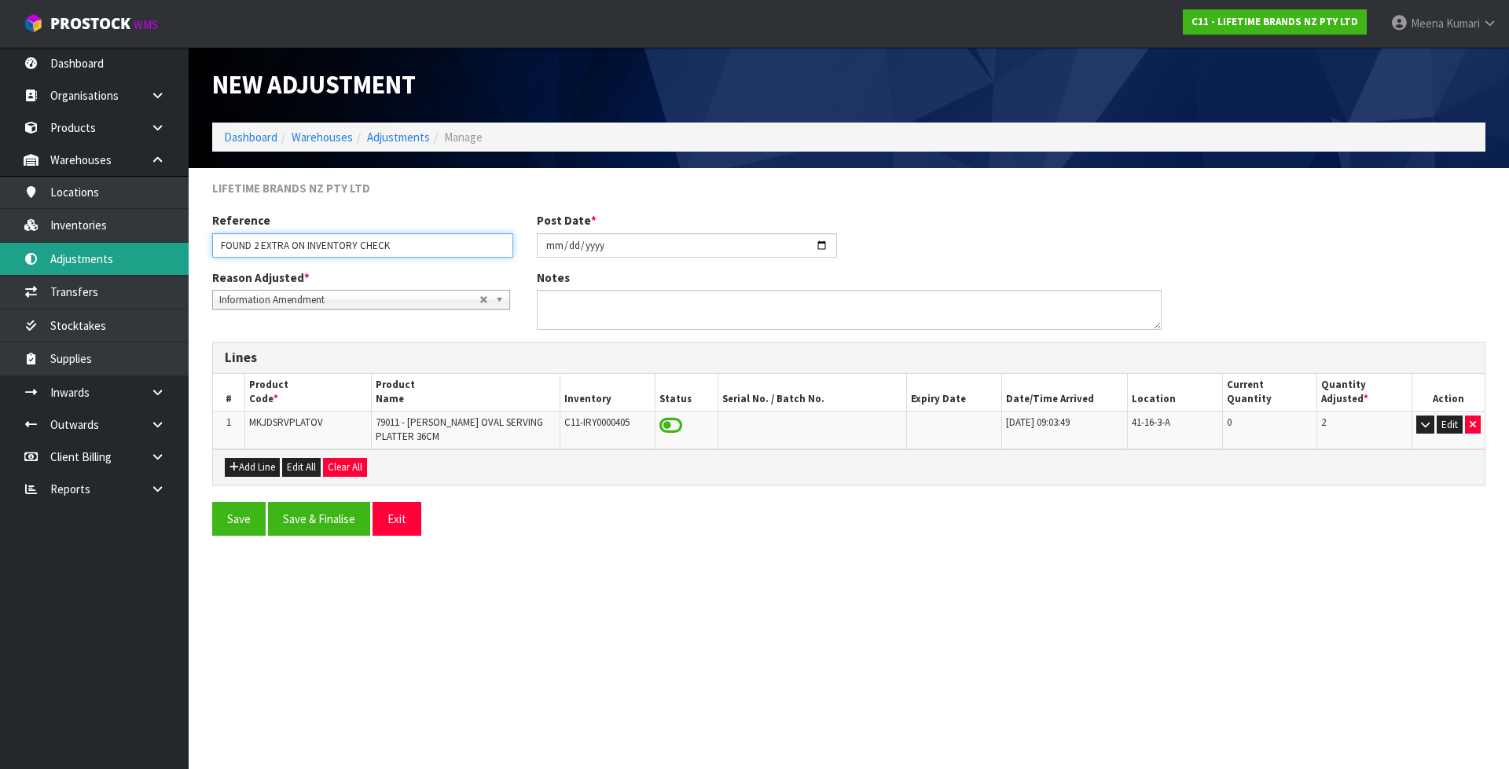
drag, startPoint x: 423, startPoint y: 236, endPoint x: 133, endPoint y: 244, distance: 290.0
click at [133, 244] on body "Toggle navigation ProStock WMS C11 - LIFETIME BRANDS NZ PTY LTD Meena Kumari Lo…" at bounding box center [754, 384] width 1509 height 769
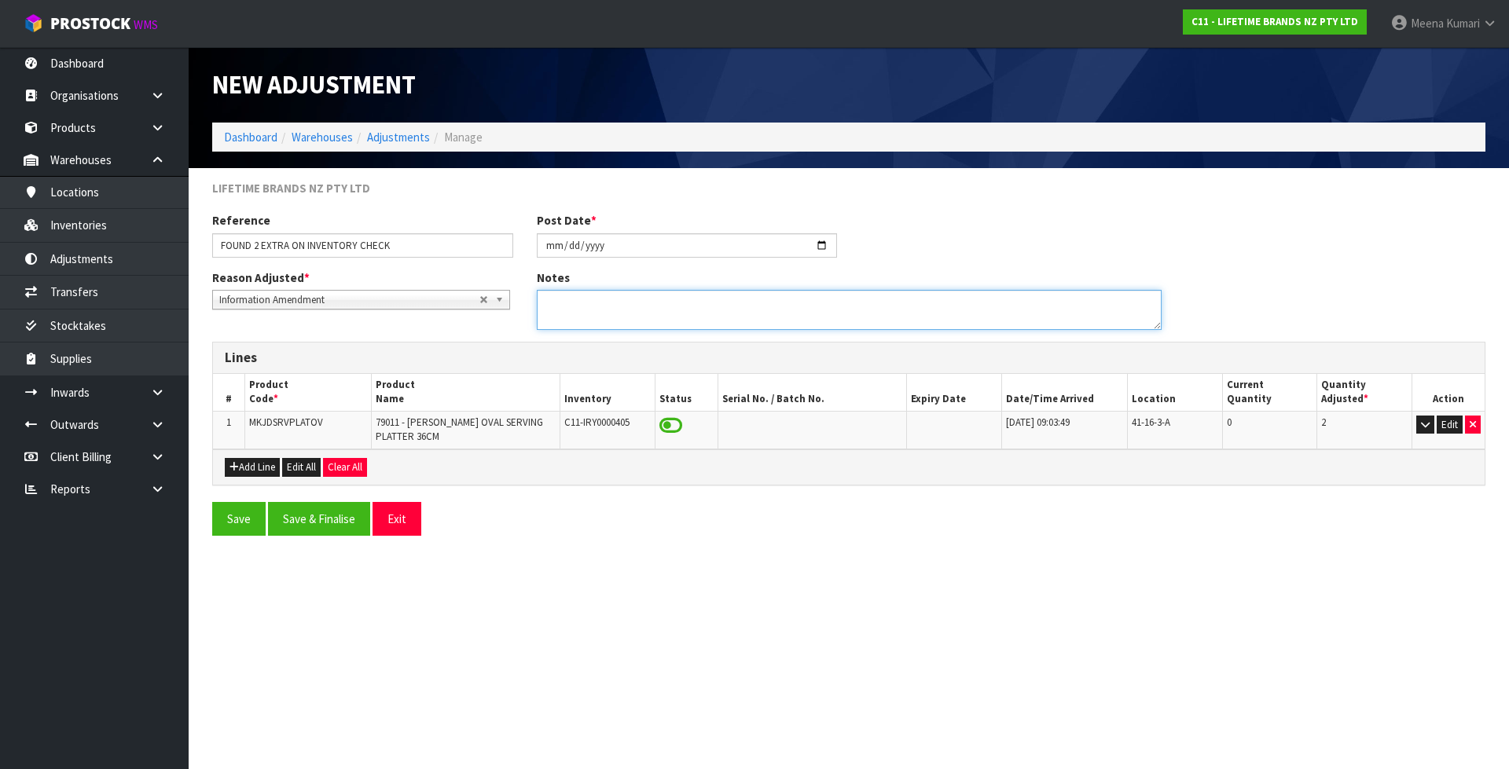
click at [829, 309] on textarea at bounding box center [849, 310] width 625 height 40
paste textarea "FOUND 2 EXTRA ON INVENTORY CHECK"
type textarea "FOUND 2 EXTRA ON INVENTORY CHECK"
click at [749, 585] on section "New Adjustment Dashboard Warehouses Adjustments Manage LIFETIME BRANDS NZ PTY L…" at bounding box center [754, 384] width 1509 height 769
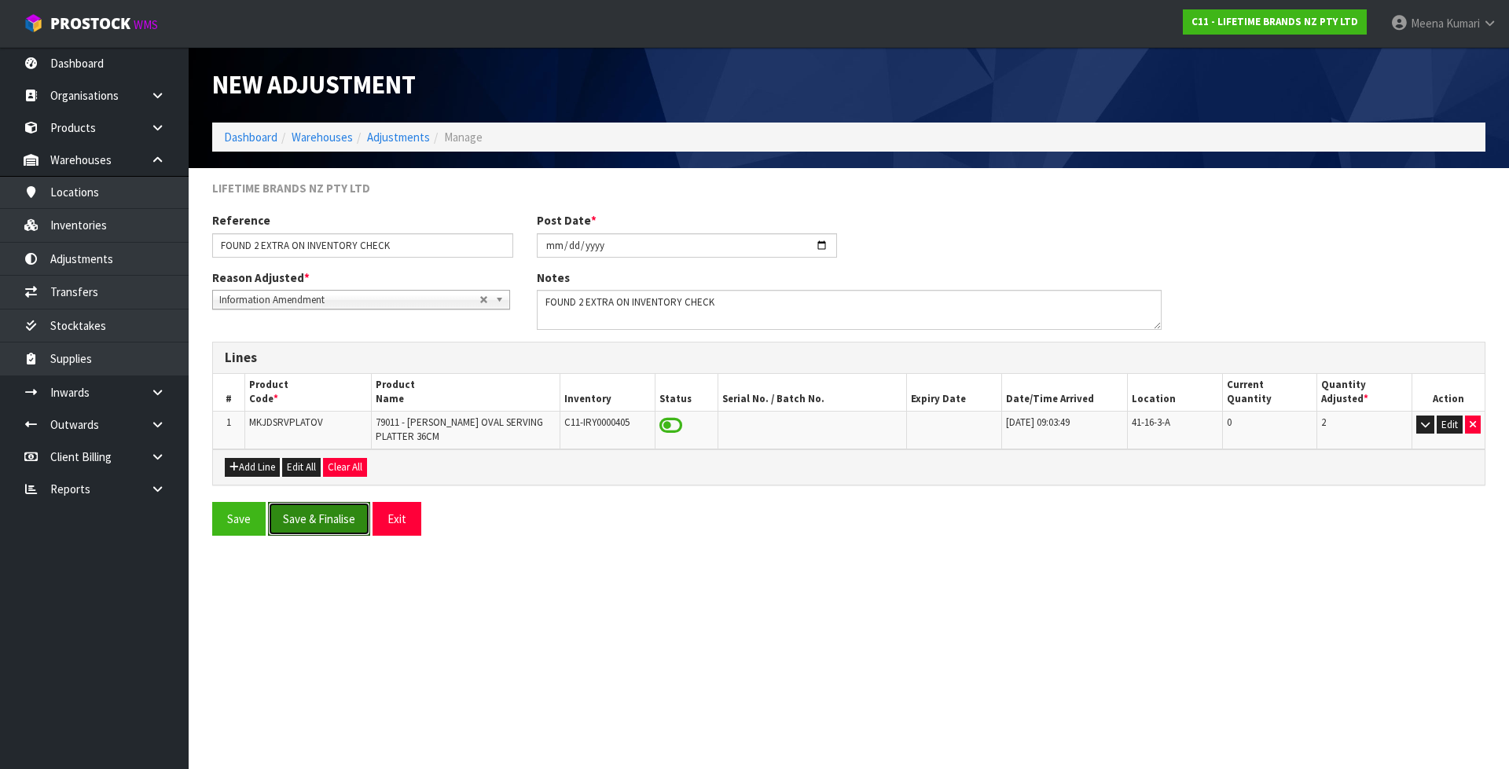
drag, startPoint x: 334, startPoint y: 522, endPoint x: 254, endPoint y: 499, distance: 83.5
click at [334, 522] on button "Save & Finalise" at bounding box center [319, 519] width 102 height 34
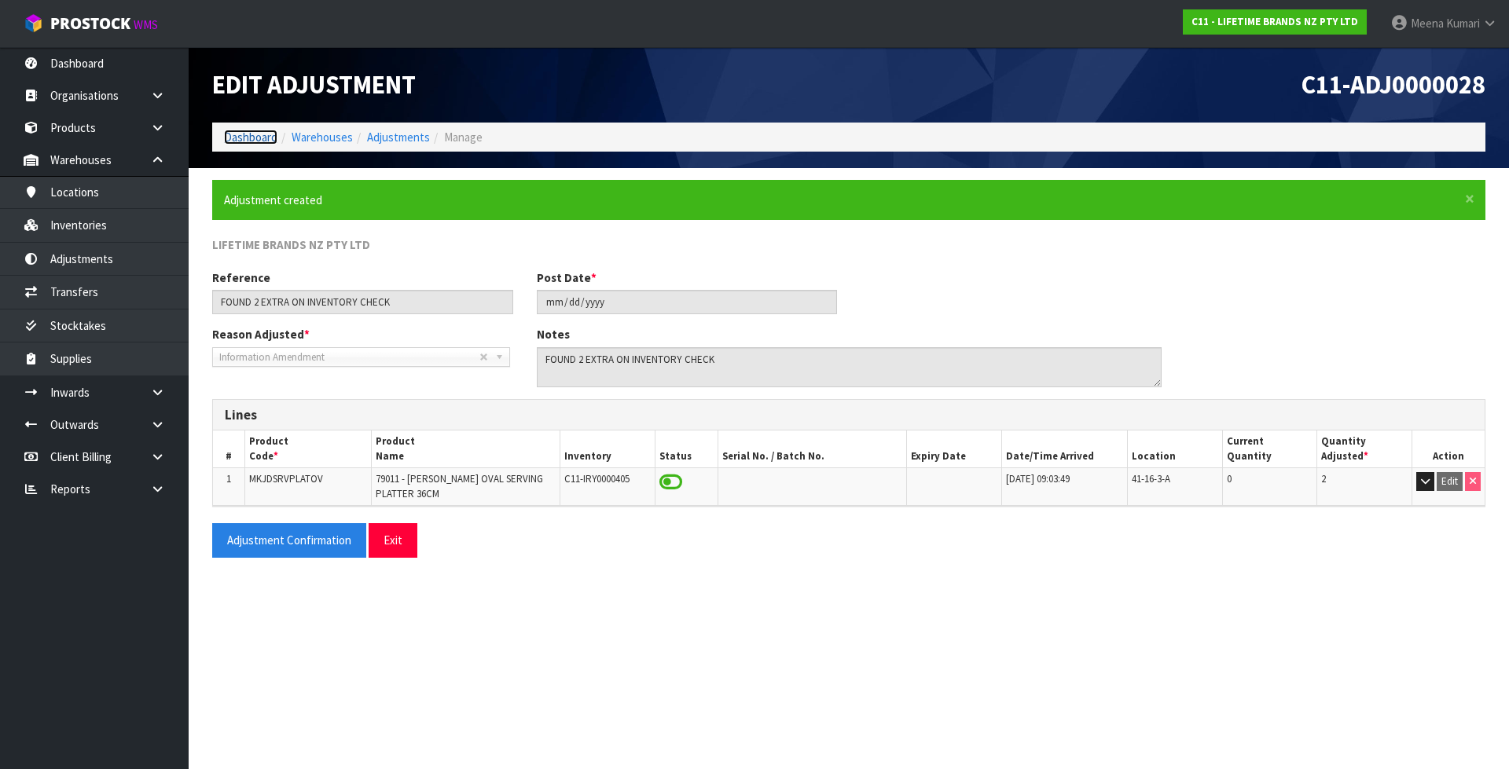
click at [248, 137] on link "Dashboard" at bounding box center [250, 137] width 53 height 15
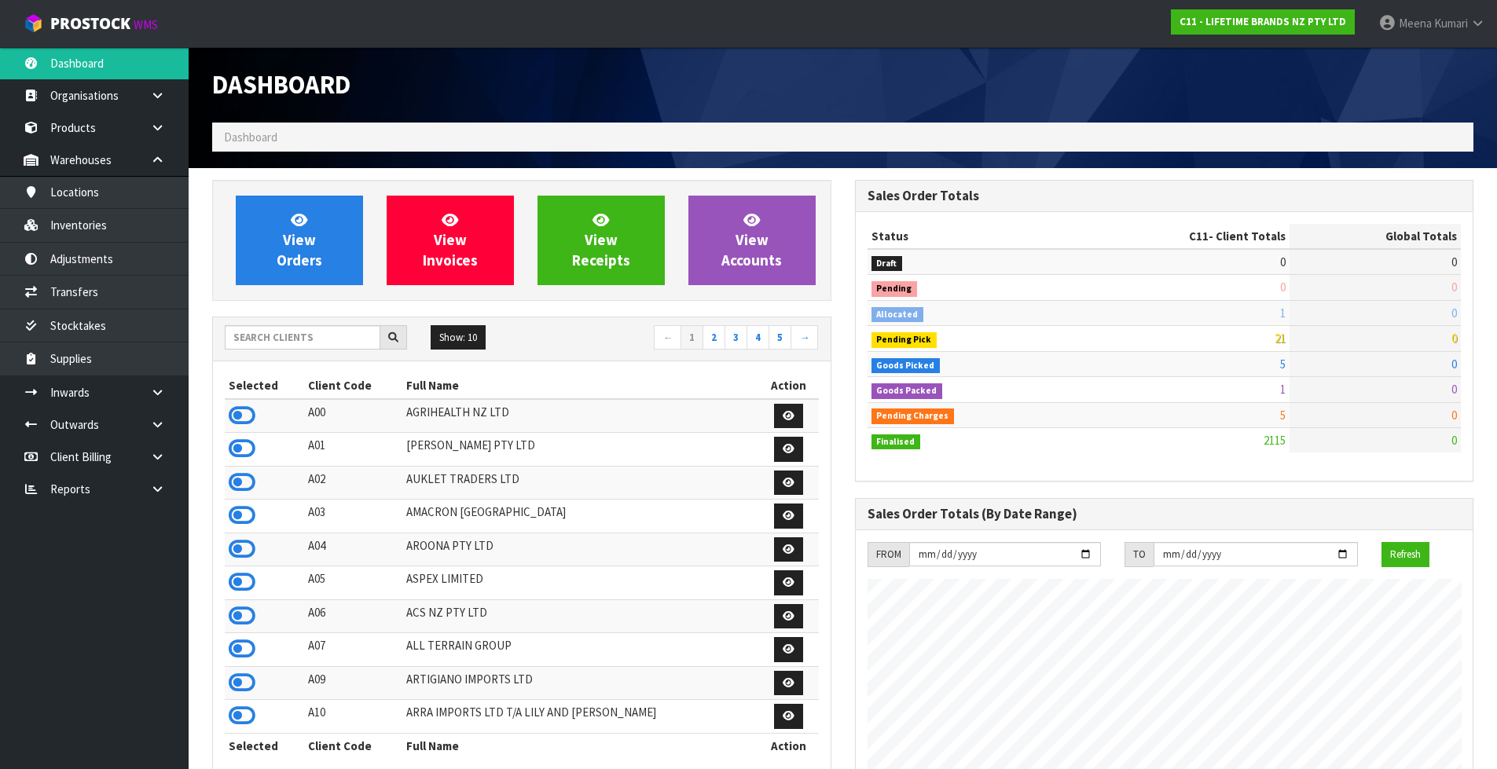
scroll to position [1190, 642]
click at [284, 319] on div "Show: 10 5 10 25 50 ← 1 2 3 4 5 →" at bounding box center [522, 339] width 618 height 44
click at [285, 337] on input "text" at bounding box center [303, 337] width 156 height 24
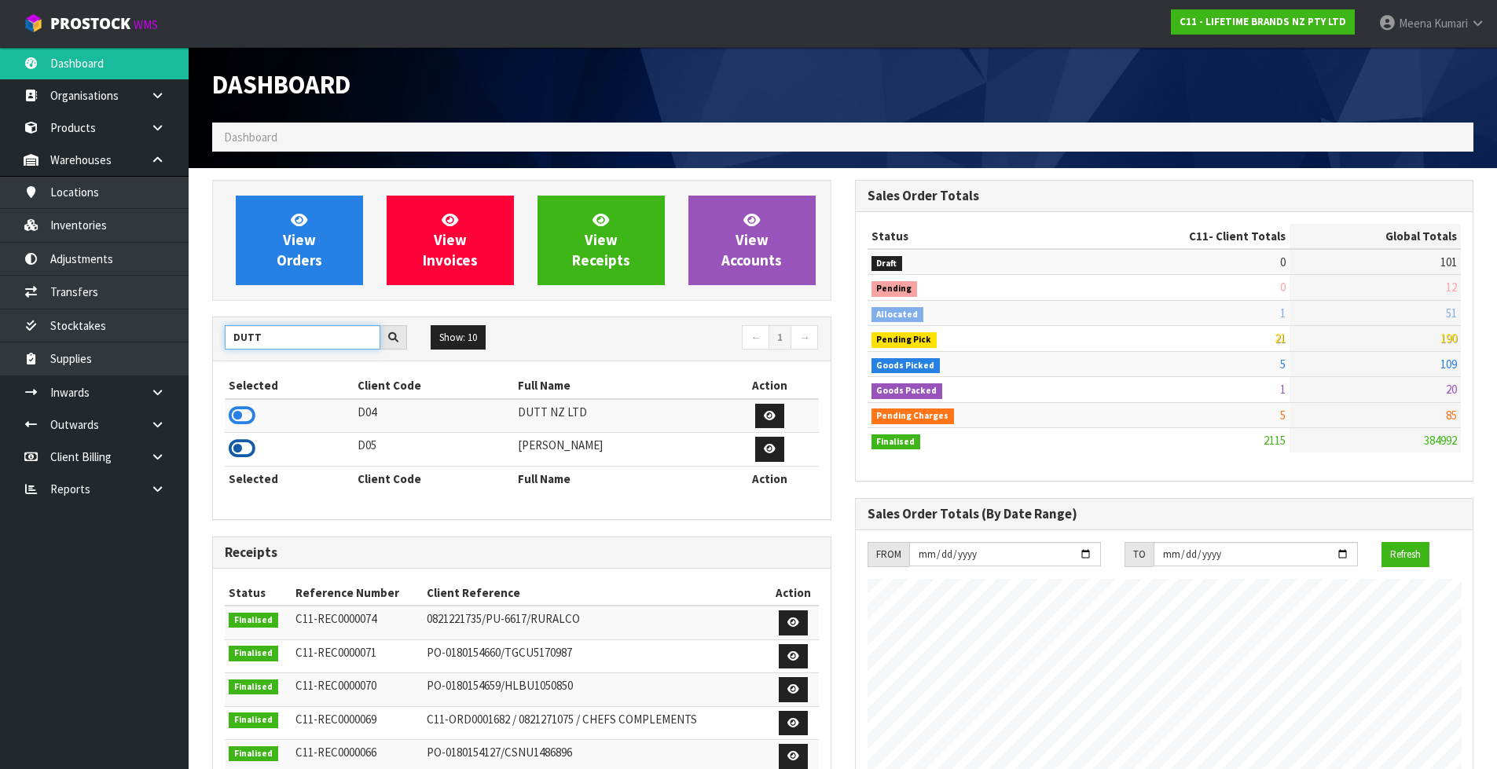
type input "DUTT"
click at [241, 450] on icon at bounding box center [242, 449] width 27 height 24
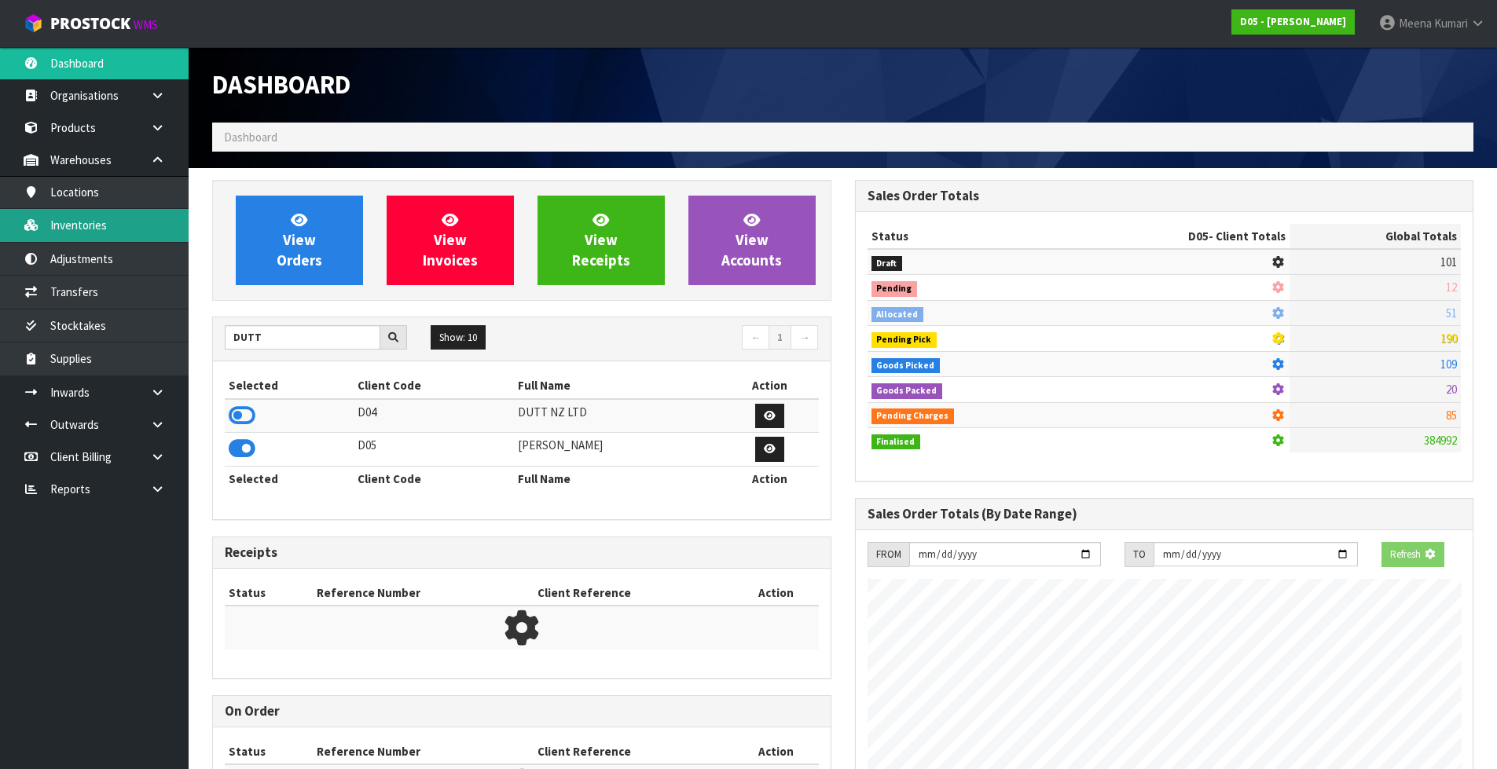
scroll to position [784752, 785071]
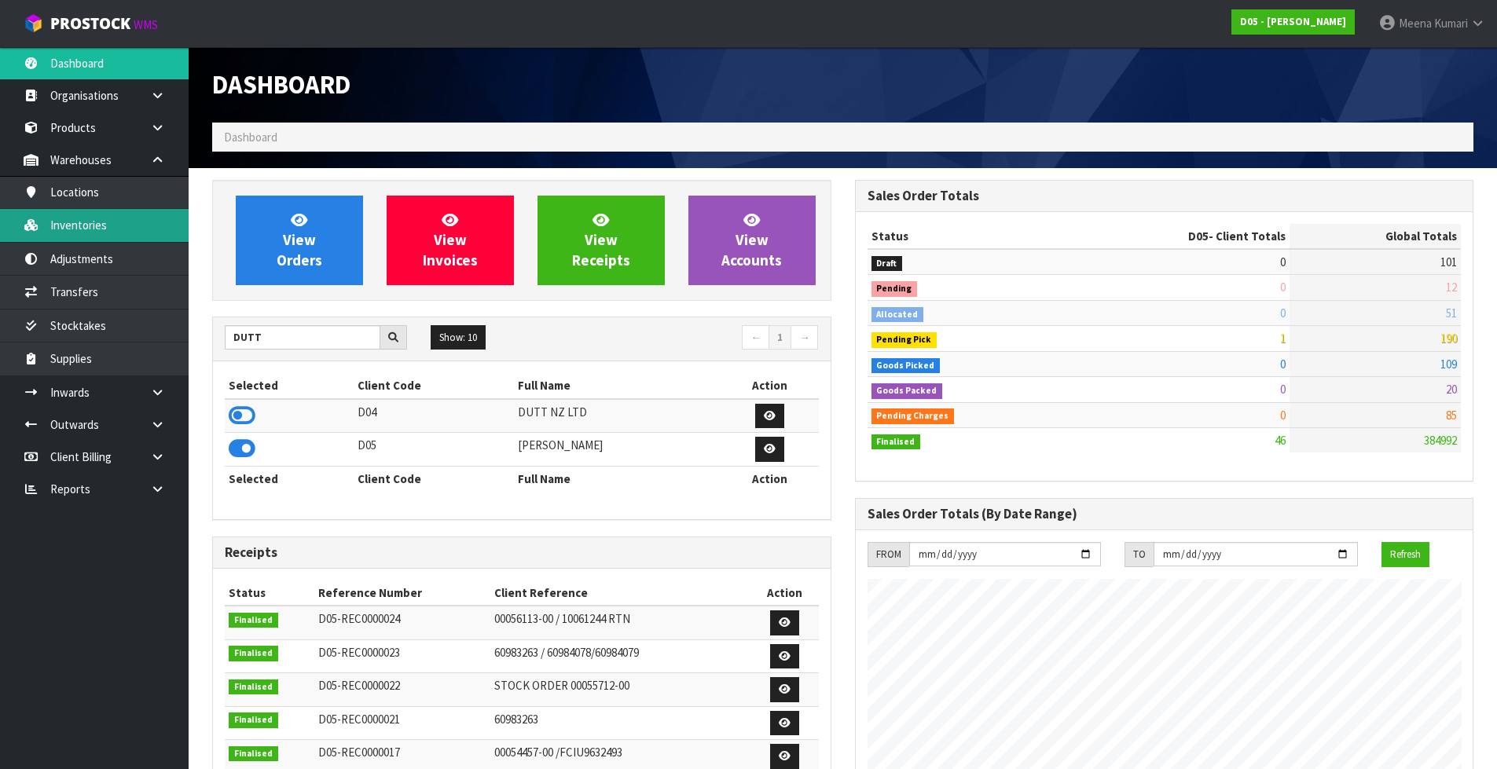
click at [104, 236] on link "Inventories" at bounding box center [94, 225] width 189 height 32
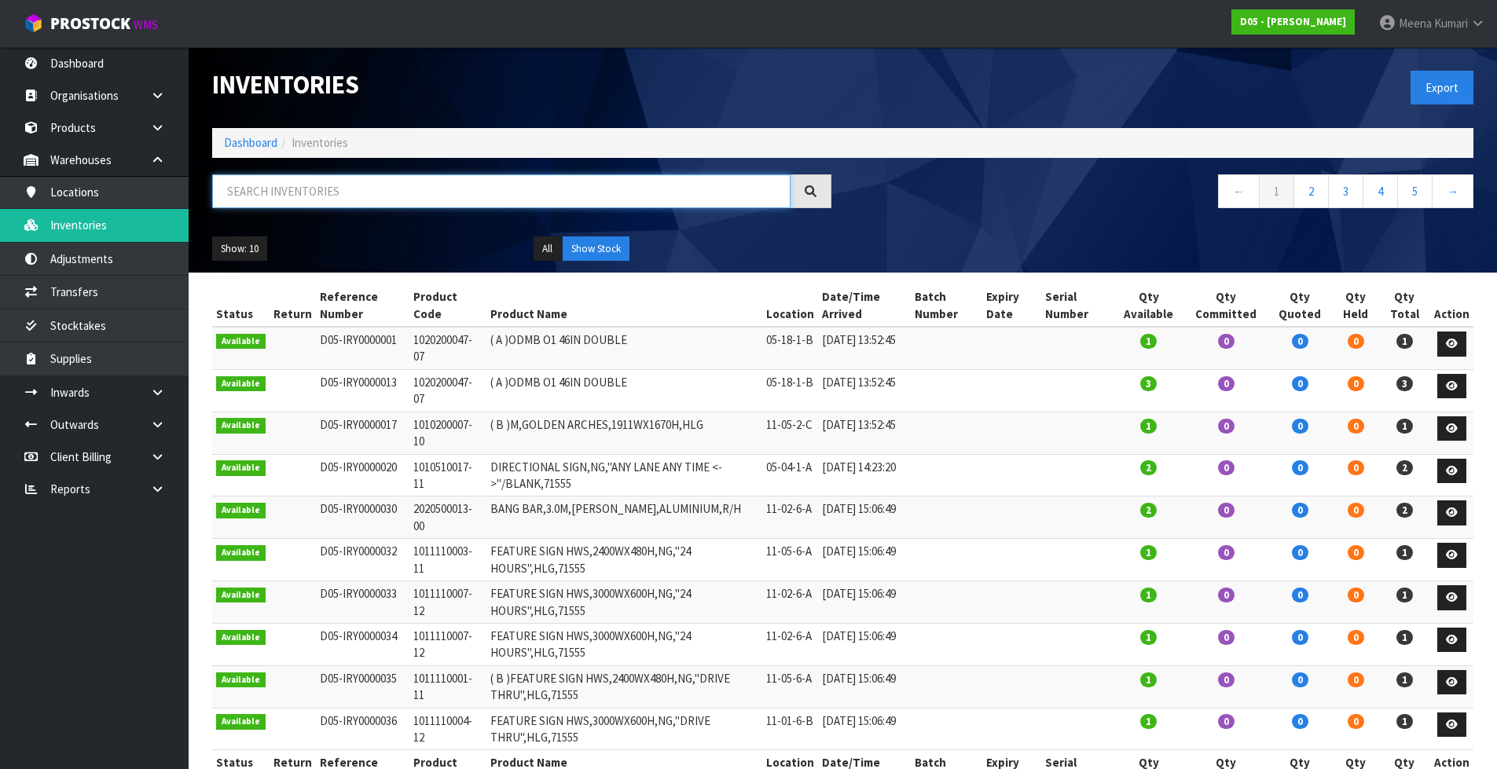
click at [293, 189] on input "text" at bounding box center [501, 191] width 578 height 34
paste input "1030100122-07"
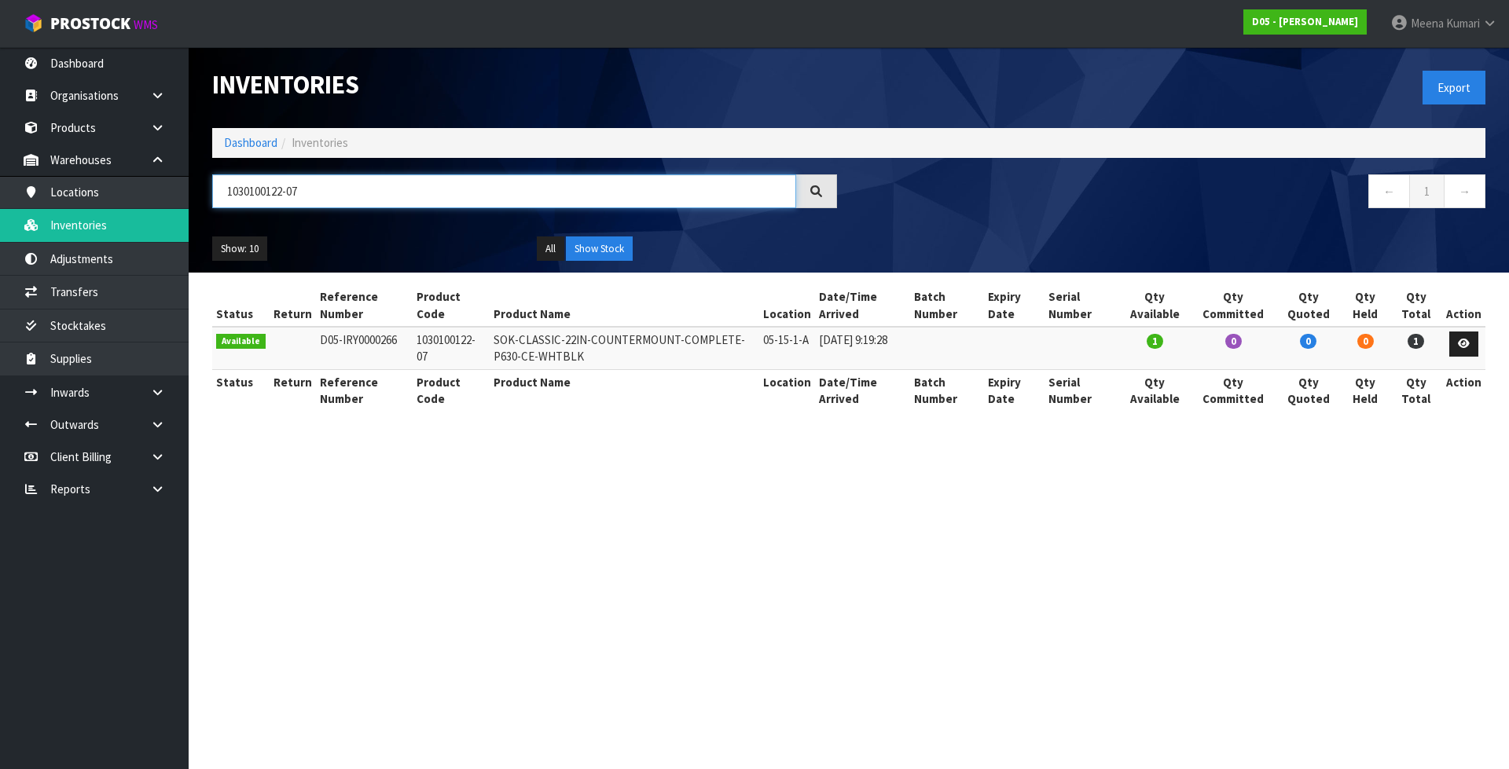
drag, startPoint x: 217, startPoint y: 202, endPoint x: 209, endPoint y: 201, distance: 7.9
click at [209, 201] on div "1030100122-07" at bounding box center [524, 197] width 648 height 46
paste input "92-12"
drag, startPoint x: 341, startPoint y: 195, endPoint x: 128, endPoint y: 200, distance: 213.0
click at [128, 200] on body "Toggle navigation ProStock WMS D05 - DUTT - COATES Meena Kumari Logout Dashboar…" at bounding box center [754, 384] width 1509 height 769
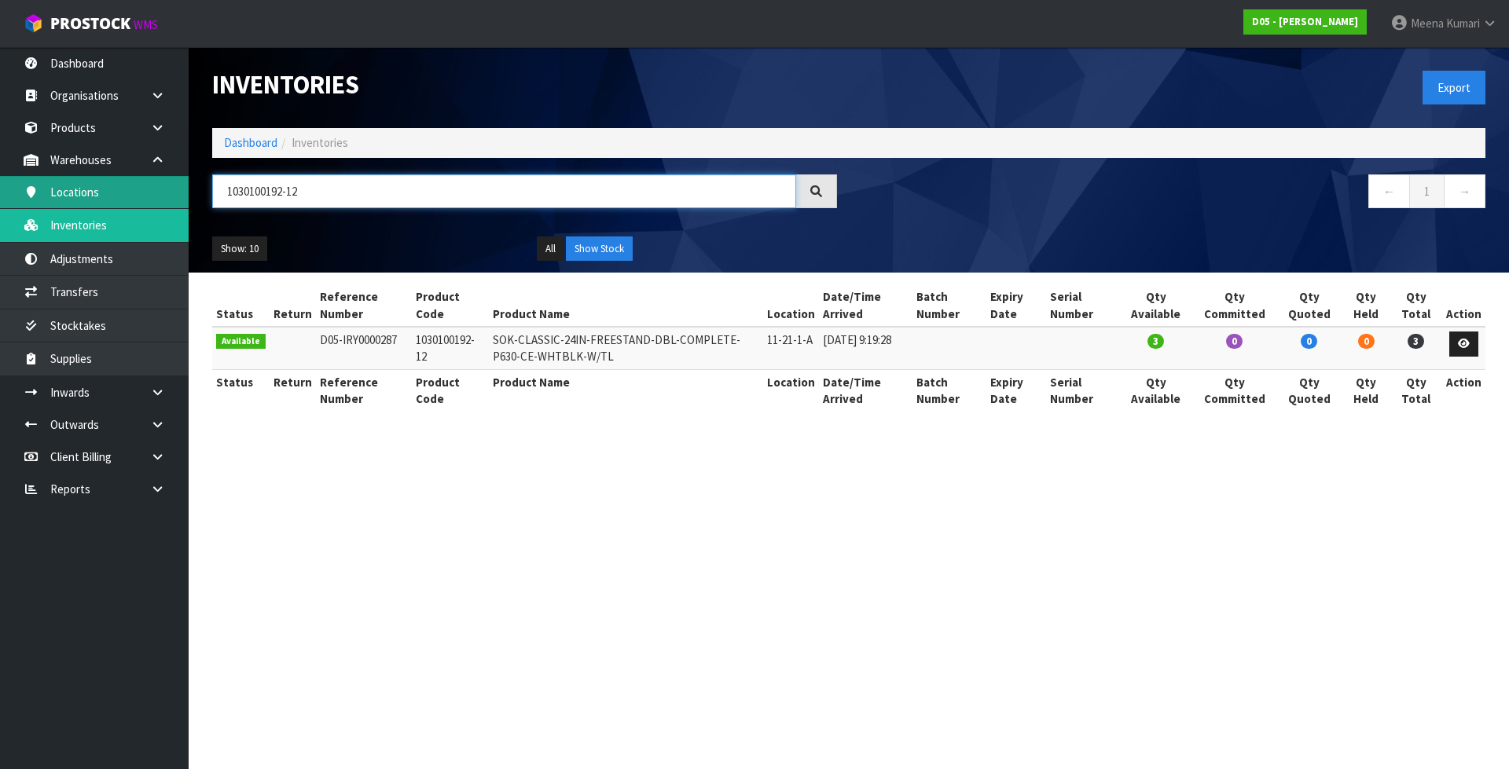
paste input "4030510043-00"
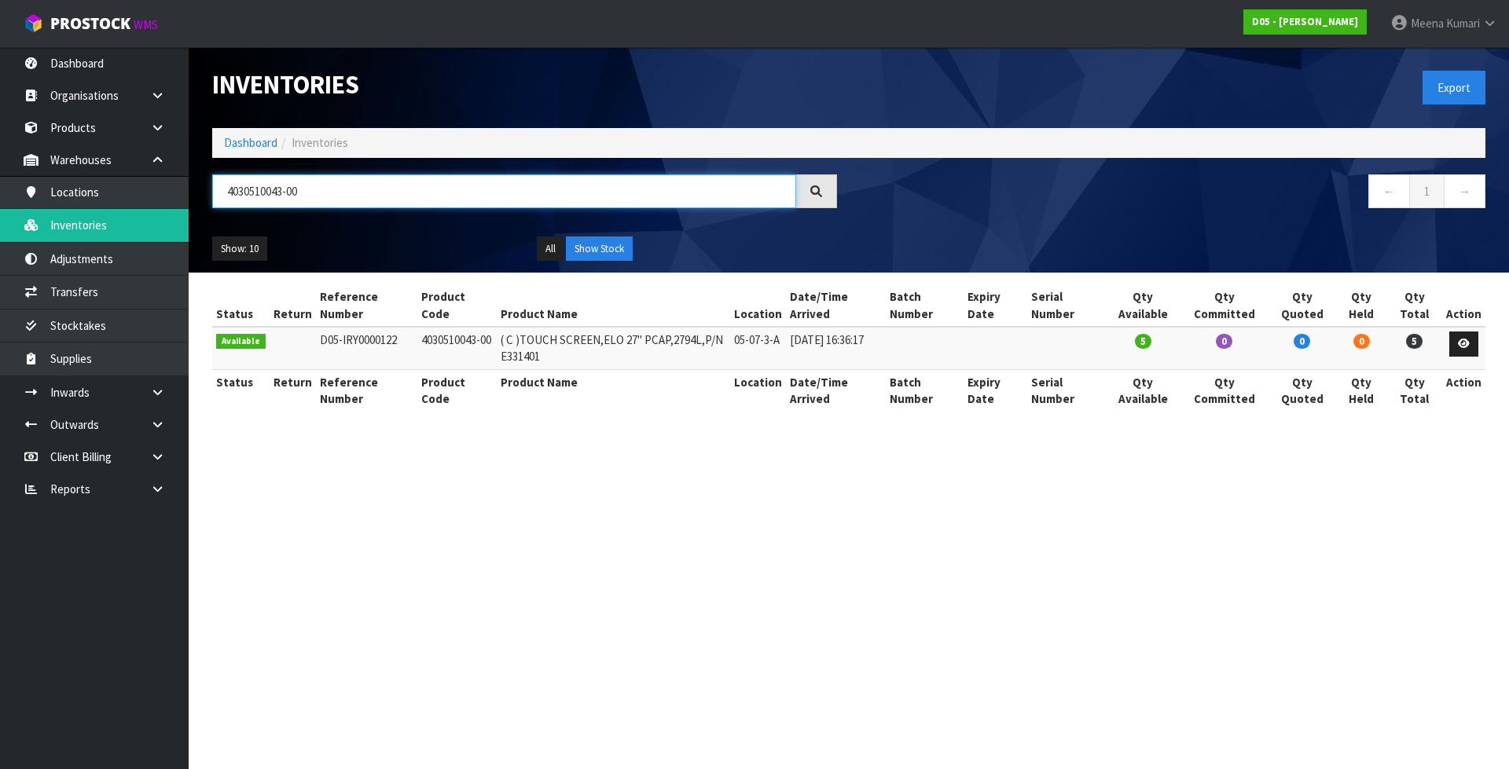
drag, startPoint x: 309, startPoint y: 191, endPoint x: 201, endPoint y: 181, distance: 108.1
click at [201, 181] on div "4030510043-00" at bounding box center [524, 197] width 648 height 46
paste input "55-00"
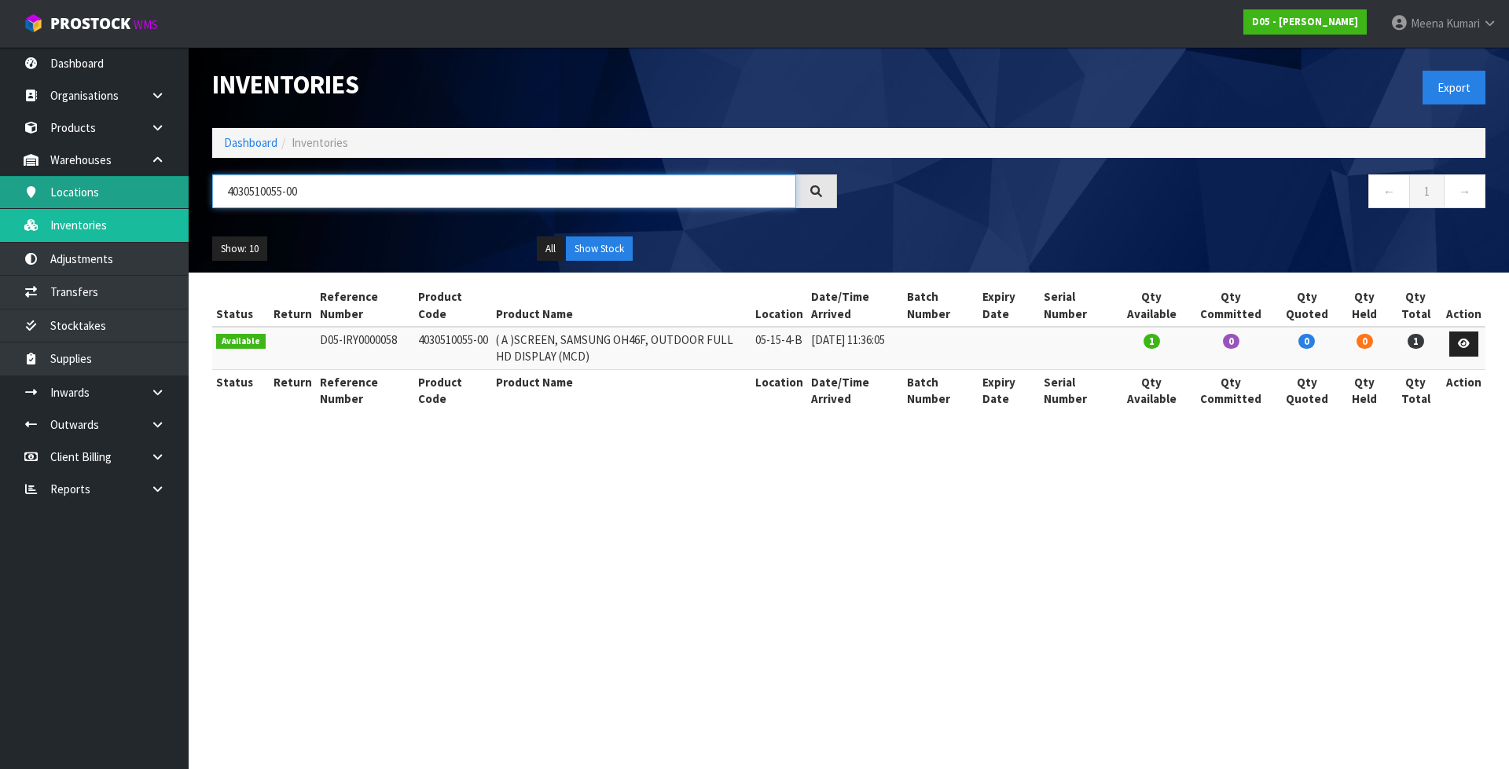
type input "4030510055-00"
click at [246, 144] on link "Dashboard" at bounding box center [250, 142] width 53 height 15
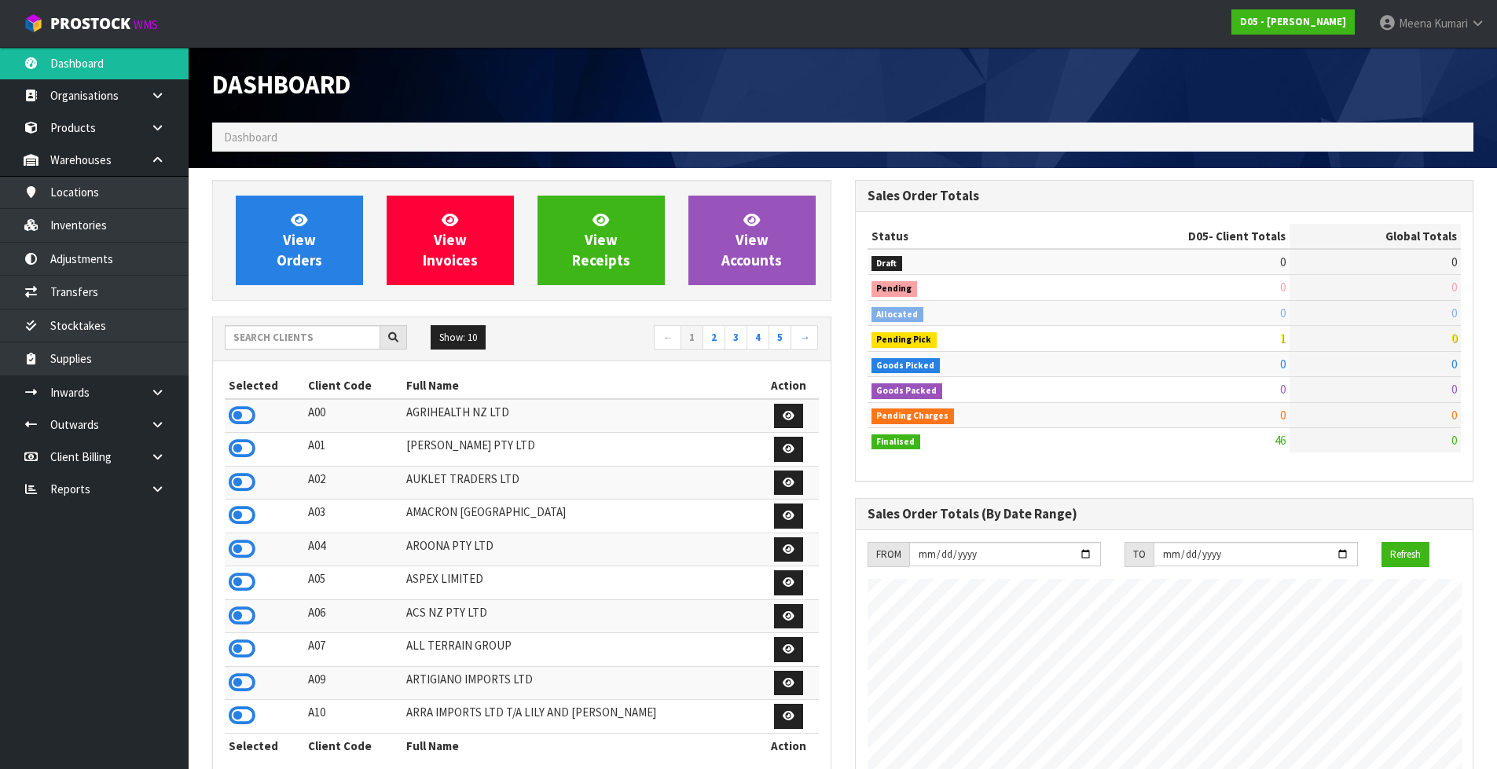
scroll to position [961, 642]
click at [246, 144] on span "Dashboard" at bounding box center [250, 137] width 53 height 15
click at [328, 347] on input "text" at bounding box center [303, 337] width 156 height 24
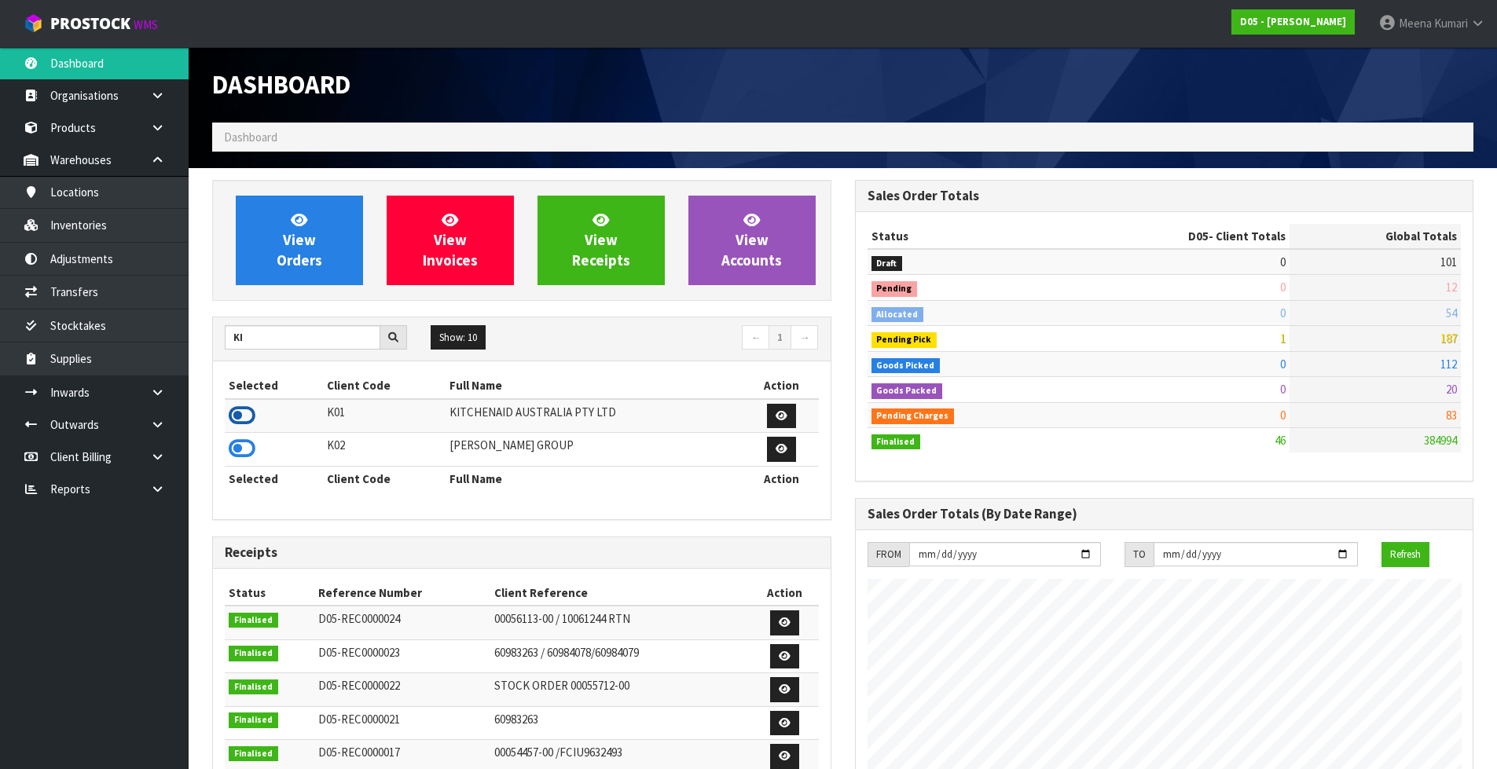
click at [241, 417] on icon at bounding box center [242, 416] width 27 height 24
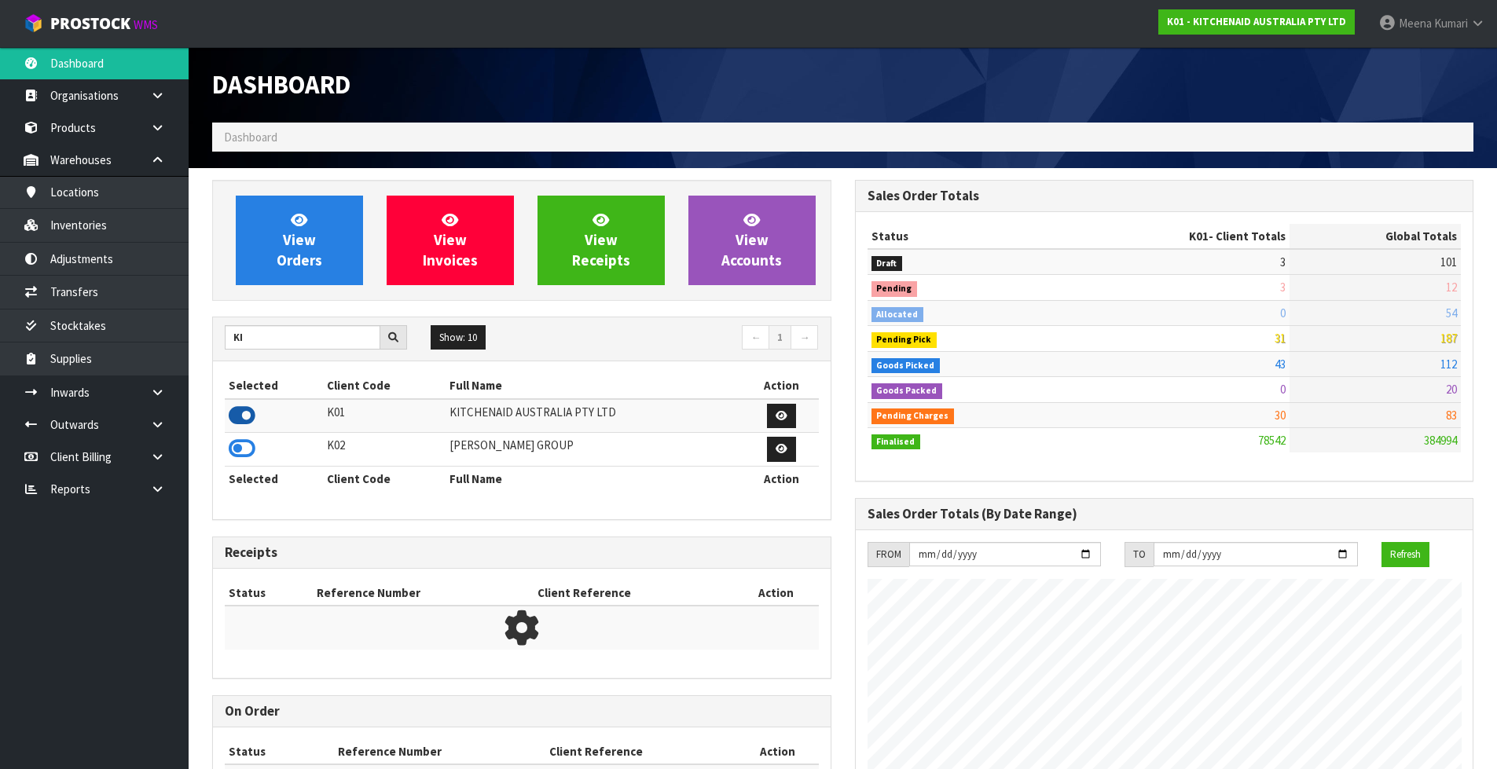
scroll to position [1190, 642]
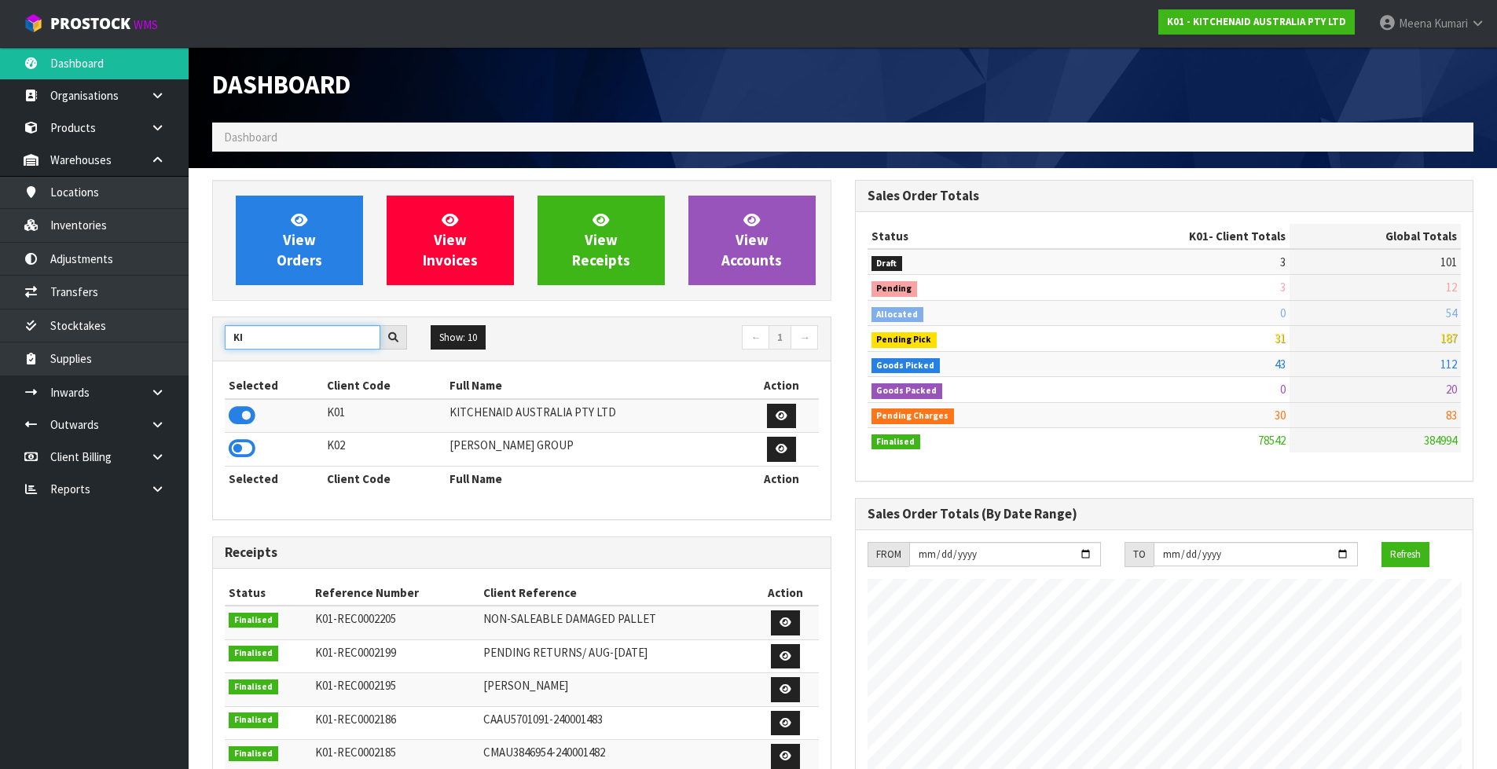
drag, startPoint x: 297, startPoint y: 336, endPoint x: 189, endPoint y: 336, distance: 108.4
click at [189, 336] on section "View Orders View Invoices View Receipts View Accounts KI Show: 10 5 10" at bounding box center [843, 775] width 1308 height 1215
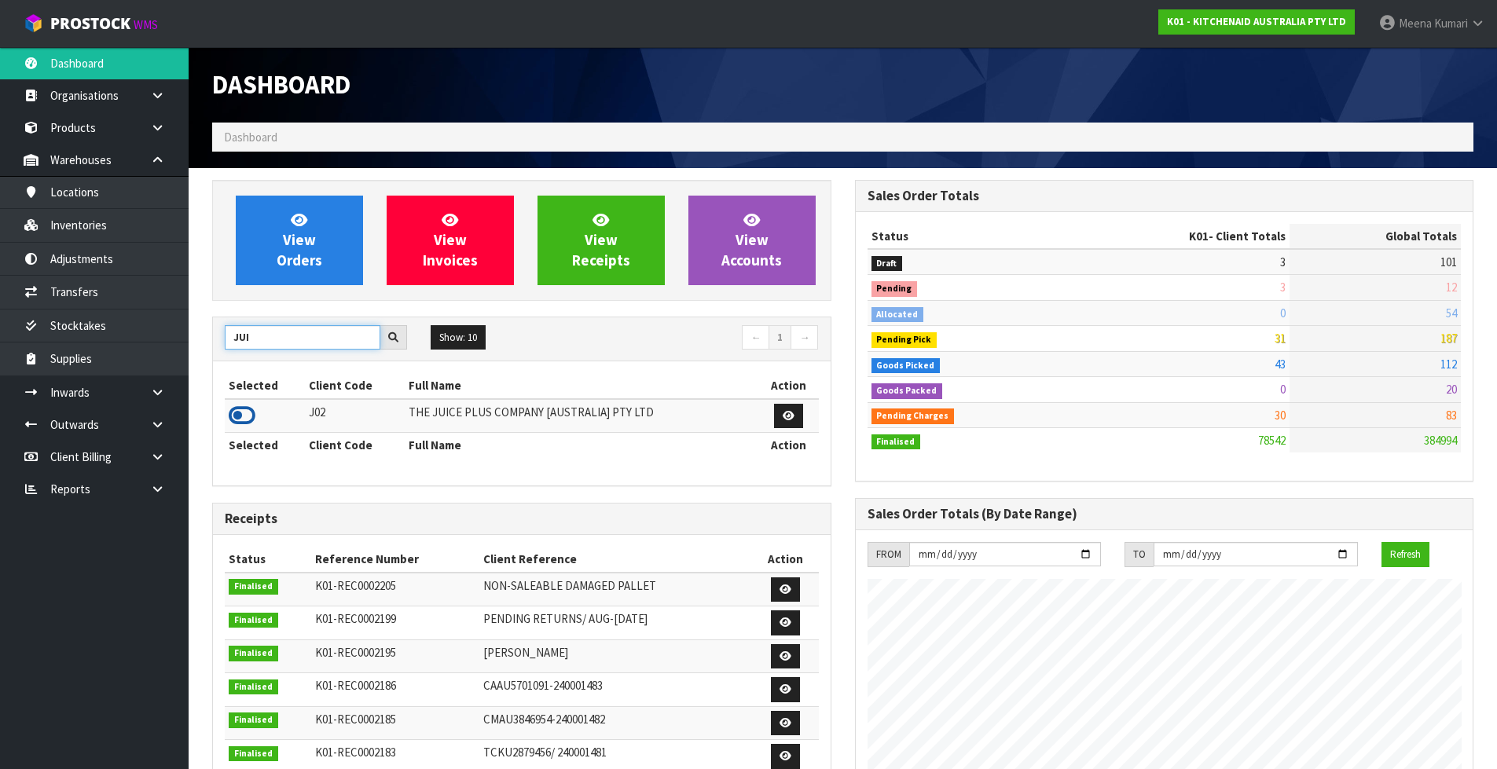
type input "JUI"
click at [244, 412] on icon at bounding box center [242, 416] width 27 height 24
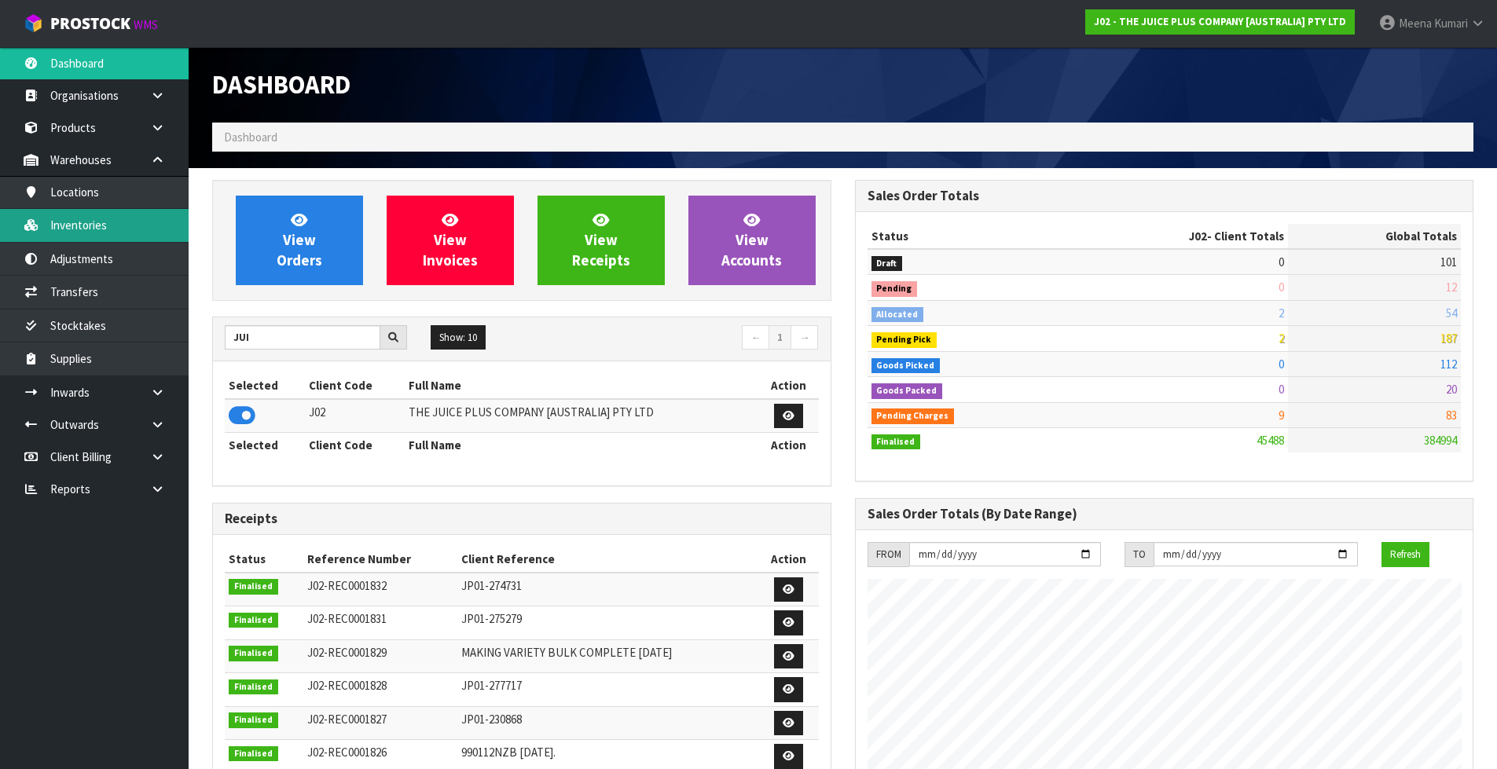
click at [115, 233] on link "Inventories" at bounding box center [94, 225] width 189 height 32
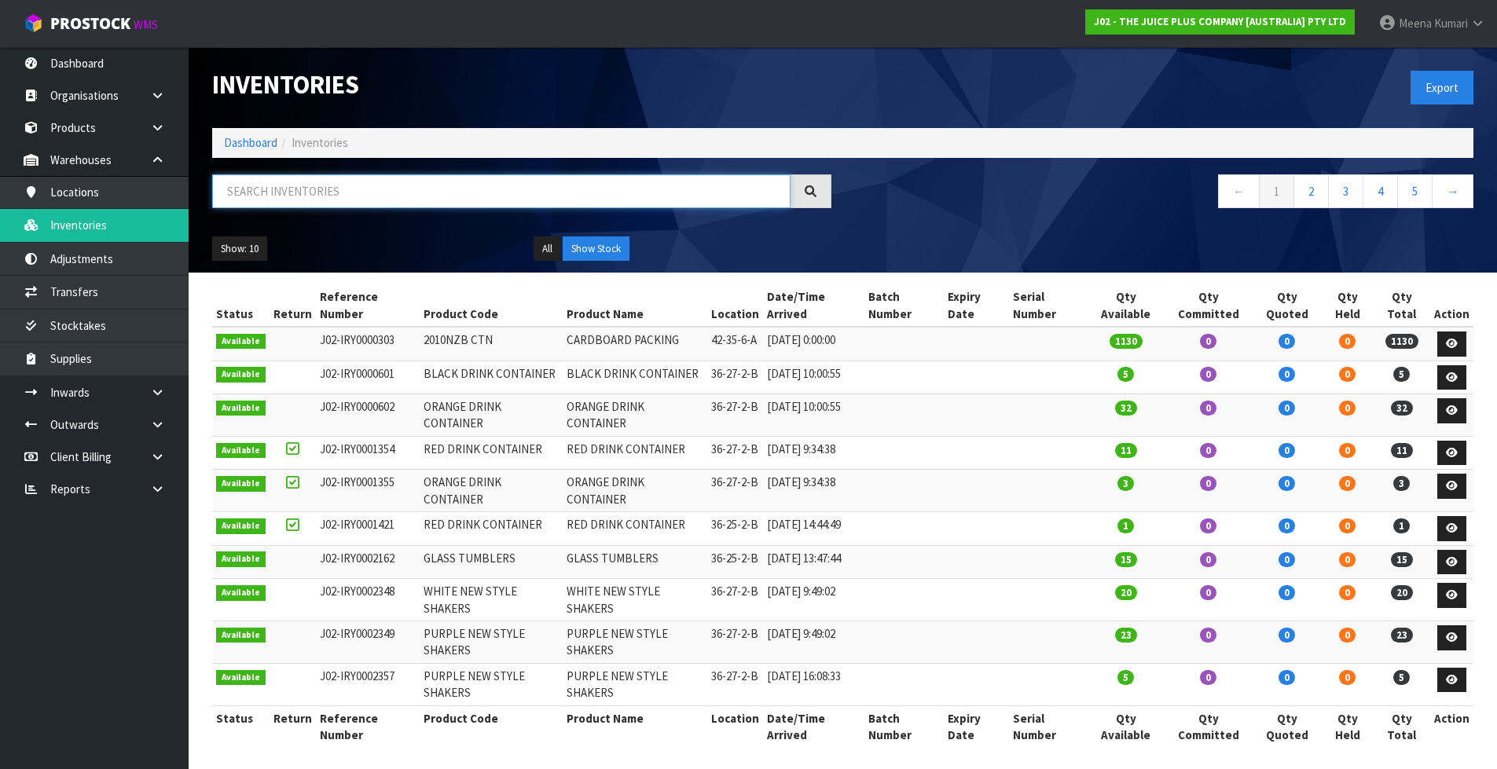
click at [444, 196] on input "text" at bounding box center [501, 191] width 578 height 34
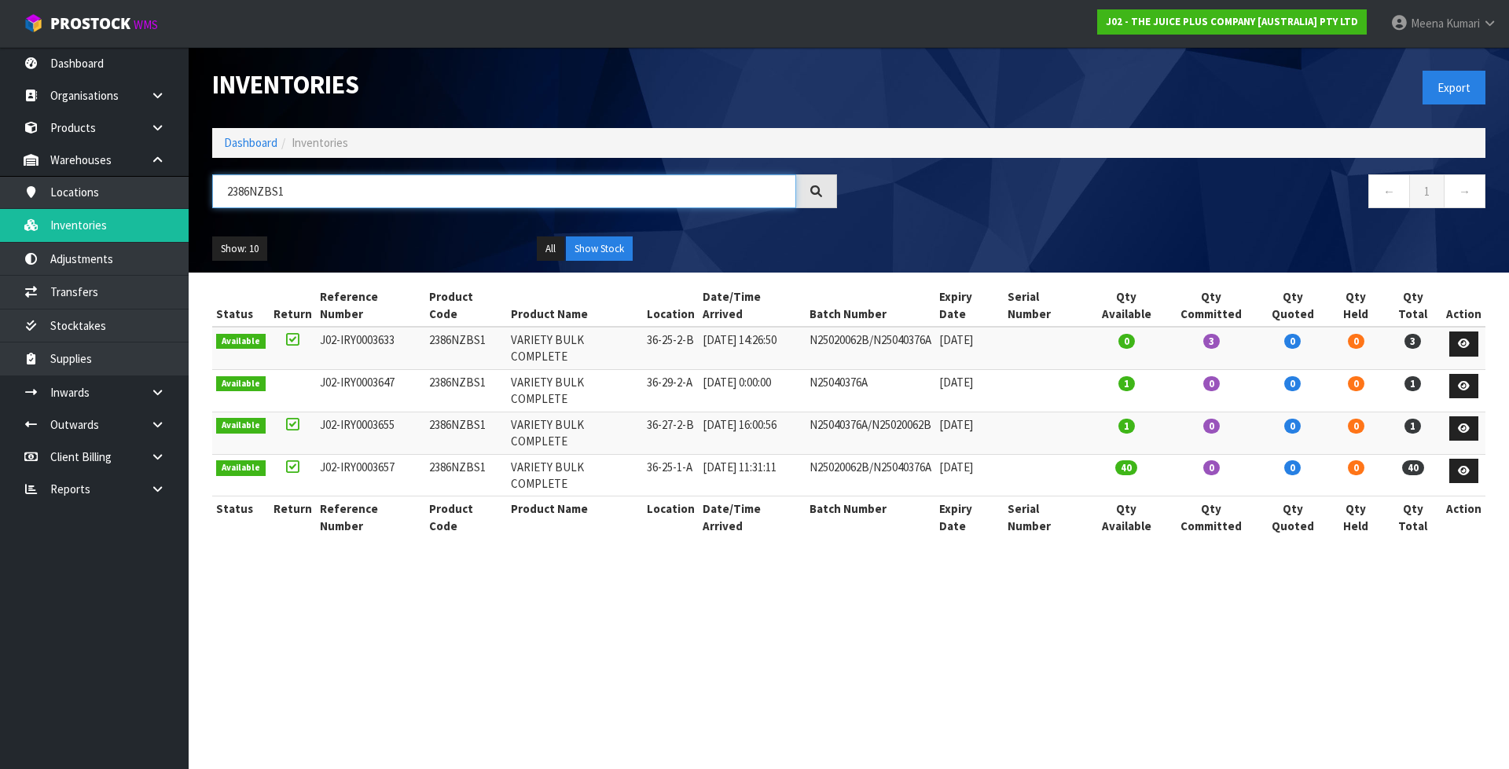
type input "2386NZBS1"
click at [254, 145] on link "Dashboard" at bounding box center [250, 142] width 53 height 15
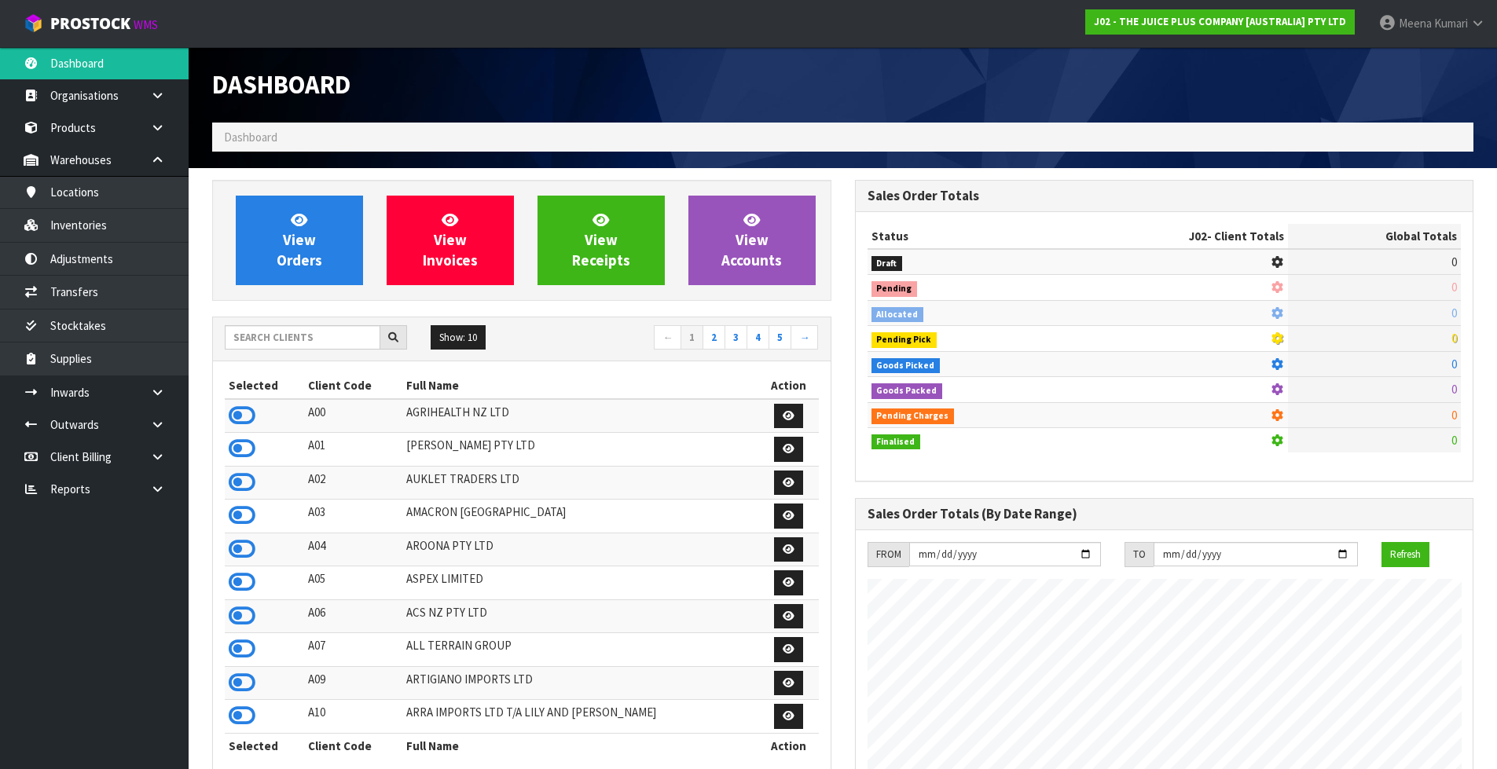
scroll to position [1190, 642]
click at [301, 338] on input "text" at bounding box center [303, 337] width 156 height 24
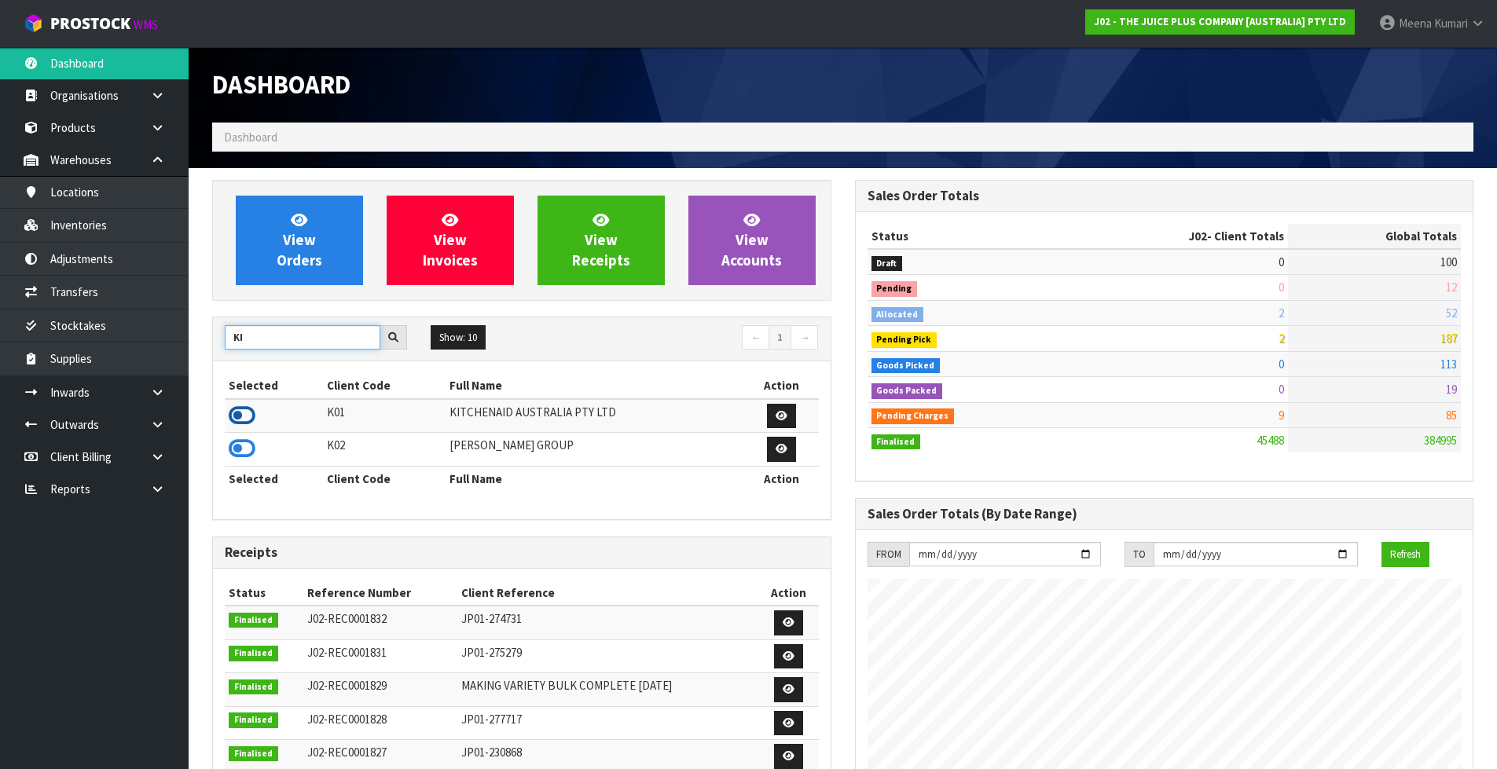
type input "KI"
click at [252, 416] on icon at bounding box center [242, 416] width 27 height 24
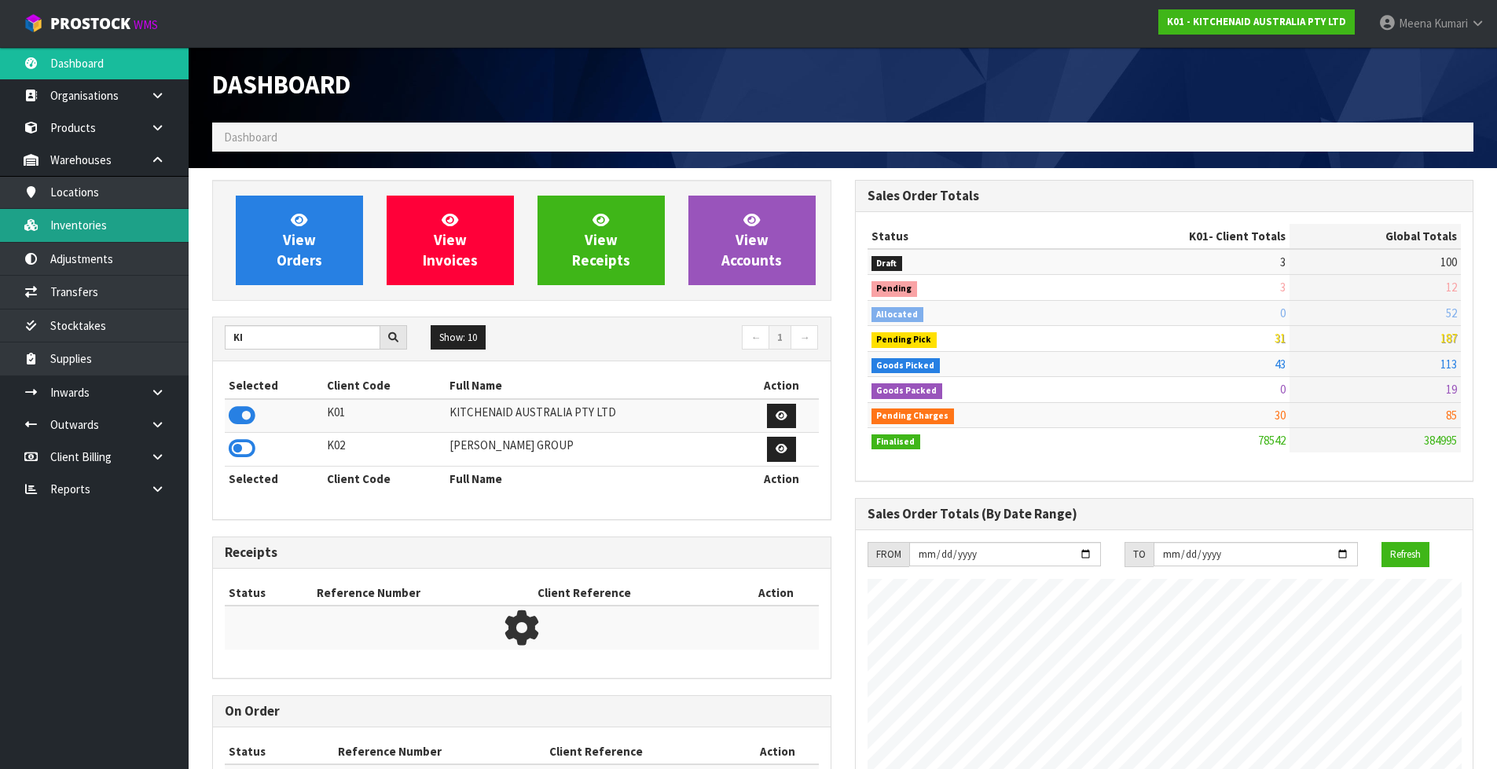
click at [102, 230] on link "Inventories" at bounding box center [94, 225] width 189 height 32
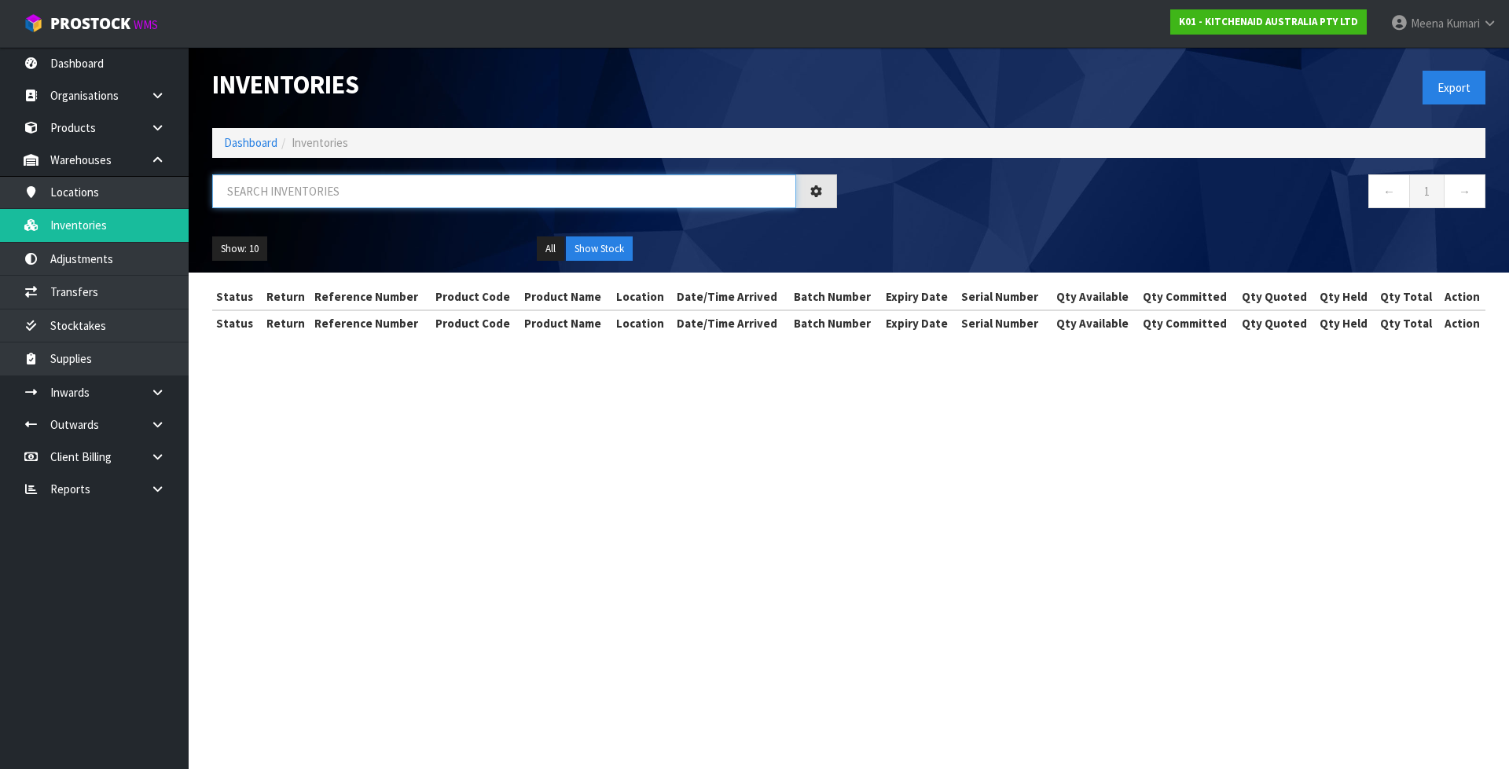
click at [363, 185] on input "text" at bounding box center [504, 191] width 584 height 34
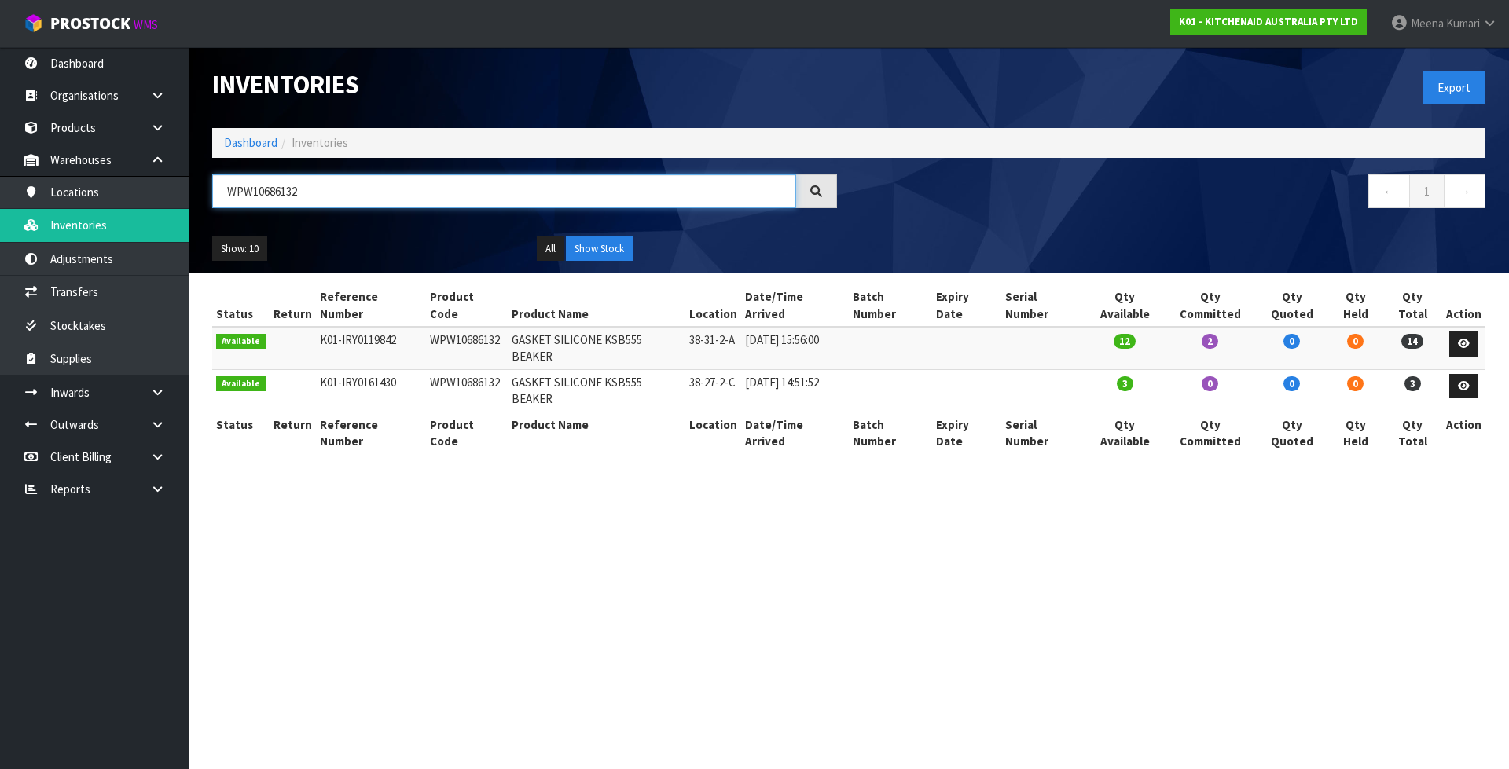
drag, startPoint x: 406, startPoint y: 189, endPoint x: 192, endPoint y: 191, distance: 214.5
click at [192, 191] on header "Inventories Export Dashboard Inventories WPW10686132 ← 1 → Show: 10 5 10 25 50 …" at bounding box center [849, 159] width 1320 height 225
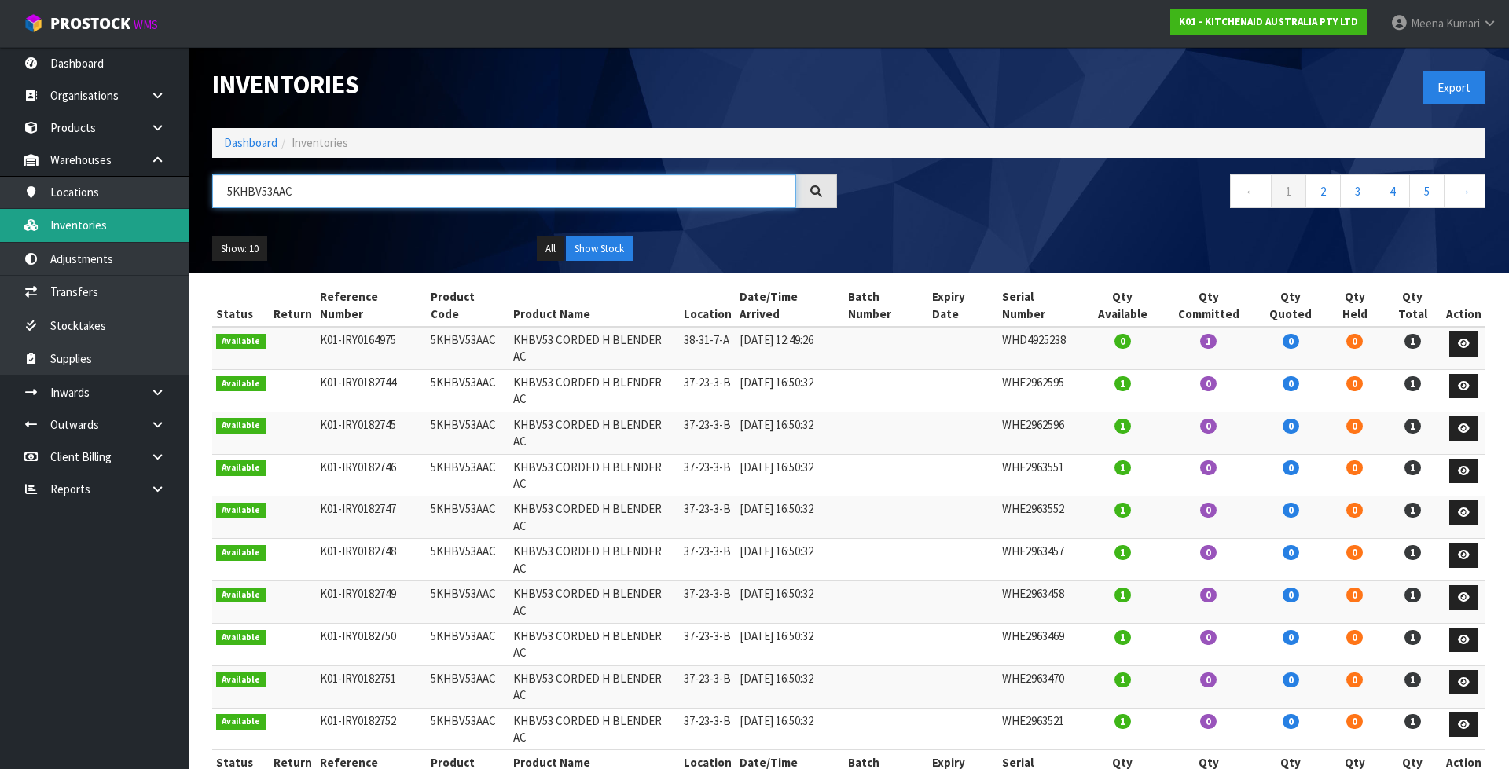
drag, startPoint x: 363, startPoint y: 185, endPoint x: 93, endPoint y: 225, distance: 272.3
click at [93, 225] on body "Toggle navigation ProStock WMS K01 - KITCHENAID AUSTRALIA PTY LTD Meena Kumari …" at bounding box center [754, 384] width 1509 height 769
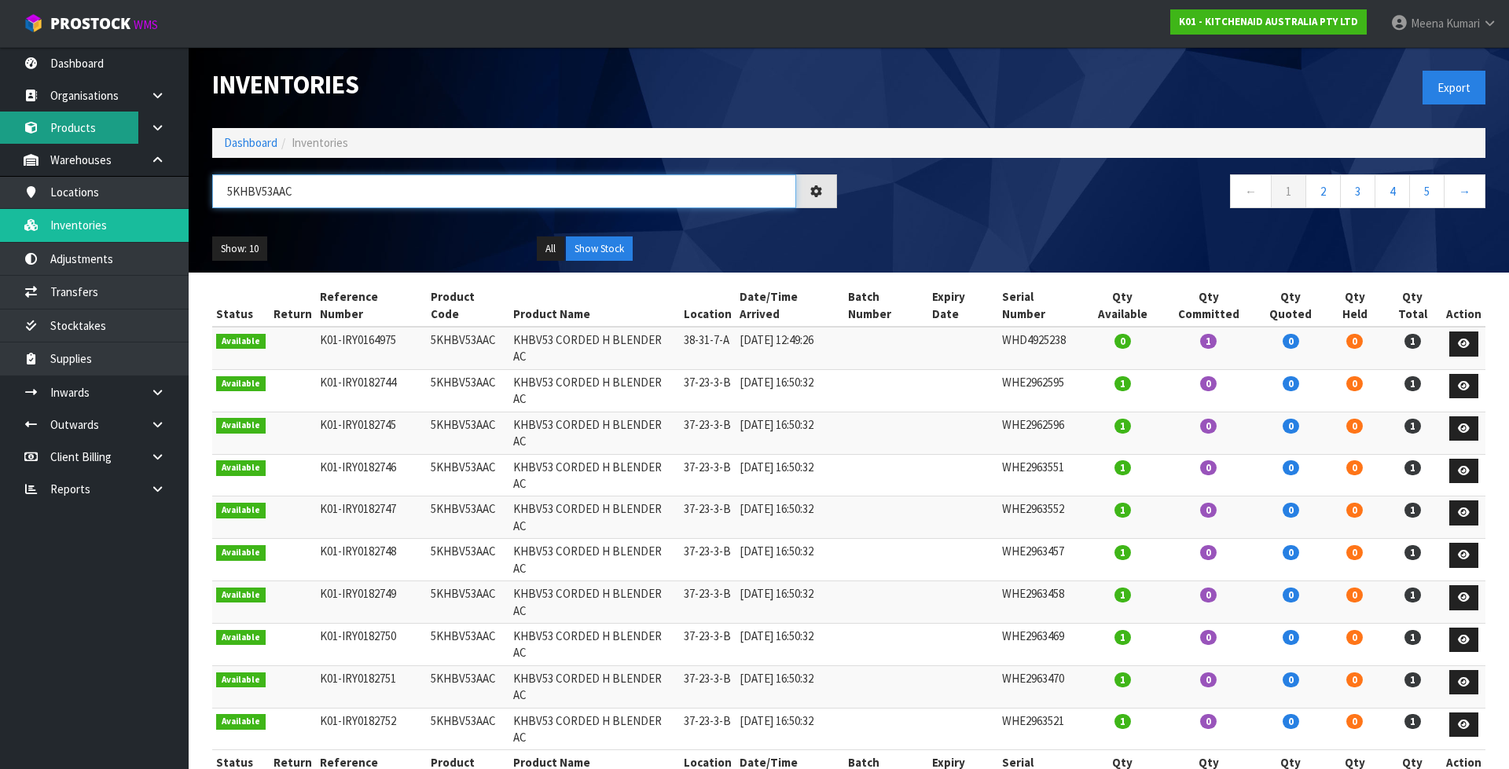
type input "5KHBV53AAC"
click at [93, 128] on link "Products" at bounding box center [94, 128] width 189 height 32
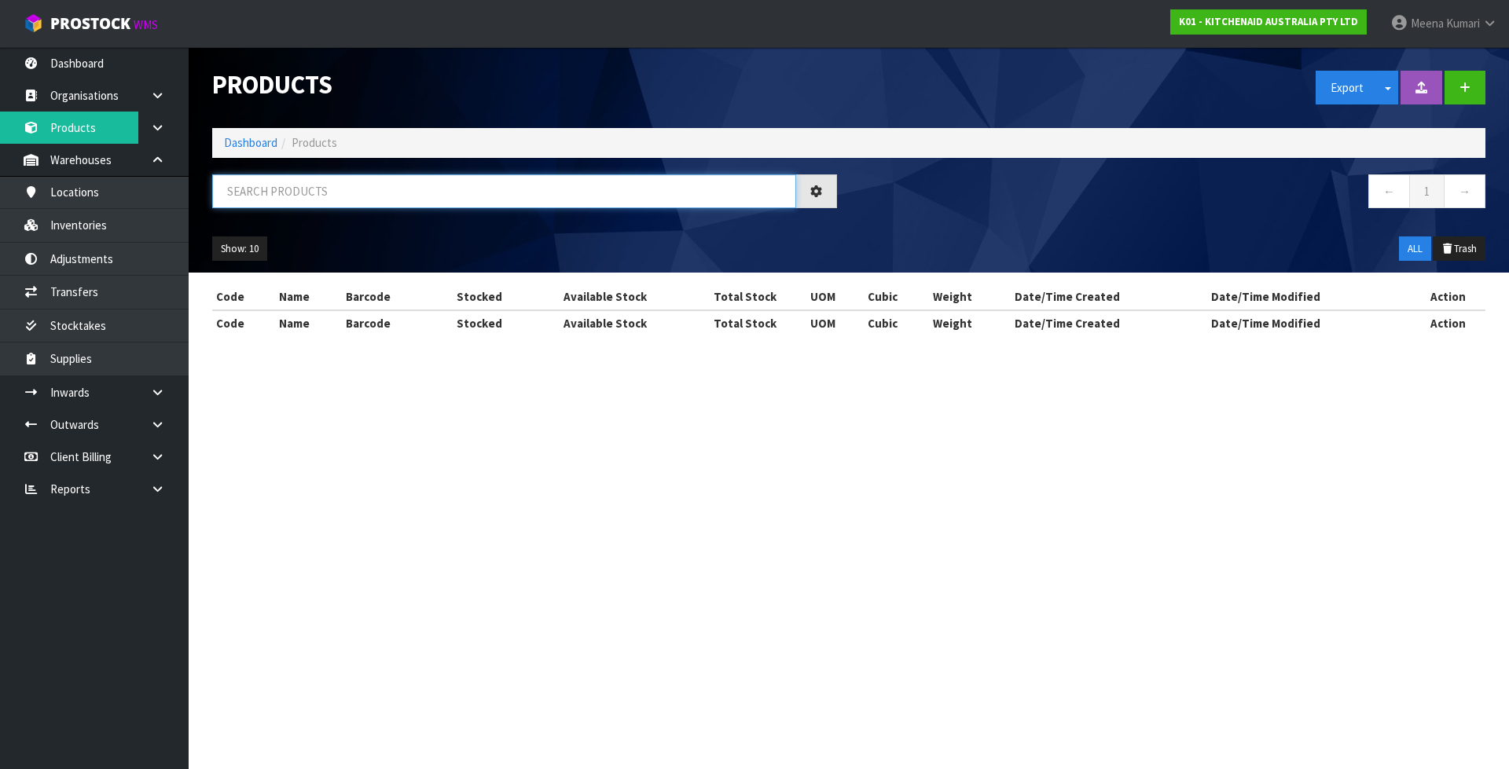
click at [332, 195] on input "text" at bounding box center [504, 191] width 584 height 34
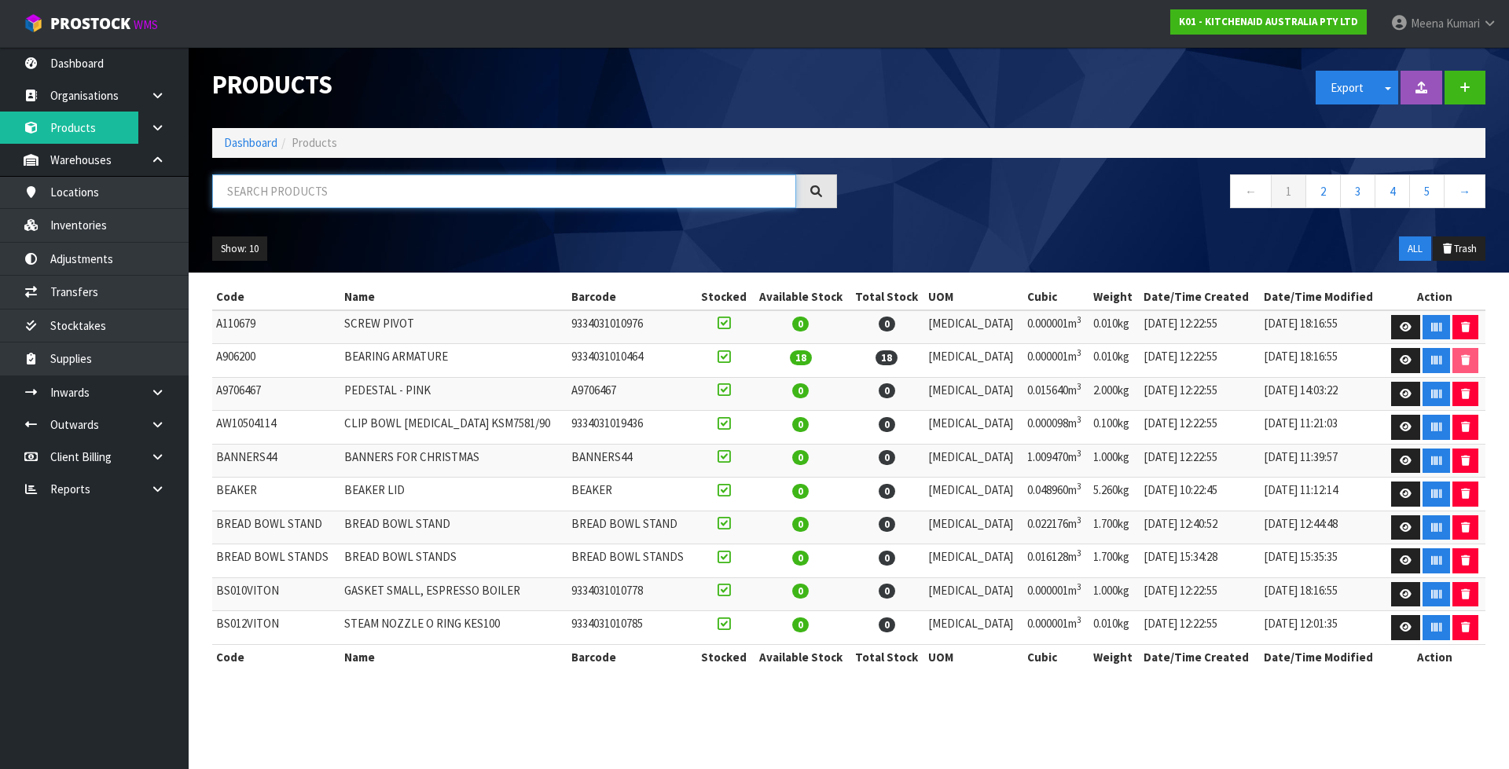
paste input "5KHBV53AAC"
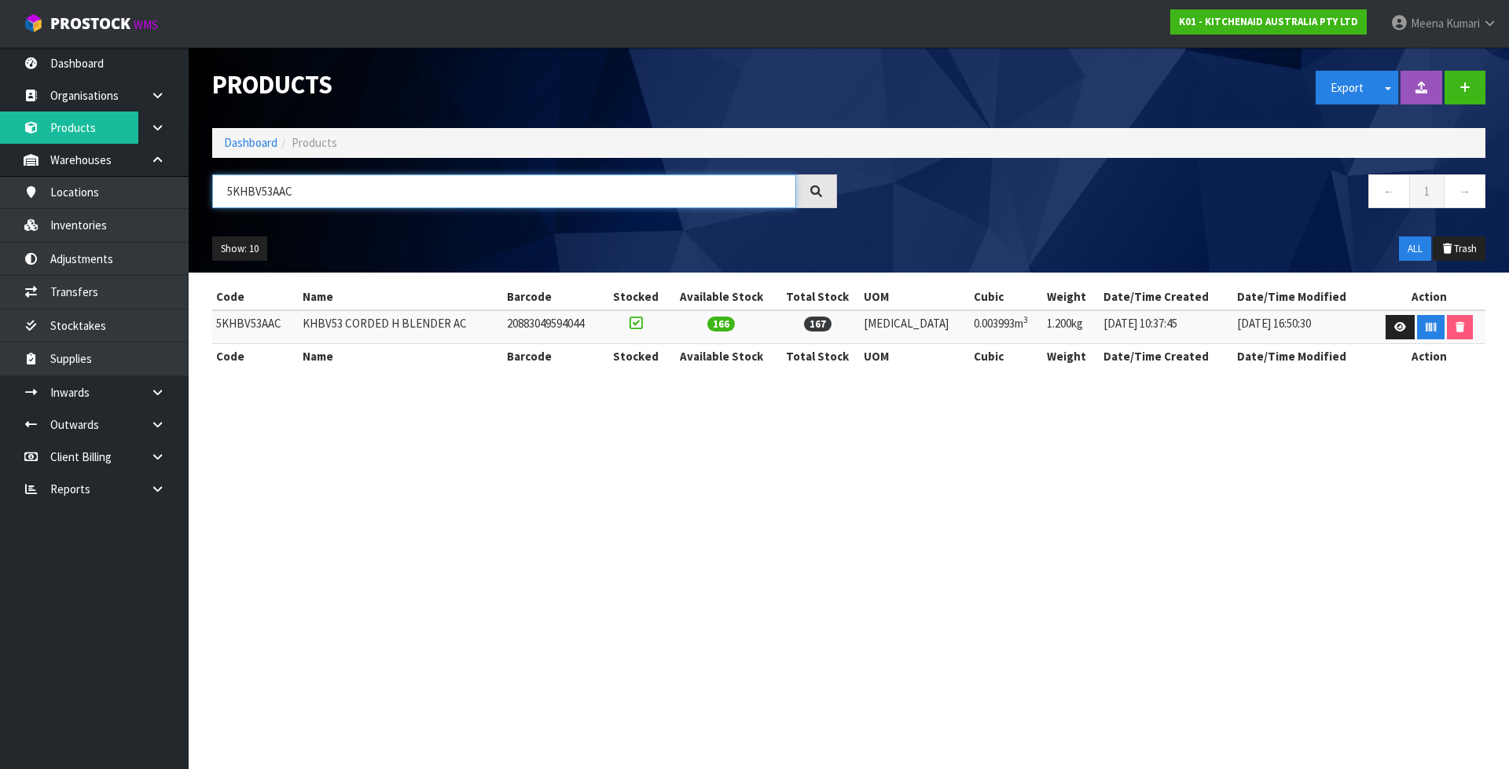
type input "5KHBV53AAC"
click at [229, 327] on td "5KHBV53AAC" at bounding box center [255, 327] width 86 height 34
copy td "5KHBV53AAC"
click at [115, 236] on link "Inventories" at bounding box center [94, 225] width 189 height 32
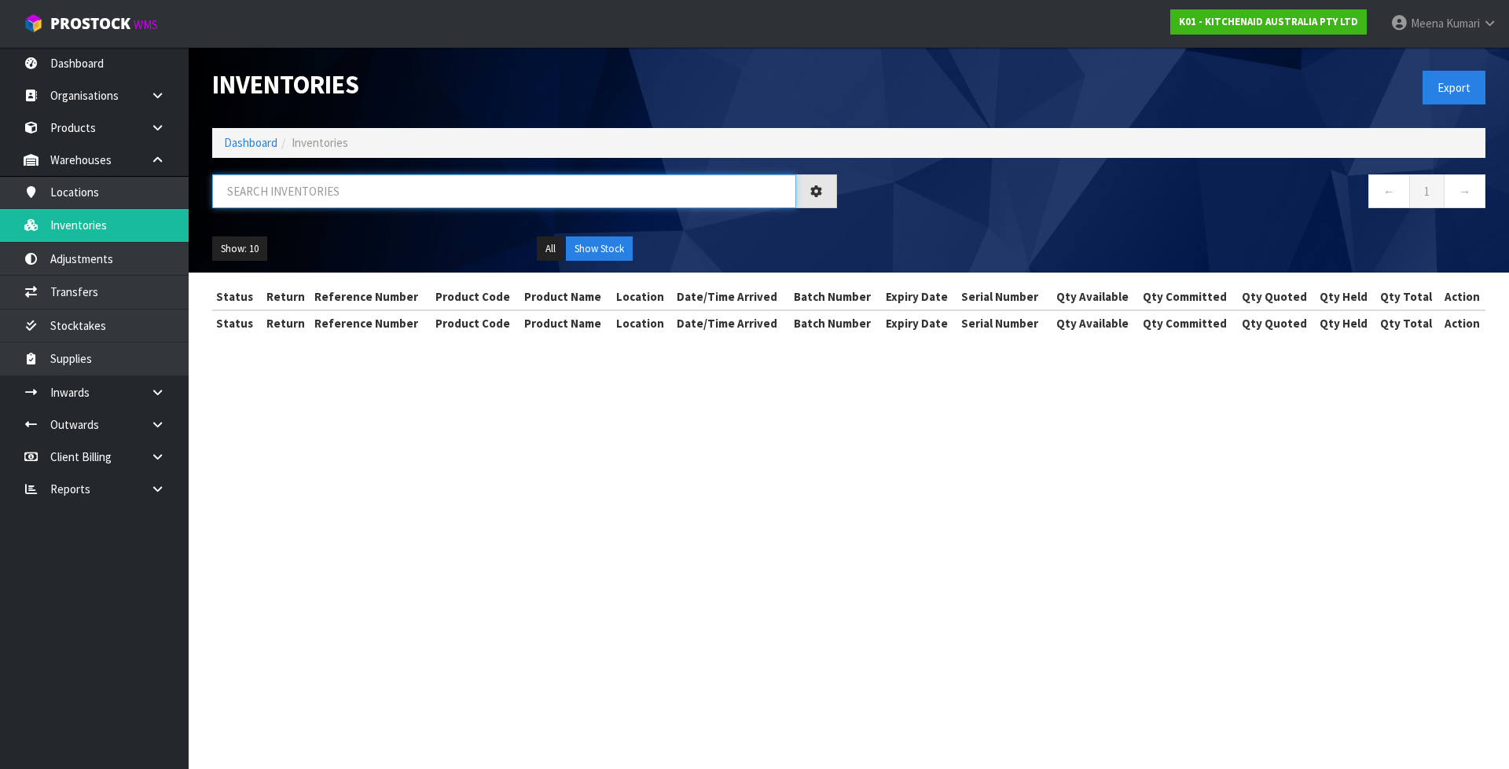
click at [433, 192] on input "text" at bounding box center [504, 191] width 584 height 34
paste input "5KHBV53AAC"
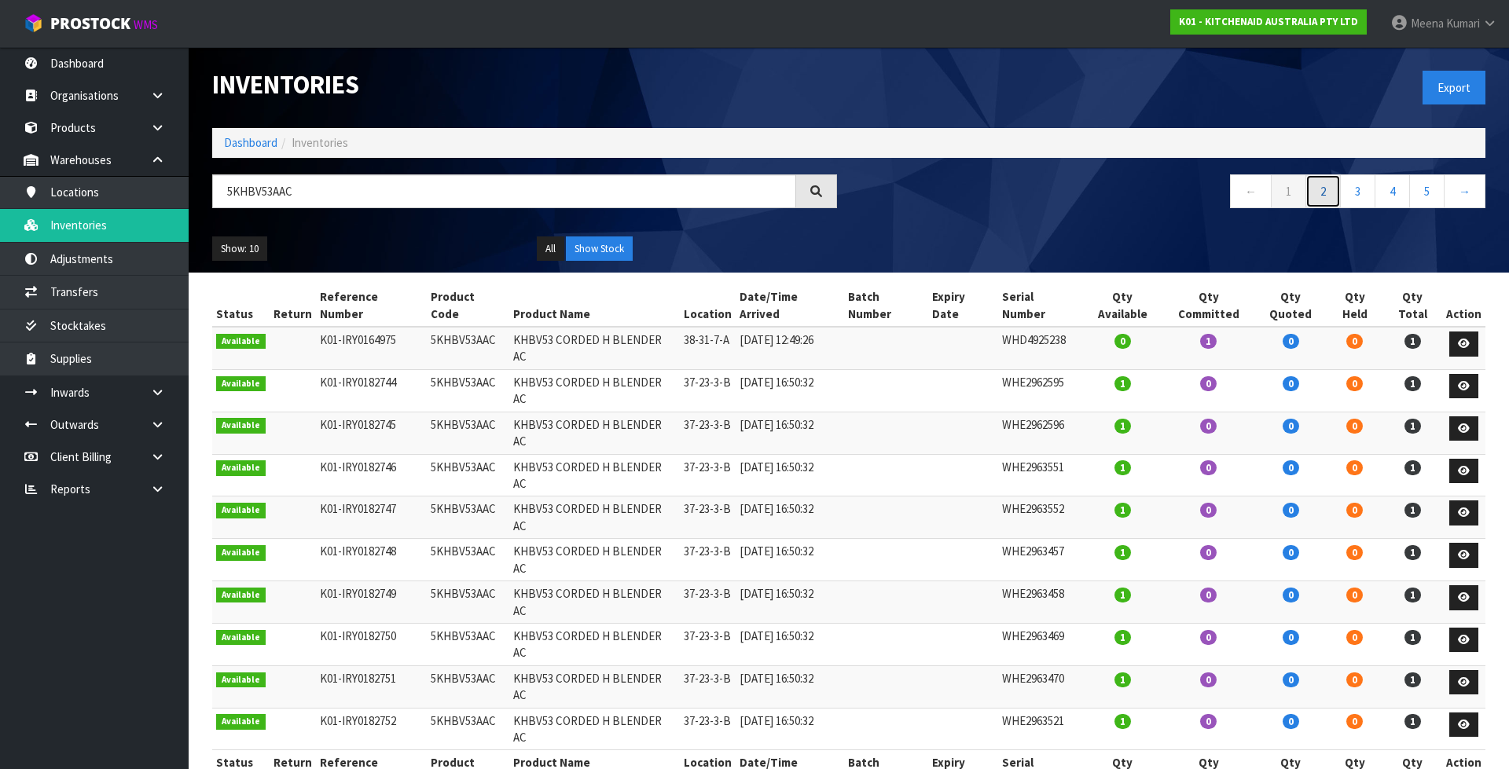
click at [1329, 193] on link "2" at bounding box center [1322, 191] width 35 height 34
click at [1363, 191] on link "3" at bounding box center [1357, 191] width 35 height 34
click at [1388, 196] on link "4" at bounding box center [1391, 191] width 35 height 34
click at [1428, 196] on link "6" at bounding box center [1426, 191] width 35 height 34
click at [1431, 197] on link "8" at bounding box center [1426, 191] width 35 height 34
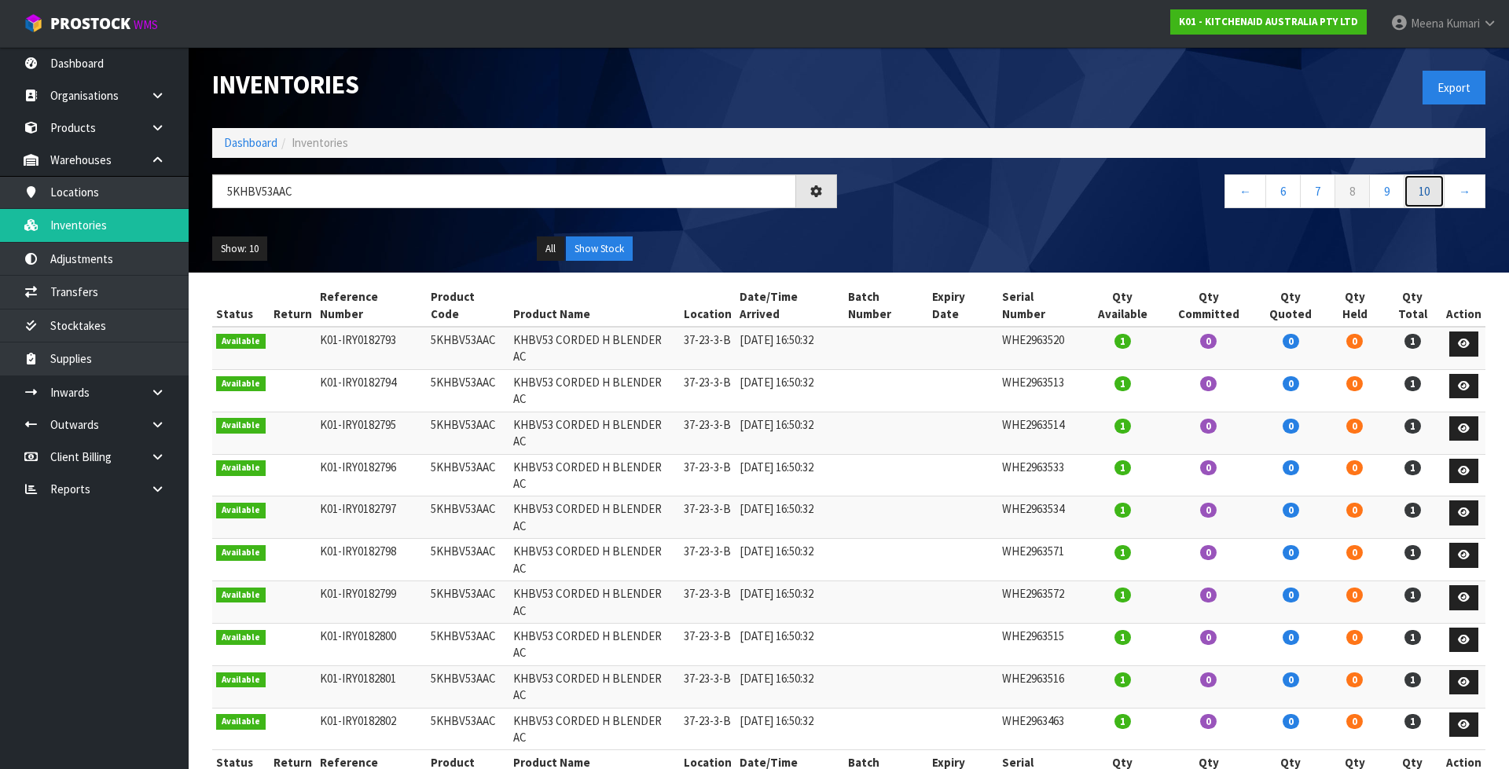
click at [1431, 197] on link "10" at bounding box center [1423, 191] width 41 height 34
click at [1431, 197] on link "12" at bounding box center [1423, 191] width 41 height 34
click at [1431, 197] on link "14" at bounding box center [1423, 191] width 41 height 34
click at [1428, 200] on link "16" at bounding box center [1423, 191] width 41 height 34
click at [1428, 200] on link "17" at bounding box center [1423, 191] width 41 height 34
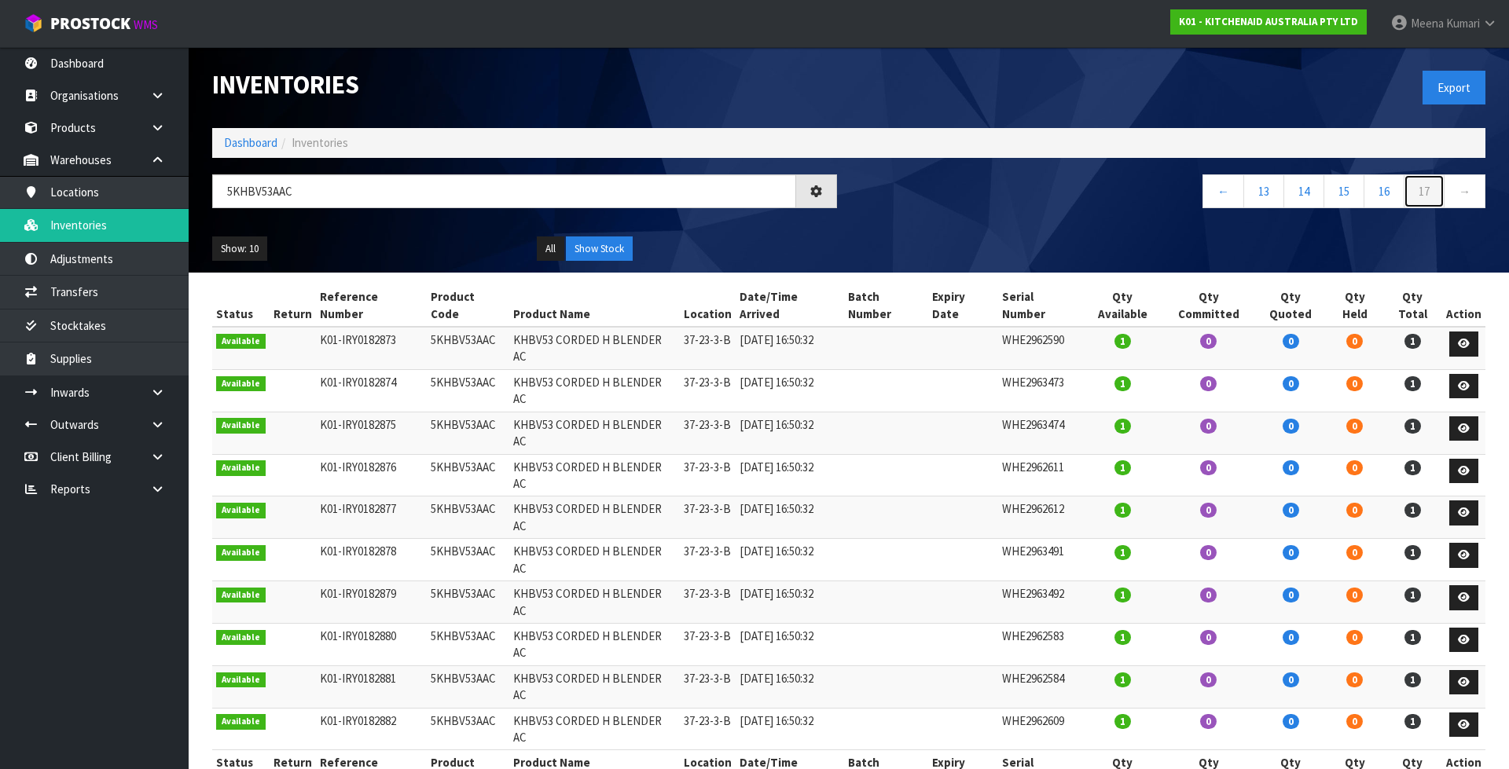
click at [1428, 200] on link "17" at bounding box center [1423, 191] width 41 height 34
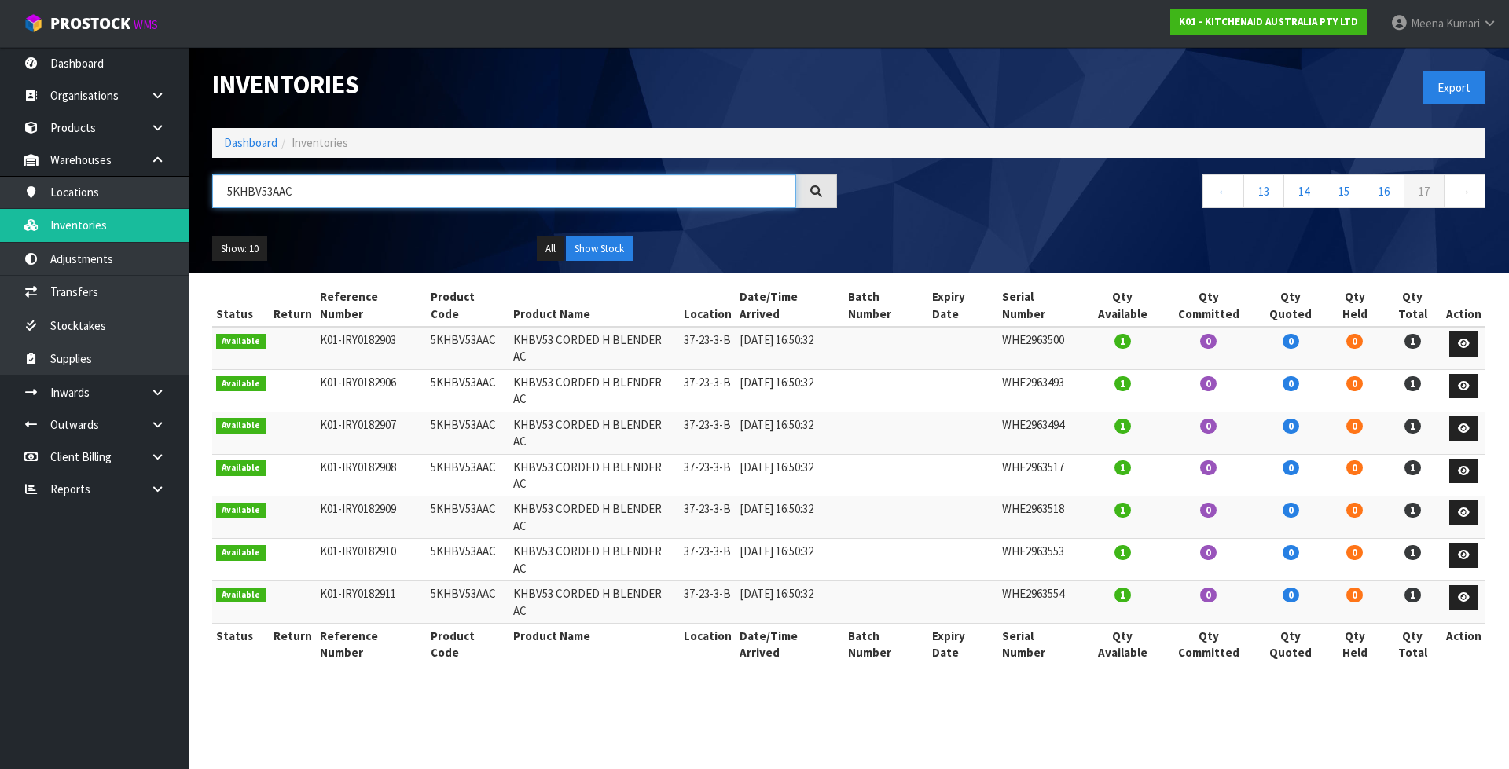
click at [384, 207] on input "5KHBV53AAC" at bounding box center [504, 191] width 584 height 34
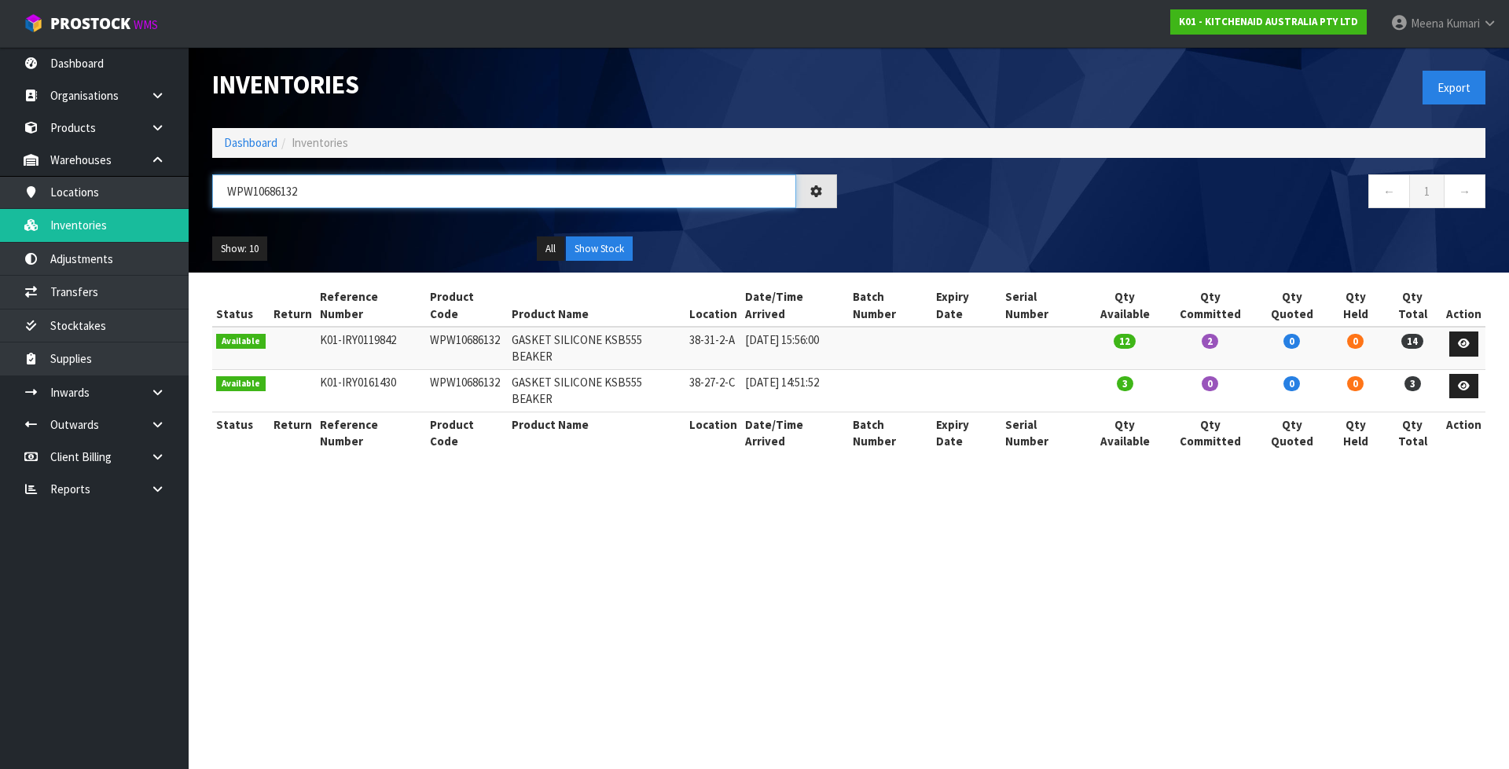
type input "WPW10686132"
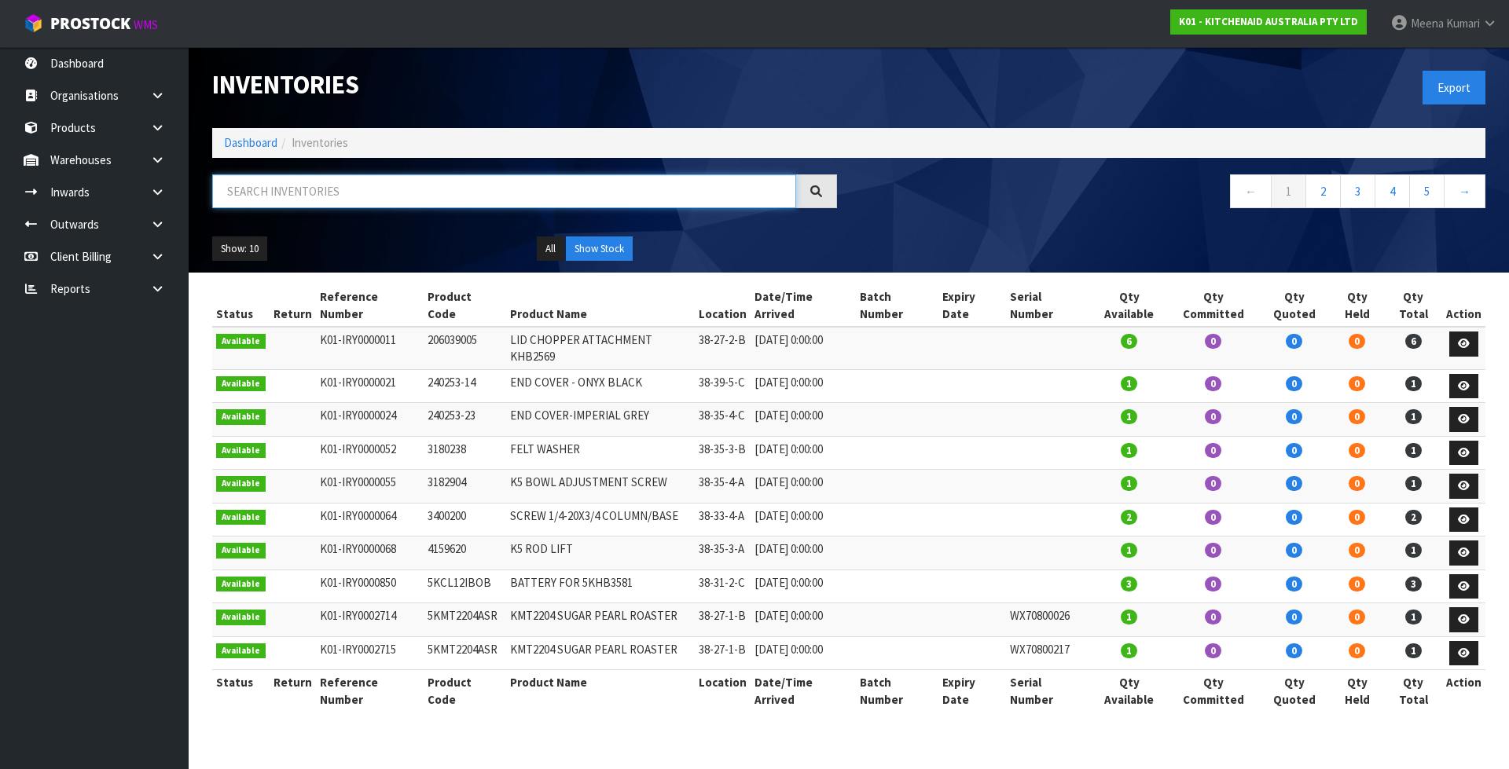
click at [396, 193] on input "text" at bounding box center [504, 191] width 584 height 34
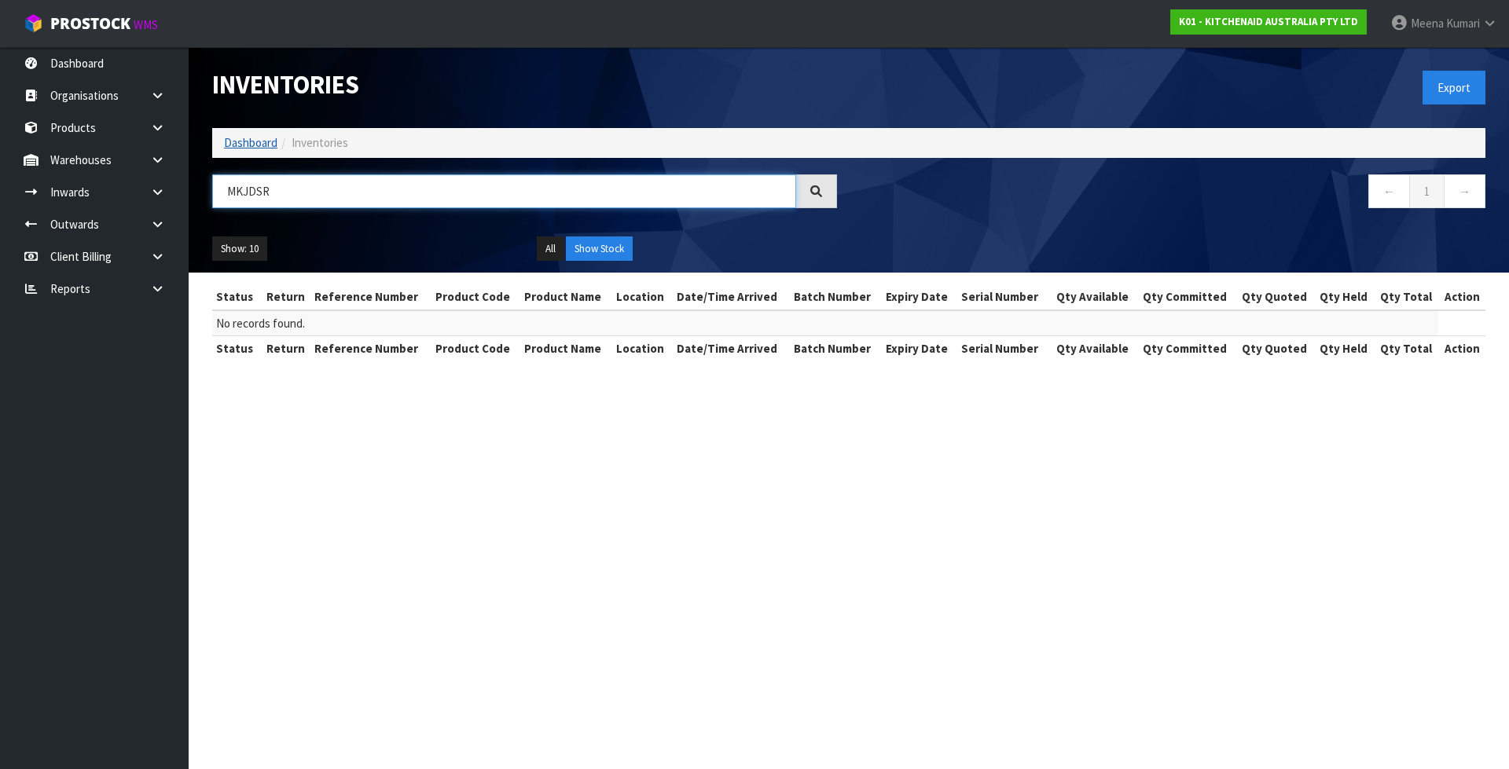
type input "MKJDSR"
click at [268, 145] on link "Dashboard" at bounding box center [250, 142] width 53 height 15
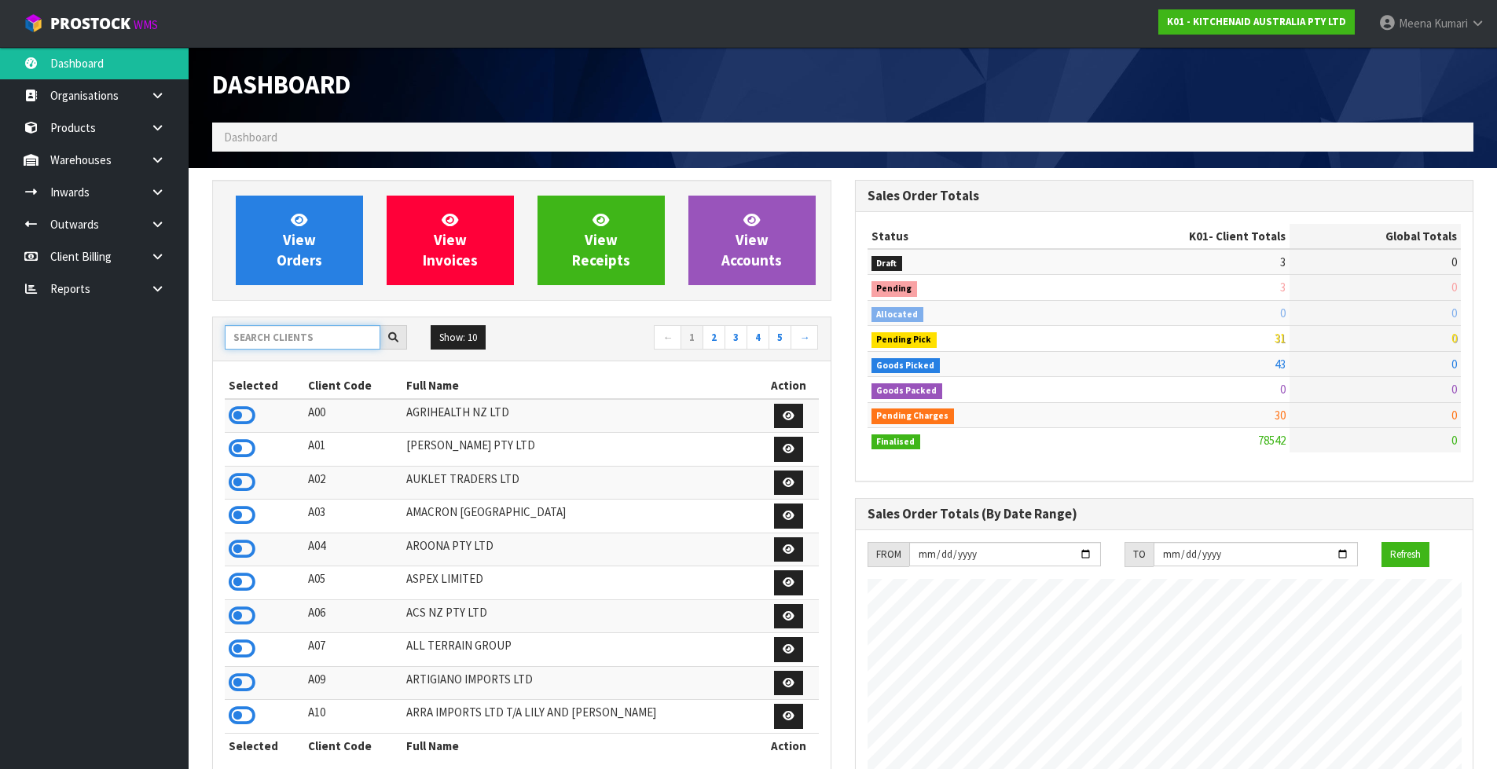
scroll to position [1190, 642]
click at [341, 339] on input "text" at bounding box center [303, 337] width 156 height 24
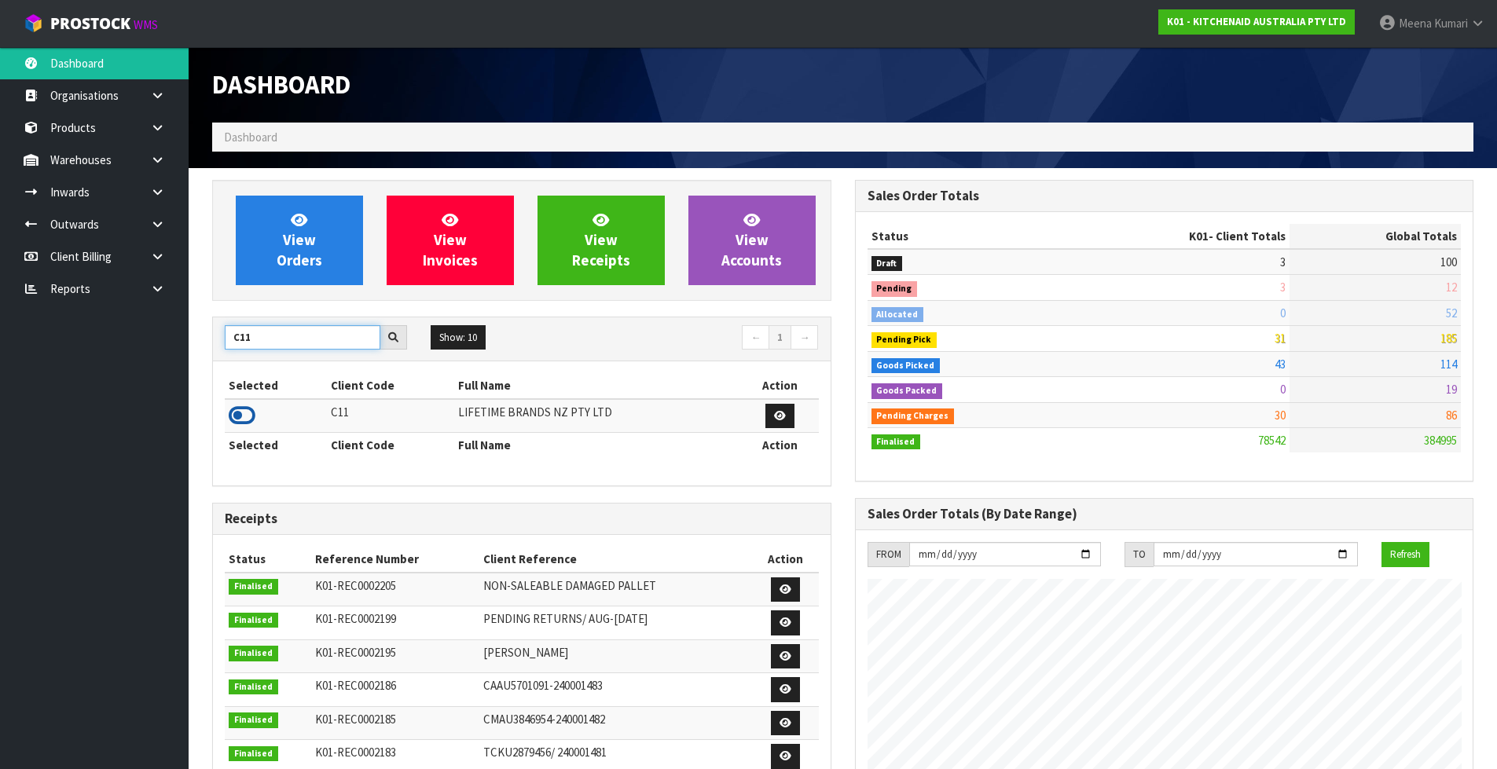
type input "C11"
click at [236, 410] on icon at bounding box center [242, 416] width 27 height 24
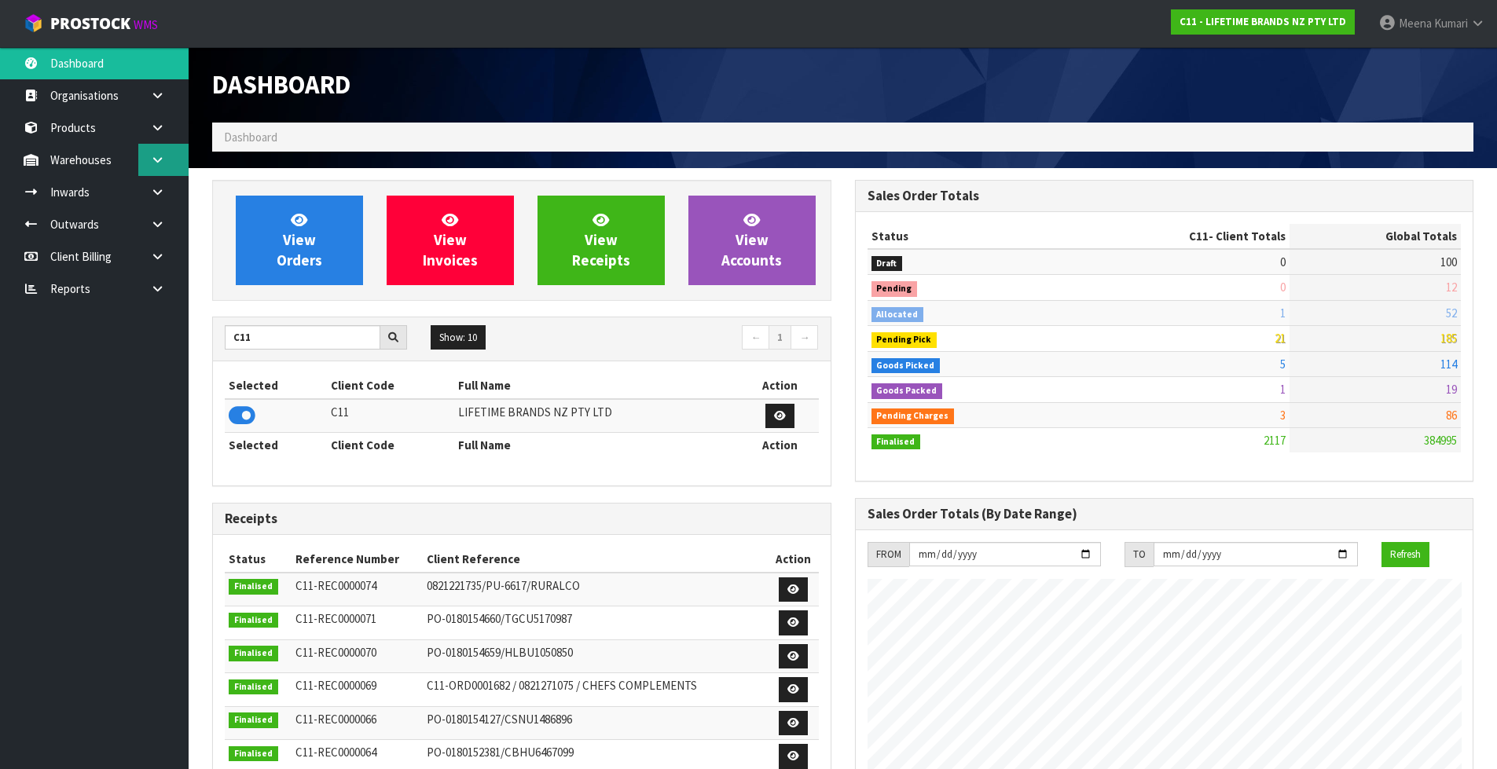
click at [160, 159] on icon at bounding box center [157, 160] width 15 height 12
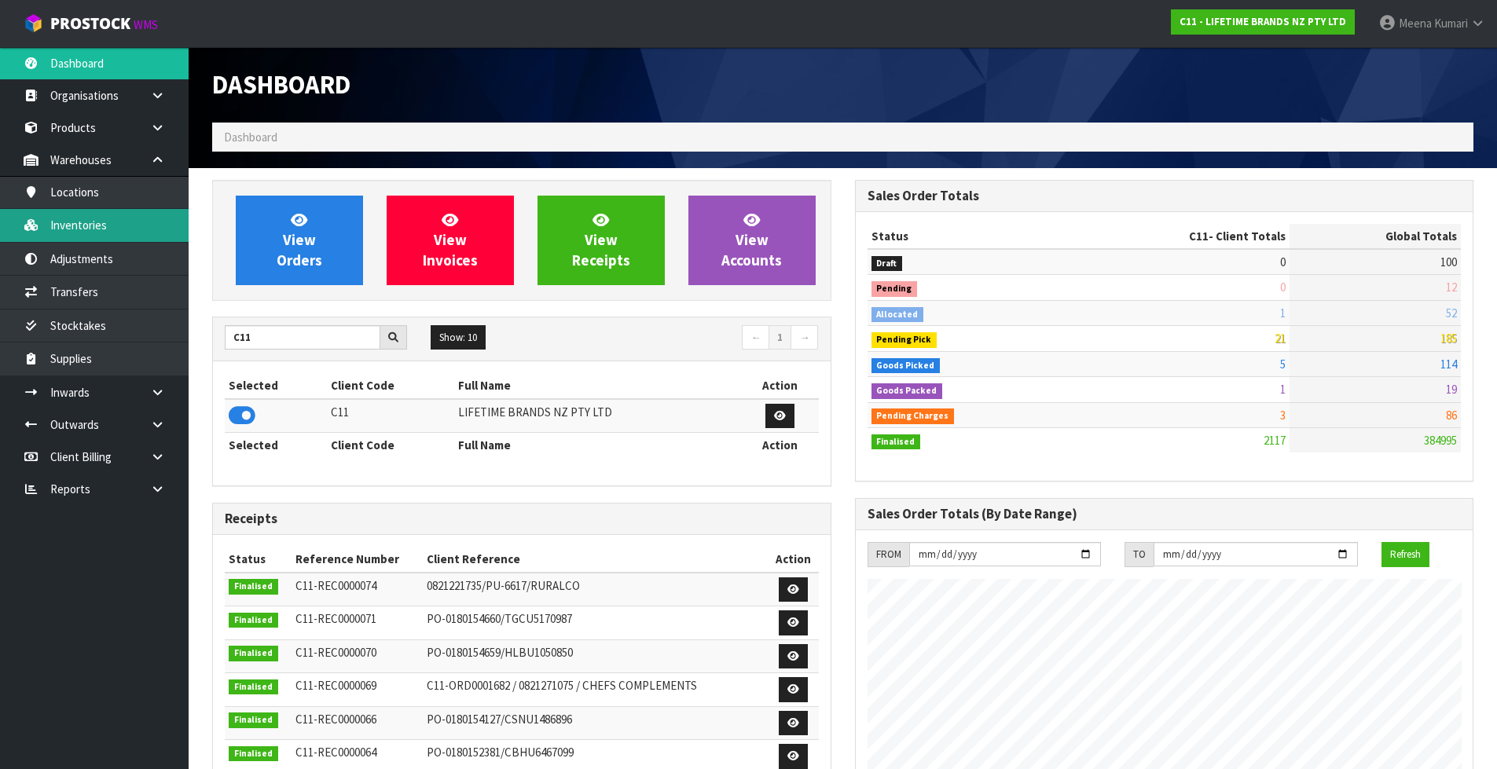
click at [151, 228] on link "Inventories" at bounding box center [94, 225] width 189 height 32
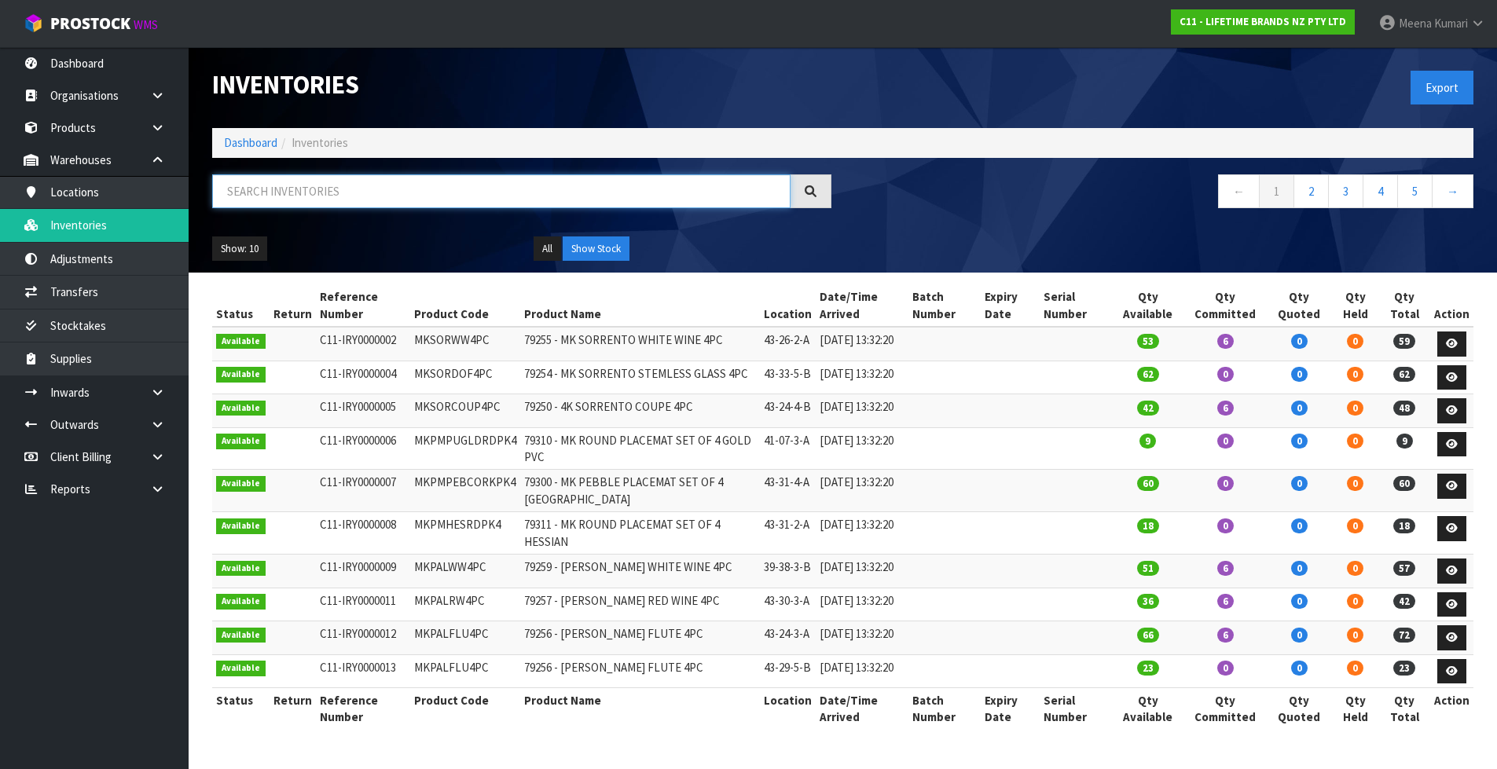
click at [306, 200] on input "text" at bounding box center [501, 191] width 578 height 34
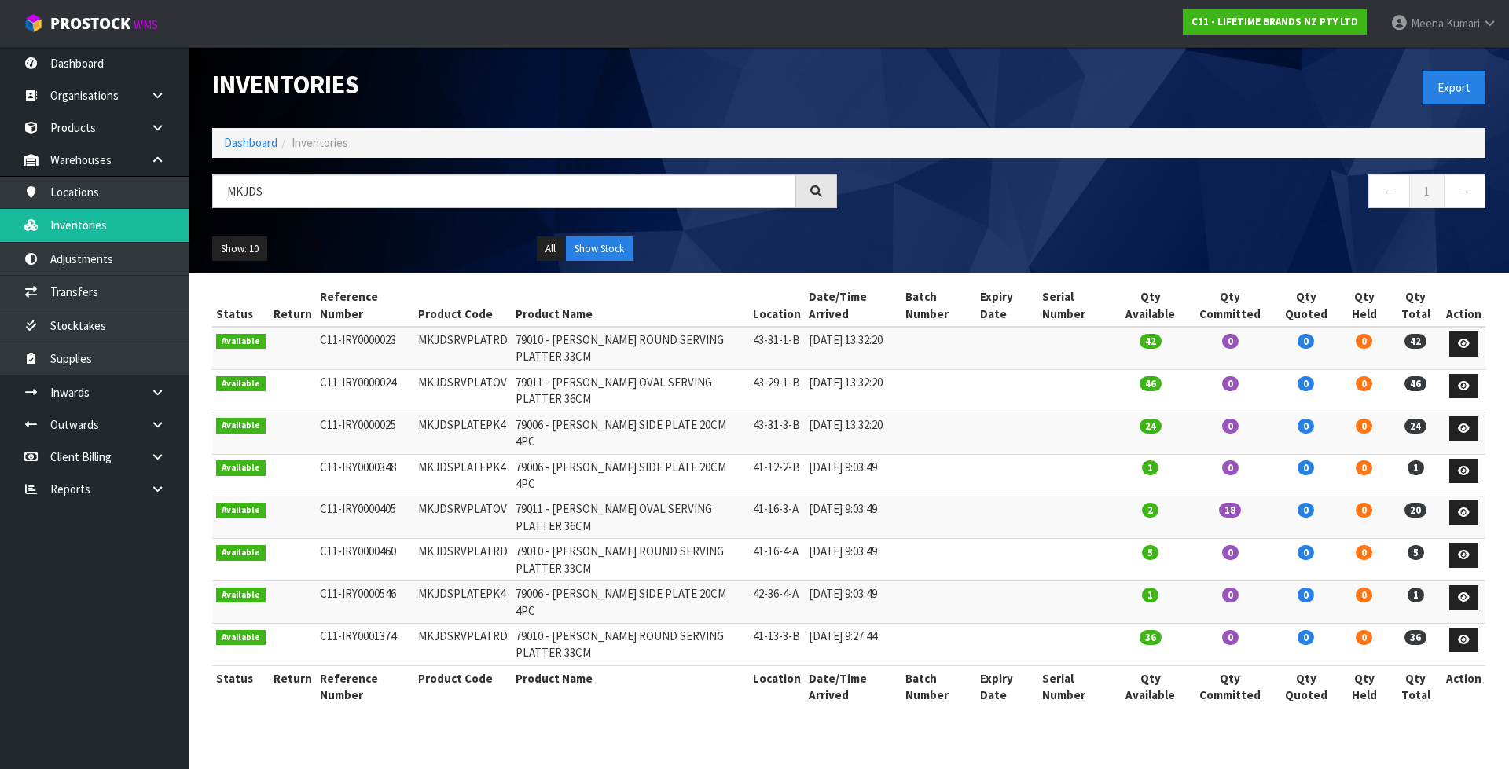
click at [435, 505] on td "MKJDSRVPLATOV" at bounding box center [462, 518] width 97 height 42
copy td "MKJDSRVPLATOV"
click at [332, 181] on input "MKJDS" at bounding box center [504, 191] width 584 height 34
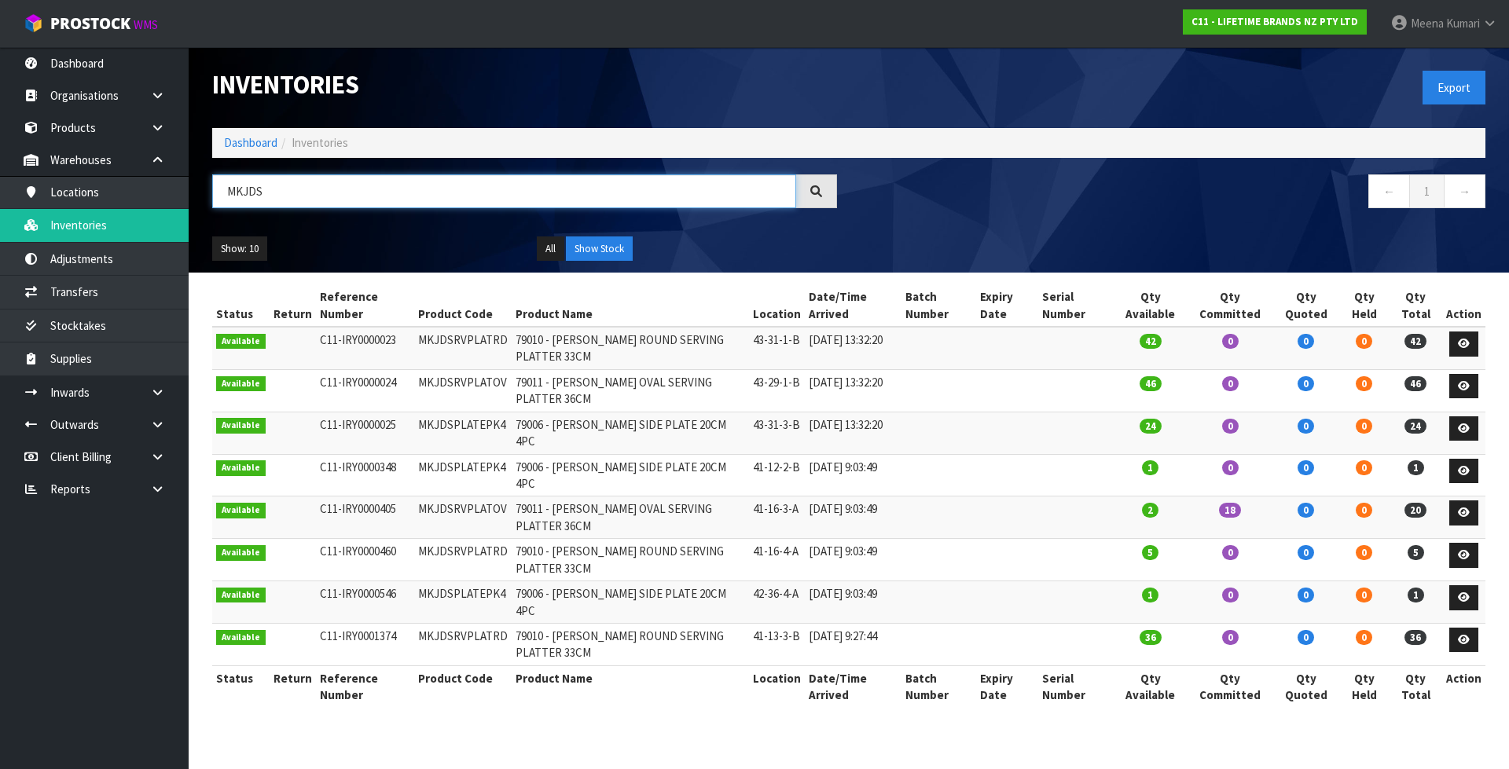
paste input "RVPLATOV"
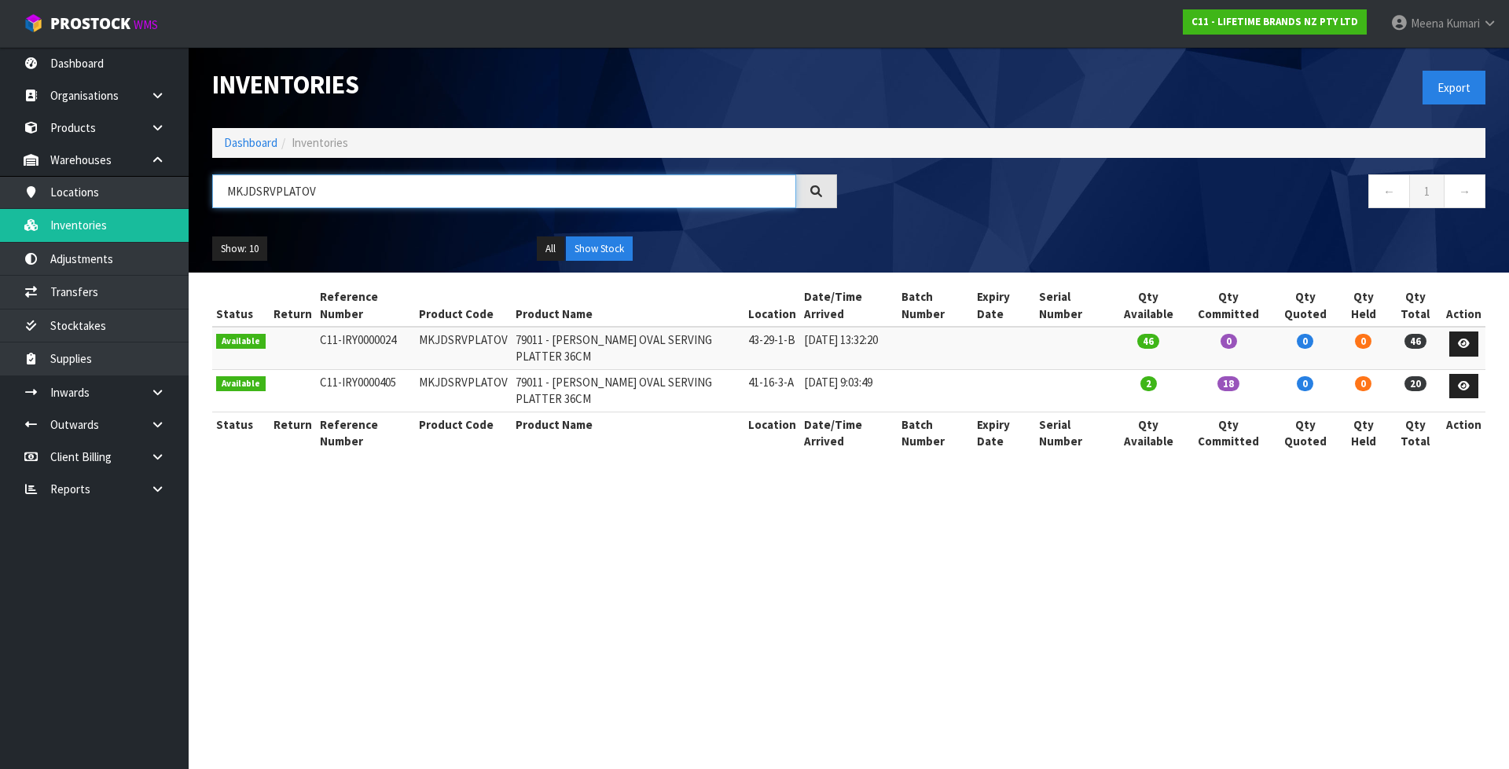
type input "MKJDSRVPLATOV"
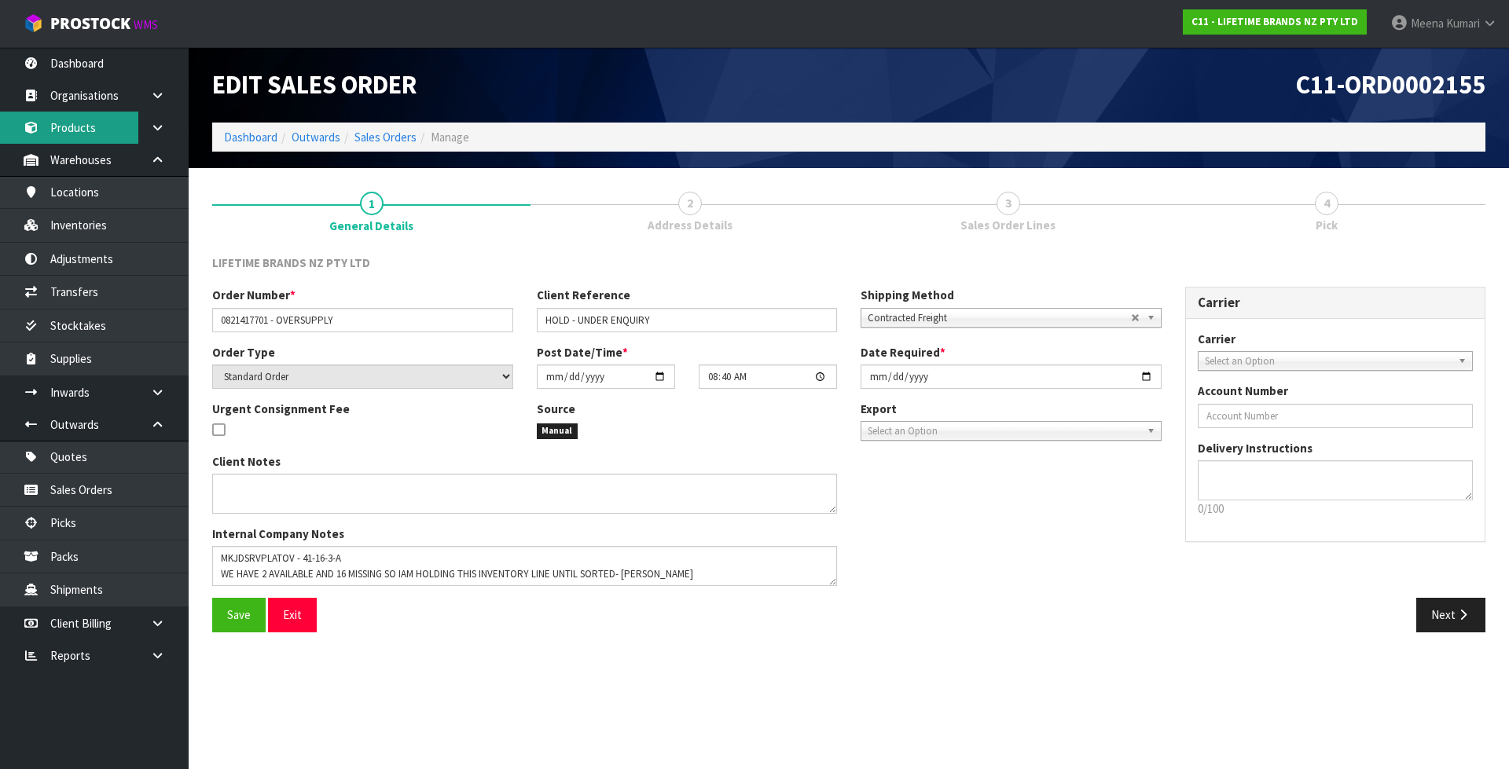
click at [104, 125] on link "Products" at bounding box center [94, 128] width 189 height 32
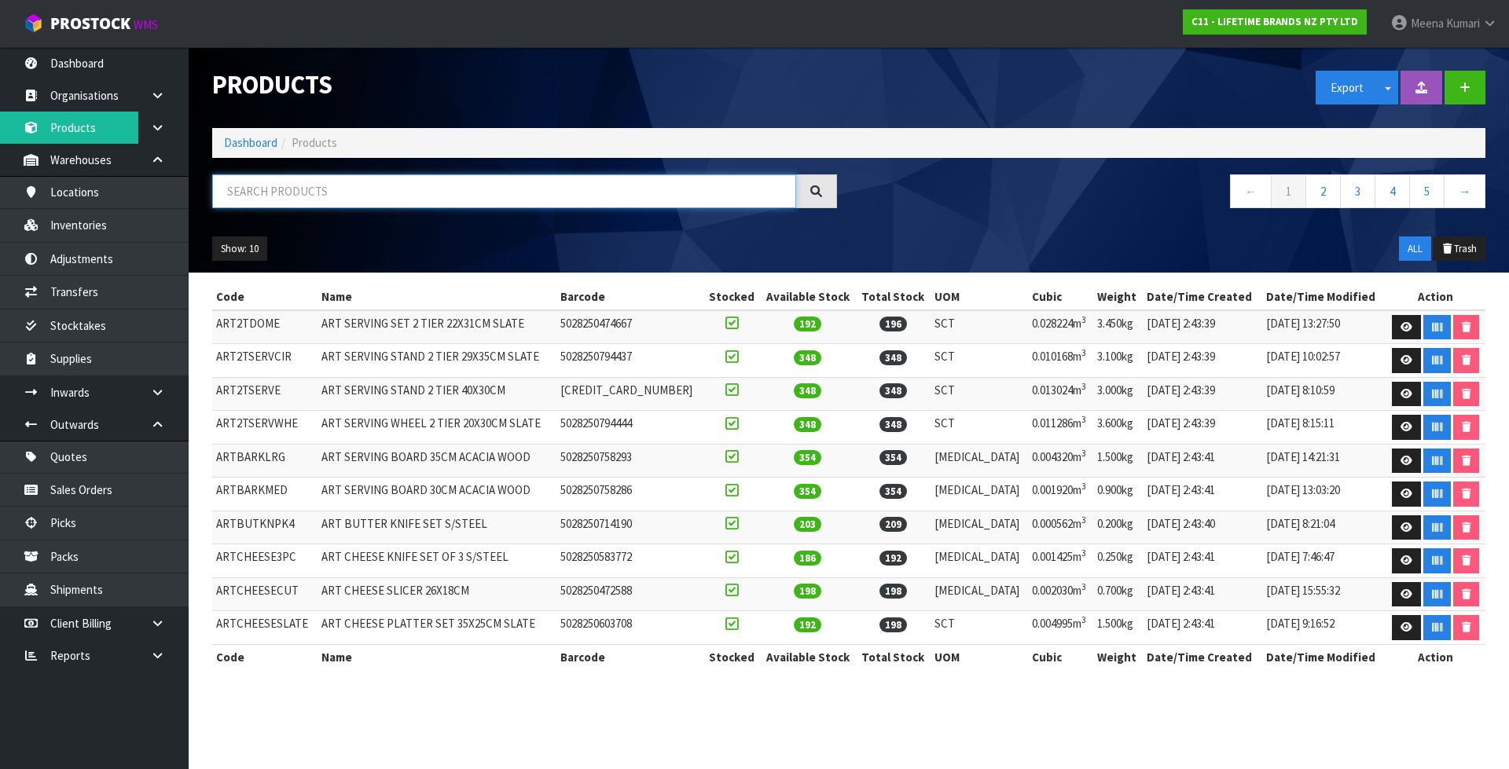
click at [332, 191] on input "text" at bounding box center [504, 191] width 584 height 34
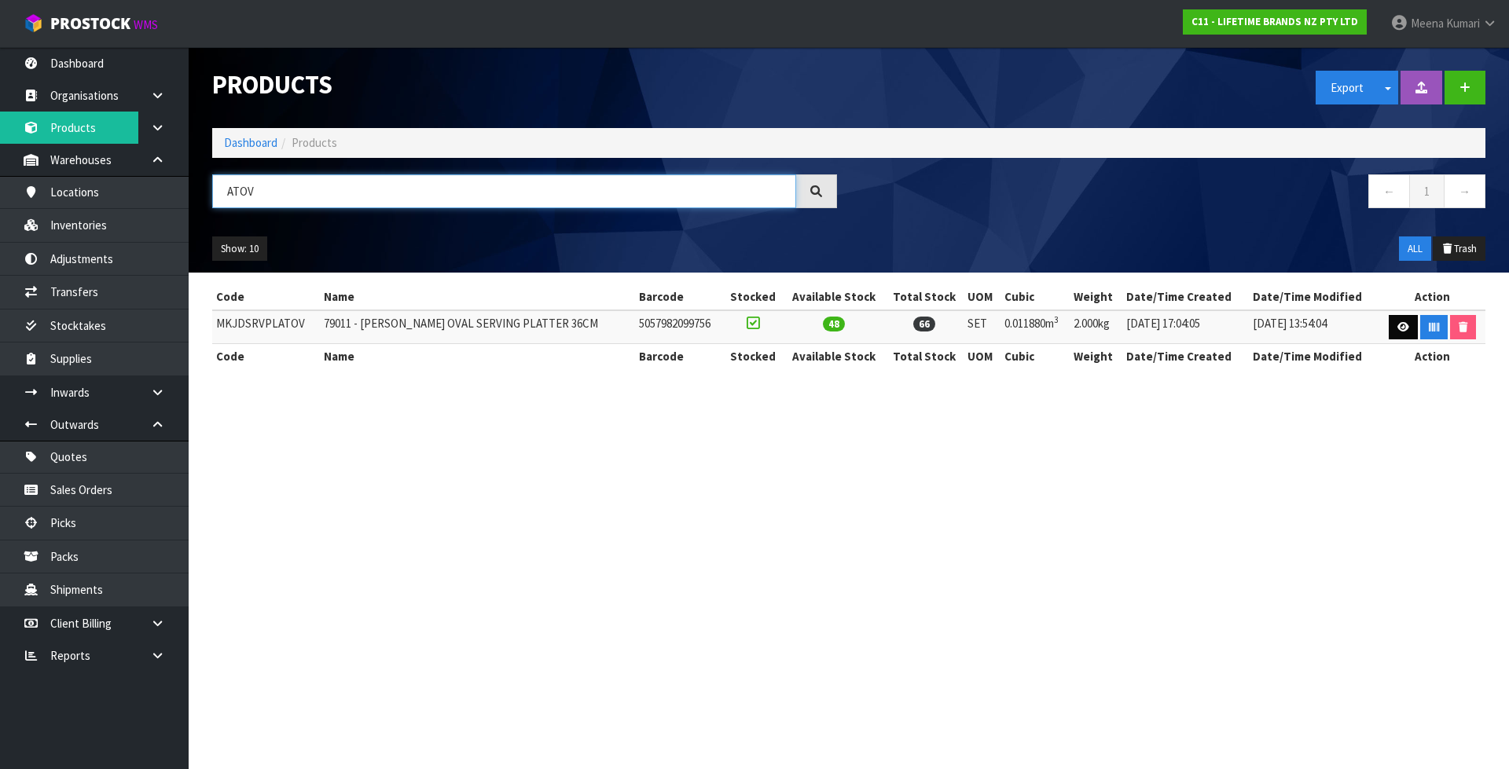
type input "ATOV"
click at [1402, 329] on icon at bounding box center [1403, 327] width 12 height 10
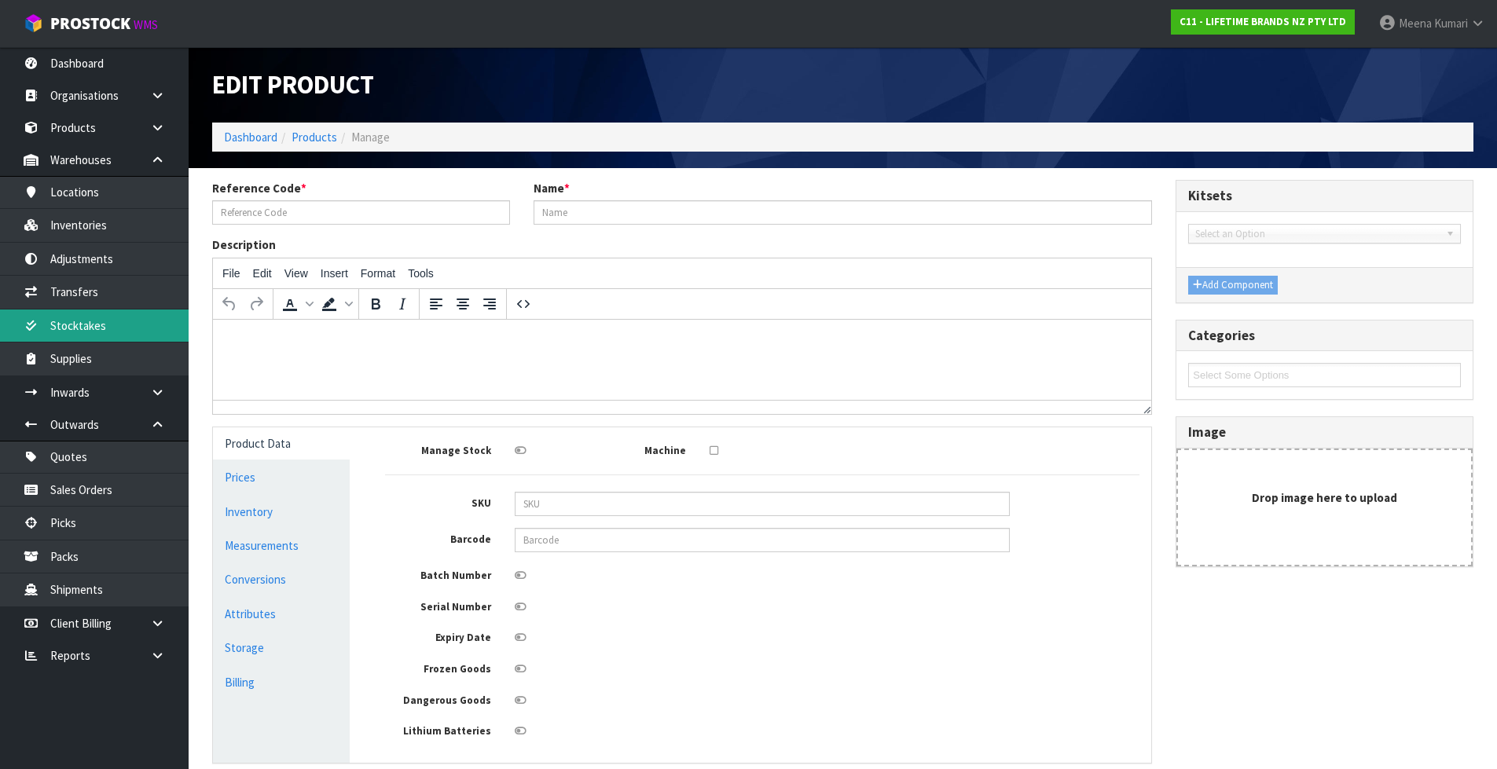
type input "MKJDSRVPLATOV"
type input "79011 - [PERSON_NAME] OVAL SERVING PLATTER 36CM"
type input "5057982099756"
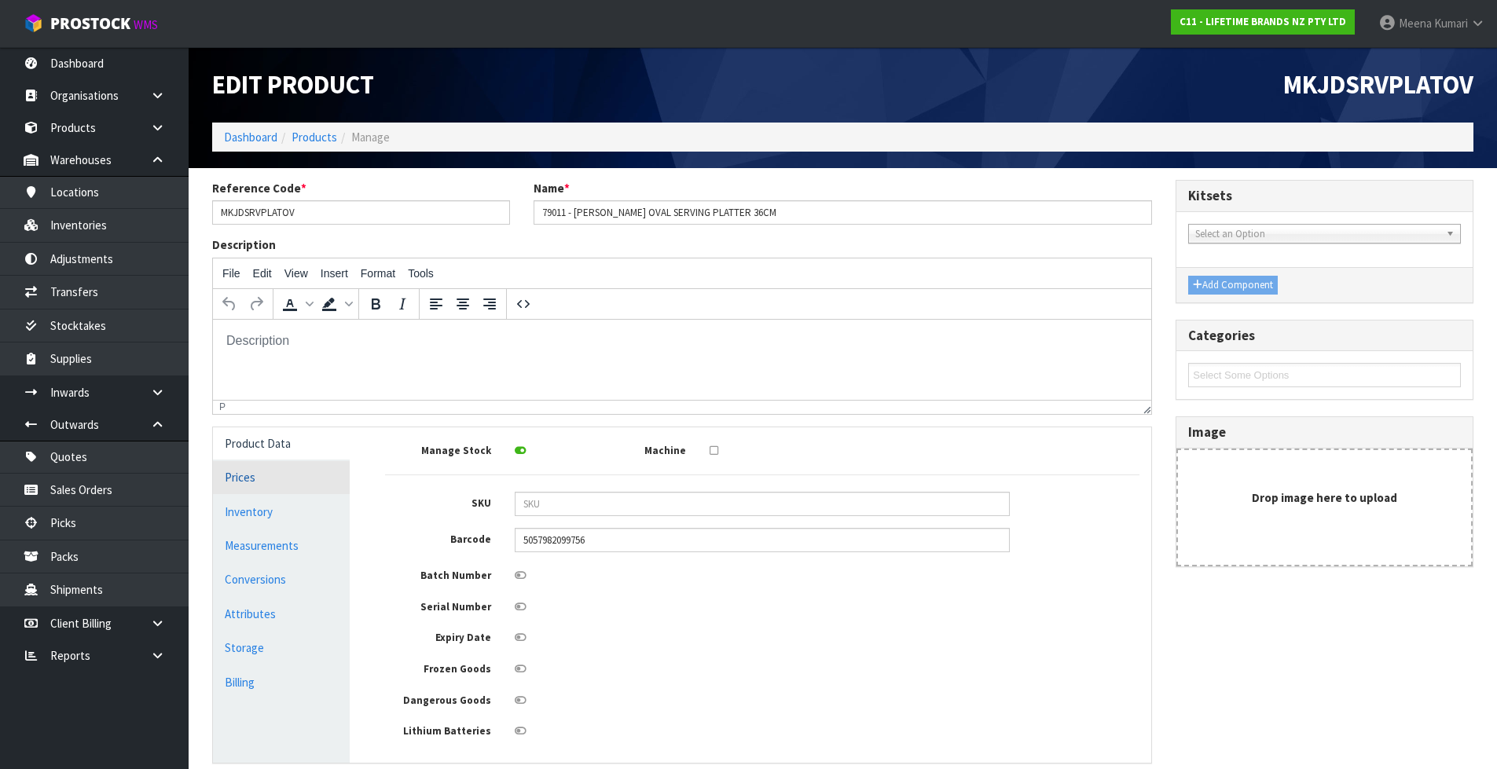
click at [272, 475] on link "Prices" at bounding box center [281, 477] width 137 height 32
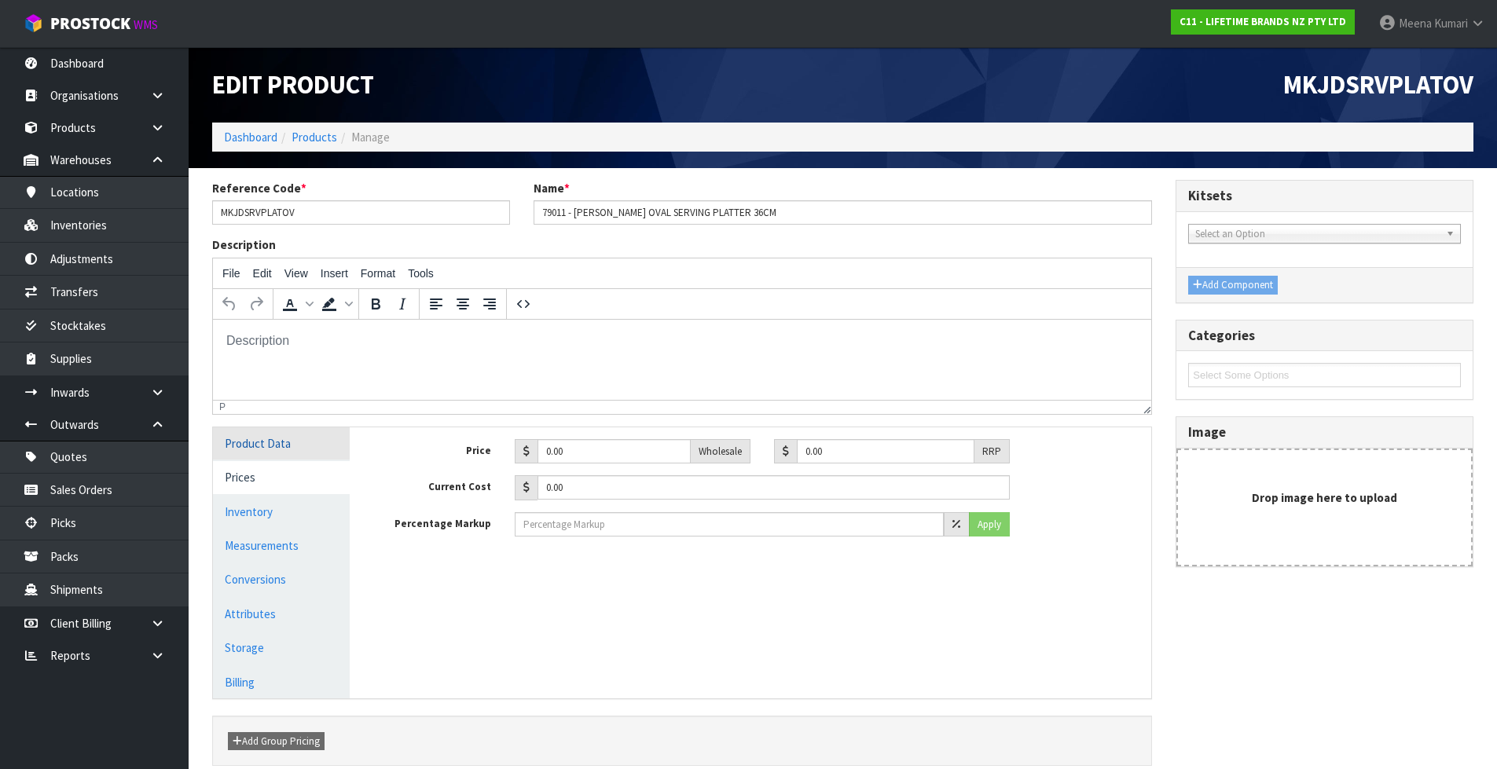
click at [273, 449] on link "Product Data" at bounding box center [281, 443] width 137 height 32
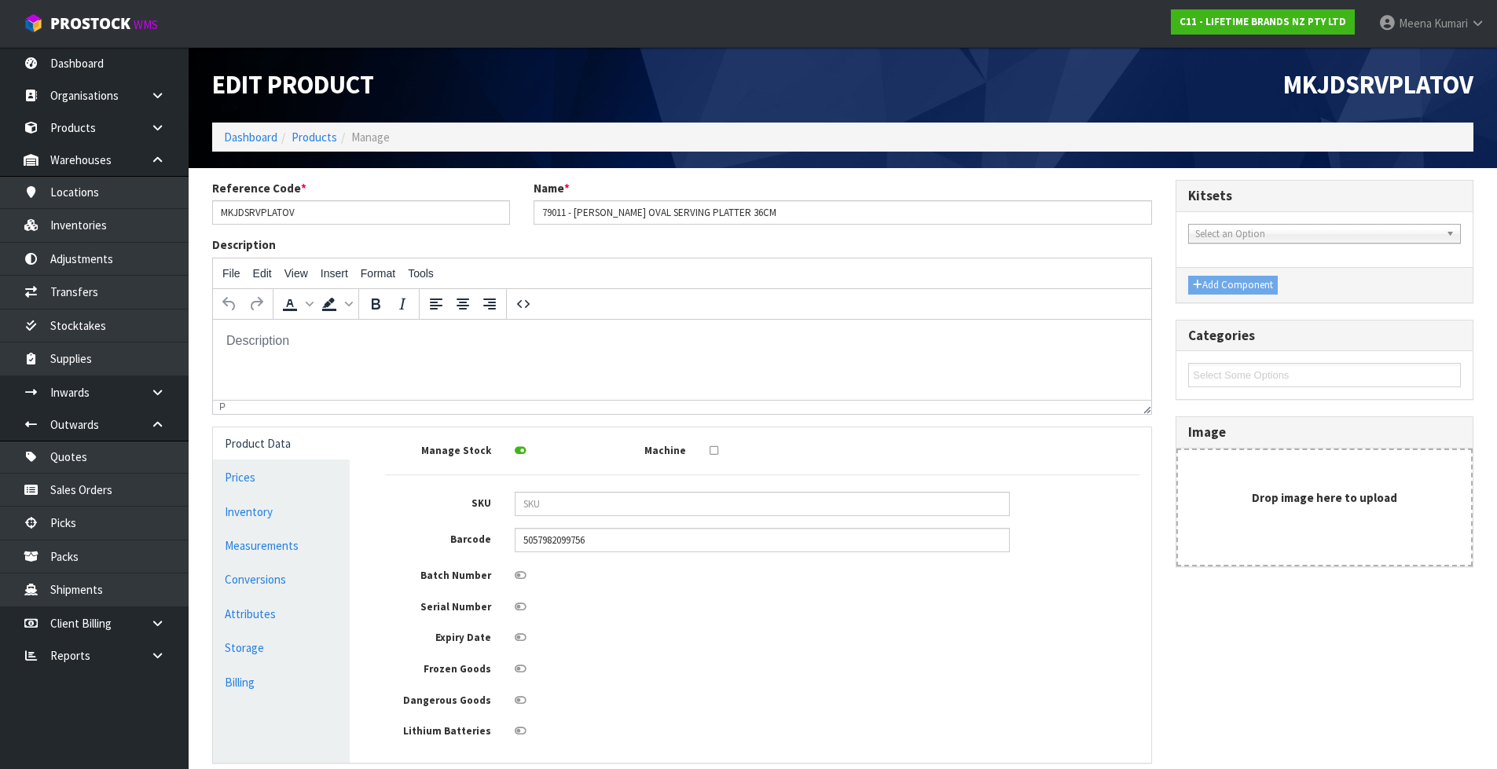
click at [288, 563] on ul "Product Data Prices Inventory Measurements Conversions Attributes Storage Billi…" at bounding box center [281, 594] width 137 height 335
click at [288, 577] on link "Conversions" at bounding box center [281, 579] width 137 height 32
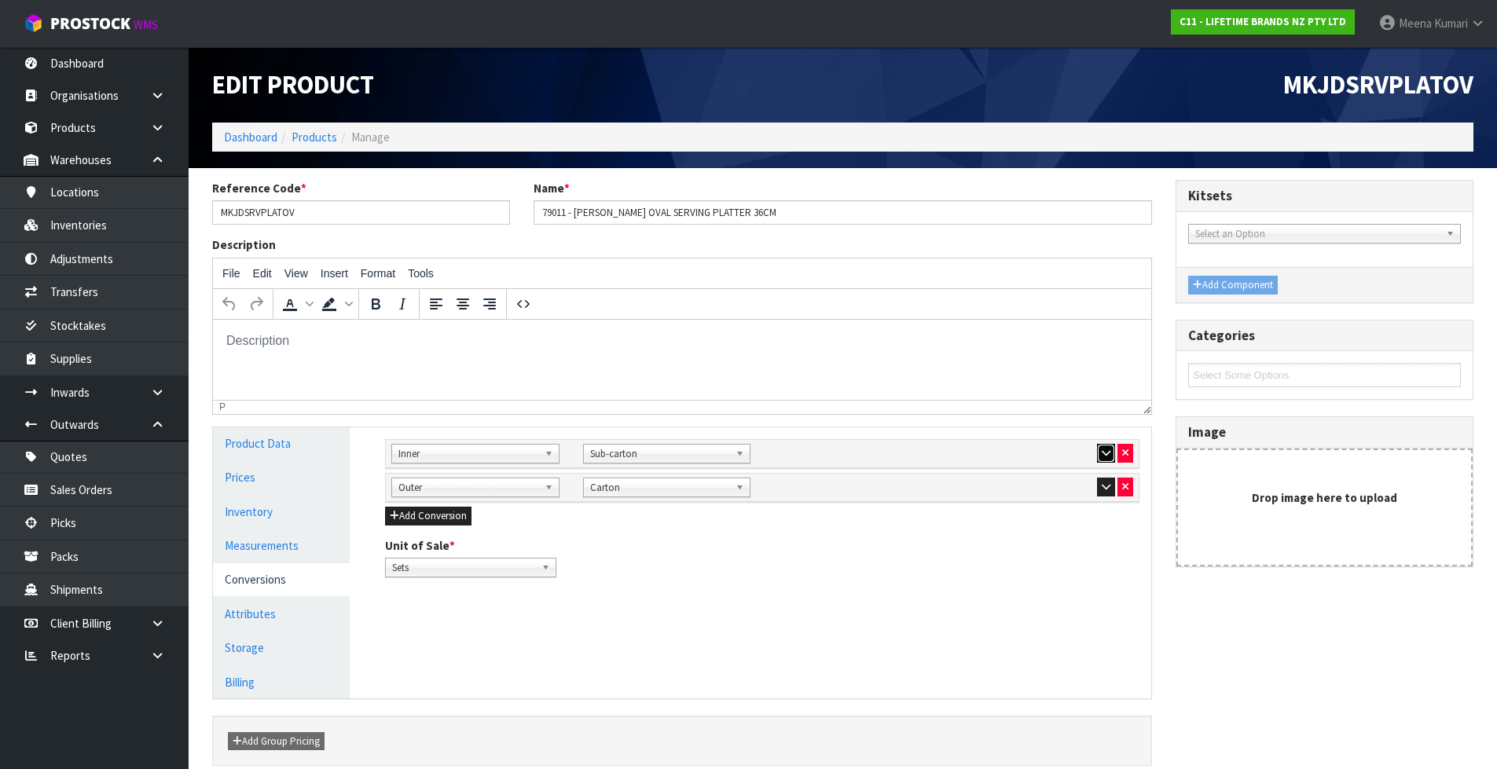
click at [1102, 453] on icon "button" at bounding box center [1106, 453] width 9 height 10
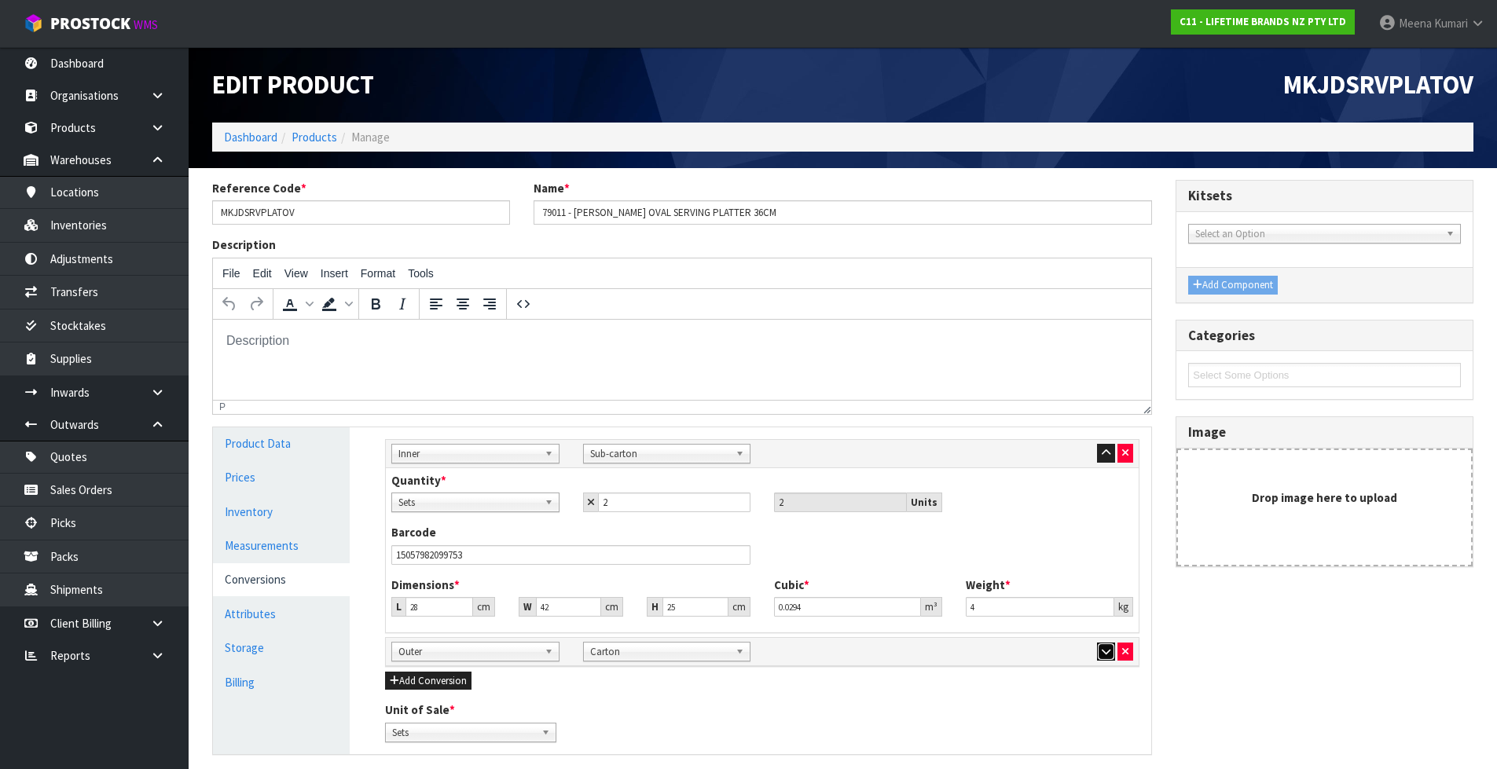
click at [1097, 653] on button "button" at bounding box center [1106, 652] width 18 height 19
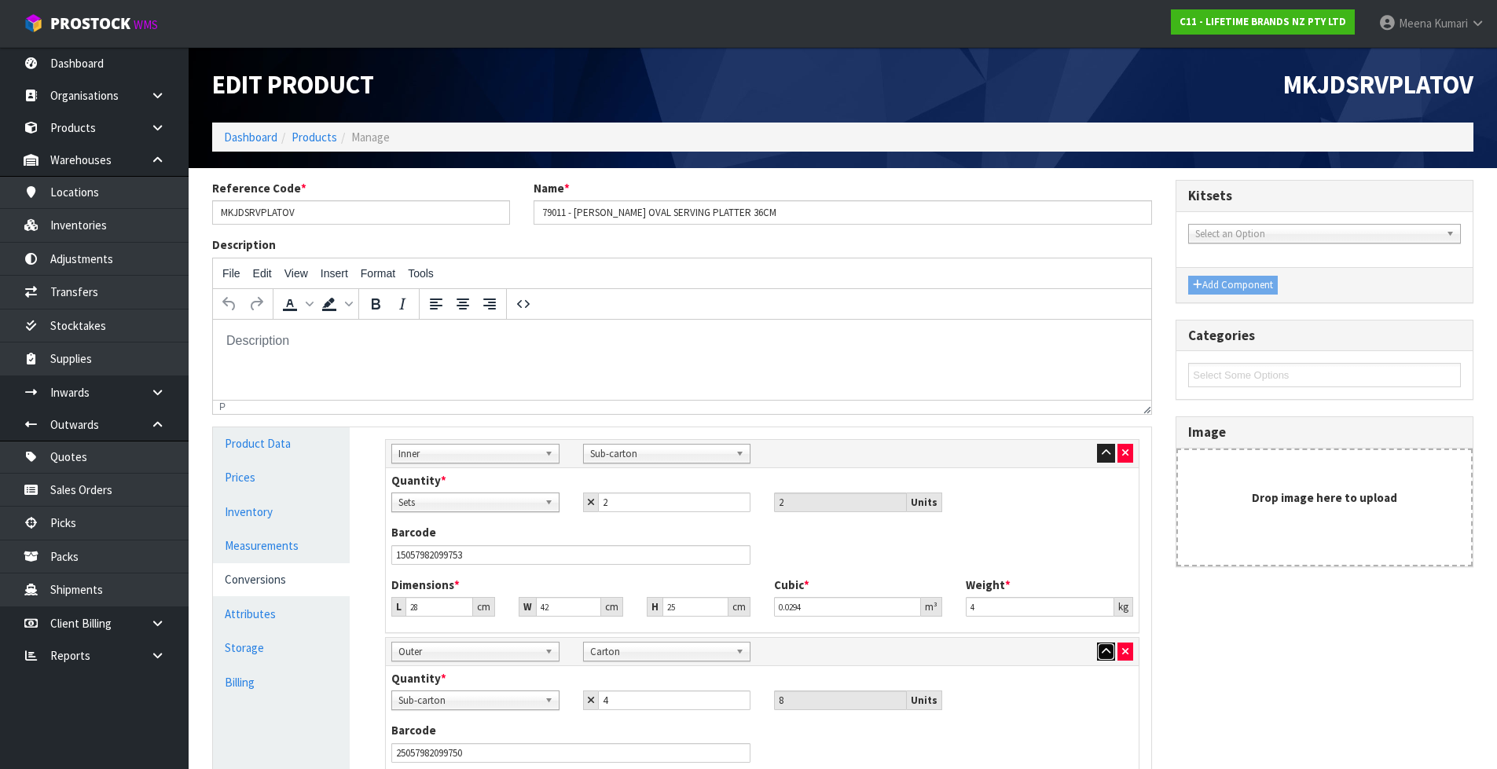
scroll to position [291, 0]
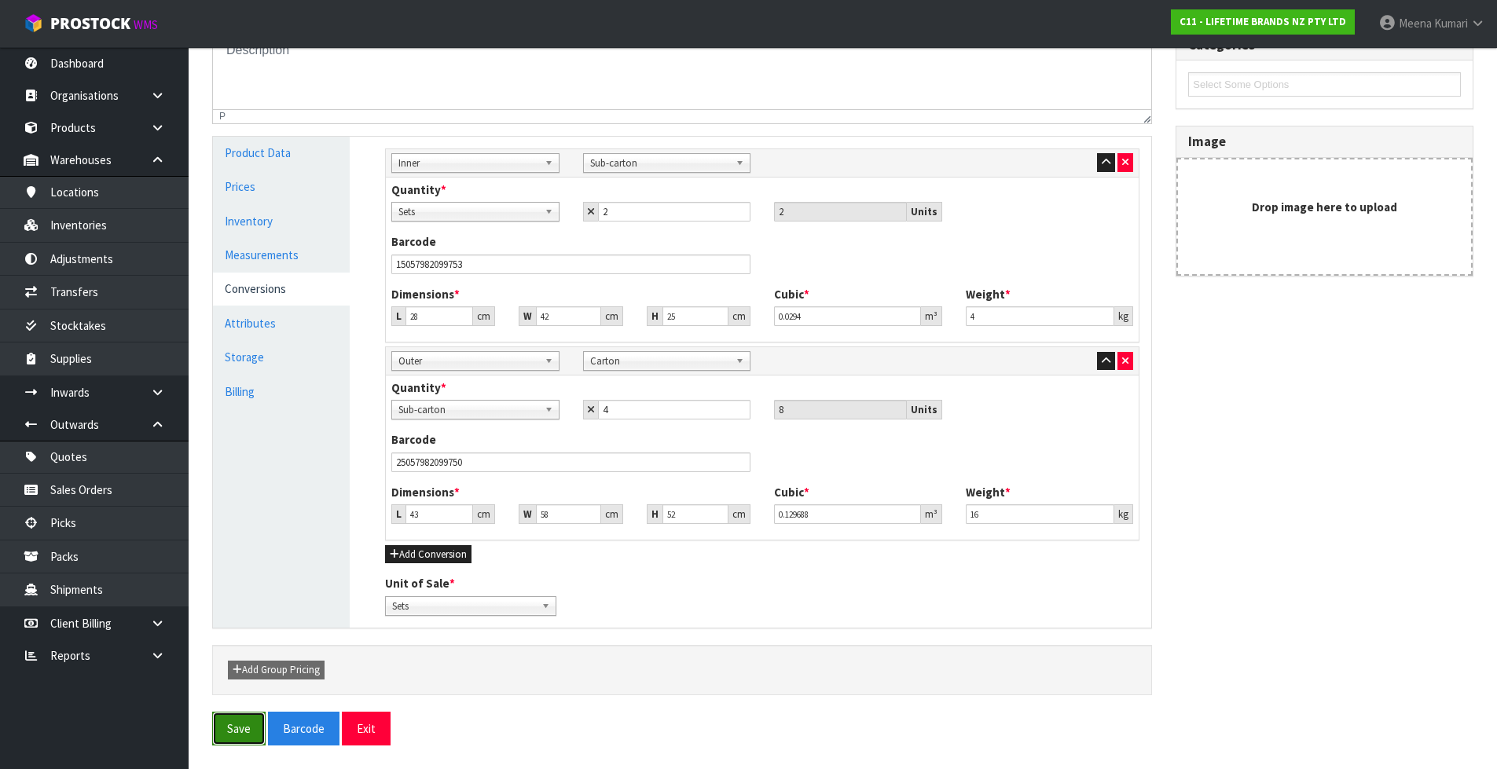
click at [236, 731] on button "Save" at bounding box center [238, 729] width 53 height 34
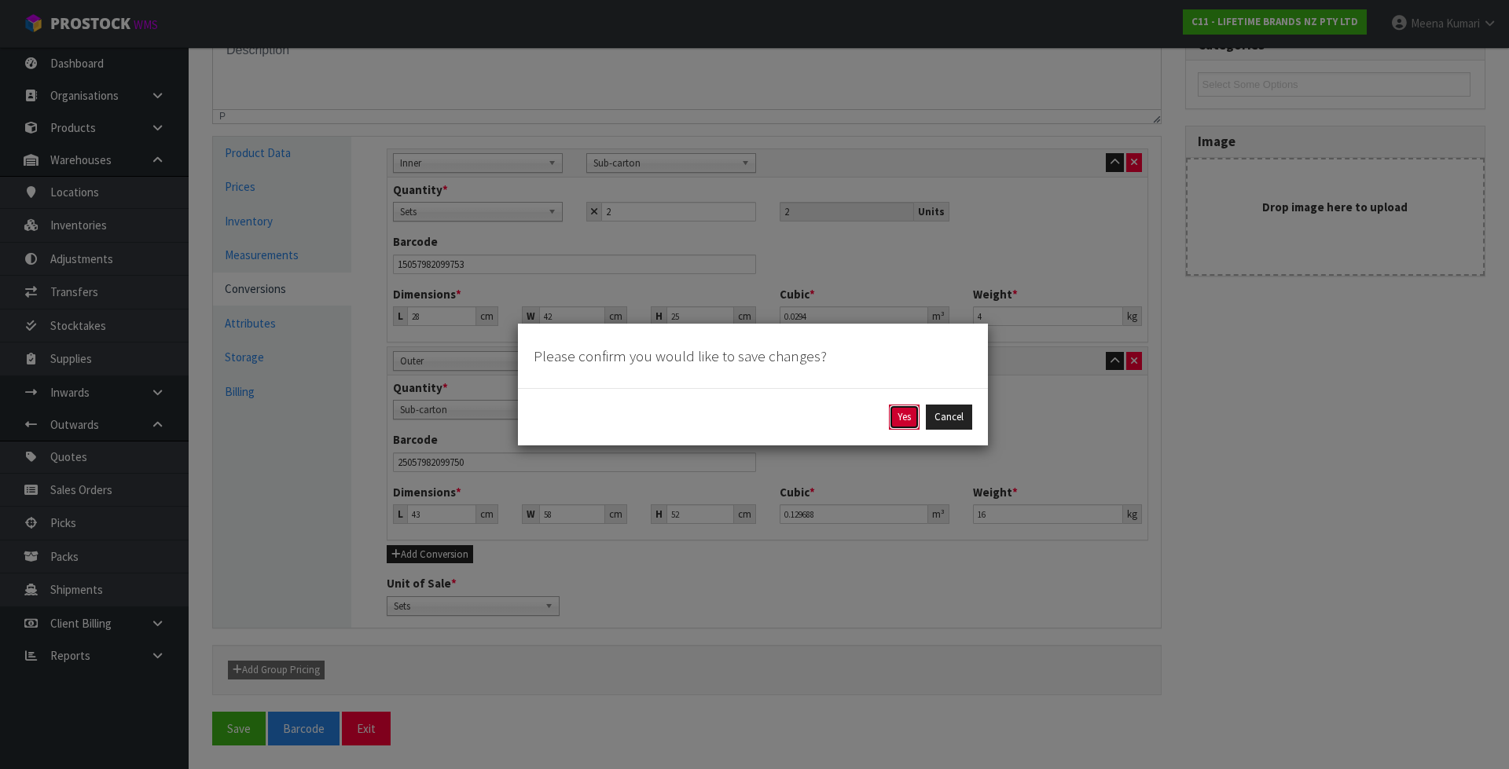
click at [902, 423] on button "Yes" at bounding box center [904, 417] width 31 height 25
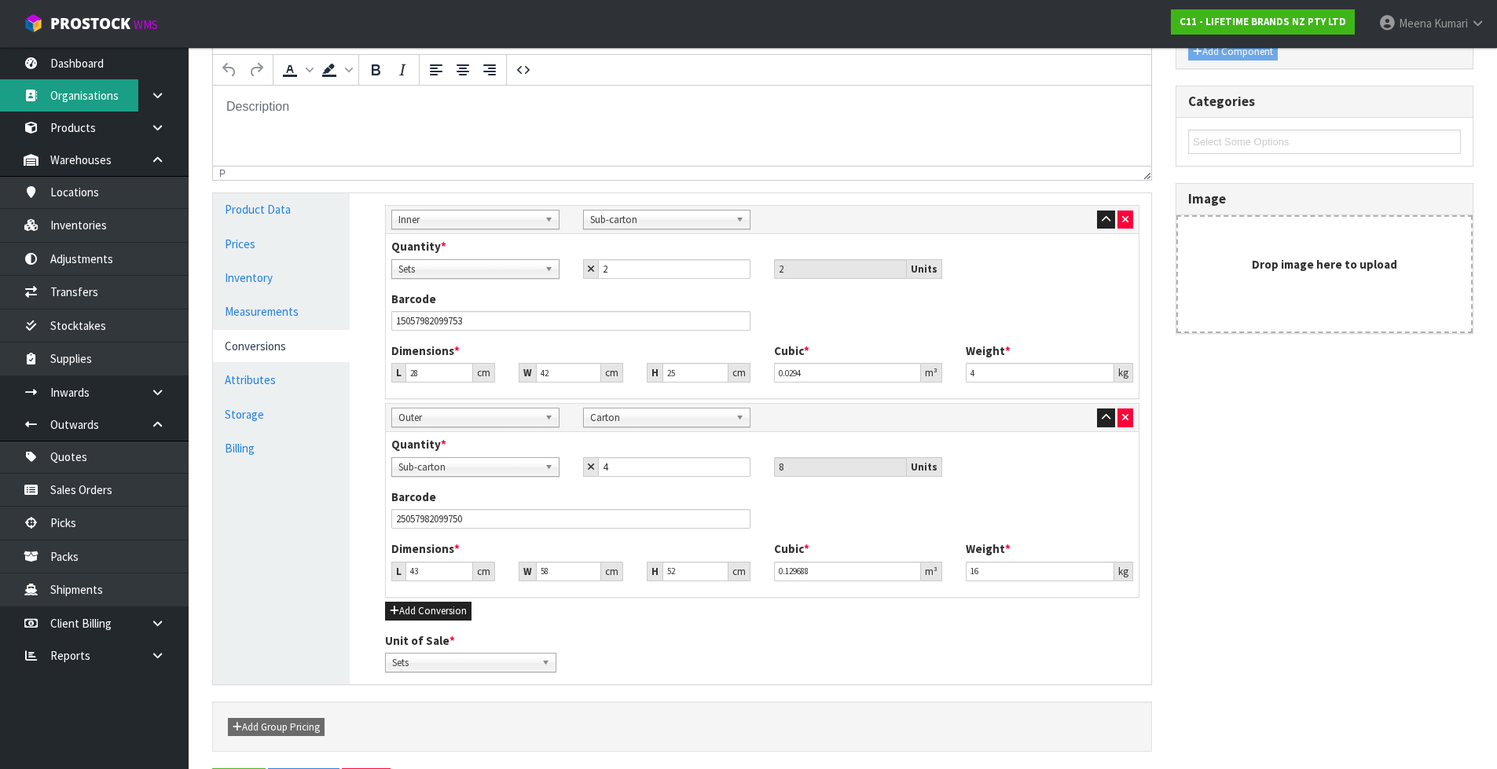
scroll to position [0, 0]
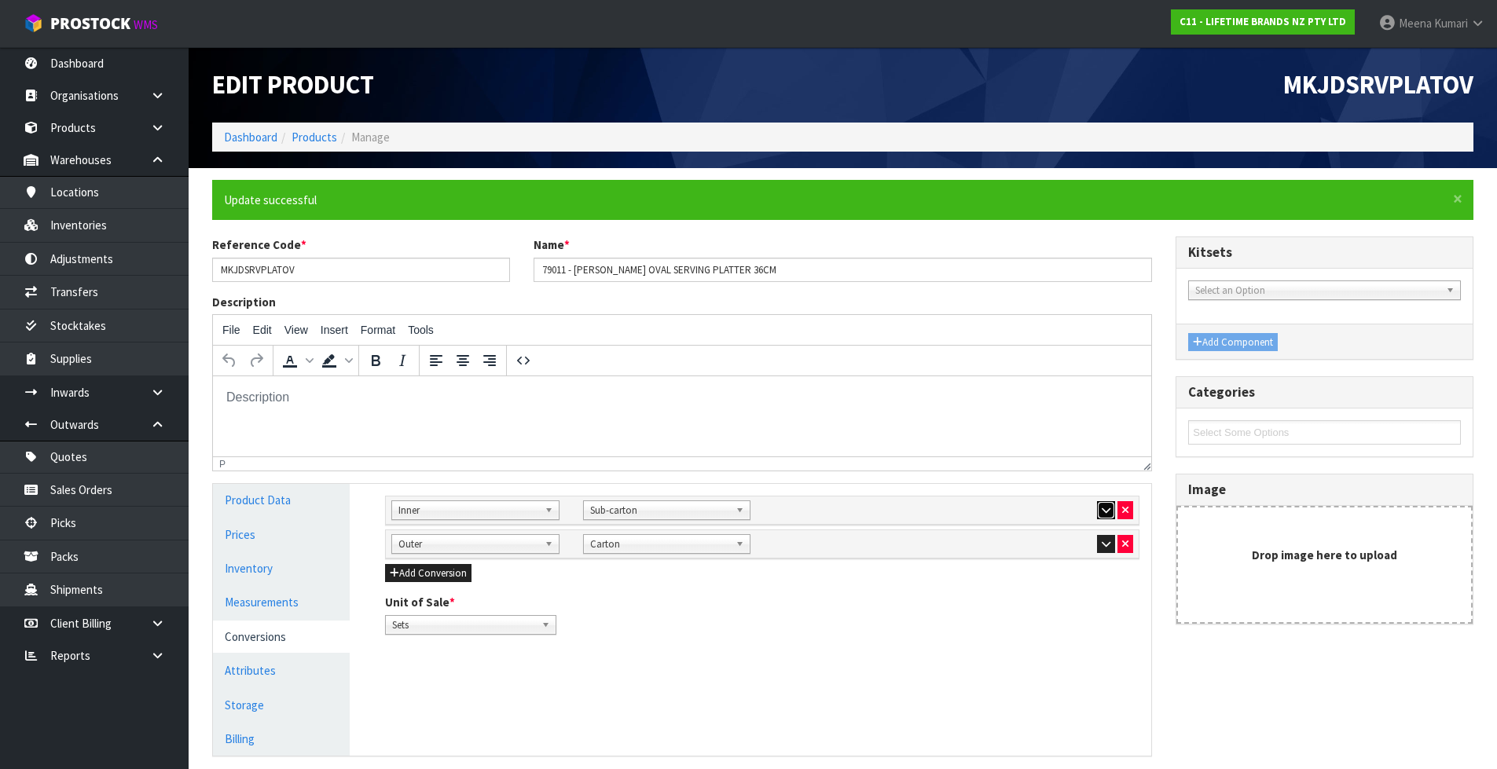
drag, startPoint x: 1107, startPoint y: 504, endPoint x: 1106, endPoint y: 535, distance: 30.7
click at [1107, 505] on icon "button" at bounding box center [1106, 510] width 9 height 10
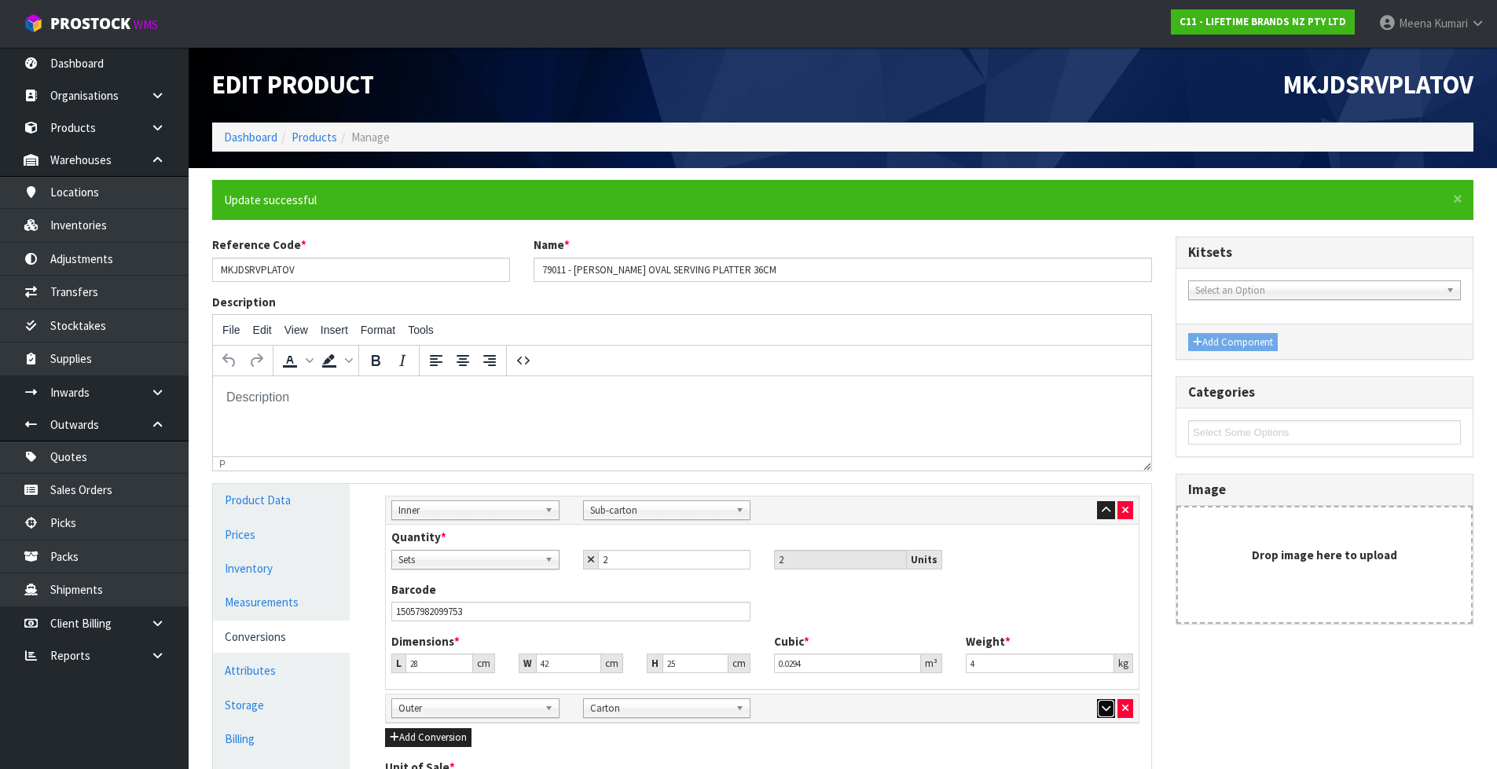
click at [1099, 706] on button "button" at bounding box center [1106, 708] width 18 height 19
